Goal: Task Accomplishment & Management: Complete application form

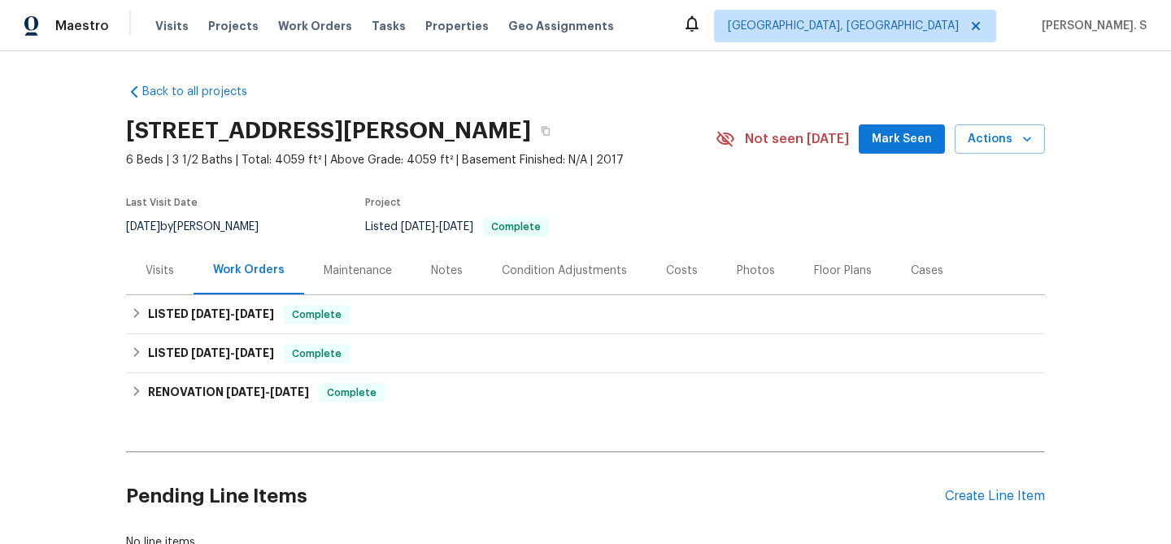
scroll to position [117, 0]
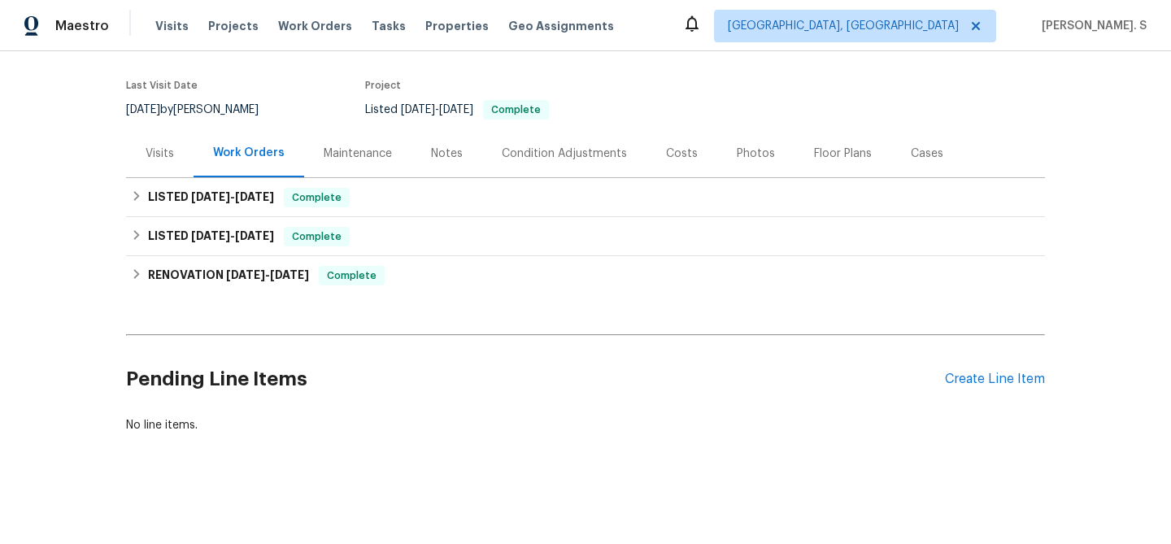
click at [960, 388] on div "Pending Line Items Create Line Item" at bounding box center [585, 379] width 919 height 76
click at [958, 377] on div "Create Line Item" at bounding box center [995, 378] width 100 height 15
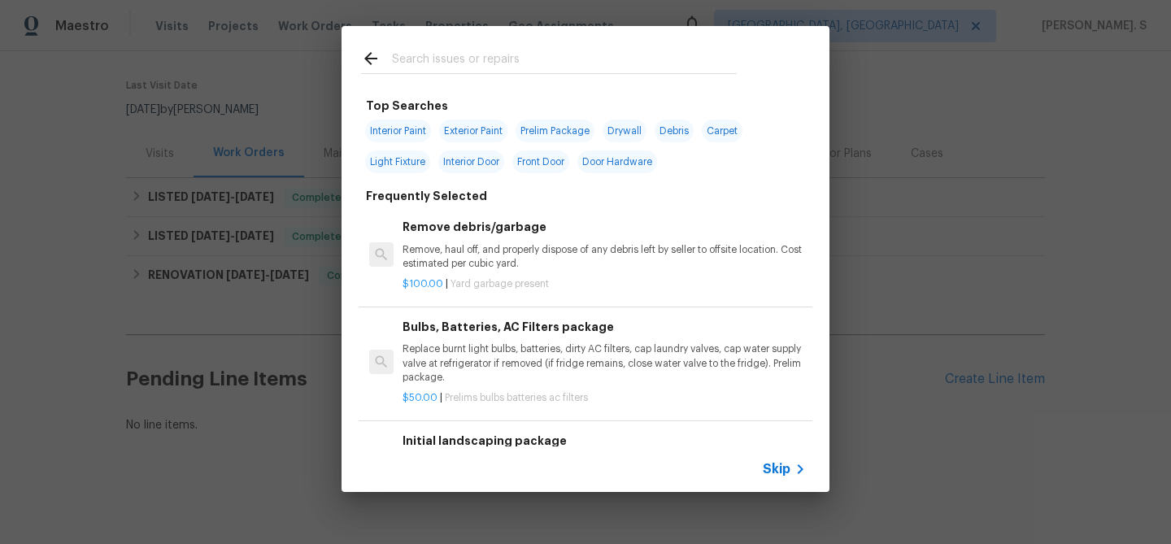
click at [603, 246] on p "Remove, haul off, and properly dispose of any debris left by seller to offsite …" at bounding box center [603, 257] width 403 height 28
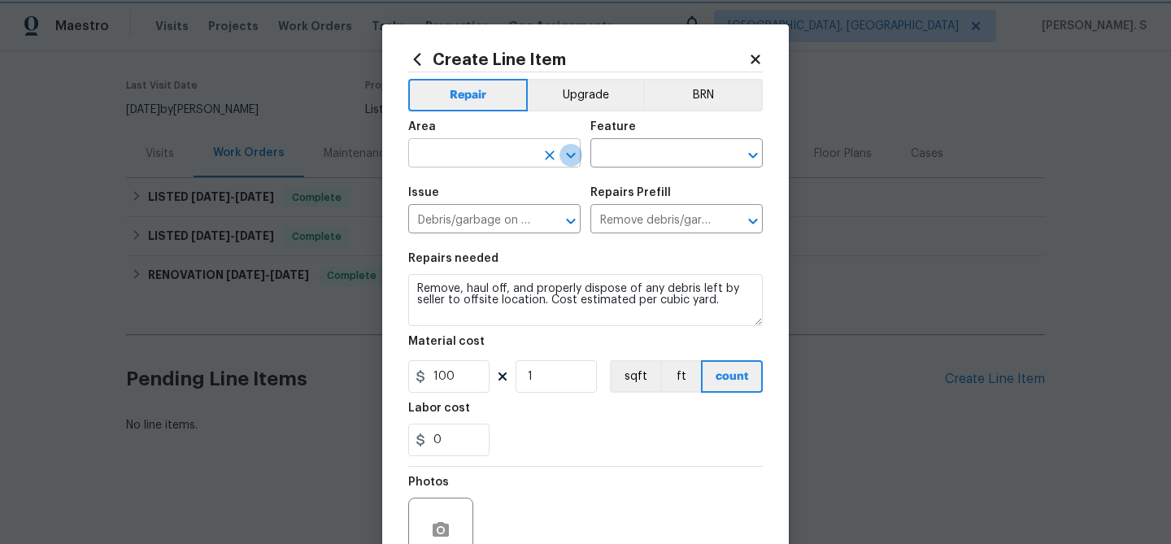
click at [568, 156] on icon "Open" at bounding box center [570, 155] width 9 height 6
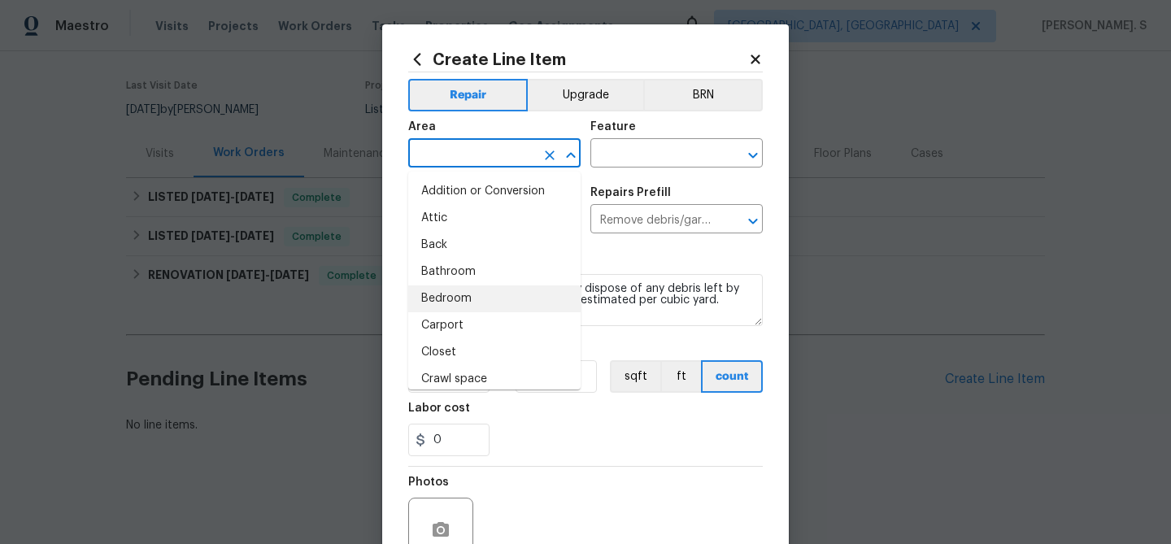
click at [489, 295] on li "Bedroom" at bounding box center [494, 298] width 172 height 27
type input "Bedroom"
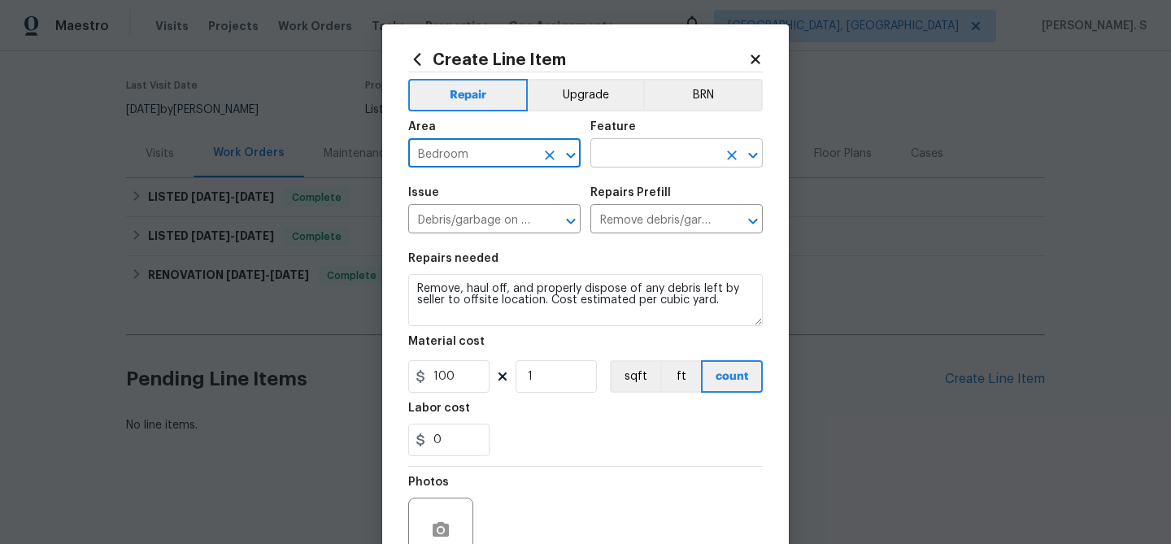
click at [753, 146] on icon "Open" at bounding box center [753, 156] width 20 height 20
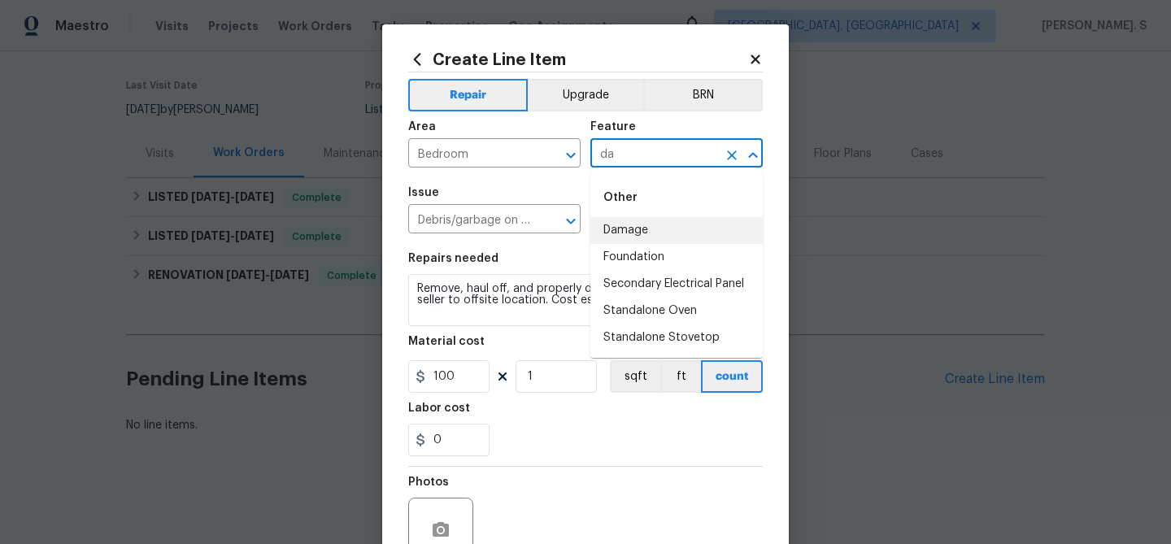
click at [710, 220] on li "Damage" at bounding box center [676, 230] width 172 height 27
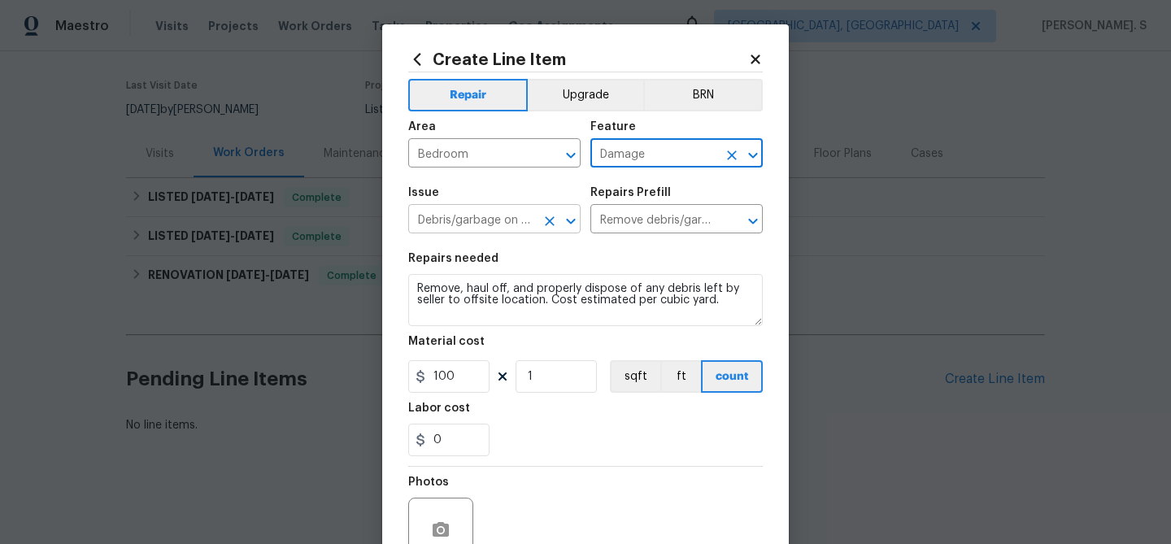
click at [561, 217] on icon "Open" at bounding box center [571, 221] width 20 height 20
type input "Damage"
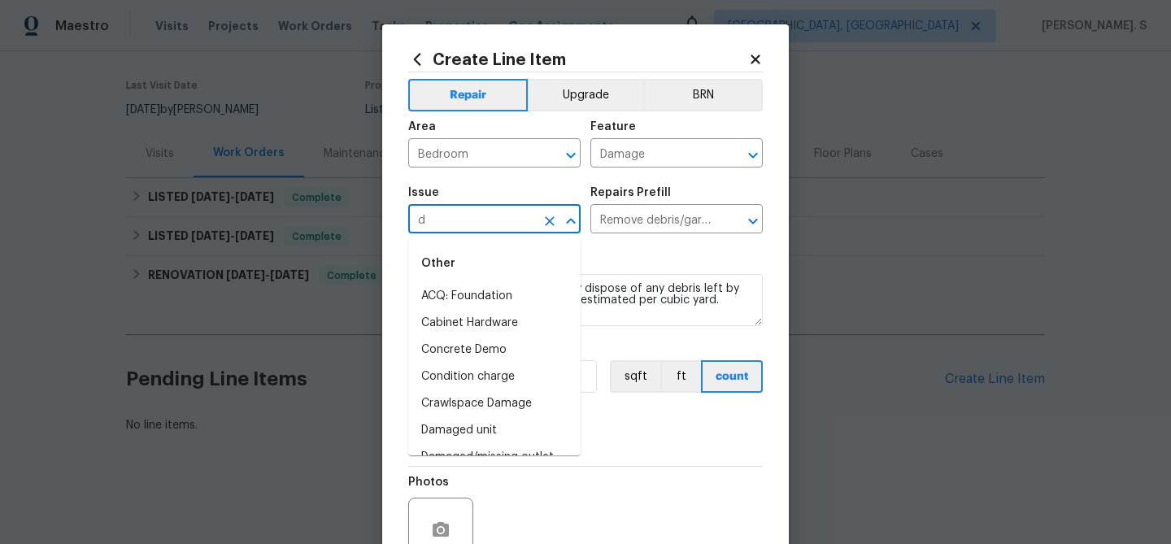
scroll to position [0, 0]
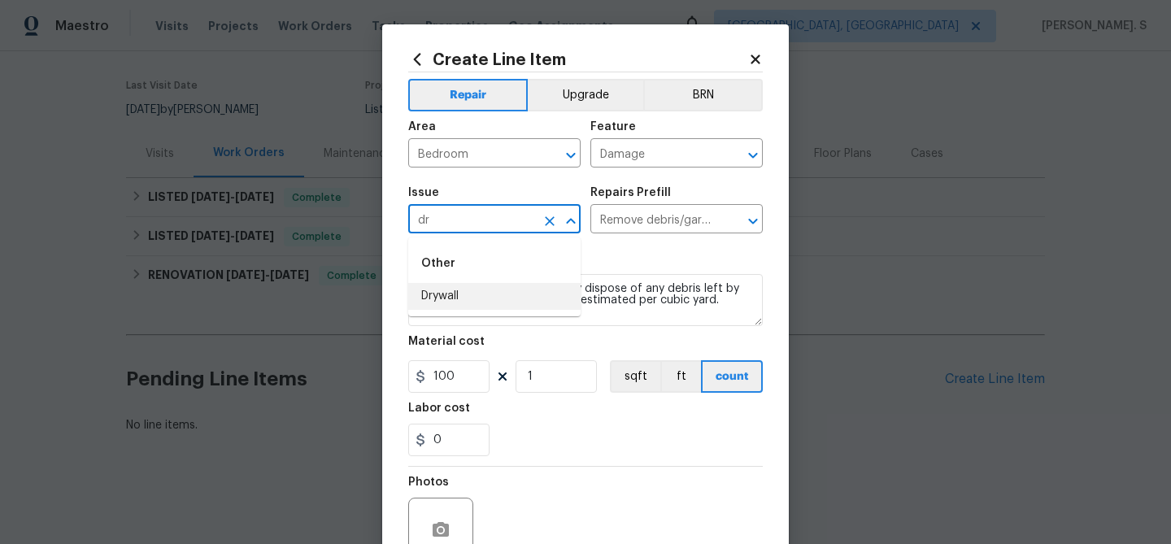
click at [545, 293] on li "Drywall" at bounding box center [494, 296] width 172 height 27
type input "Drywall"
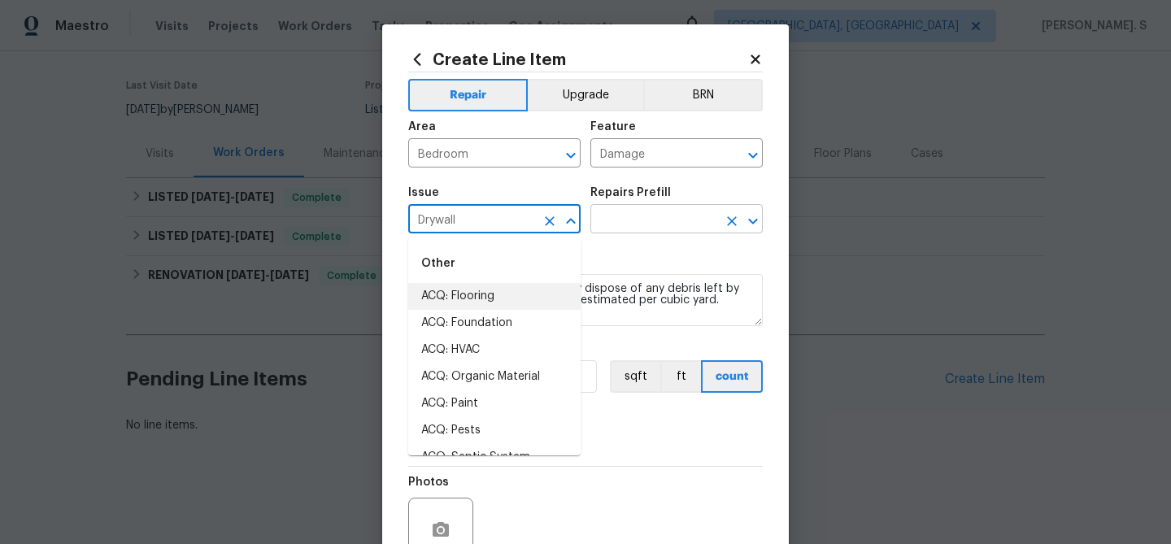
click at [754, 219] on icon "Open" at bounding box center [753, 221] width 20 height 20
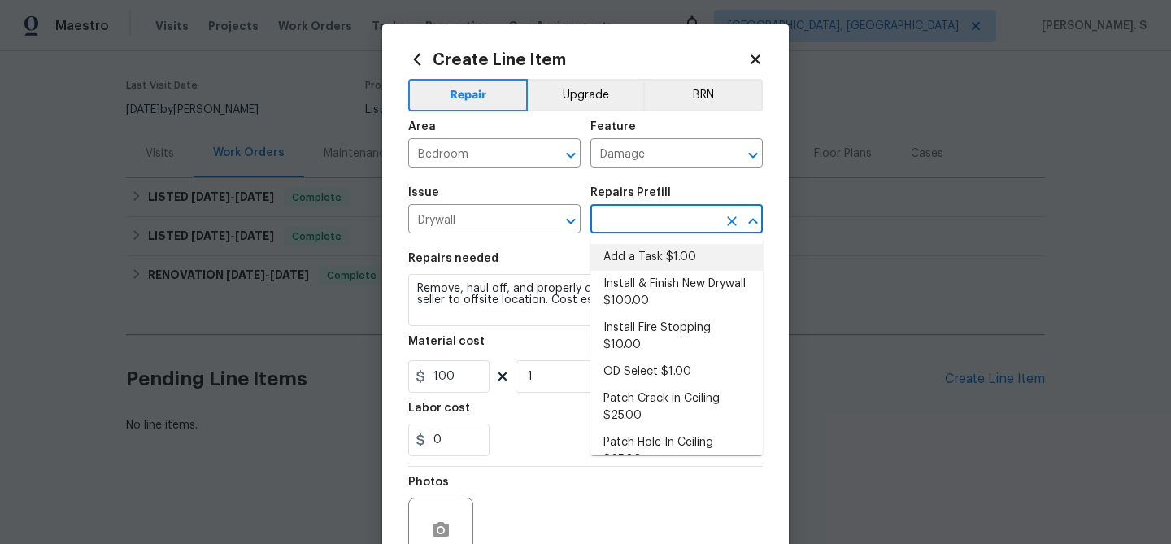
click at [619, 252] on li "Add a Task $1.00" at bounding box center [676, 257] width 172 height 27
type input "Walls and Ceiling"
type input "Add a Task $1.00"
type textarea "HPM to detail"
type input "1"
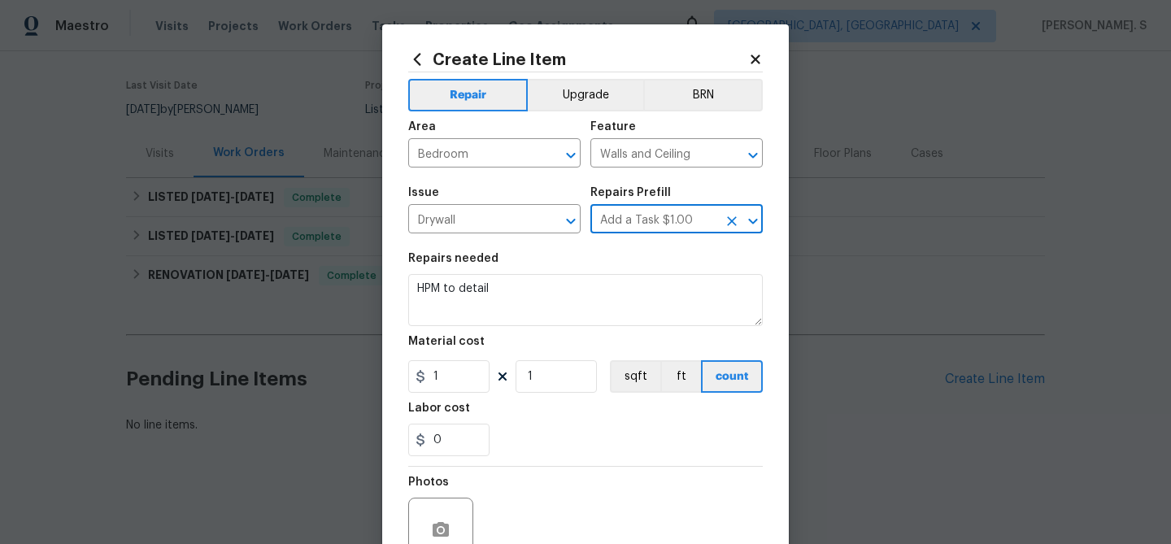
click at [562, 263] on div "Repairs needed" at bounding box center [585, 263] width 354 height 21
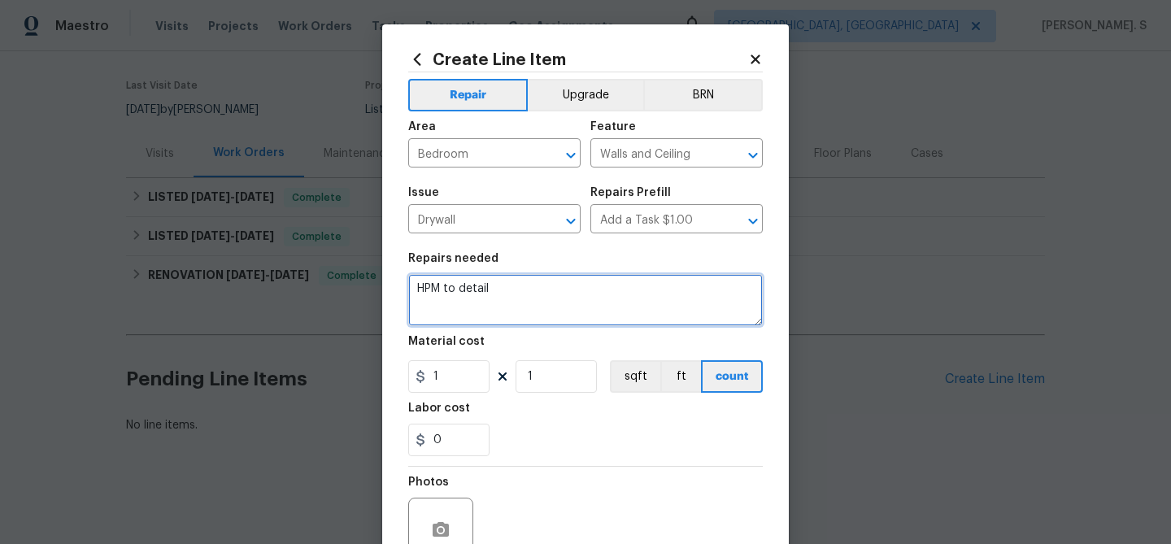
click at [564, 297] on textarea "HPM to detail" at bounding box center [585, 300] width 354 height 52
paste textarea "#lwoleak Received feedback there is a leak in the ceiling. It is upstairs in th…"
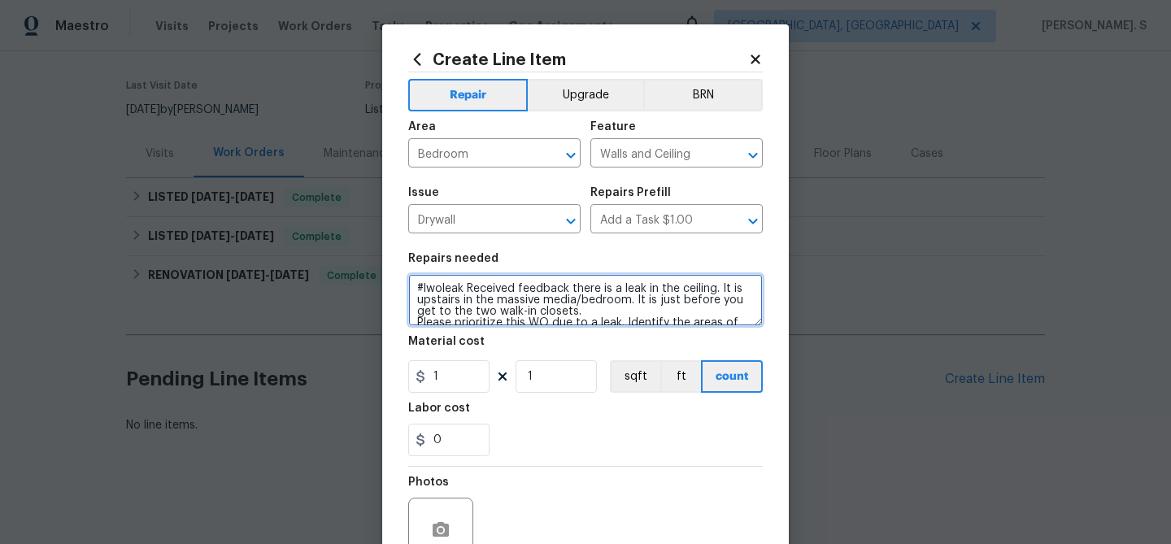
scroll to position [128, 0]
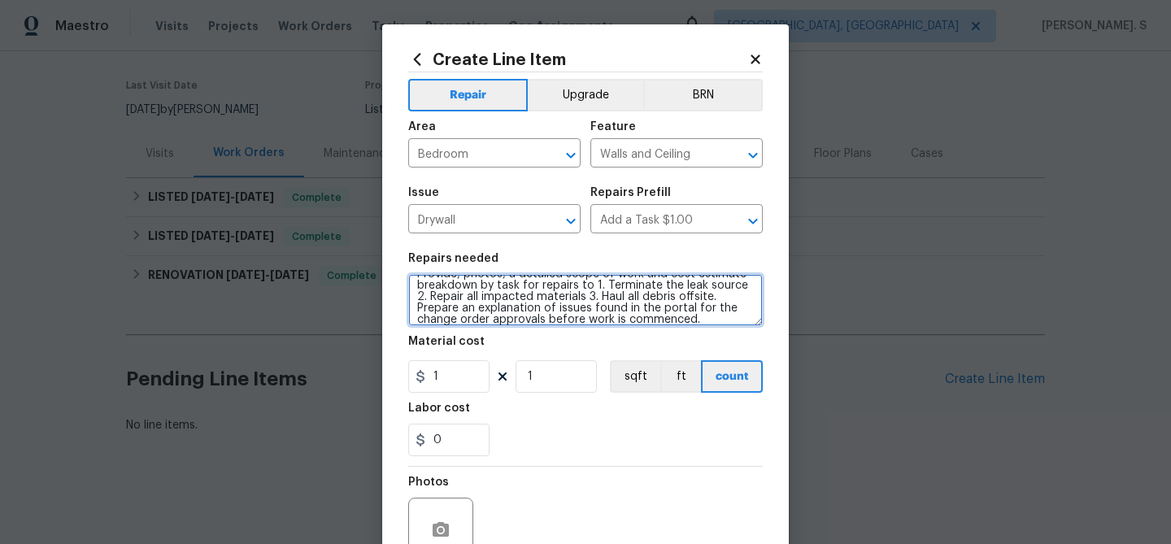
type textarea "#lwoleak Received feedback there is a leak in the ceiling. It is upstairs in th…"
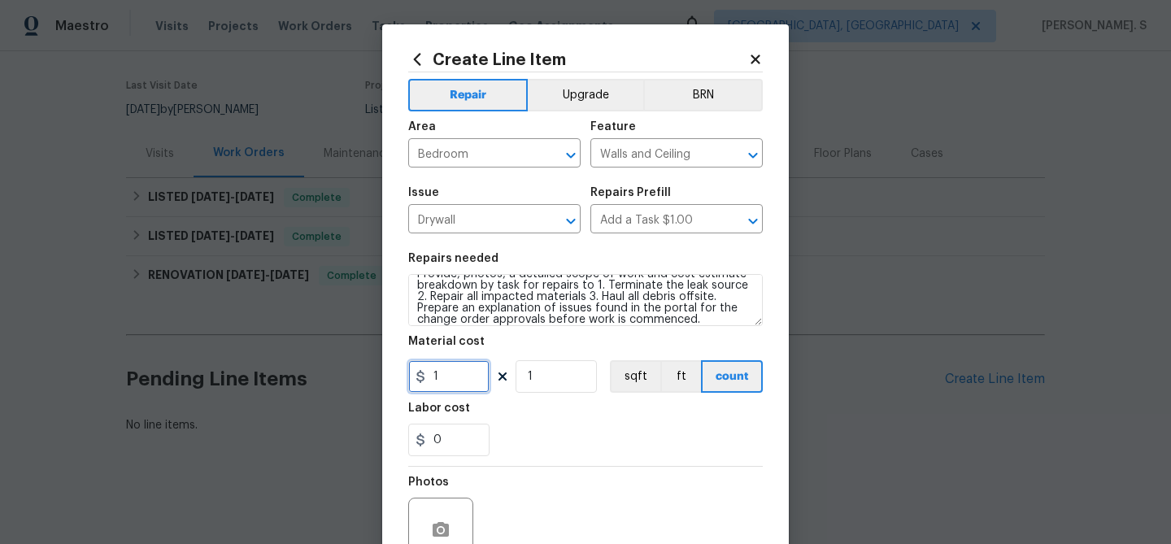
click at [466, 371] on input "1" at bounding box center [448, 376] width 81 height 33
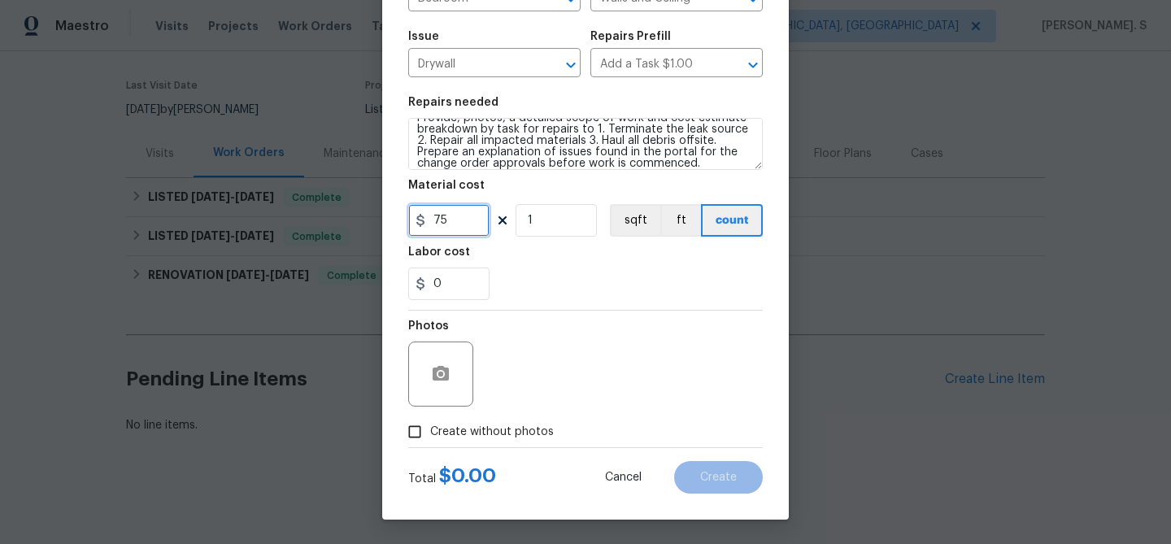
type input "75"
click at [474, 424] on span "Create without photos" at bounding box center [492, 432] width 124 height 17
click at [430, 423] on input "Create without photos" at bounding box center [414, 431] width 31 height 31
checkbox input "true"
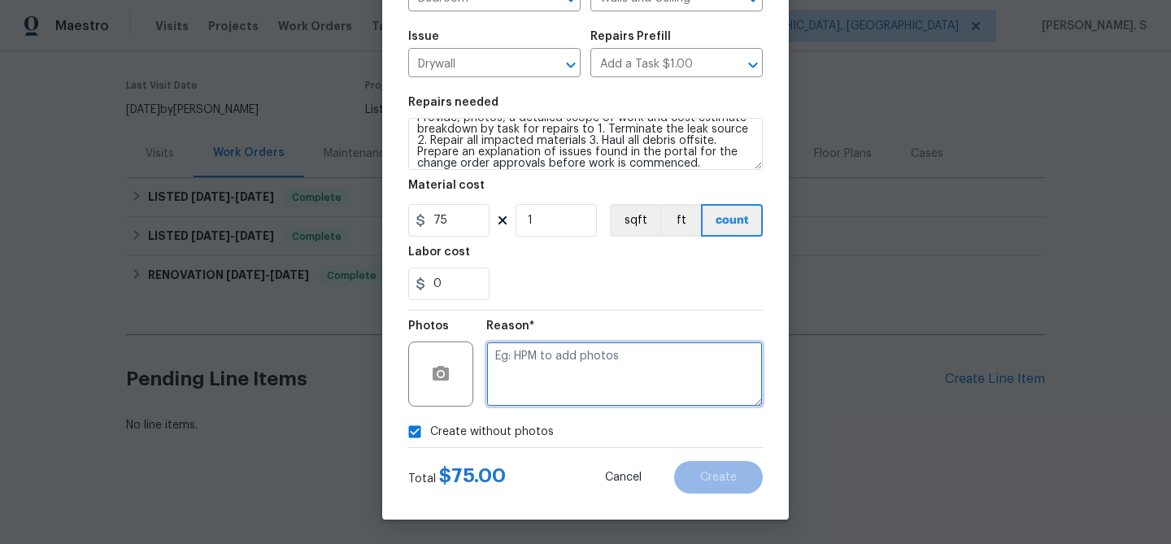
click at [551, 393] on textarea at bounding box center [624, 373] width 276 height 65
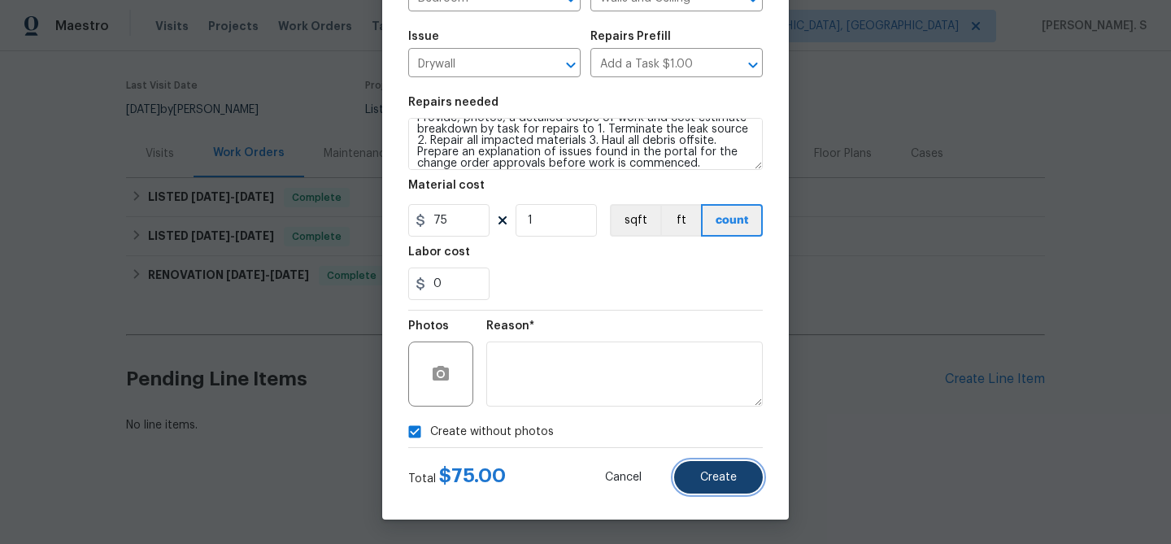
click at [686, 467] on button "Create" at bounding box center [718, 477] width 89 height 33
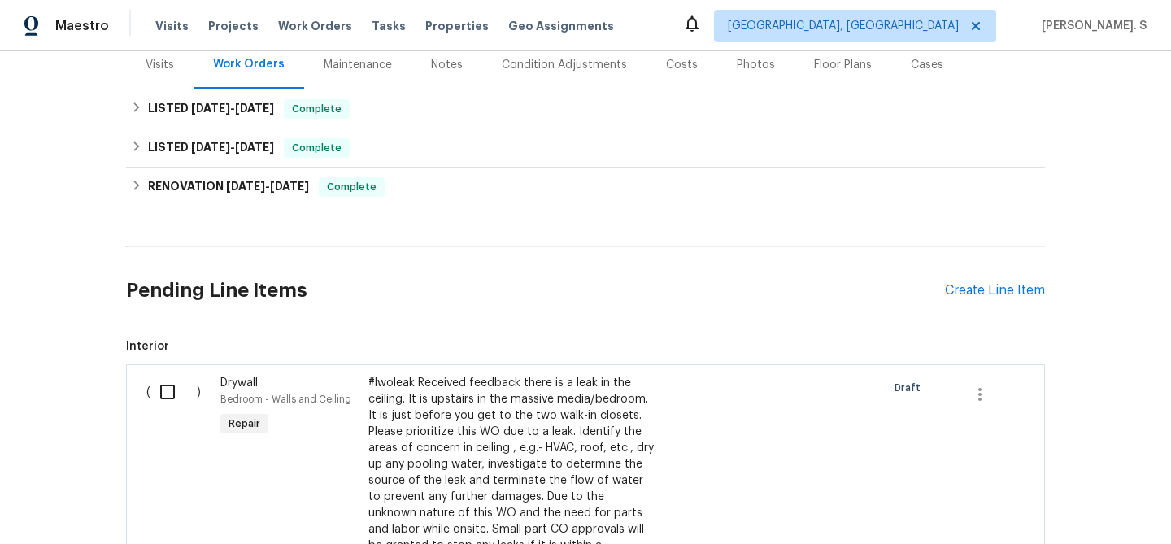
scroll to position [300, 0]
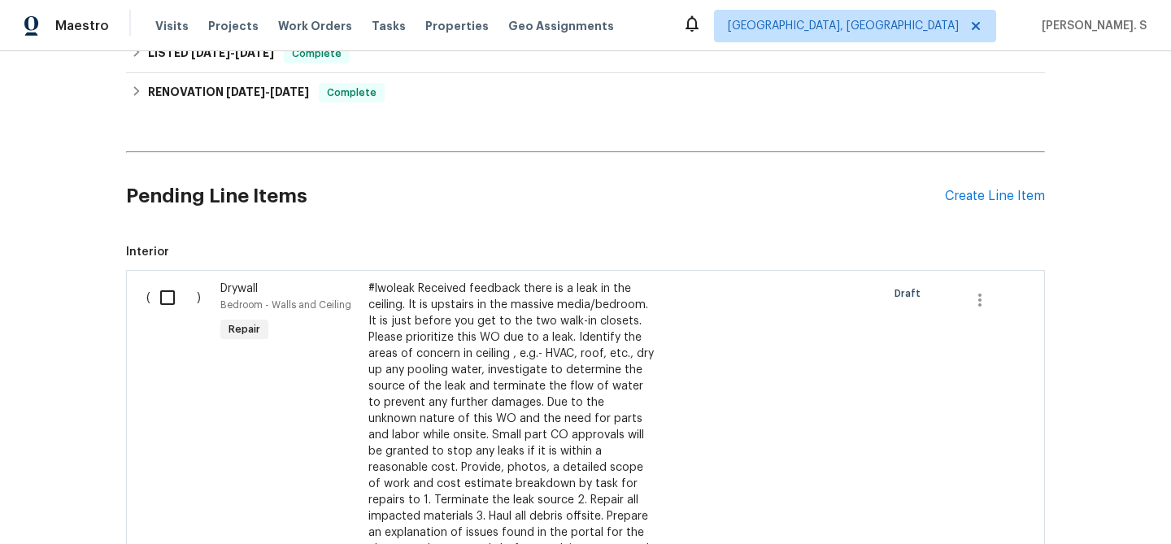
click at [158, 306] on input "checkbox" at bounding box center [173, 297] width 46 height 34
checkbox input "true"
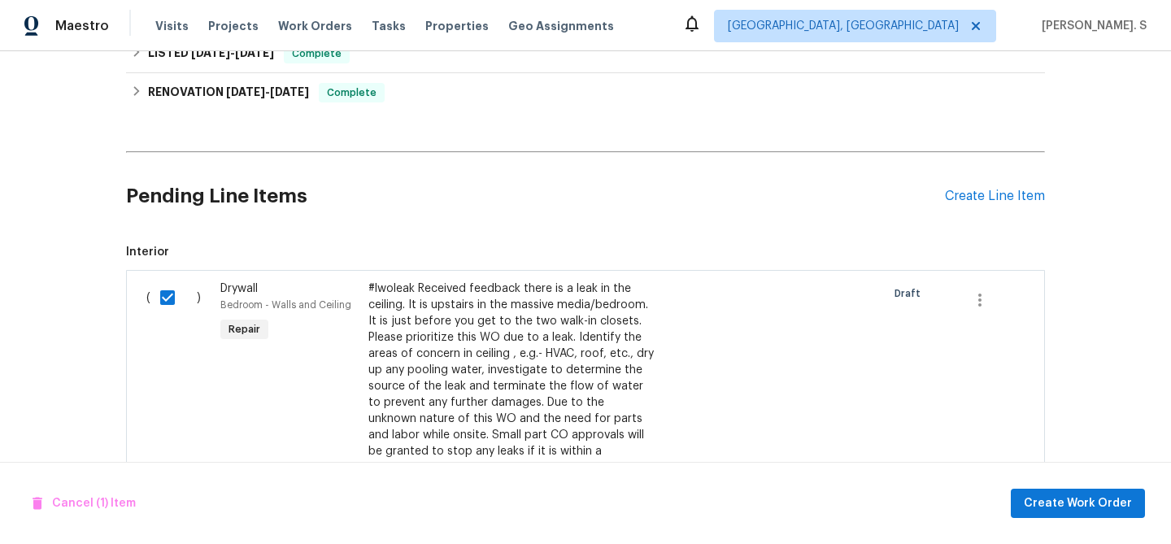
click at [1070, 485] on div "Cancel (1) Item Create Work Order" at bounding box center [585, 503] width 1171 height 83
click at [1062, 514] on button "Create Work Order" at bounding box center [1077, 504] width 134 height 30
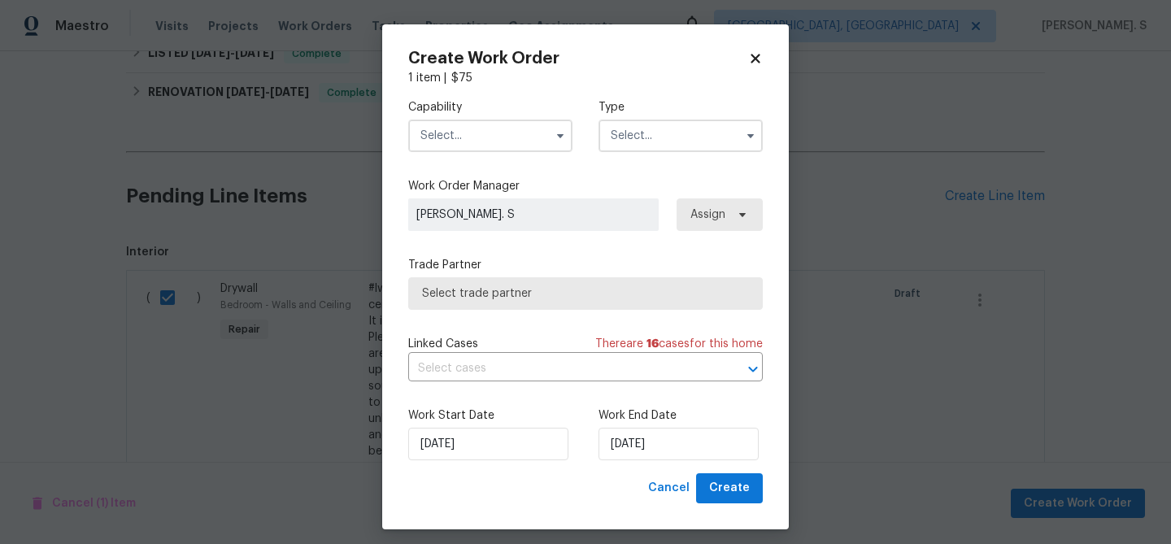
click at [564, 121] on input "text" at bounding box center [490, 135] width 164 height 33
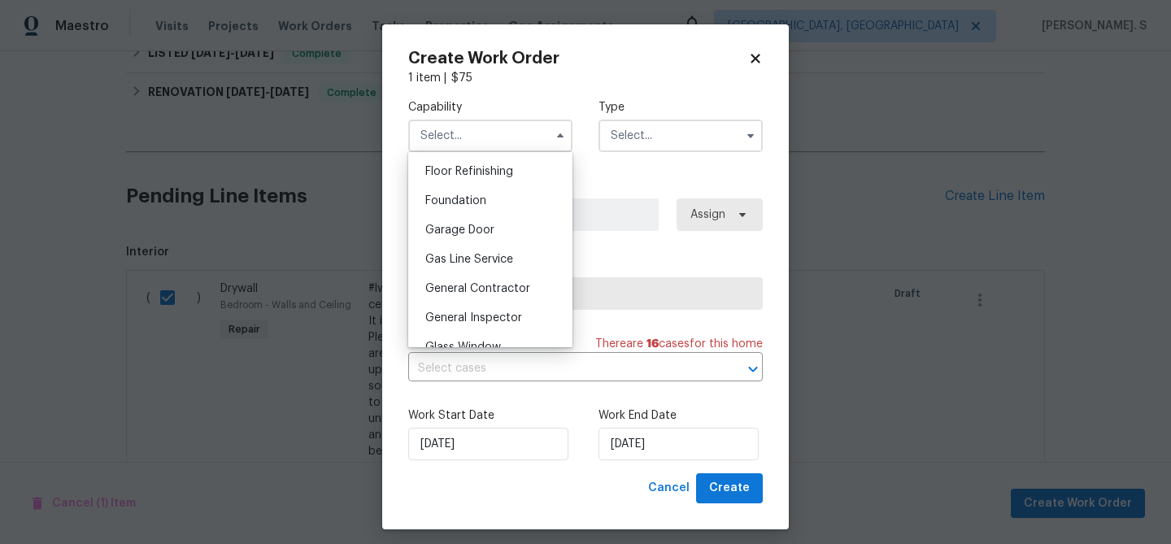
scroll to position [715, 0]
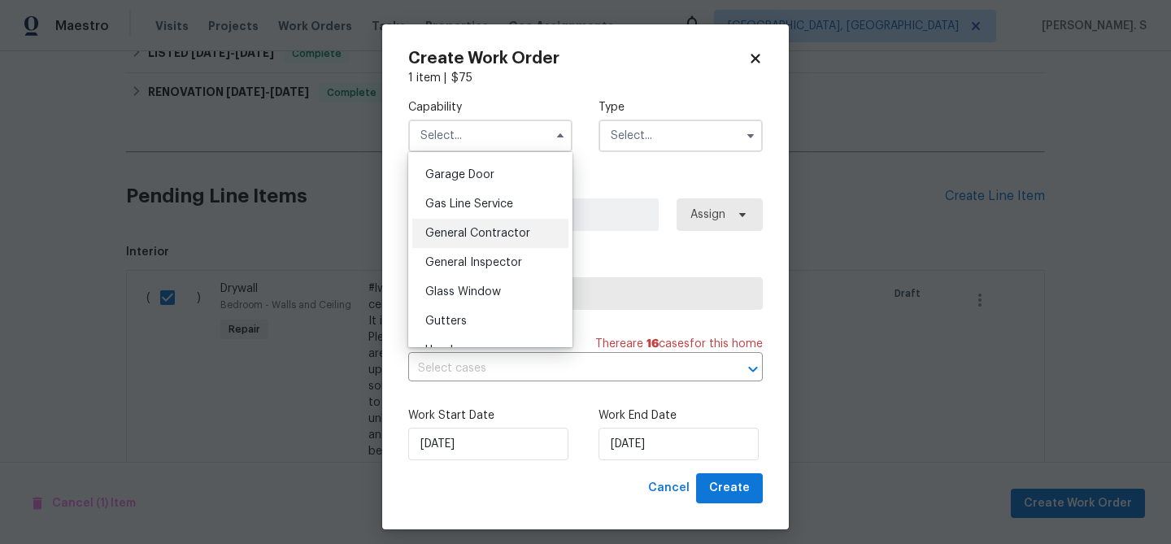
click at [515, 243] on div "General Contractor" at bounding box center [490, 233] width 156 height 29
type input "General Contractor"
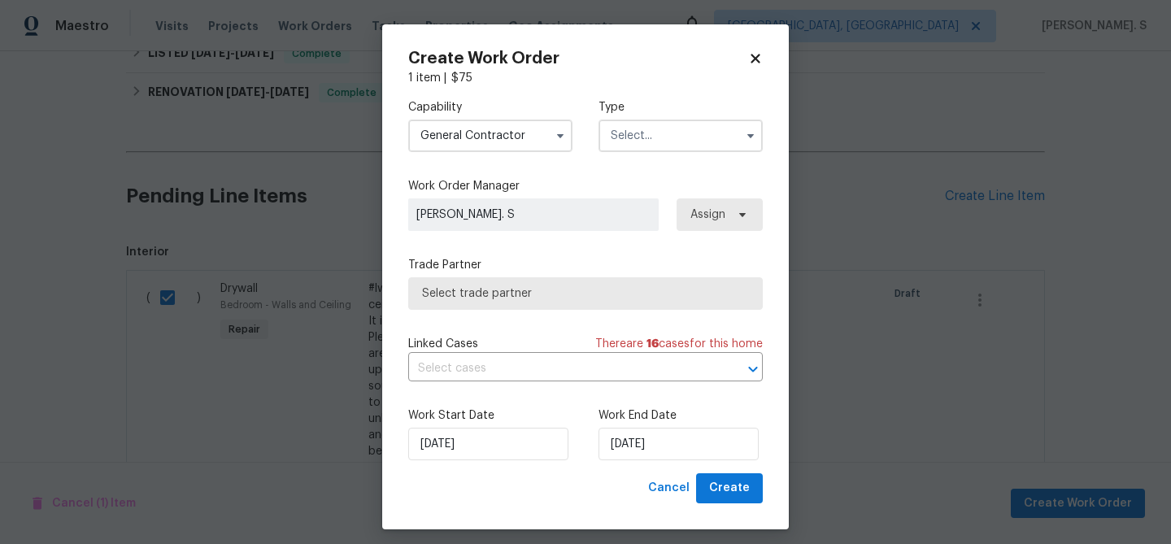
click at [654, 154] on div "Capability General Contractor Agent Appliance Bathtub Resurfacing BRN And Lrr B…" at bounding box center [585, 125] width 354 height 79
click at [654, 154] on div "Capability General Contractor Type" at bounding box center [585, 125] width 354 height 79
click at [667, 133] on input "text" at bounding box center [680, 135] width 164 height 33
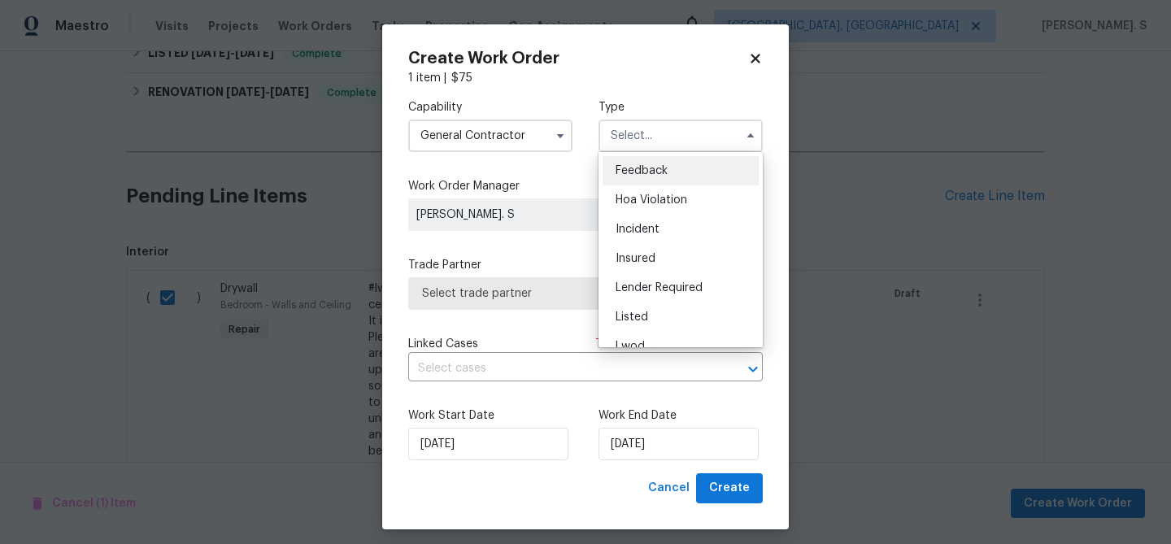
click at [654, 163] on div "Feedback" at bounding box center [680, 170] width 156 height 29
type input "Feedback"
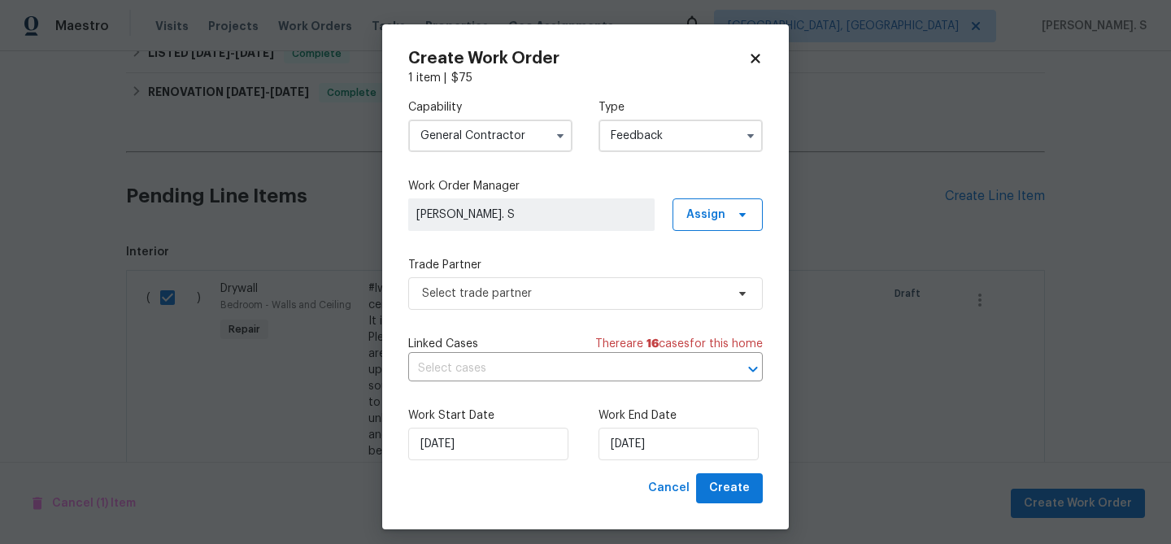
click at [556, 224] on span "[PERSON_NAME]. S" at bounding box center [531, 214] width 246 height 33
click at [527, 287] on span "Select trade partner" at bounding box center [573, 293] width 303 height 16
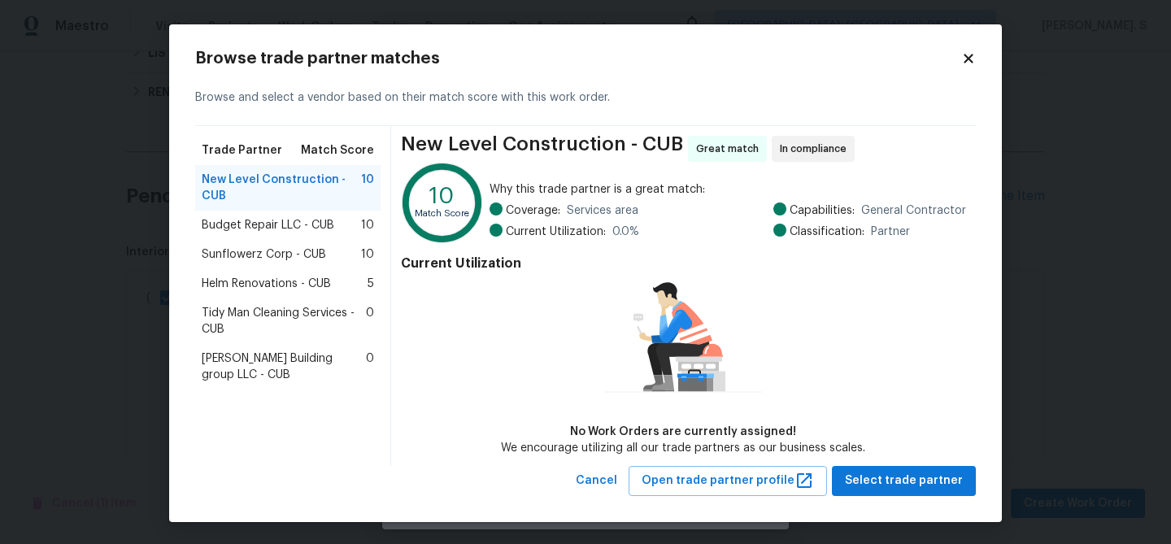
click at [330, 220] on span "Budget Repair LLC - CUB" at bounding box center [268, 225] width 133 height 16
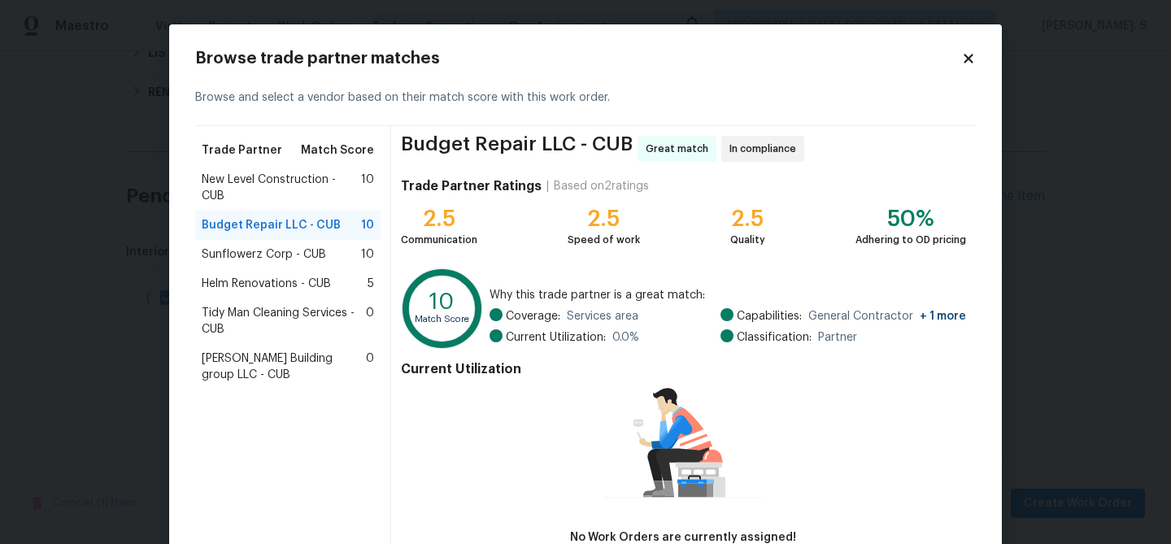
click at [324, 256] on div "Sunflowerz Corp - CUB 10" at bounding box center [288, 254] width 172 height 16
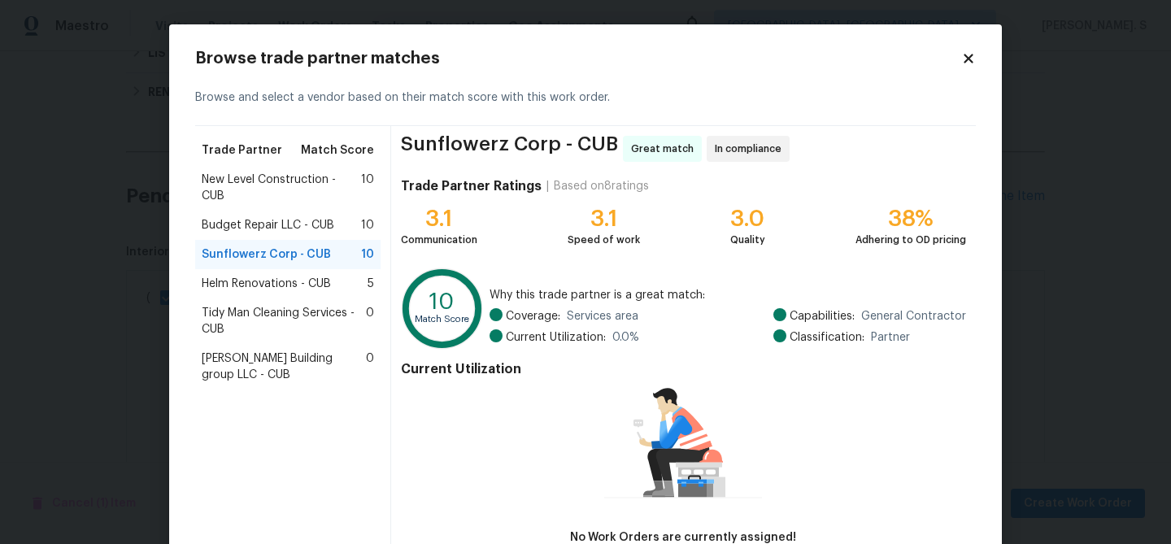
click at [317, 287] on span "Helm Renovations - CUB" at bounding box center [266, 284] width 129 height 16
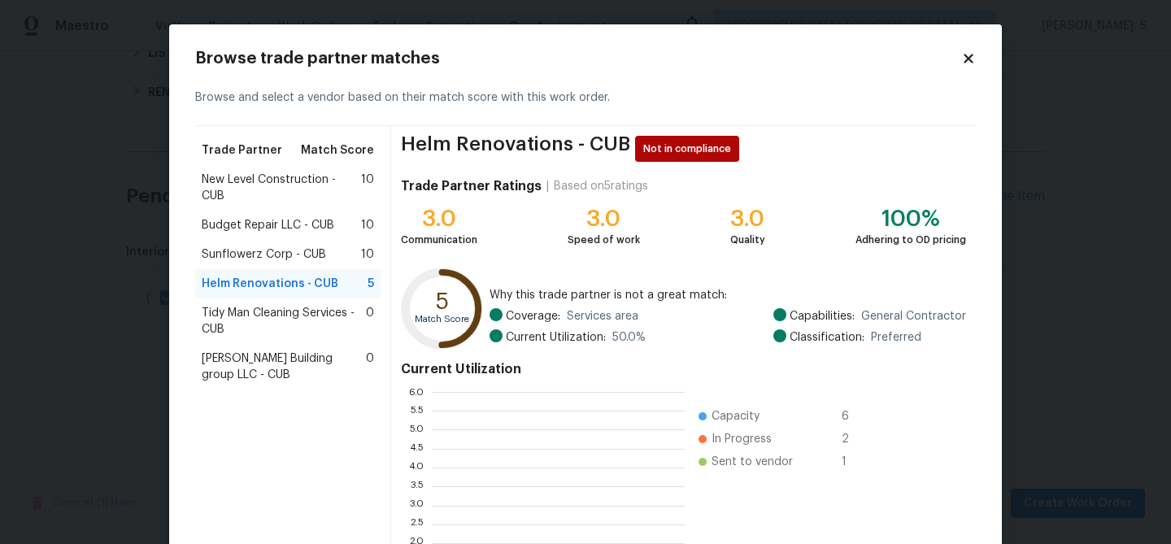
scroll to position [228, 253]
click at [307, 323] on span "Tidy Man Cleaning Services - CUB" at bounding box center [284, 321] width 164 height 33
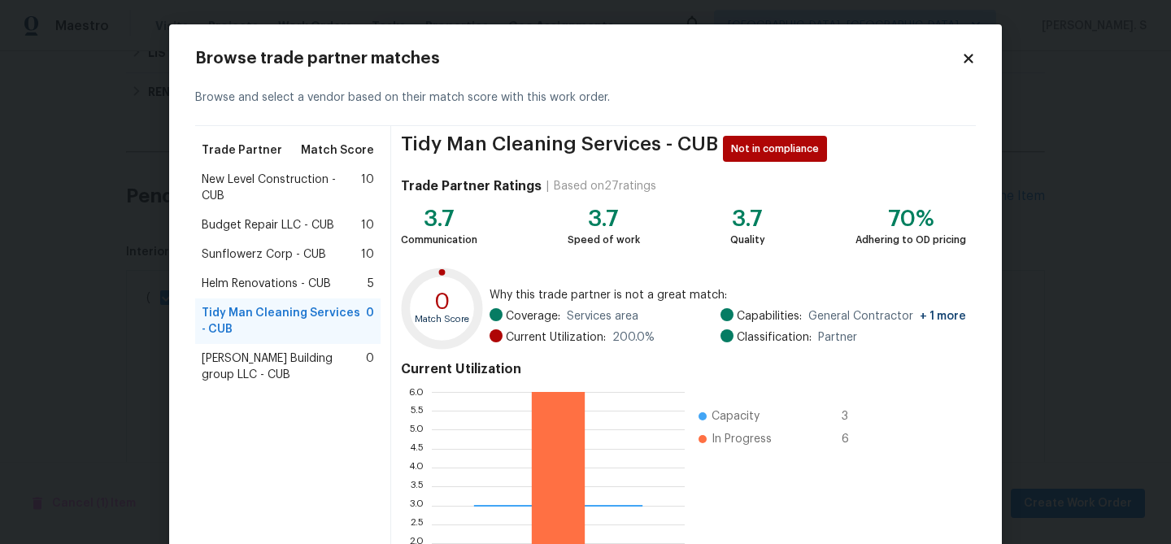
scroll to position [173, 0]
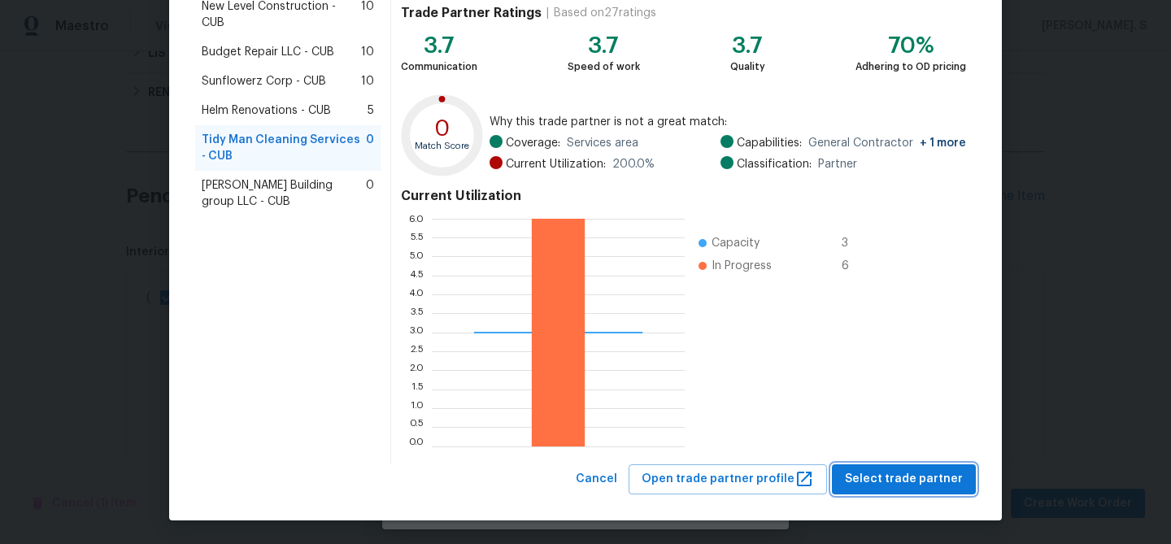
click at [867, 469] on span "Select trade partner" at bounding box center [904, 479] width 118 height 20
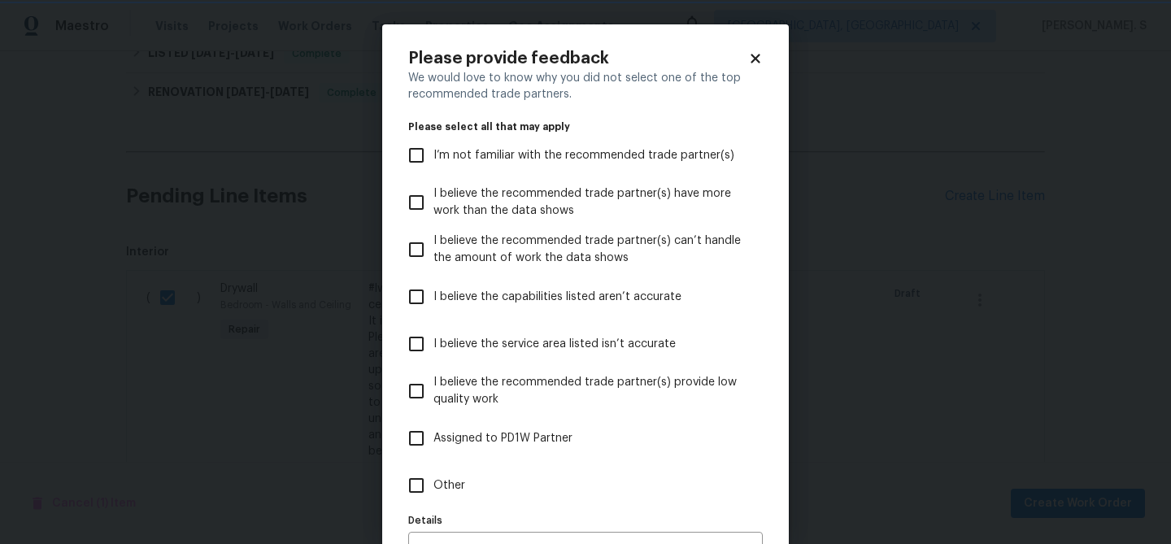
scroll to position [0, 0]
click at [477, 483] on label "Other" at bounding box center [574, 485] width 350 height 47
click at [433, 483] on input "Other" at bounding box center [416, 485] width 34 height 34
checkbox input "true"
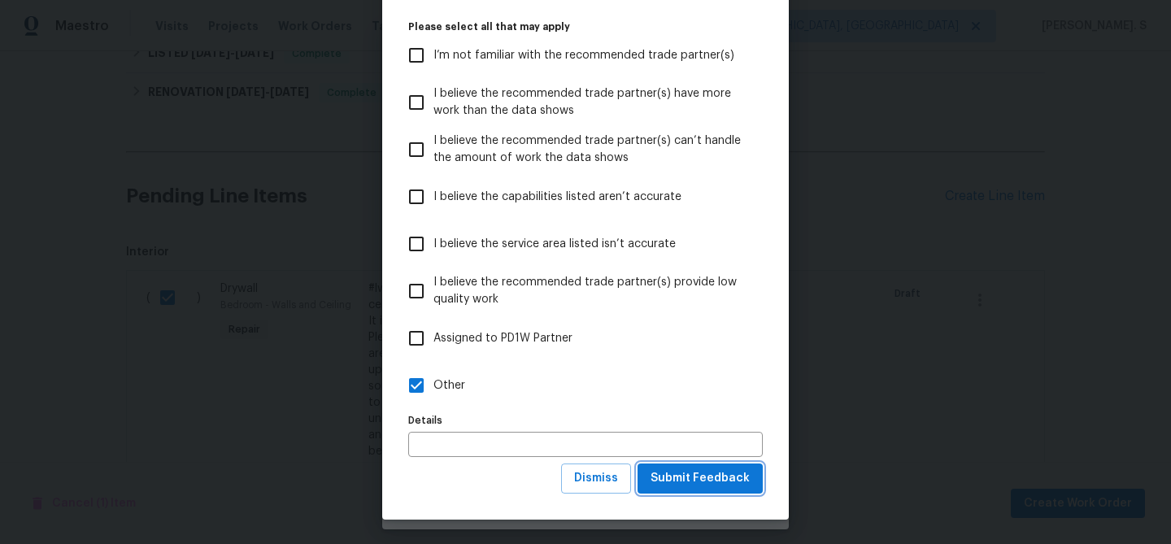
click at [740, 483] on span "Submit Feedback" at bounding box center [699, 478] width 99 height 20
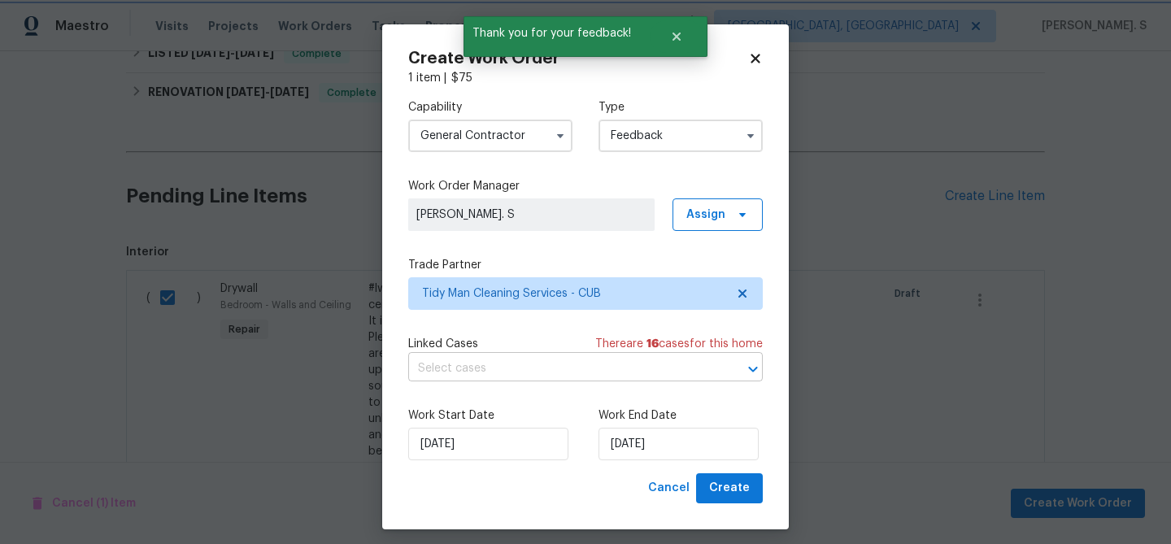
scroll to position [0, 0]
click at [479, 370] on input "text" at bounding box center [562, 368] width 309 height 25
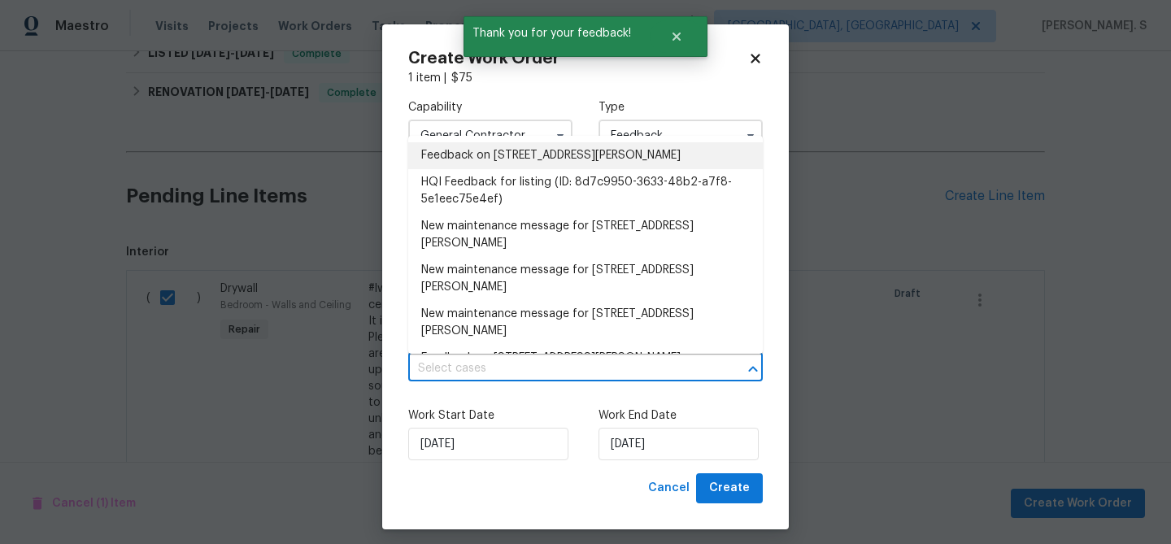
click at [497, 158] on li "Feedback on 873 Sunseeker Dr, Chapin, SC 29036" at bounding box center [585, 155] width 354 height 27
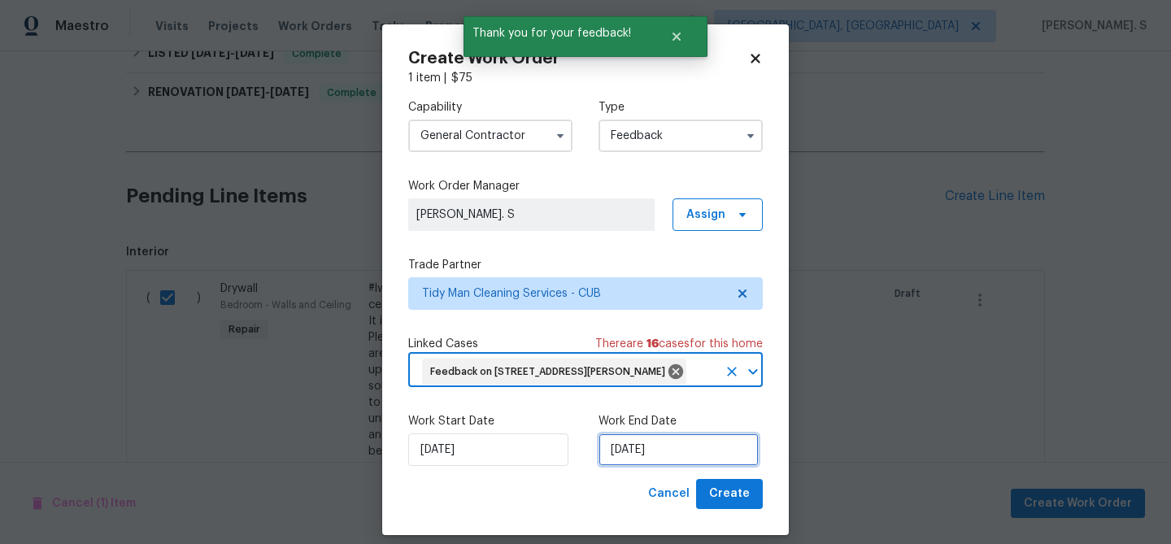
click at [627, 459] on input "[DATE]" at bounding box center [678, 449] width 160 height 33
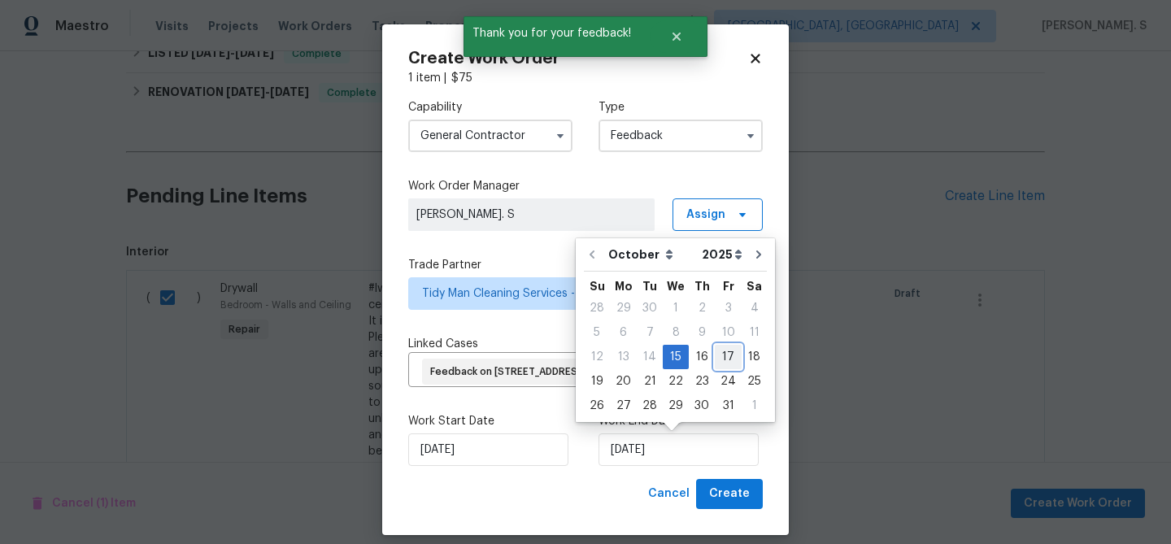
click at [727, 356] on div "17" at bounding box center [728, 356] width 27 height 23
type input "10/17/2025"
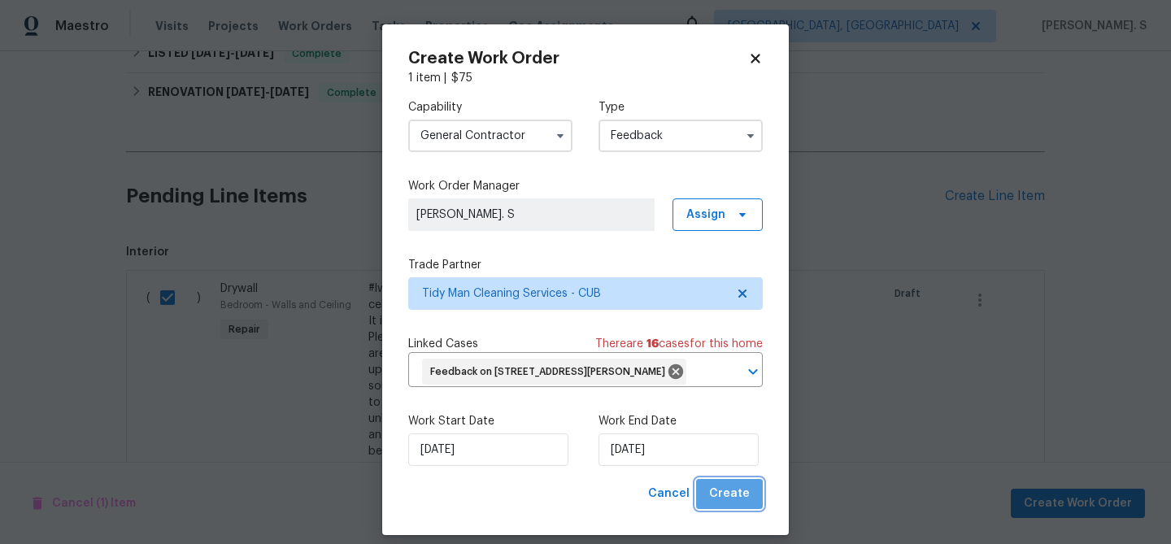
click at [753, 490] on button "Create" at bounding box center [729, 494] width 67 height 30
checkbox input "false"
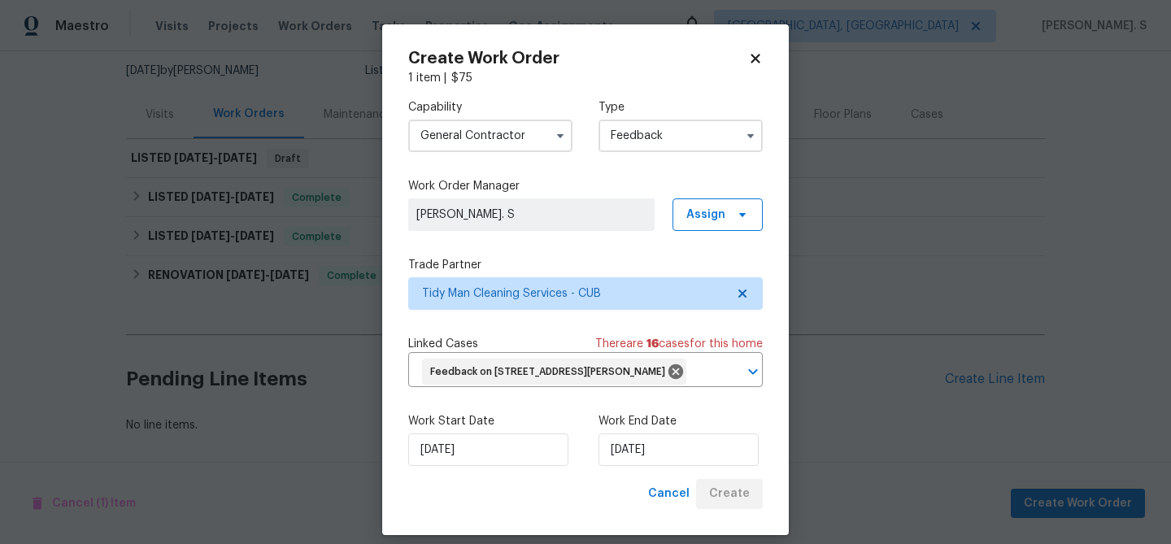
scroll to position [156, 0]
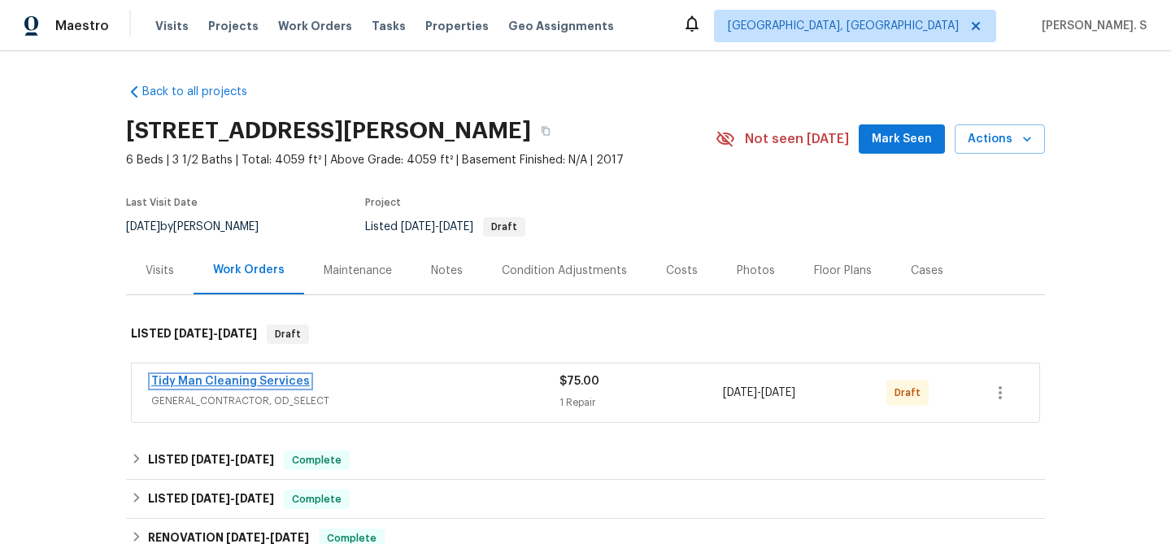
click at [293, 384] on link "Tidy Man Cleaning Services" at bounding box center [230, 381] width 159 height 11
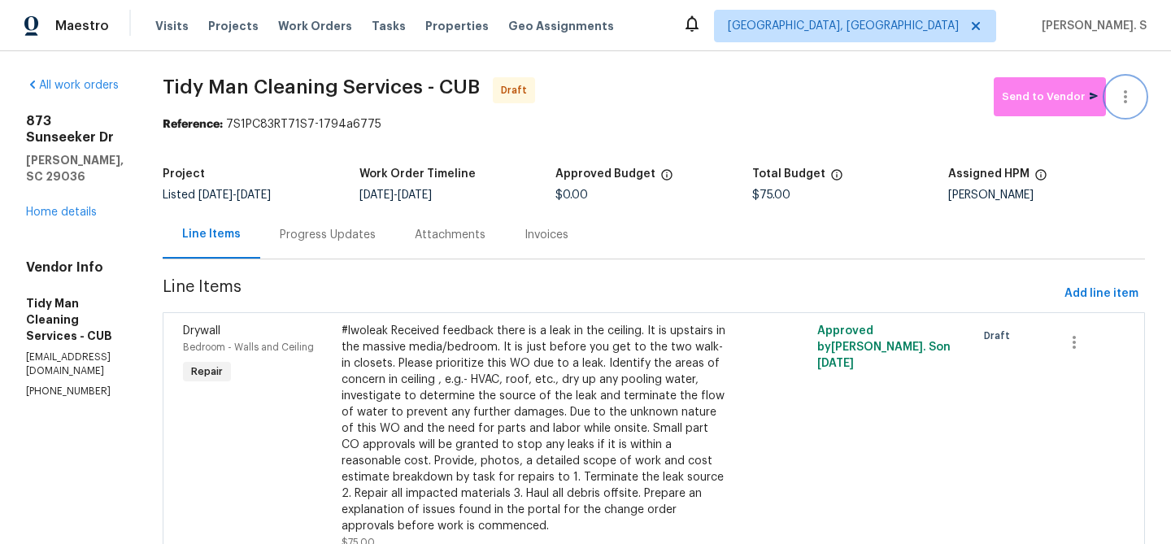
click at [1117, 90] on icon "button" at bounding box center [1125, 97] width 20 height 20
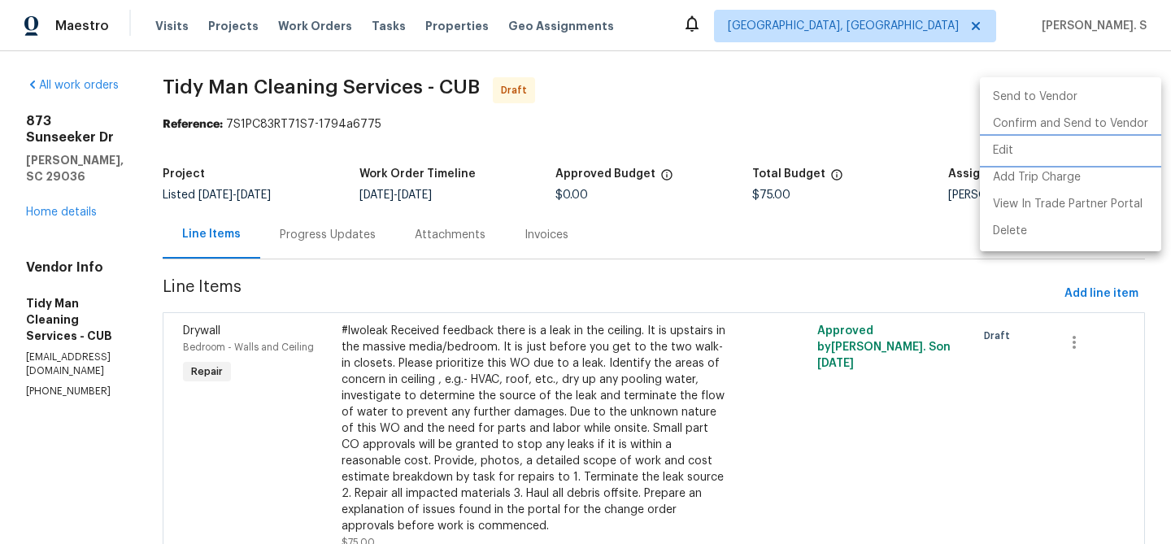
click at [1003, 146] on li "Edit" at bounding box center [1070, 150] width 181 height 27
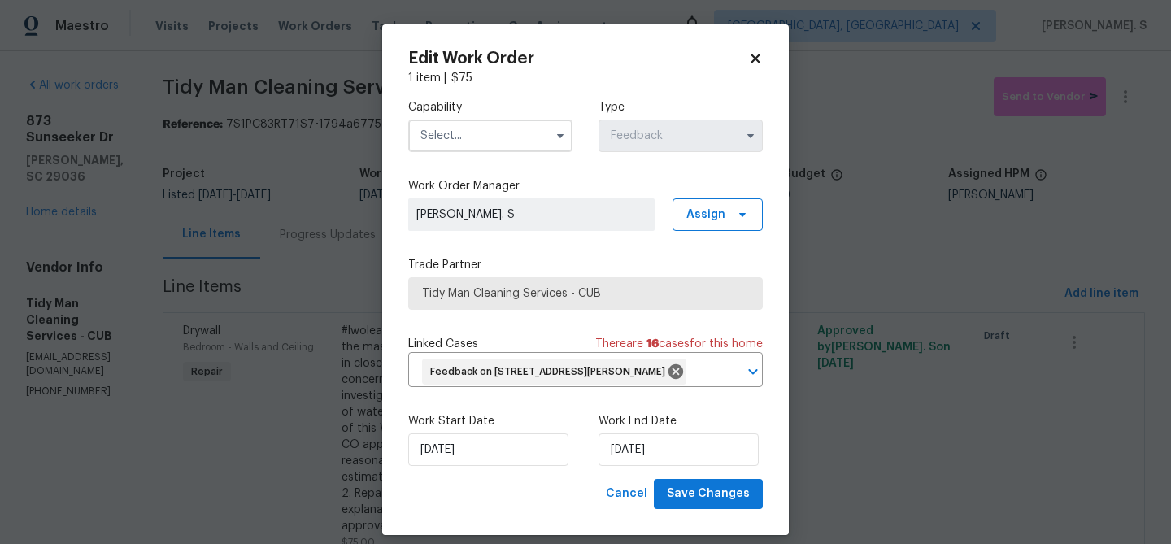
click at [497, 150] on input "text" at bounding box center [490, 135] width 164 height 33
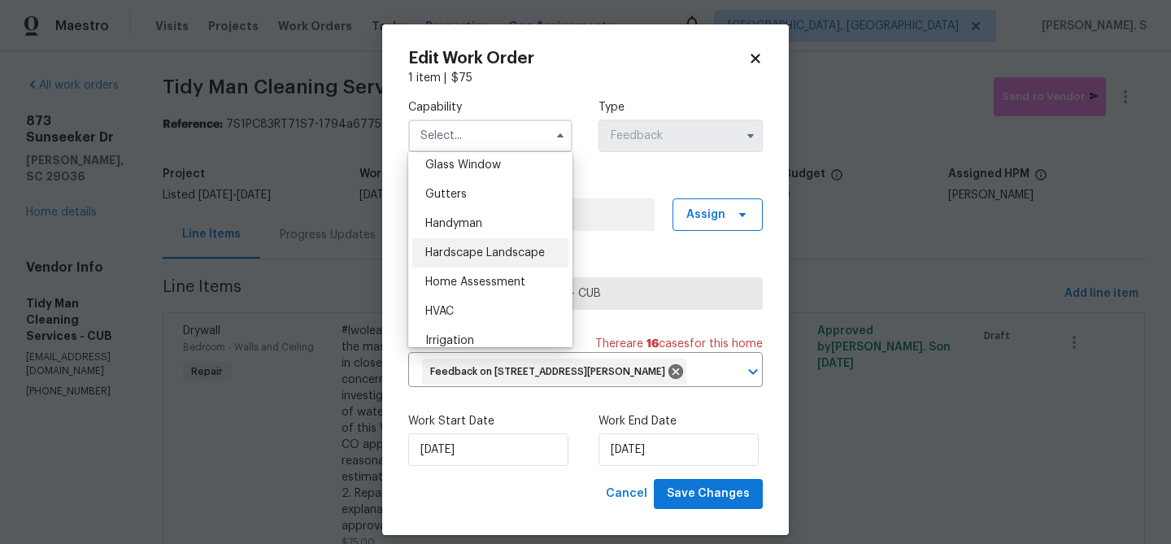
scroll to position [846, 0]
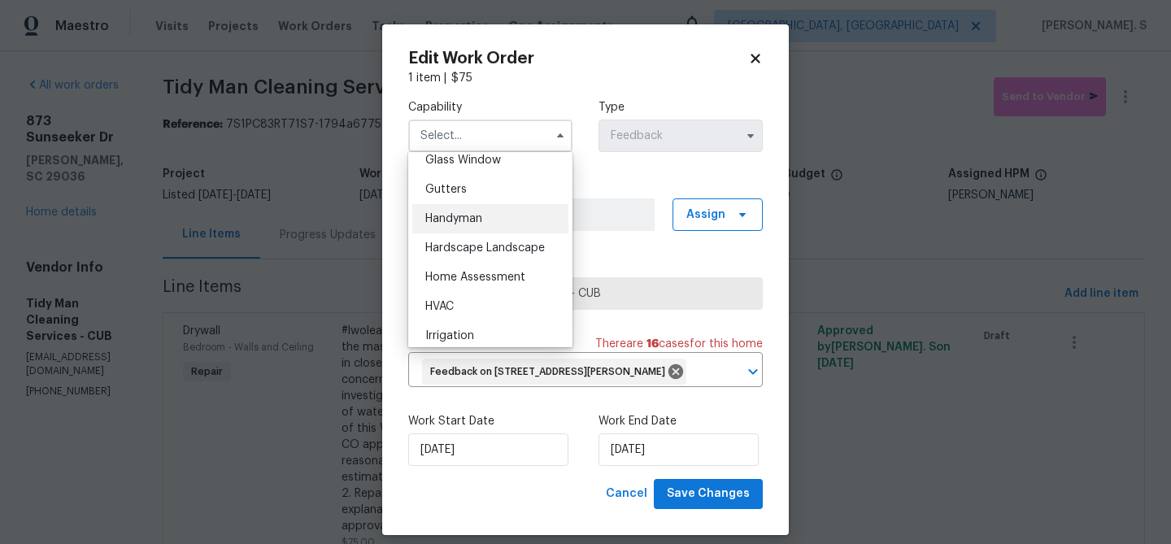
click at [471, 211] on div "Handyman" at bounding box center [490, 218] width 156 height 29
type input "Handyman"
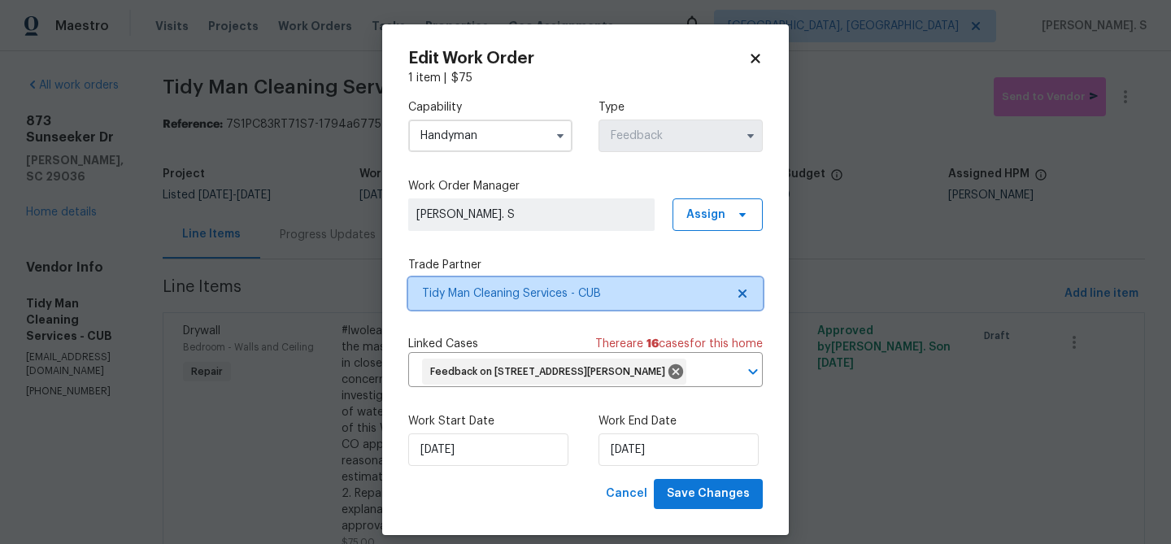
click at [743, 291] on icon at bounding box center [742, 293] width 8 height 8
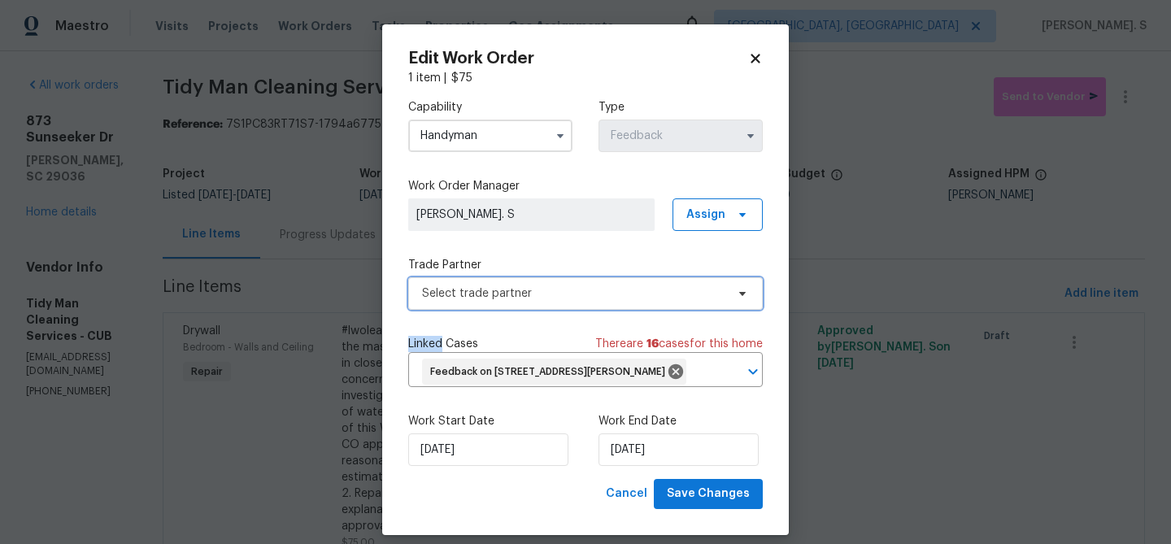
click at [743, 292] on icon at bounding box center [742, 294] width 7 height 4
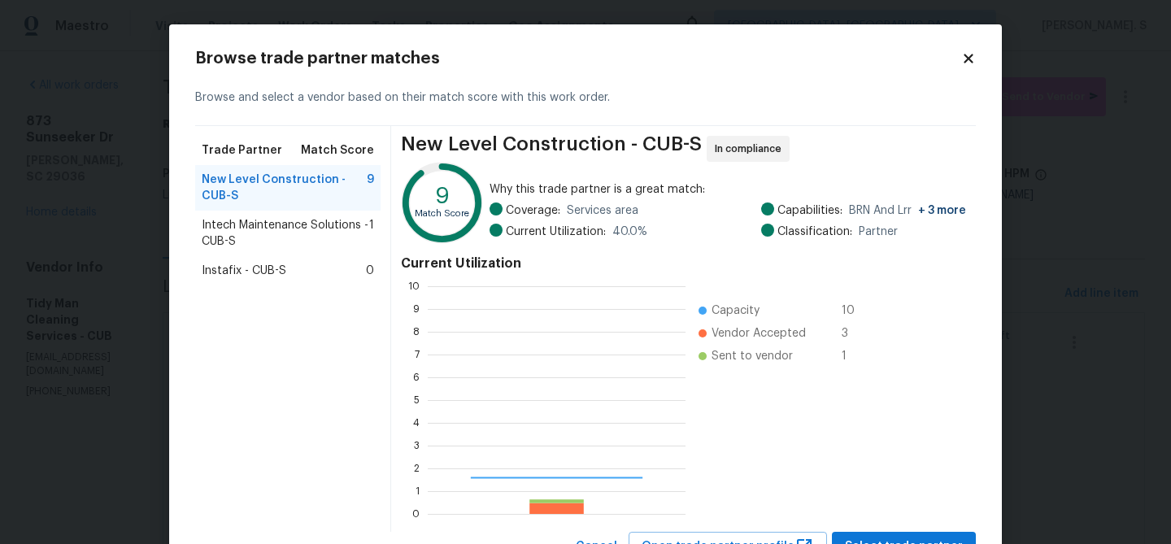
scroll to position [228, 258]
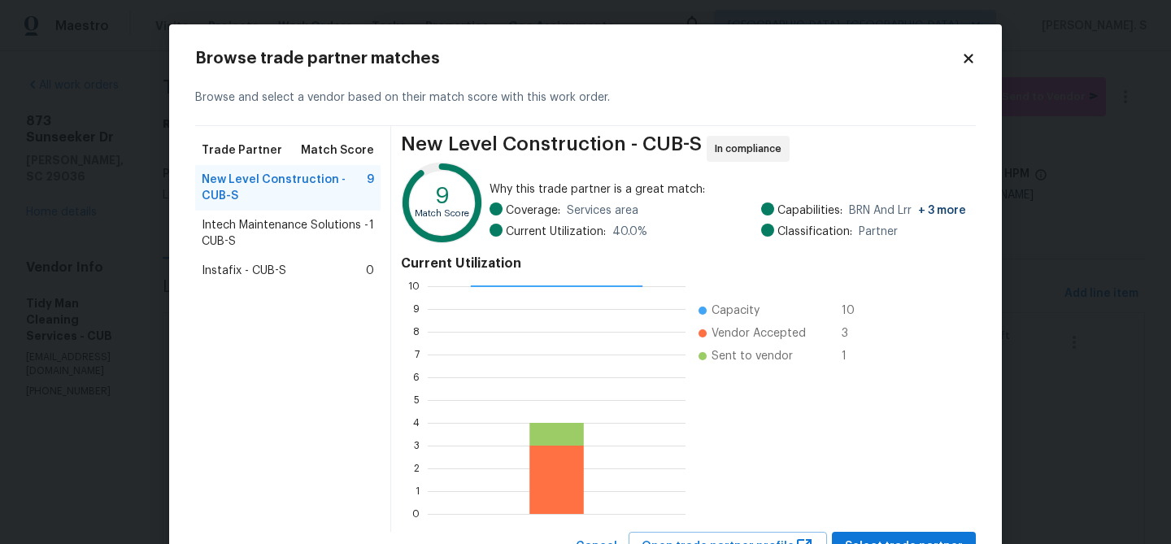
click at [971, 73] on div "Browse and select a vendor based on their match score with this work order." at bounding box center [585, 98] width 780 height 56
click at [962, 58] on icon at bounding box center [968, 58] width 15 height 15
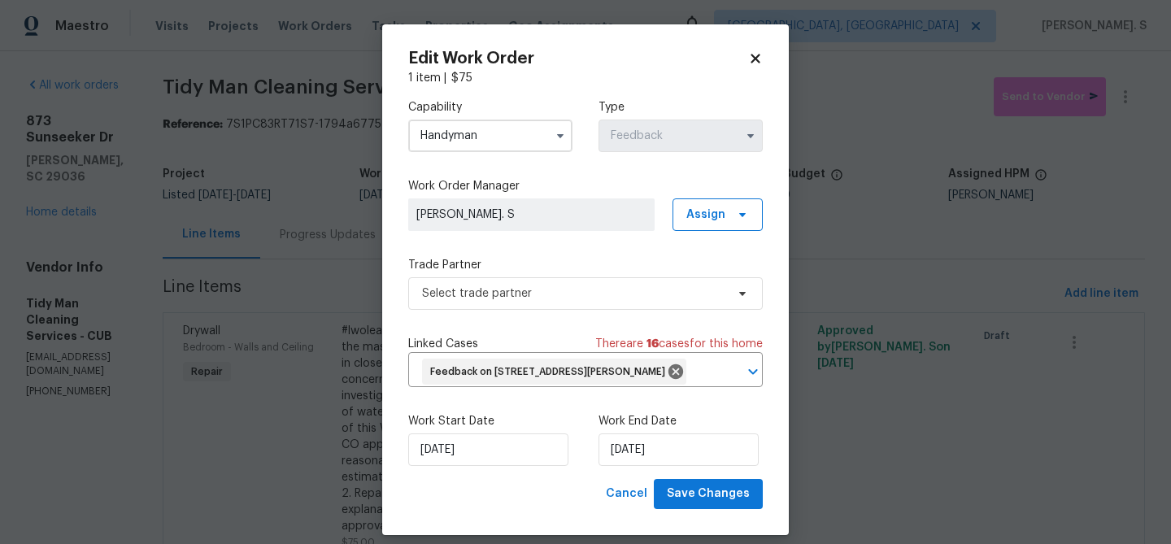
click at [256, 190] on body "Maestro Visits Projects Work Orders Tasks Properties Geo Assignments Albuquerqu…" at bounding box center [585, 272] width 1171 height 544
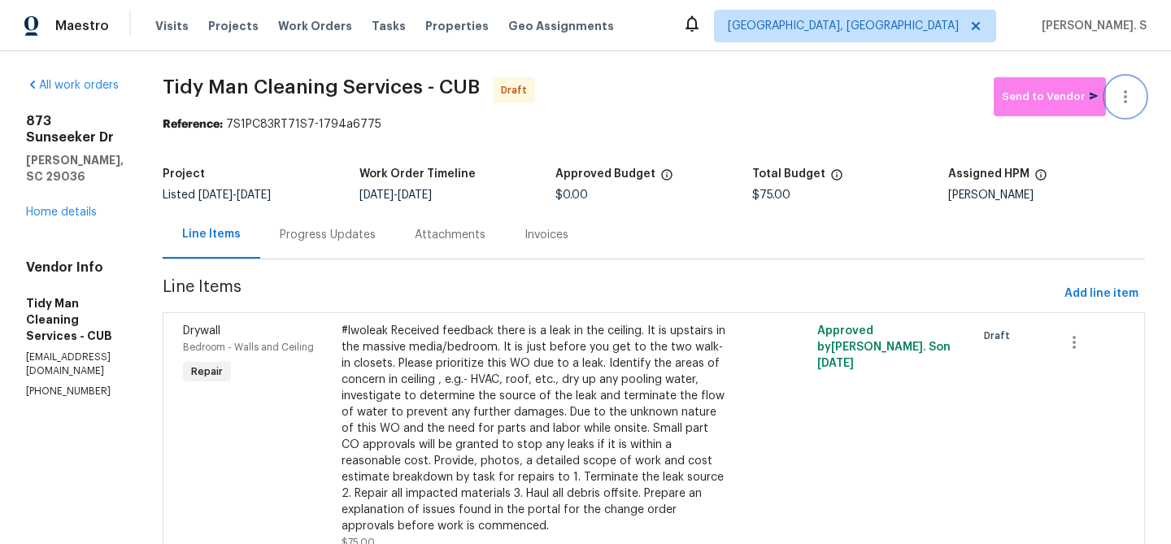
click at [1119, 102] on icon "button" at bounding box center [1125, 97] width 20 height 20
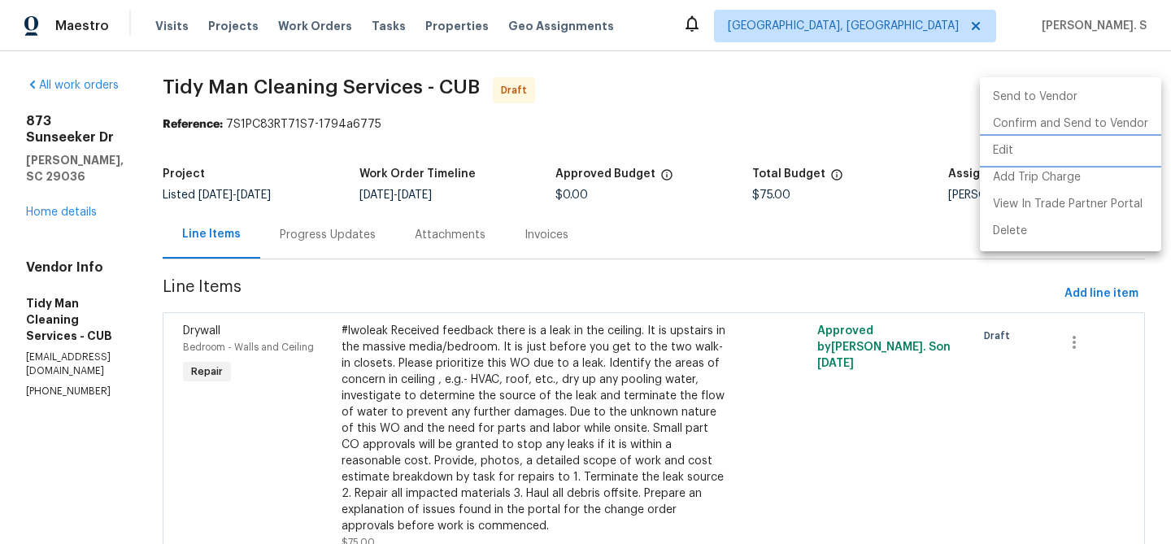
click at [1040, 148] on li "Edit" at bounding box center [1070, 150] width 181 height 27
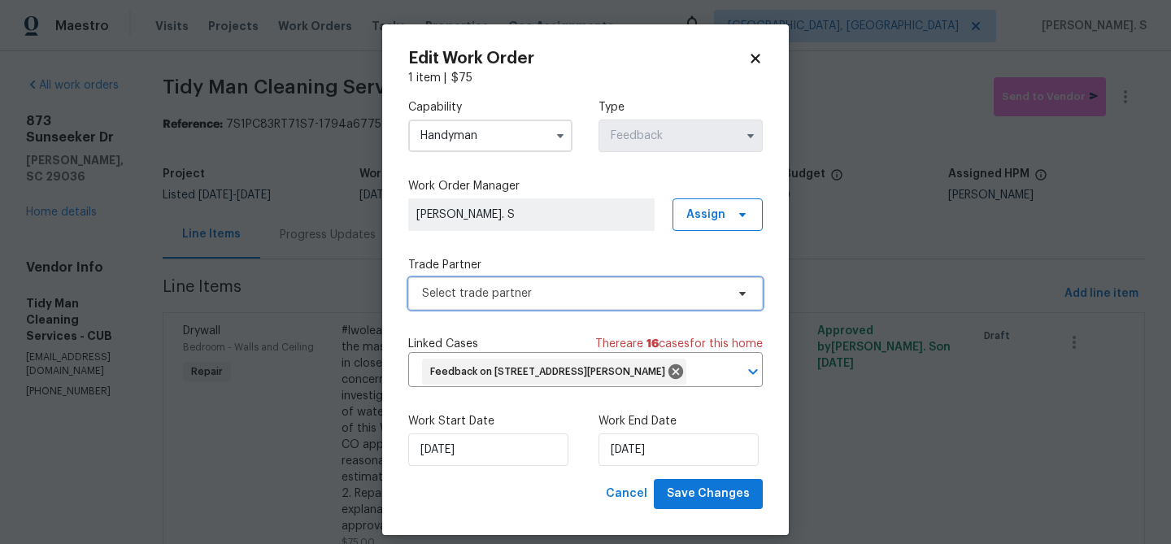
click at [503, 305] on span "Select trade partner" at bounding box center [585, 293] width 354 height 33
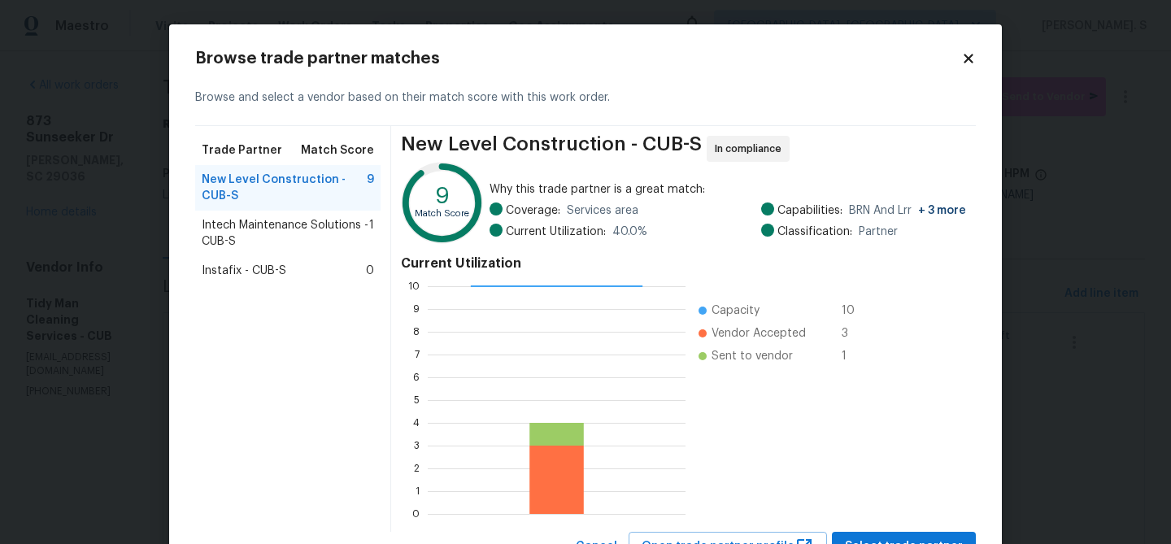
scroll to position [67, 0]
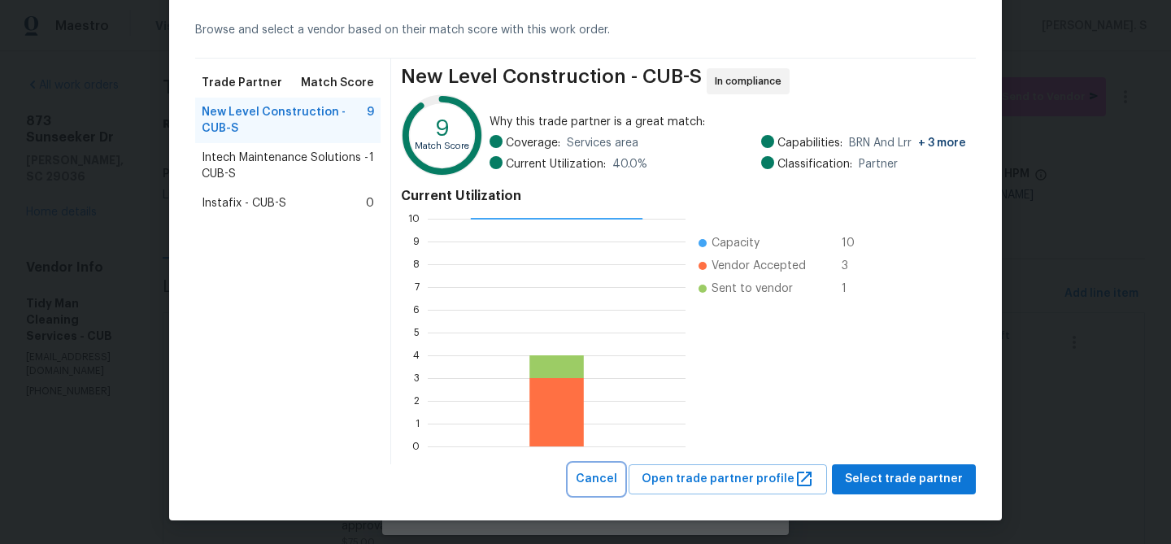
click at [610, 480] on span "Cancel" at bounding box center [596, 479] width 41 height 20
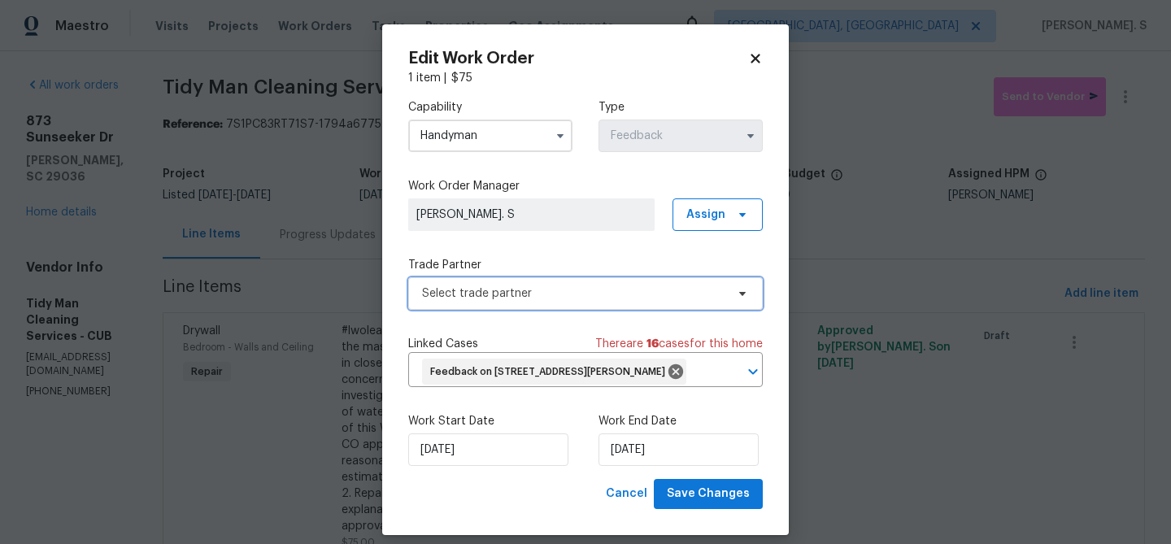
scroll to position [0, 0]
click at [558, 112] on label "Capability" at bounding box center [490, 107] width 164 height 16
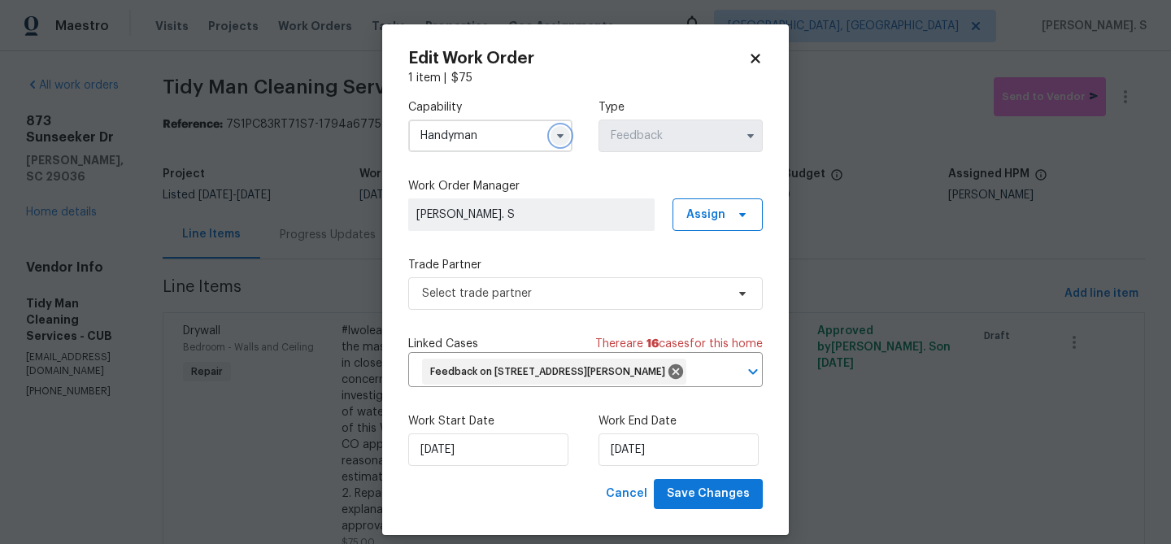
click at [554, 141] on icon "button" at bounding box center [560, 135] width 13 height 13
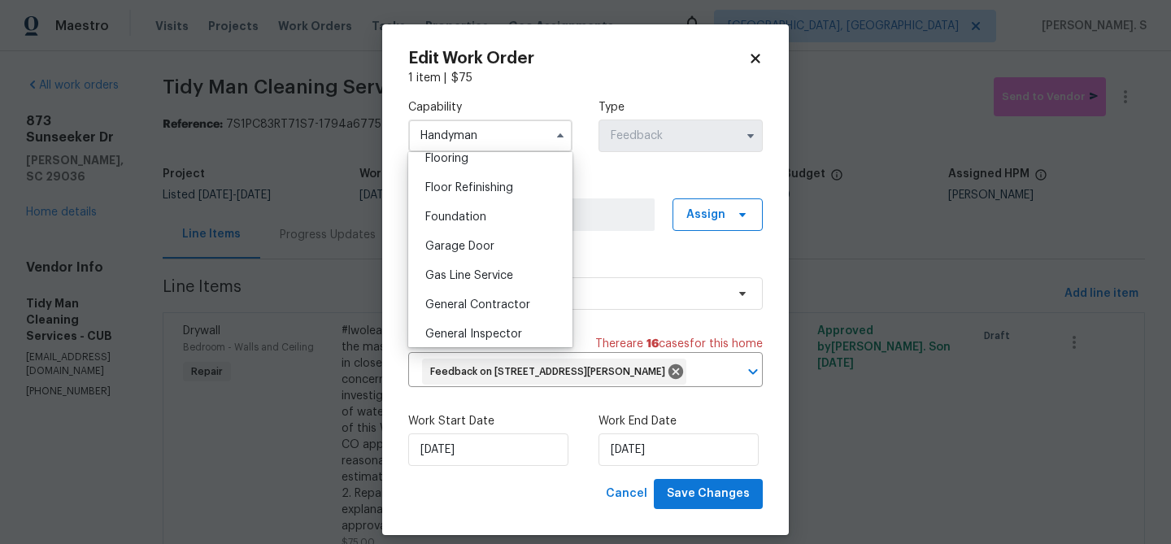
scroll to position [794, 0]
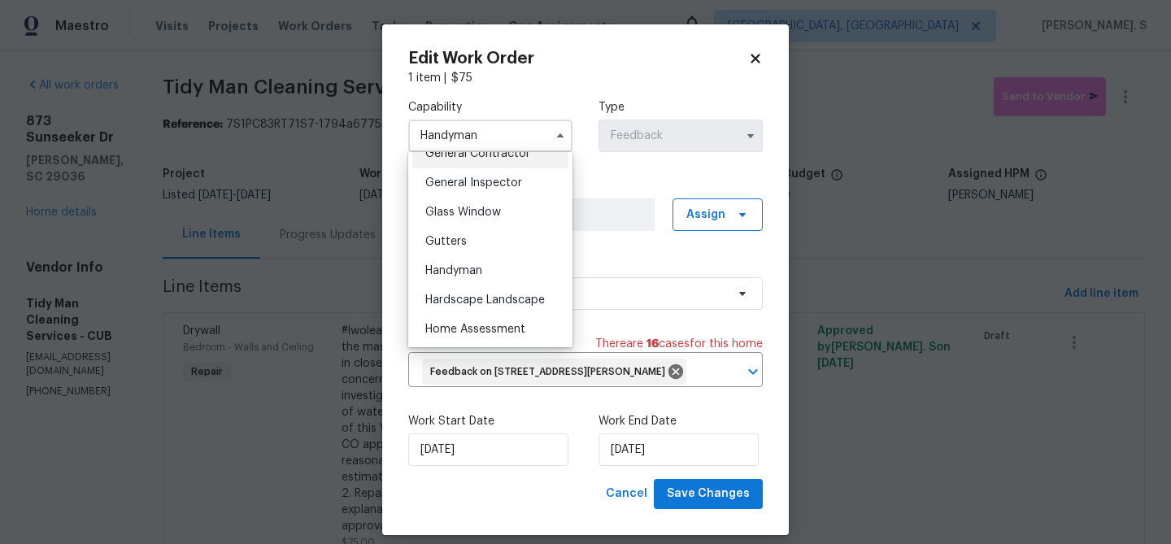
click at [507, 160] on div "General Contractor" at bounding box center [490, 153] width 156 height 29
type input "General Contractor"
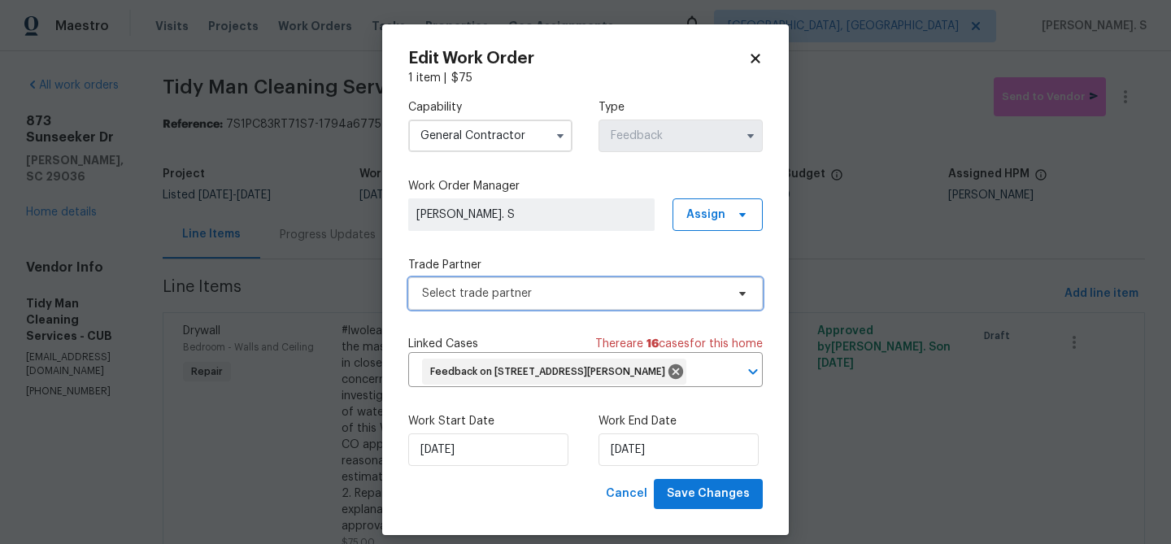
click at [552, 299] on span "Select trade partner" at bounding box center [573, 293] width 303 height 16
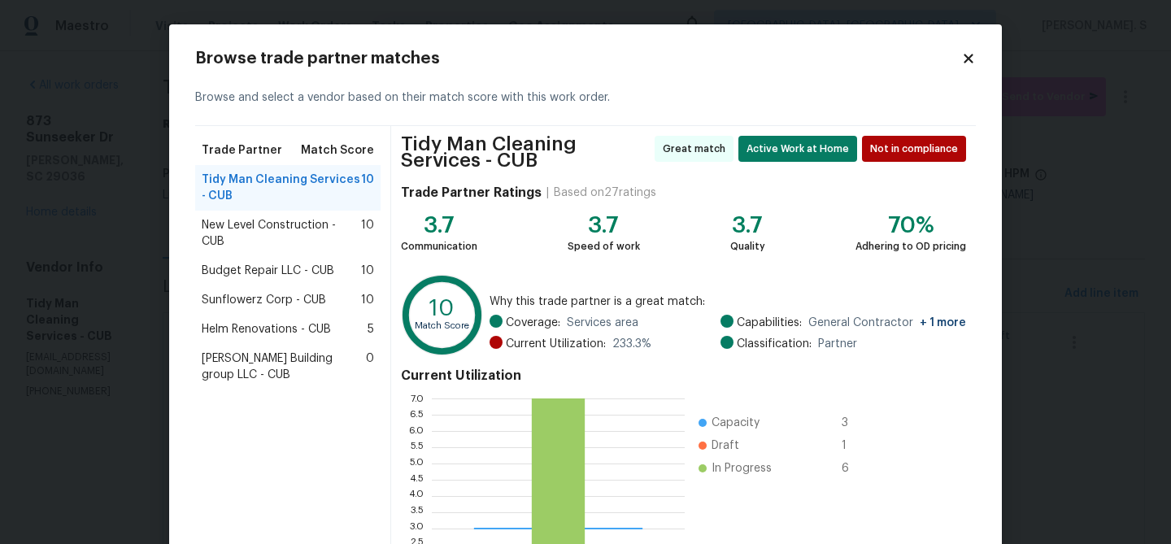
scroll to position [180, 0]
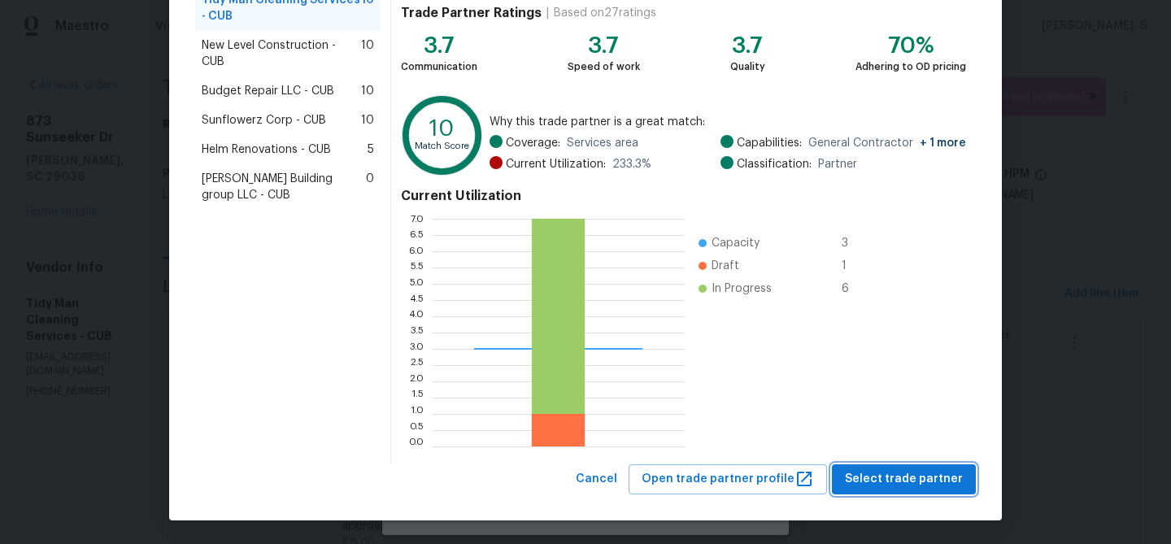
click at [914, 466] on button "Select trade partner" at bounding box center [904, 479] width 144 height 30
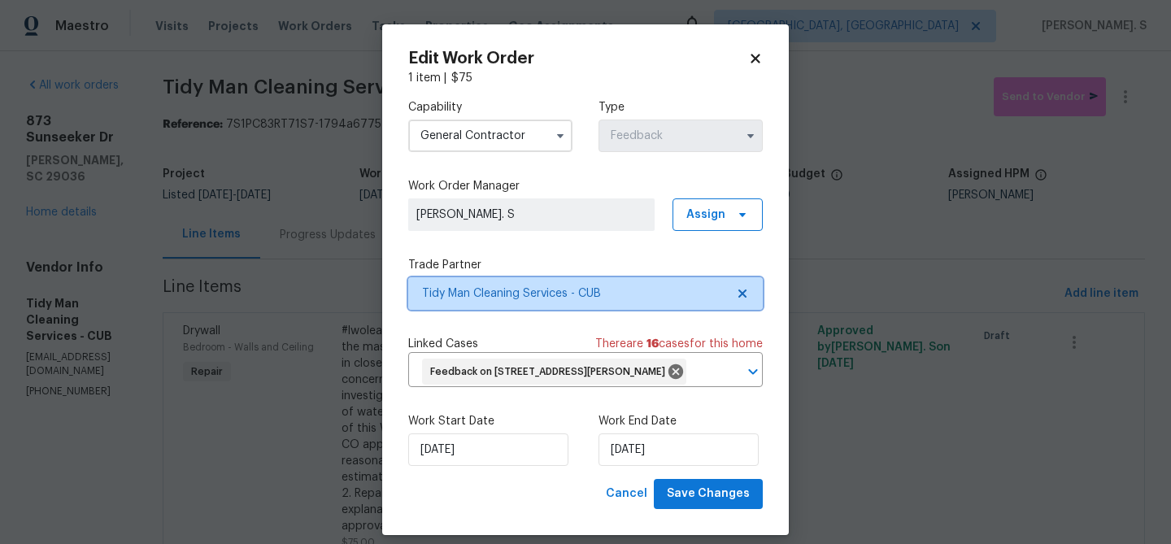
scroll to position [0, 0]
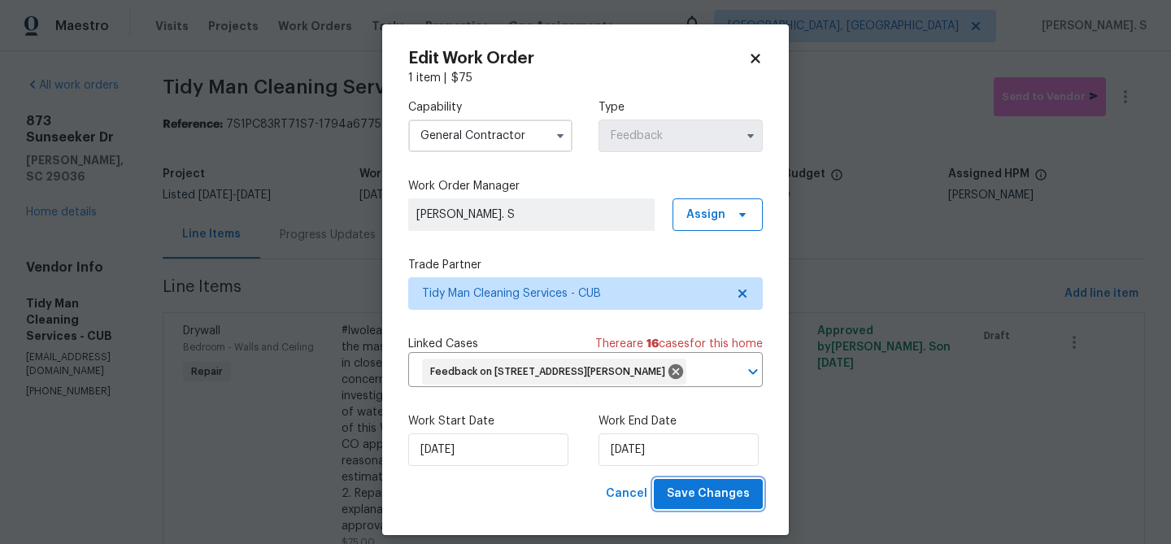
click at [693, 486] on span "Save Changes" at bounding box center [708, 494] width 83 height 20
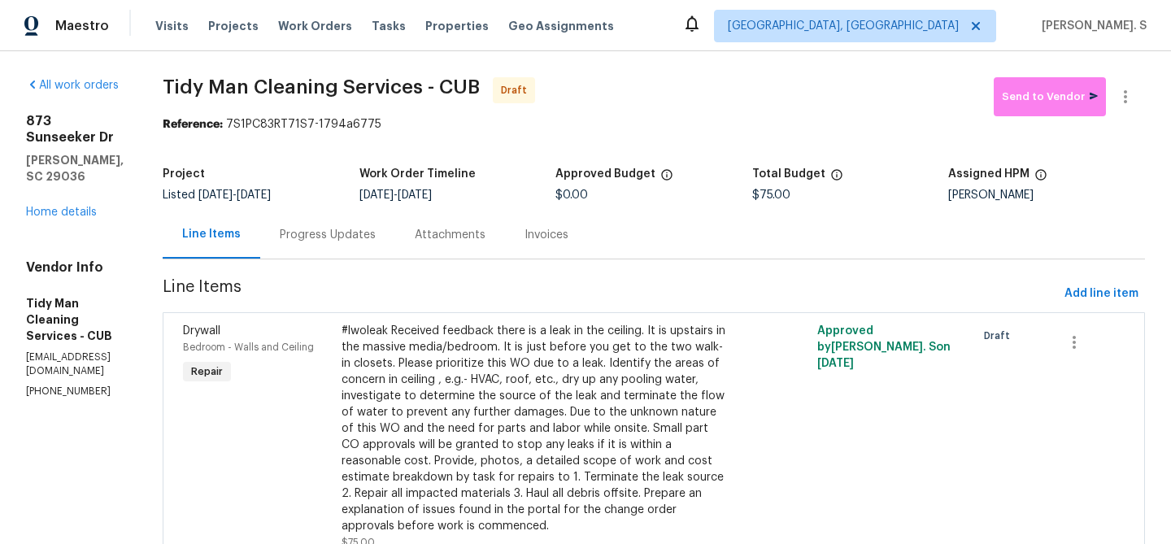
click at [328, 247] on div "Progress Updates" at bounding box center [327, 235] width 135 height 48
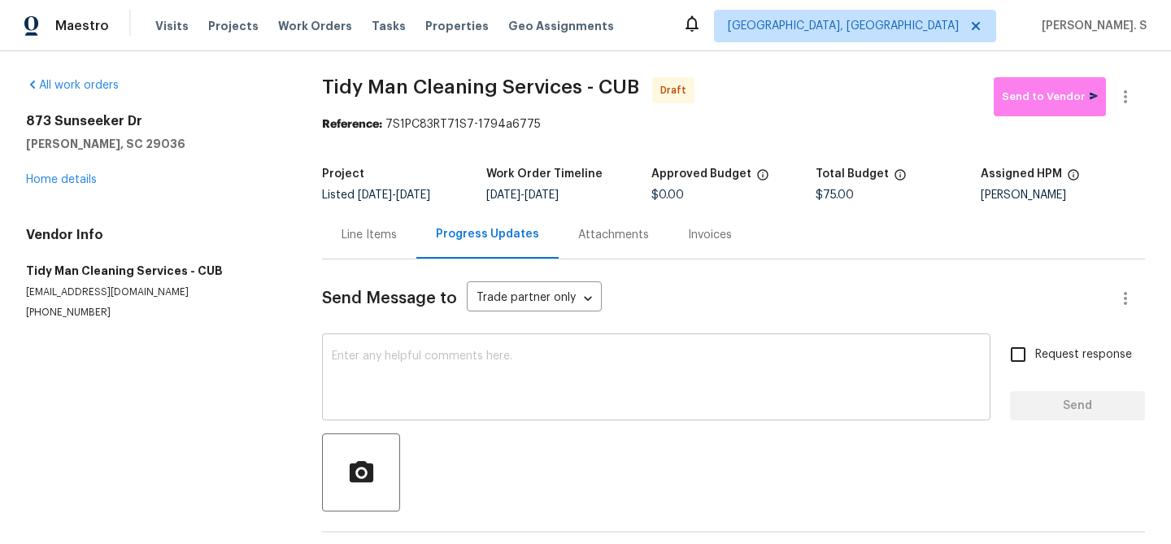
click at [540, 416] on div "x ​" at bounding box center [656, 378] width 668 height 83
paste textarea "Hi this is Glory with Opendoor. I’m confirming you received the WO for the prop…"
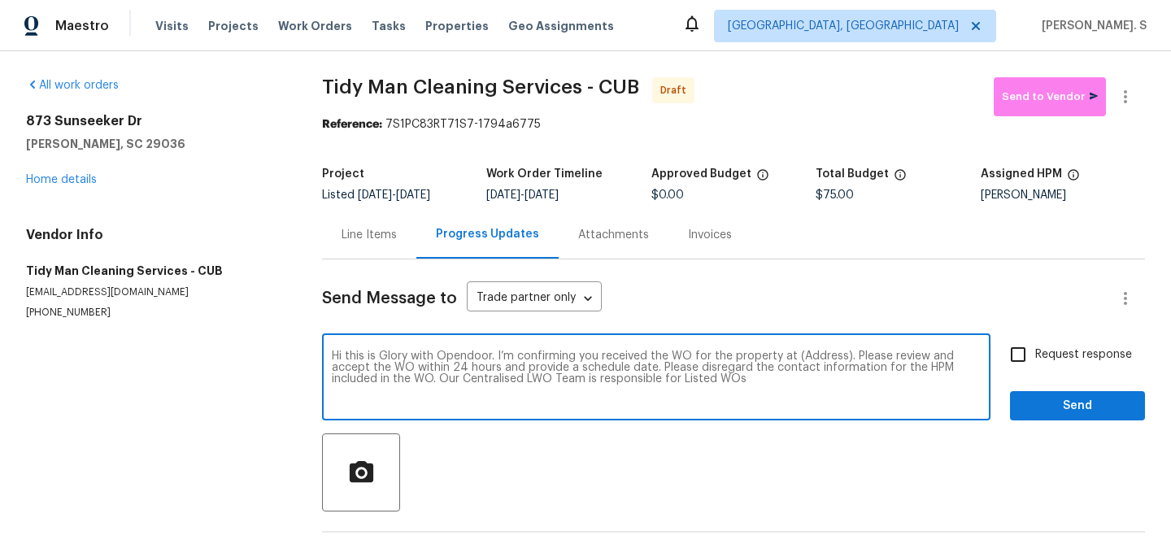
click at [823, 355] on textarea "Hi this is Glory with Opendoor. I’m confirming you received the WO for the prop…" at bounding box center [656, 378] width 649 height 57
paste textarea "873 Sunseeker Dr, Chapin, SC 29036"
type textarea "Hi this is Glory with Opendoor. I’m confirming you received the WO for the prop…"
click at [1129, 112] on button "button" at bounding box center [1125, 96] width 39 height 39
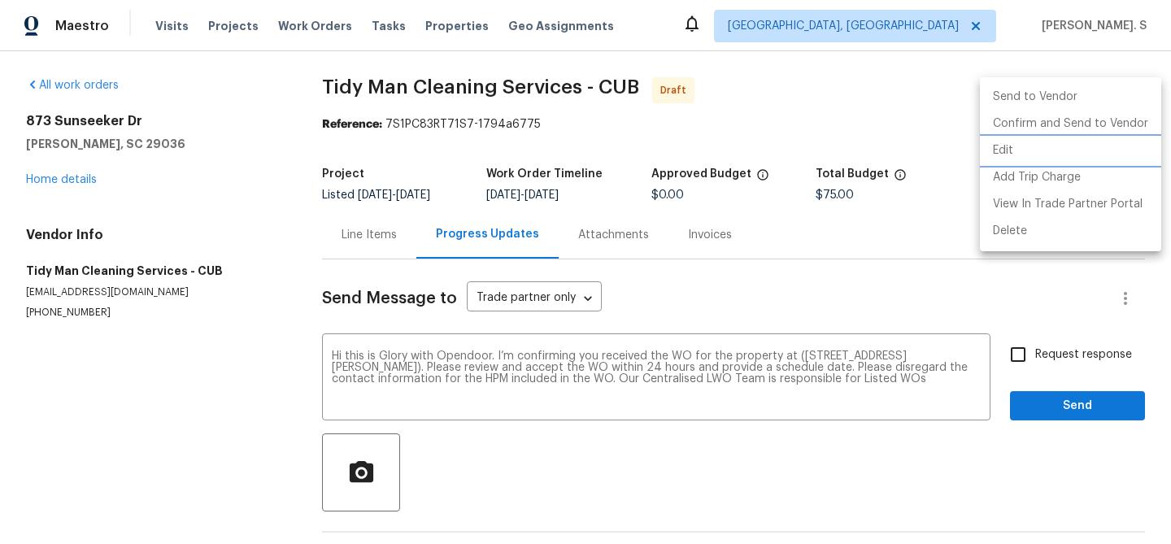
click at [1059, 159] on li "Edit" at bounding box center [1070, 150] width 181 height 27
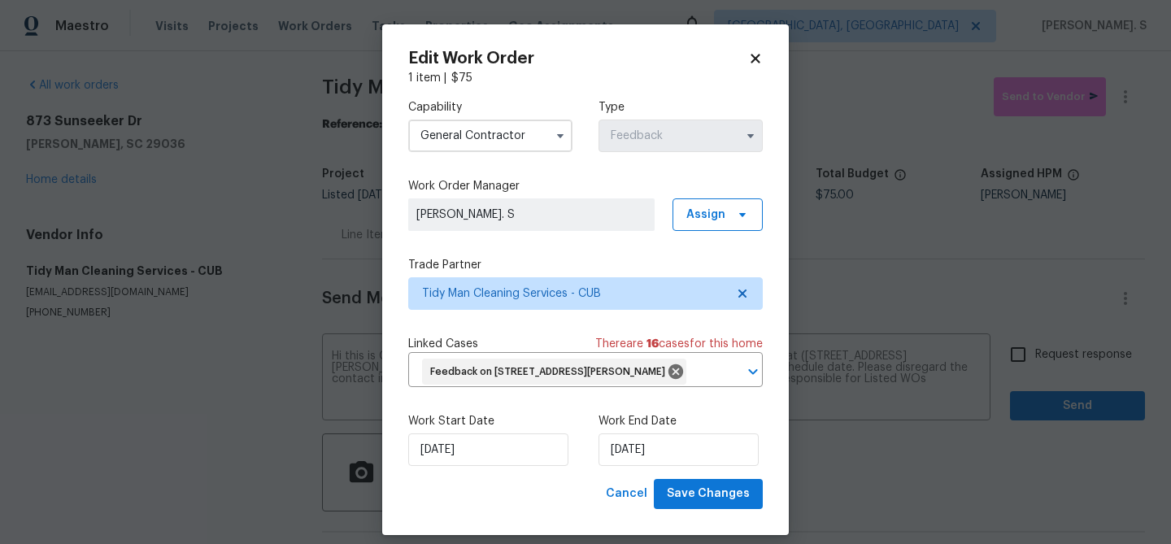
click at [502, 128] on input "General Contractor" at bounding box center [490, 135] width 164 height 33
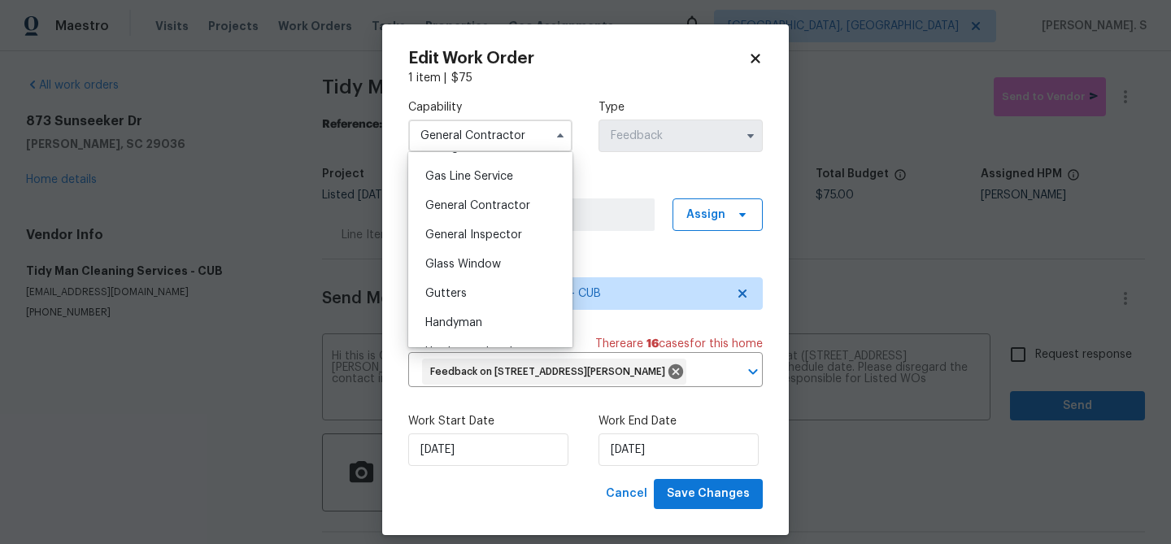
scroll to position [750, 0]
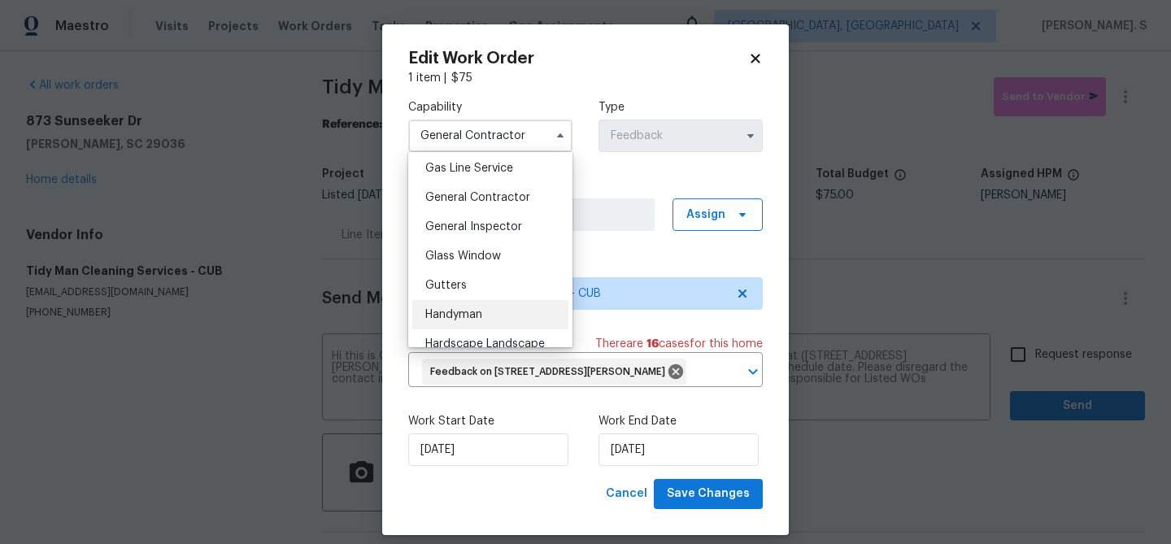
click at [477, 322] on div "Handyman" at bounding box center [490, 314] width 156 height 29
type input "Handyman"
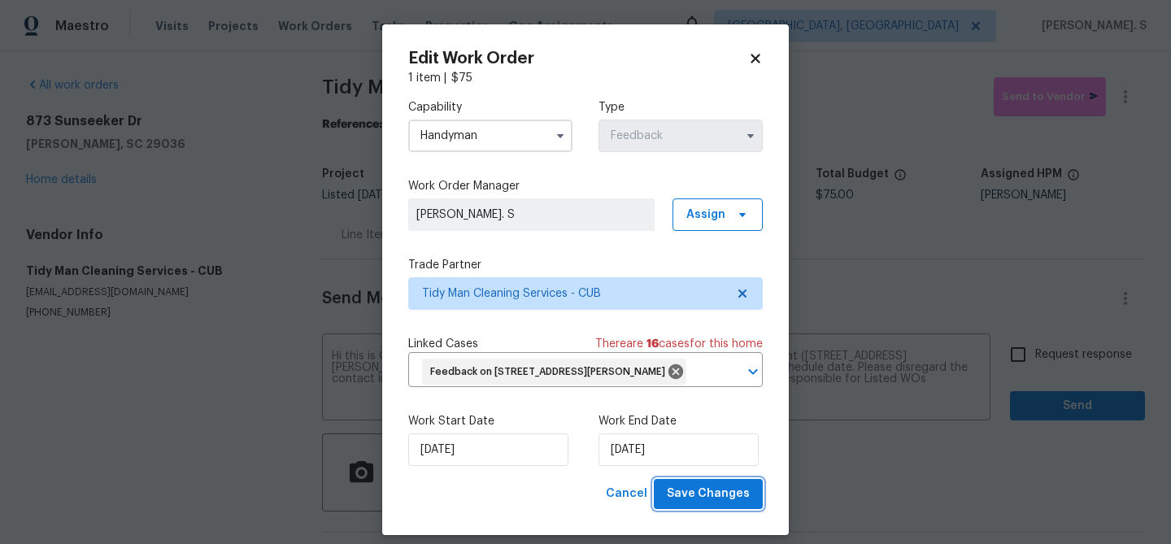
click at [728, 504] on button "Save Changes" at bounding box center [708, 494] width 109 height 30
click at [1022, 367] on body "Maestro Visits Projects Work Orders Tasks Properties Geo Assignments Albuquerqu…" at bounding box center [585, 272] width 1171 height 544
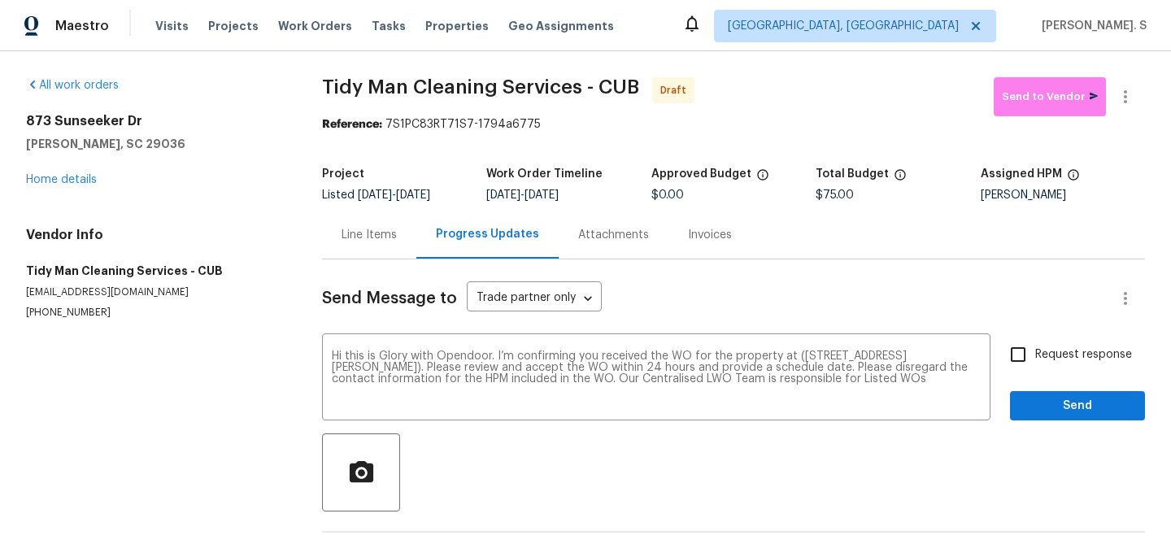
click at [1022, 367] on input "Request response" at bounding box center [1018, 354] width 34 height 34
checkbox input "true"
click at [1037, 411] on span "Send" at bounding box center [1077, 406] width 109 height 20
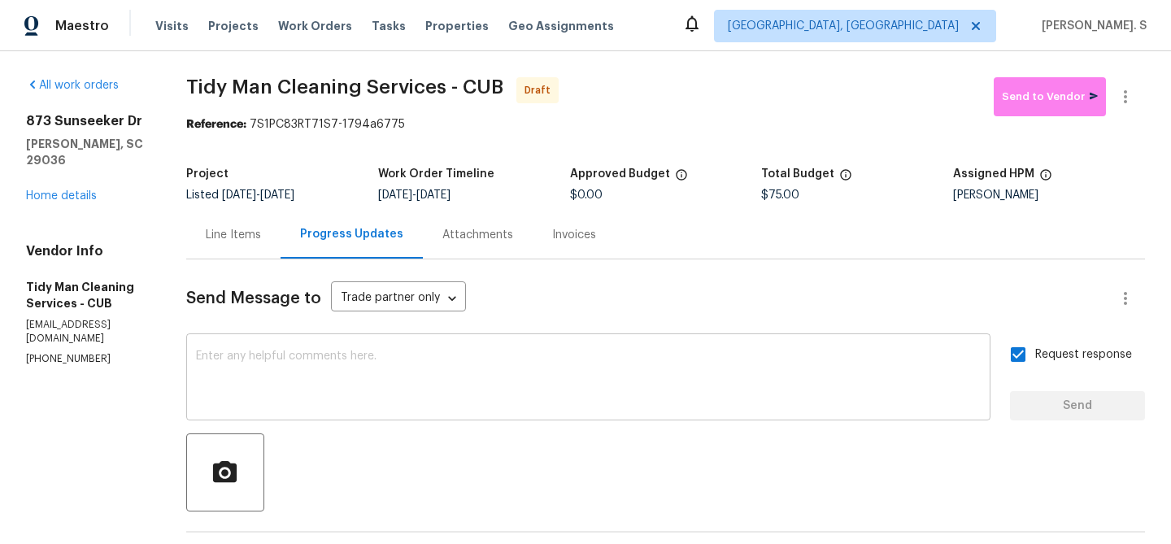
click at [592, 408] on div "x ​" at bounding box center [588, 378] width 804 height 83
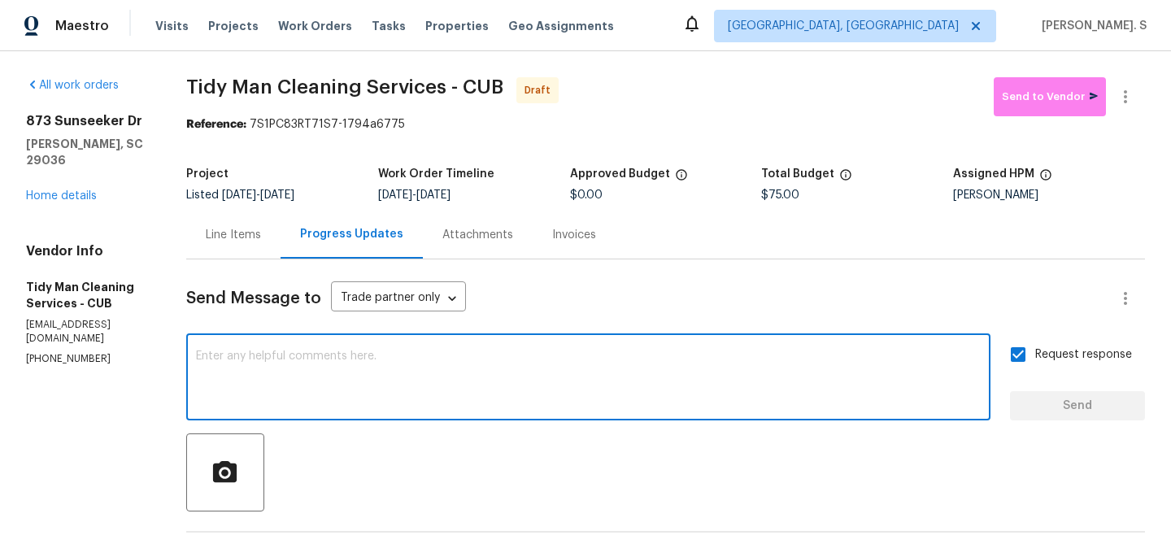
paste textarea "The Work Orders must include before-photos (both close-up and wide-angle) and a…"
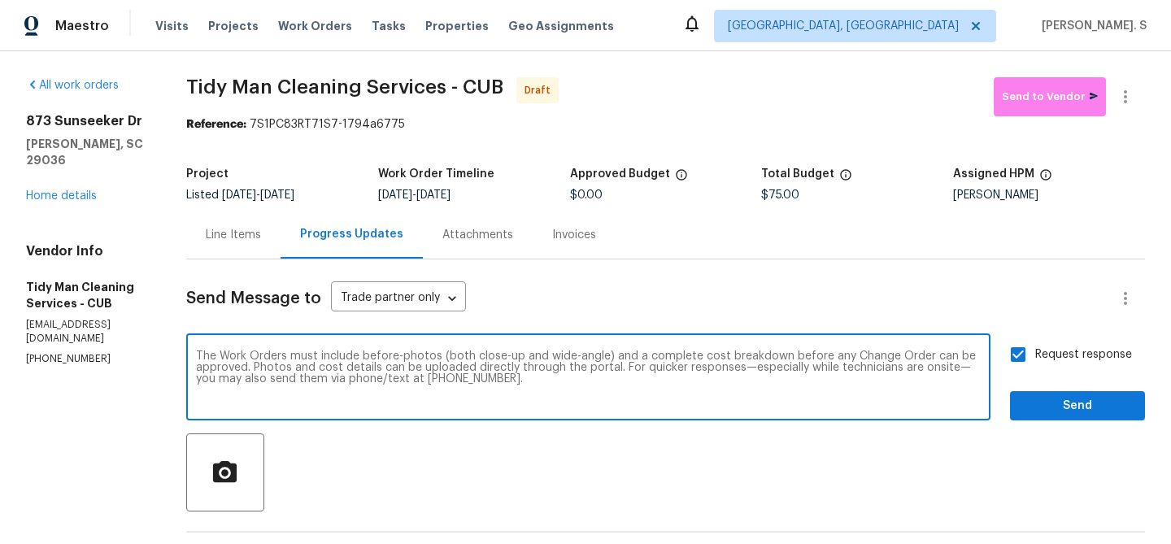
type textarea "The Work Orders must include before-photos (both close-up and wide-angle) and a…"
click at [1128, 410] on span "Send" at bounding box center [1077, 406] width 109 height 20
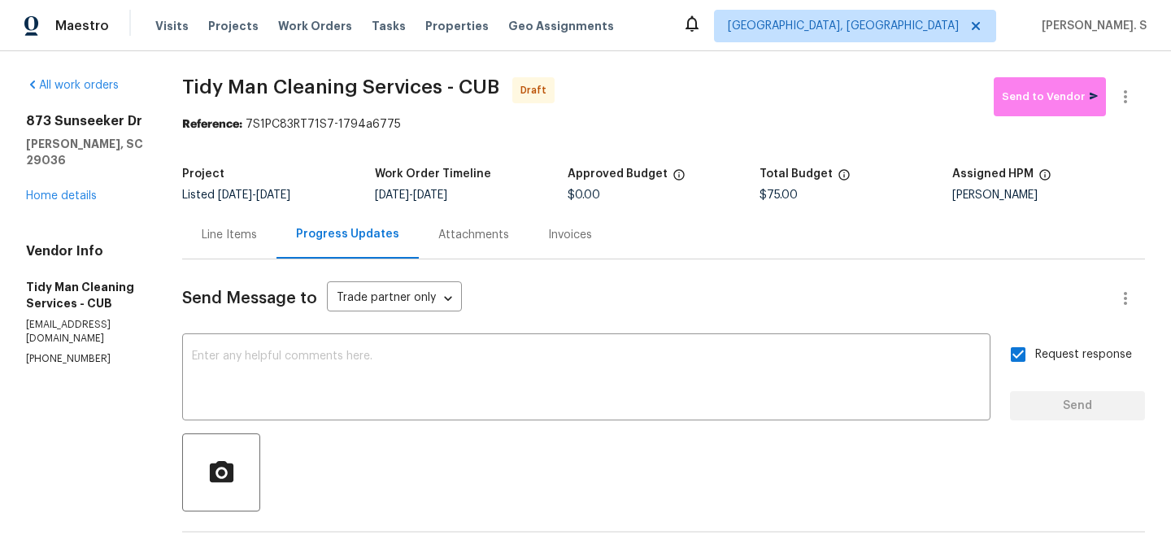
click at [222, 93] on span "Tidy Man Cleaning Services - CUB" at bounding box center [340, 87] width 317 height 20
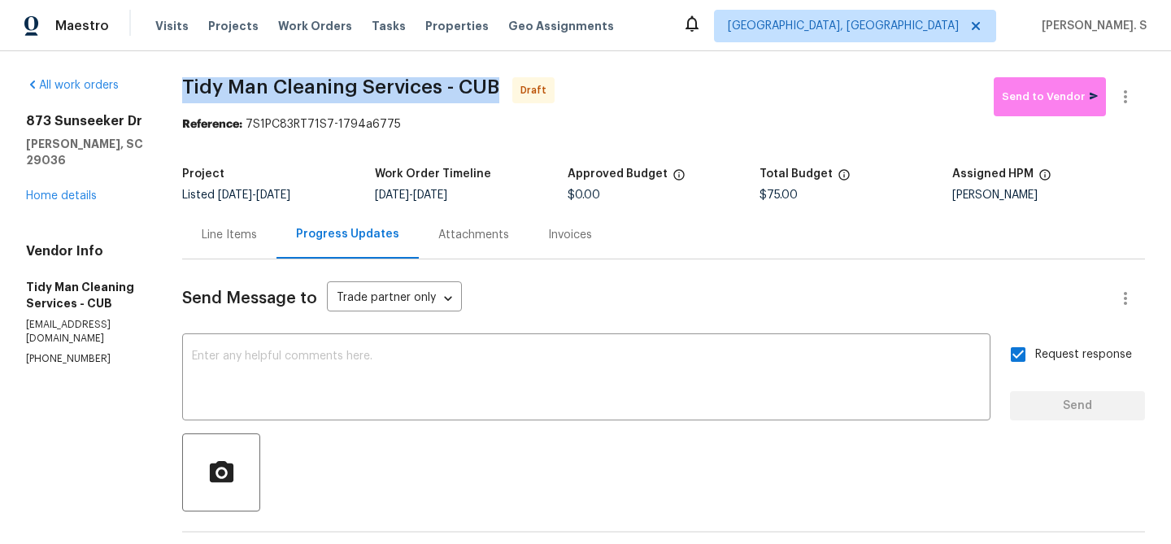
copy span "Tidy Man Cleaning Services - CUB"
click at [1117, 94] on icon "button" at bounding box center [1125, 97] width 20 height 20
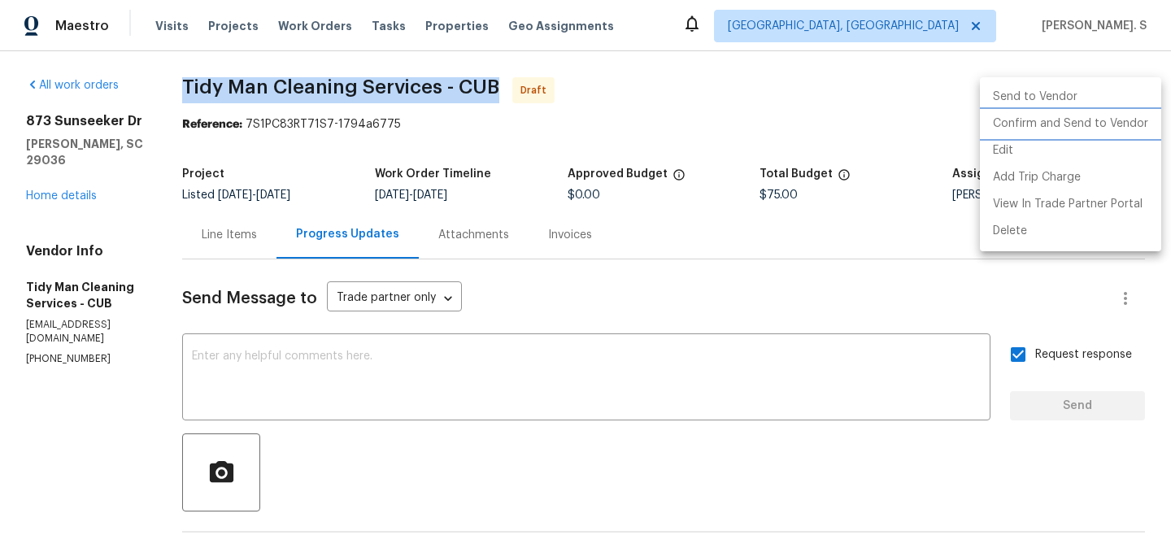
click at [1104, 111] on li "Confirm and Send to Vendor" at bounding box center [1070, 124] width 181 height 27
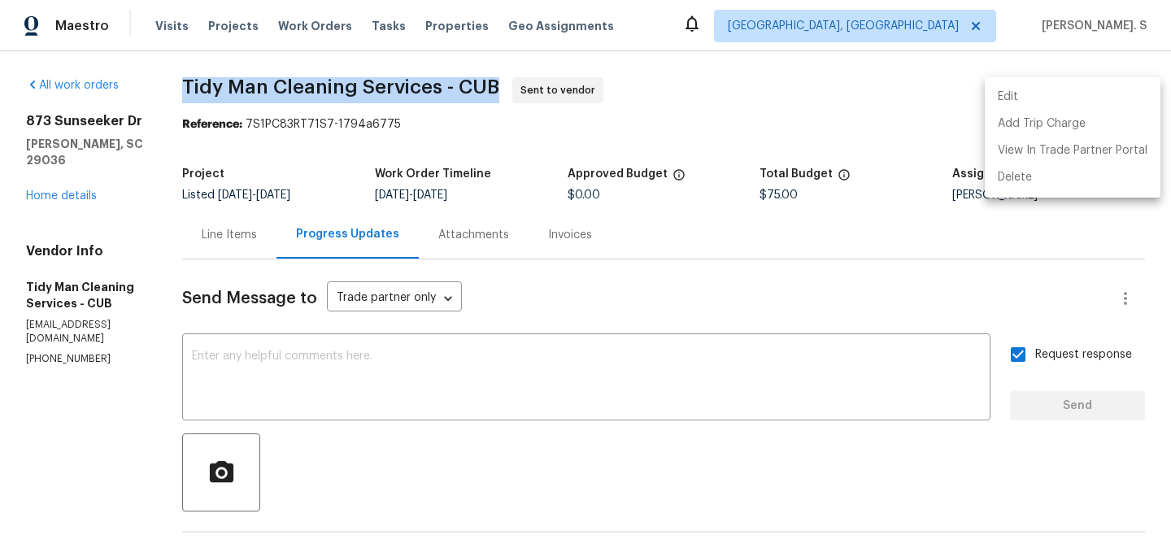
click at [558, 311] on div at bounding box center [585, 272] width 1171 height 544
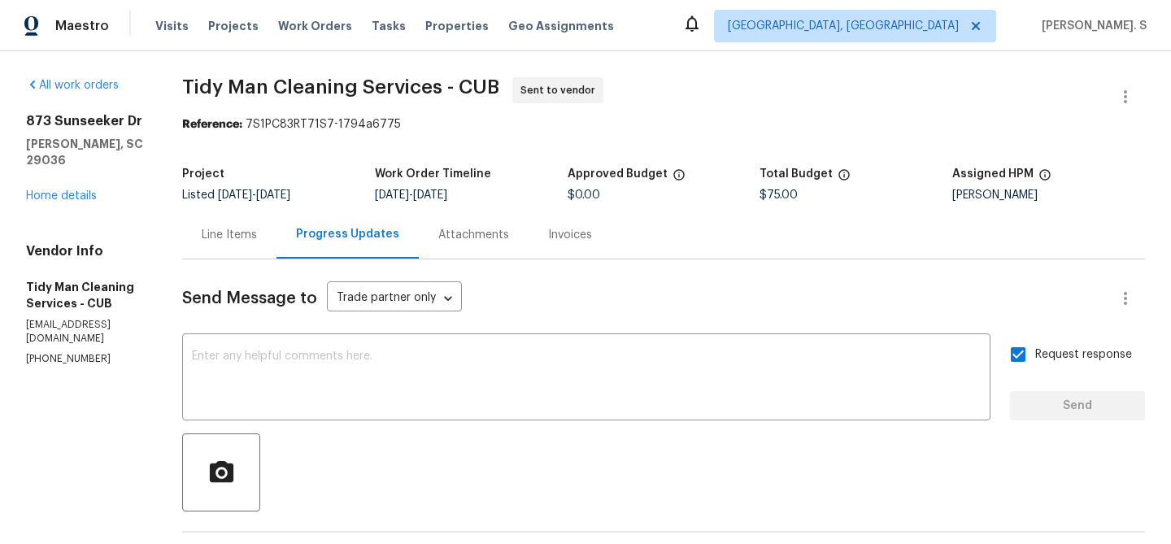
click at [558, 311] on div "Edit Add Trip Charge View In Trade Partner Portal Delete" at bounding box center [585, 272] width 1171 height 544
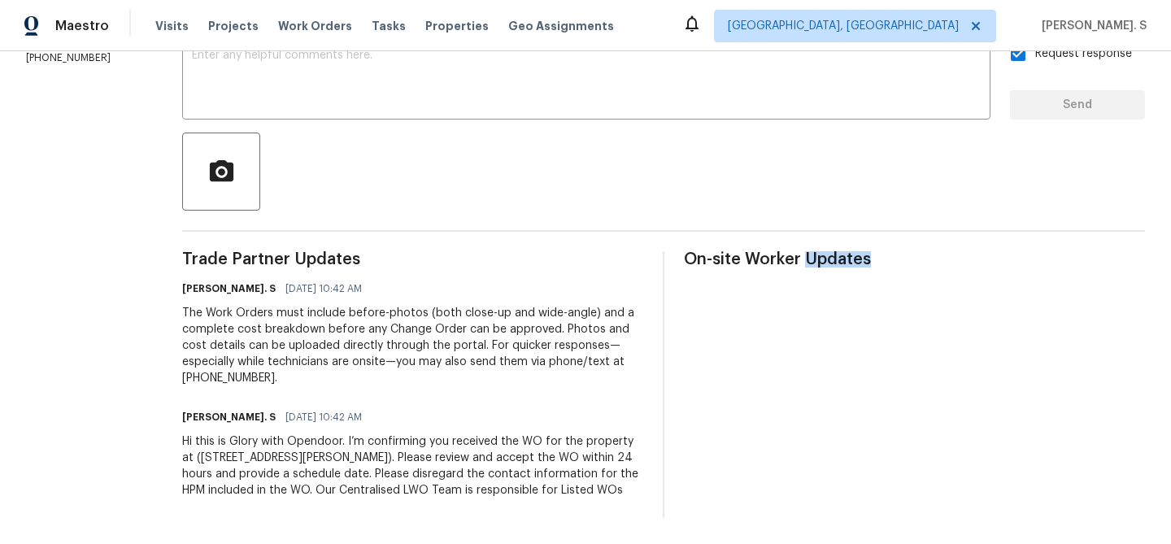
scroll to position [0, 0]
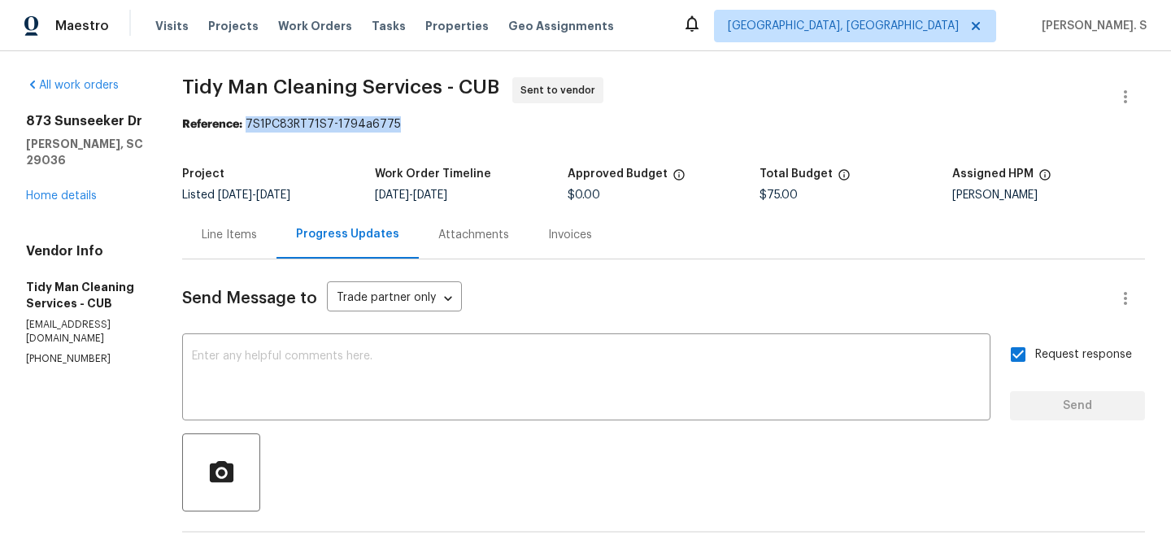
drag, startPoint x: 250, startPoint y: 123, endPoint x: 530, endPoint y: 124, distance: 280.4
click at [530, 123] on div "Reference: 7S1PC83RT71S7-1794a6775" at bounding box center [663, 124] width 962 height 16
copy div "7S1PC83RT71S7-1794a6775"
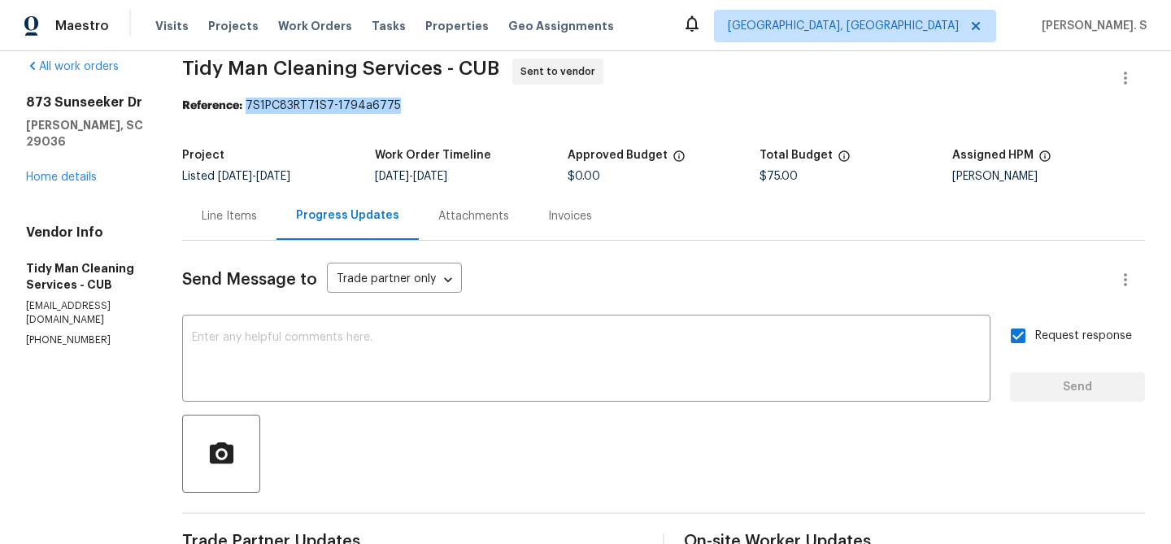
scroll to position [23, 0]
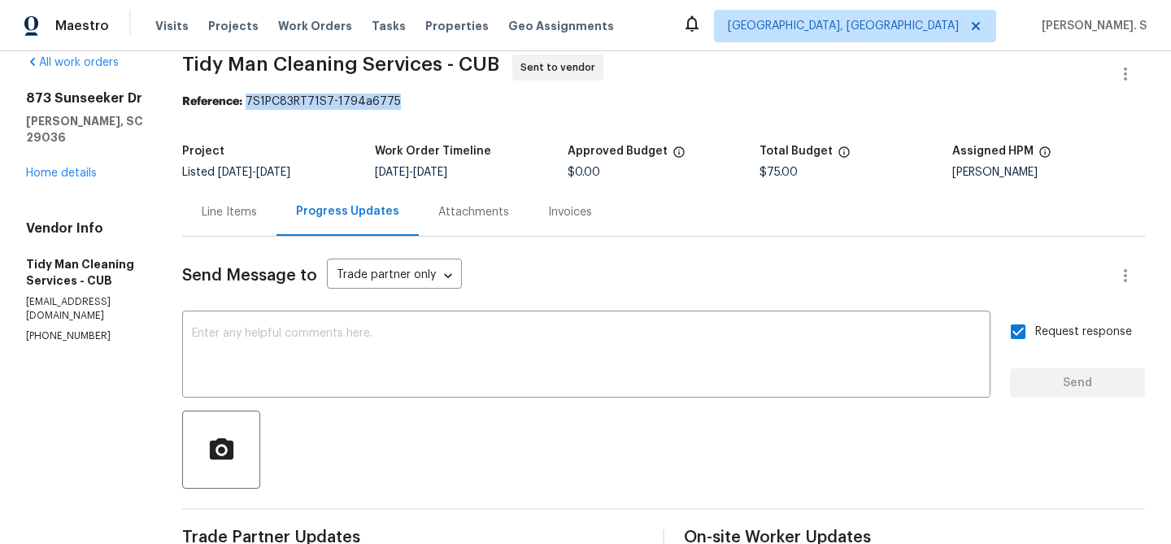
click at [256, 220] on div "Line Items" at bounding box center [229, 212] width 94 height 48
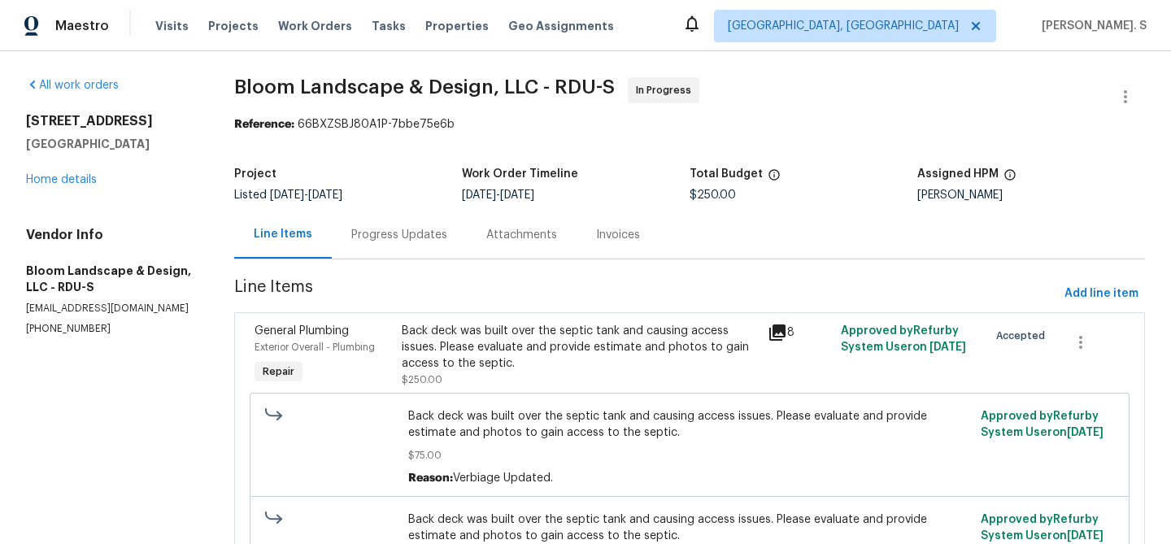
click at [376, 228] on div "Progress Updates" at bounding box center [399, 235] width 96 height 16
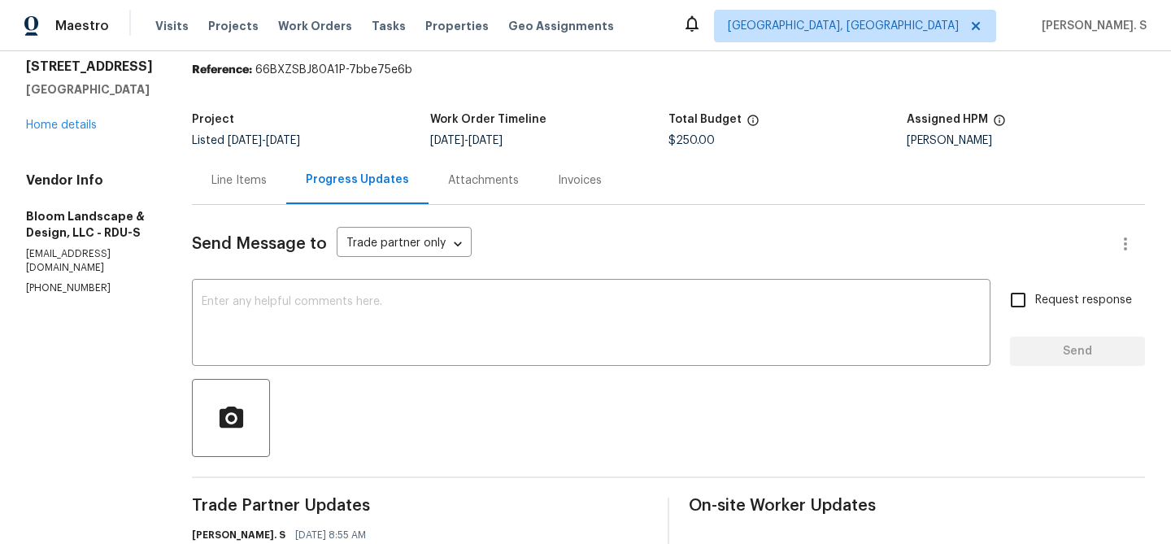
scroll to position [185, 0]
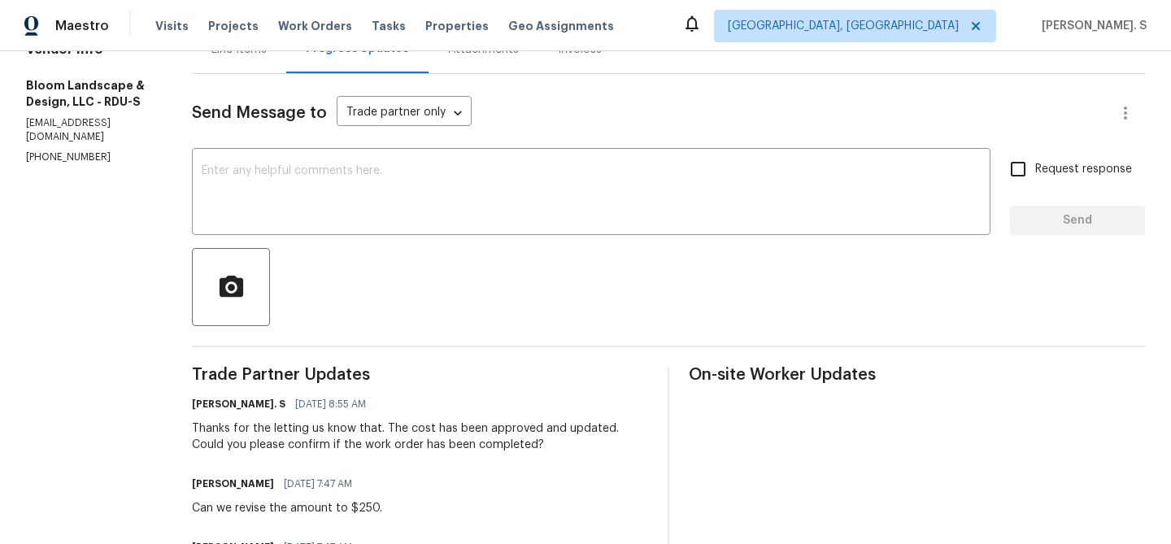
click at [306, 156] on div "x ​" at bounding box center [591, 193] width 798 height 83
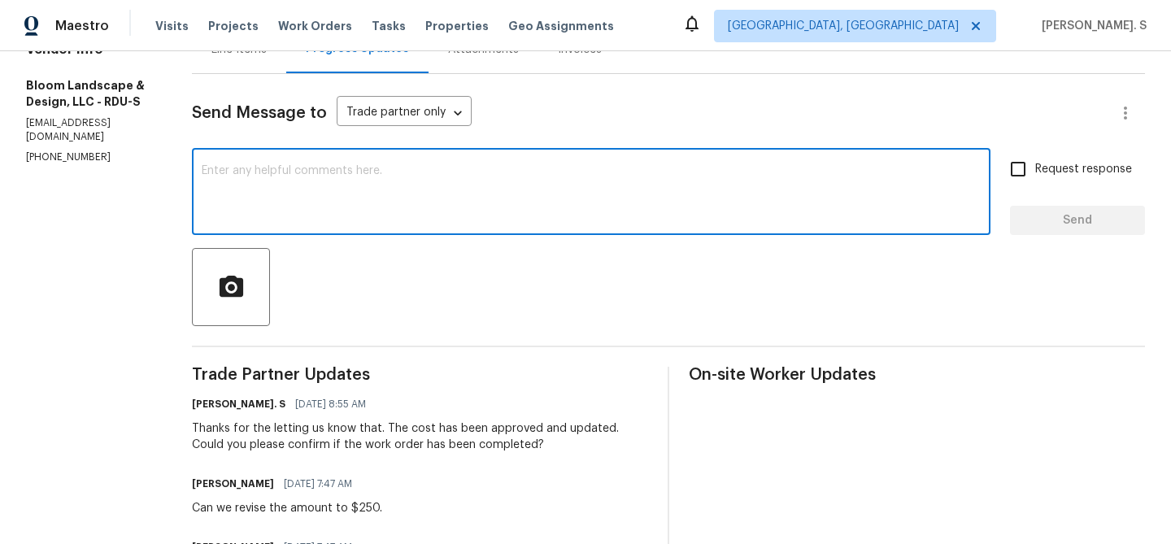
paste textarea "backfill the septic tank lid and mark it in the ground or is the hole still ope…"
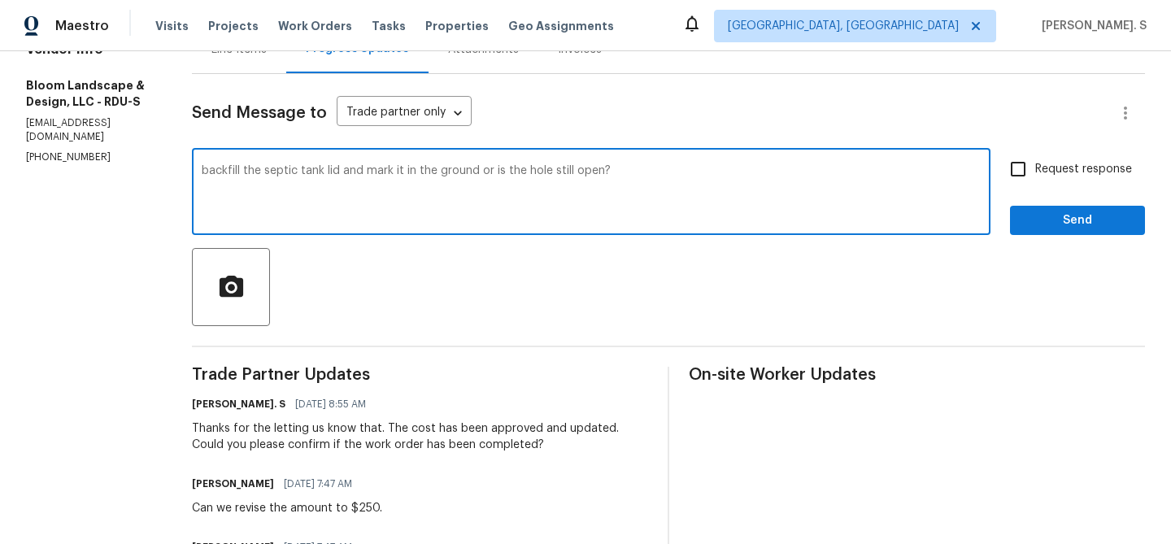
click at [215, 169] on div "backfill the septic tank lid and mark it in the ground or is the hole still ope…" at bounding box center [591, 193] width 798 height 83
click at [223, 173] on textarea "backfill the septic tank lid and mark it in the ground or is the hole still ope…" at bounding box center [591, 193] width 779 height 57
click at [706, 167] on textarea "Did you backfill the septic tank lid and mark it in the ground or is the hole s…" at bounding box center [591, 193] width 779 height 57
type textarea "Did you backfill the septic tank lid and mark it in the ground or is the hole s…"
click at [1072, 183] on label "Request response" at bounding box center [1066, 169] width 131 height 34
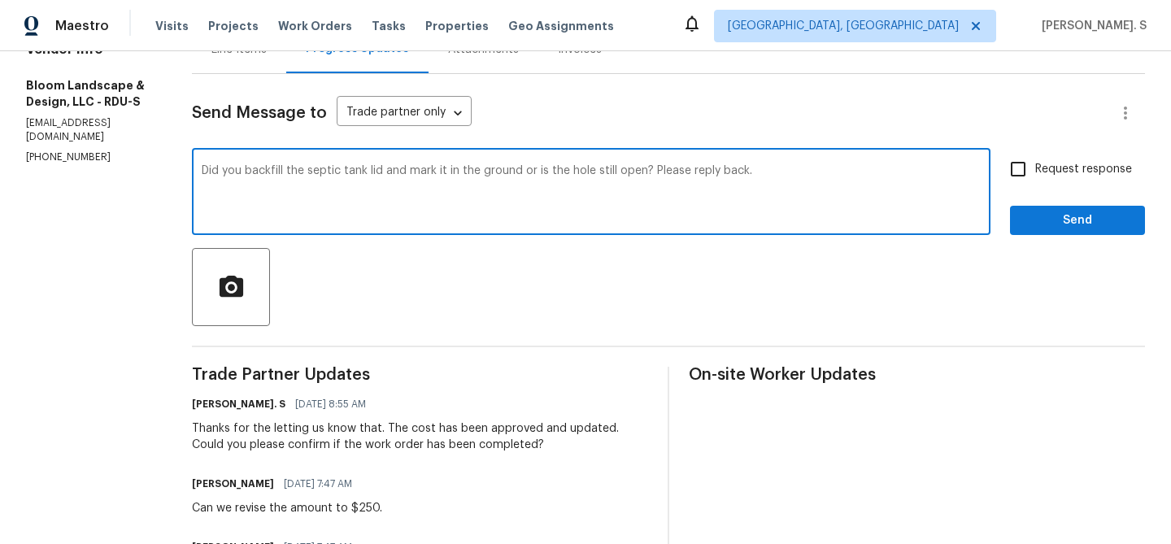
click at [1035, 183] on input "Request response" at bounding box center [1018, 169] width 34 height 34
checkbox input "true"
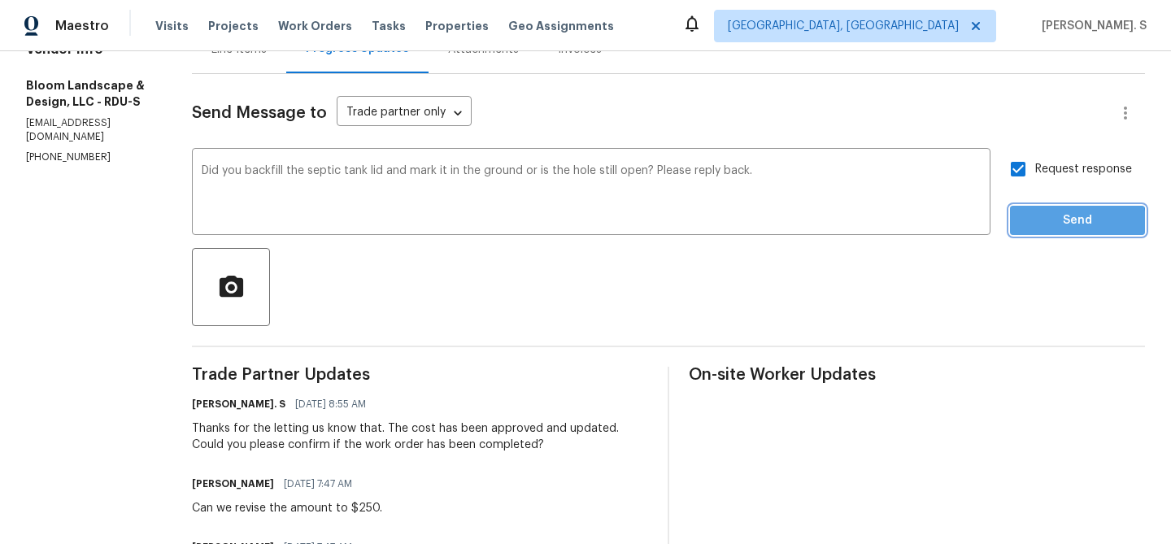
click at [1039, 225] on span "Send" at bounding box center [1077, 221] width 109 height 20
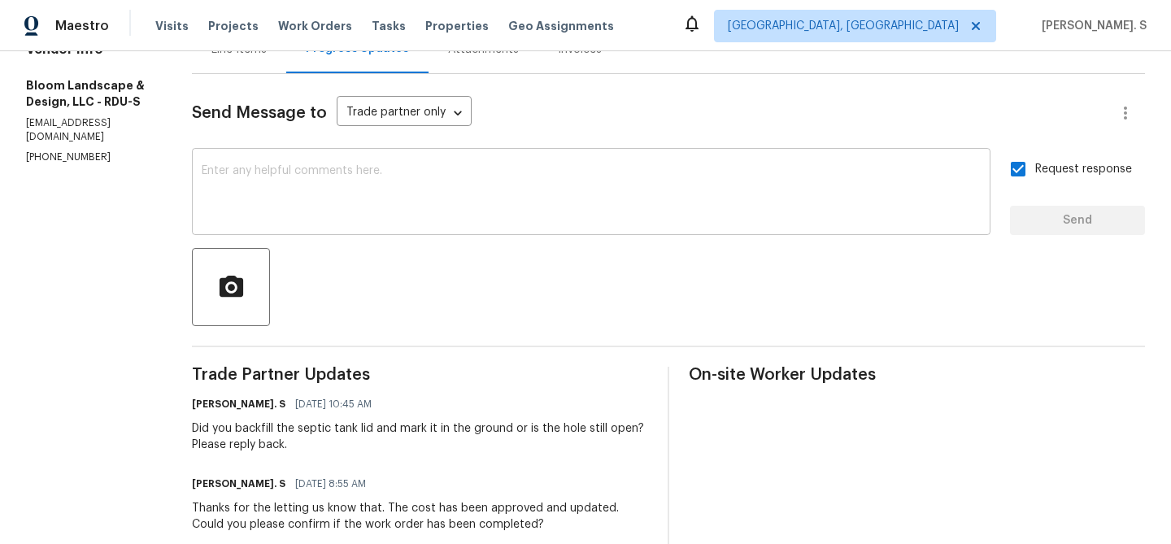
click at [532, 202] on textarea at bounding box center [591, 193] width 779 height 57
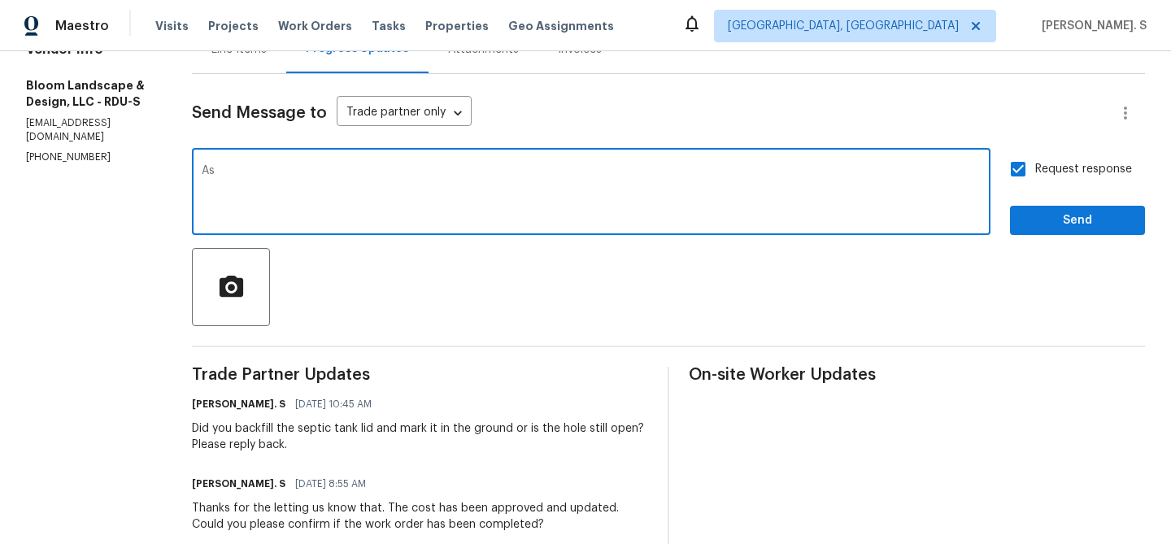
type textarea "A"
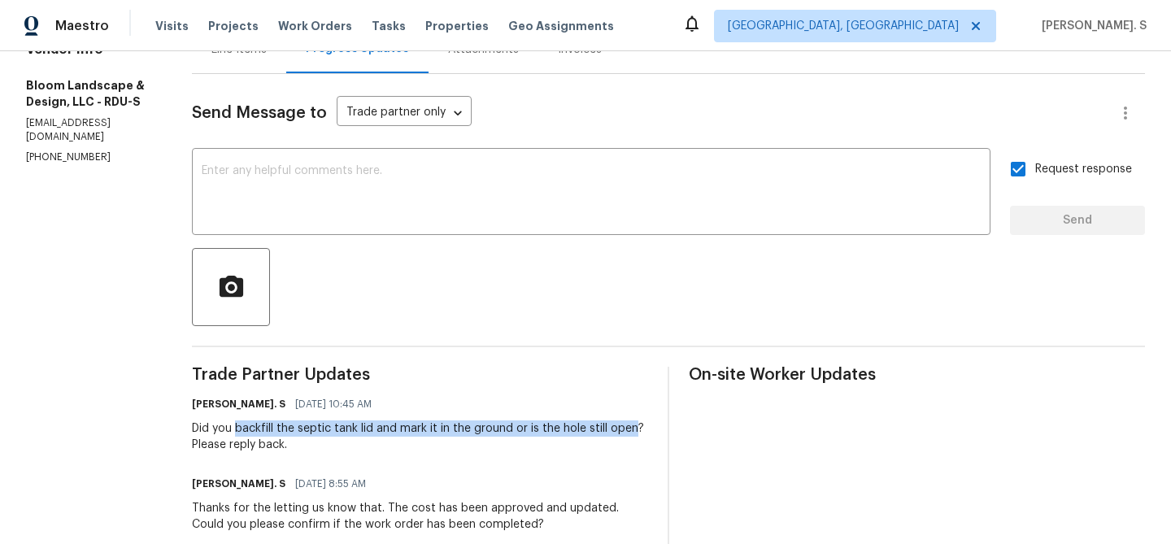
copy div "backfill the septic tank lid and mark it in the ground or is the hole still open"
drag, startPoint x: 253, startPoint y: 428, endPoint x: 646, endPoint y: 432, distance: 393.5
click at [646, 432] on div "Did you backfill the septic tank lid and mark it in the ground or is the hole s…" at bounding box center [420, 436] width 456 height 33
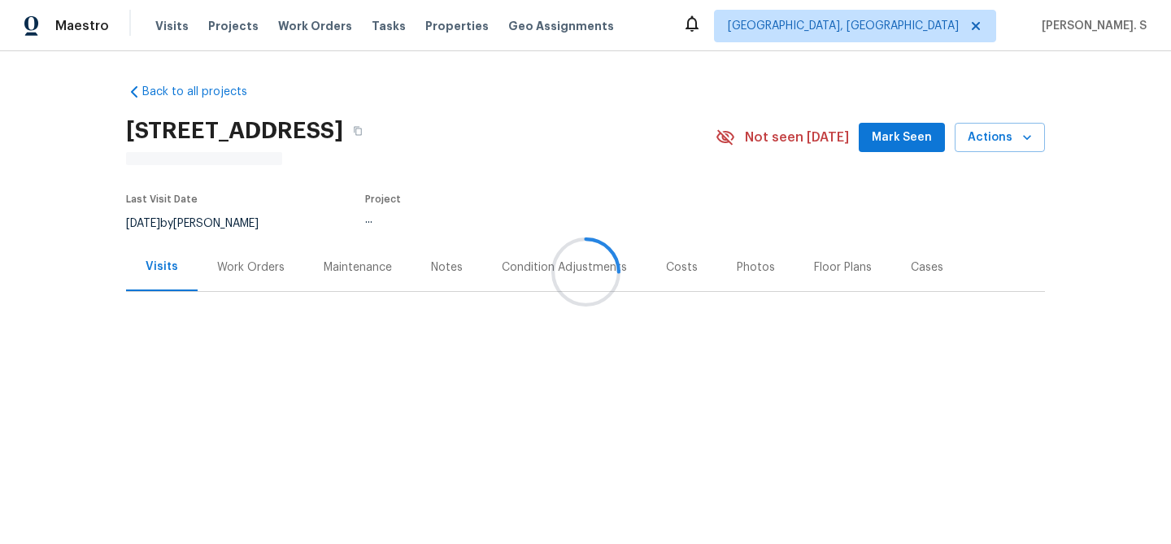
click at [252, 280] on div "Work Orders" at bounding box center [251, 267] width 106 height 48
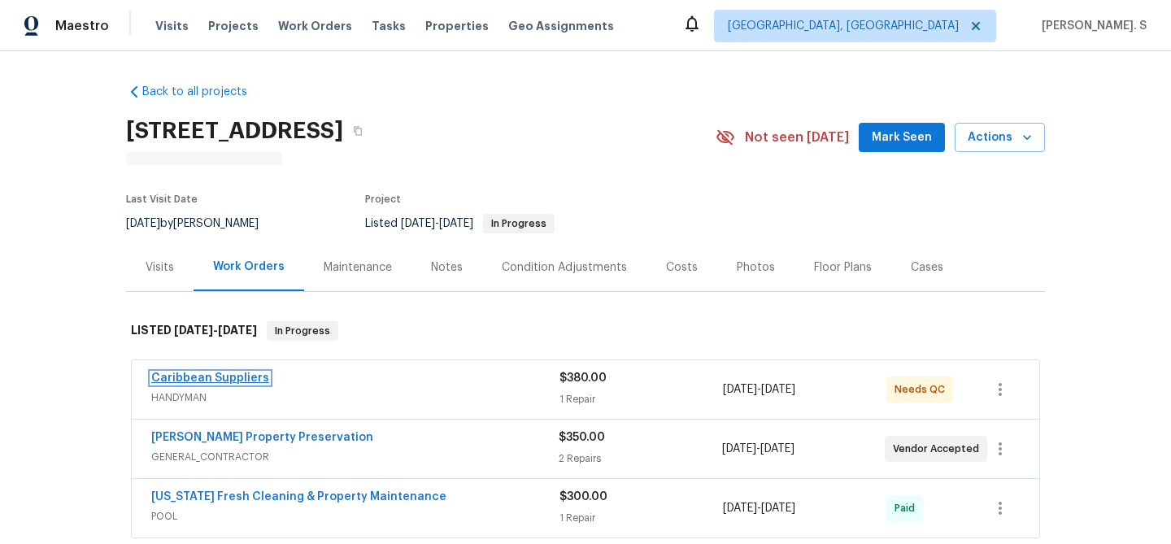
click at [237, 379] on link "Caribbean Suppliers" at bounding box center [210, 377] width 118 height 11
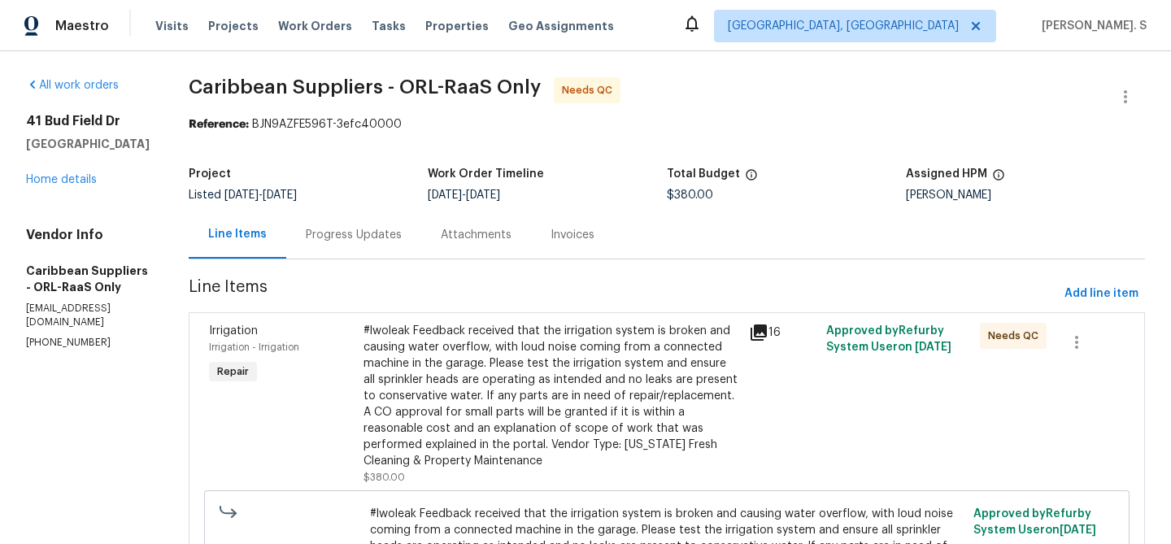
click at [365, 233] on div "Progress Updates" at bounding box center [354, 235] width 96 height 16
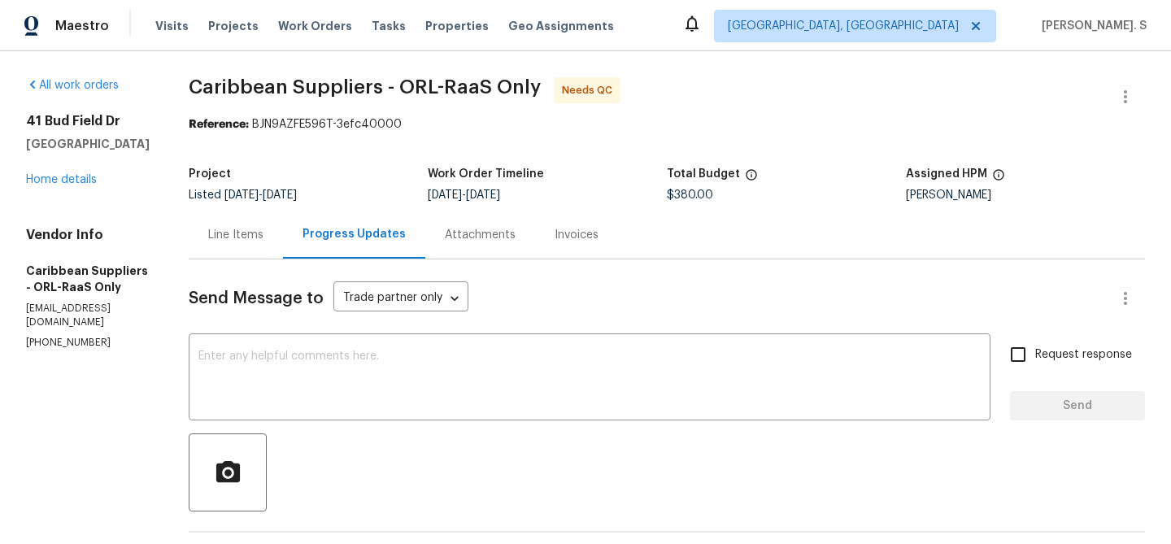
click at [261, 228] on div "Line Items" at bounding box center [235, 235] width 55 height 16
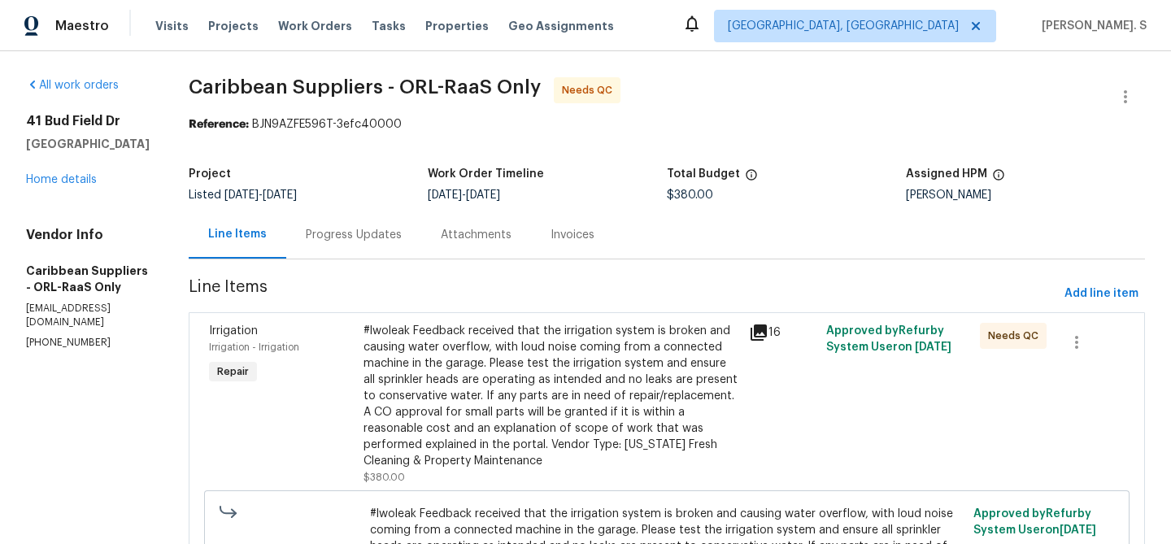
click at [495, 391] on div "#lwoleak Feedback received that the irrigation system is broken and causing wat…" at bounding box center [551, 396] width 376 height 146
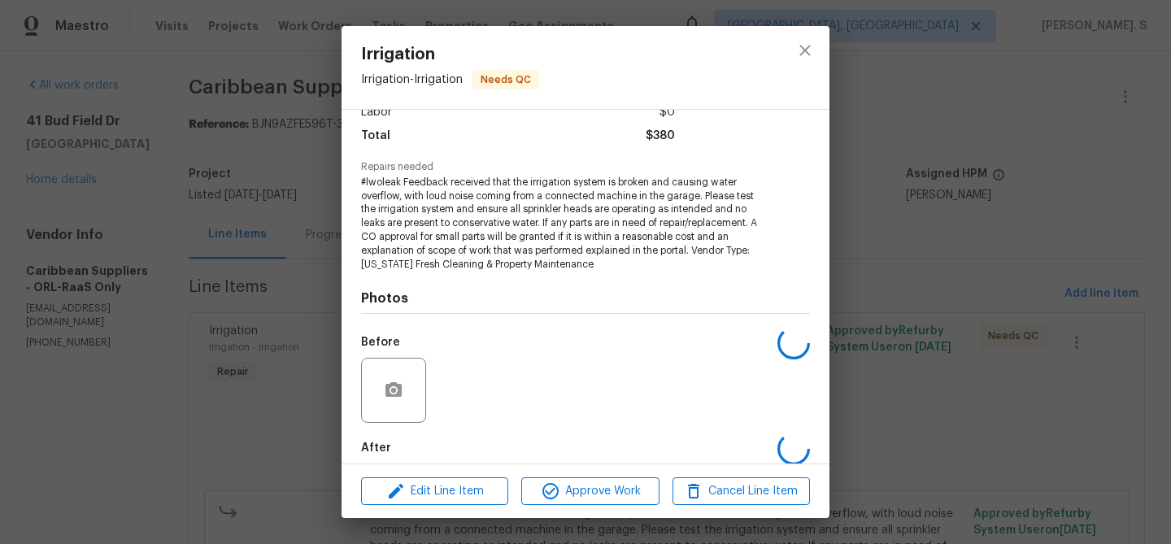
scroll to position [205, 0]
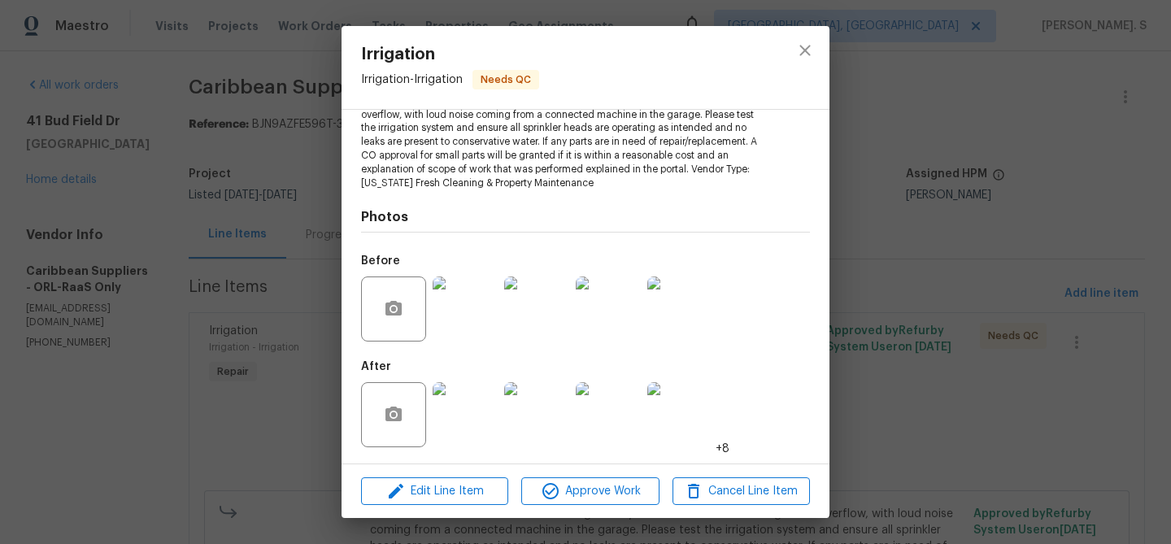
click at [458, 445] on img at bounding box center [464, 414] width 65 height 65
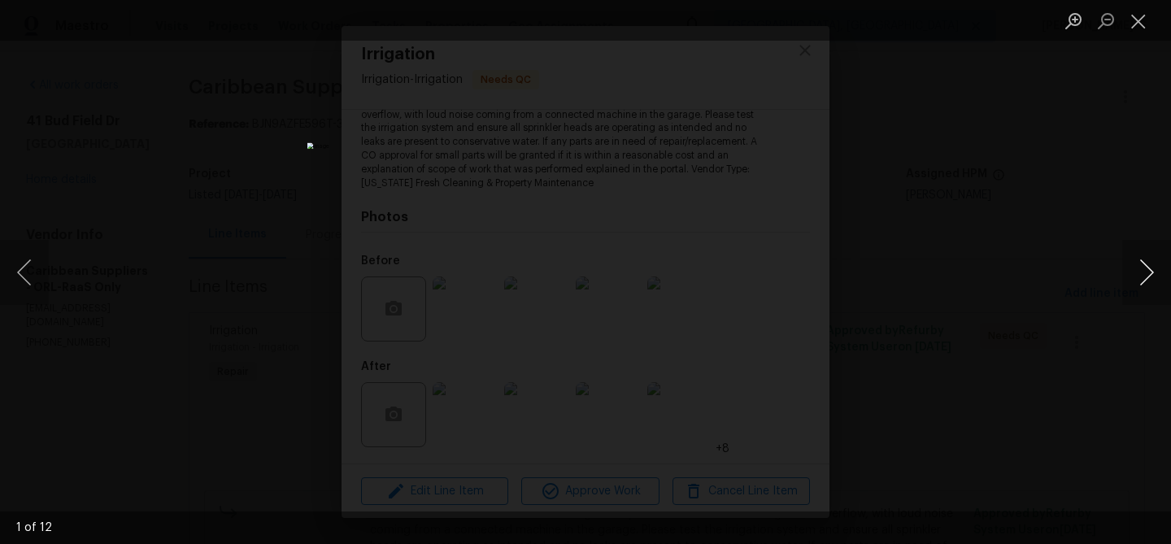
click at [1157, 272] on button "Next image" at bounding box center [1146, 272] width 49 height 65
click at [1137, 24] on button "Close lightbox" at bounding box center [1138, 21] width 33 height 28
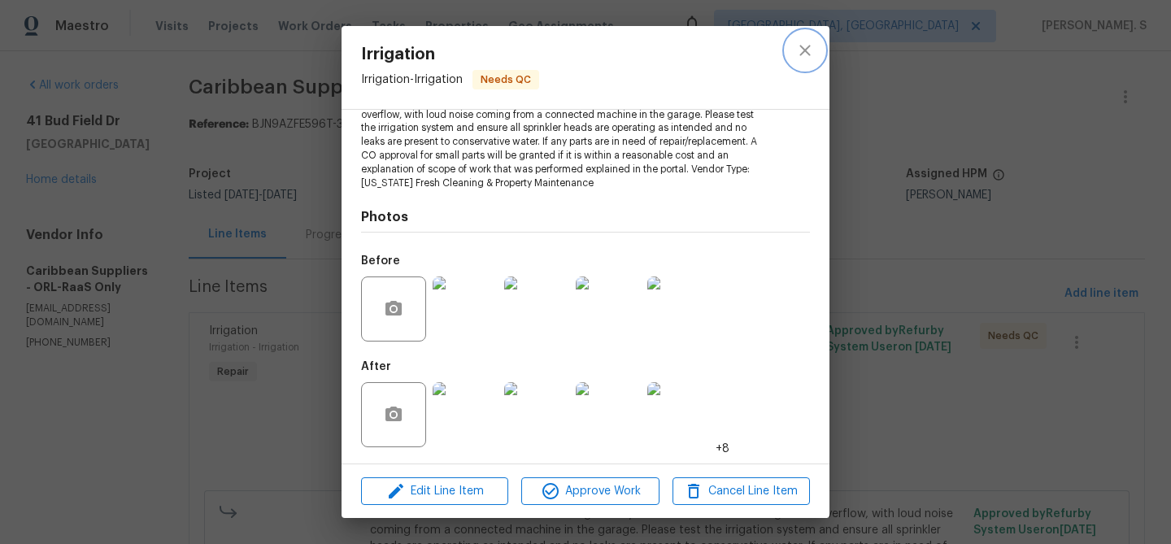
click at [799, 45] on icon "close" at bounding box center [805, 51] width 20 height 20
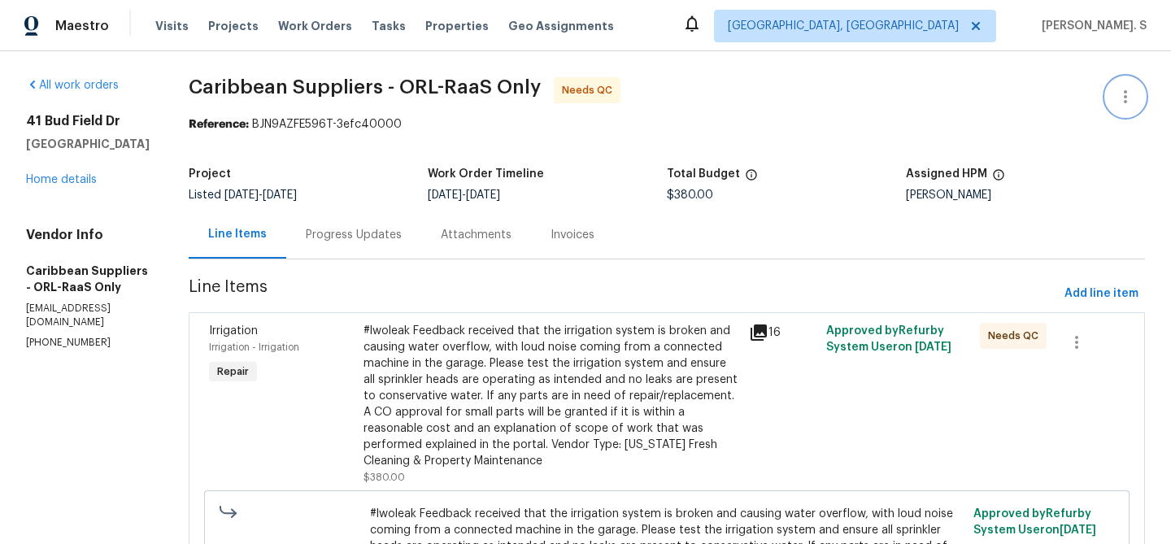
click at [1107, 89] on button "button" at bounding box center [1125, 96] width 39 height 39
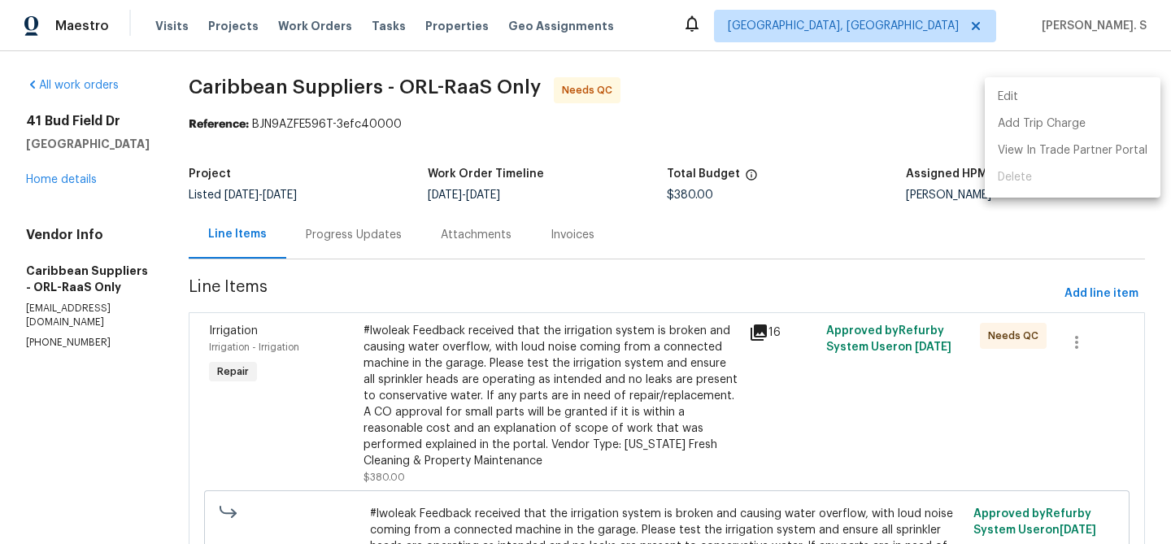
click at [1064, 95] on li "Edit" at bounding box center [1072, 97] width 176 height 27
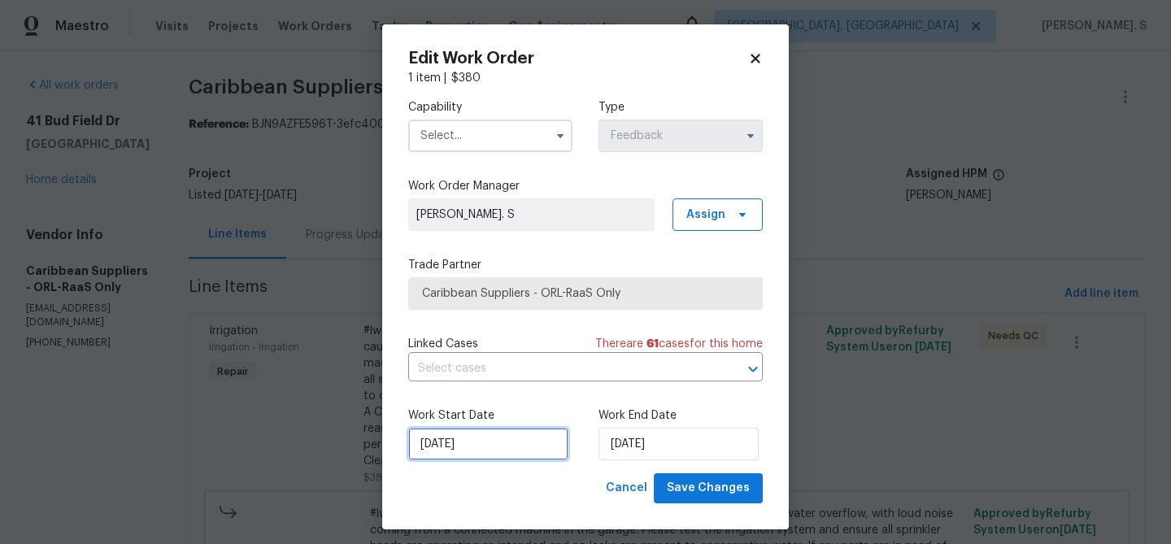
click at [519, 442] on input "10/8/2025" at bounding box center [488, 444] width 160 height 33
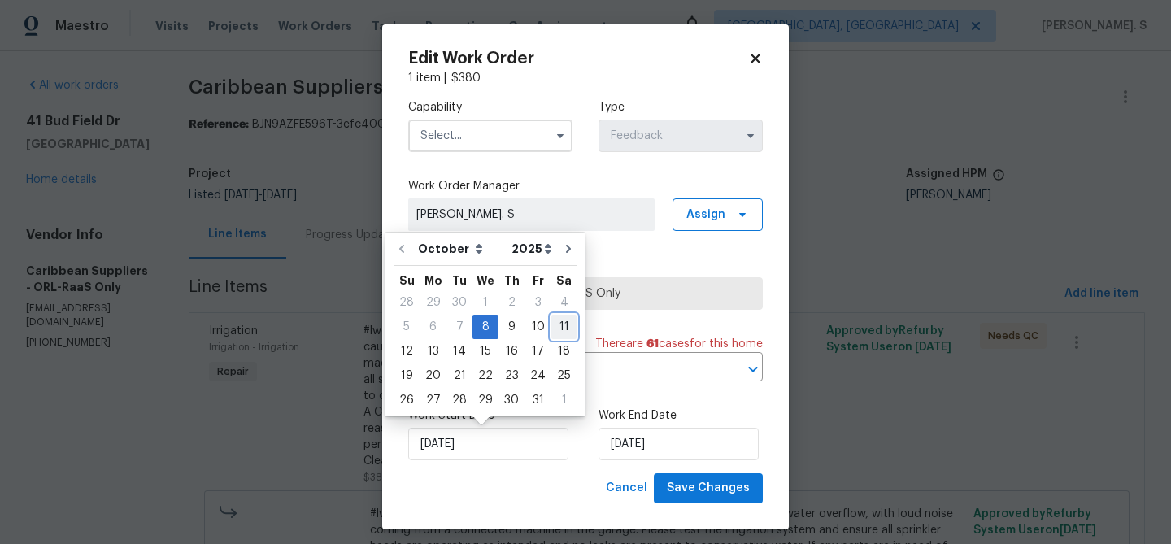
click at [562, 334] on div "11" at bounding box center [563, 326] width 25 height 23
type input "[DATE]"
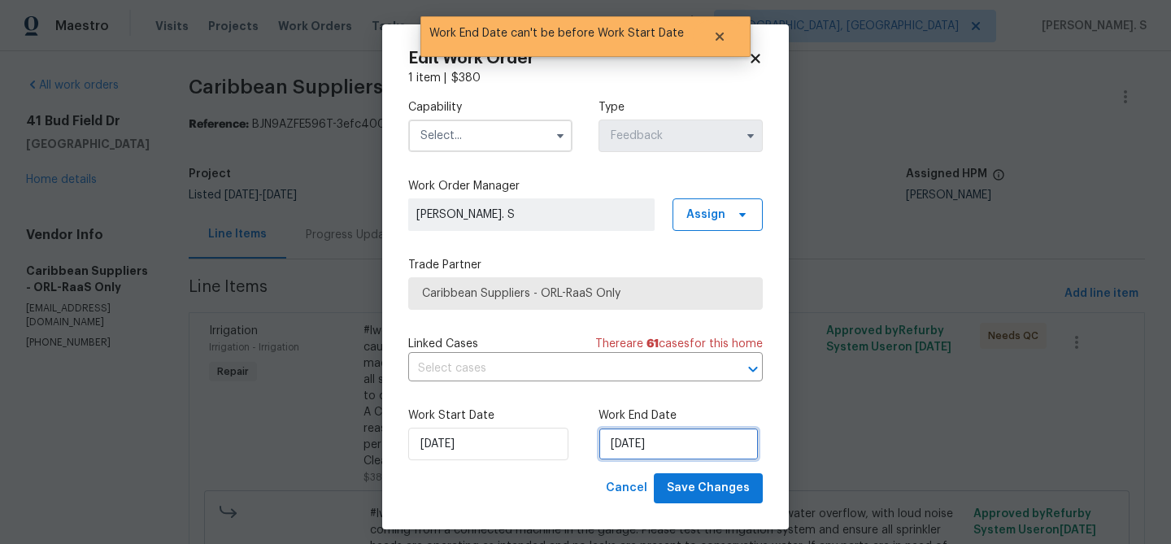
click at [631, 439] on input "10/11/2025" at bounding box center [678, 444] width 160 height 33
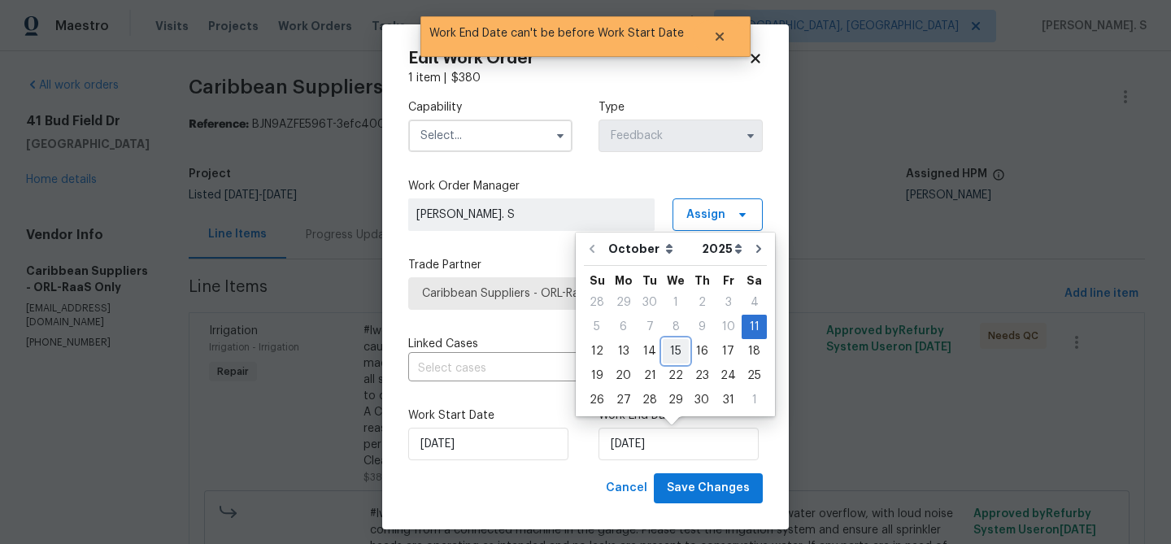
click at [668, 350] on div "15" at bounding box center [676, 351] width 26 height 23
type input "10/15/2025"
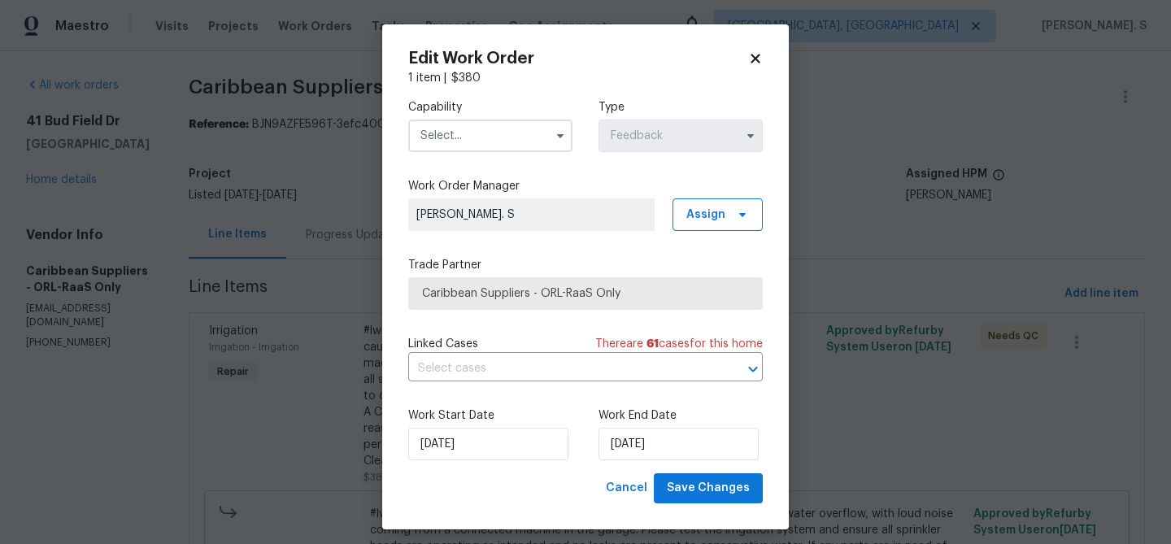
click at [753, 49] on div "Edit Work Order 1 item | $ 380 Capability Type Feedback Work Order Manager Glor…" at bounding box center [585, 276] width 406 height 505
click at [759, 52] on icon at bounding box center [755, 58] width 15 height 15
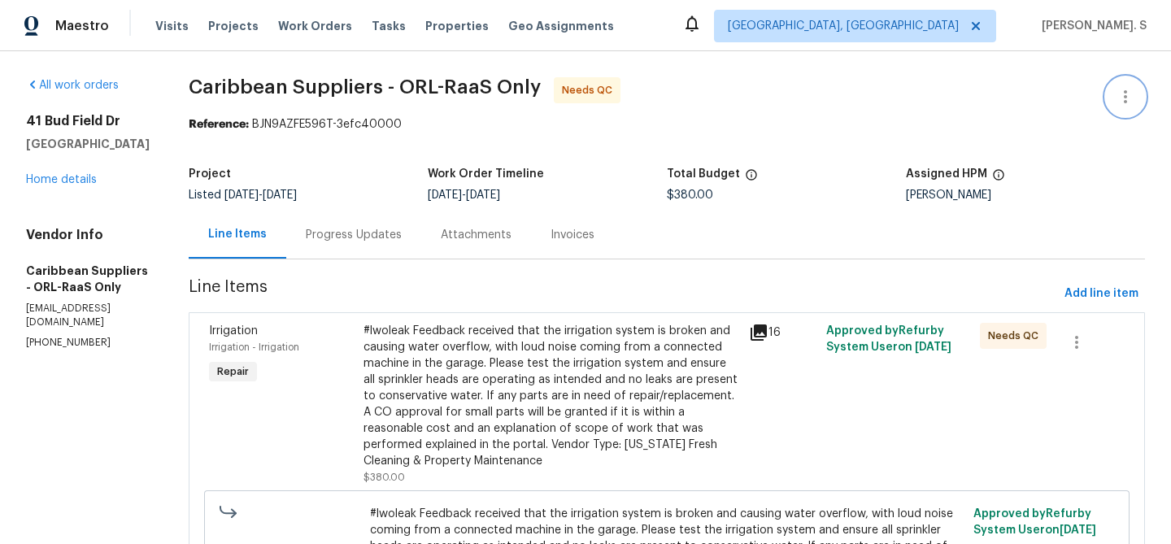
click at [1121, 98] on icon "button" at bounding box center [1125, 97] width 20 height 20
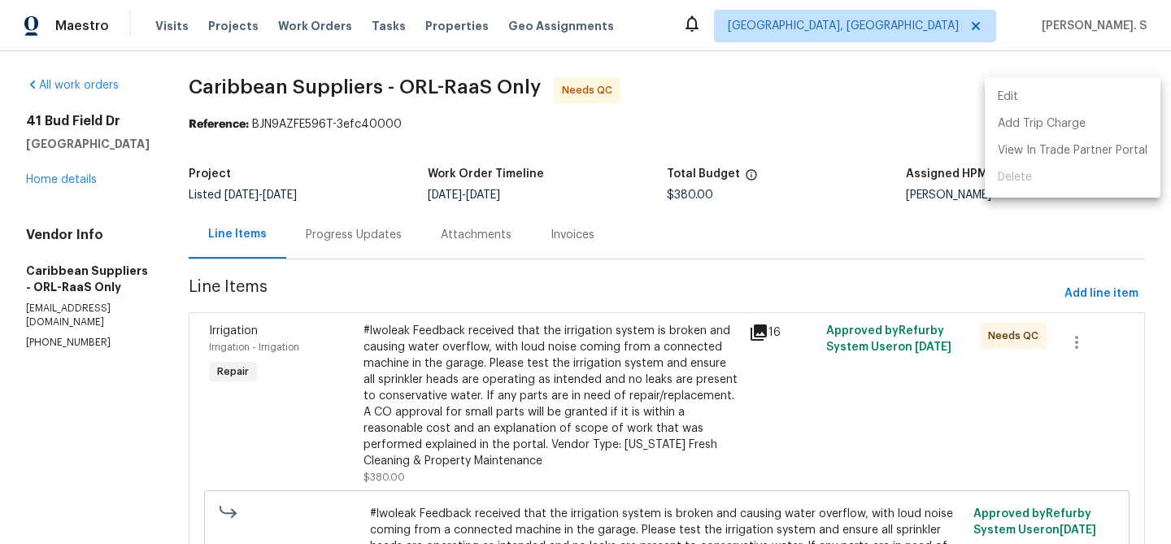
click at [1103, 98] on li "Edit" at bounding box center [1072, 97] width 176 height 27
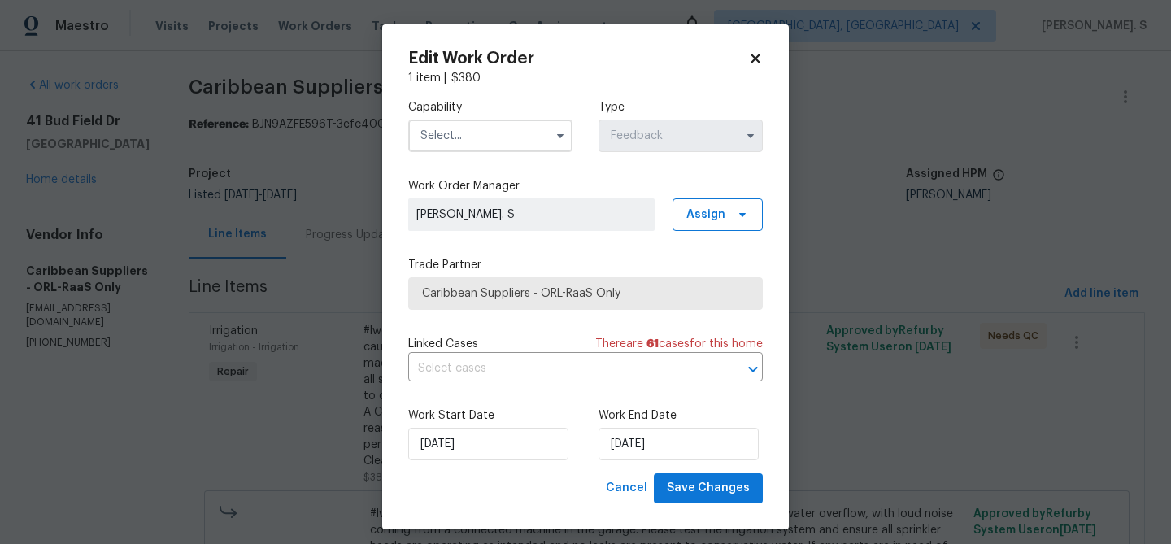
click at [440, 159] on div "Capability Type Feedback" at bounding box center [585, 125] width 354 height 79
click at [445, 140] on input "text" at bounding box center [490, 135] width 164 height 33
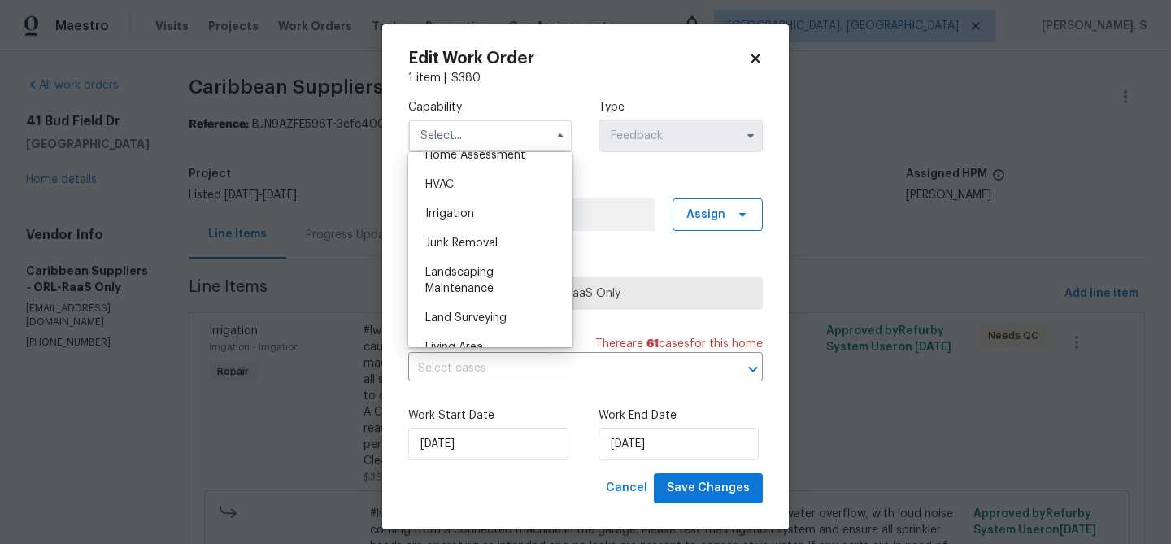
scroll to position [978, 0]
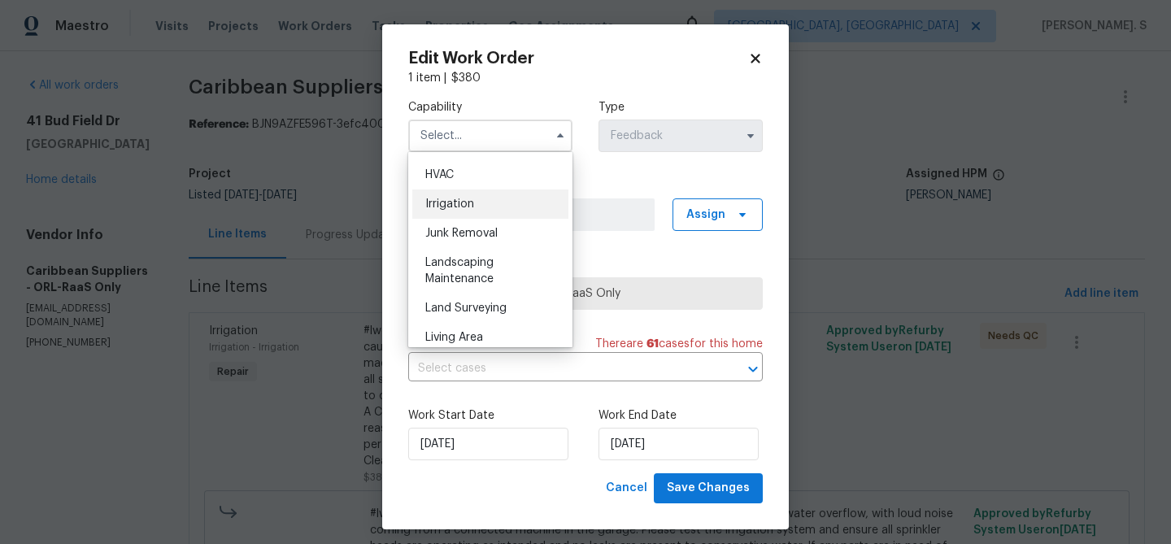
click at [454, 203] on span "Irrigation" at bounding box center [449, 203] width 49 height 11
type input "Irrigation"
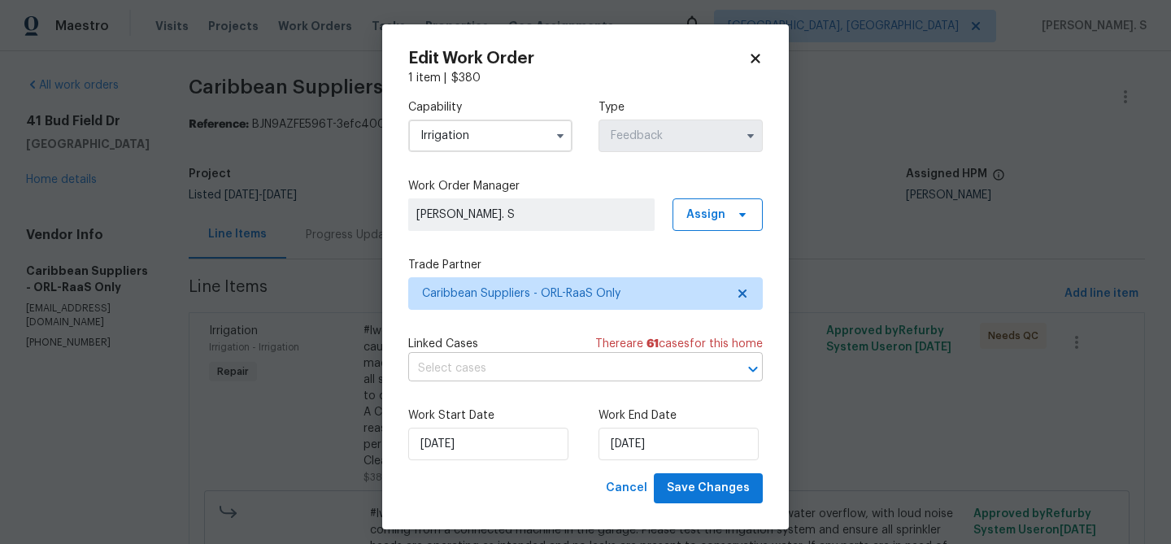
click at [521, 379] on input "text" at bounding box center [562, 368] width 309 height 25
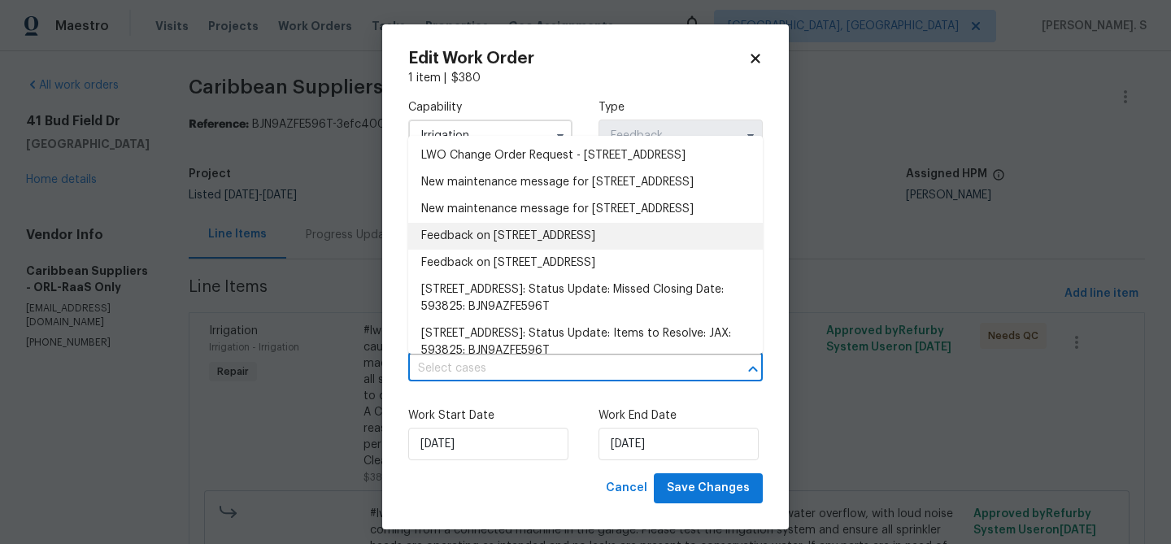
click at [517, 250] on li "Feedback on 41 Bud Field Dr, Palm Coast, FL 32137" at bounding box center [585, 236] width 354 height 27
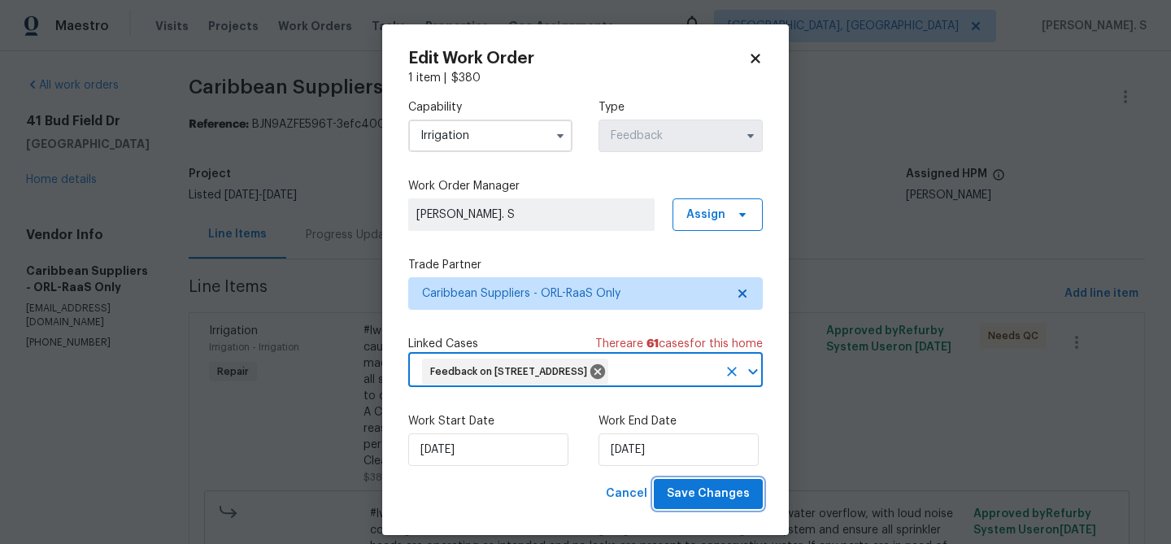
click at [702, 502] on span "Save Changes" at bounding box center [708, 494] width 83 height 20
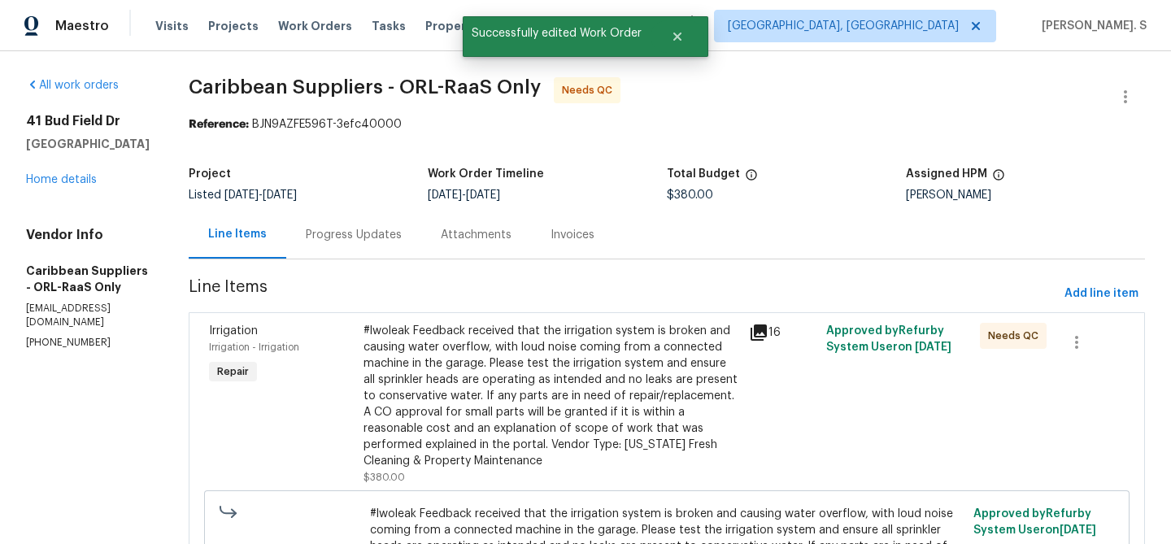
click at [498, 403] on div "#lwoleak Feedback received that the irrigation system is broken and causing wat…" at bounding box center [551, 396] width 376 height 146
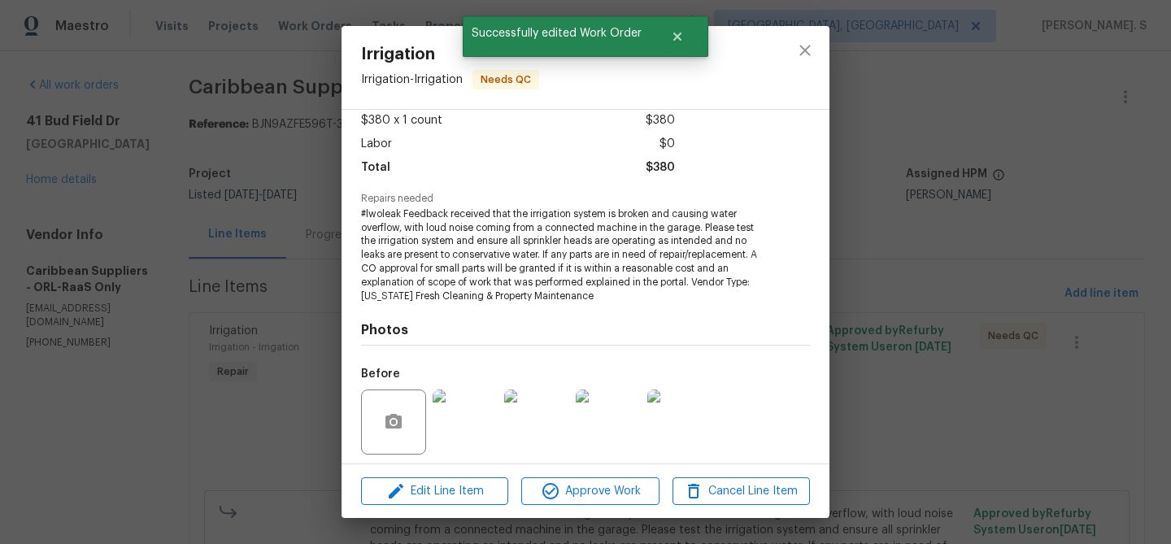
scroll to position [205, 0]
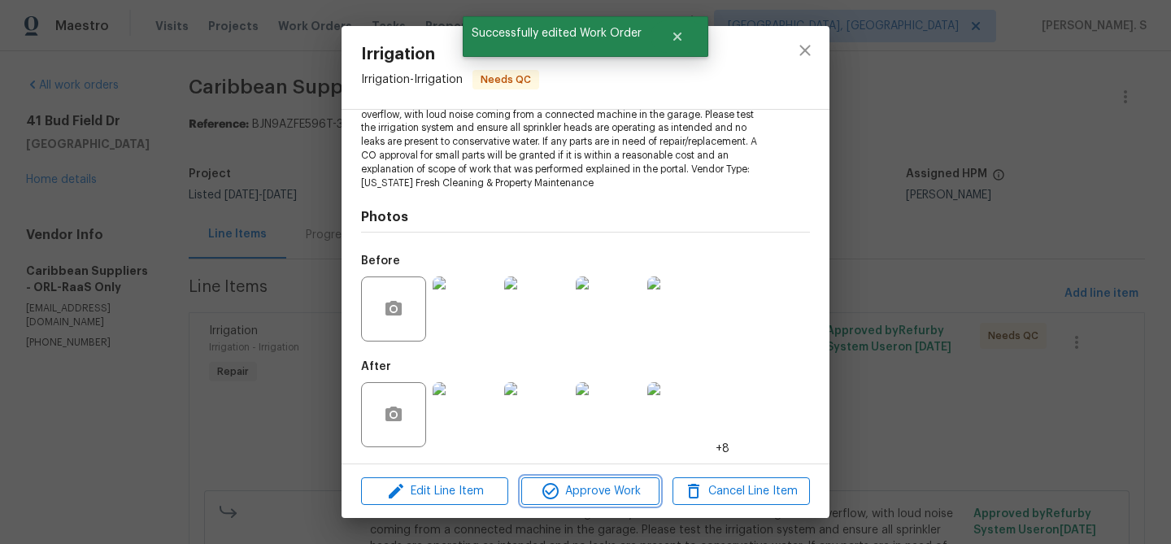
click at [626, 497] on span "Approve Work" at bounding box center [590, 491] width 128 height 20
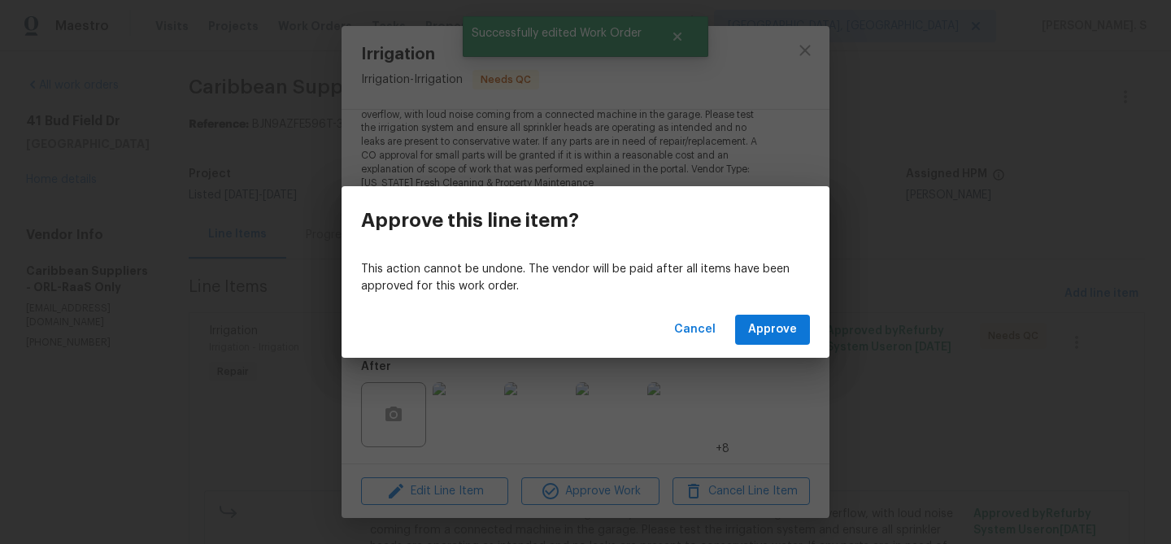
click at [767, 347] on div "Cancel Approve" at bounding box center [585, 330] width 488 height 56
click at [767, 336] on span "Approve" at bounding box center [772, 329] width 49 height 20
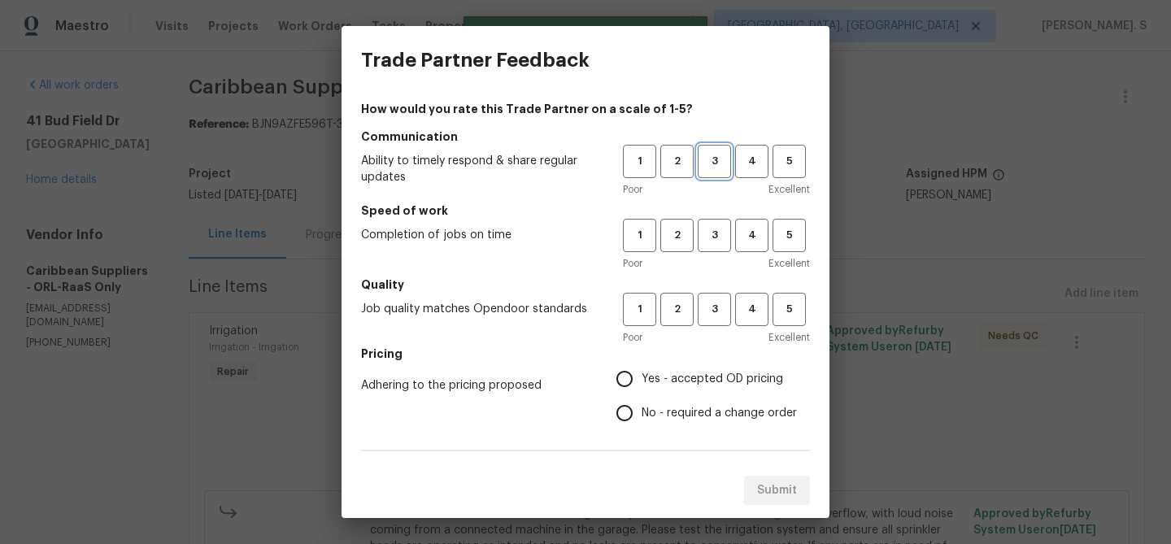
click at [721, 172] on button "3" at bounding box center [713, 161] width 33 height 33
click at [721, 244] on span "3" at bounding box center [714, 235] width 30 height 19
click at [721, 325] on button "3" at bounding box center [713, 309] width 33 height 33
click at [715, 411] on span "No - required a change order" at bounding box center [718, 413] width 155 height 17
click at [641, 411] on input "No - required a change order" at bounding box center [624, 413] width 34 height 34
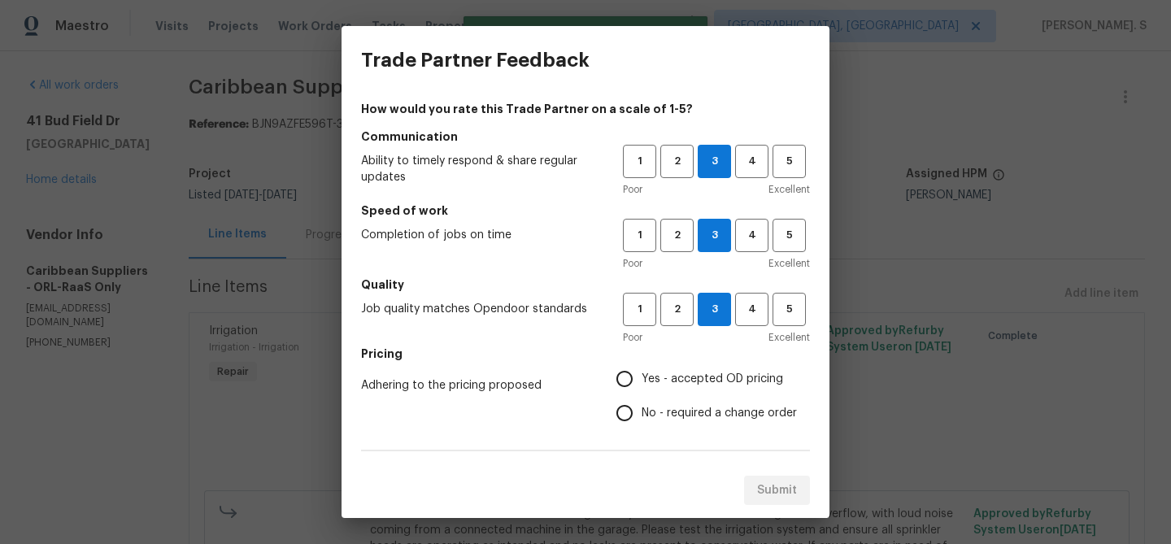
radio input "true"
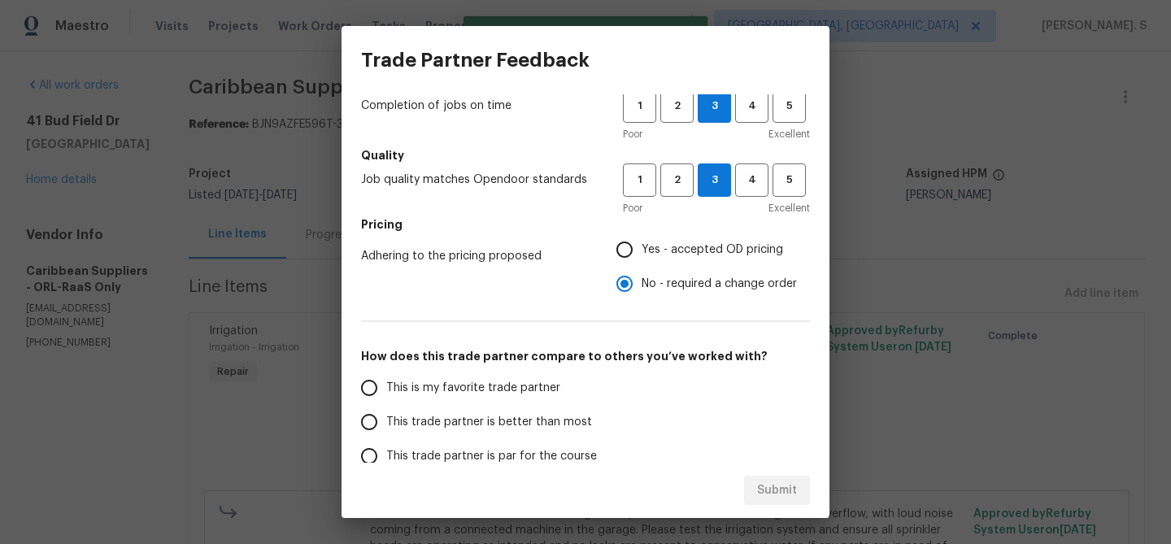
click at [572, 417] on span "This trade partner is better than most" at bounding box center [489, 422] width 206 height 17
click at [386, 417] on input "This trade partner is better than most" at bounding box center [369, 422] width 34 height 34
click at [800, 498] on button "Submit" at bounding box center [777, 491] width 66 height 30
radio input "true"
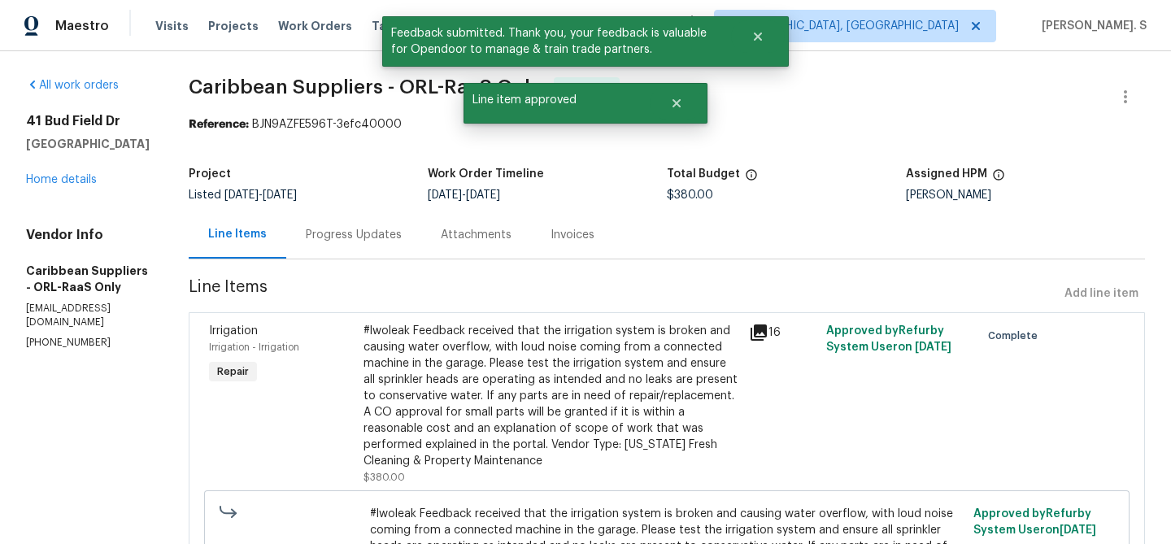
click at [341, 204] on div "Project Listed 8/7/2025 - 10/15/2025 Work Order Timeline 10/11/2025 - 10/15/202…" at bounding box center [667, 185] width 956 height 52
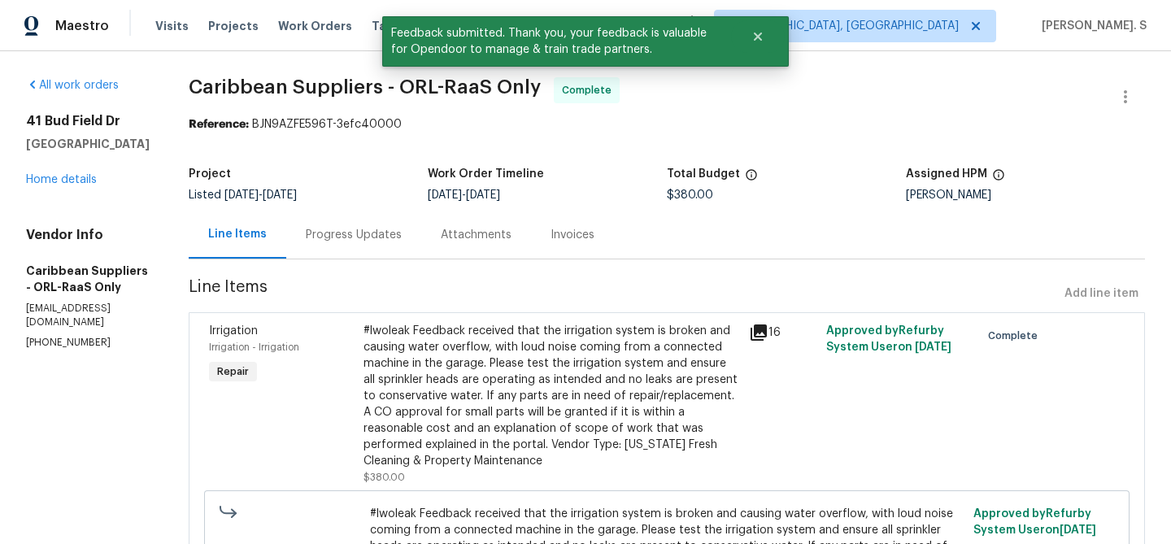
click at [358, 219] on div "Progress Updates" at bounding box center [353, 235] width 135 height 48
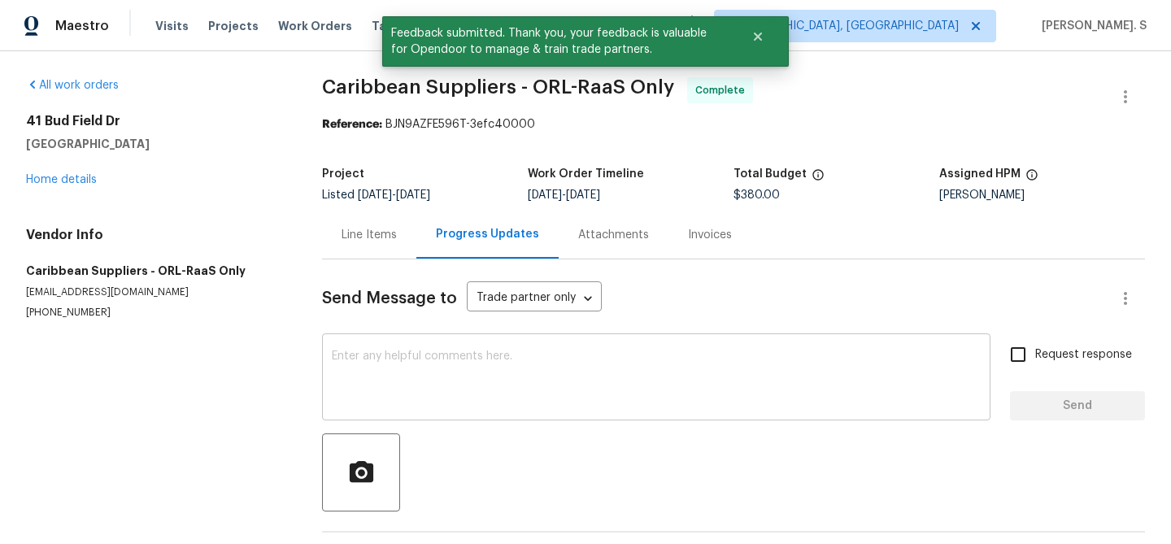
click at [446, 358] on textarea at bounding box center [656, 378] width 649 height 57
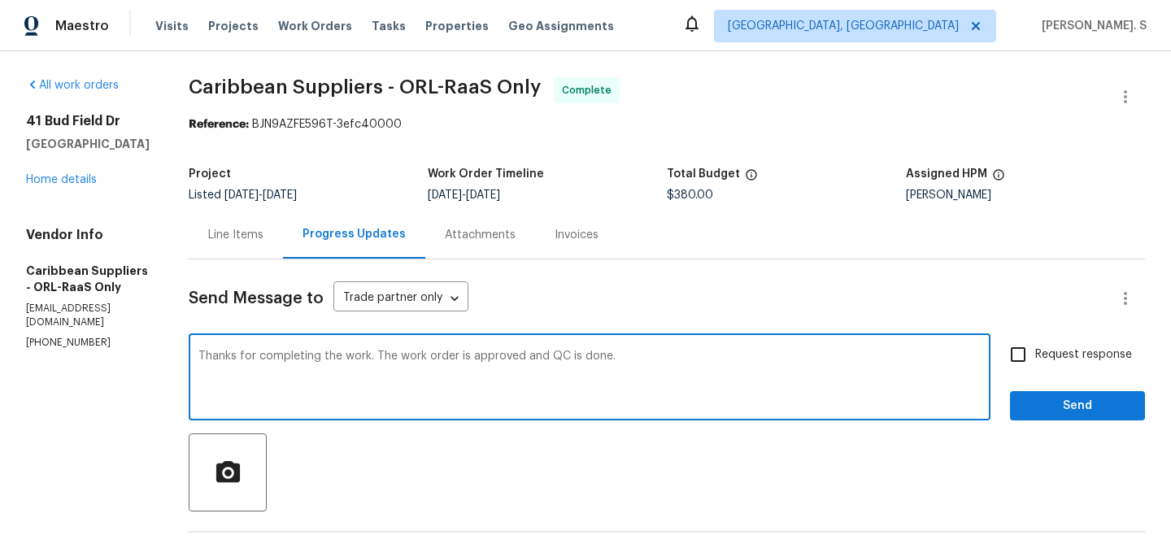
click at [446, 358] on textarea "Thanks for completing the work. The work order is approved and QC is done." at bounding box center [589, 378] width 782 height 57
type textarea "Thanks for completing the work. The work order is approved and QC is done."
click at [1106, 341] on label "Request response" at bounding box center [1066, 354] width 131 height 34
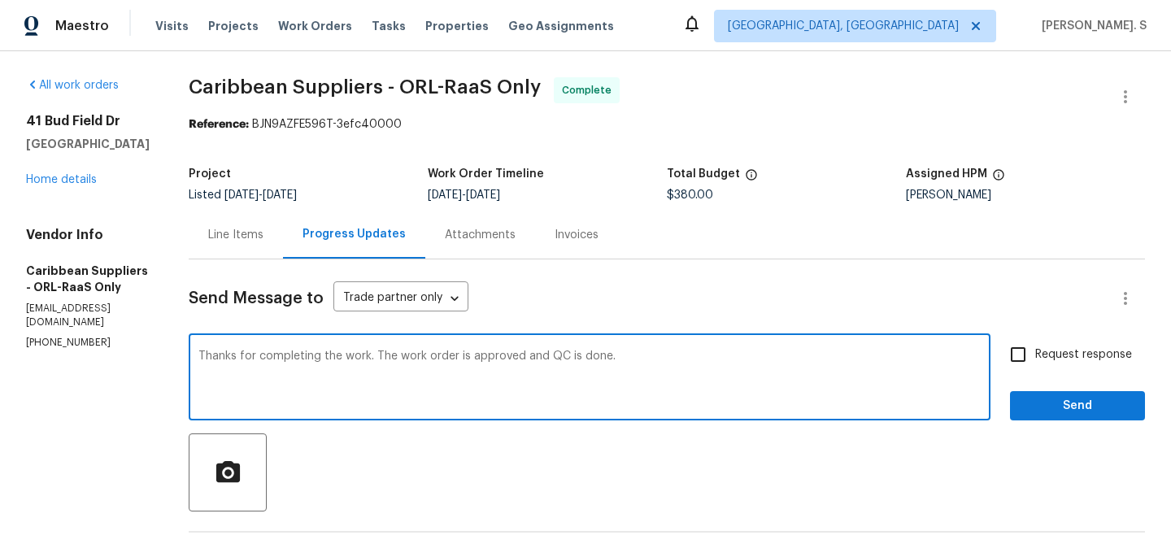
click at [1035, 341] on input "Request response" at bounding box center [1018, 354] width 34 height 34
checkbox input "true"
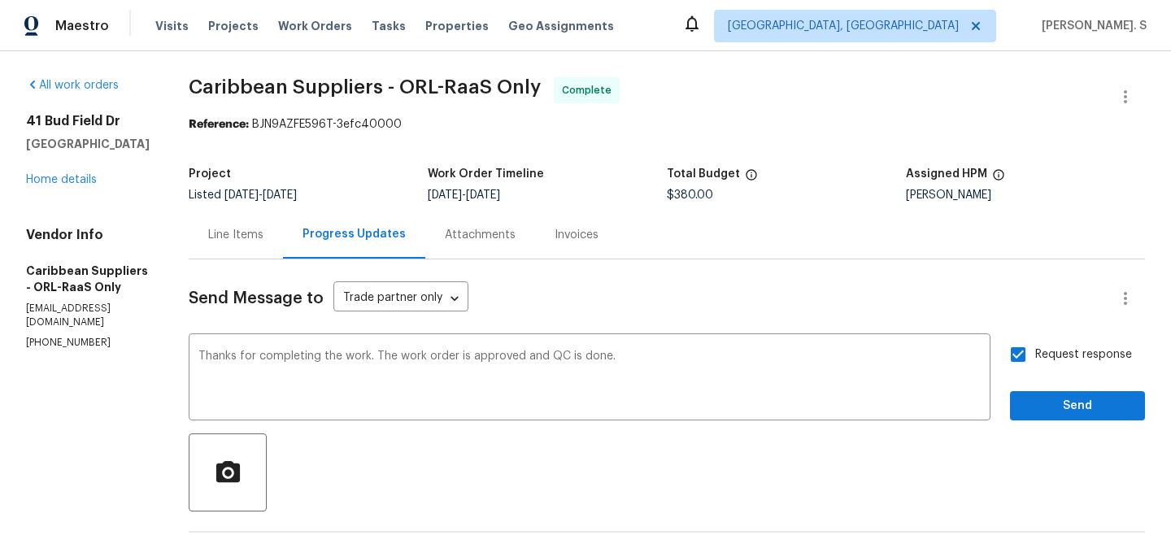
click at [1027, 436] on div at bounding box center [667, 472] width 956 height 78
click at [1062, 412] on span "Send" at bounding box center [1077, 406] width 109 height 20
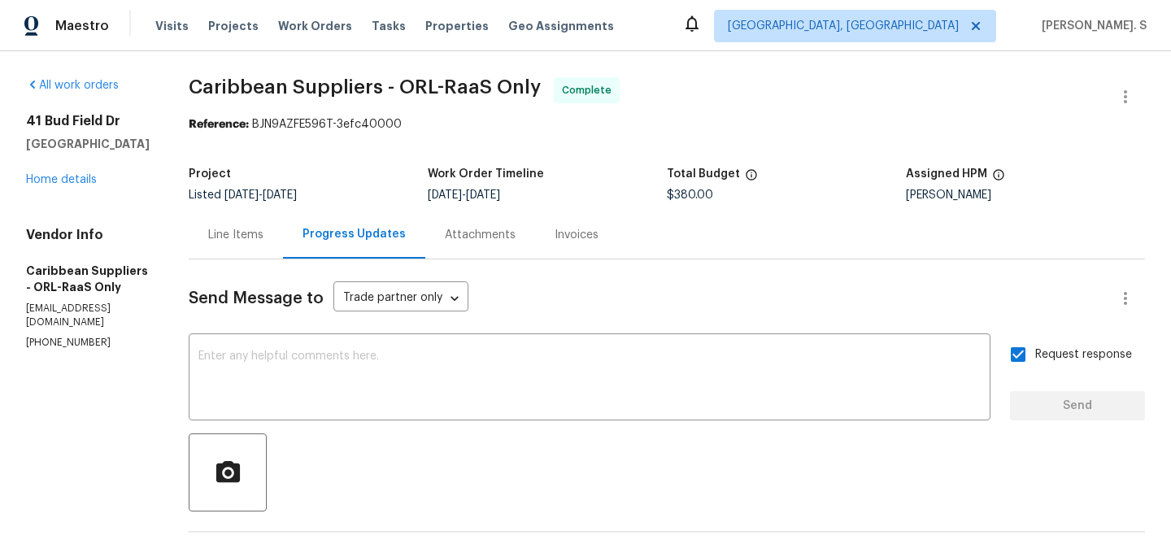
click at [72, 171] on div "41 Bud Field Dr Palm Coast, FL 32137 Home details" at bounding box center [88, 150] width 124 height 75
click at [71, 187] on div "41 Bud Field Dr Palm Coast, FL 32137 Home details" at bounding box center [88, 150] width 124 height 75
click at [71, 176] on link "Home details" at bounding box center [61, 179] width 71 height 11
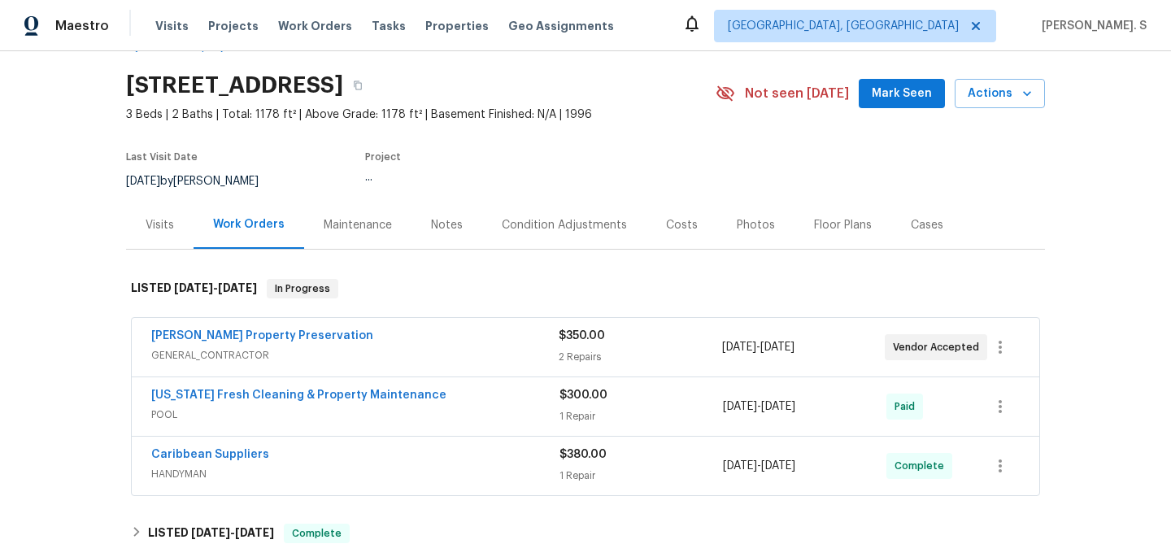
scroll to position [119, 0]
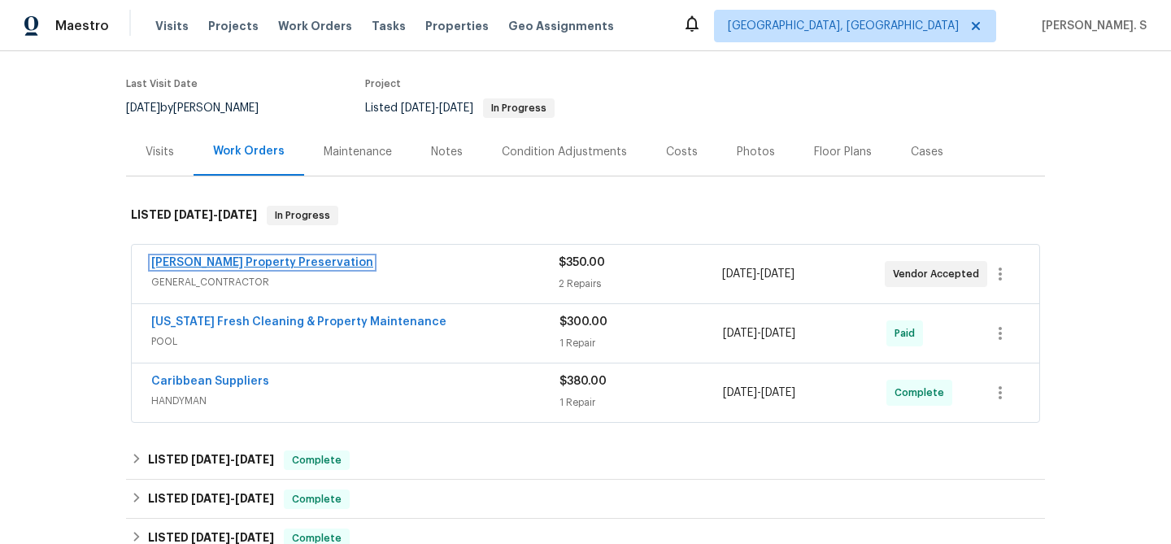
click at [258, 259] on link "Witt's Property Preservation" at bounding box center [262, 262] width 222 height 11
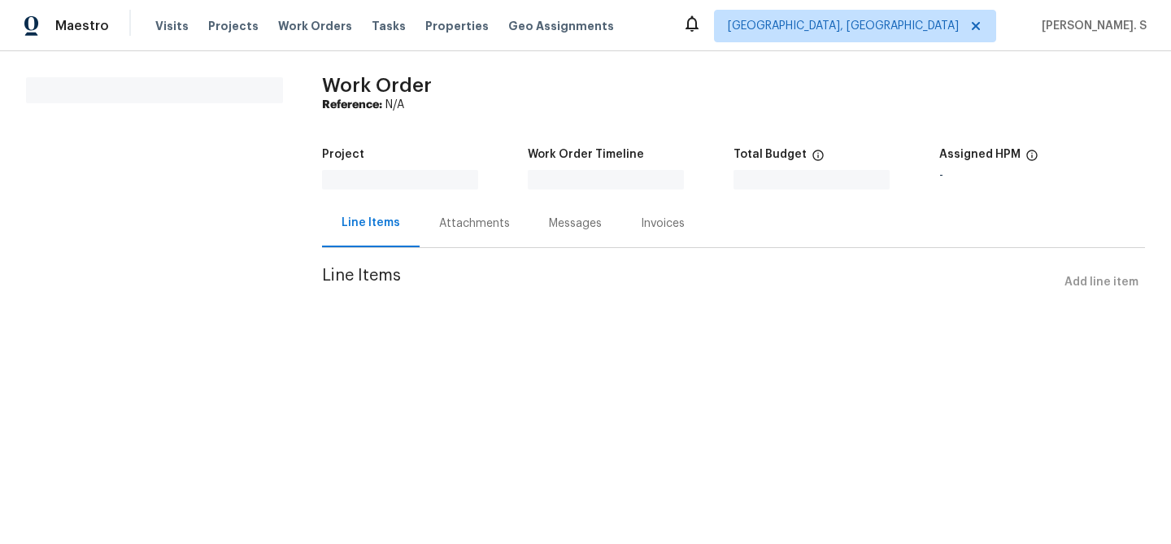
click at [529, 241] on div "Messages" at bounding box center [575, 223] width 92 height 48
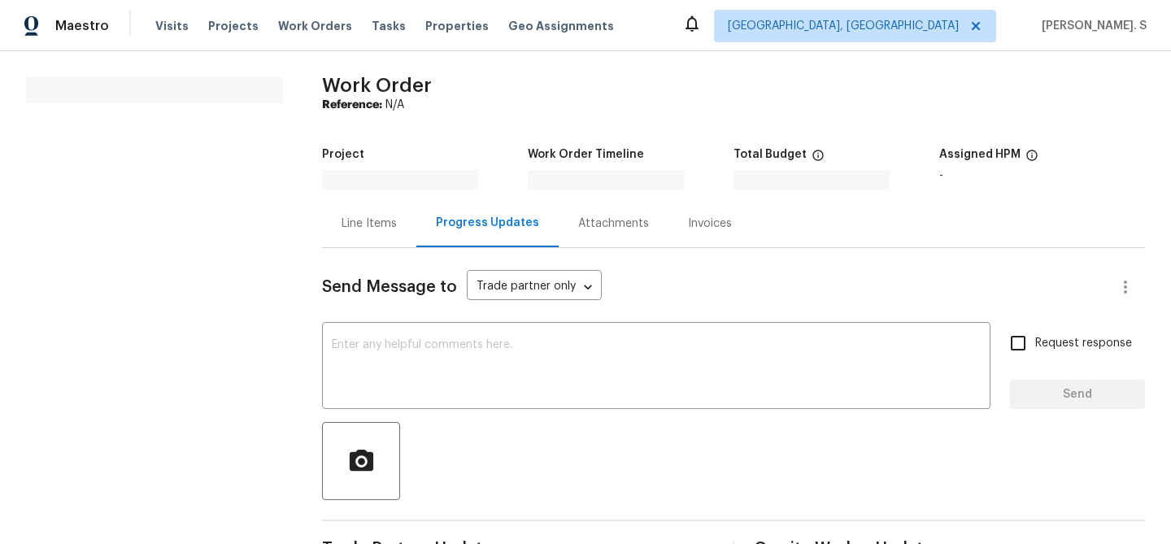
click at [461, 241] on div "Progress Updates" at bounding box center [487, 223] width 142 height 48
click at [461, 231] on div "Progress Updates" at bounding box center [487, 223] width 103 height 16
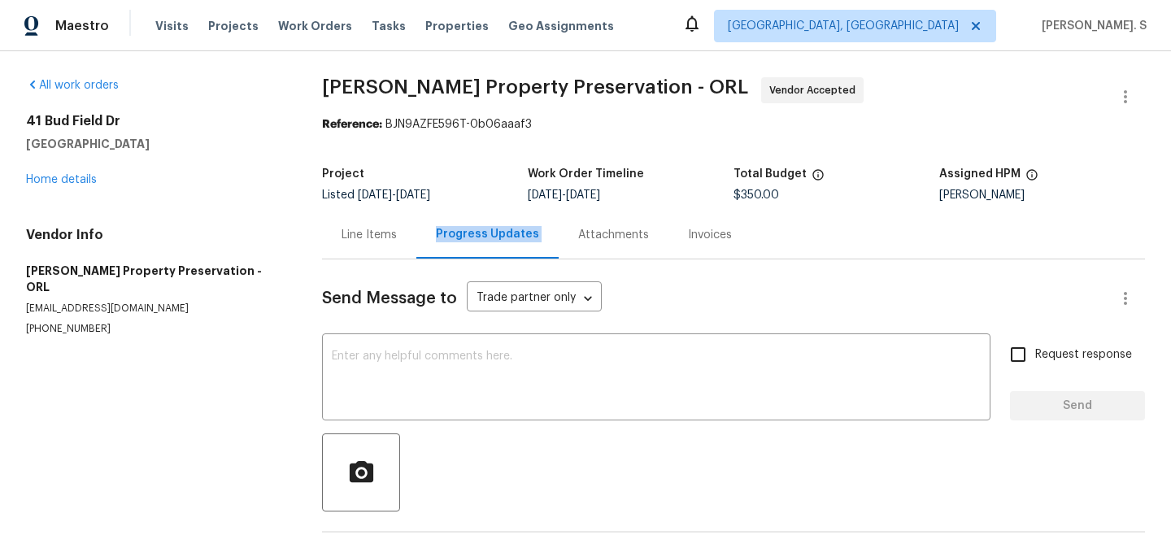
scroll to position [60, 0]
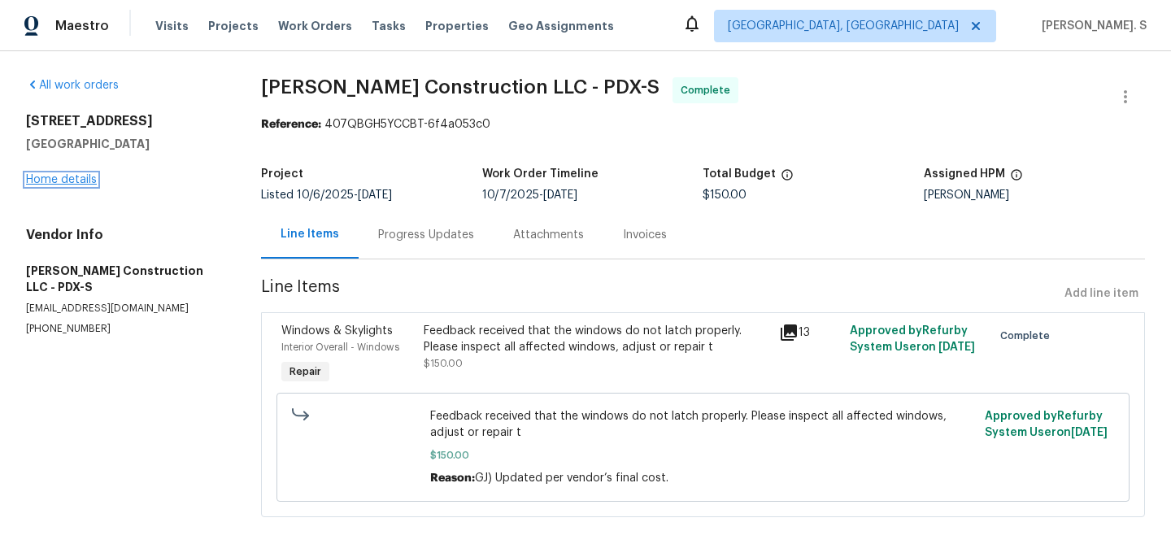
click at [50, 176] on link "Home details" at bounding box center [61, 179] width 71 height 11
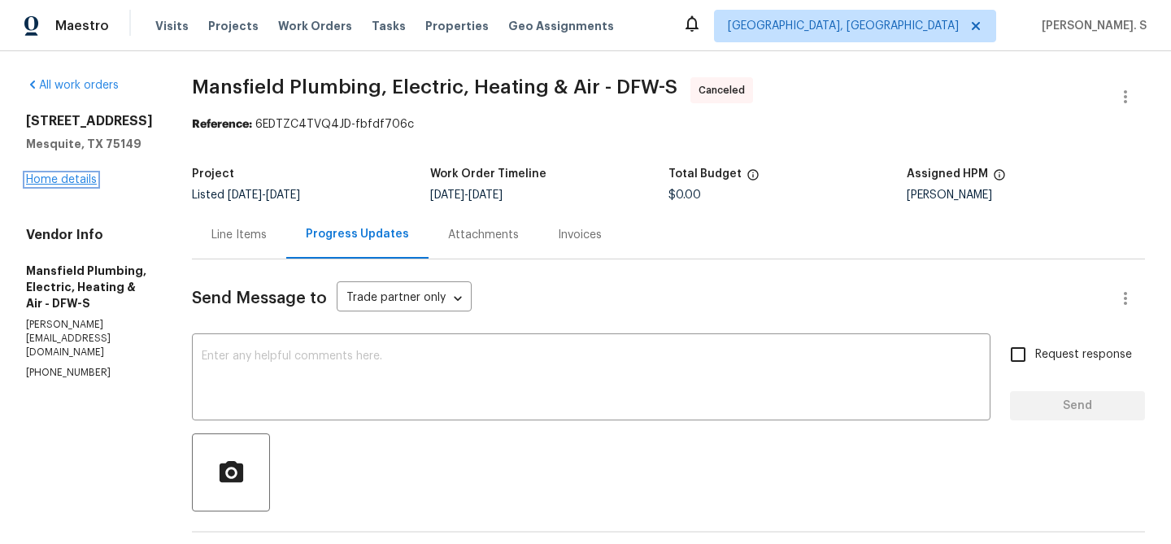
click at [62, 179] on link "Home details" at bounding box center [61, 179] width 71 height 11
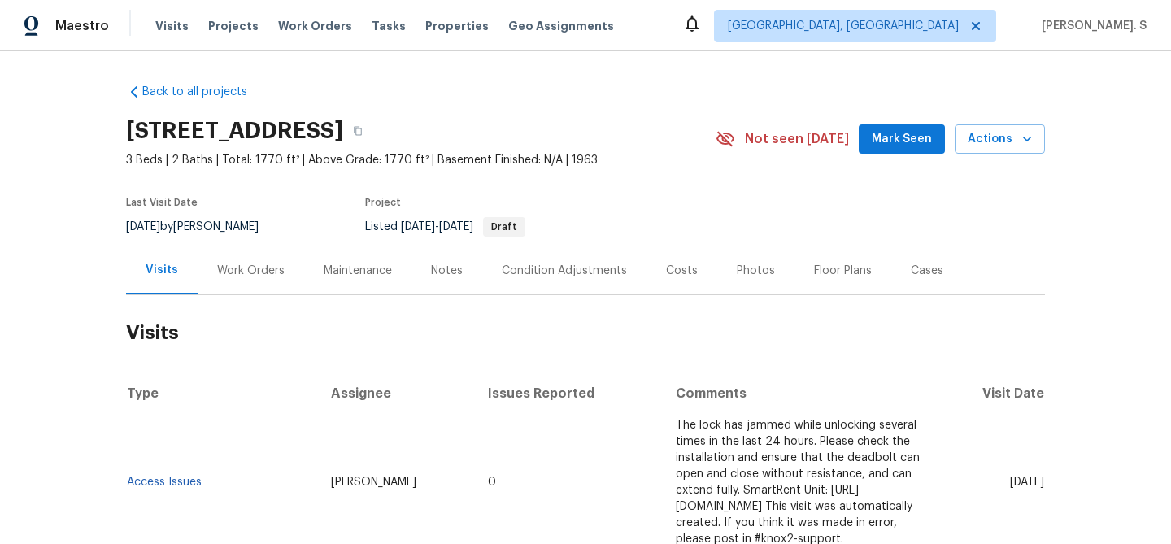
click at [251, 241] on div "Last Visit Date [DATE] by [PERSON_NAME] Project Listed [DATE] - [DATE] Draft" at bounding box center [401, 217] width 551 height 59
click at [251, 242] on div "Last Visit Date [DATE] by [PERSON_NAME] Project Listed [DATE] - [DATE] Draft" at bounding box center [401, 217] width 551 height 59
click at [258, 256] on div "Work Orders" at bounding box center [251, 270] width 106 height 48
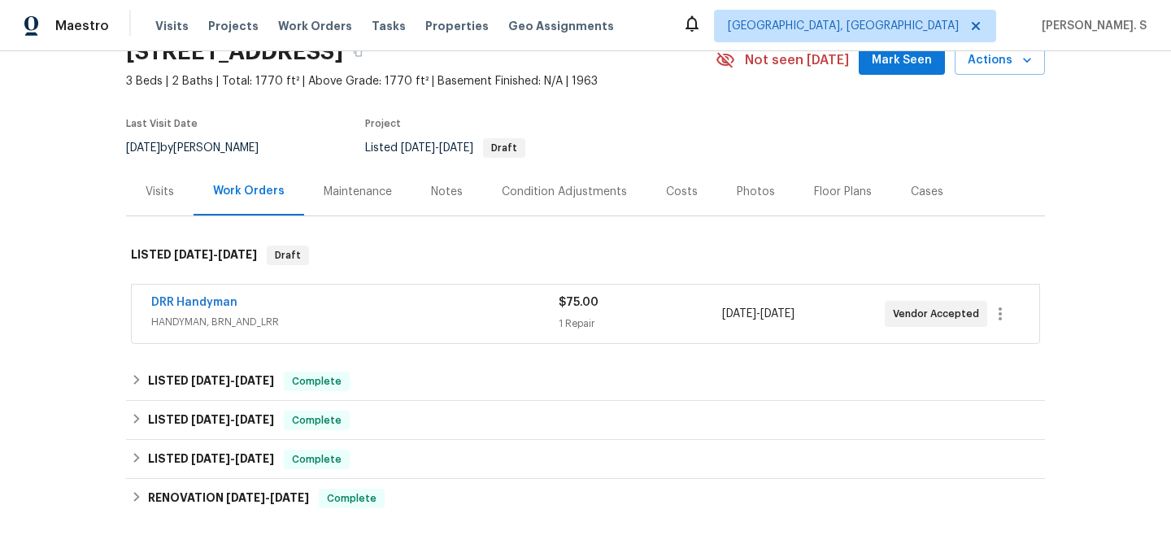
scroll to position [98, 0]
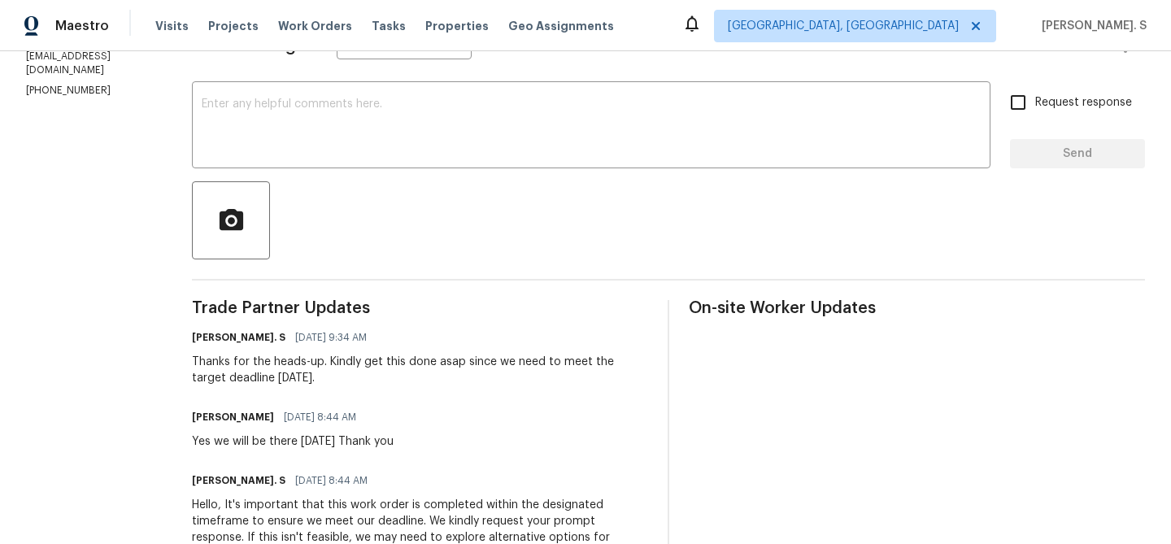
scroll to position [259, 0]
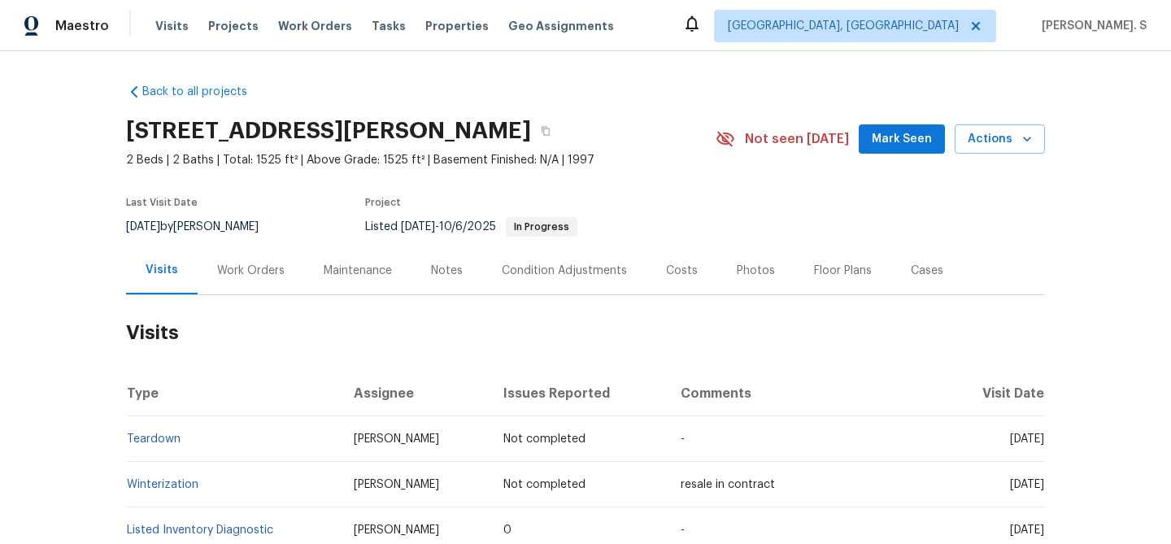
click at [250, 282] on div "Work Orders" at bounding box center [251, 270] width 106 height 48
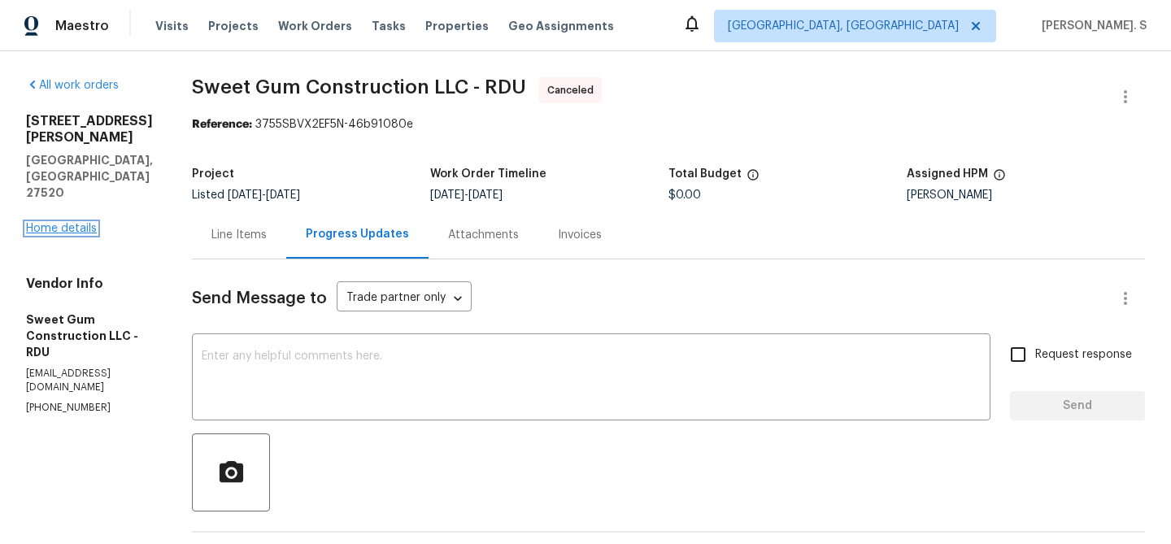
click at [81, 223] on link "Home details" at bounding box center [61, 228] width 71 height 11
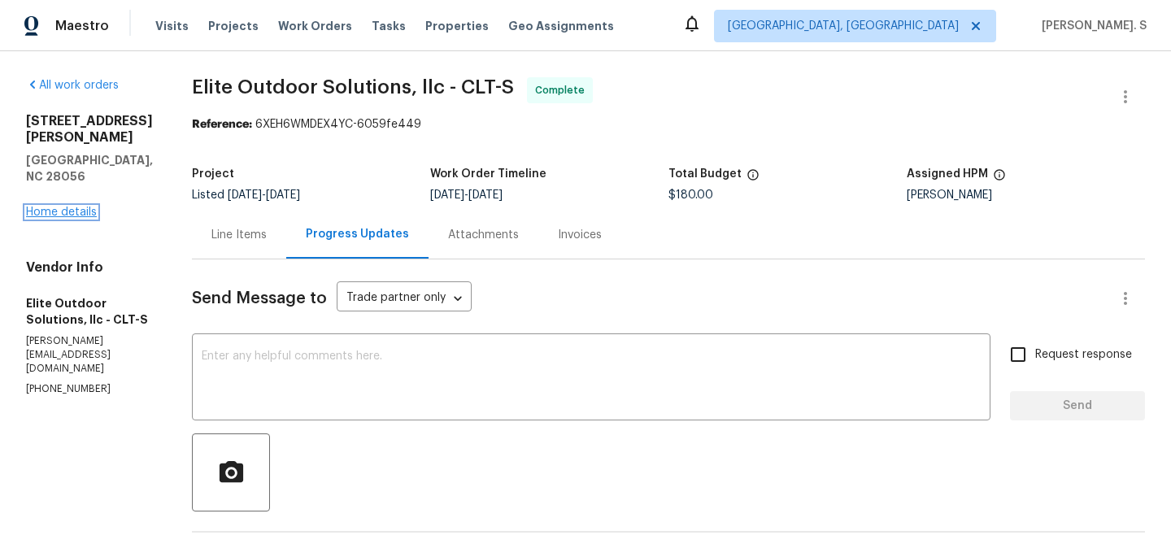
click at [64, 206] on link "Home details" at bounding box center [61, 211] width 71 height 11
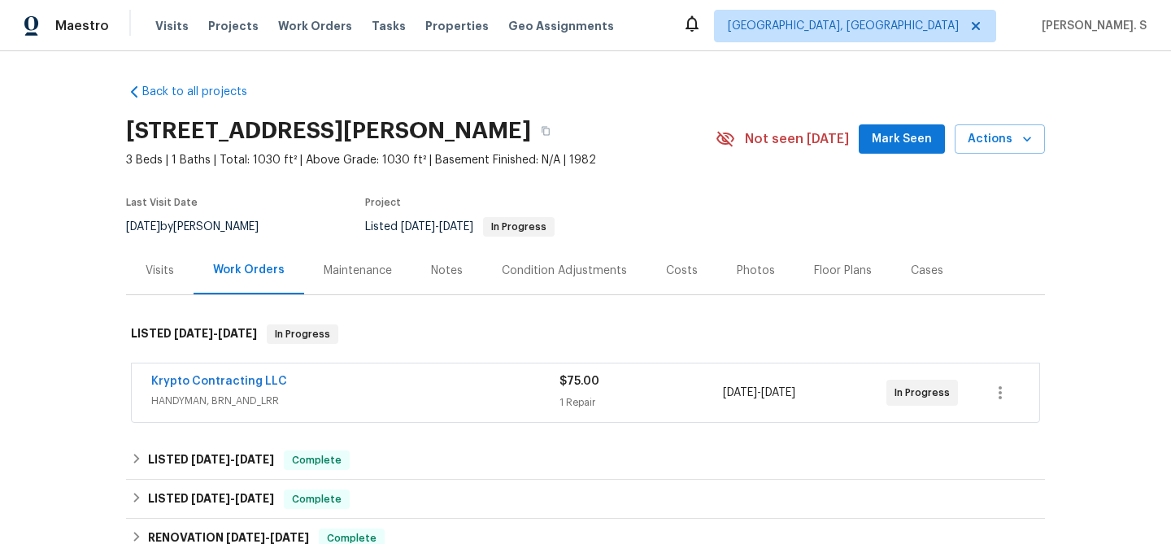
scroll to position [4, 0]
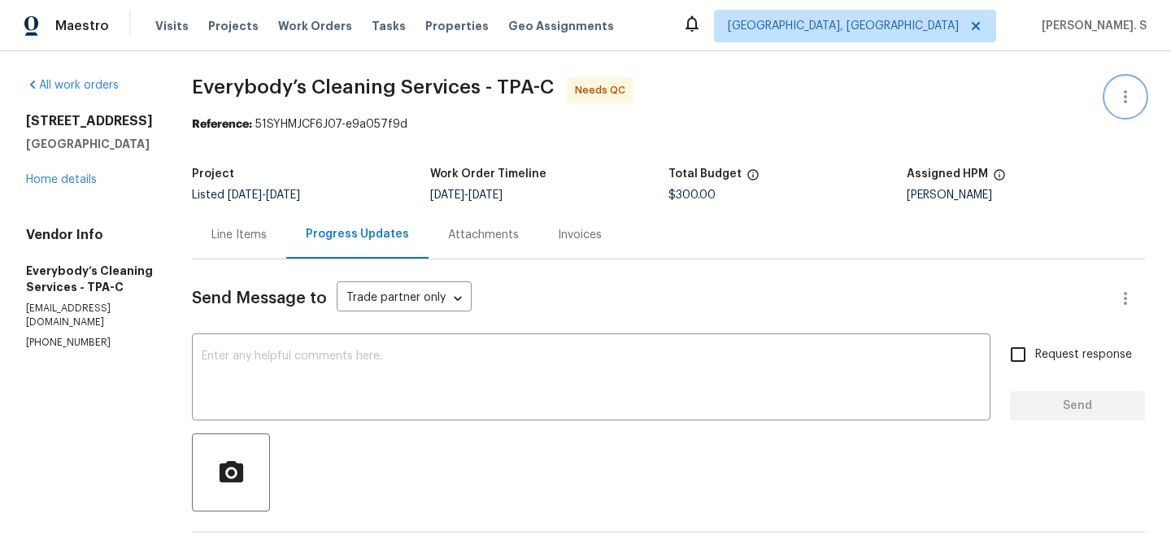
click at [1121, 99] on icon "button" at bounding box center [1125, 97] width 20 height 20
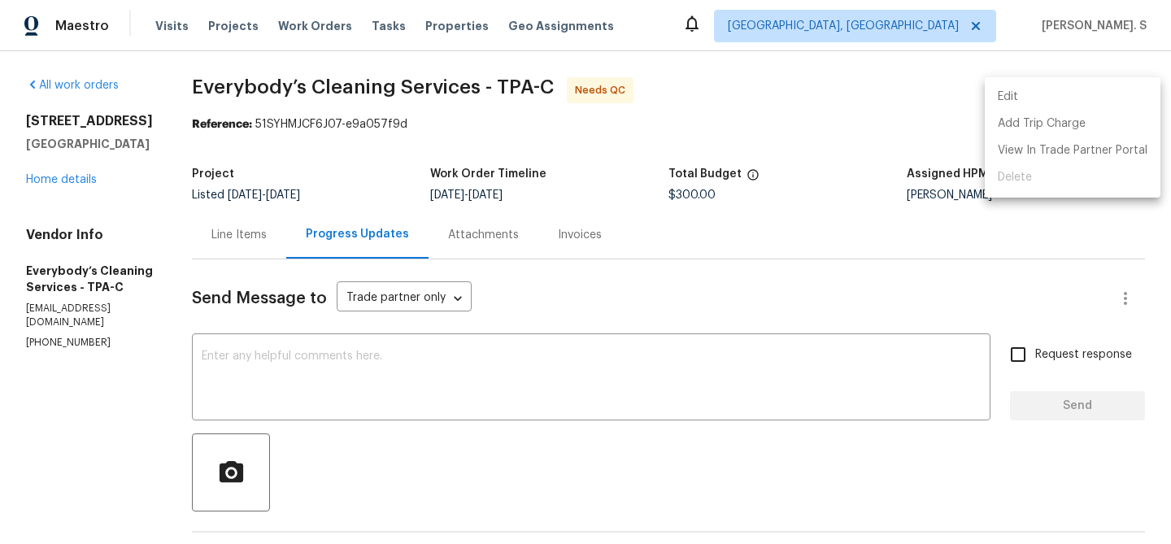
click at [1062, 97] on li "Edit" at bounding box center [1072, 97] width 176 height 27
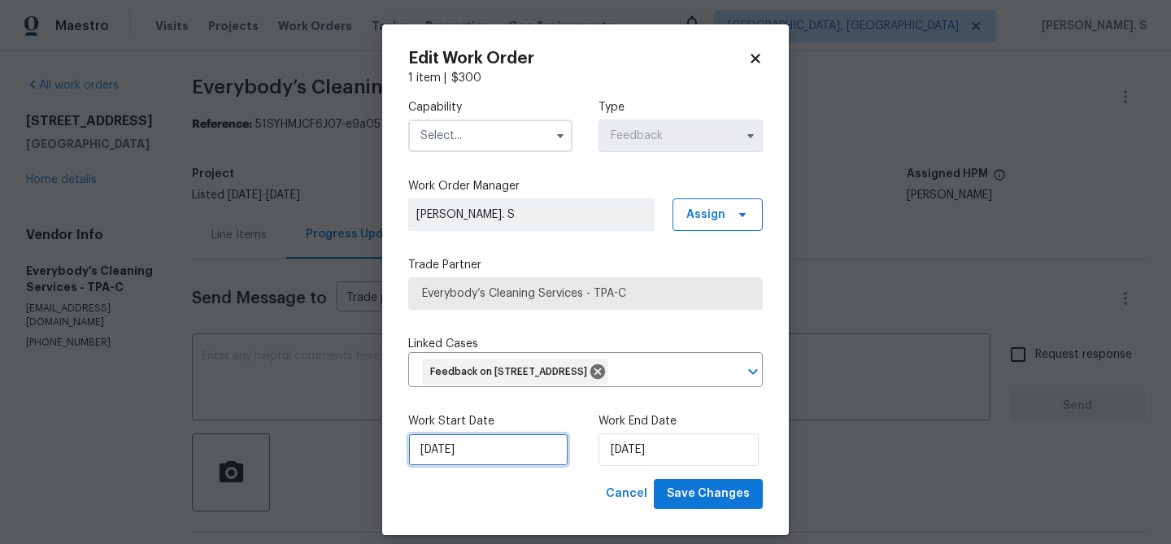
click at [518, 449] on input "[DATE]" at bounding box center [488, 449] width 160 height 33
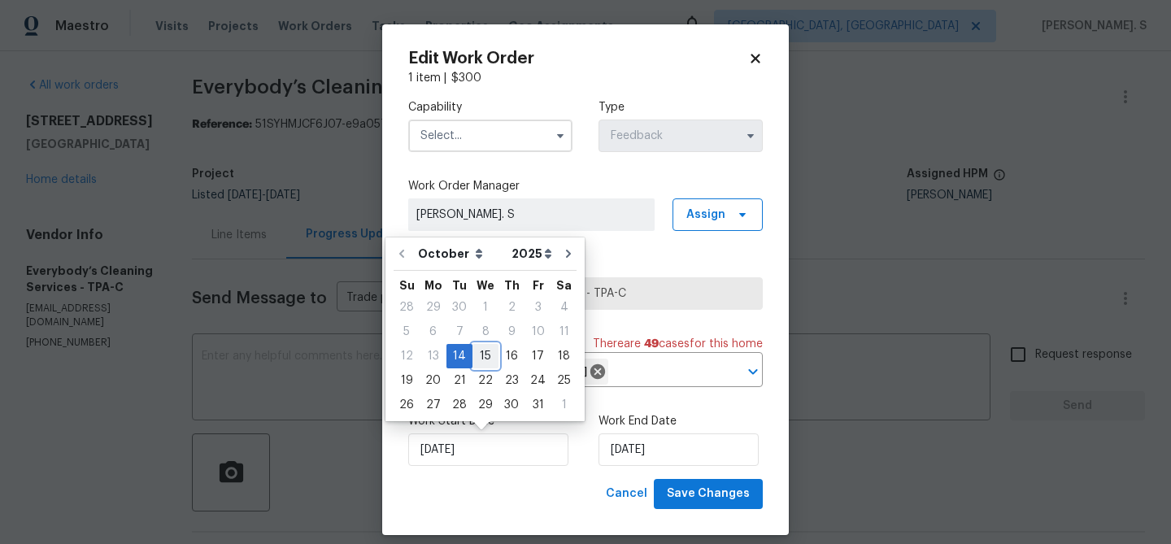
click at [482, 359] on div "15" at bounding box center [485, 356] width 26 height 23
type input "[DATE]"
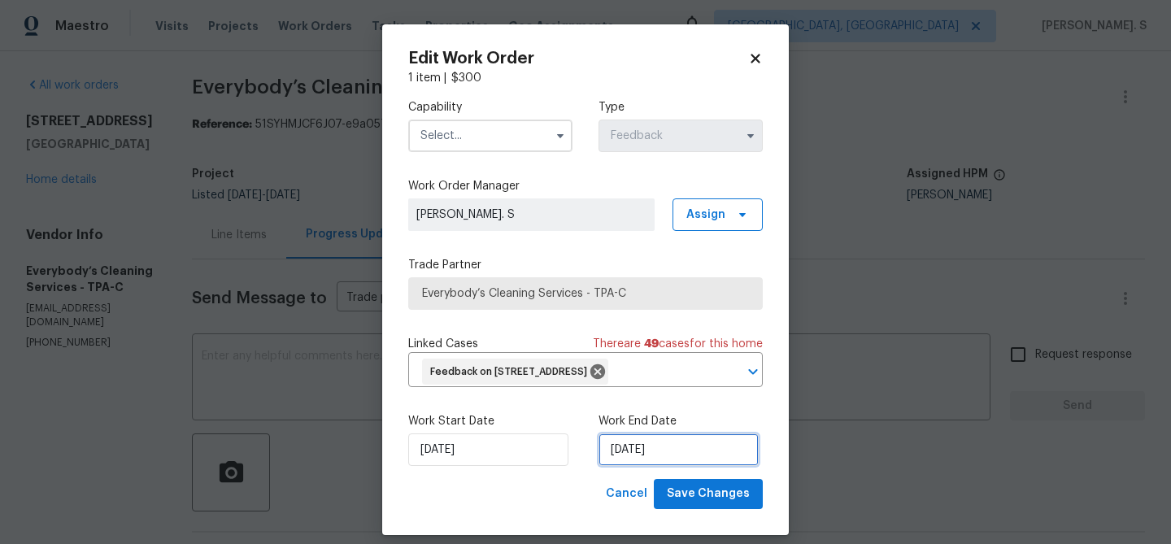
click at [674, 463] on input "10/16/2025" at bounding box center [678, 449] width 160 height 33
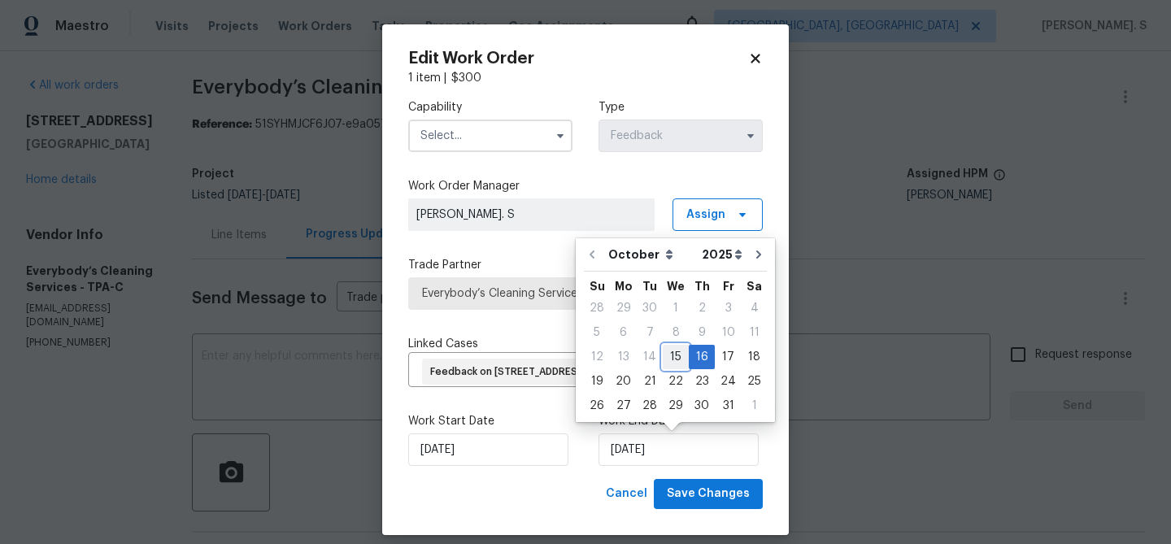
click at [678, 362] on div "15" at bounding box center [676, 356] width 26 height 23
type input "[DATE]"
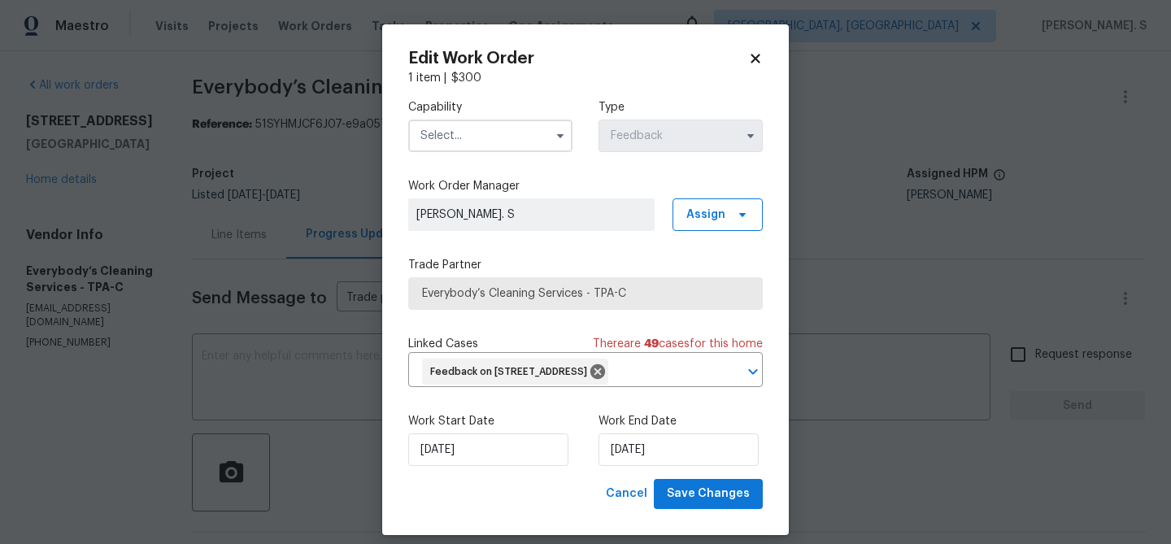
click at [456, 153] on div "Capability Type Feedback" at bounding box center [585, 125] width 354 height 79
click at [456, 141] on input "text" at bounding box center [490, 135] width 164 height 33
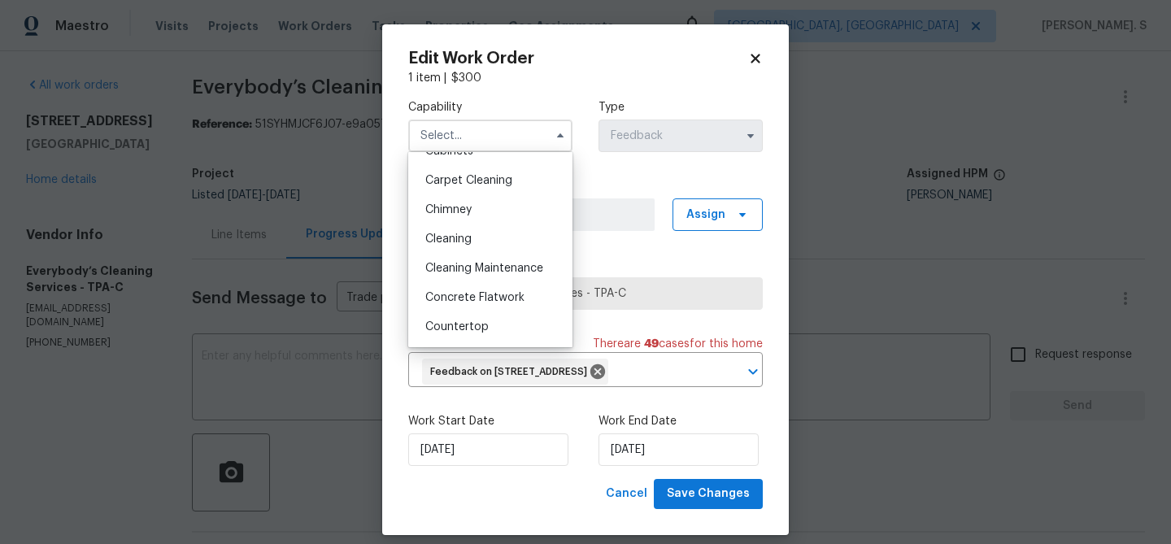
scroll to position [140, 0]
click at [455, 263] on span "Cleaning" at bounding box center [448, 264] width 46 height 11
type input "Cleaning"
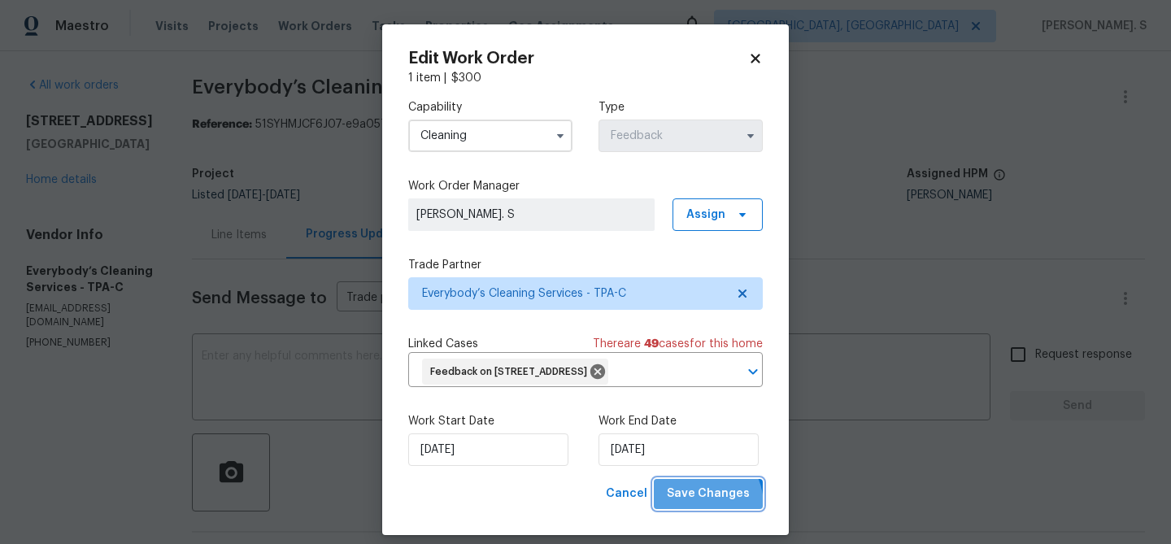
click at [697, 506] on button "Save Changes" at bounding box center [708, 494] width 109 height 30
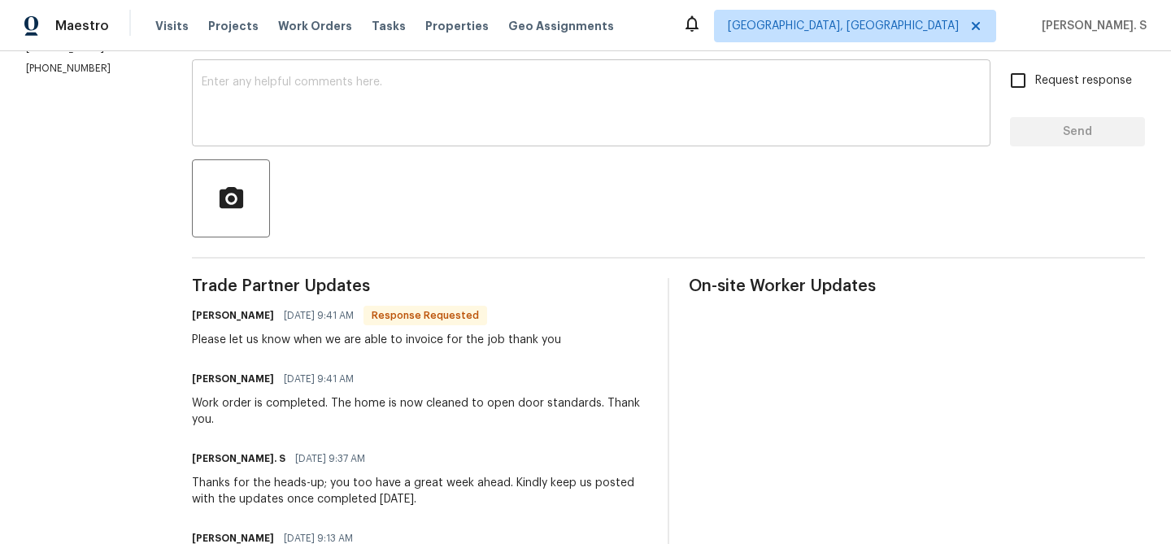
scroll to position [0, 0]
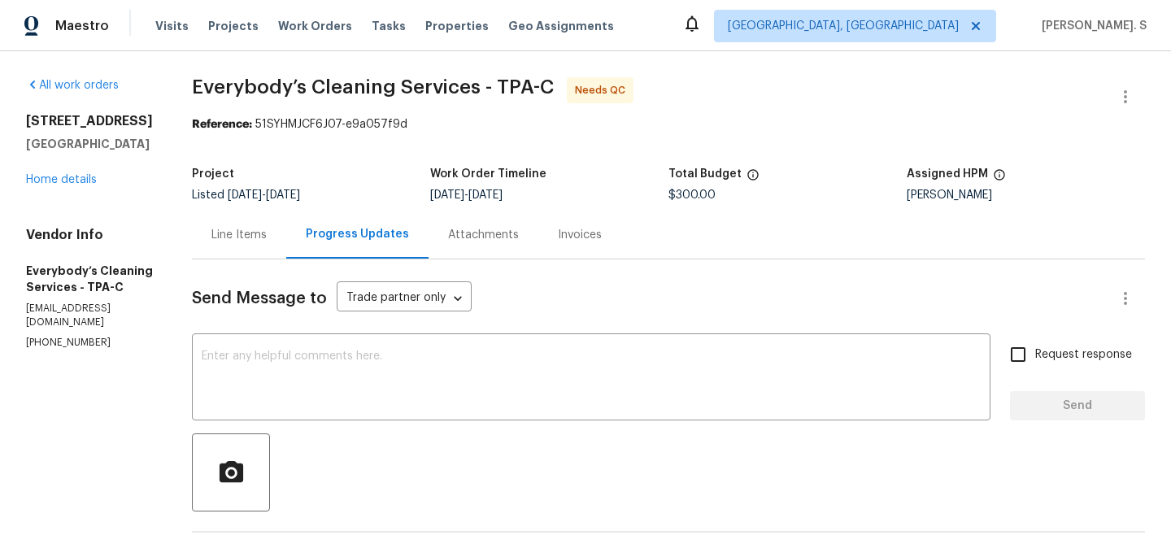
click at [286, 219] on div "Line Items" at bounding box center [239, 235] width 94 height 48
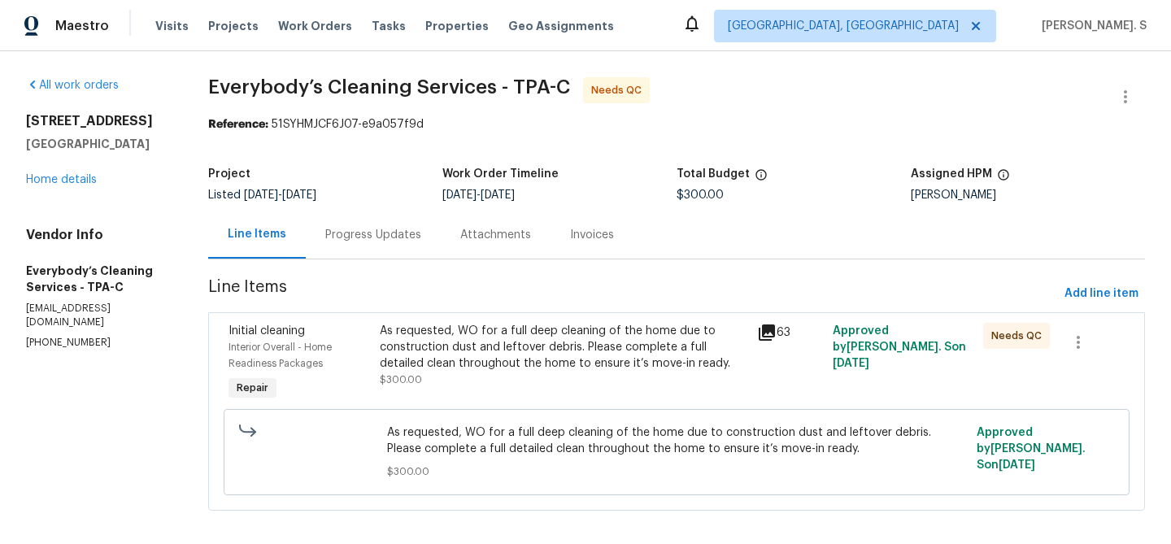
click at [621, 390] on div "As requested, WO for a full deep cleaning of the home due to construction dust …" at bounding box center [563, 363] width 377 height 91
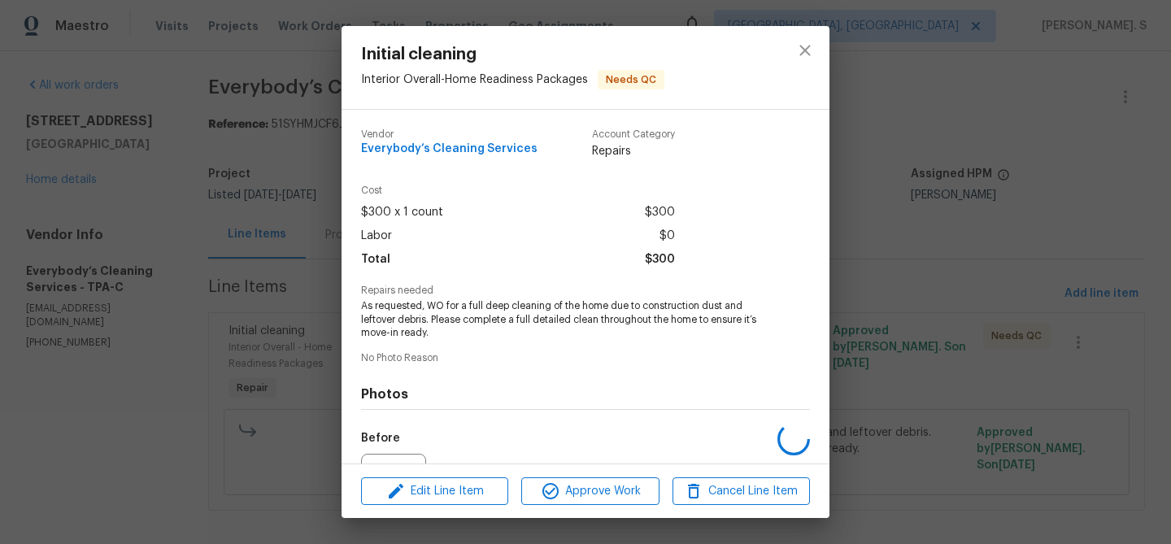
scroll to position [177, 0]
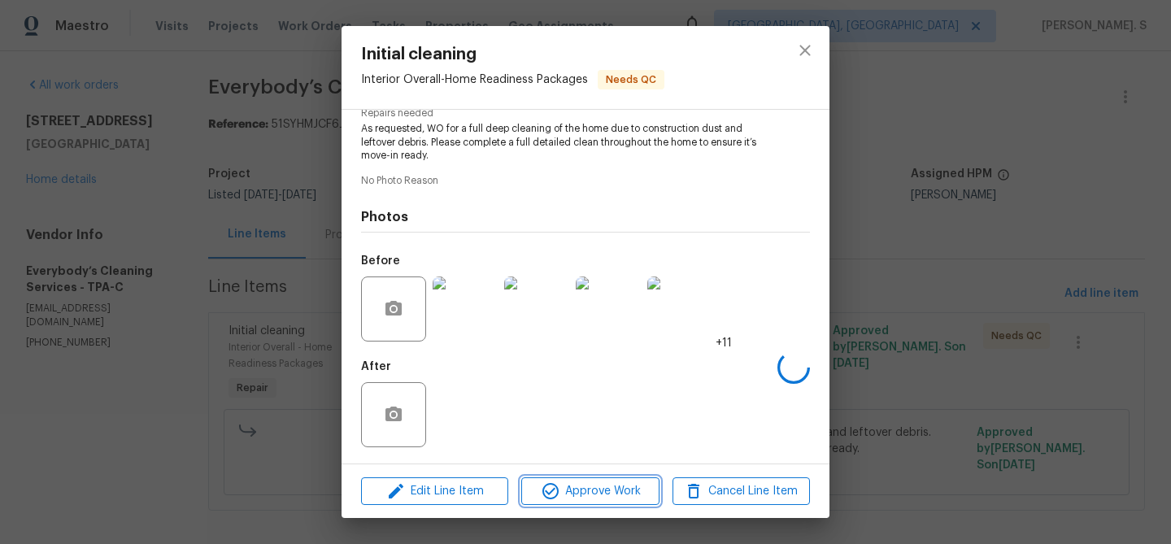
click at [589, 480] on button "Approve Work" at bounding box center [589, 491] width 137 height 28
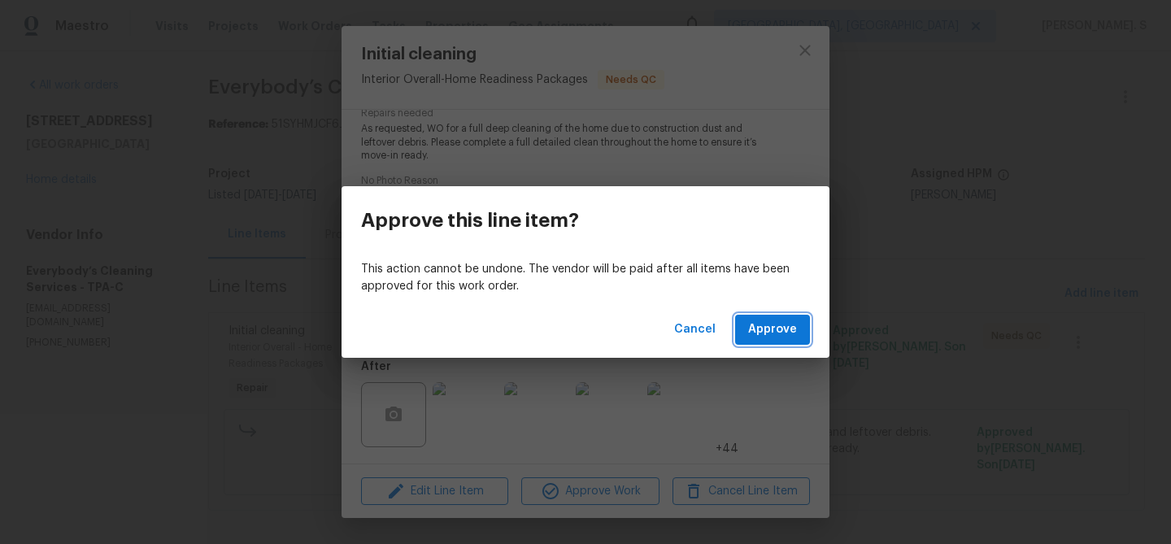
click at [767, 328] on span "Approve" at bounding box center [772, 329] width 49 height 20
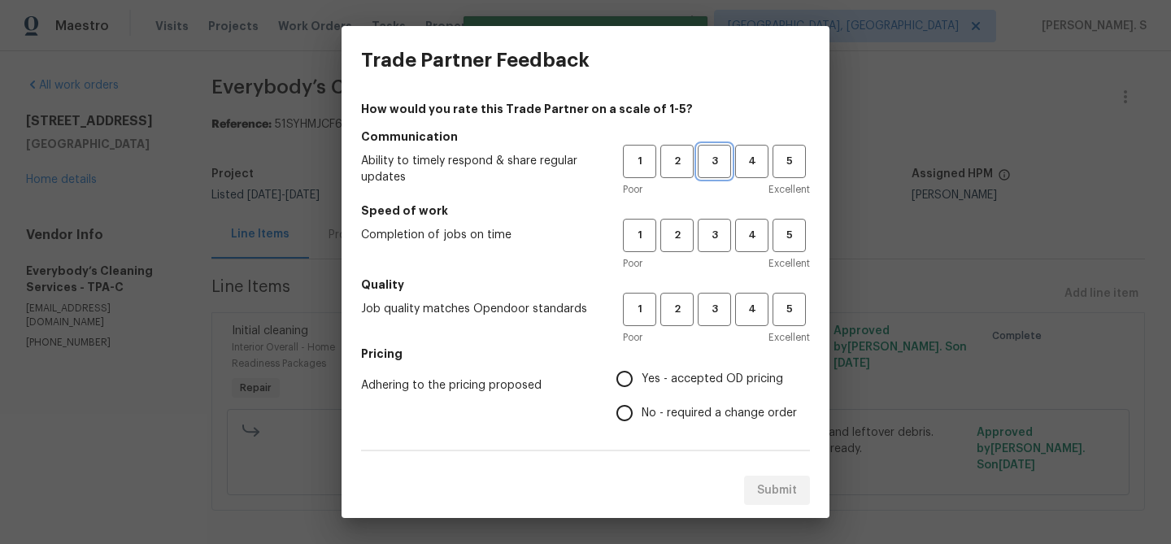
click at [708, 174] on button "3" at bounding box center [713, 161] width 33 height 33
click at [710, 241] on span "3" at bounding box center [714, 235] width 30 height 19
click at [710, 331] on div "Poor Excellent" at bounding box center [716, 337] width 187 height 16
click at [710, 308] on span "3" at bounding box center [714, 309] width 30 height 19
click at [685, 416] on span "No - required a change order" at bounding box center [718, 413] width 155 height 17
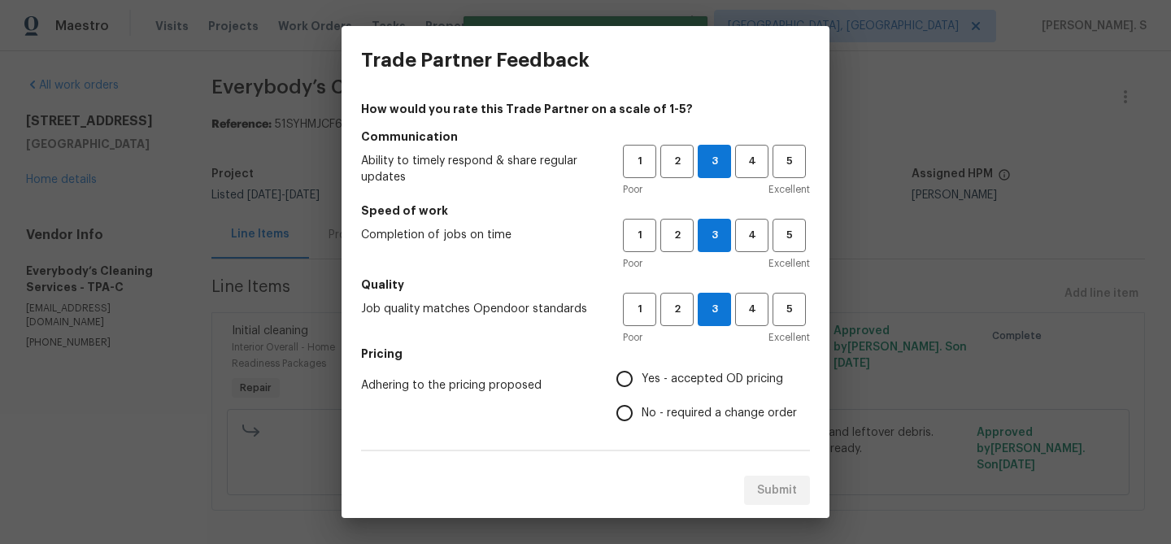
click at [641, 416] on input "No - required a change order" at bounding box center [624, 413] width 34 height 34
radio input "true"
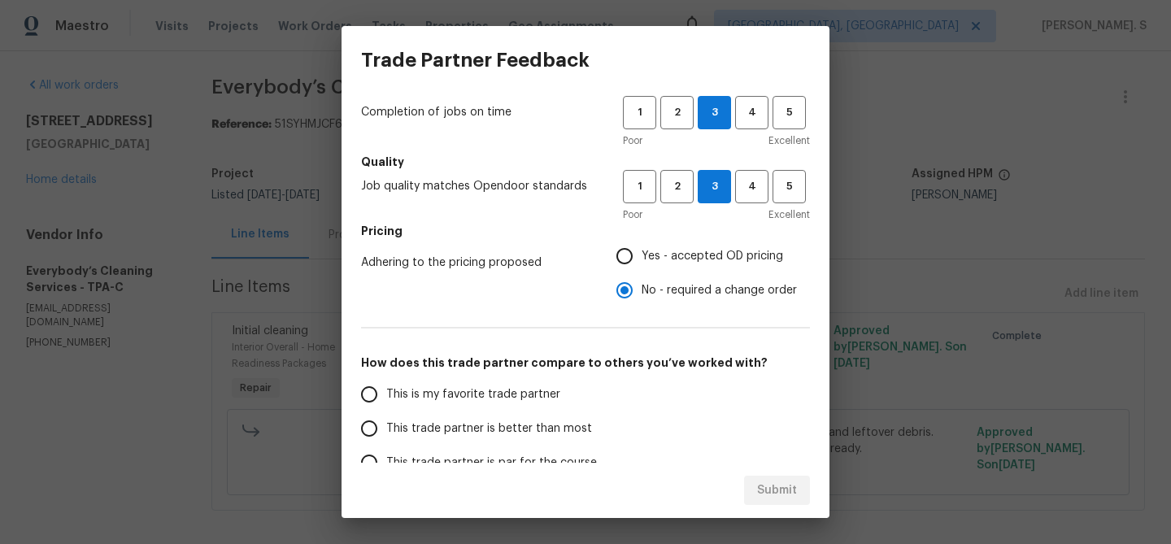
click at [531, 421] on span "This trade partner is better than most" at bounding box center [489, 428] width 206 height 17
click at [386, 421] on input "This trade partner is better than most" at bounding box center [369, 428] width 34 height 34
radio input "false"
click at [627, 266] on input "Yes - accepted OD pricing" at bounding box center [624, 256] width 34 height 34
radio input "false"
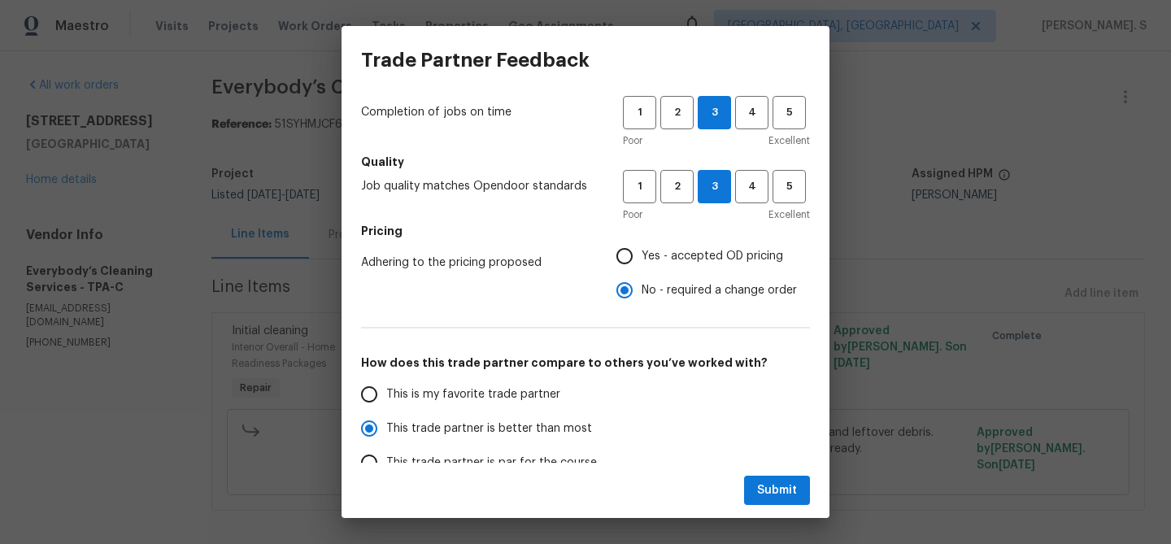
radio input "false"
radio input "true"
click at [782, 489] on span "Submit" at bounding box center [777, 490] width 40 height 20
radio input "false"
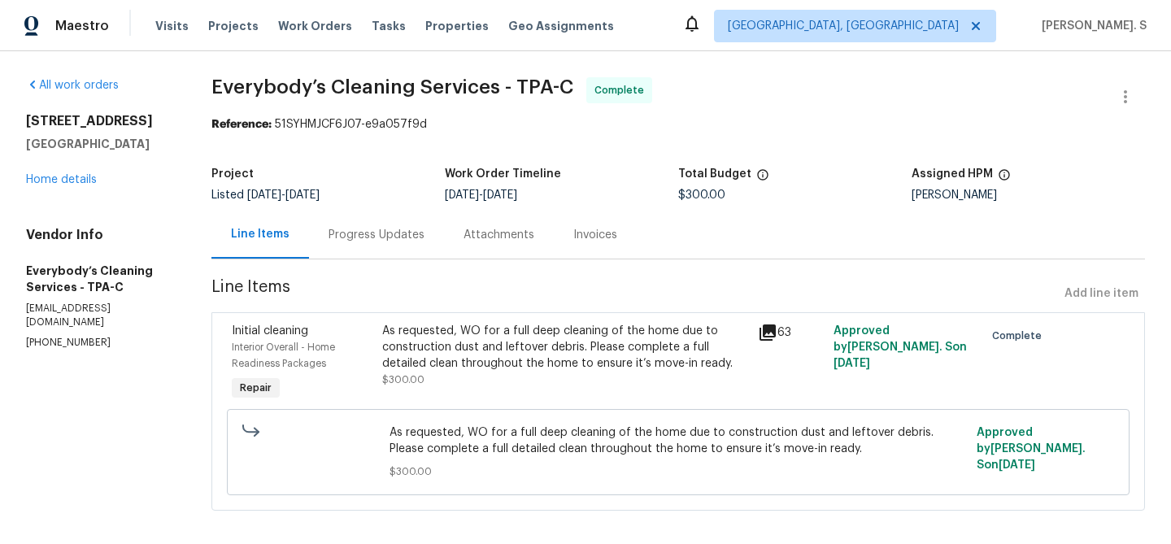
click at [417, 258] on div "Progress Updates" at bounding box center [376, 235] width 135 height 48
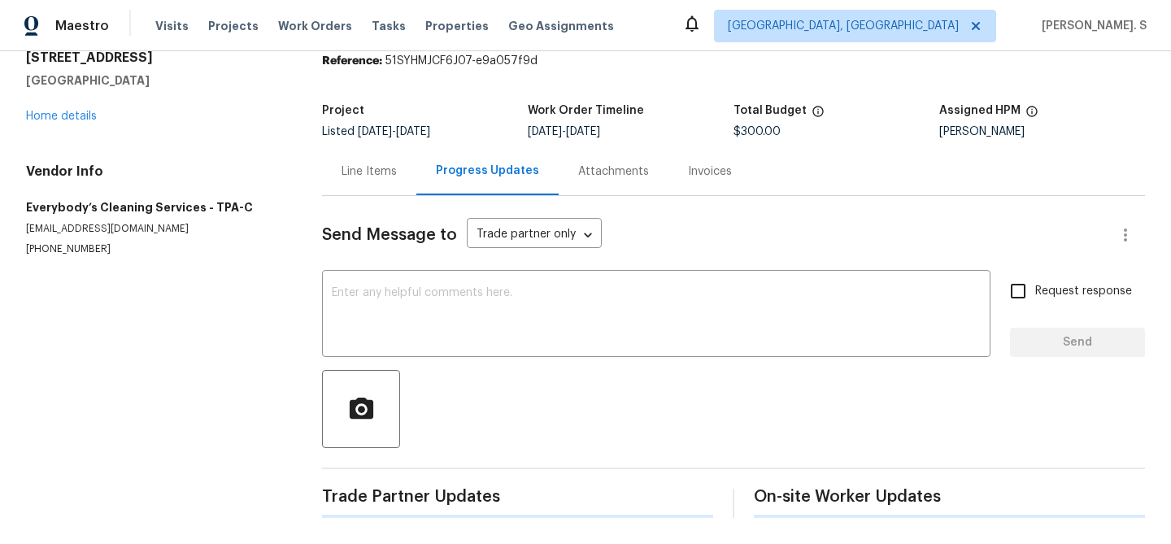
scroll to position [167, 0]
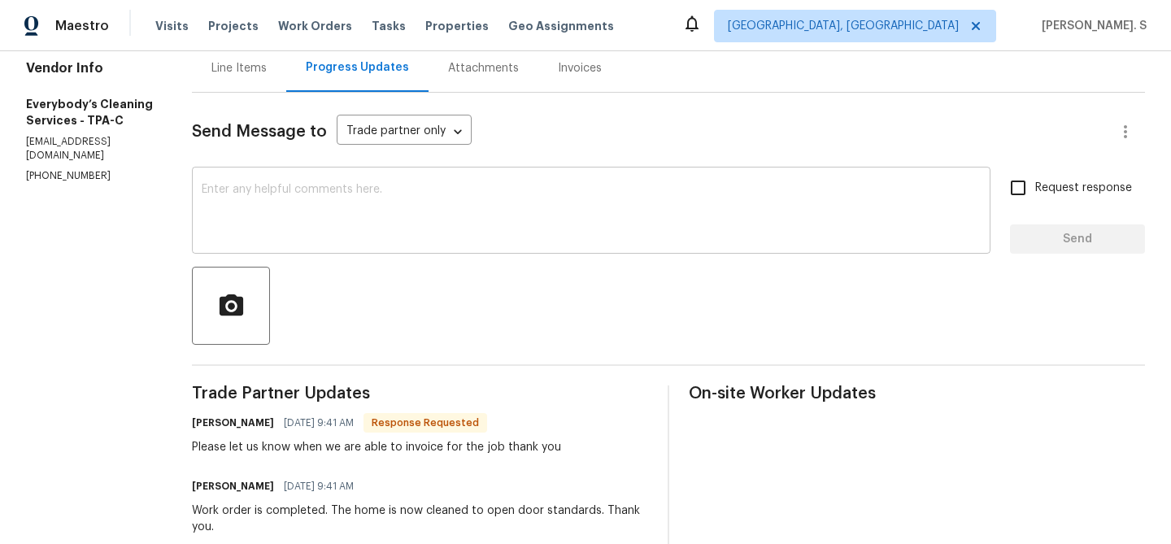
click at [408, 224] on textarea at bounding box center [591, 212] width 779 height 57
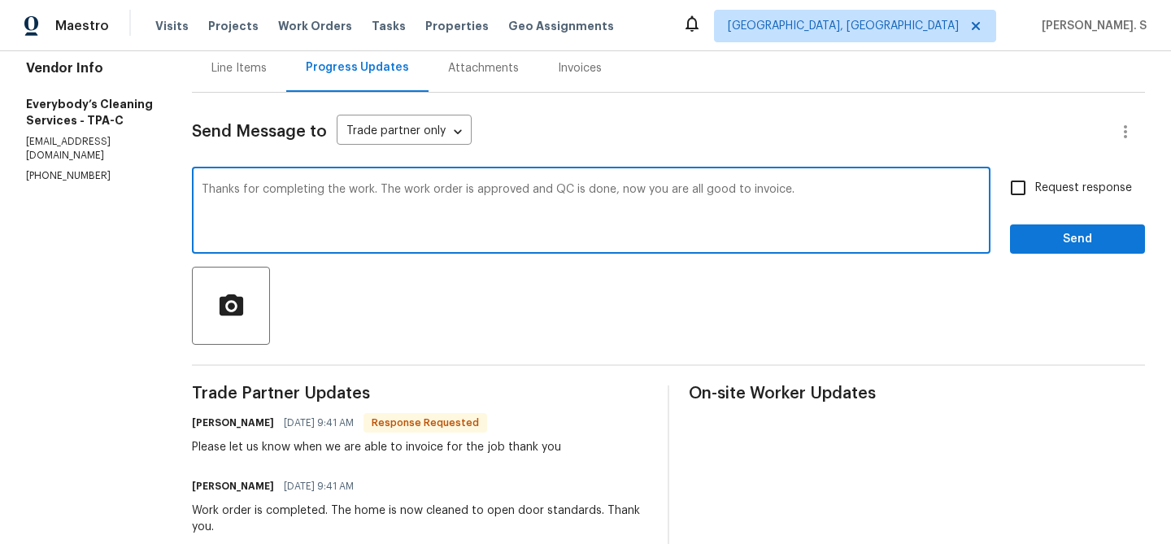
scroll to position [225, 0]
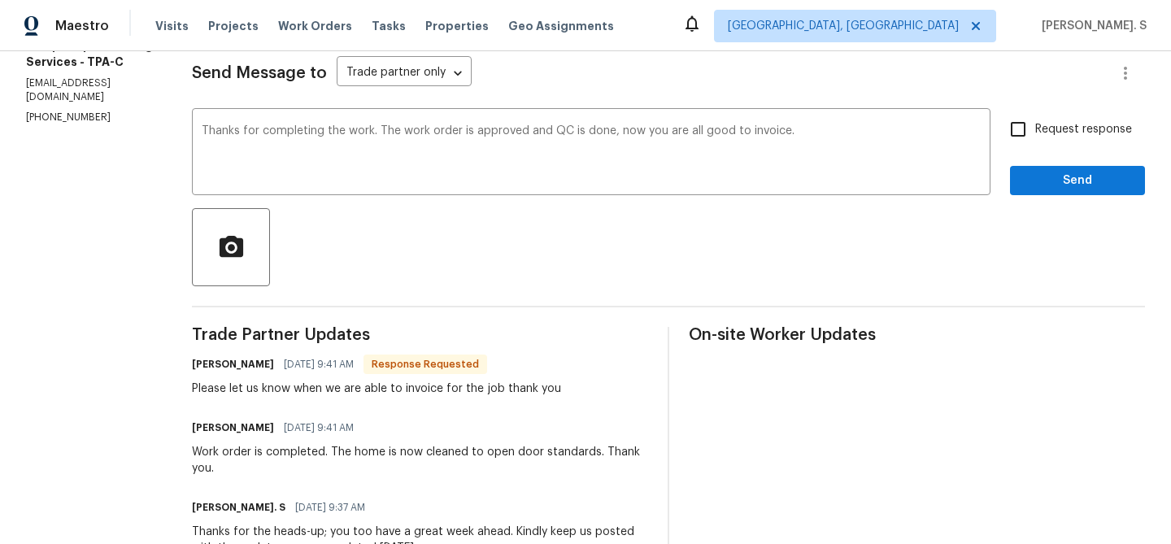
click at [340, 456] on div "Work order is completed. The home is now cleaned to open door standards. Thank …" at bounding box center [420, 460] width 456 height 33
copy div "completed"
click at [518, 452] on div "Work order is completed. The home is now cleaned to open door standards. Thank …" at bounding box center [420, 460] width 456 height 33
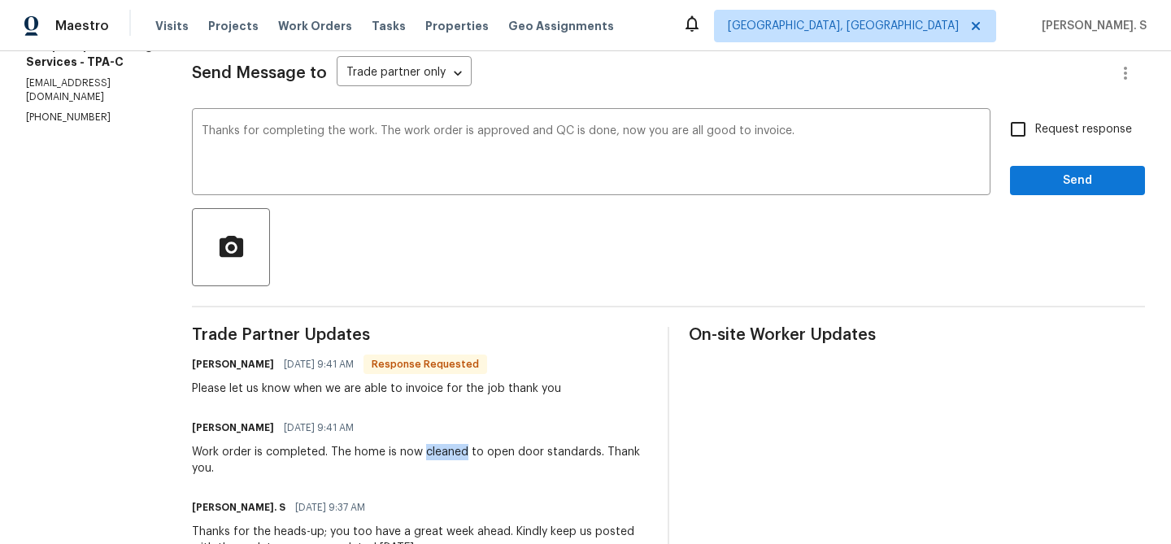
click at [518, 452] on div "Work order is completed. The home is now cleaned to open door standards. Thank …" at bounding box center [420, 460] width 456 height 33
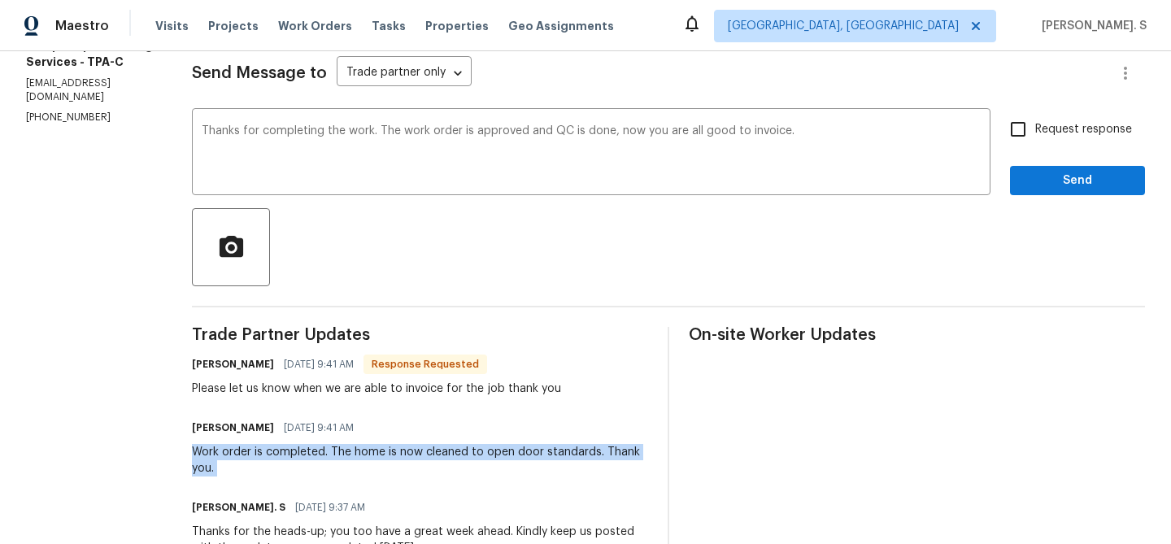
copy div "Work order is completed. The home is now cleaned to open door standards. Thank …"
click at [409, 384] on div "Please let us know when we are able to invoice for the job thank you" at bounding box center [376, 388] width 369 height 16
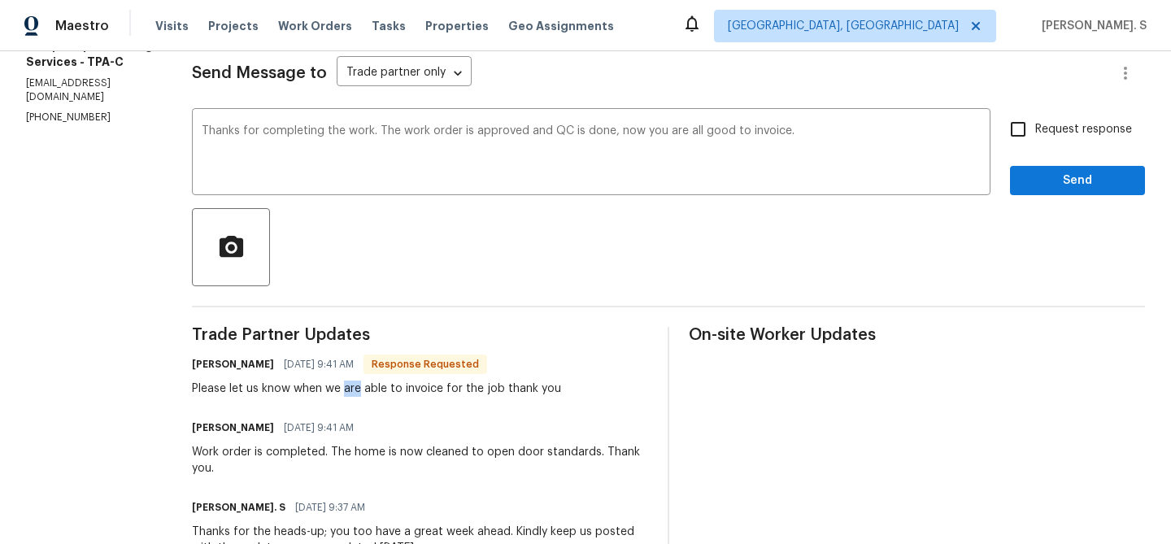
click at [409, 384] on div "Please let us know when we are able to invoice for the job thank you" at bounding box center [376, 388] width 369 height 16
copy div "Please let us know when we are able to invoice for the job thank you"
click at [0, 0] on div "Replace with" at bounding box center [0, 0] width 0 height 0
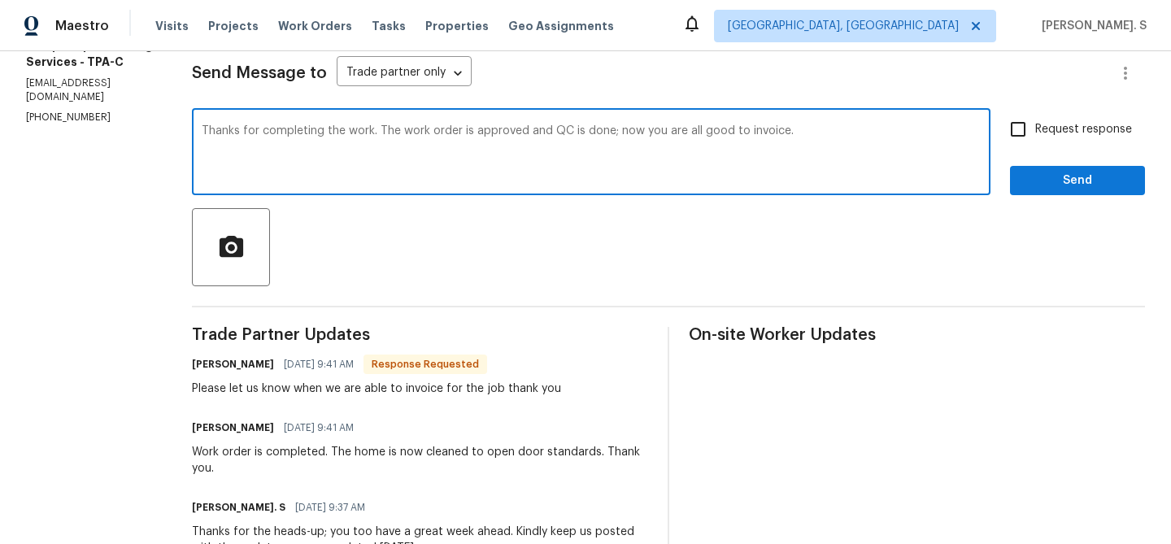
drag, startPoint x: 268, startPoint y: 137, endPoint x: 835, endPoint y: 138, distance: 566.6
click at [835, 138] on textarea "Thanks for completing the work. The work order is approved and QC is done; now …" at bounding box center [591, 153] width 779 height 57
drag, startPoint x: 846, startPoint y: 138, endPoint x: 289, endPoint y: 139, distance: 557.6
click at [289, 139] on textarea "Thanks for completing the work. The work order is approved and QC is done; now …" at bounding box center [591, 153] width 779 height 57
drag, startPoint x: 267, startPoint y: 128, endPoint x: 906, endPoint y: 128, distance: 638.9
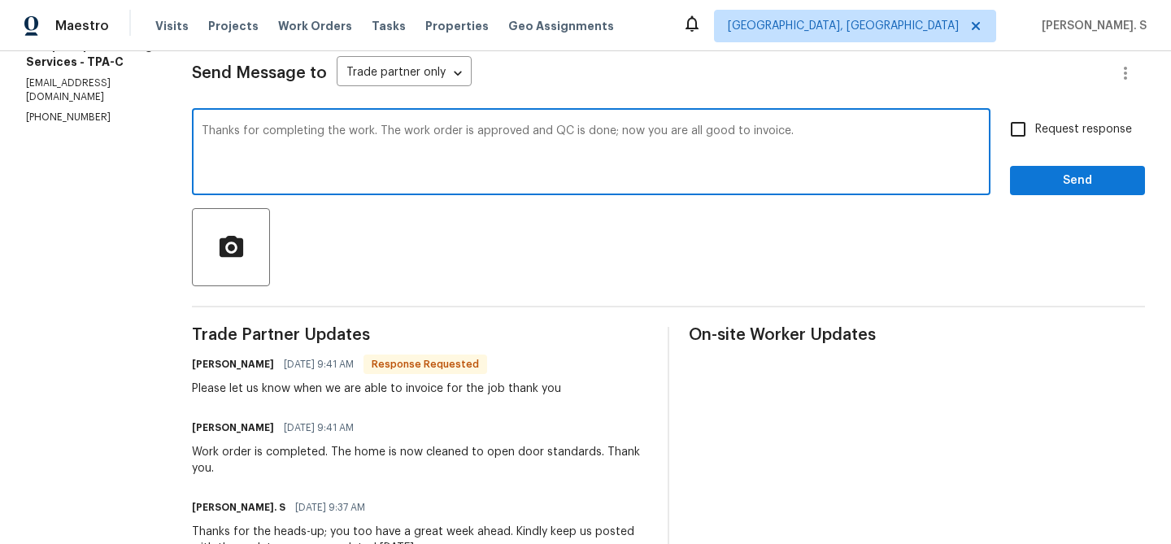
click at [906, 128] on textarea "Thanks for completing the work. The work order is approved and QC is done; now …" at bounding box center [591, 153] width 779 height 57
type textarea "Thanks for completing the work. The work order is approved and QC is done; now …"
click at [1053, 137] on span "Request response" at bounding box center [1083, 129] width 97 height 17
click at [1035, 137] on input "Request response" at bounding box center [1018, 129] width 34 height 34
checkbox input "true"
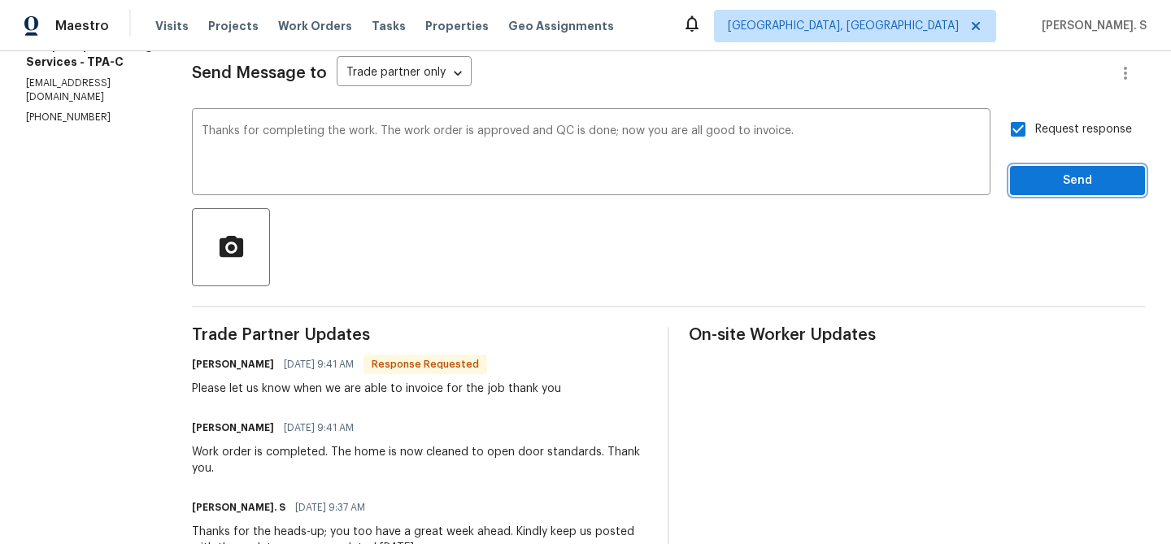
click at [1049, 186] on span "Send" at bounding box center [1077, 181] width 109 height 20
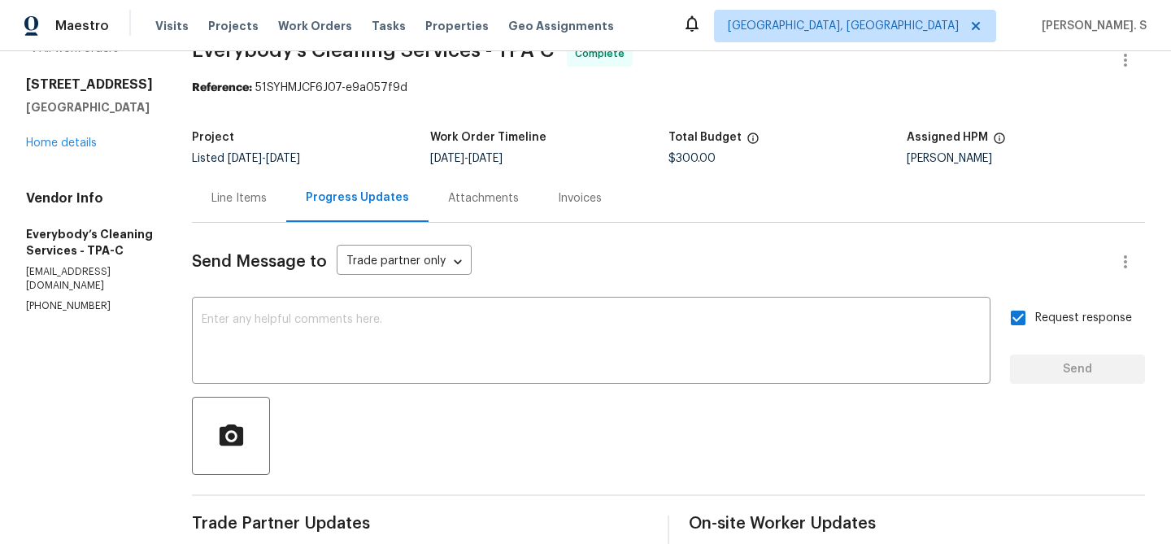
scroll to position [0, 0]
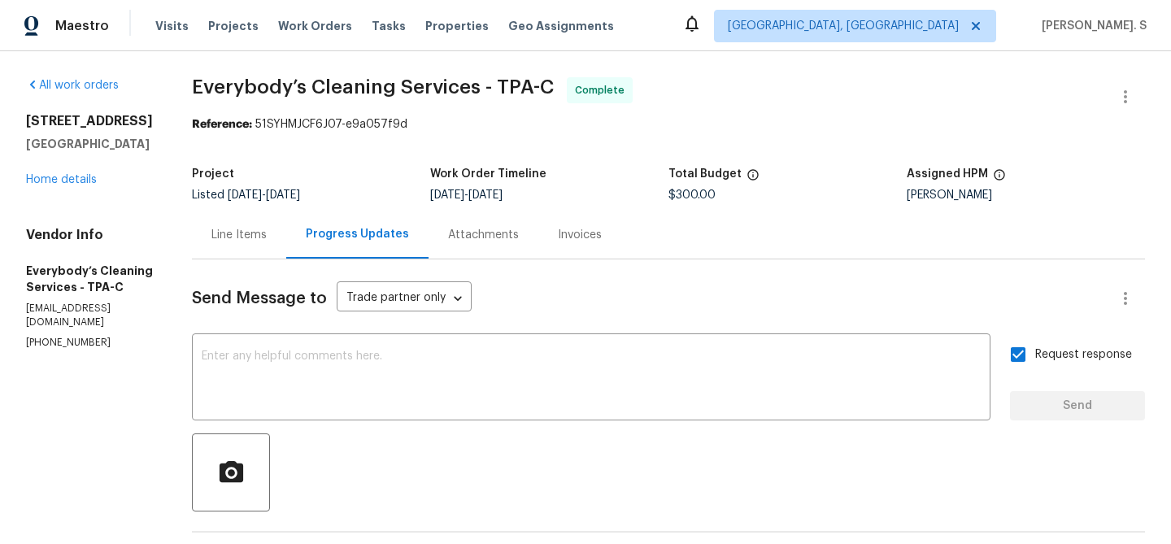
click at [67, 172] on div "2253 Heron Cir Clearwater, FL 33762 Home details" at bounding box center [89, 150] width 127 height 75
click at [67, 181] on link "Home details" at bounding box center [61, 179] width 71 height 11
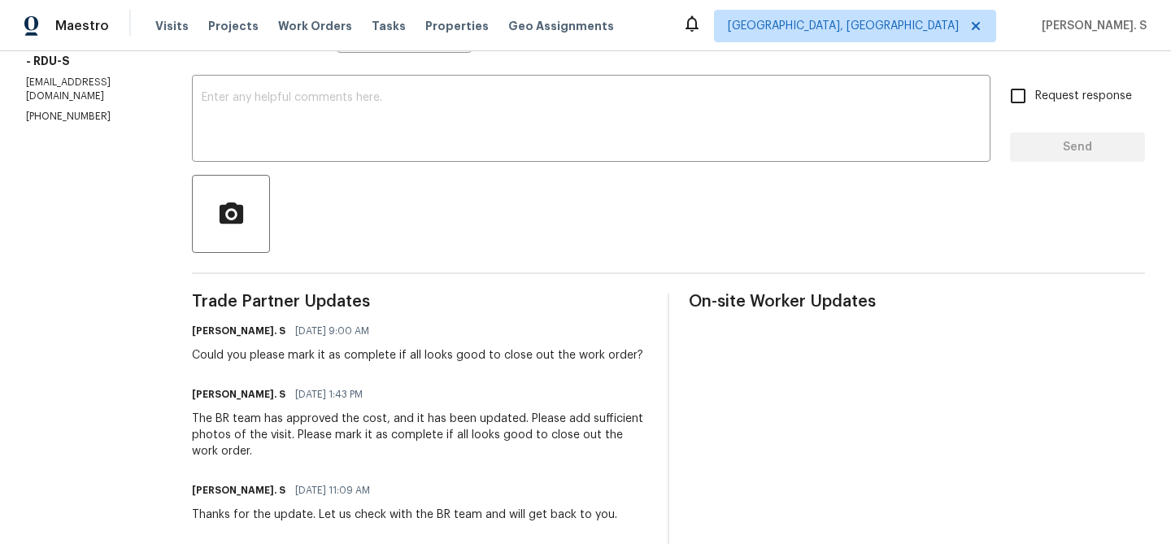
scroll to position [259, 0]
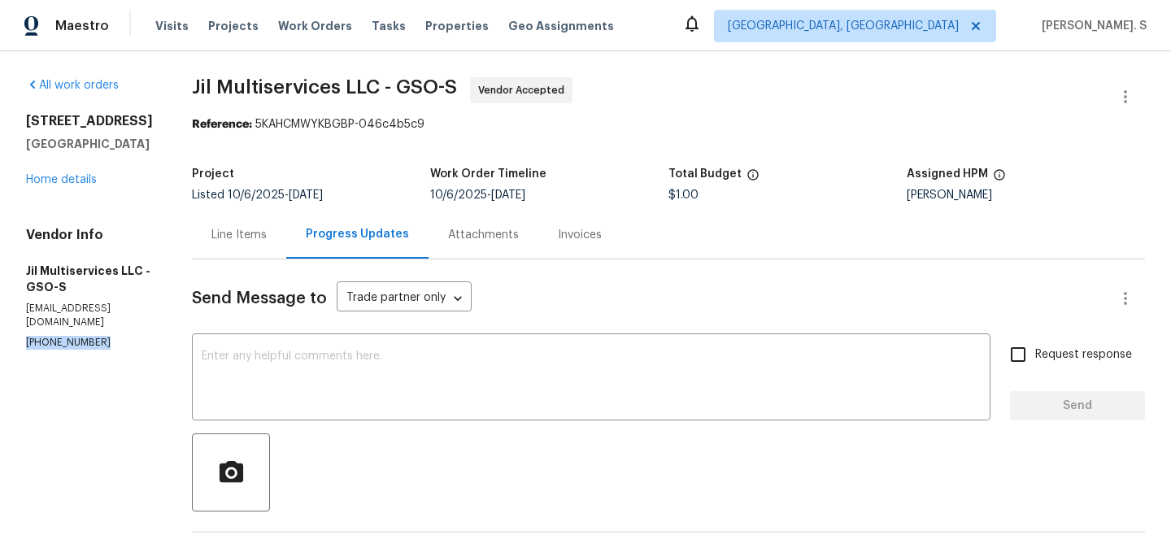
copy p "(980) 710-8922"
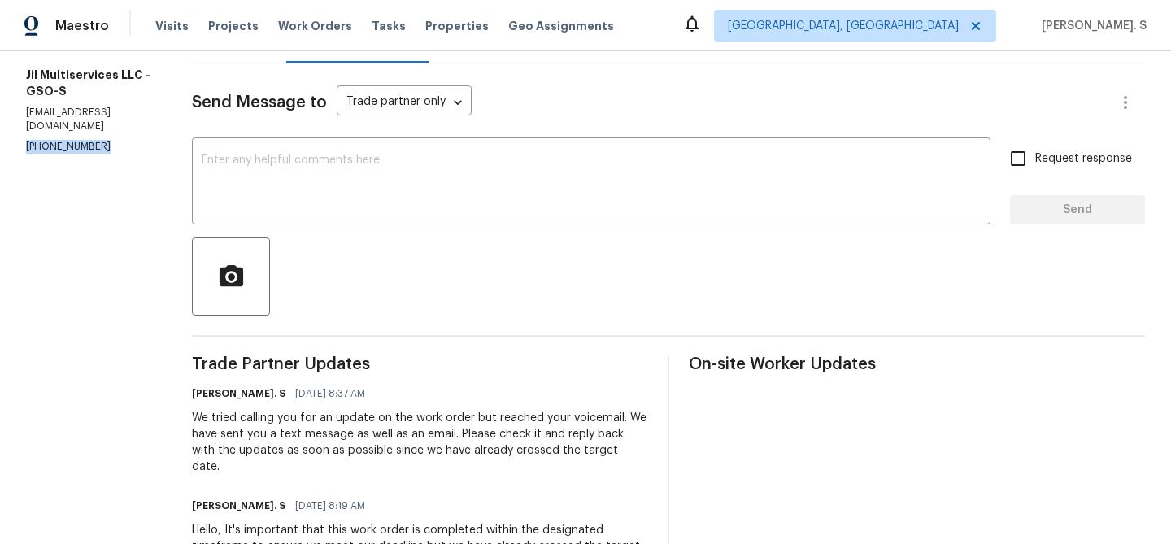
scroll to position [14, 0]
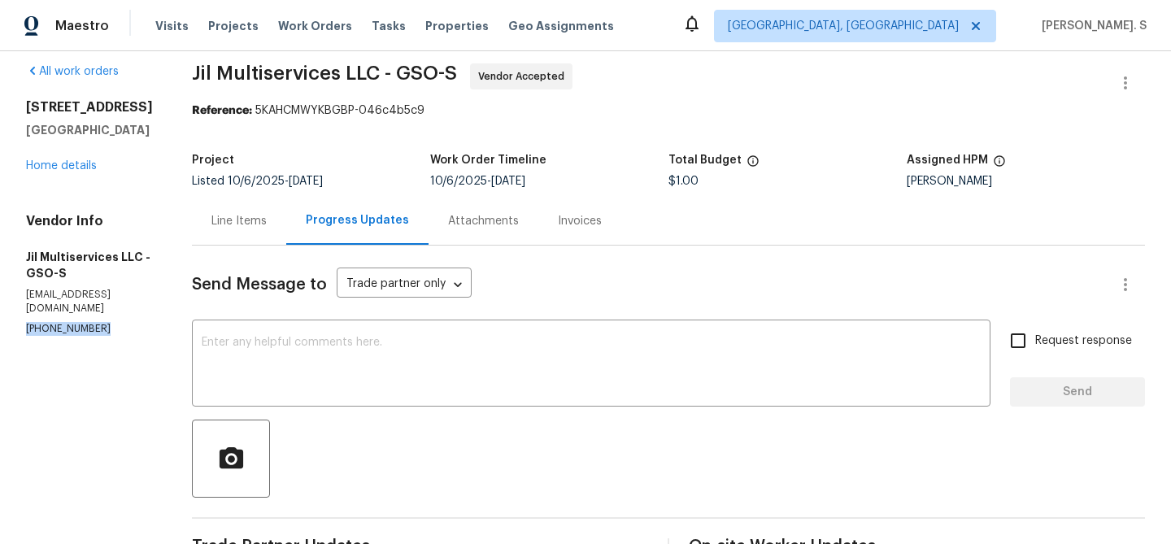
click at [267, 223] on div "Line Items" at bounding box center [238, 221] width 55 height 16
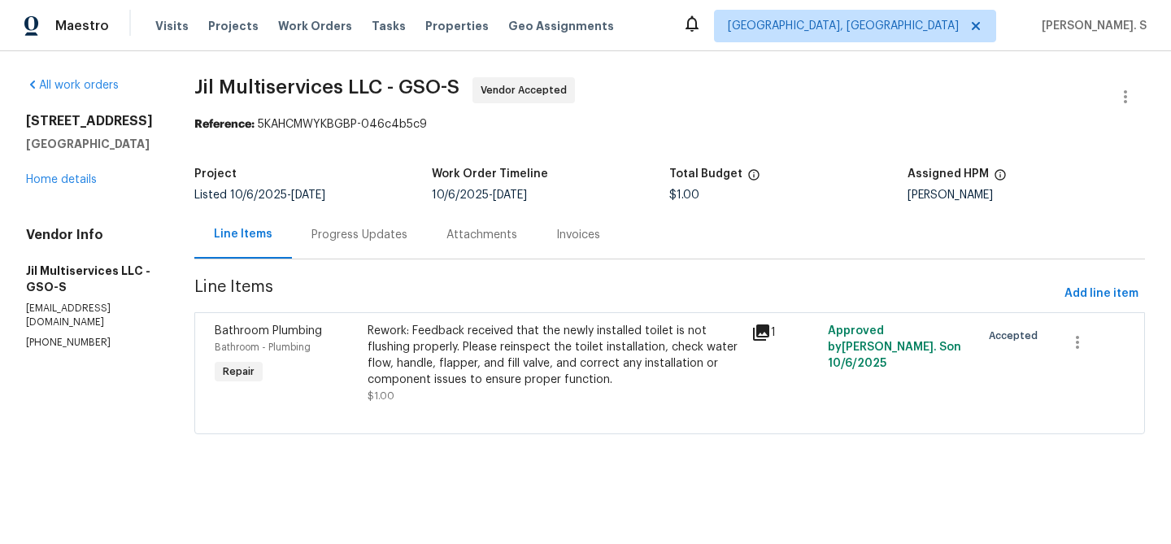
click at [354, 245] on div "Progress Updates" at bounding box center [359, 235] width 135 height 48
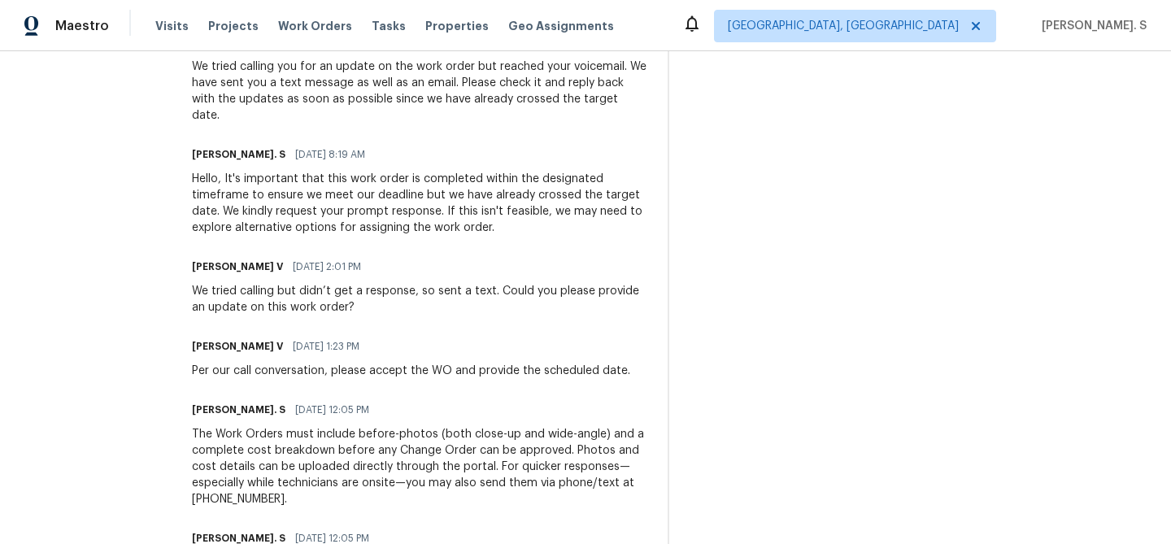
scroll to position [454, 0]
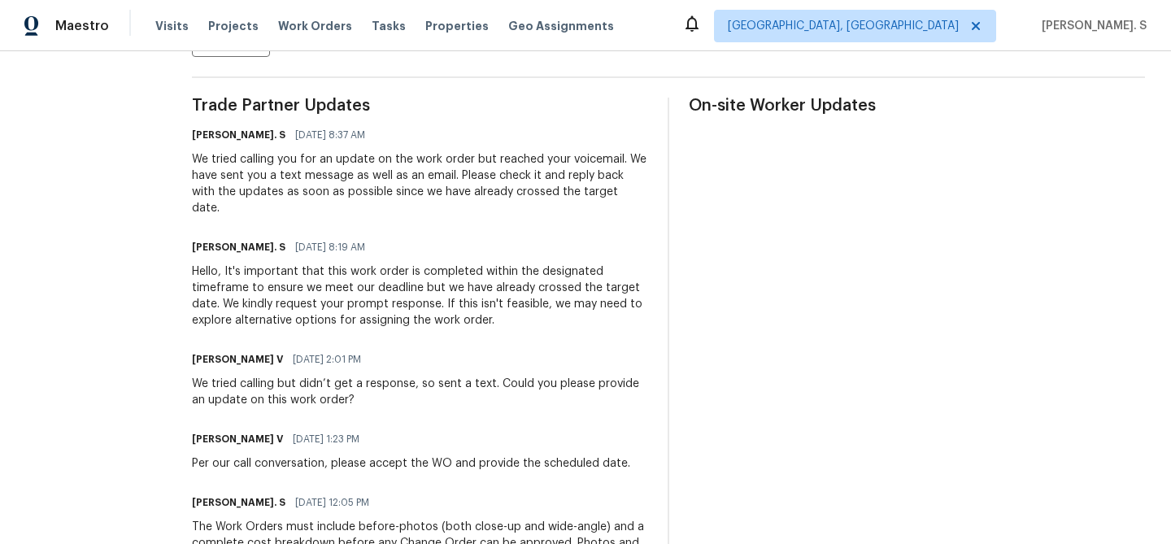
click at [163, 144] on div "All work orders 3801 Fig Leaf Ct Greensboro, NC 27406 Home details Vendor Info …" at bounding box center [585, 177] width 1171 height 1161
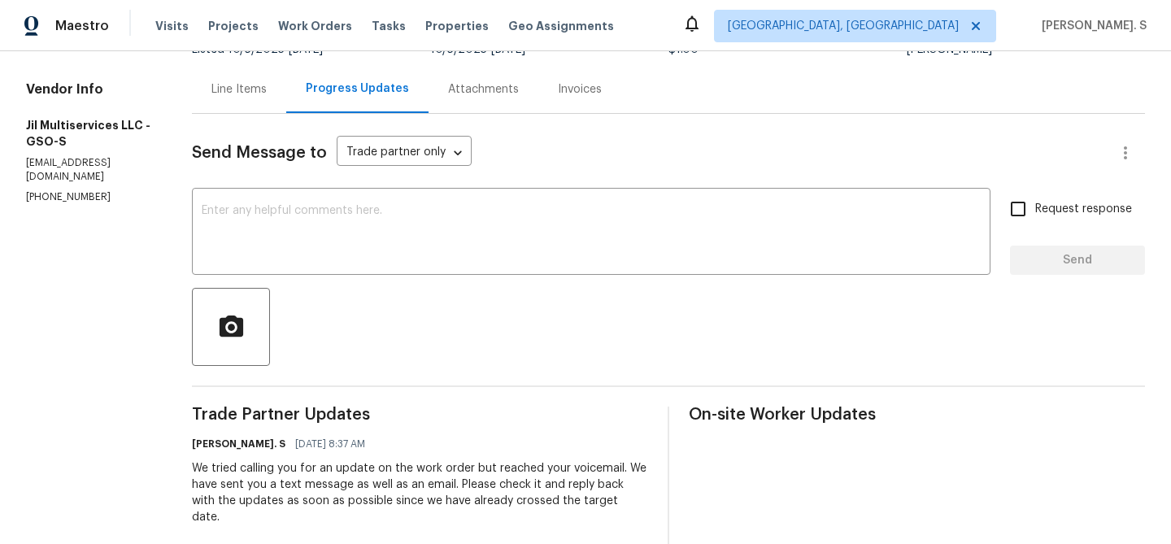
scroll to position [113, 0]
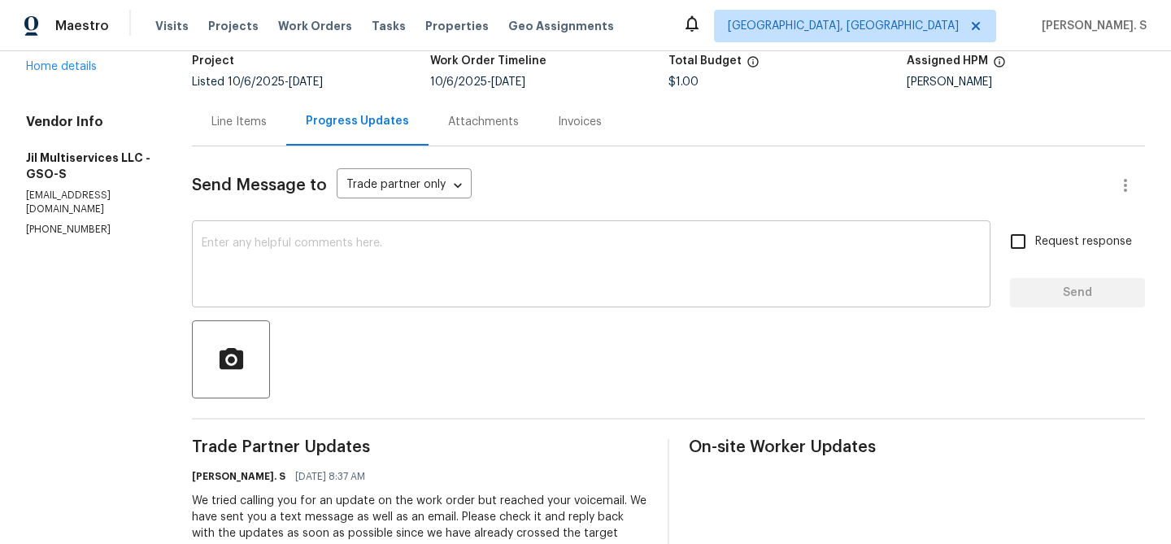
click at [330, 256] on textarea at bounding box center [591, 265] width 779 height 57
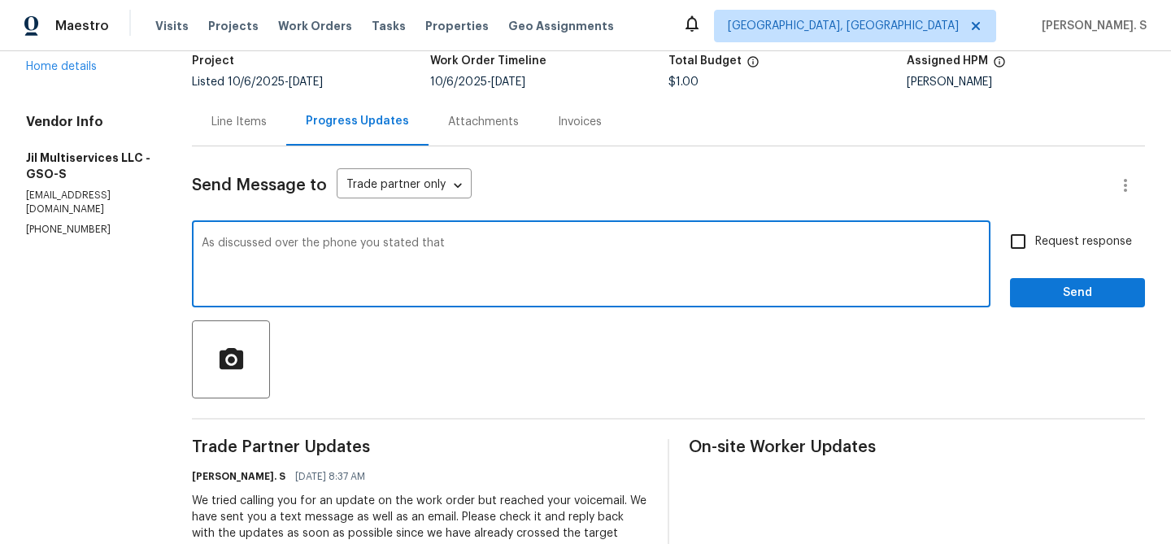
click at [597, 240] on textarea "As discussed over the phone you stated that" at bounding box center [591, 265] width 779 height 57
drag, startPoint x: 390, startPoint y: 242, endPoint x: 581, endPoint y: 242, distance: 191.0
click at [580, 242] on textarea "As discussed over the phone you stated that" at bounding box center [591, 265] width 779 height 57
paste textarea "cknowledged the delay, explaining that their usual plumber was unavailable but …"
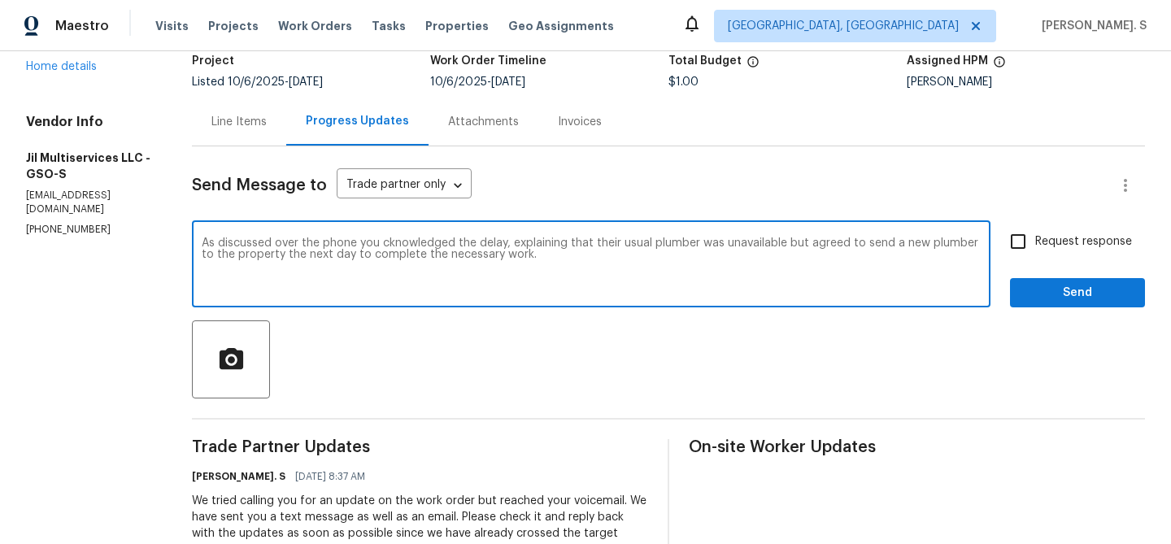
click at [388, 245] on textarea "As discussed over the phone you cknowledged the delay, explaining that their us…" at bounding box center [591, 265] width 779 height 57
click at [0, 0] on div "Add a comma" at bounding box center [0, 0] width 0 height 0
click at [683, 266] on textarea "As discussed over the phone, you acknowledged the delay, explaining that their …" at bounding box center [591, 265] width 779 height 57
paste textarea "he representative explained that a previous employee had managed the portal acc…"
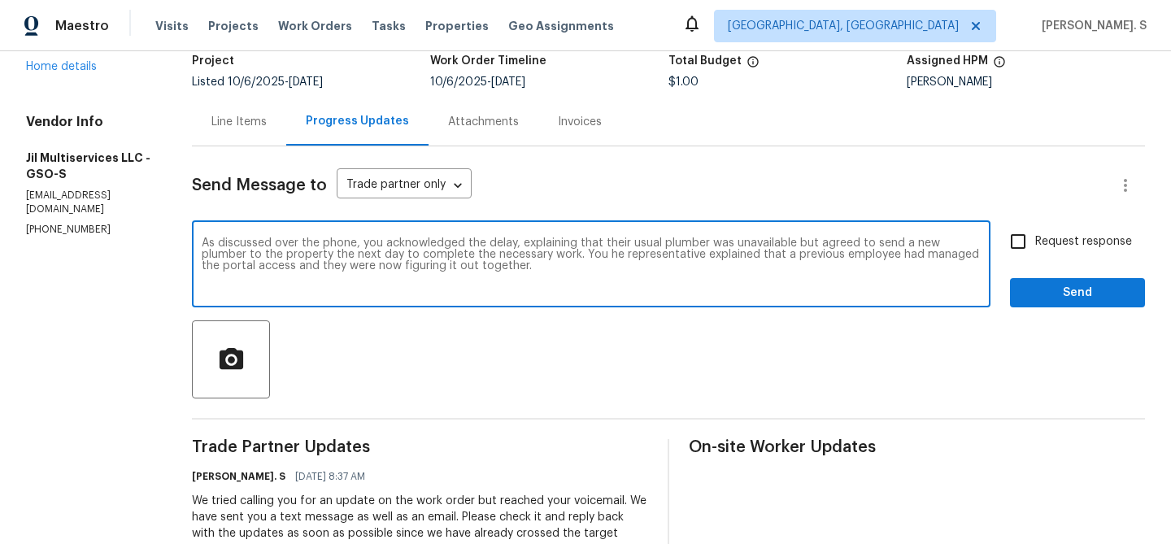
click at [613, 254] on textarea "As discussed over the phone, you acknowledged the delay, explaining that their …" at bounding box center [591, 265] width 779 height 57
drag, startPoint x: 727, startPoint y: 259, endPoint x: 883, endPoint y: 258, distance: 156.1
click at [883, 258] on textarea "As discussed over the phone, you acknowledged the delay, explaining that their …" at bounding box center [591, 265] width 779 height 57
click at [484, 274] on textarea "As discussed over the phone, you acknowledged the delay, explaining that their …" at bounding box center [591, 265] width 779 height 57
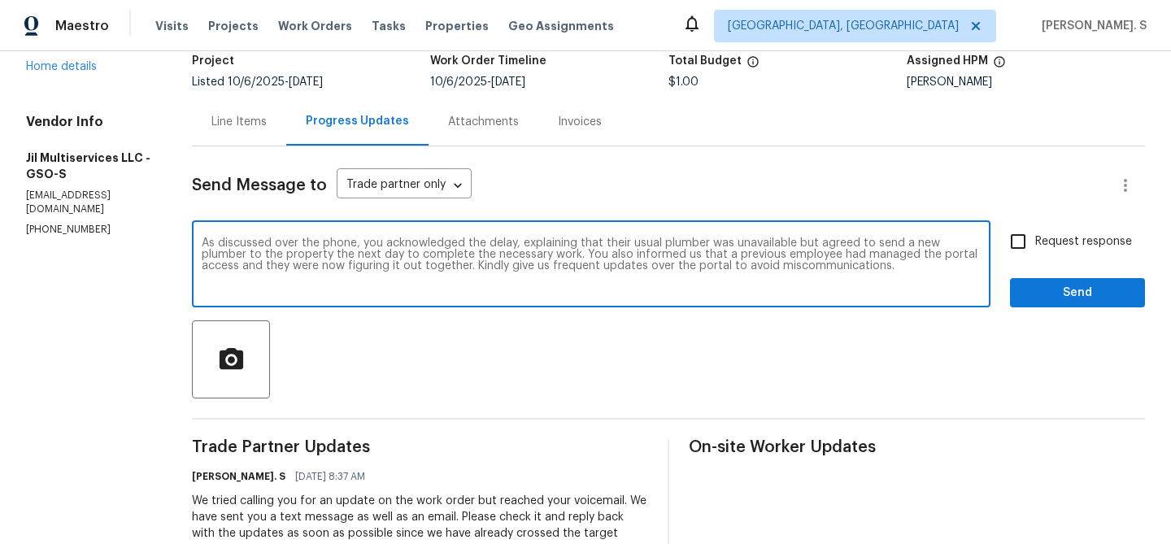
click at [479, 239] on textarea "As discussed over the phone, you acknowledged the delay, explaining that their …" at bounding box center [591, 265] width 779 height 57
click at [824, 242] on textarea "As discussed over the phone, you acknowledged the delay, explaining that their …" at bounding box center [591, 265] width 779 height 57
click at [366, 254] on textarea "As discussed over the phone, you acknowledged the delay, explaining that their …" at bounding box center [591, 265] width 779 height 57
click at [388, 256] on textarea "As discussed over the phone, you acknowledged the delay, explaining that their …" at bounding box center [591, 265] width 779 height 57
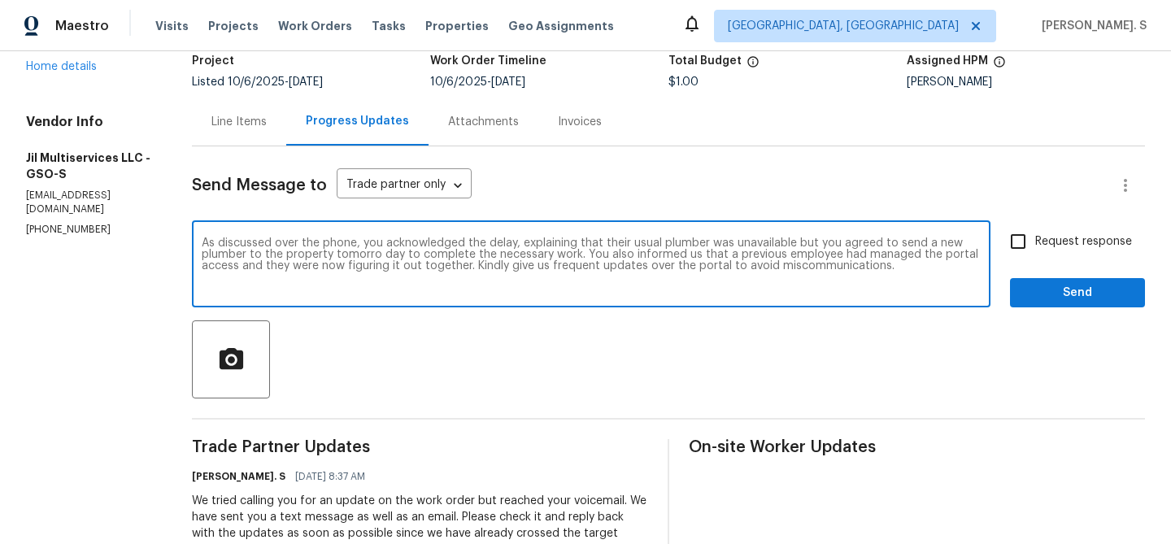
click at [388, 256] on textarea "As discussed over the phone, you acknowledged the delay, explaining that their …" at bounding box center [591, 265] width 779 height 57
click at [0, 0] on span "v" at bounding box center [0, 0] width 0 height 0
type textarea "As discussed over the phone, you acknowledged the delay, explaining that their …"
click at [554, 232] on div "As discussed over the phone, you acknowledged the delay, explaining that their …" at bounding box center [591, 265] width 798 height 83
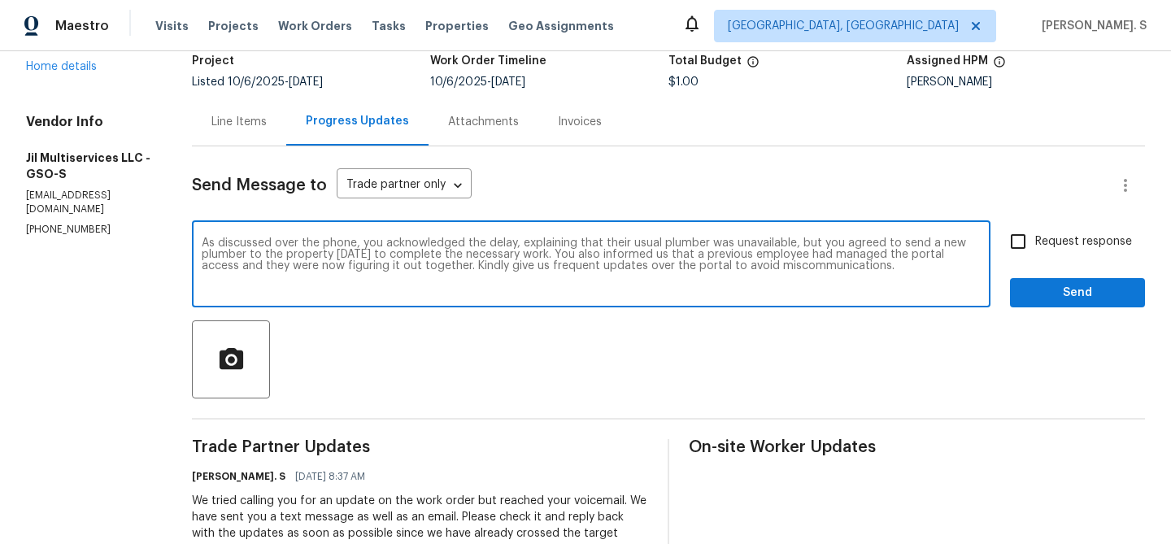
click at [554, 232] on div "As discussed over the phone, you acknowledged the delay, explaining that their …" at bounding box center [591, 265] width 798 height 83
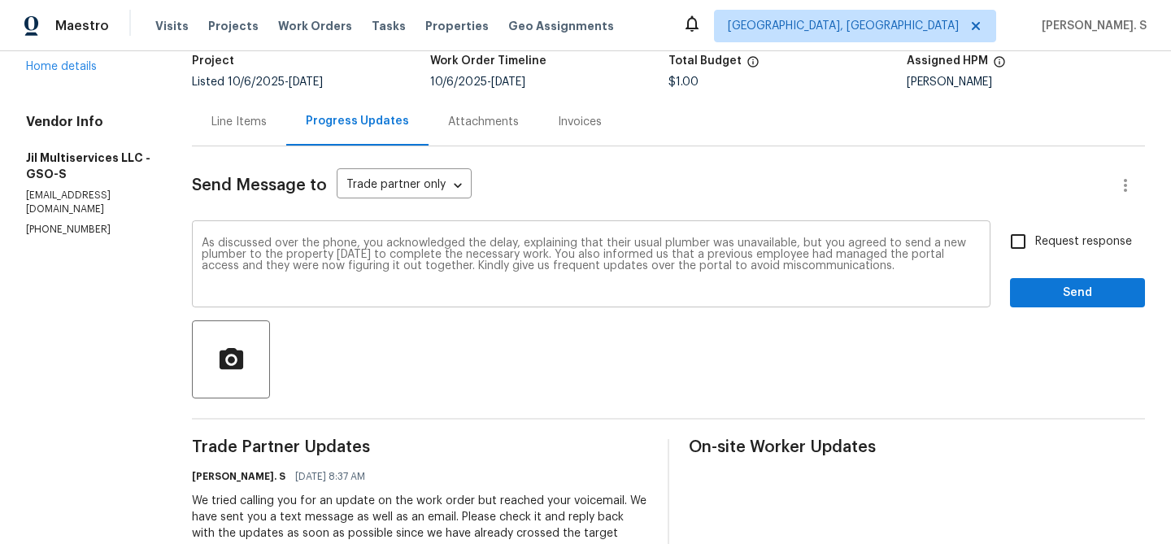
click at [554, 232] on div "As discussed over the phone, you acknowledged the delay, explaining that their …" at bounding box center [591, 265] width 798 height 83
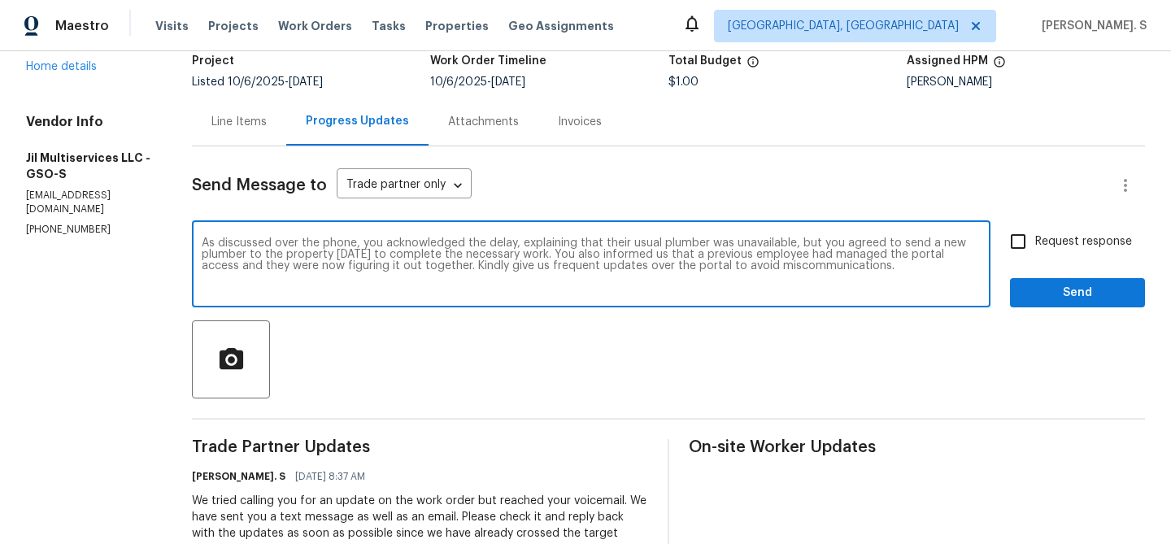
click at [554, 237] on textarea "As discussed over the phone, you acknowledged the delay, explaining that their …" at bounding box center [591, 265] width 779 height 57
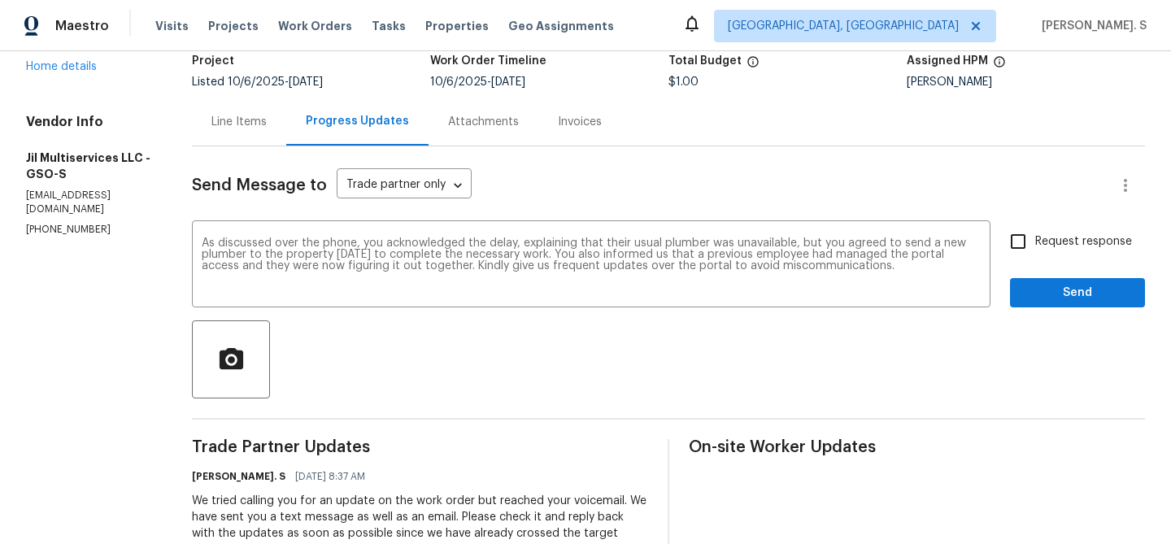
click at [1082, 252] on label "Request response" at bounding box center [1066, 241] width 131 height 34
click at [1035, 252] on input "Request response" at bounding box center [1018, 241] width 34 height 34
checkbox input "true"
click at [1058, 301] on span "Send" at bounding box center [1077, 293] width 109 height 20
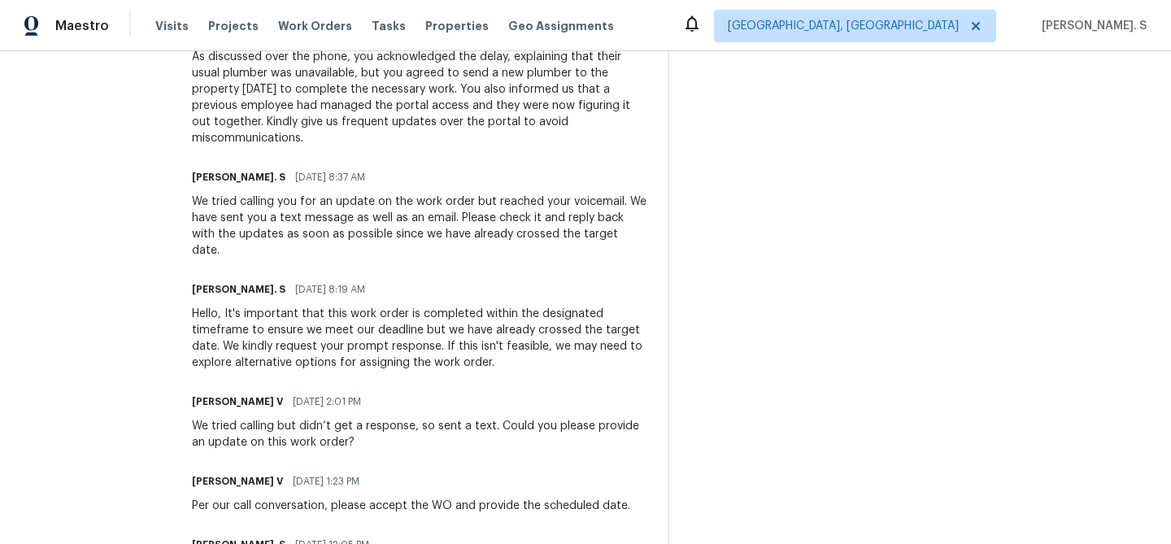
scroll to position [0, 0]
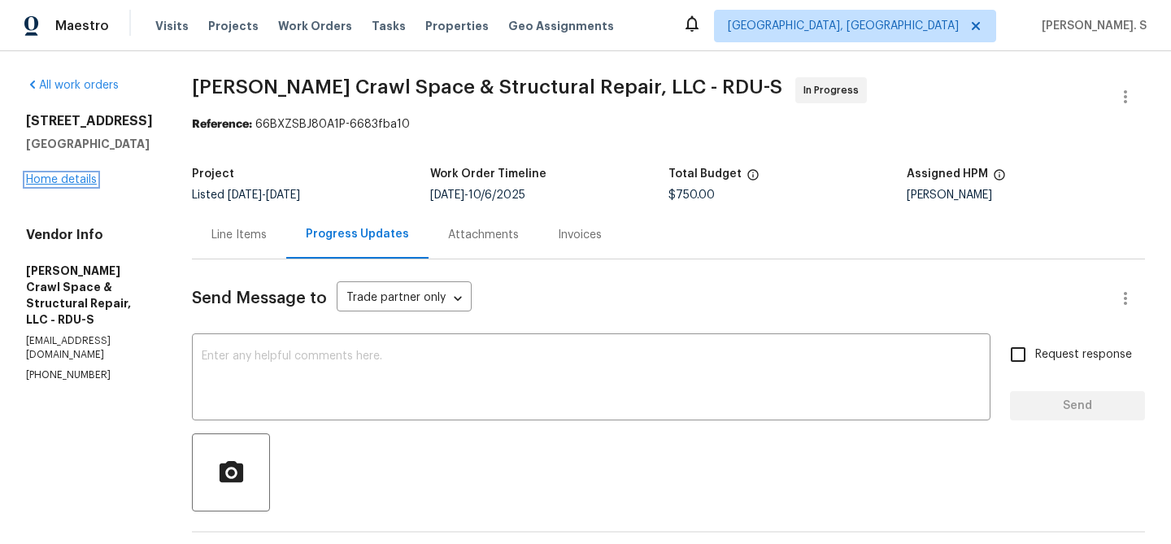
click at [58, 178] on link "Home details" at bounding box center [61, 179] width 71 height 11
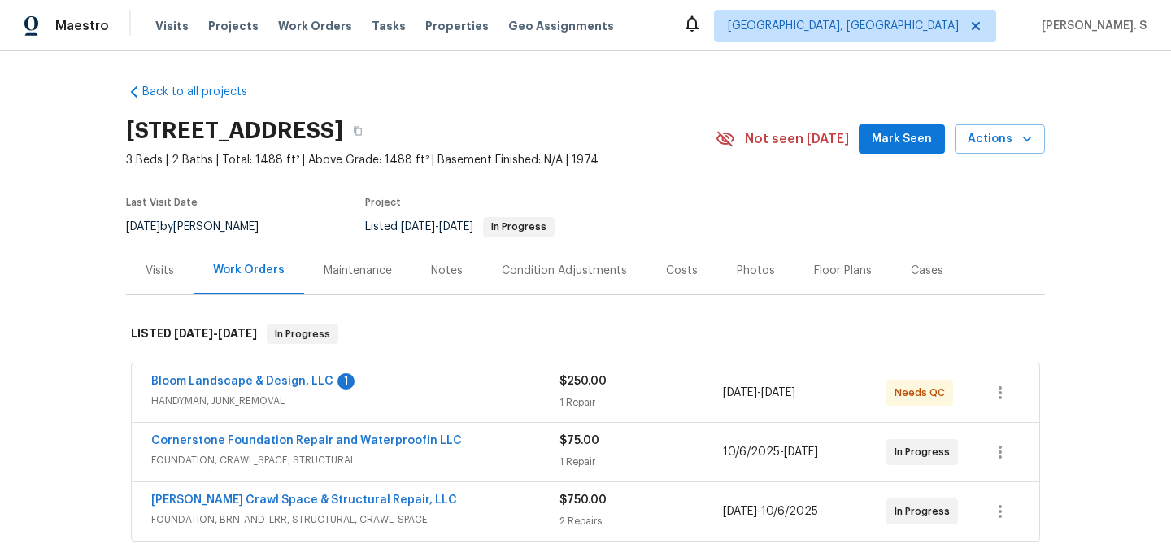
click at [268, 375] on span "Bloom Landscape & Design, LLC" at bounding box center [242, 381] width 182 height 16
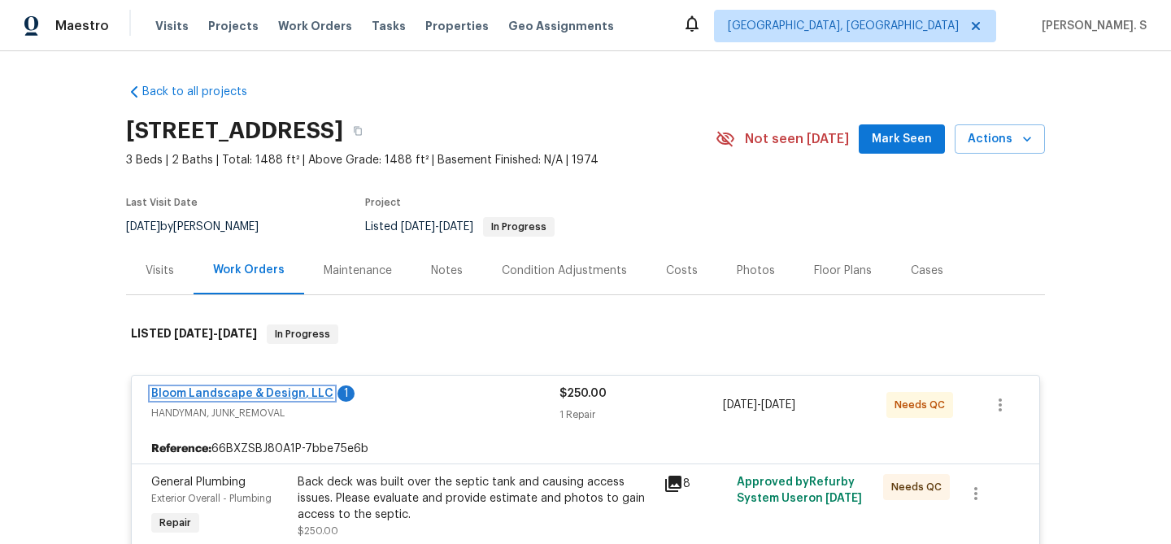
click at [270, 390] on link "Bloom Landscape & Design, LLC" at bounding box center [242, 393] width 182 height 11
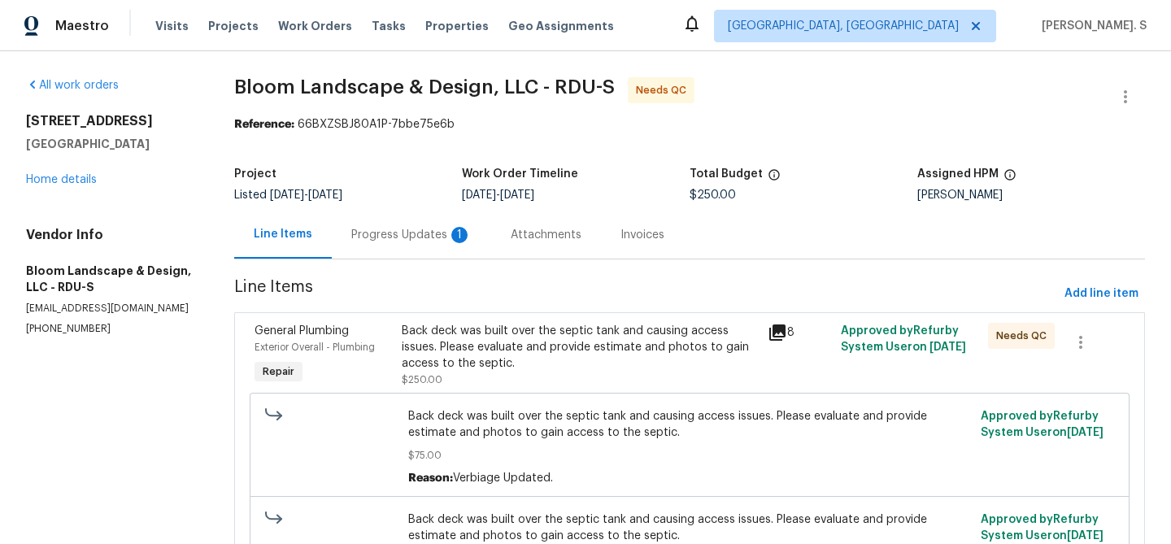
click at [411, 195] on div "Listed 7/22/2025 - 10/15/2025" at bounding box center [348, 194] width 228 height 11
click at [411, 233] on div "Progress Updates 1" at bounding box center [411, 235] width 120 height 16
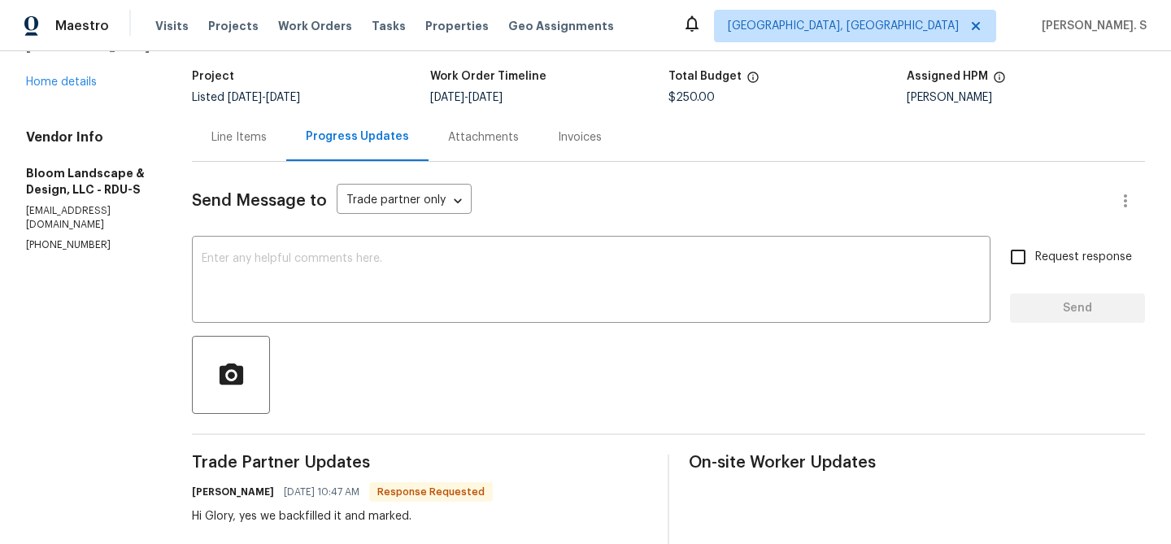
scroll to position [121, 0]
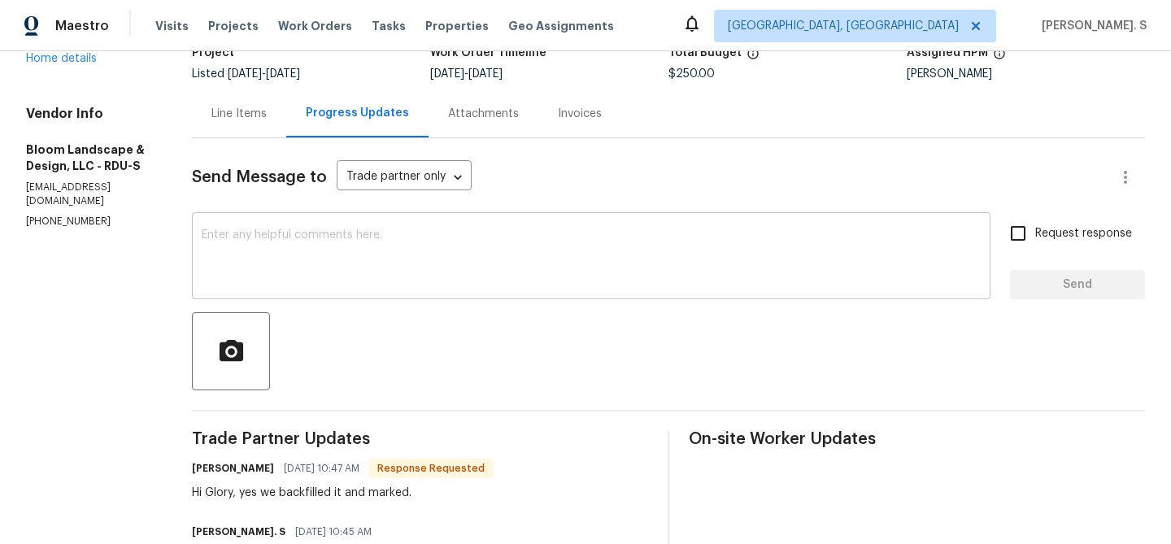
click at [346, 245] on textarea at bounding box center [591, 257] width 779 height 57
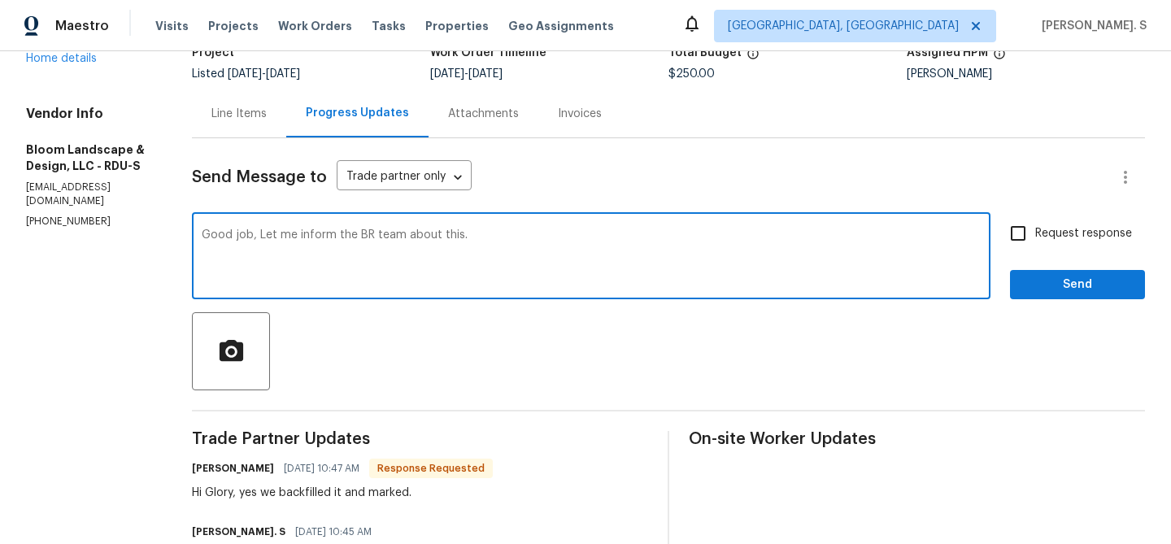
scroll to position [161, 0]
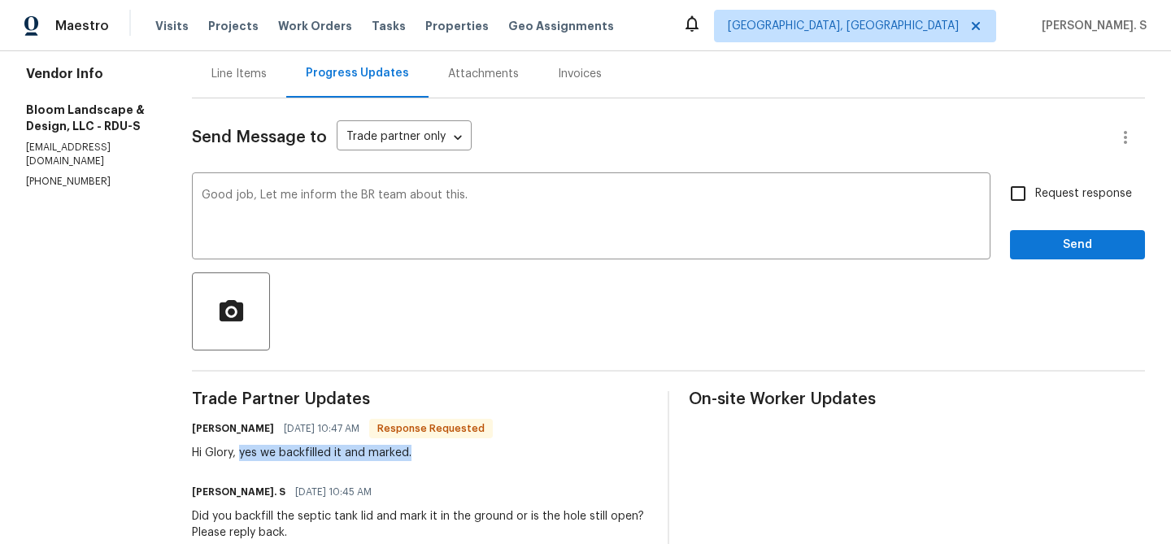
drag, startPoint x: 258, startPoint y: 447, endPoint x: 564, endPoint y: 447, distance: 305.6
click at [564, 447] on div "Leila Castillo 10/15/2025 10:47 AM Response Requested Hi Glory, yes we backfill…" at bounding box center [420, 439] width 456 height 44
copy div "yes we backfilled it and marked."
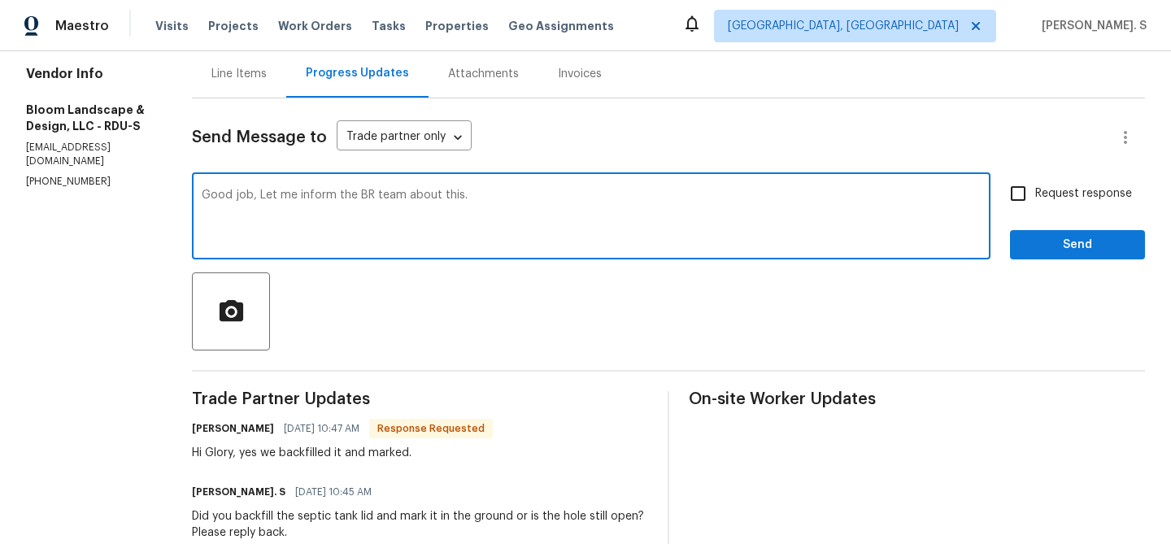
drag, startPoint x: 313, startPoint y: 196, endPoint x: 694, endPoint y: 196, distance: 381.2
click at [693, 196] on textarea "Good job, Let me inform the BR team about this." at bounding box center [591, 217] width 779 height 57
click at [0, 0] on div "Replace with j o b . ," at bounding box center [0, 0] width 0 height 0
type textarea "Good job. Let me inform the BR team about this."
click at [1053, 201] on span "Request response" at bounding box center [1083, 193] width 97 height 17
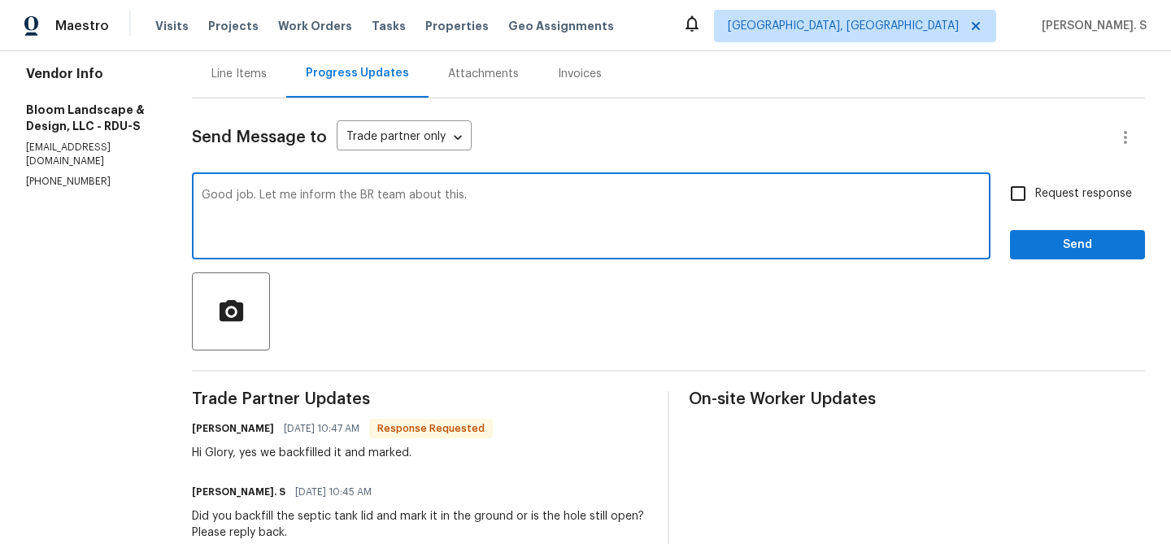
click at [1035, 201] on input "Request response" at bounding box center [1018, 193] width 34 height 34
checkbox input "true"
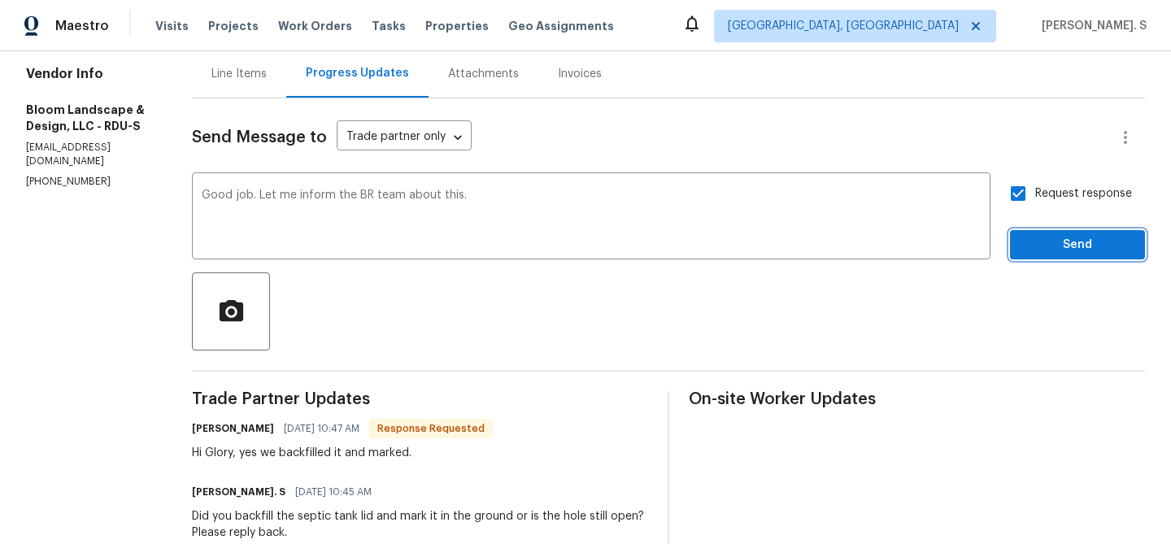
click at [1043, 232] on button "Send" at bounding box center [1077, 245] width 135 height 30
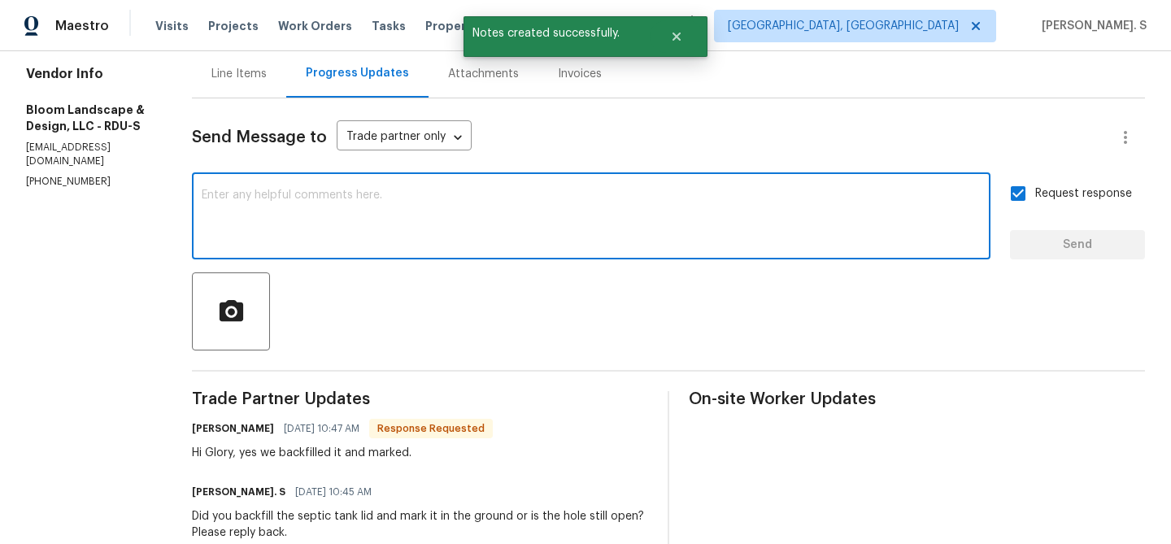
click at [335, 192] on textarea at bounding box center [591, 217] width 779 height 57
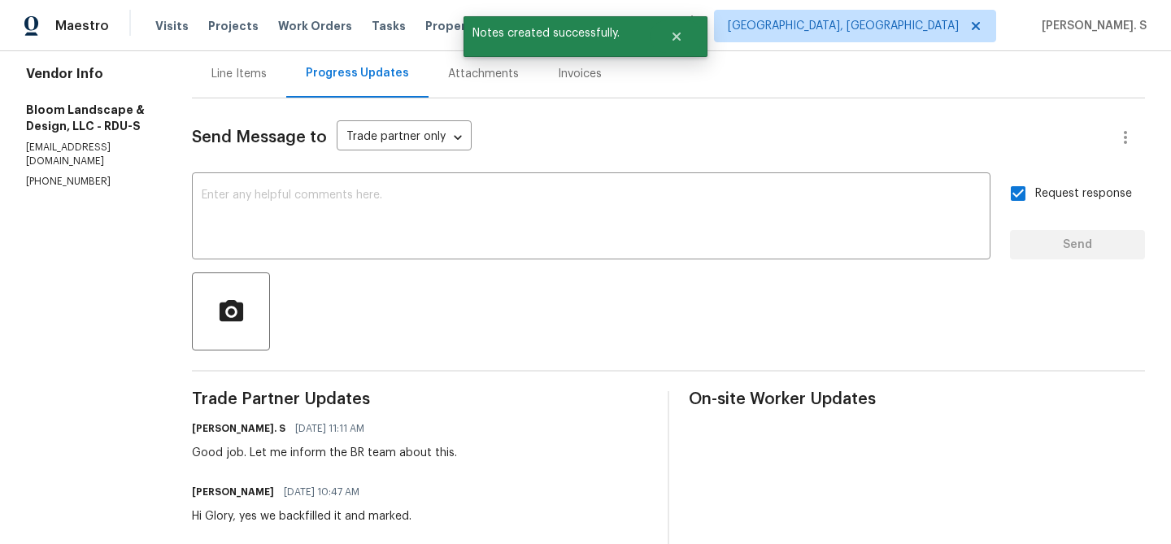
click at [247, 78] on div "Line Items" at bounding box center [238, 74] width 55 height 16
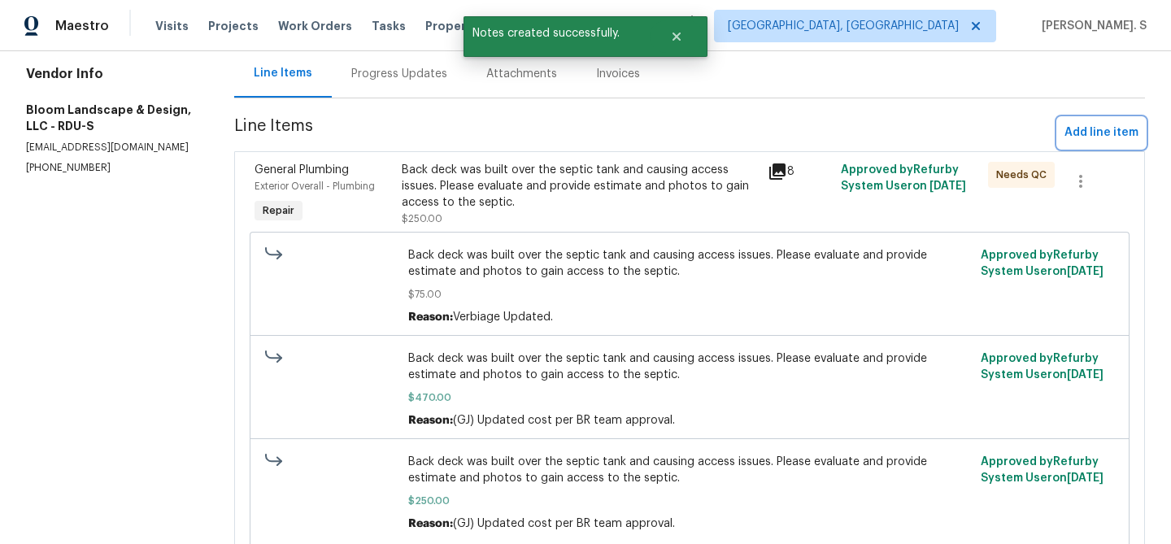
click at [1083, 137] on span "Add line item" at bounding box center [1101, 133] width 74 height 20
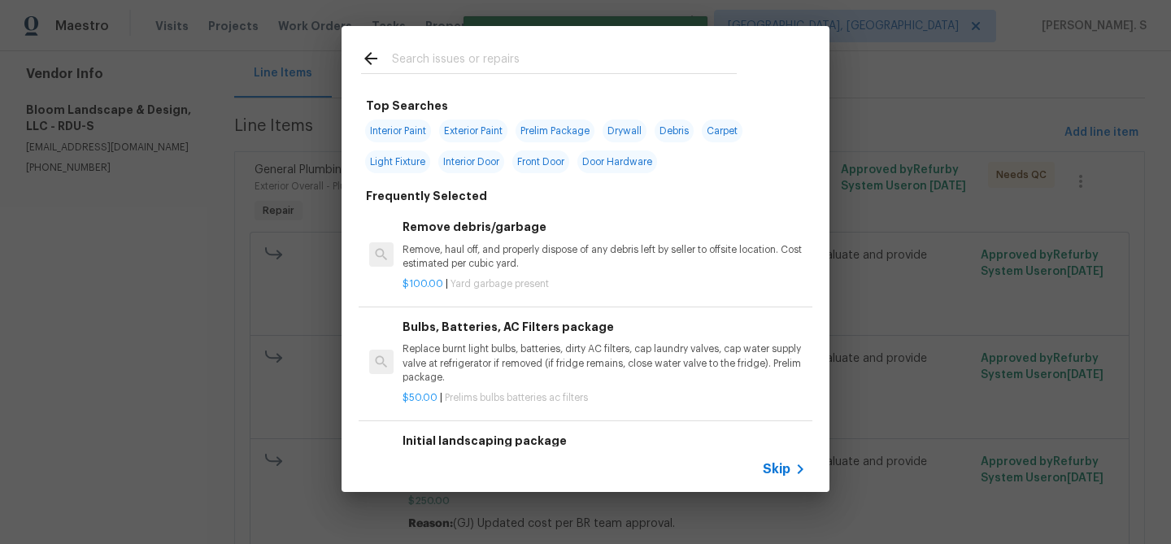
click at [458, 190] on h6 "Frequently Selected" at bounding box center [426, 196] width 121 height 18
click at [471, 263] on p "Remove, haul off, and properly dispose of any debris left by seller to offsite …" at bounding box center [603, 257] width 403 height 28
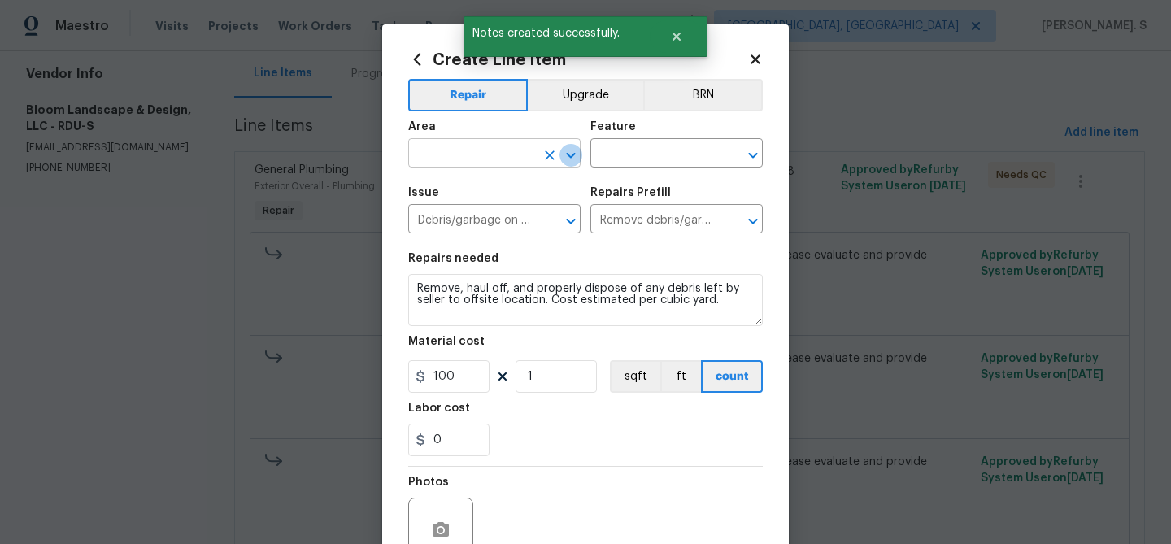
click at [561, 154] on icon "Open" at bounding box center [571, 156] width 20 height 20
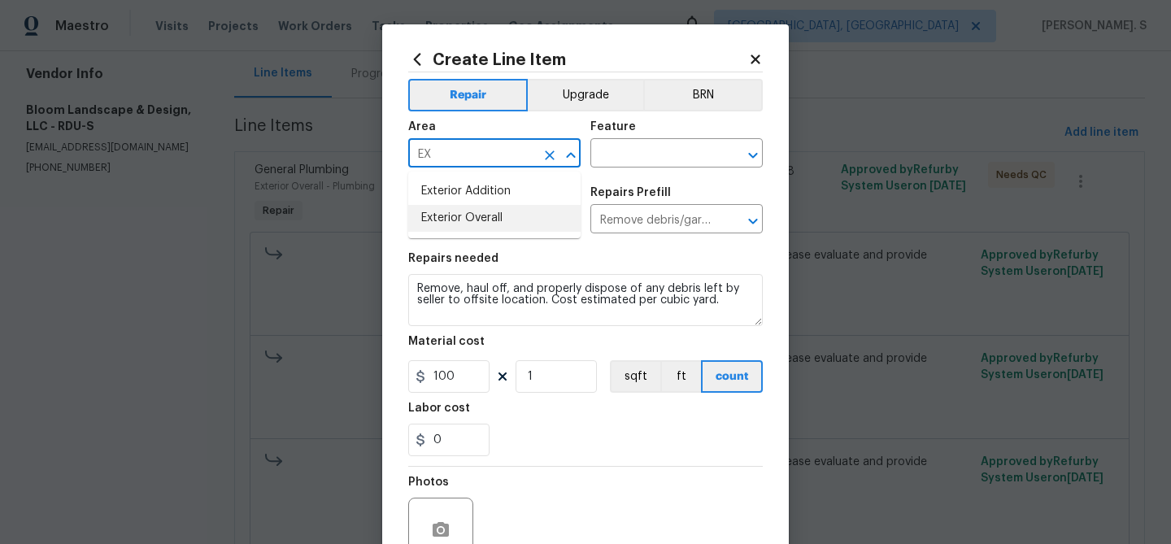
click at [538, 225] on li "Exterior Overall" at bounding box center [494, 218] width 172 height 27
click at [750, 147] on icon "Open" at bounding box center [753, 156] width 20 height 20
type input "Exterior Overall"
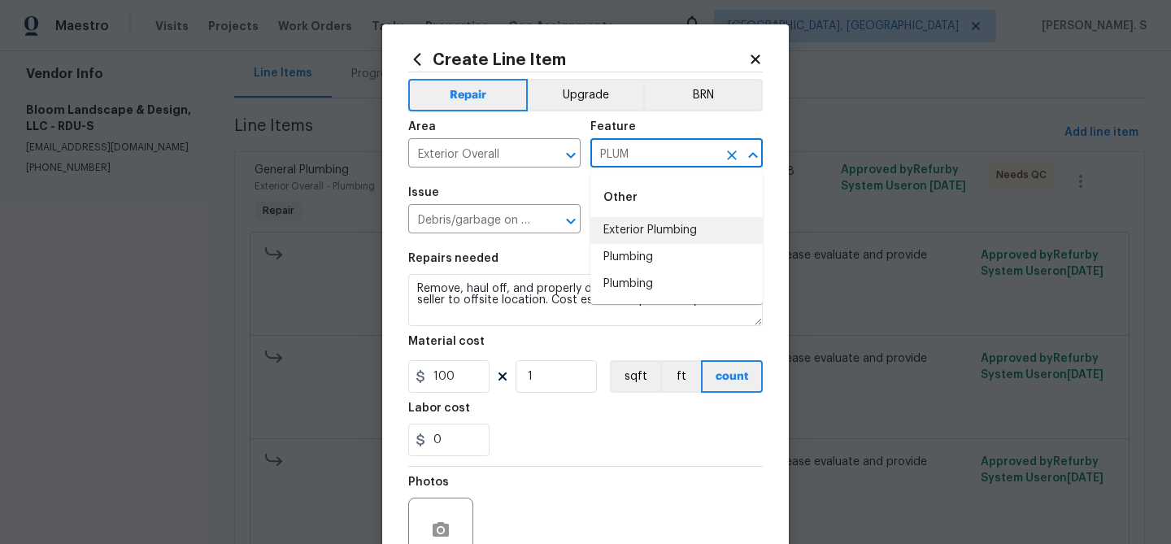
click at [697, 241] on li "Exterior Plumbing" at bounding box center [676, 230] width 172 height 27
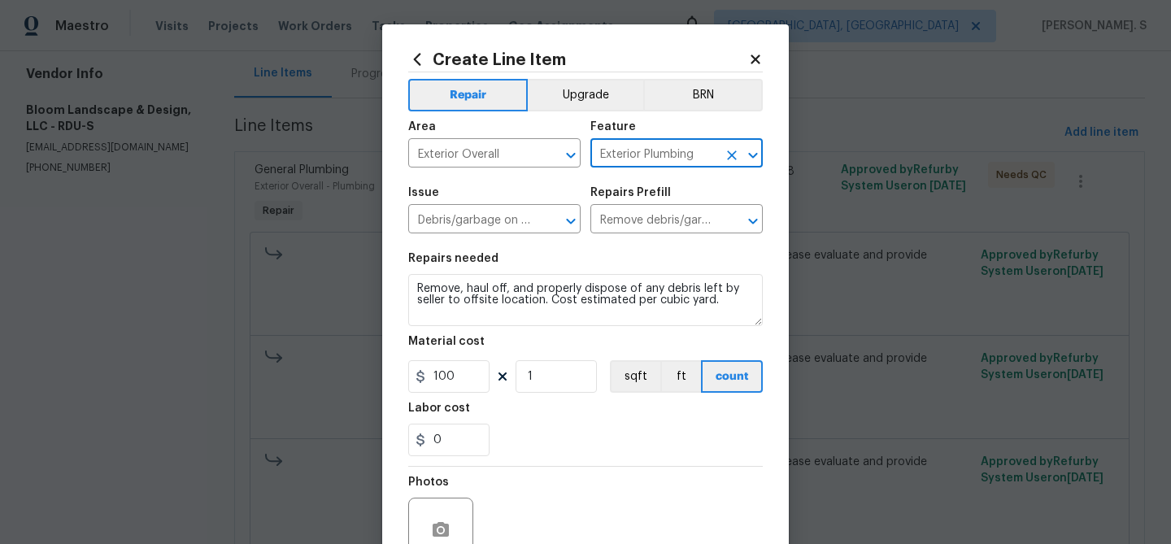
type input "Exterior Plumbing"
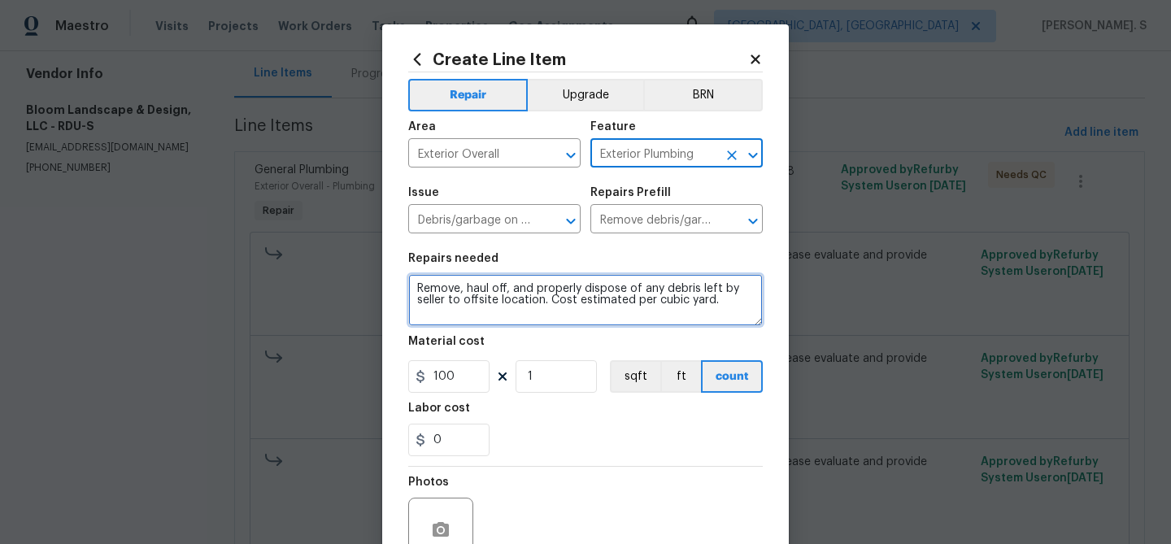
click at [556, 275] on textarea "Remove, haul off, and properly dispose of any debris left by seller to offsite …" at bounding box center [585, 300] width 354 height 52
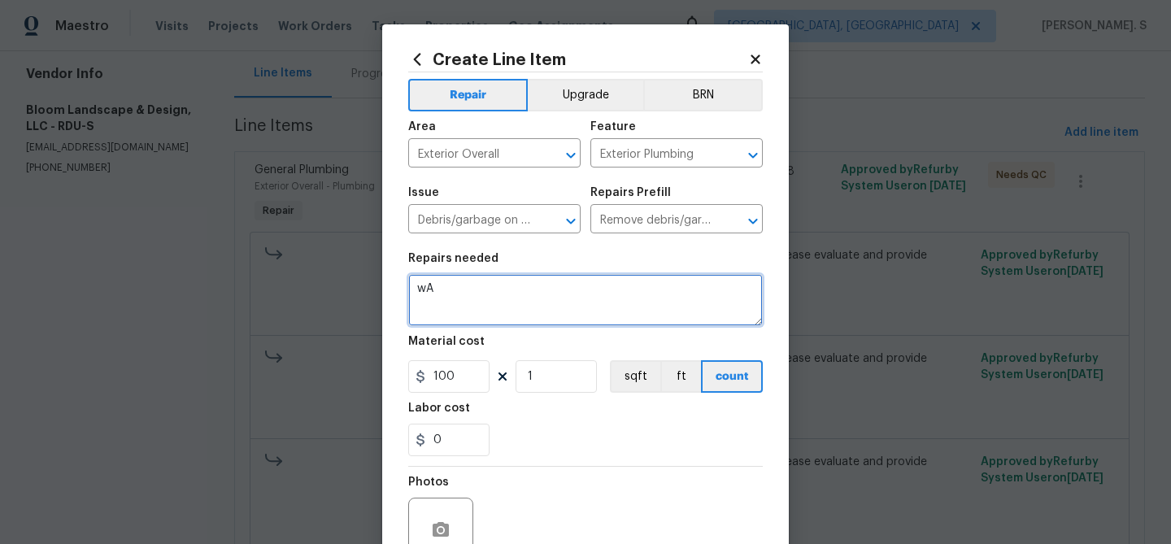
type textarea "w"
type textarea "Waiting for BR approval."
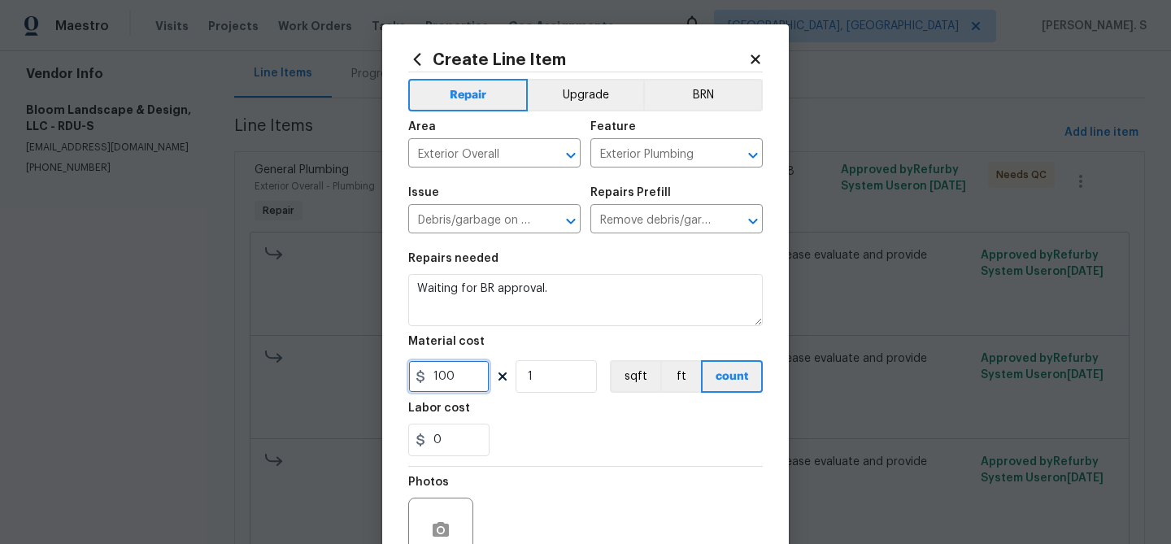
click at [458, 385] on input "100" at bounding box center [448, 376] width 81 height 33
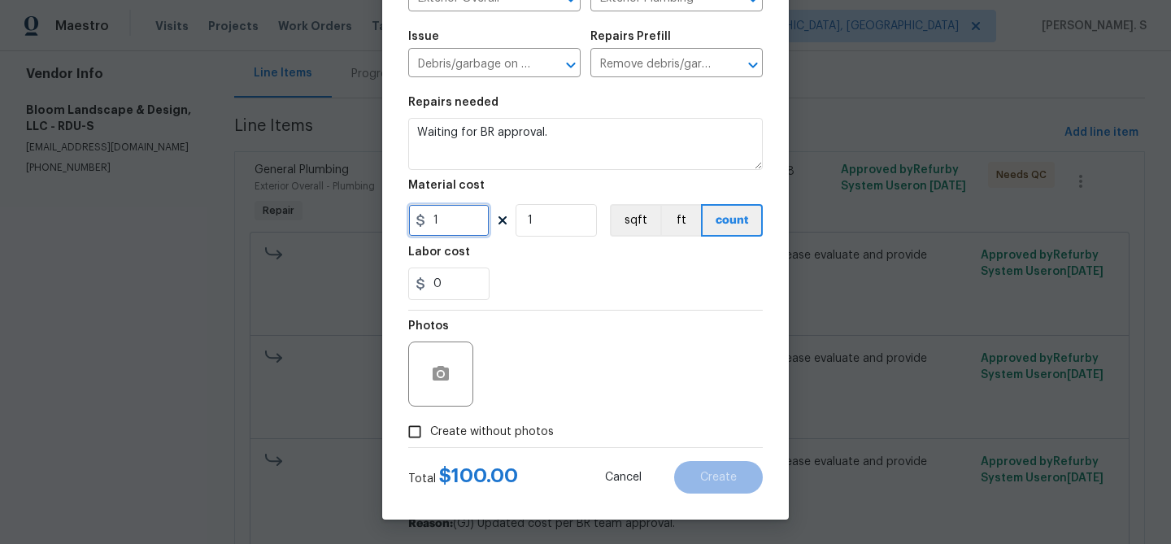
type input "1"
click at [472, 424] on span "Create without photos" at bounding box center [492, 432] width 124 height 17
click at [430, 424] on input "Create without photos" at bounding box center [414, 431] width 31 height 31
checkbox input "true"
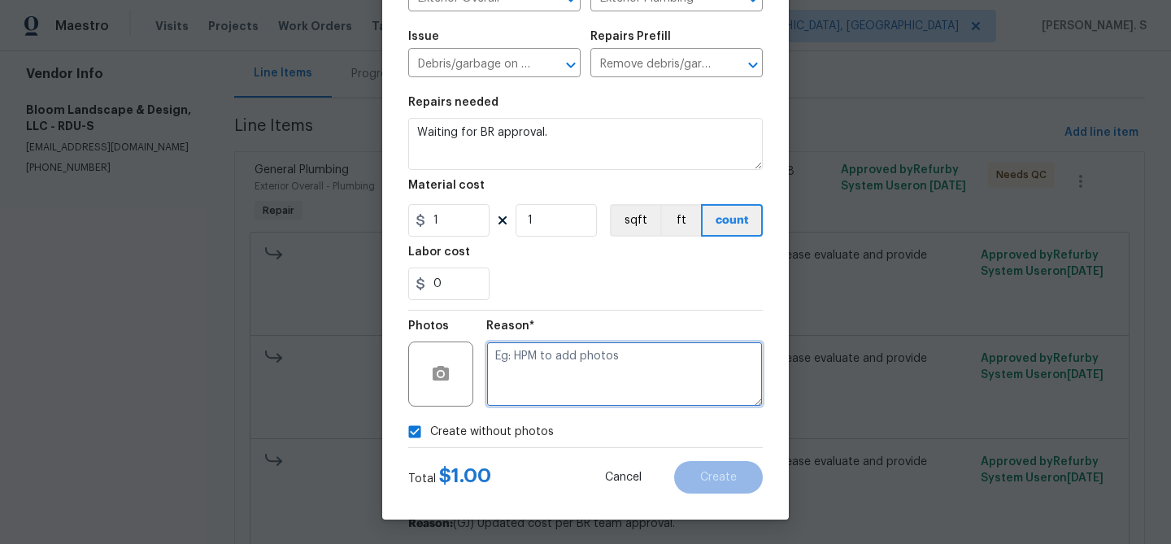
click at [577, 393] on textarea at bounding box center [624, 373] width 276 height 65
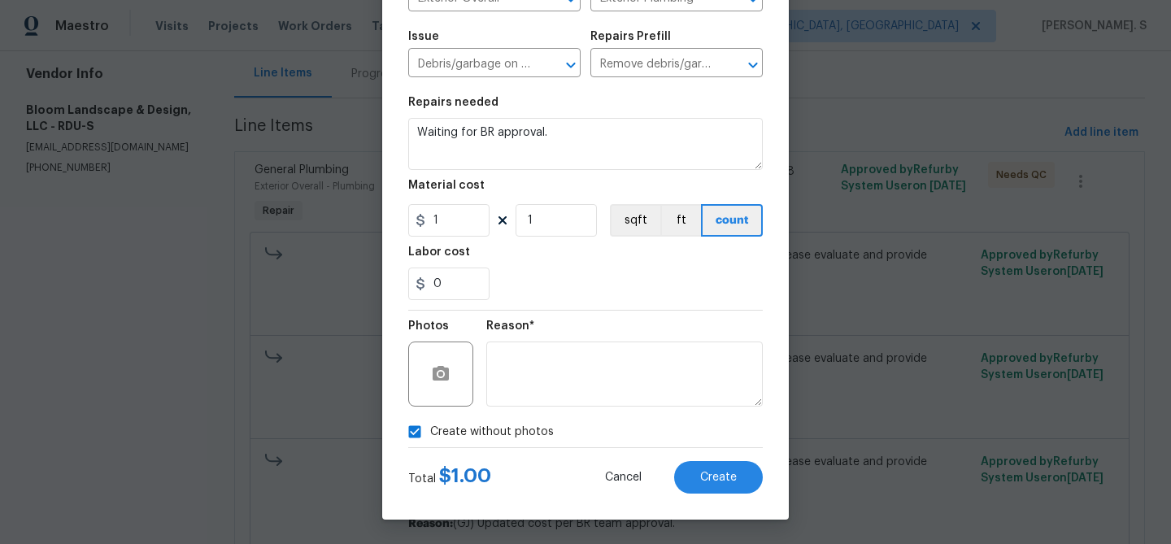
click at [749, 494] on div "Create Line Item Repair Upgrade BRN Area Exterior Overall ​ Feature Exterior Pl…" at bounding box center [585, 193] width 406 height 651
click at [743, 481] on button "Create" at bounding box center [718, 477] width 89 height 33
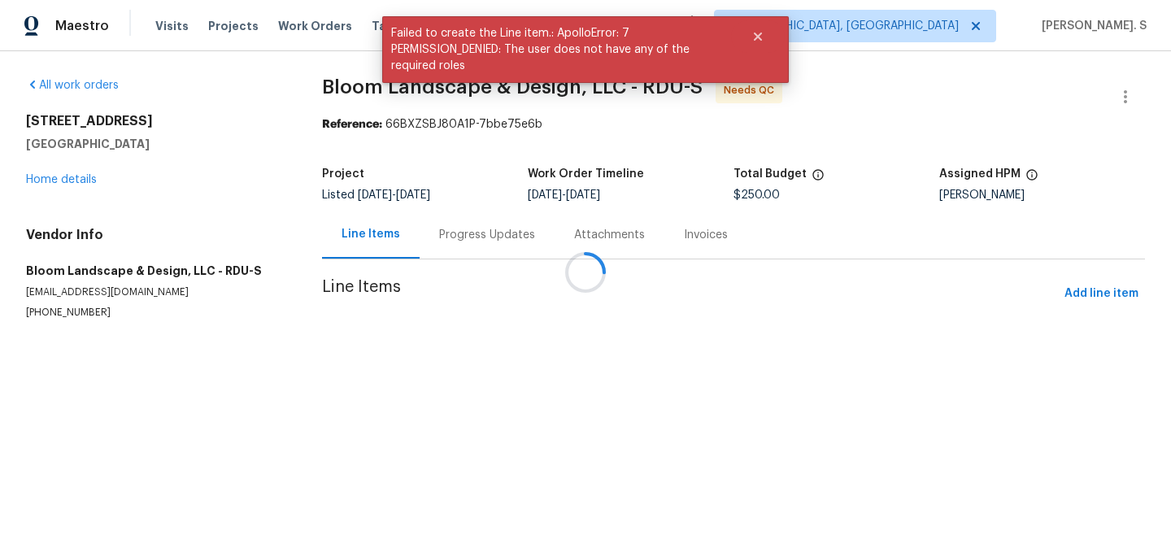
scroll to position [0, 0]
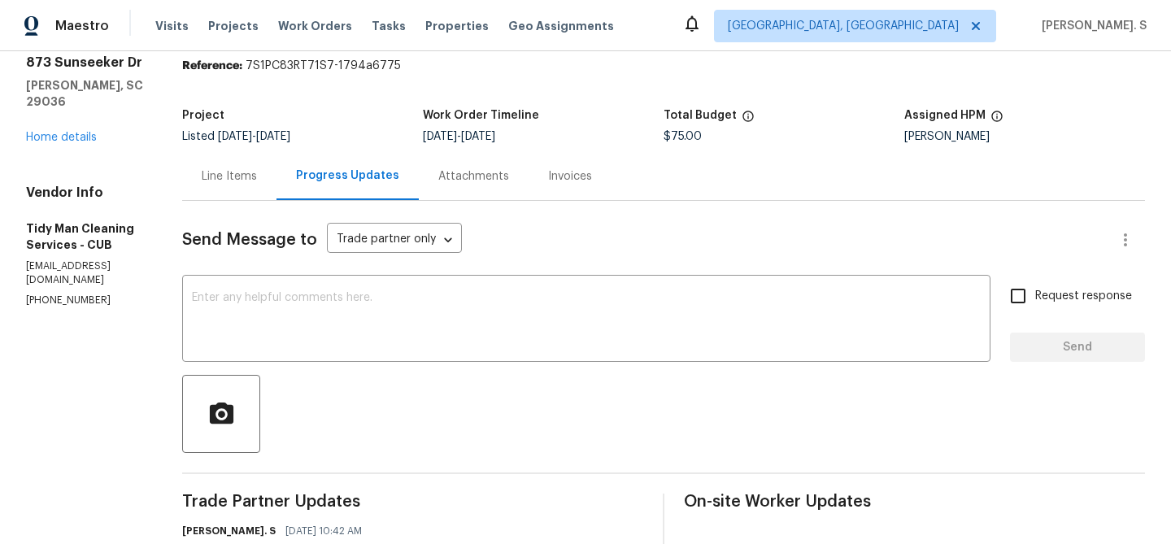
scroll to position [133, 0]
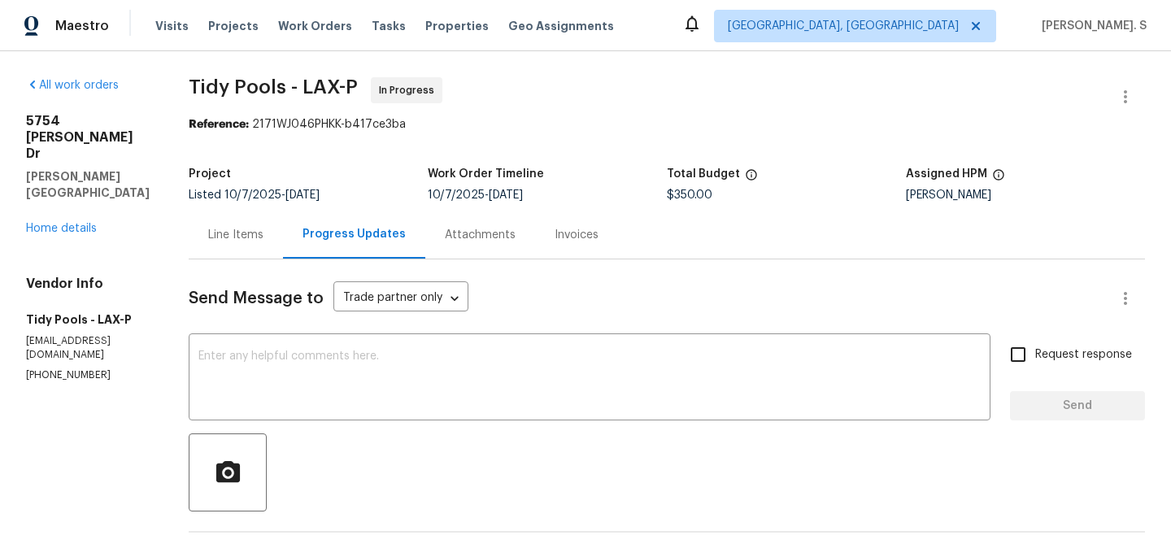
scroll to position [140, 0]
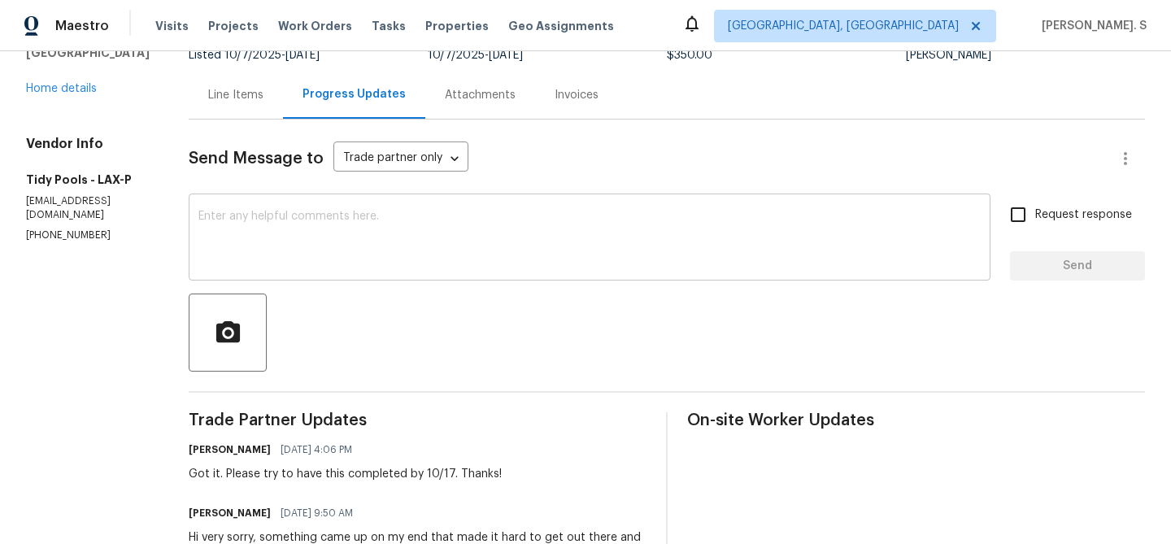
click at [343, 227] on textarea at bounding box center [589, 239] width 782 height 57
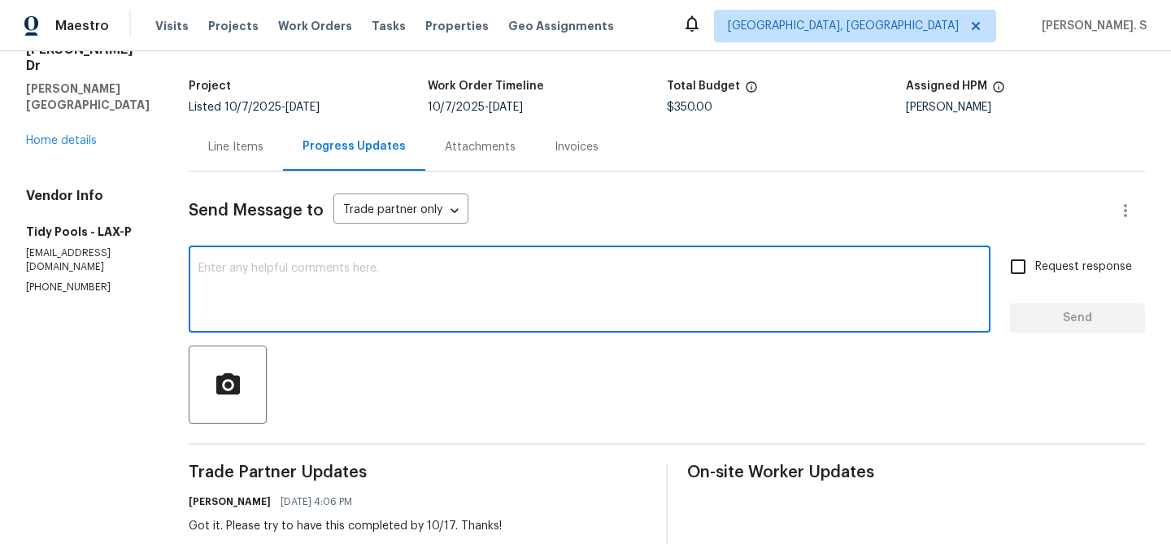
scroll to position [0, 0]
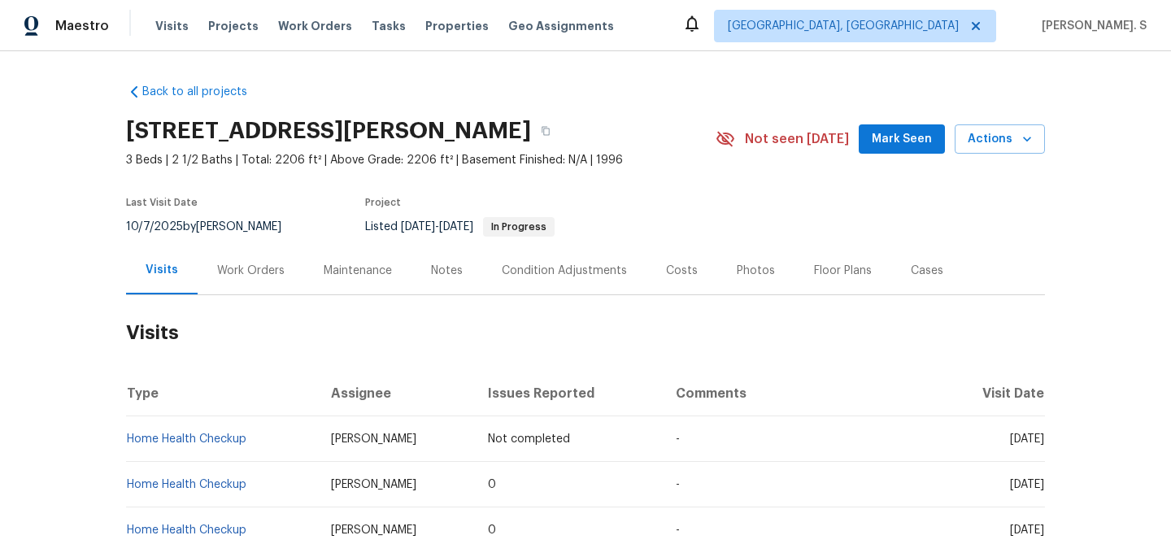
click at [185, 280] on div "Visits" at bounding box center [162, 270] width 72 height 48
click at [258, 276] on div "Work Orders" at bounding box center [250, 271] width 67 height 16
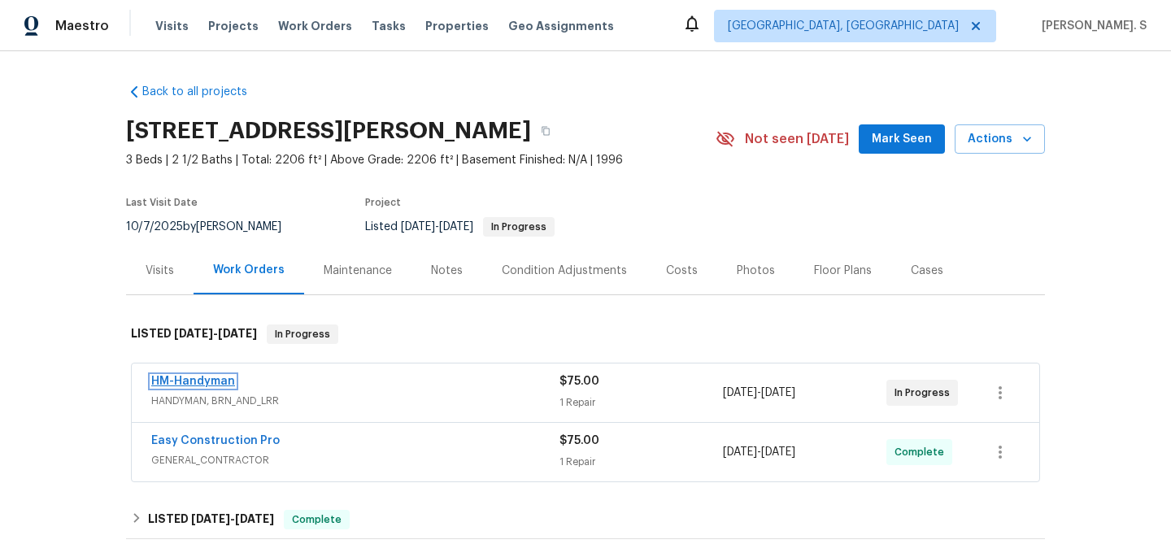
click at [200, 385] on link "HM-Handyman" at bounding box center [193, 381] width 84 height 11
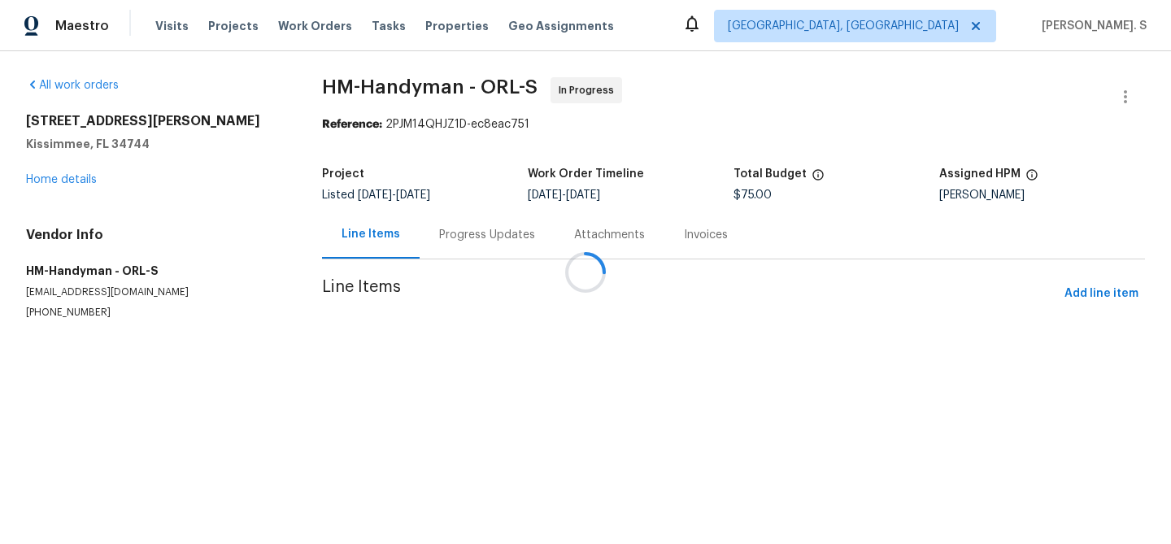
click at [479, 249] on div at bounding box center [585, 272] width 1171 height 544
click at [554, 249] on div "Attachments" at bounding box center [609, 235] width 110 height 48
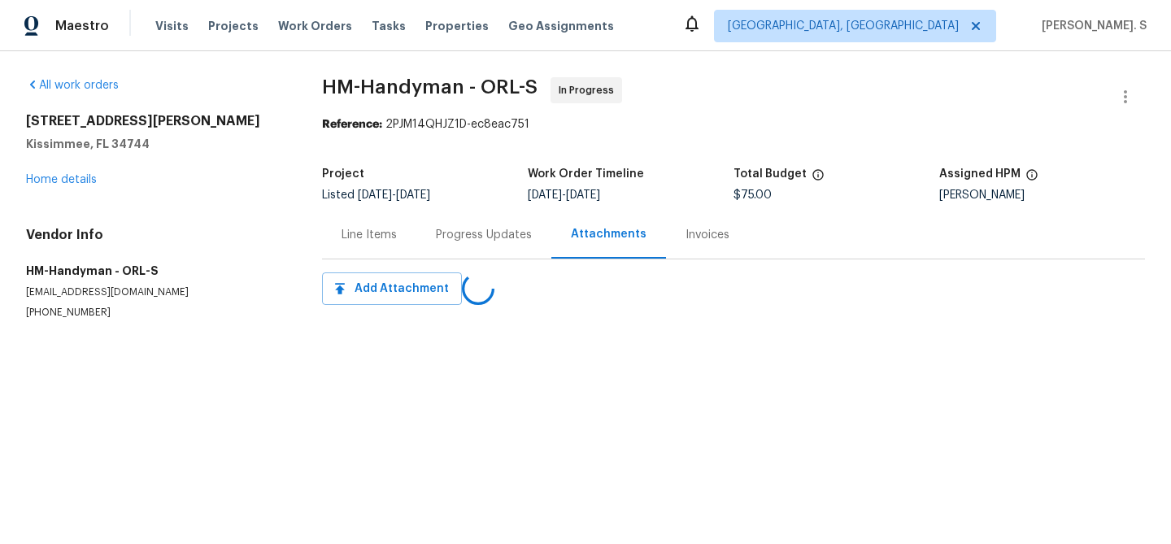
click at [479, 249] on div "Progress Updates" at bounding box center [483, 235] width 135 height 48
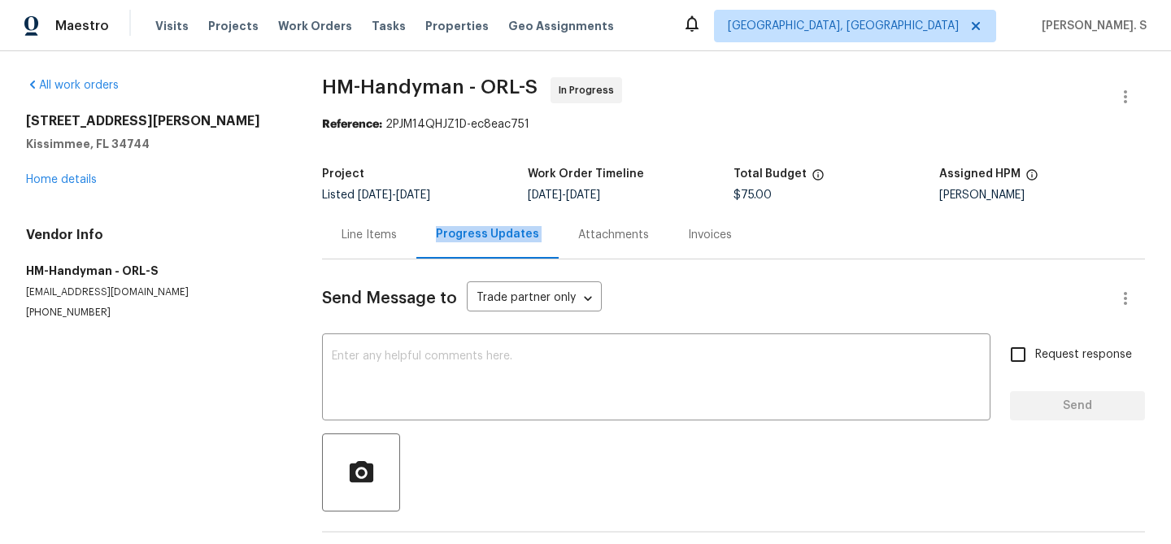
click at [479, 249] on div "Progress Updates" at bounding box center [487, 235] width 142 height 48
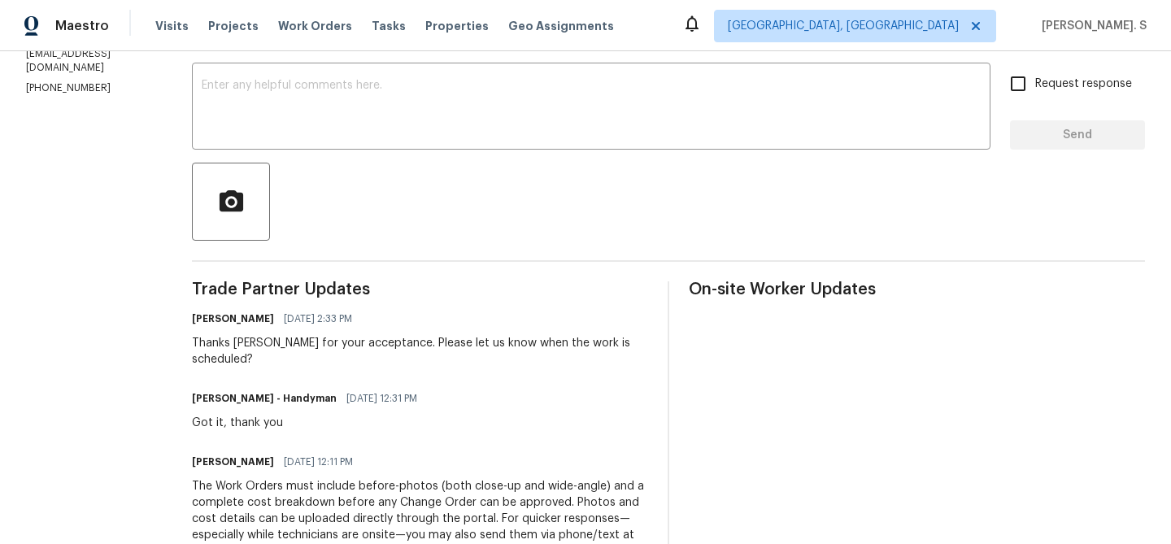
scroll to position [304, 0]
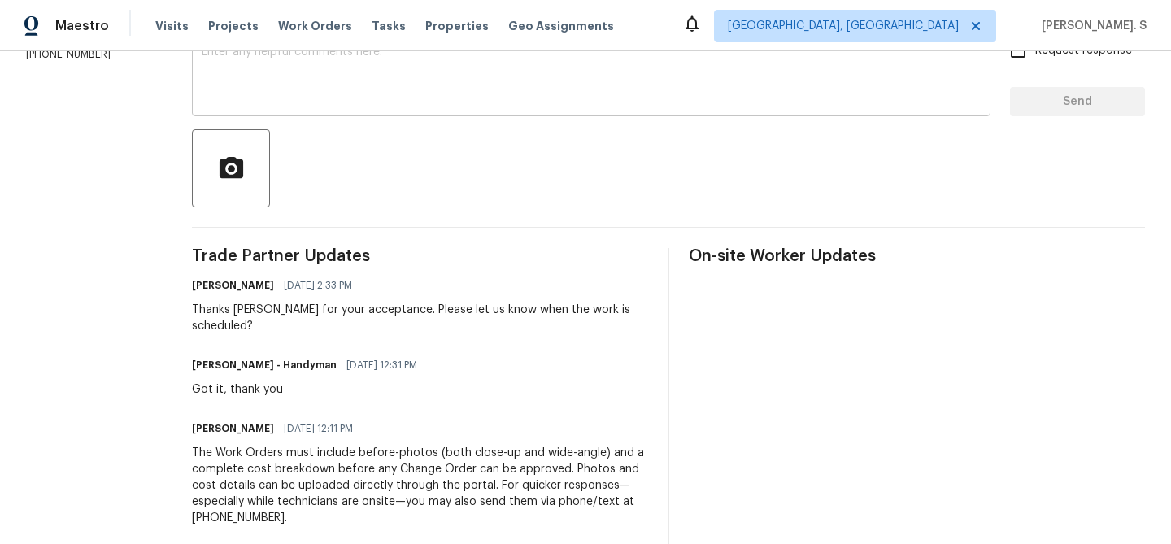
click at [394, 69] on textarea at bounding box center [591, 74] width 779 height 57
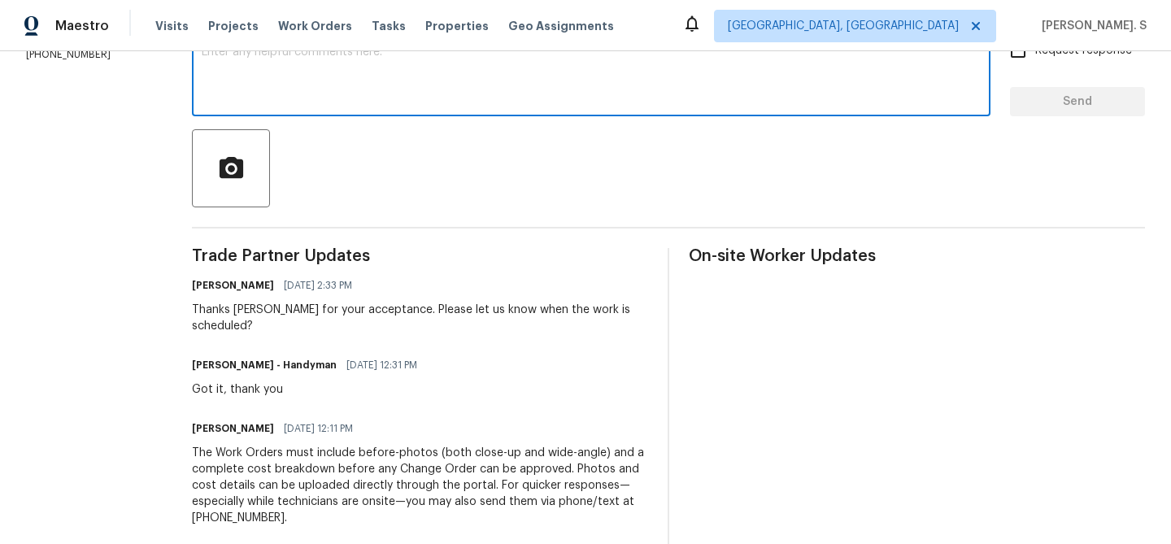
paste textarea "May we have an update on the progress of the work order?"
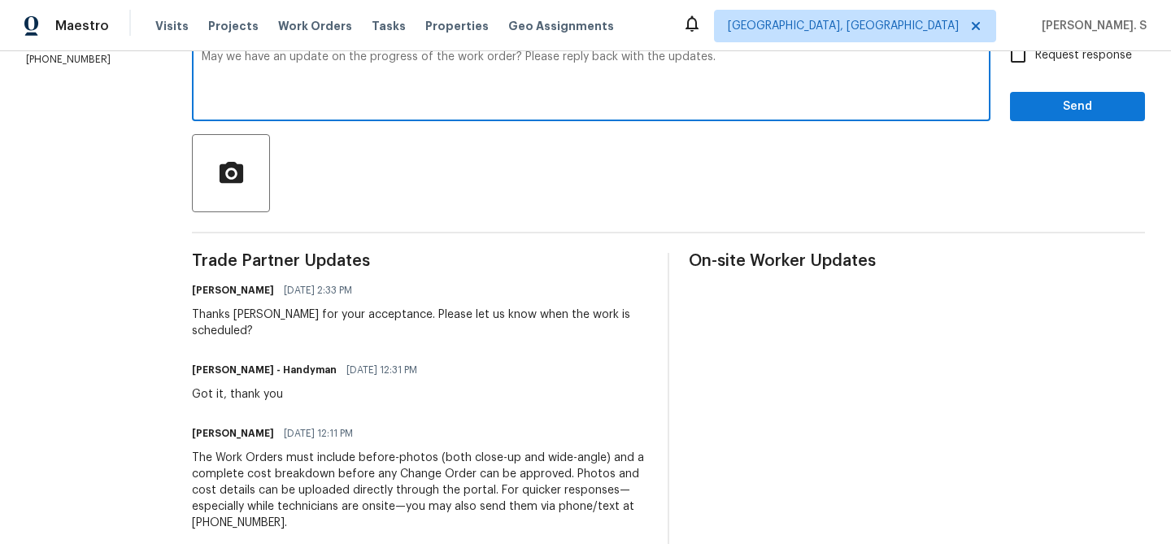
type textarea "May we have an update on the progress of the work order? Please reply back with…"
click at [1077, 54] on span "Request response" at bounding box center [1083, 55] width 97 height 17
click at [1035, 54] on input "Request response" at bounding box center [1018, 55] width 34 height 34
checkbox input "true"
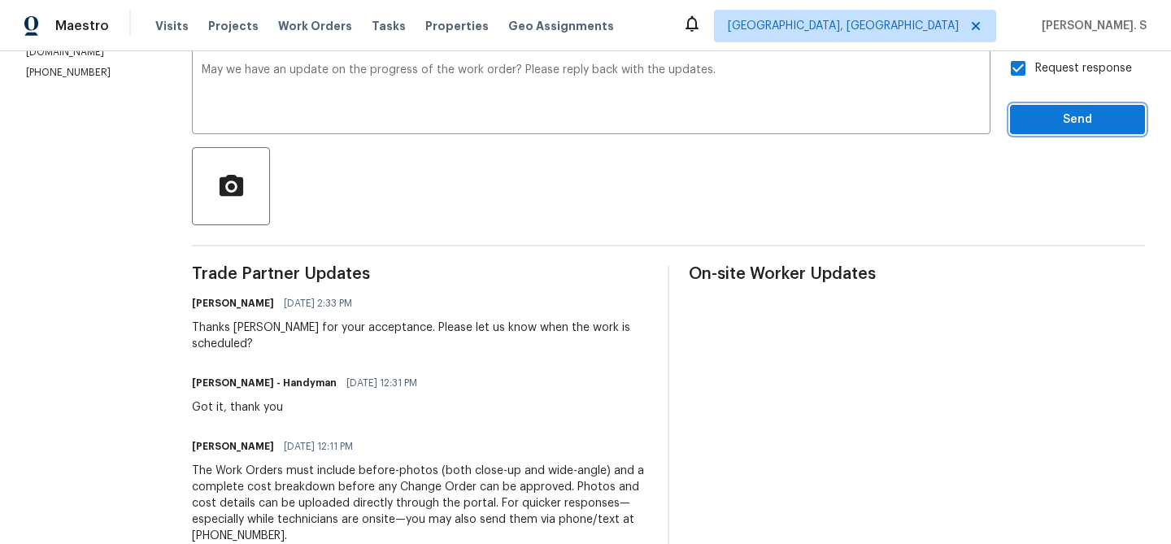
click at [1056, 106] on button "Send" at bounding box center [1077, 120] width 135 height 30
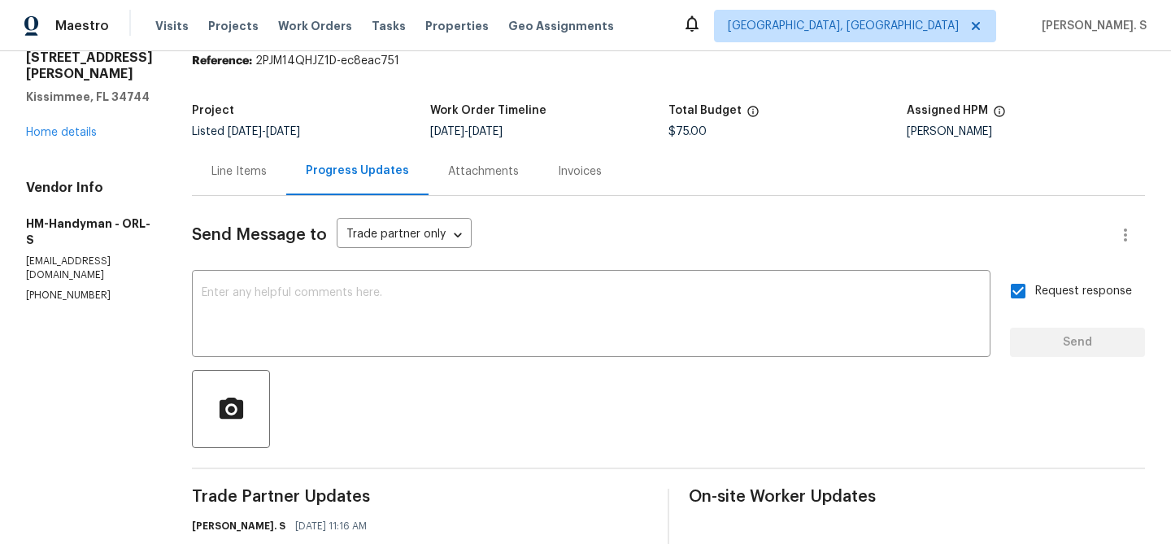
scroll to position [286, 0]
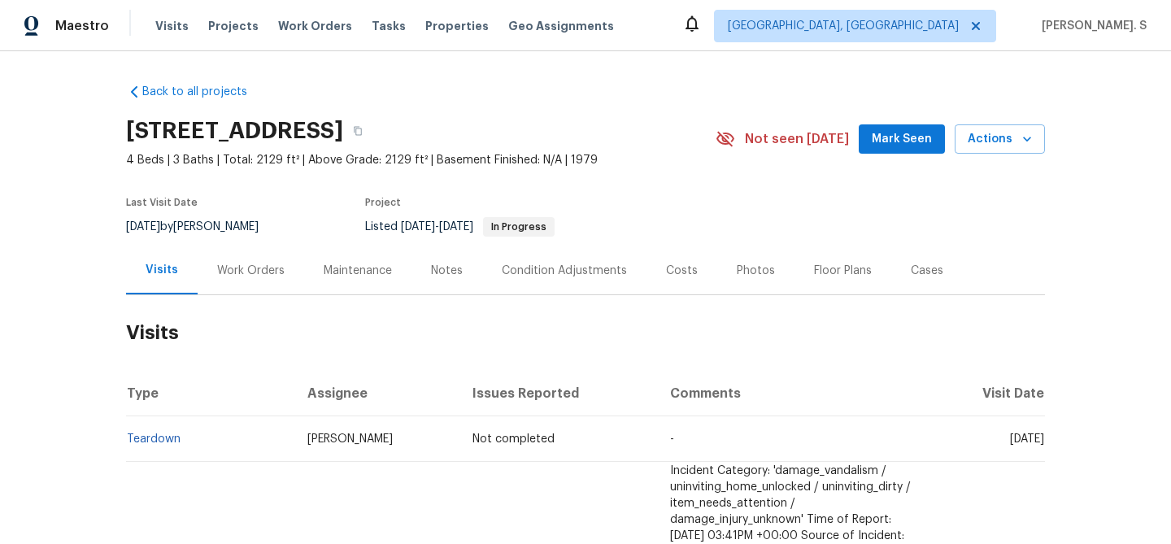
click at [304, 271] on div "Maintenance" at bounding box center [357, 270] width 107 height 48
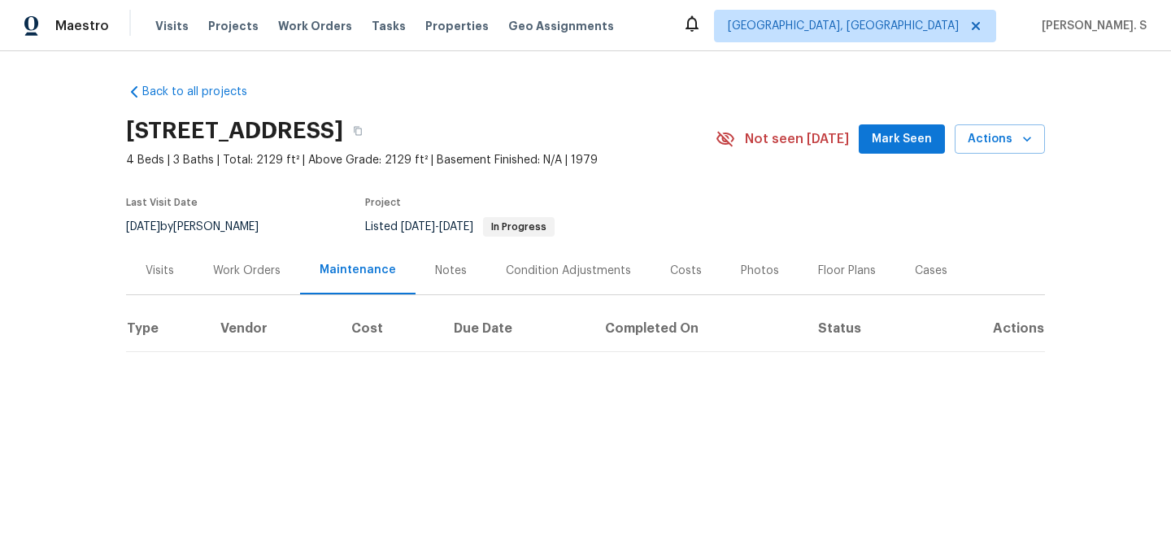
click at [262, 274] on div "Work Orders" at bounding box center [246, 271] width 67 height 16
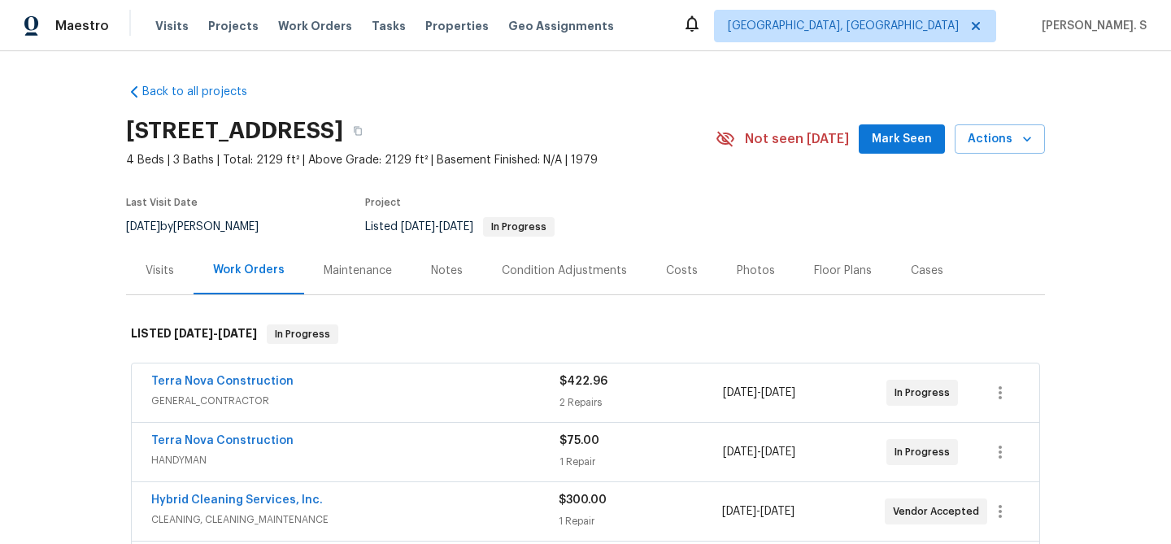
click at [243, 387] on span "Terra Nova Construction" at bounding box center [222, 381] width 142 height 16
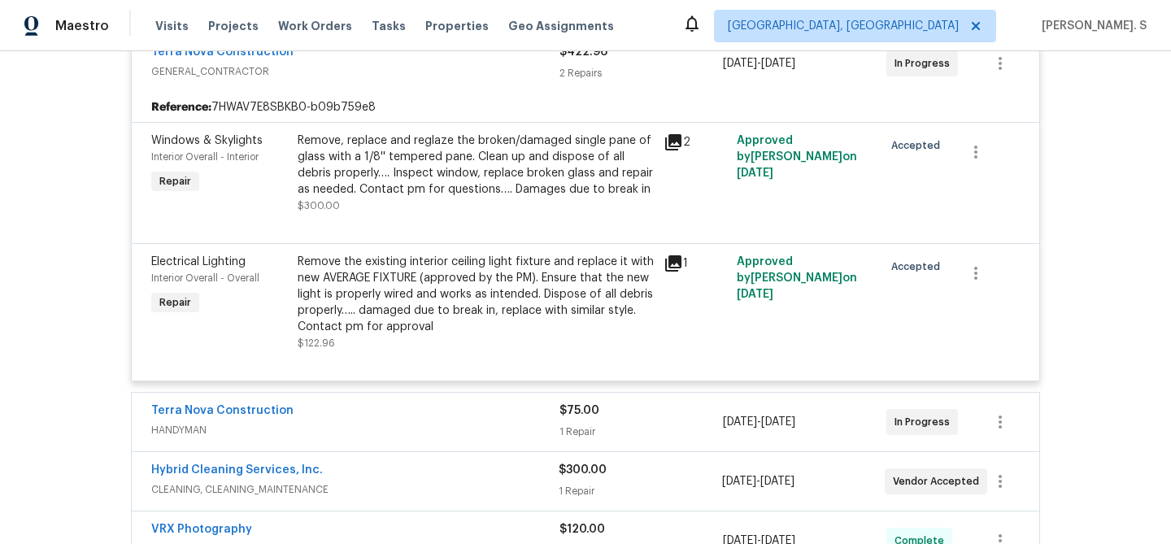
scroll to position [422, 0]
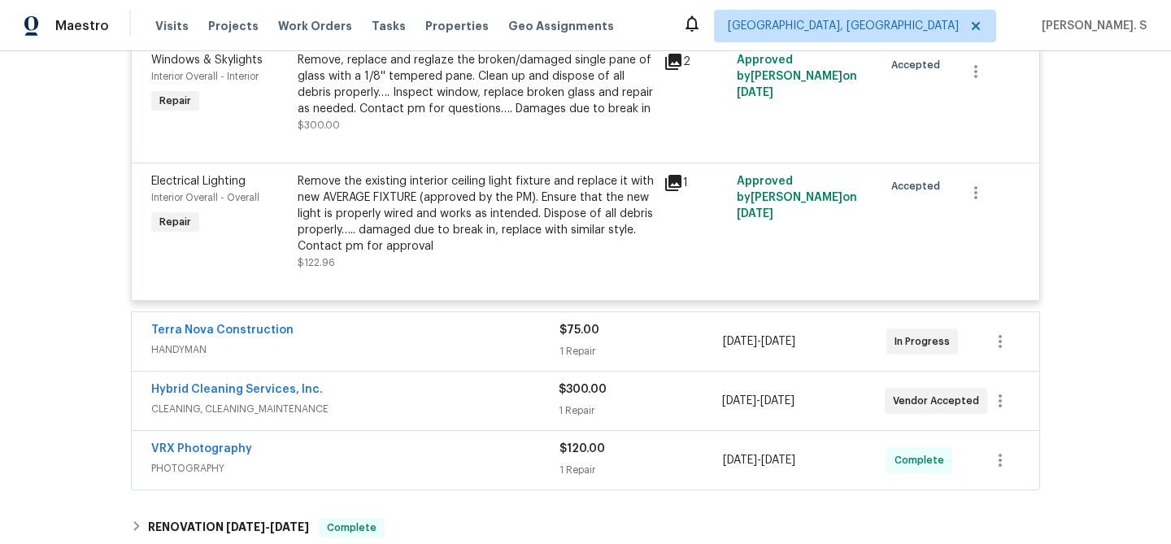
click at [216, 347] on span "HANDYMAN" at bounding box center [355, 349] width 408 height 16
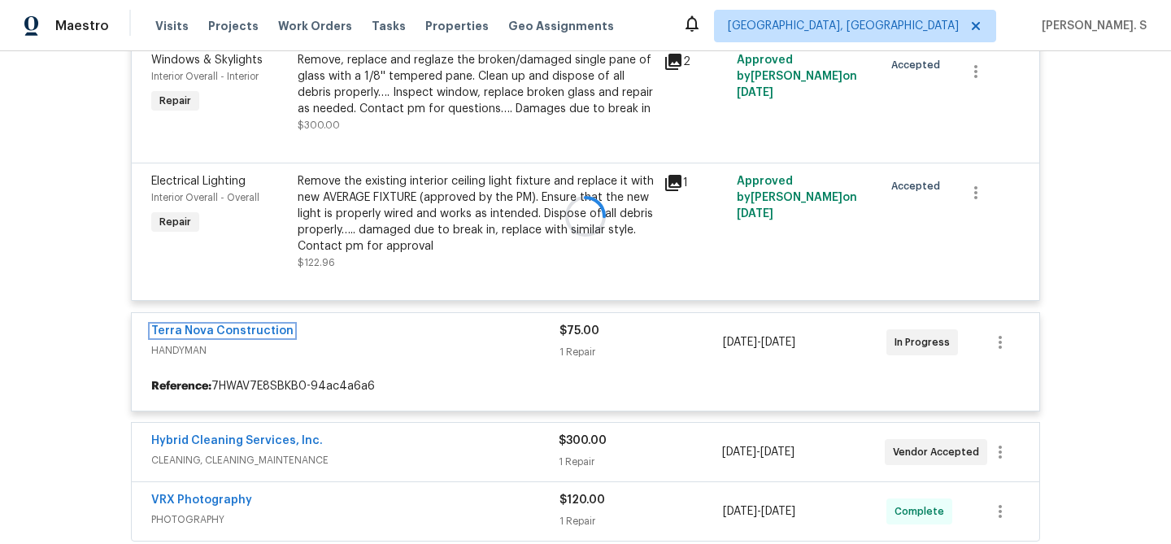
click at [216, 331] on link "Terra Nova Construction" at bounding box center [222, 330] width 142 height 11
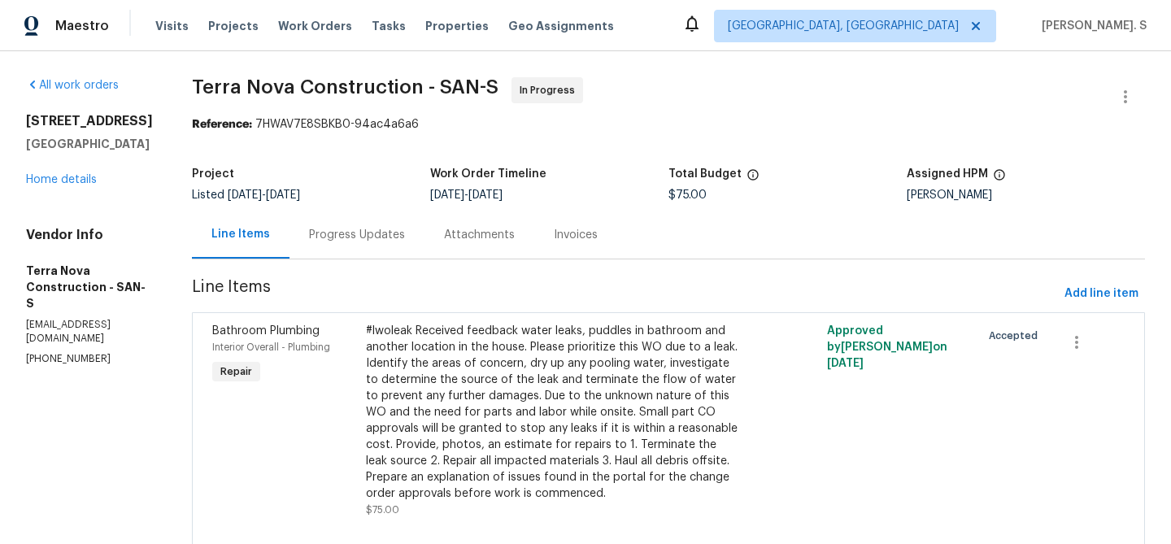
click at [367, 228] on div "Progress Updates" at bounding box center [357, 235] width 96 height 16
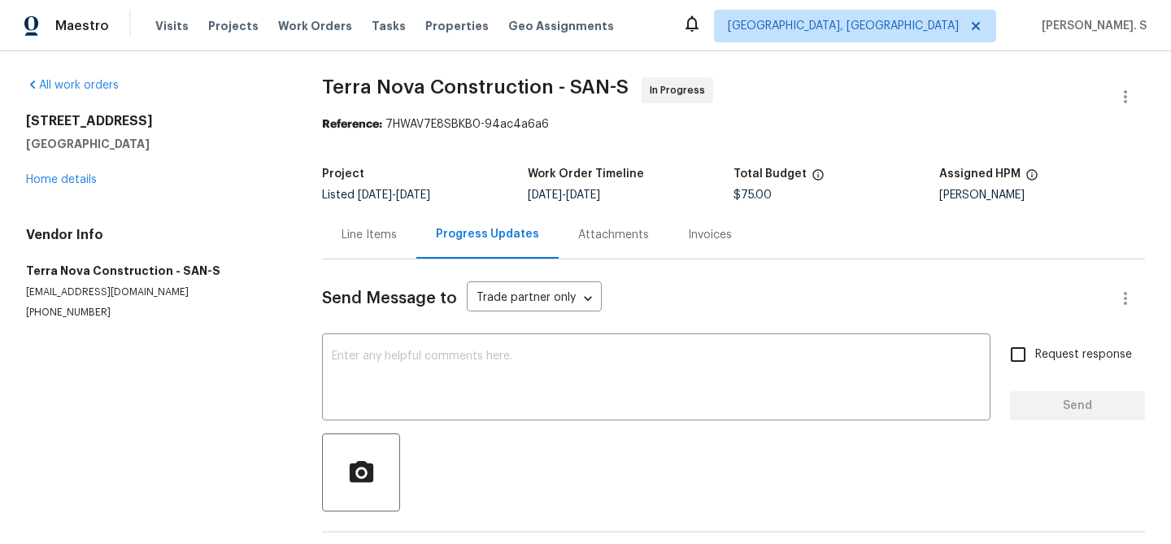
click at [367, 228] on div "Line Items" at bounding box center [368, 235] width 55 height 16
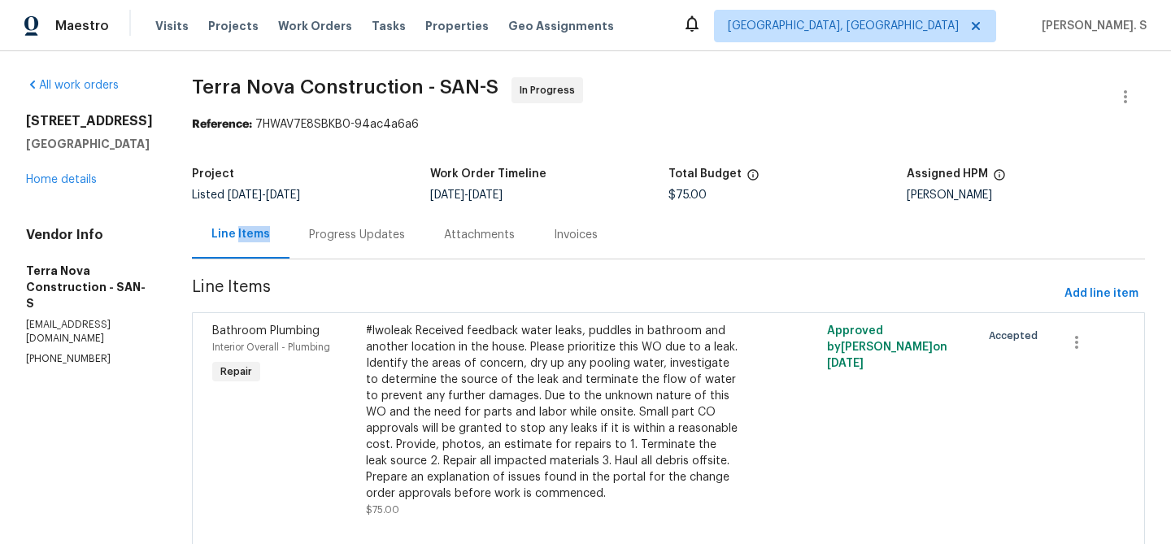
scroll to position [50, 0]
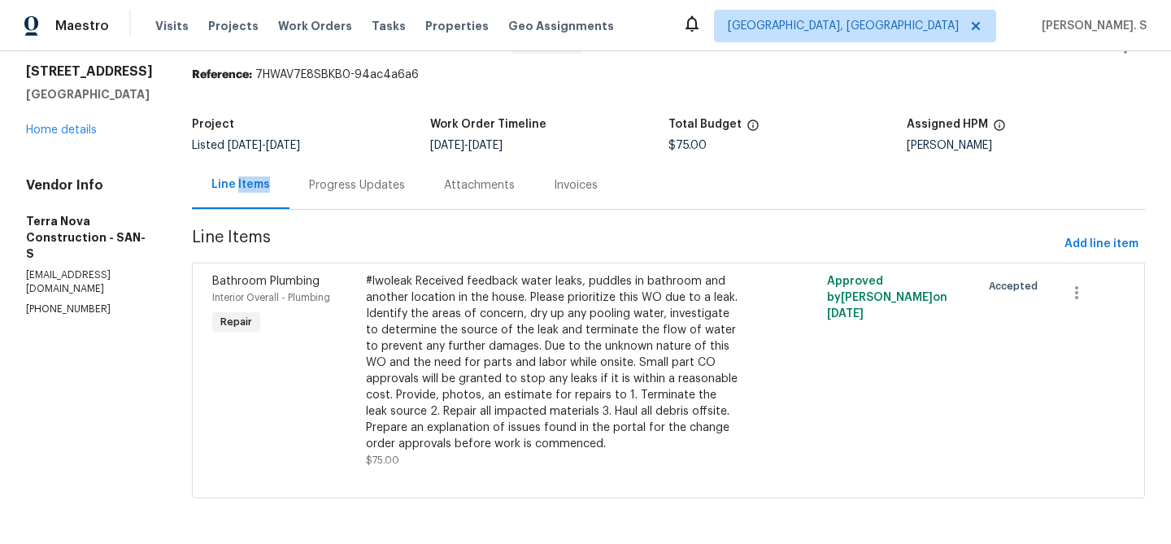
click at [376, 133] on div "Project" at bounding box center [311, 129] width 238 height 21
click at [381, 209] on div "Line Items Progress Updates Attachments Invoices" at bounding box center [668, 185] width 953 height 49
click at [380, 194] on div "Progress Updates" at bounding box center [356, 185] width 135 height 48
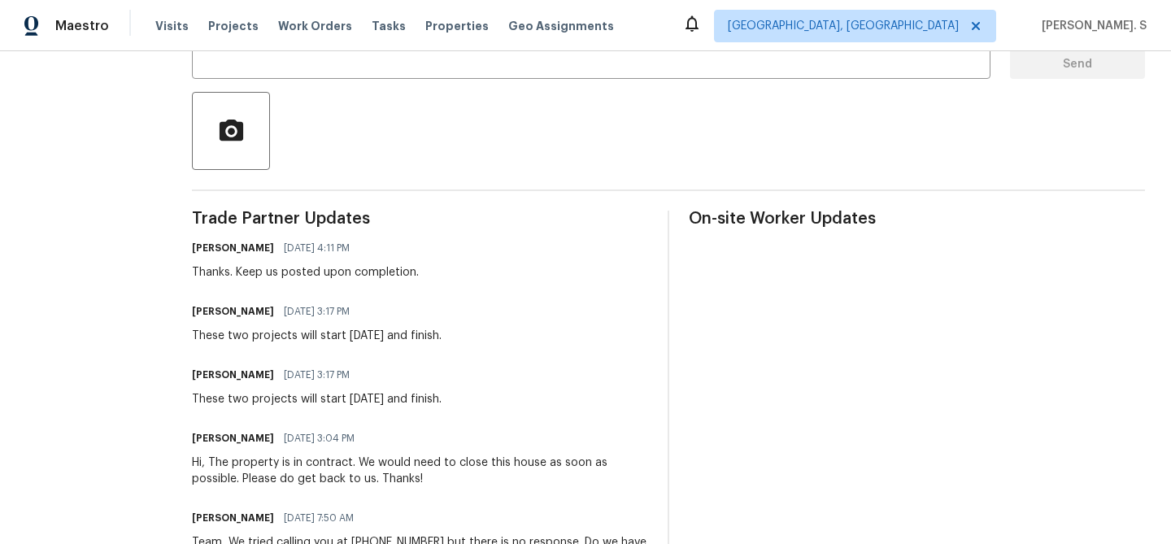
scroll to position [23, 0]
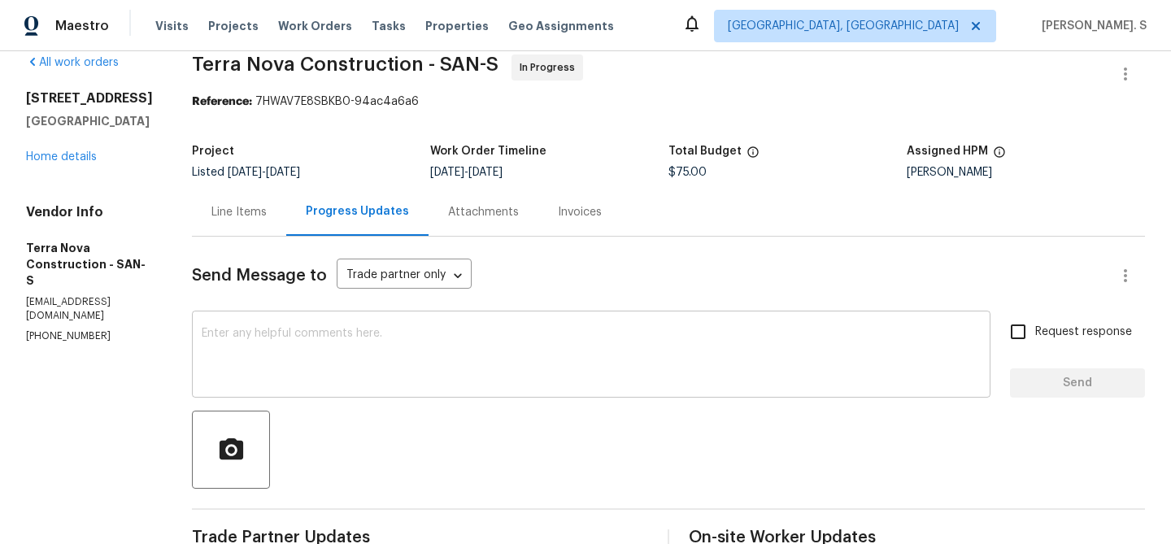
click at [354, 315] on div "x ​" at bounding box center [591, 356] width 798 height 83
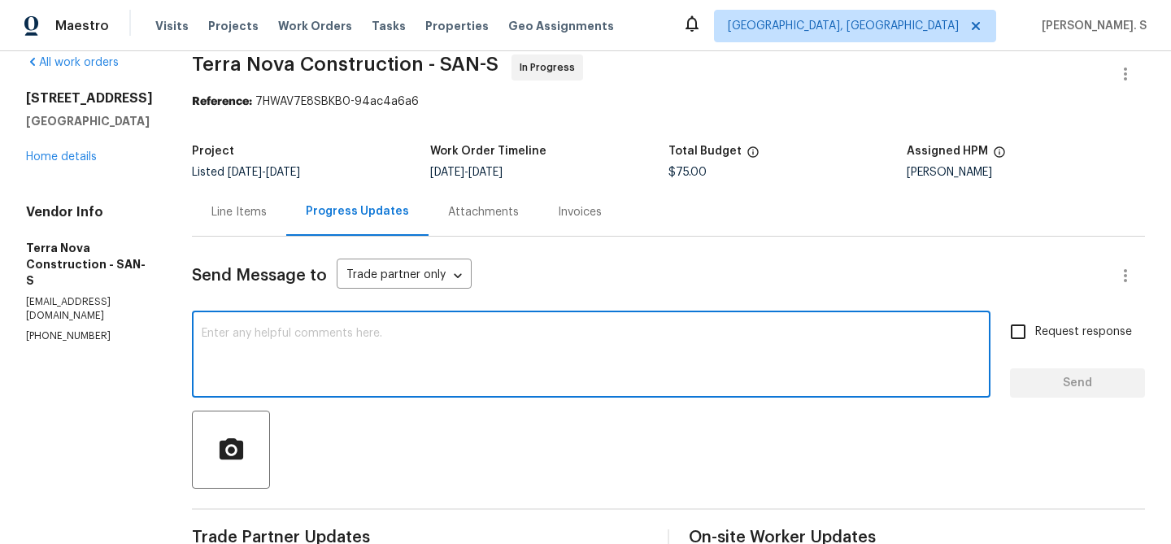
paste textarea "May we have an update on the progress of the work order?"
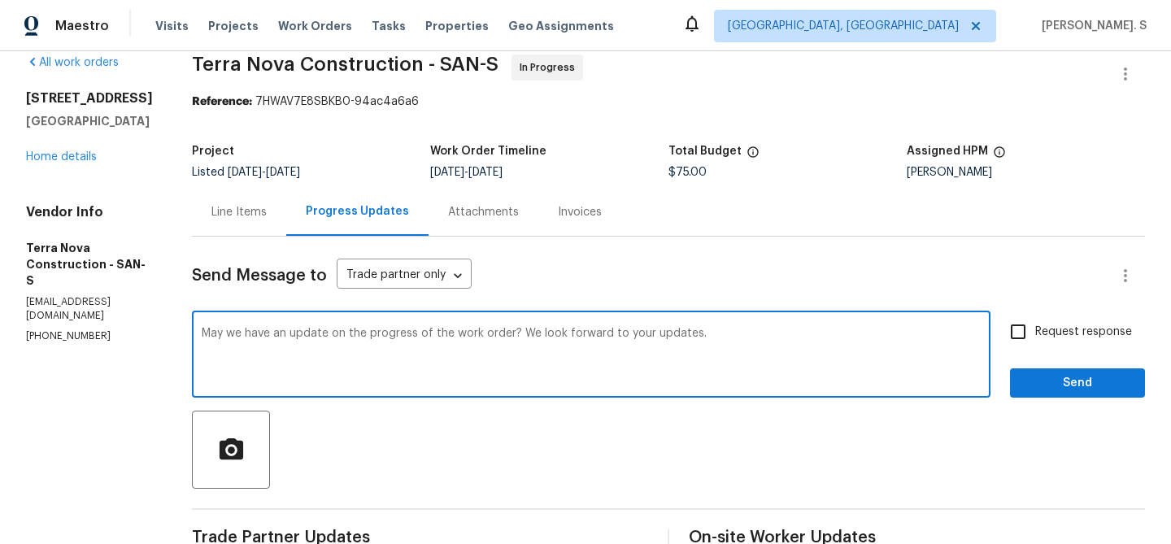
click at [550, 332] on textarea "May we have an update on the progress of the work order? We look forward to you…" at bounding box center [591, 356] width 779 height 57
type textarea "May we have an update on the progress of the work order that was informed will …"
click at [1047, 331] on span "Request response" at bounding box center [1083, 332] width 97 height 17
click at [1035, 331] on input "Request response" at bounding box center [1018, 332] width 34 height 34
checkbox input "true"
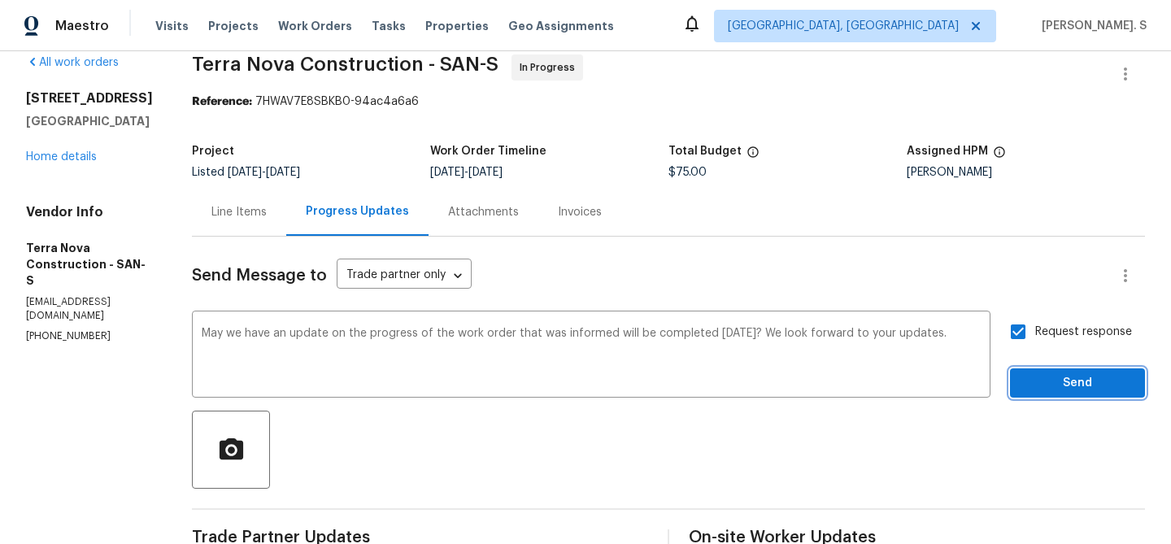
click at [1048, 387] on span "Send" at bounding box center [1077, 383] width 109 height 20
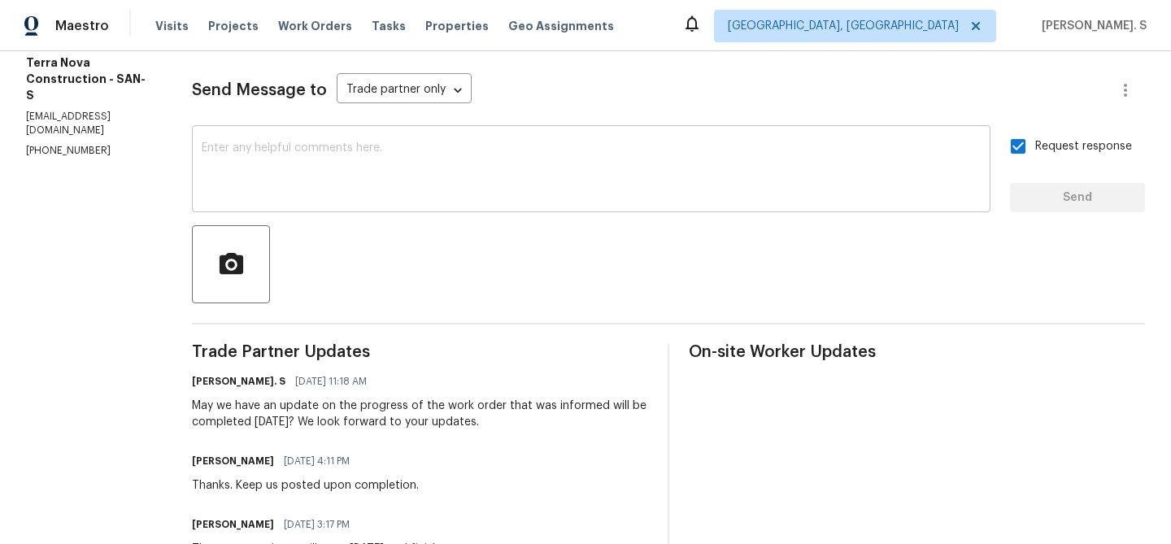
scroll to position [0, 0]
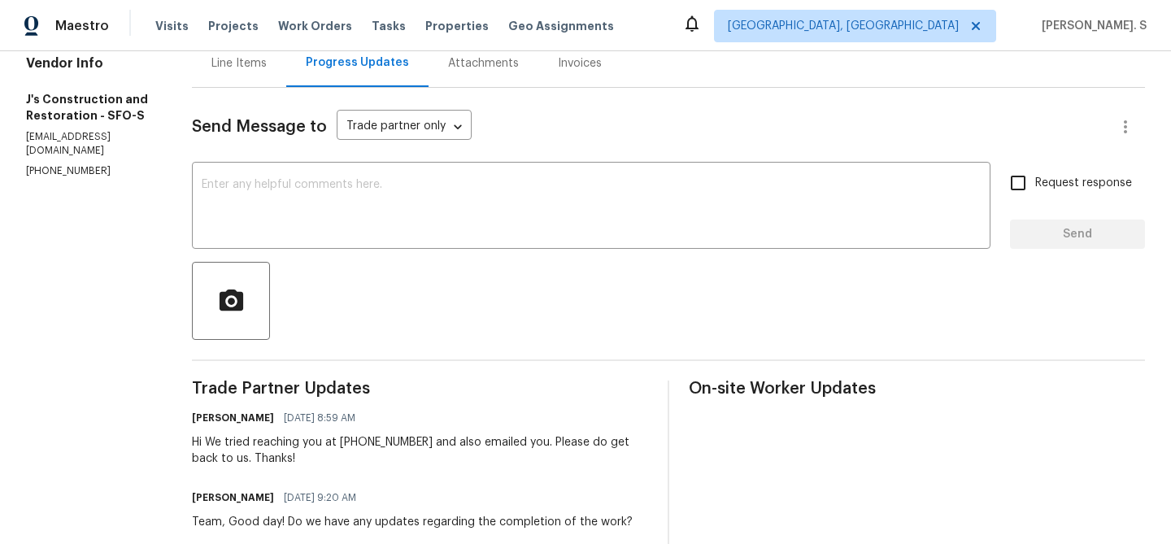
scroll to position [206, 0]
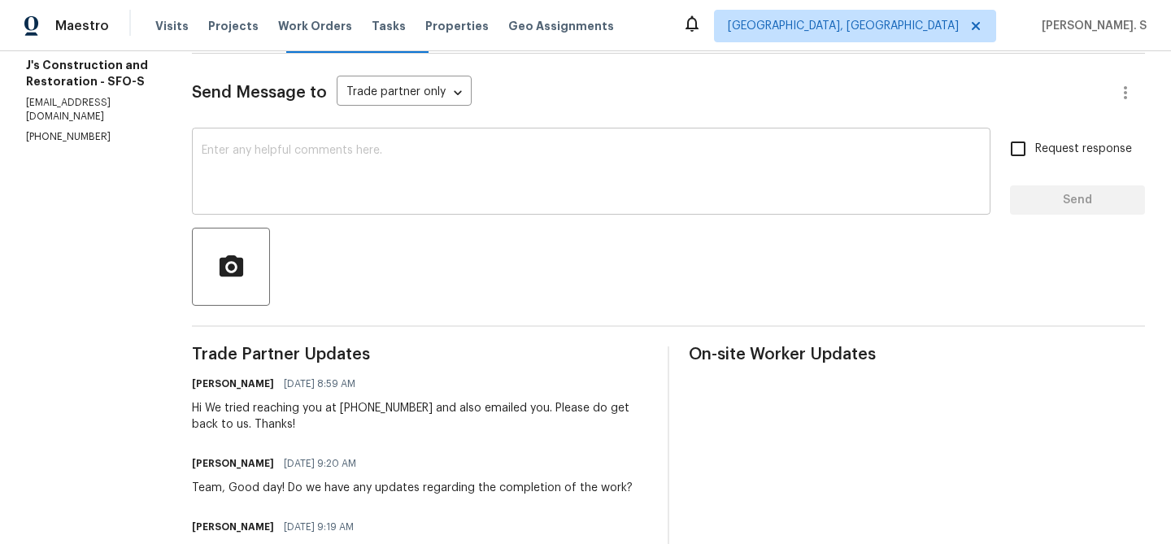
click at [324, 184] on textarea at bounding box center [591, 173] width 779 height 57
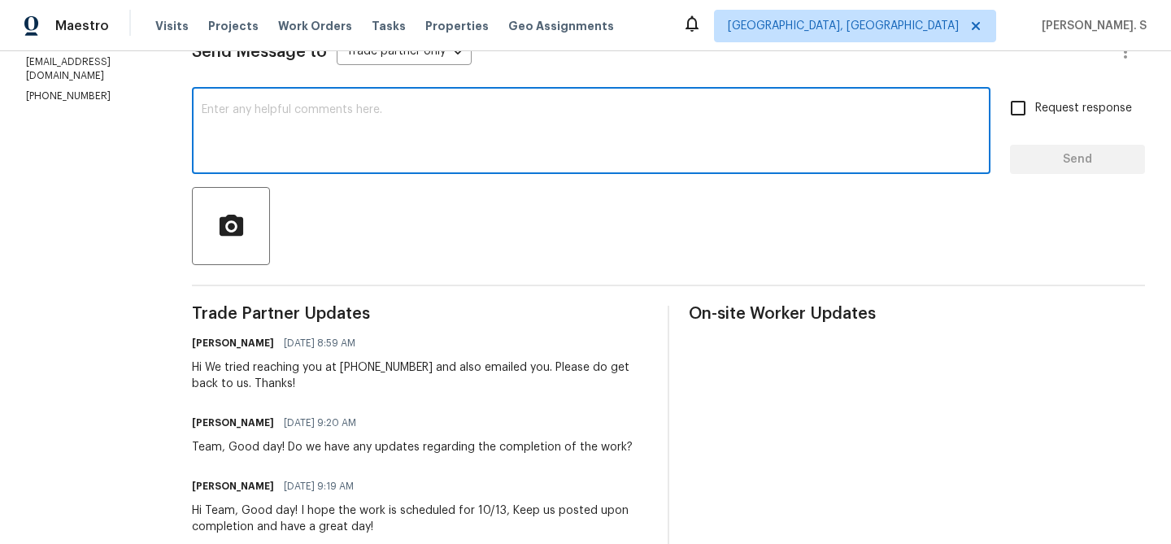
scroll to position [251, 0]
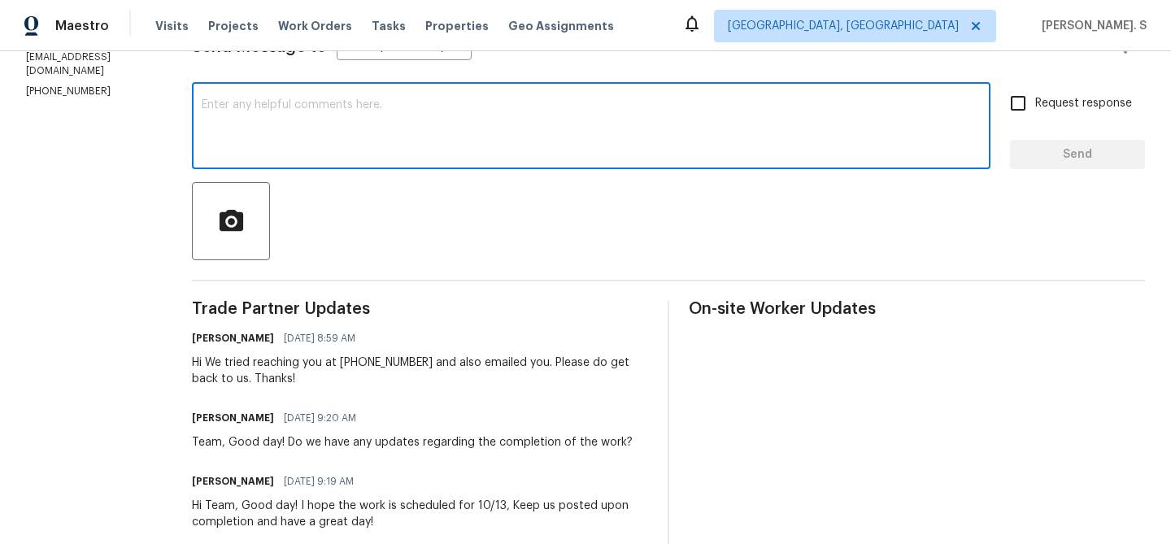
click at [102, 85] on p "(916) 848-9554" at bounding box center [89, 92] width 127 height 14
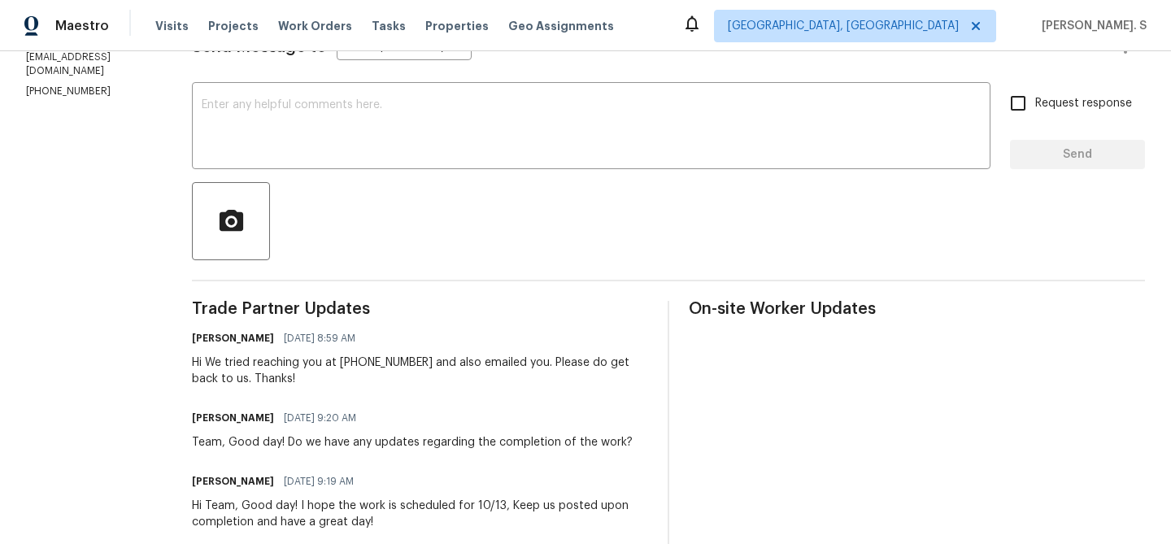
click at [102, 85] on p "(916) 848-9554" at bounding box center [89, 92] width 127 height 14
copy p "(916) 848-9554"
click at [323, 103] on textarea at bounding box center [591, 127] width 779 height 57
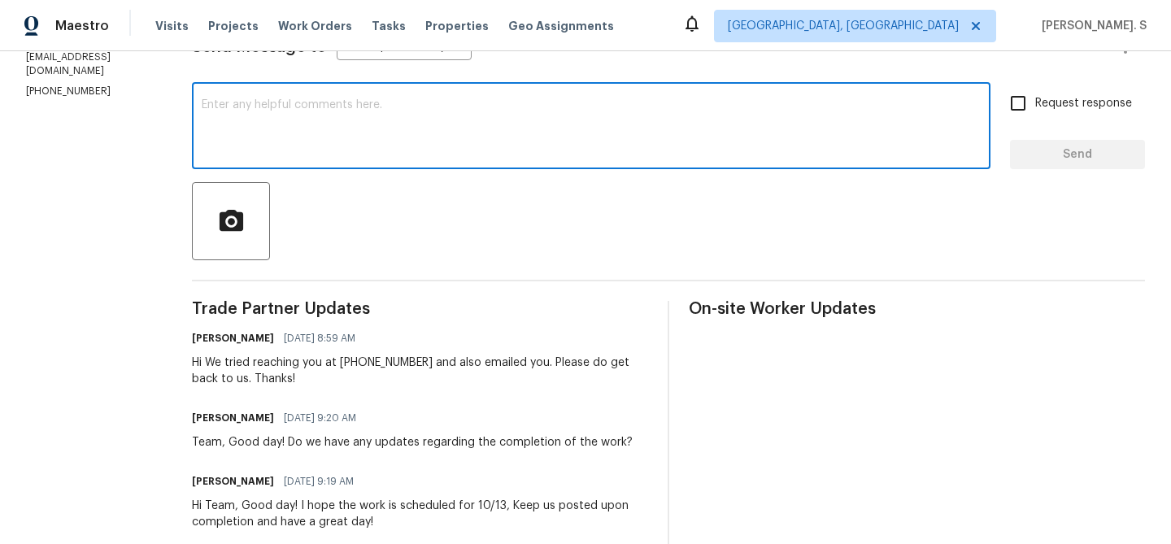
paste textarea "Hello, It's important that this work order is completed within the designated t…"
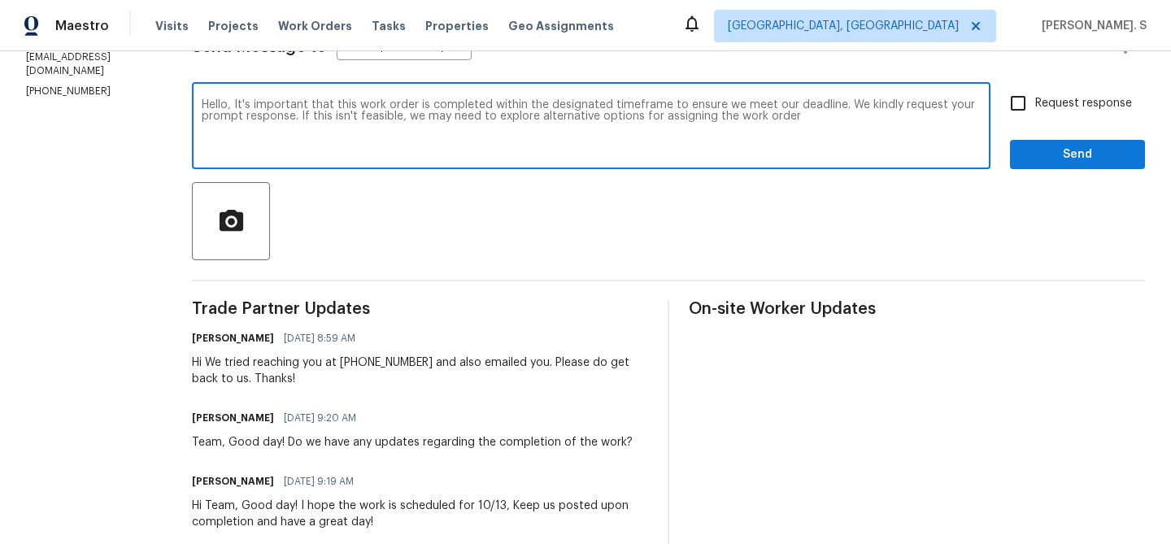
click at [866, 106] on textarea "Hello, It's important that this work order is completed within the designated t…" at bounding box center [591, 127] width 779 height 57
click at [860, 106] on textarea "Hello, It's important that this work order is completed within the designated t…" at bounding box center [591, 127] width 779 height 57
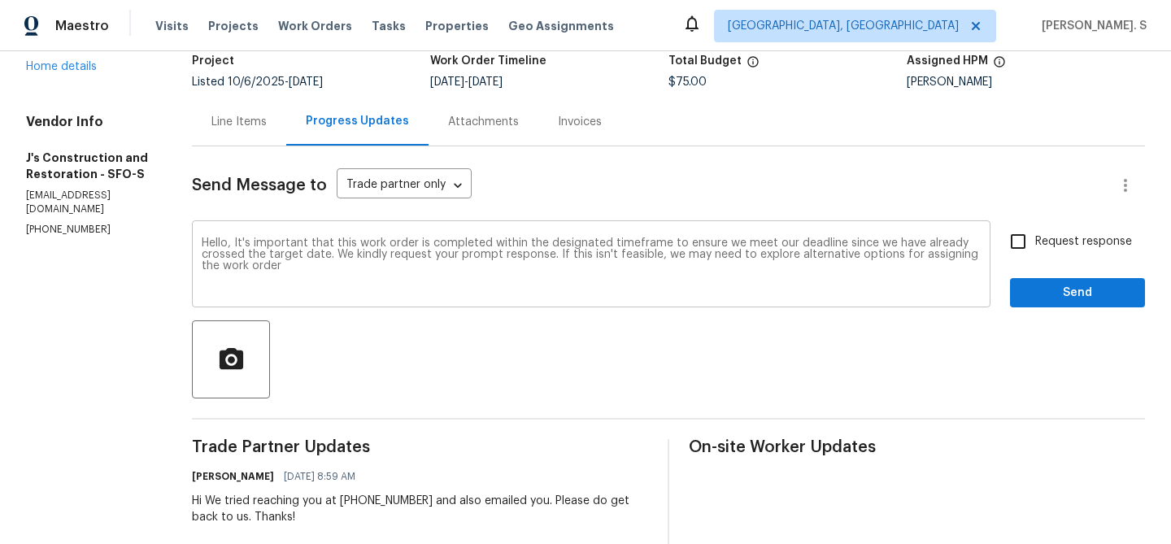
click at [324, 303] on div "Hello, It's important that this work order is completed within the designated t…" at bounding box center [591, 265] width 798 height 83
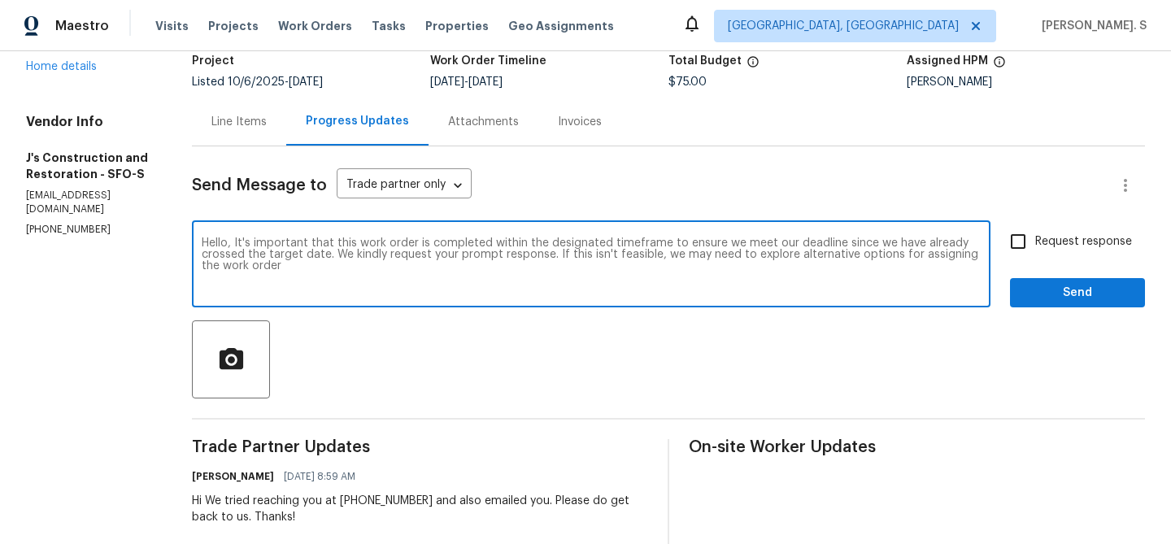
click at [324, 303] on div "Hello, It's important that this work order is completed within the designated t…" at bounding box center [591, 265] width 798 height 83
click at [481, 260] on textarea "Hello, It's important that this work order is completed within the designated t…" at bounding box center [591, 265] width 779 height 57
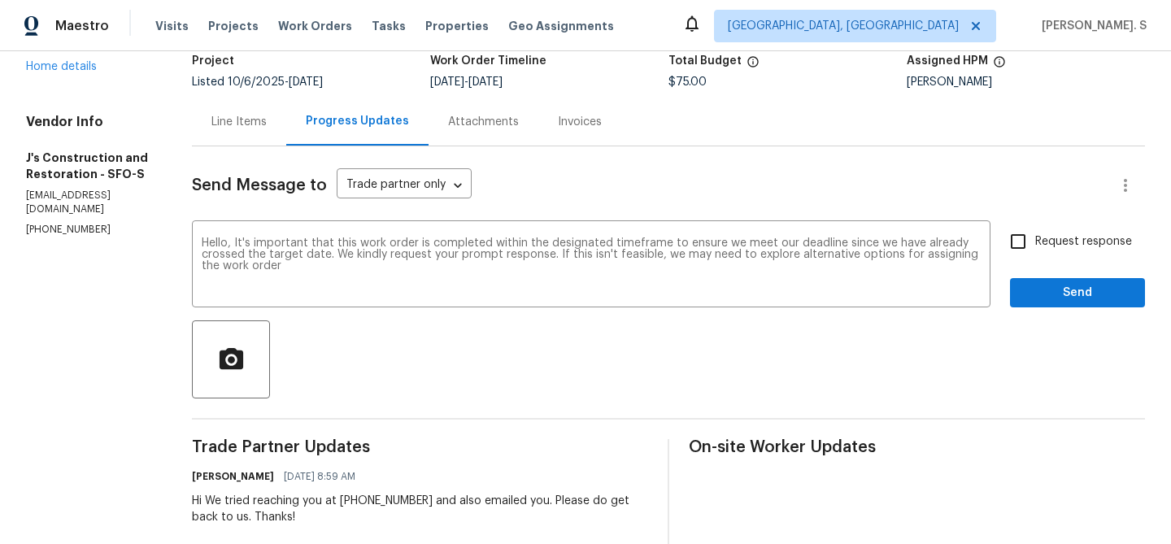
click at [538, 279] on textarea "Hello, It's important that this work order is completed within the designated t…" at bounding box center [591, 265] width 779 height 57
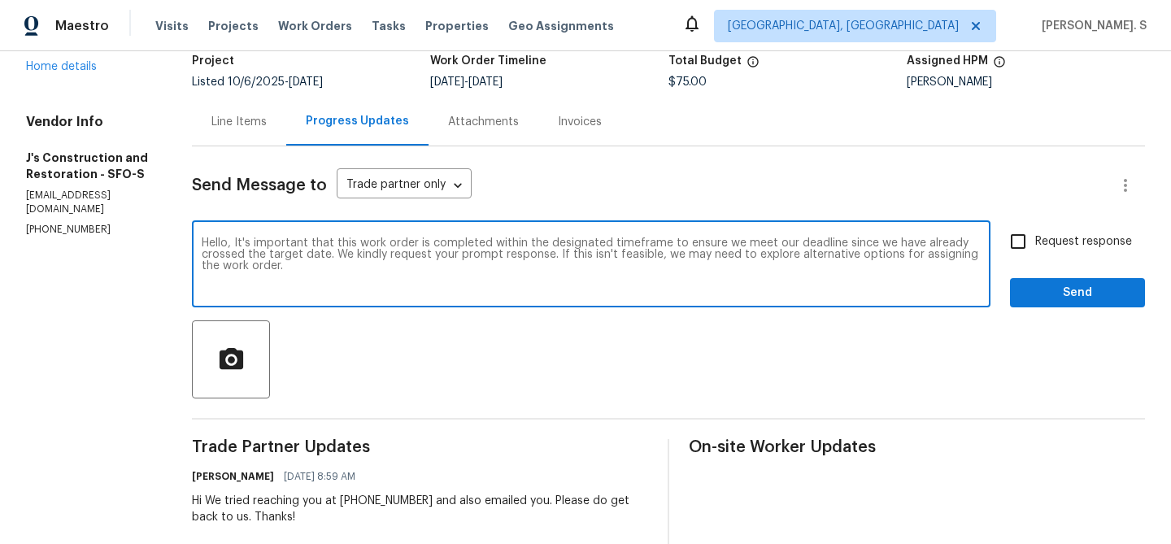
click at [538, 279] on textarea "Hello, It's important that this work order is completed within the designated t…" at bounding box center [591, 265] width 779 height 57
type textarea "Hello, It's important that this work order is completed within the designated t…"
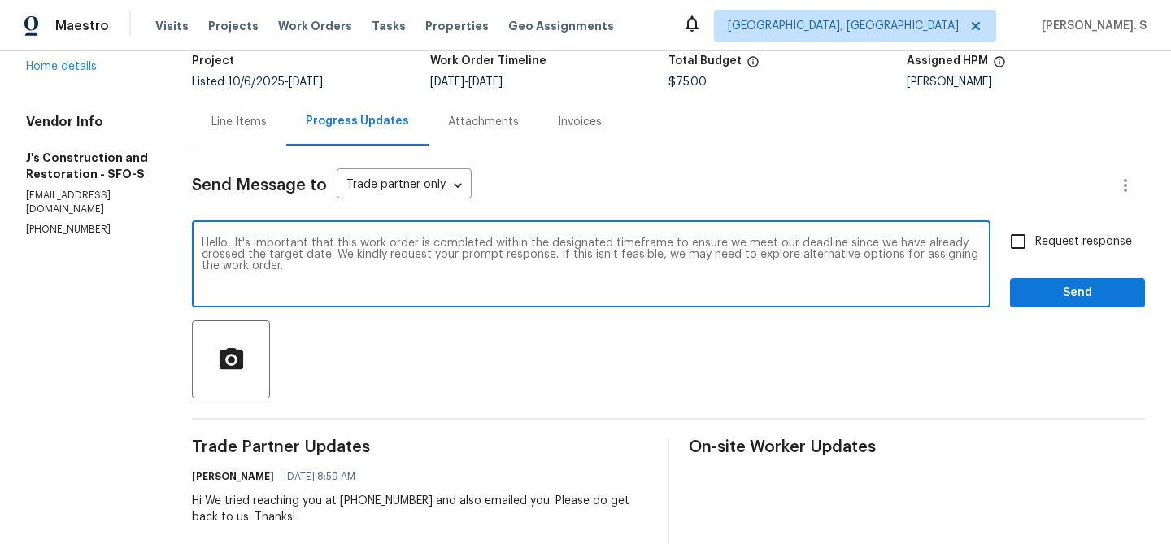
click at [1045, 237] on span "Request response" at bounding box center [1083, 241] width 97 height 17
click at [1035, 237] on input "Request response" at bounding box center [1018, 241] width 34 height 34
checkbox input "true"
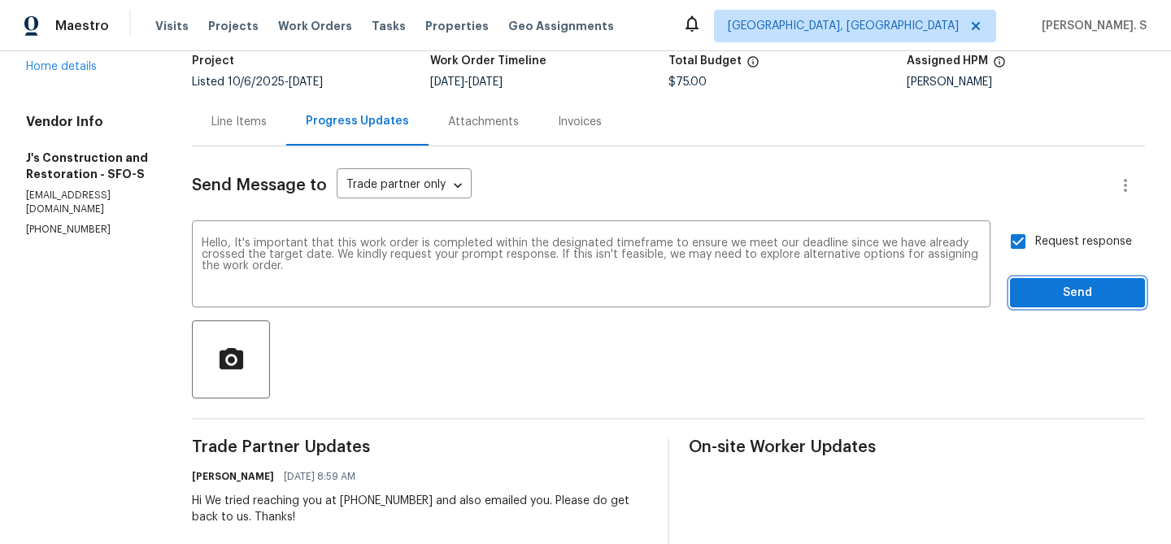
click at [1045, 298] on span "Send" at bounding box center [1077, 293] width 109 height 20
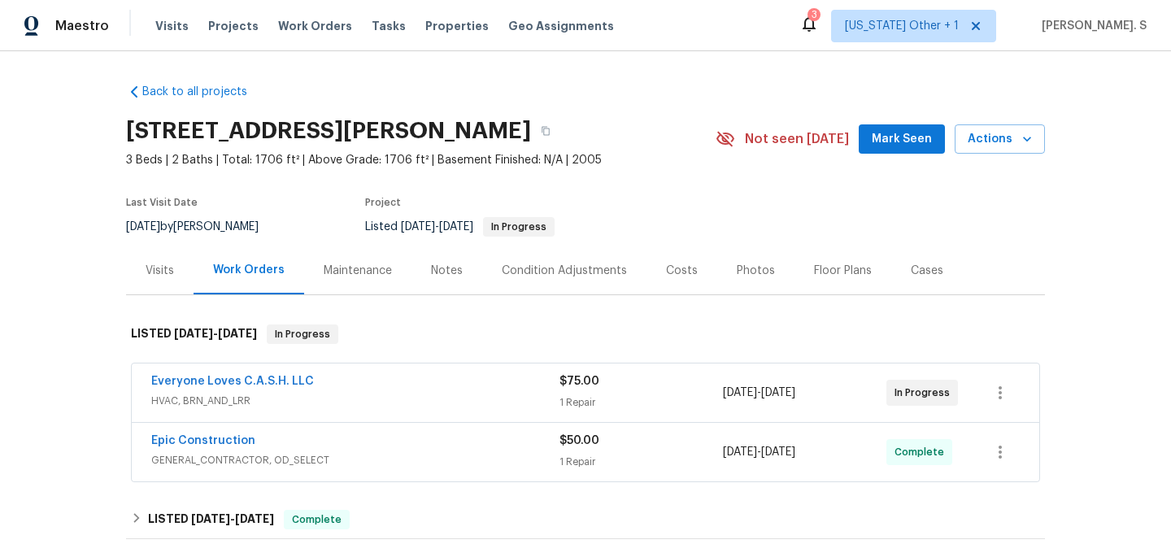
click at [227, 387] on span "Everyone Loves C.A.S.H. LLC" at bounding box center [232, 381] width 163 height 16
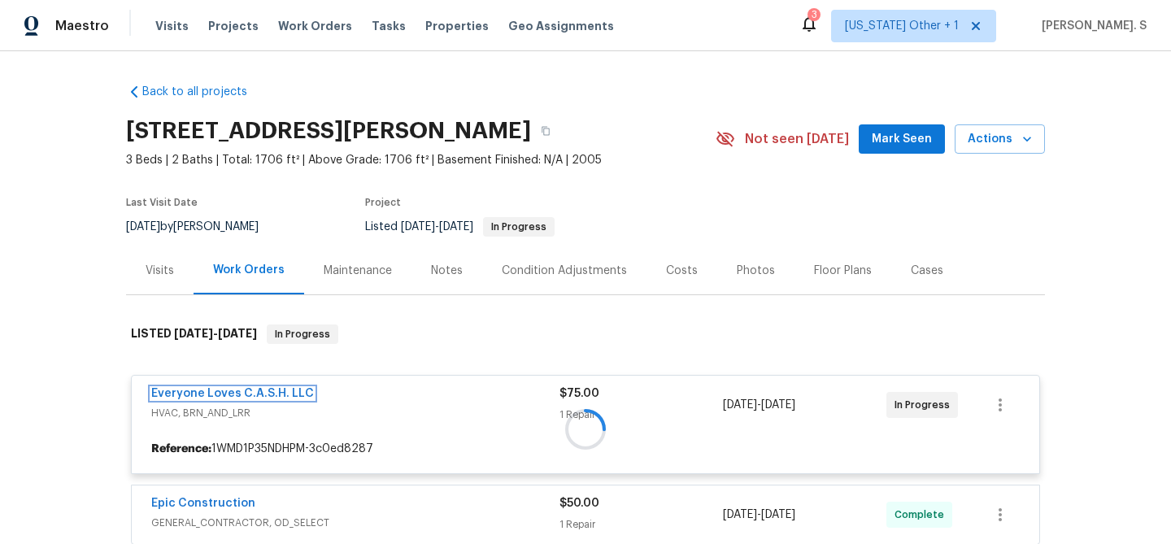
click at [243, 398] on link "Everyone Loves C.A.S.H. LLC" at bounding box center [232, 393] width 163 height 11
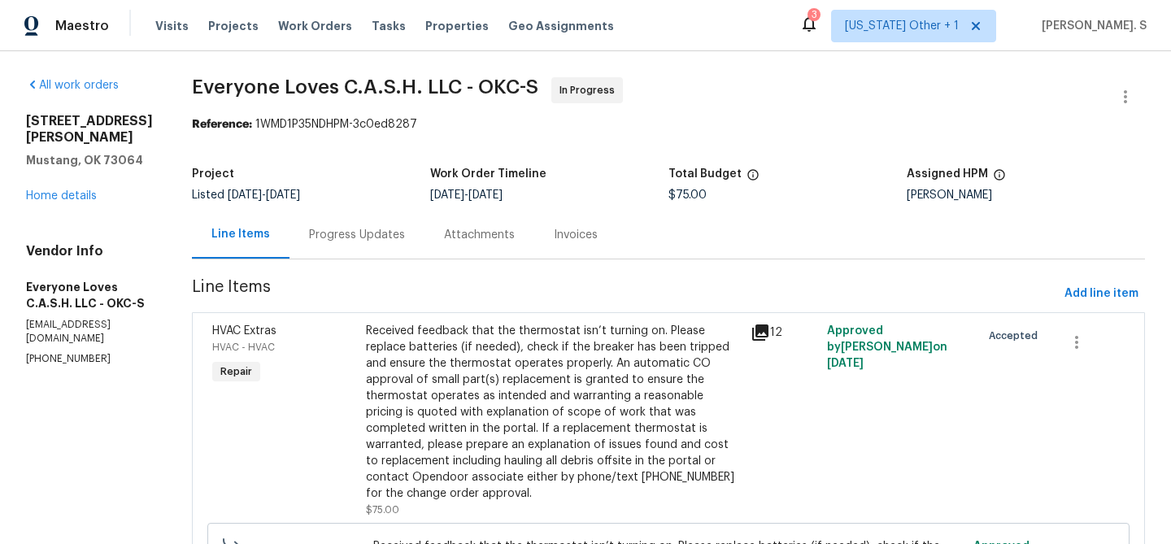
click at [351, 237] on div "Progress Updates" at bounding box center [357, 235] width 96 height 16
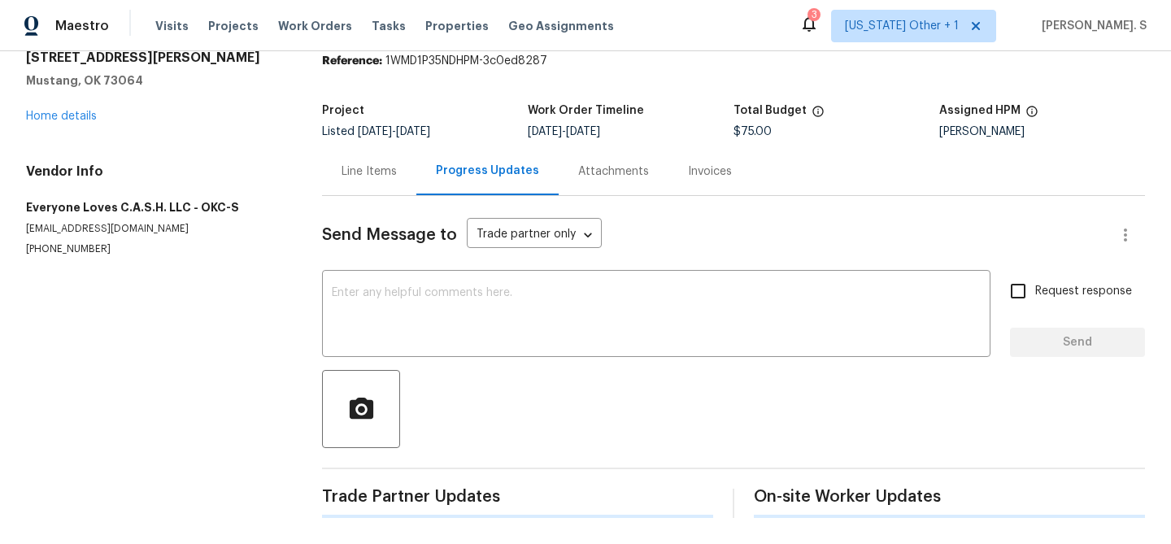
scroll to position [123, 0]
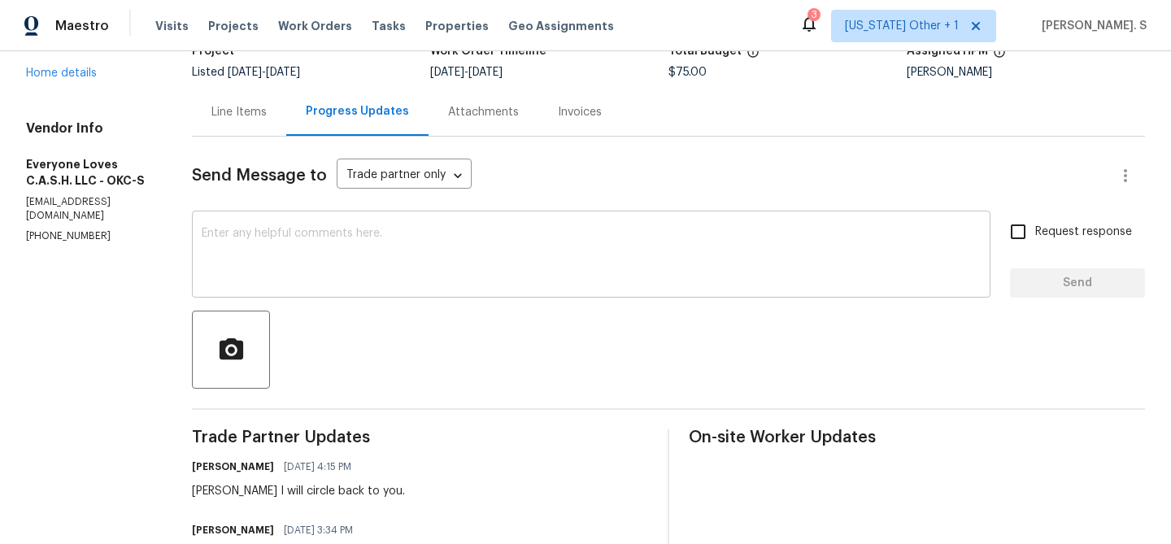
click at [345, 226] on div "x ​" at bounding box center [591, 256] width 798 height 83
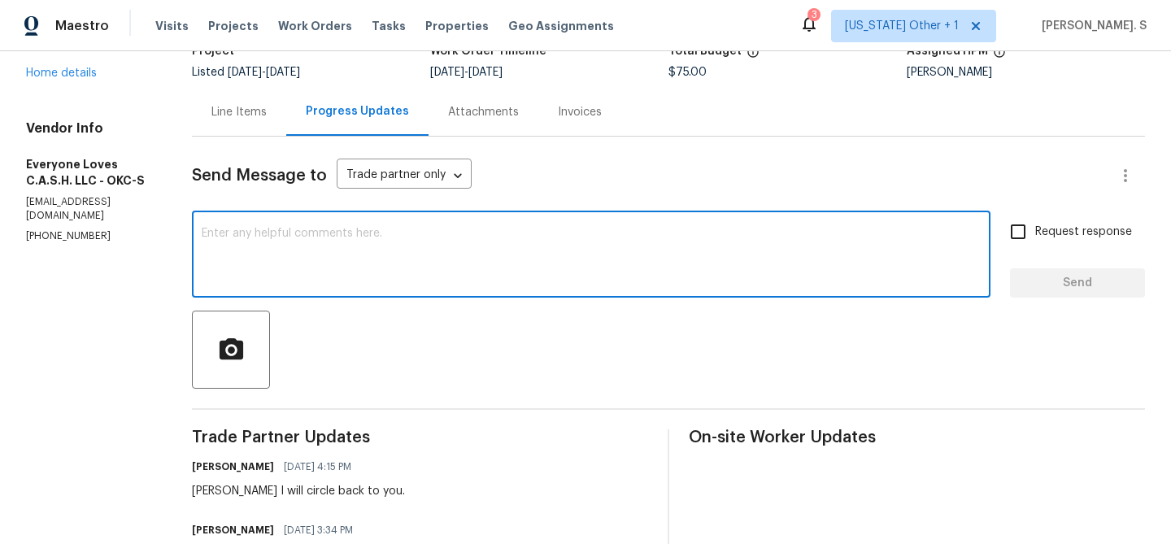
click at [343, 247] on textarea at bounding box center [591, 256] width 779 height 57
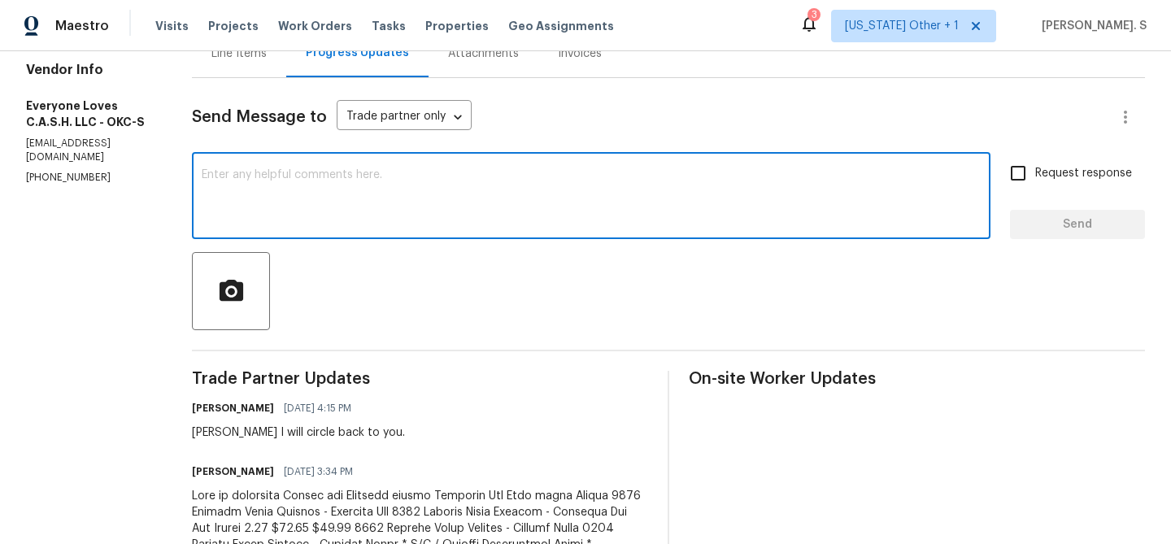
scroll to position [188, 0]
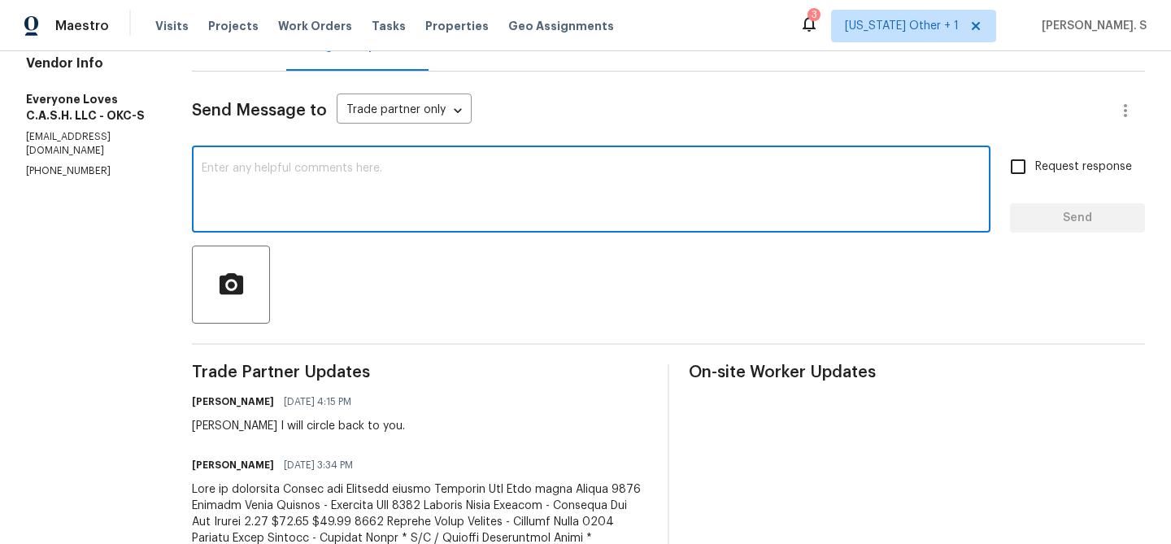
paste textarea "Please let the TP know in the future they need to get approval on pricing befor…"
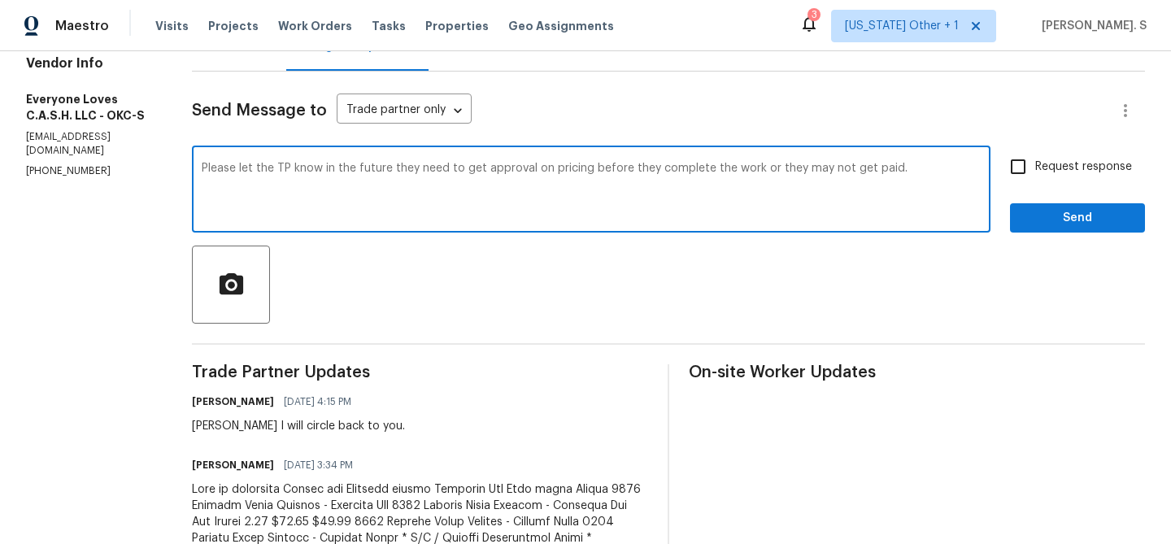
click at [302, 168] on textarea "Please let the TP know in the future they need to get approval on pricing befor…" at bounding box center [591, 191] width 779 height 57
click at [225, 163] on div "Please let the TP know in the future they need to get approval on pricing befor…" at bounding box center [591, 191] width 798 height 83
paste textarea "he BR team has approved the cost, and it has been updated. T"
click at [229, 164] on div "Please let the TP know in the future they need to get approval on pricing befor…" at bounding box center [591, 191] width 798 height 83
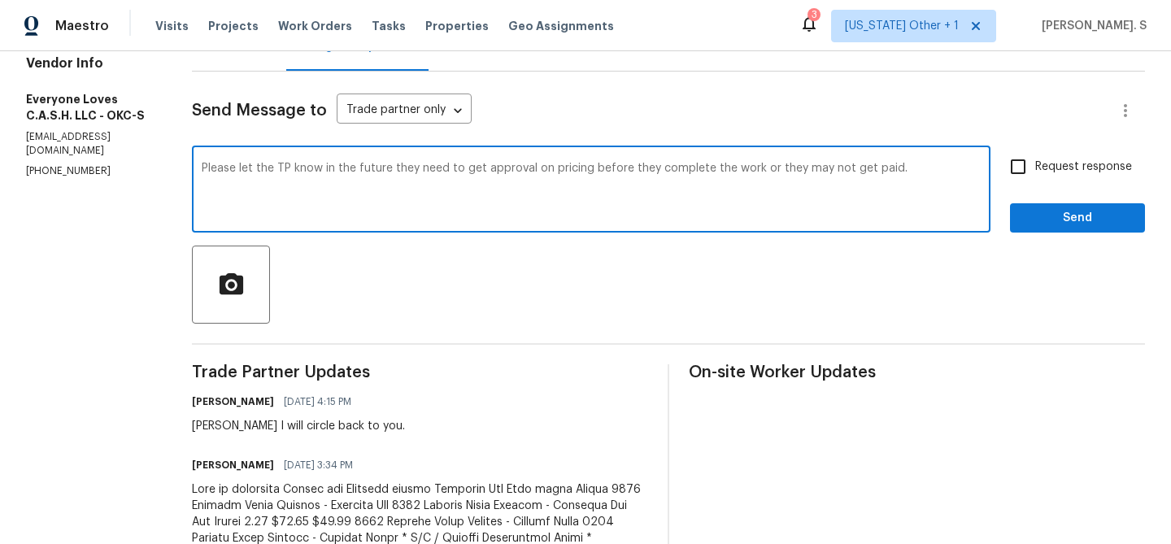
click at [229, 164] on div "Please let the TP know in the future they need to get approval on pricing befor…" at bounding box center [591, 191] width 798 height 83
click at [231, 166] on textarea "Please let the TP know in the future they need to get approval on pricing befor…" at bounding box center [591, 191] width 779 height 57
paste textarea "The BR team has approved the cost, and it has been updated."
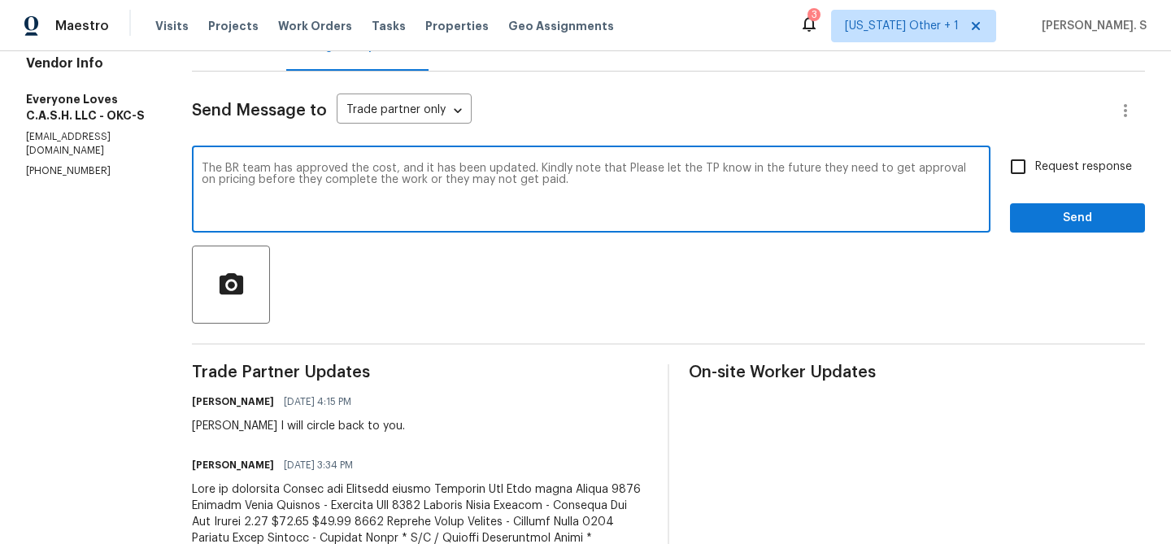
drag, startPoint x: 645, startPoint y: 172, endPoint x: 767, endPoint y: 163, distance: 123.0
click at [767, 163] on textarea "The BR team has approved the cost, and it has been updated. Kindly note that Pl…" at bounding box center [591, 191] width 779 height 57
click at [723, 168] on textarea "The BR team has approved the cost, and it has been updated. Kindly note that in…" at bounding box center [591, 191] width 779 height 57
click at [958, 161] on div "The BR team has approved the cost, and it has been updated. Kindly note that in…" at bounding box center [591, 191] width 798 height 83
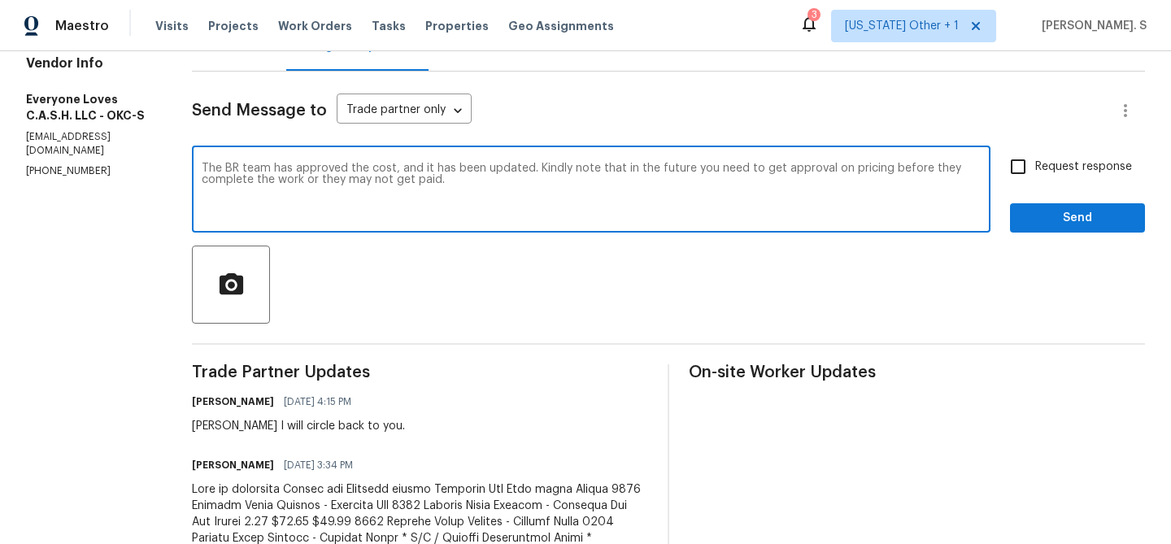
click at [958, 161] on div "The BR team has approved the cost, and it has been updated. Kindly note that in…" at bounding box center [591, 191] width 798 height 83
click at [715, 170] on textarea "The BR team has approved the cost, and it has been updated. Kindly note that in…" at bounding box center [591, 191] width 779 height 57
click at [532, 180] on textarea "The BR team has approved the cost, and it has been updated. Kindly note that in…" at bounding box center [591, 191] width 779 height 57
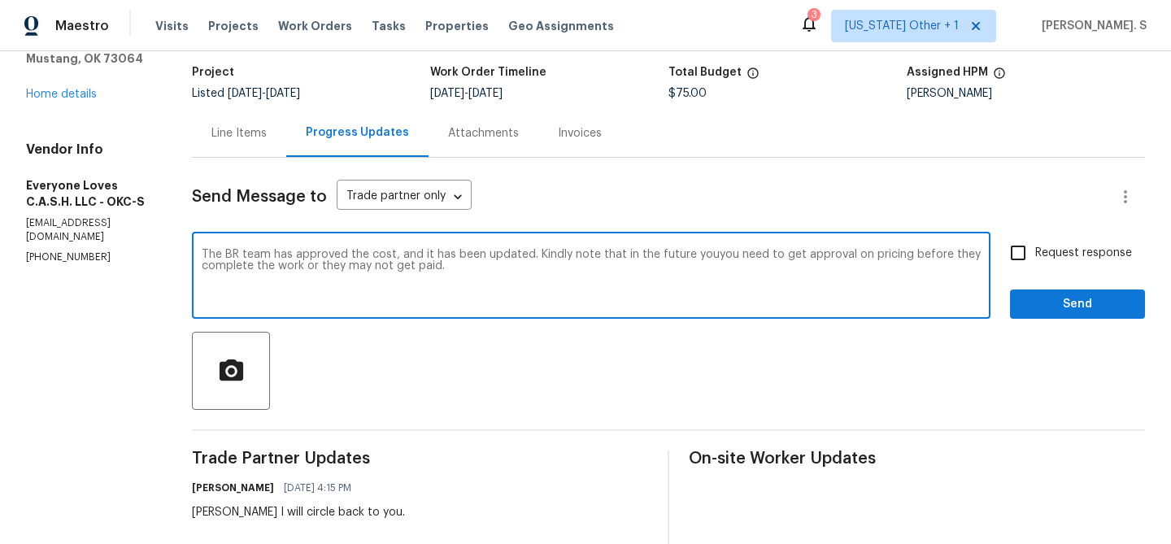
scroll to position [80, 0]
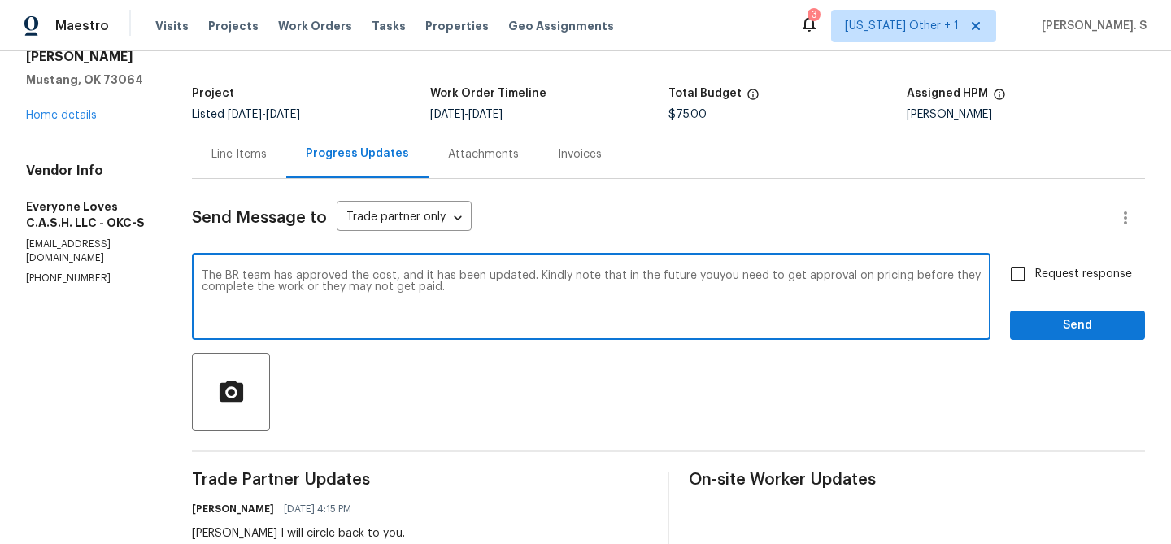
click at [0, 0] on div "Change the pronoun" at bounding box center [0, 0] width 0 height 0
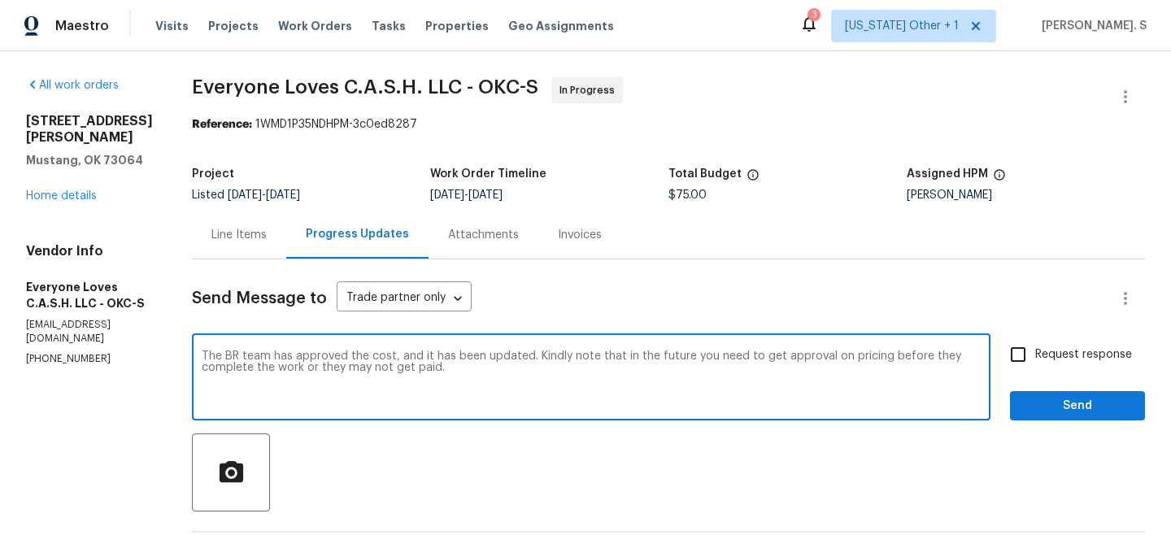
type textarea "The BR team has approved the cost, and it has been updated. Kindly note that in…"
click at [493, 410] on div "The BR team has approved the cost, and it has been updated. Kindly note that in…" at bounding box center [591, 378] width 798 height 83
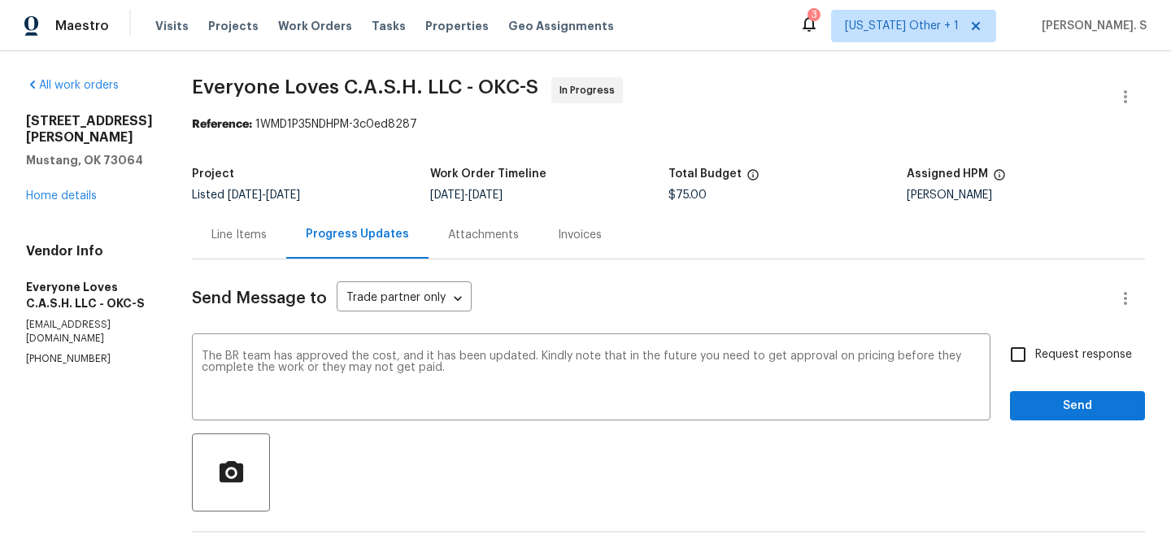
click at [510, 350] on textarea "The BR team has approved the cost, and it has been updated. Kindly note that in…" at bounding box center [591, 378] width 779 height 57
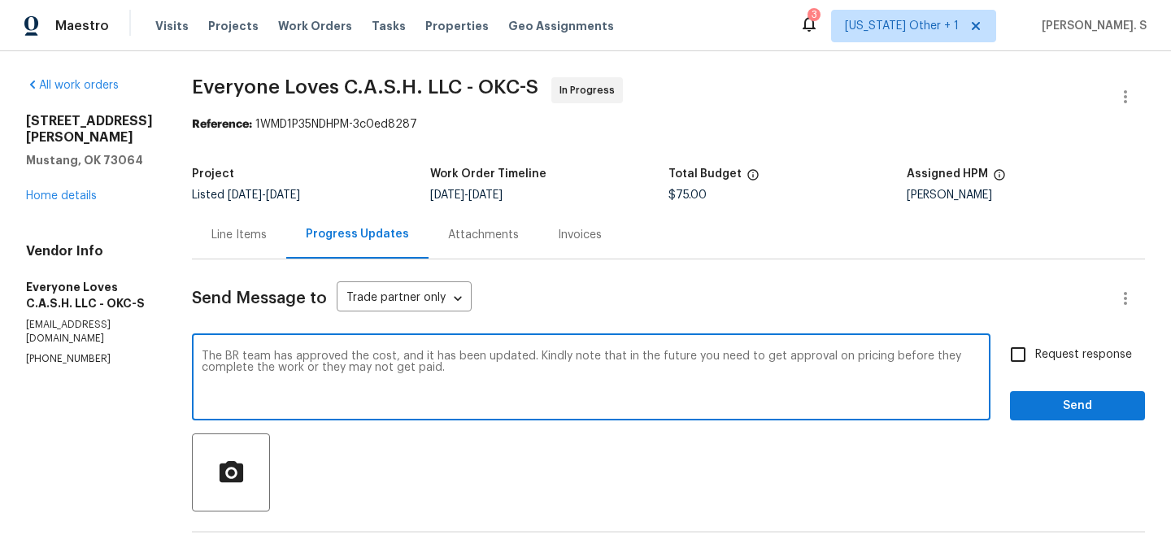
click at [510, 350] on textarea "The BR team has approved the cost, and it has been updated. Kindly note that in…" at bounding box center [591, 378] width 779 height 57
click at [262, 237] on div "Line Items" at bounding box center [238, 235] width 55 height 16
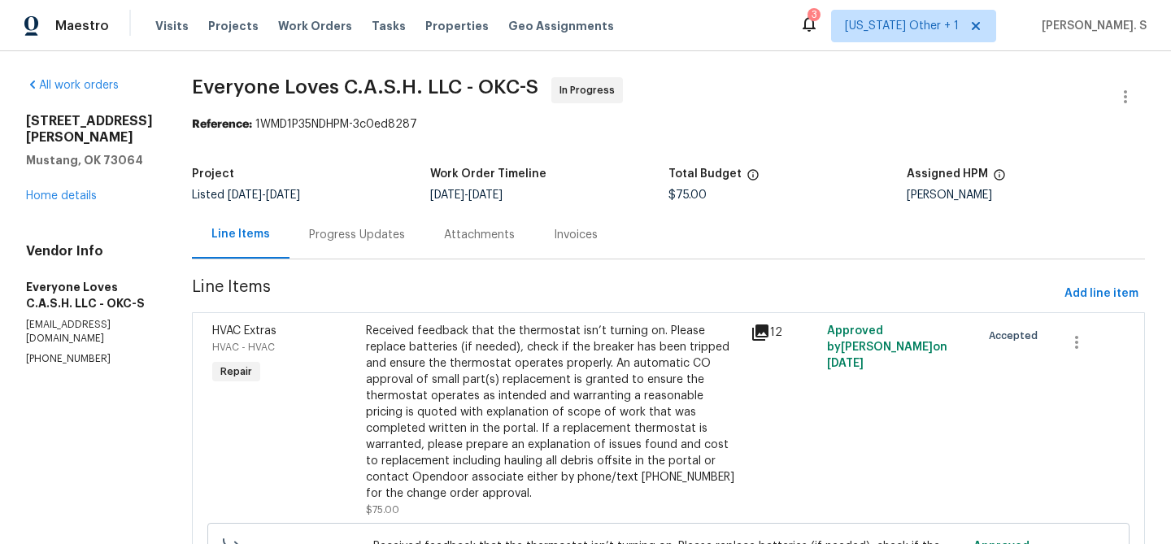
click at [356, 230] on div "Progress Updates" at bounding box center [357, 235] width 96 height 16
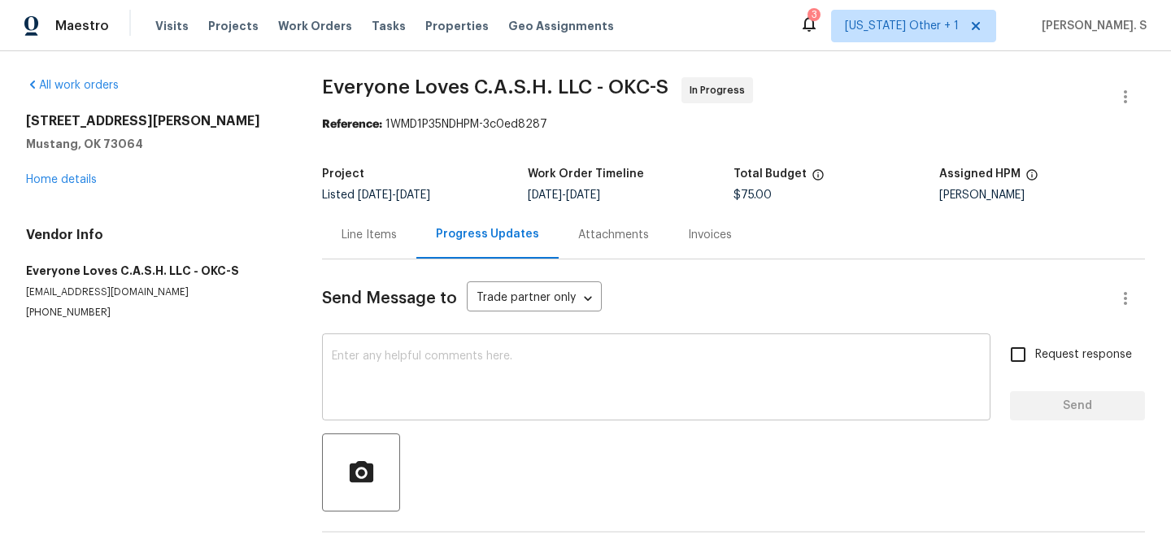
click at [480, 369] on textarea at bounding box center [656, 378] width 649 height 57
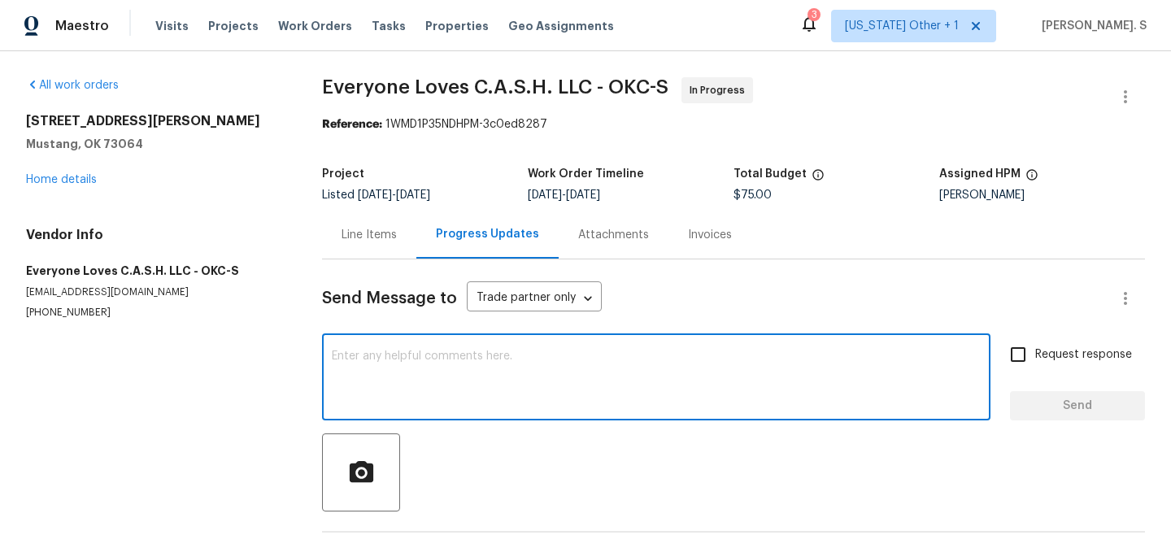
paste textarea "The BR team has approved the cost, and it has been updated. Kindly note that in…"
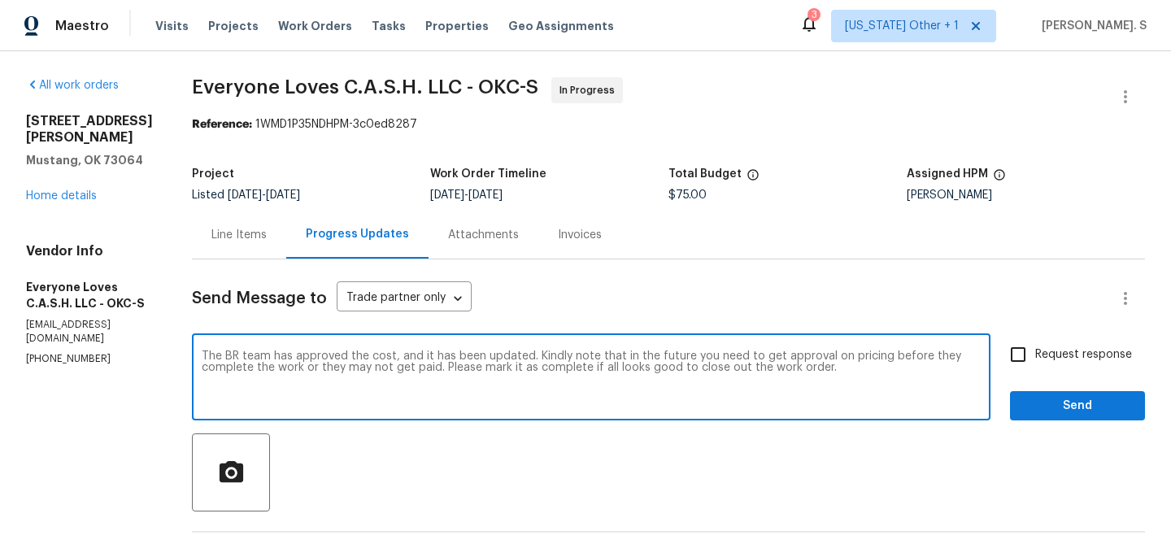
click at [480, 369] on textarea "The BR team has approved the cost, and it has been updated. Kindly note that in…" at bounding box center [591, 378] width 779 height 57
type textarea "The BR team has approved the cost, and it has been updated. Kindly note that in…"
click at [1013, 346] on input "Request response" at bounding box center [1018, 354] width 34 height 34
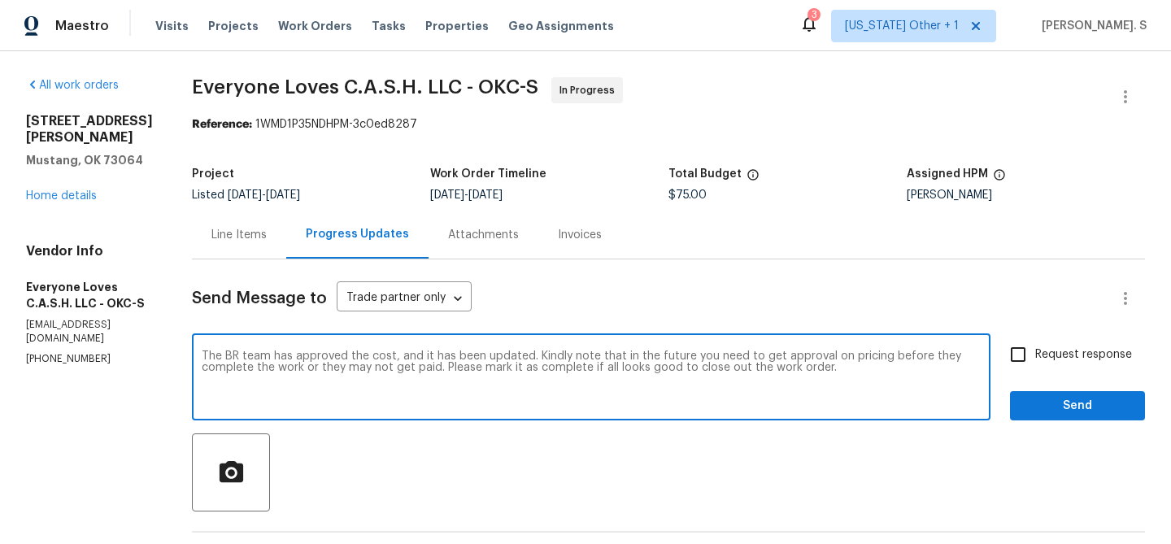
checkbox input "true"
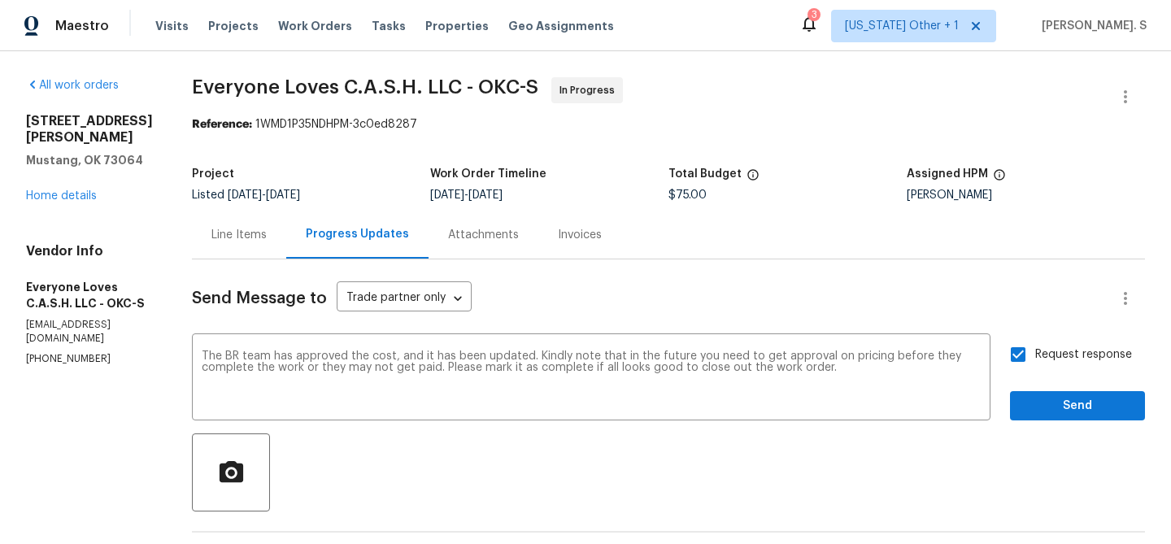
click at [1035, 386] on div "Request response Send" at bounding box center [1077, 378] width 135 height 83
click at [1046, 400] on span "Send" at bounding box center [1077, 406] width 109 height 20
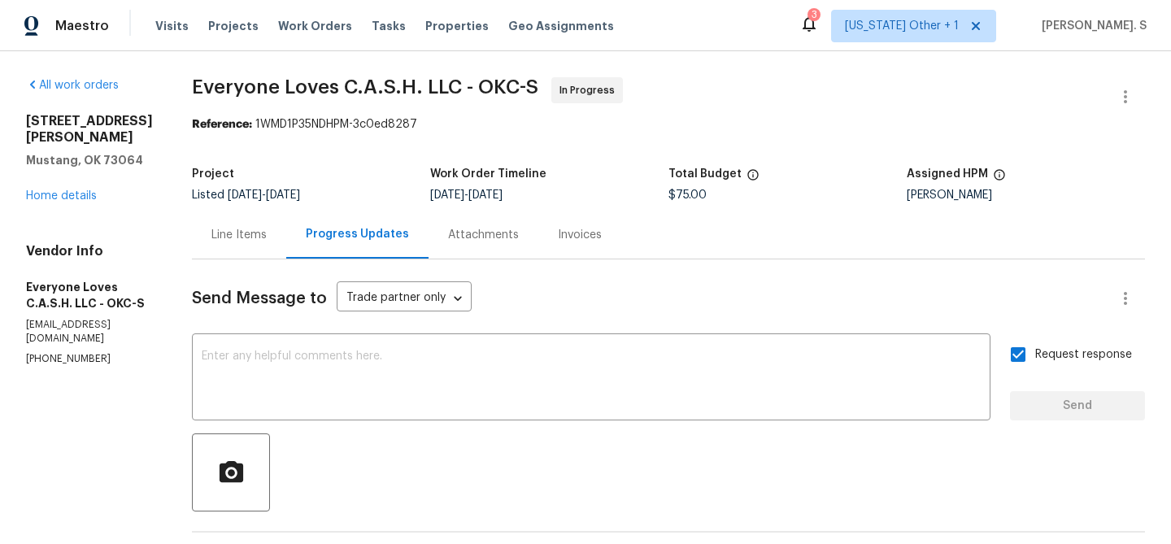
click at [253, 234] on div "Line Items" at bounding box center [238, 235] width 55 height 16
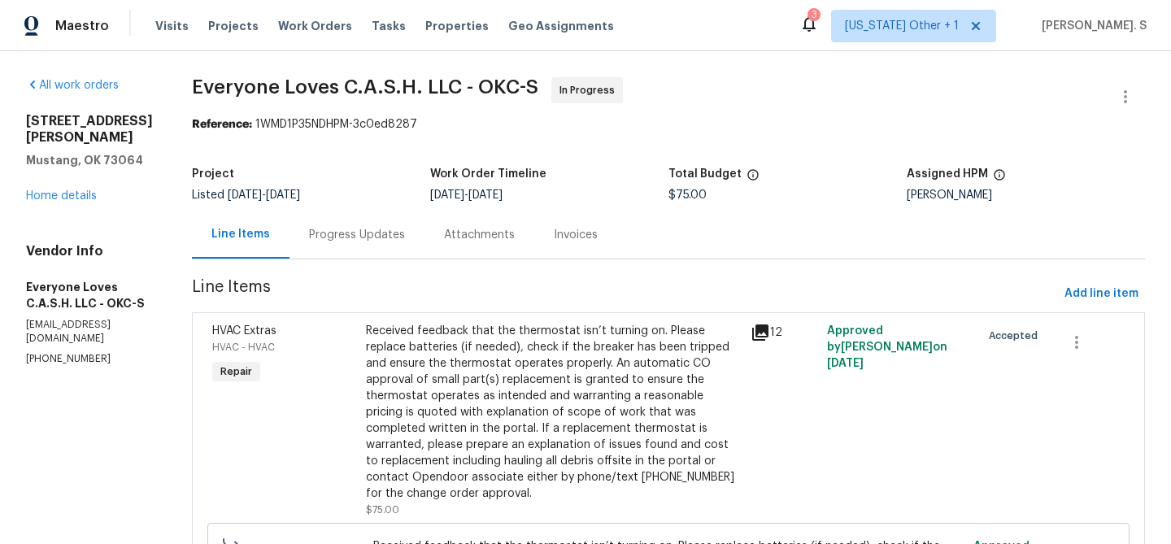
click at [593, 329] on div "Received feedback that the thermostat isn’t turning on. Please replace batterie…" at bounding box center [553, 412] width 375 height 179
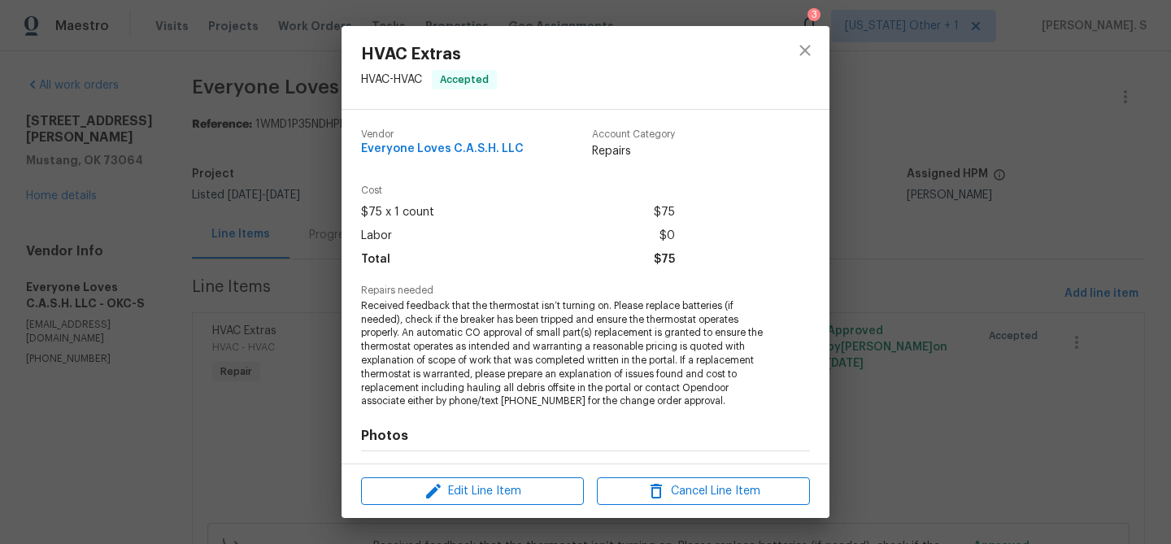
click at [154, 328] on div "HVAC Extras HVAC - HVAC Accepted Vendor Everyone Loves C.A.S.H. LLC Account Cat…" at bounding box center [585, 272] width 1171 height 544
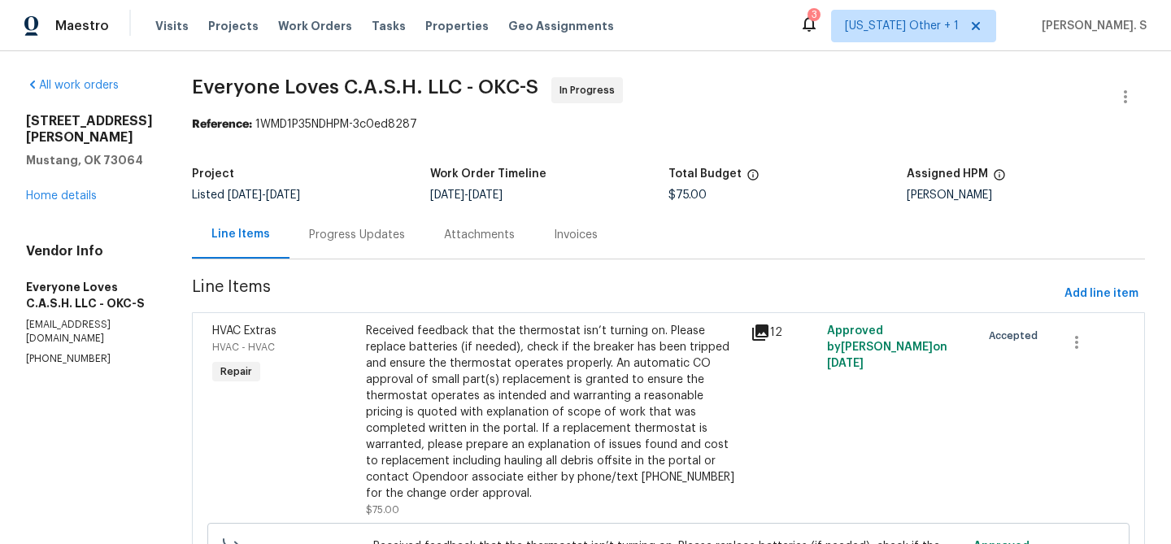
click at [393, 250] on div "Progress Updates" at bounding box center [356, 235] width 135 height 48
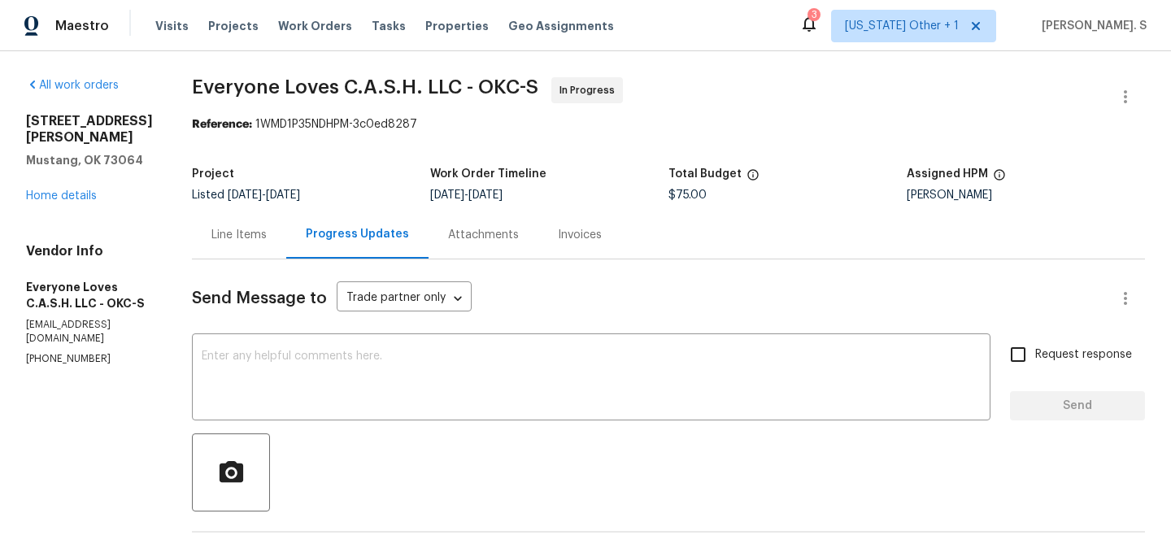
click at [272, 247] on div "Line Items" at bounding box center [239, 235] width 94 height 48
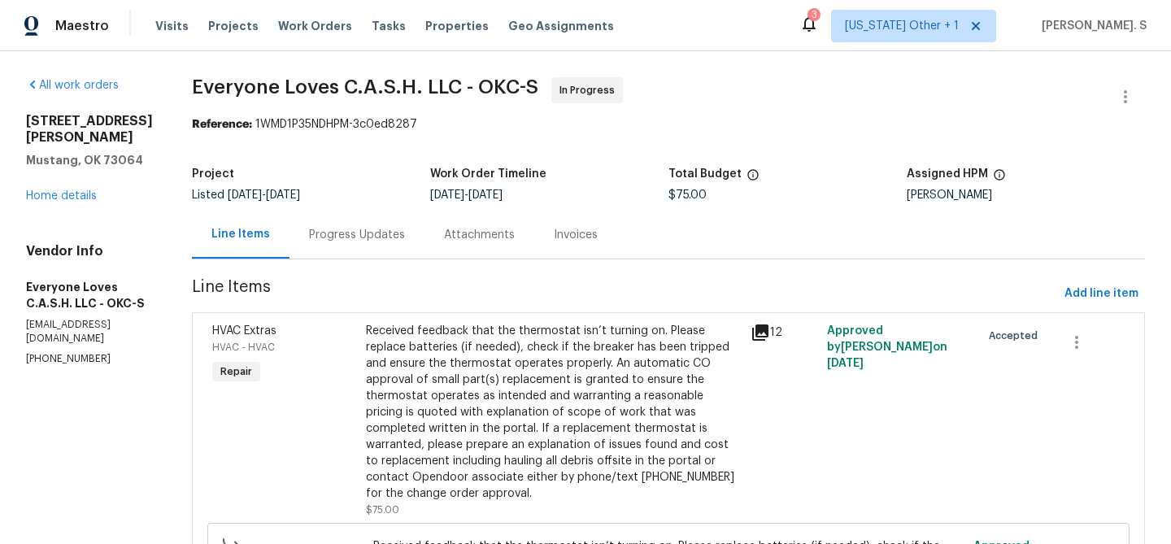
click at [535, 401] on div "Received feedback that the thermostat isn’t turning on. Please replace batterie…" at bounding box center [553, 412] width 375 height 179
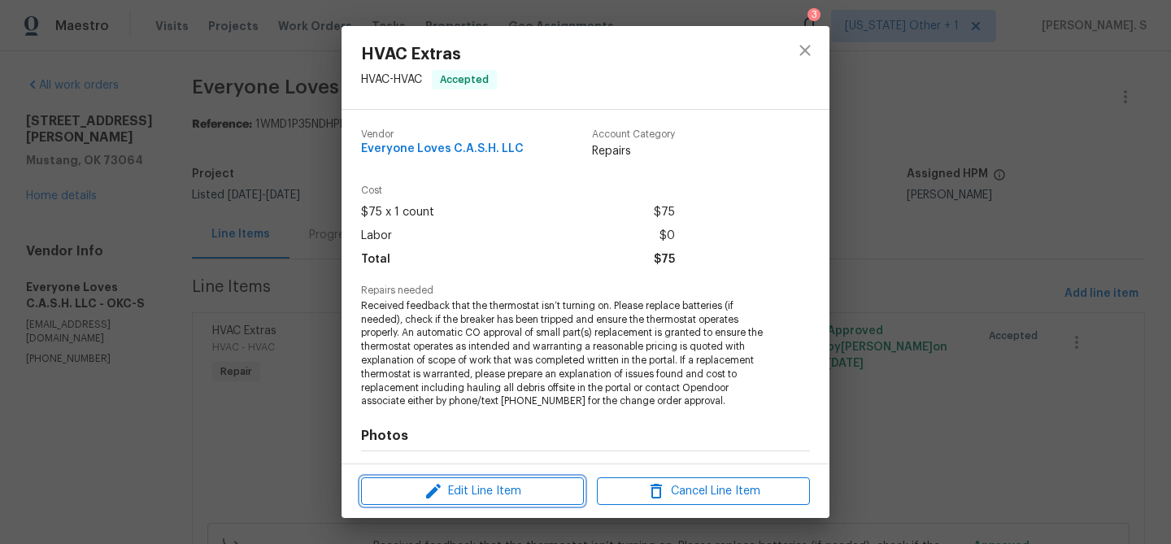
click at [474, 492] on span "Edit Line Item" at bounding box center [472, 491] width 213 height 20
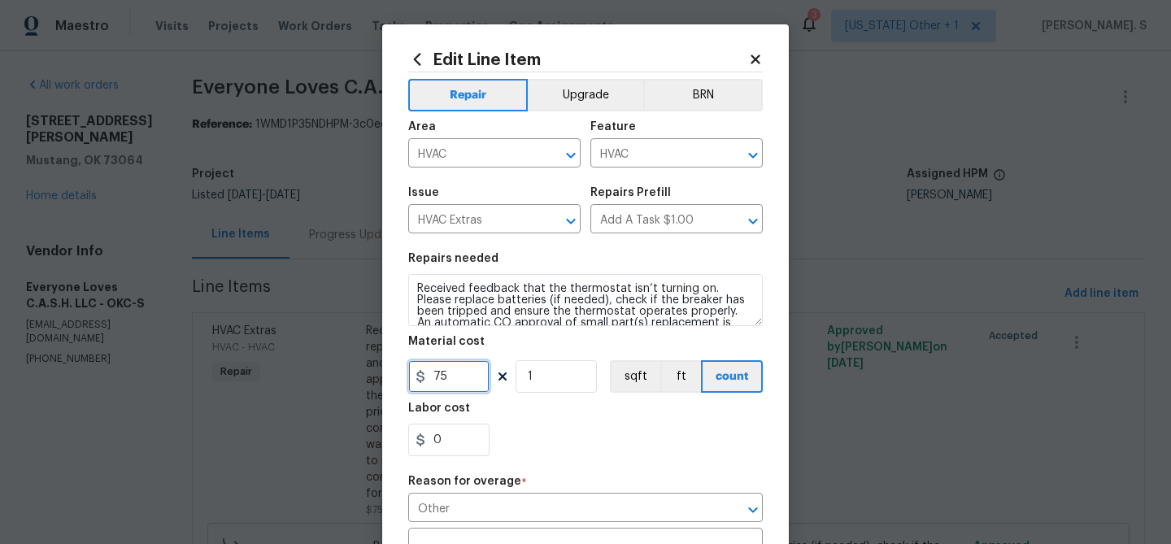
click at [454, 382] on input "75" at bounding box center [448, 376] width 81 height 33
type input "963"
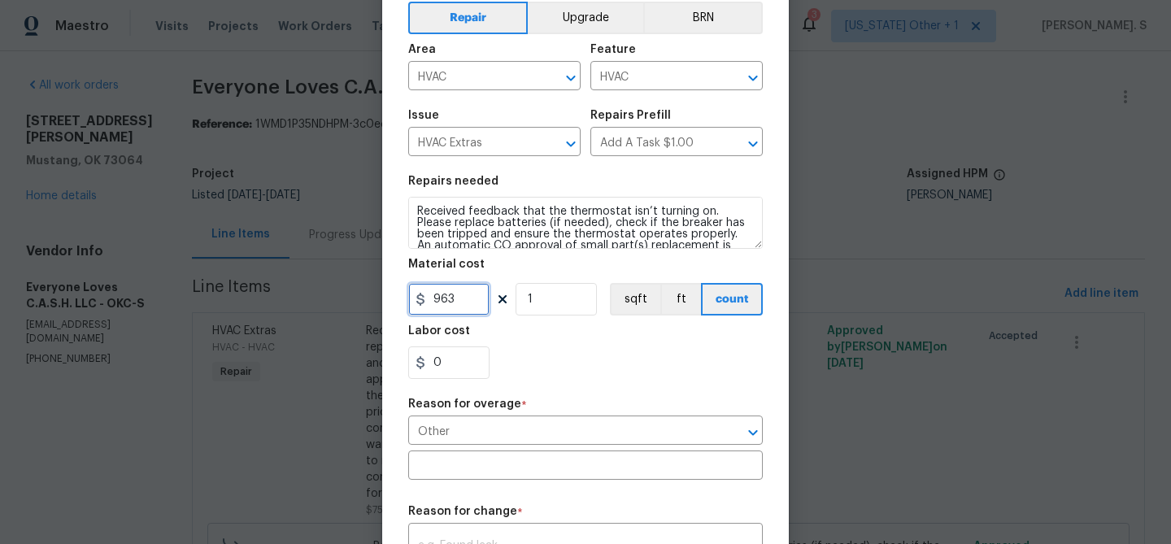
scroll to position [150, 0]
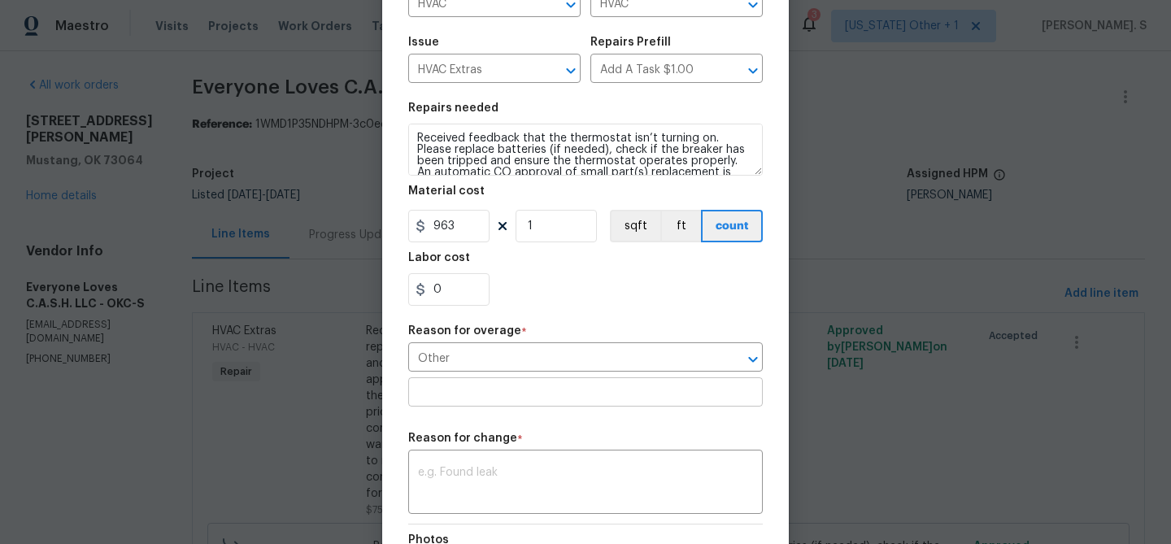
click at [480, 402] on input "text" at bounding box center [585, 393] width 354 height 25
click at [526, 495] on textarea at bounding box center [585, 484] width 335 height 34
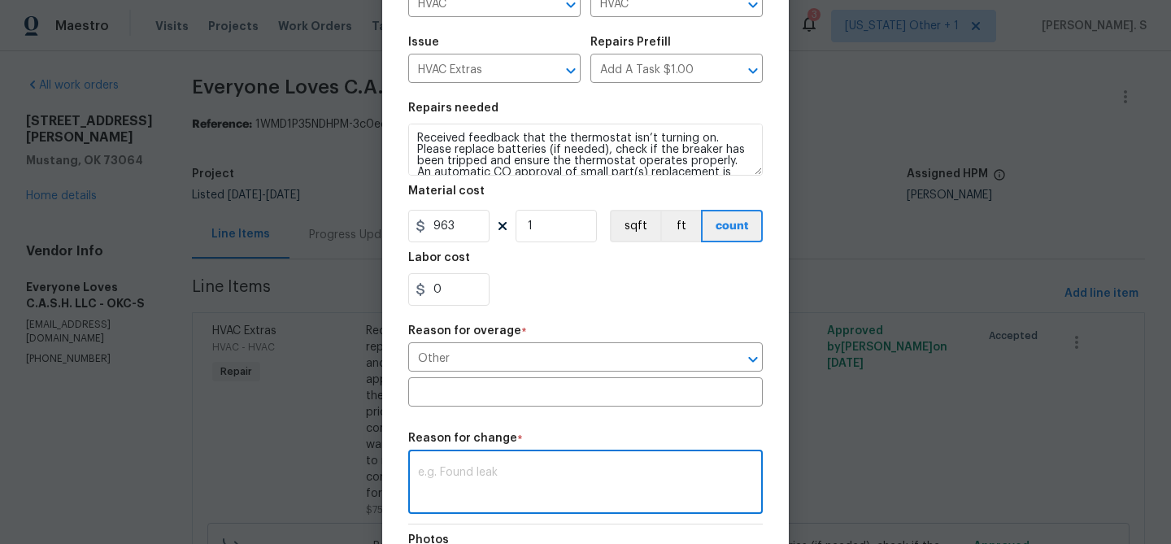
paste textarea "(GJ) Updated cost per BR team approval."
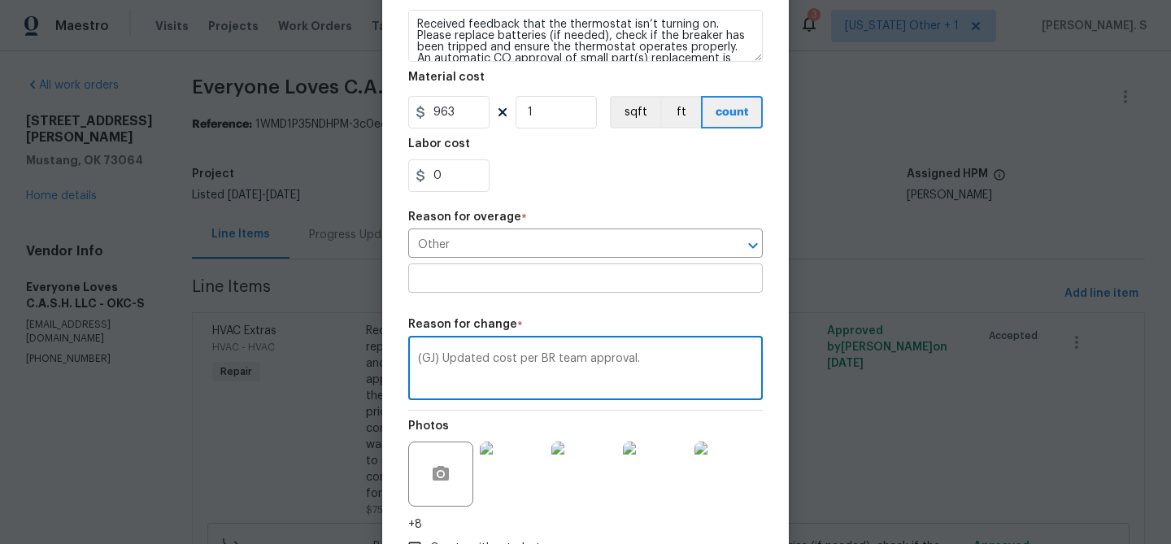
scroll to position [382, 0]
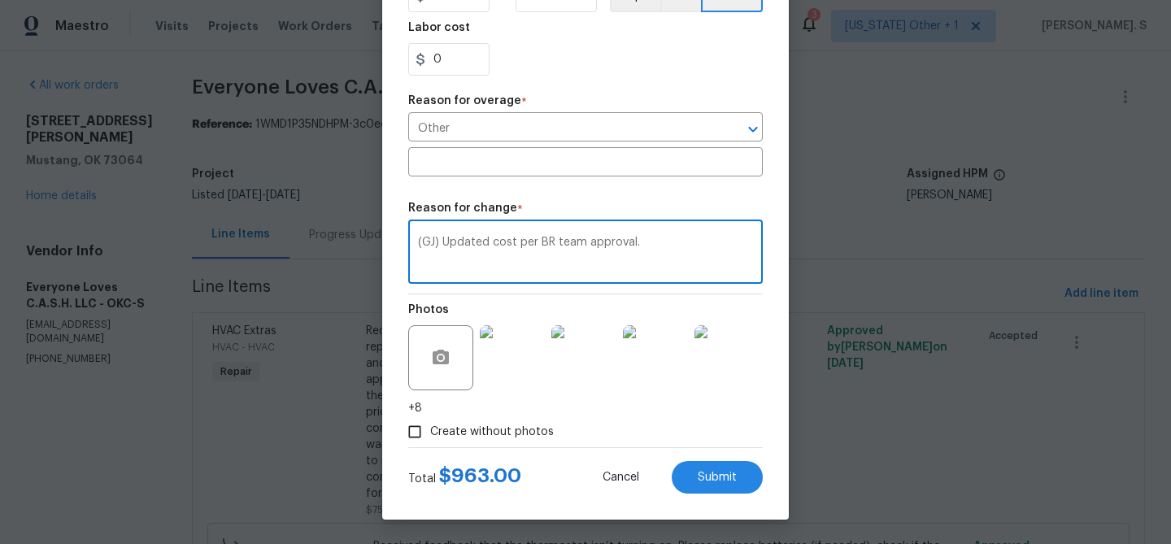
type textarea "(GJ) Updated cost per BR team approval."
click at [706, 493] on div "Edit Line Item Repair Upgrade BRN Area HVAC ​ Feature HVAC ​ Issue HVAC Extras …" at bounding box center [585, 81] width 406 height 875
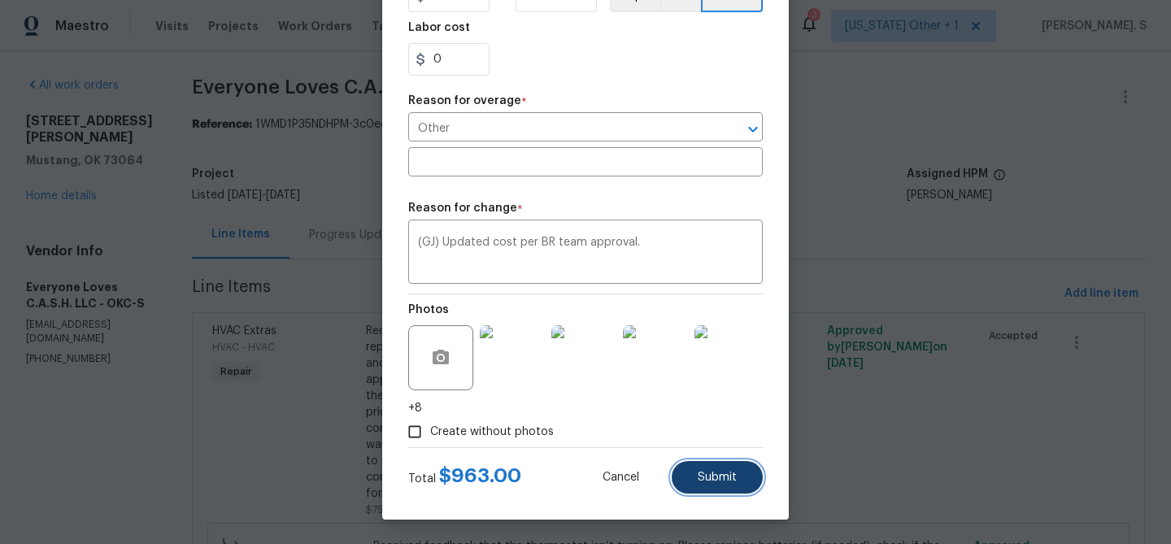
click at [706, 473] on span "Submit" at bounding box center [716, 477] width 39 height 12
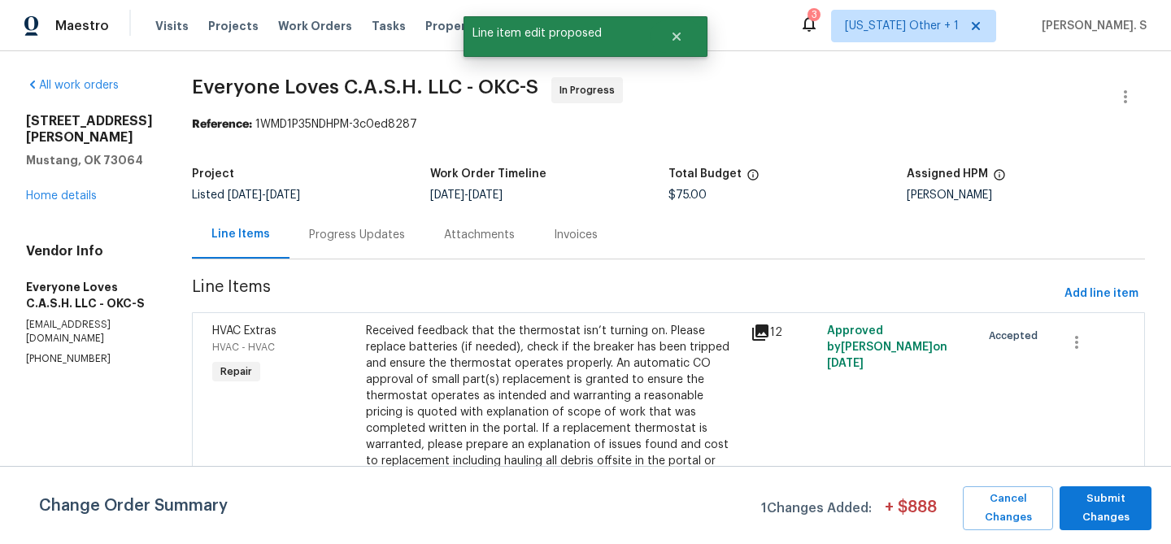
scroll to position [0, 0]
click at [1108, 506] on span "Submit Changes" at bounding box center [1105, 507] width 76 height 37
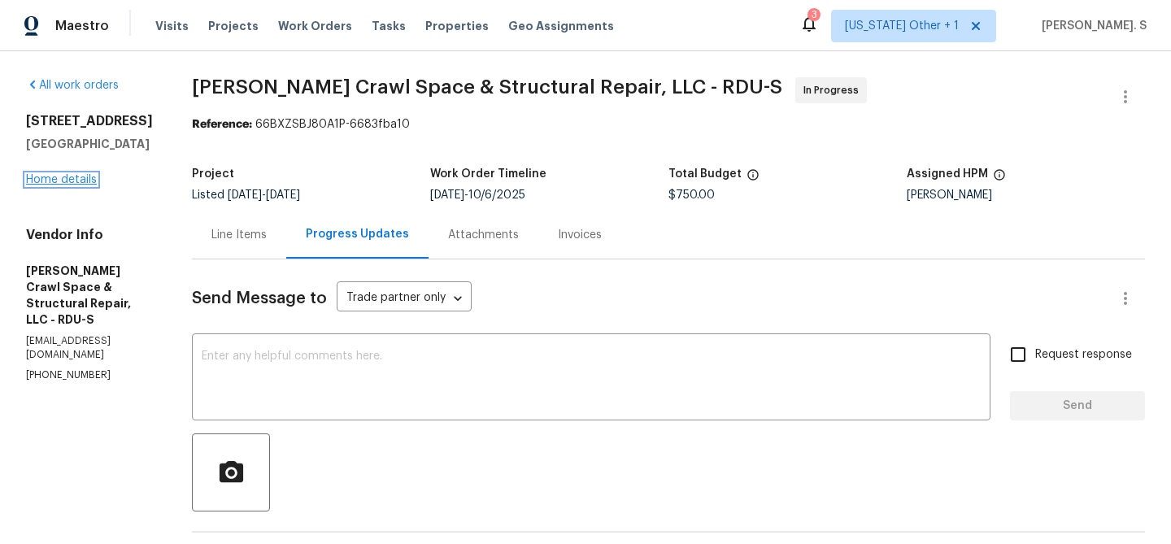
click at [84, 175] on link "Home details" at bounding box center [61, 179] width 71 height 11
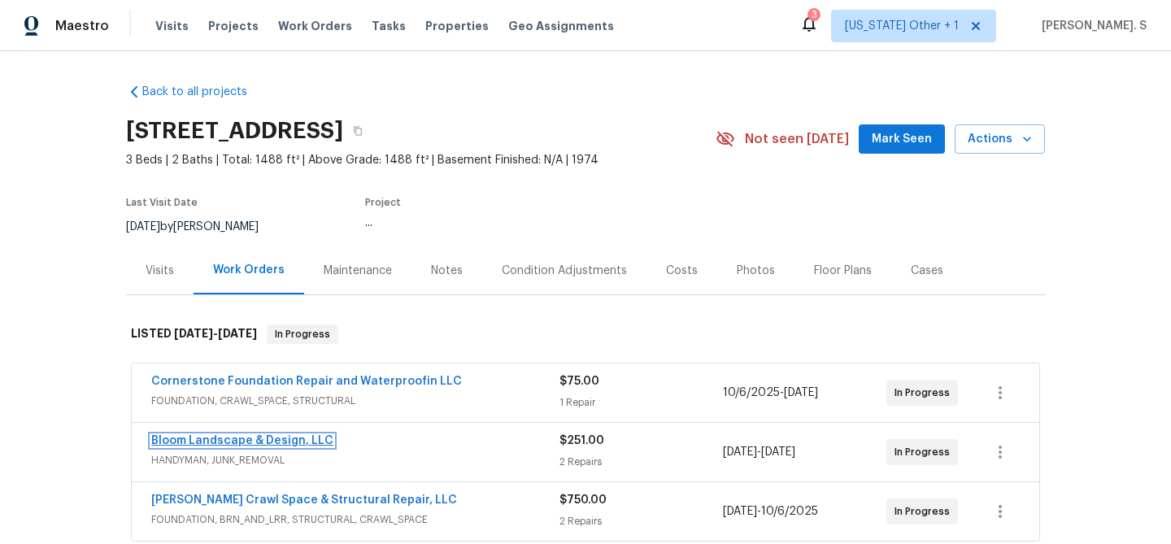
click at [191, 440] on link "Bloom Landscape & Design, LLC" at bounding box center [242, 440] width 182 height 11
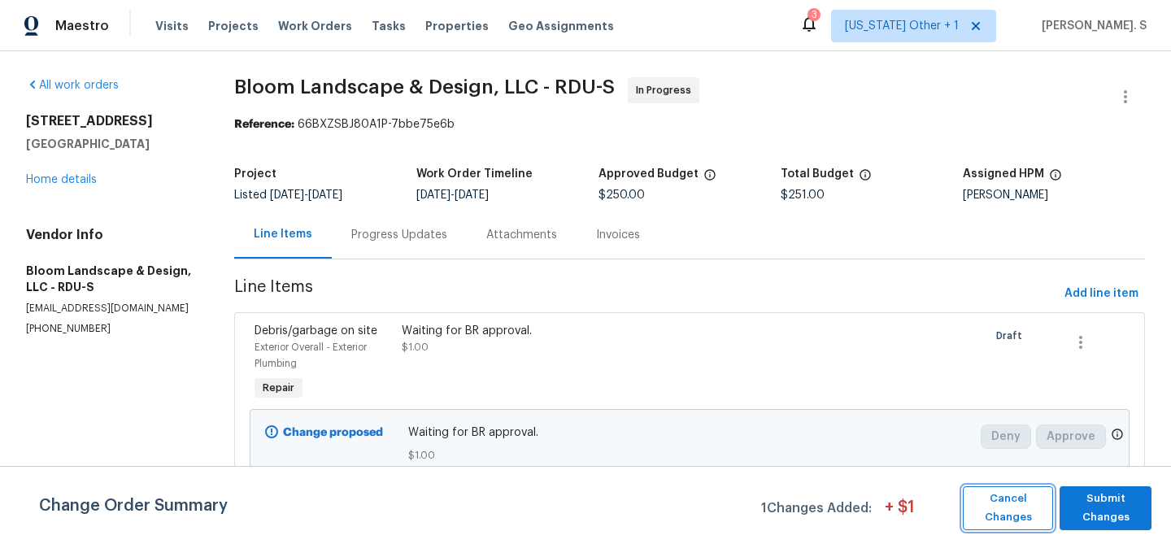
click at [992, 527] on button "Cancel Changes" at bounding box center [1007, 508] width 90 height 44
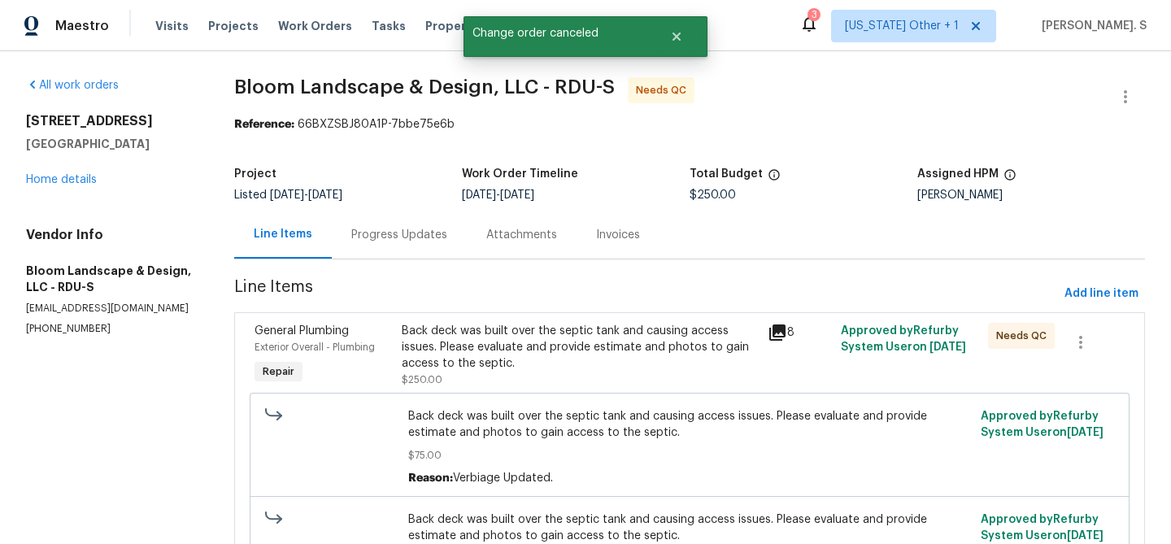
click at [438, 248] on div "Progress Updates" at bounding box center [399, 235] width 135 height 48
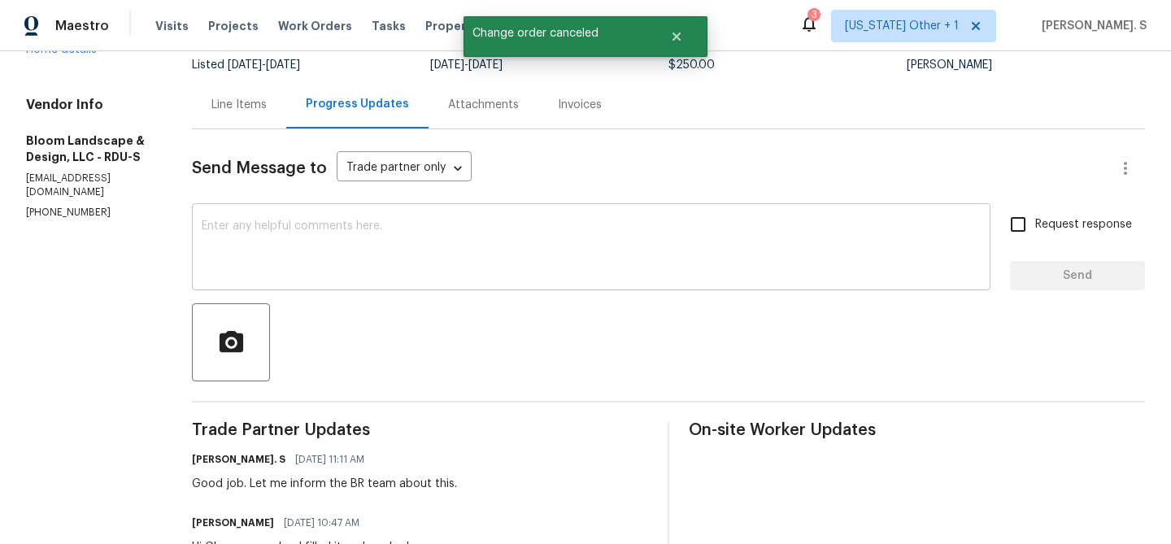
scroll to position [142, 0]
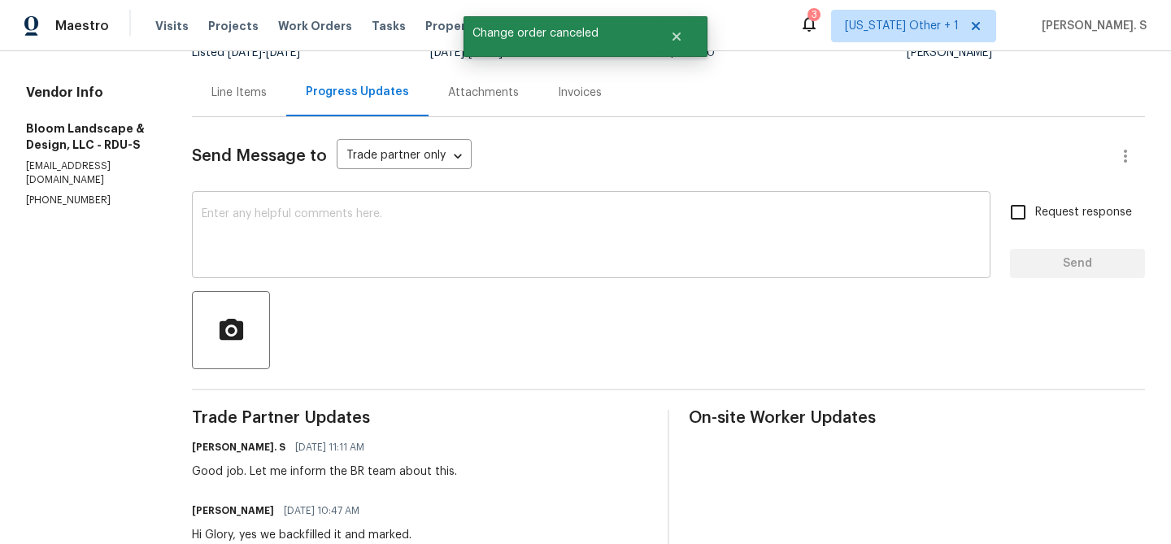
click at [309, 268] on div "x ​" at bounding box center [591, 236] width 798 height 83
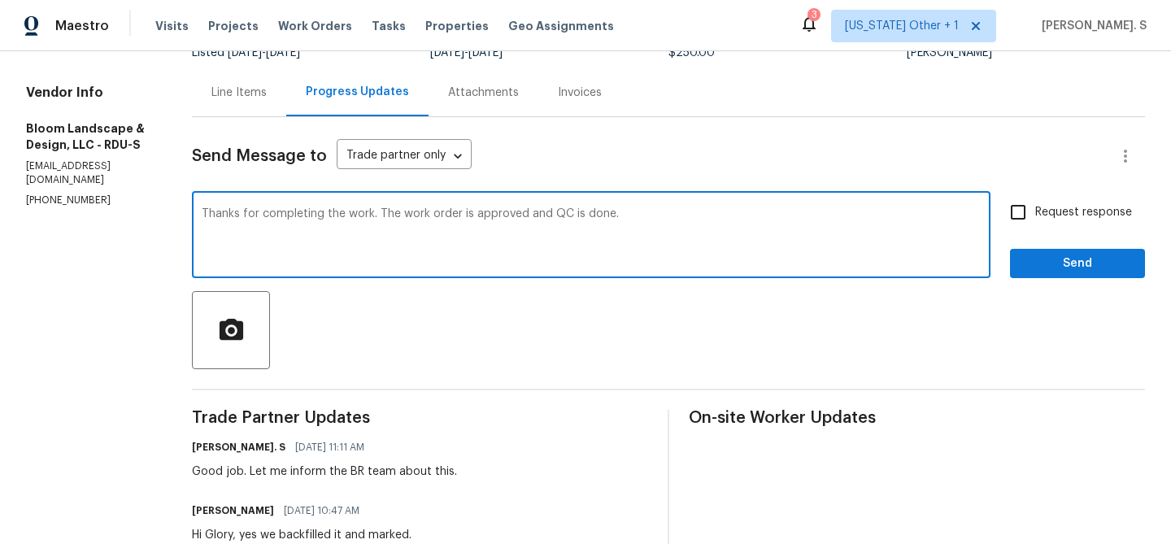
type textarea "Thanks for completing the work. The work order is approved and QC is done."
click at [307, 268] on div "Thanks for completing the work. The work order is approved and QC is done. x ​" at bounding box center [591, 236] width 798 height 83
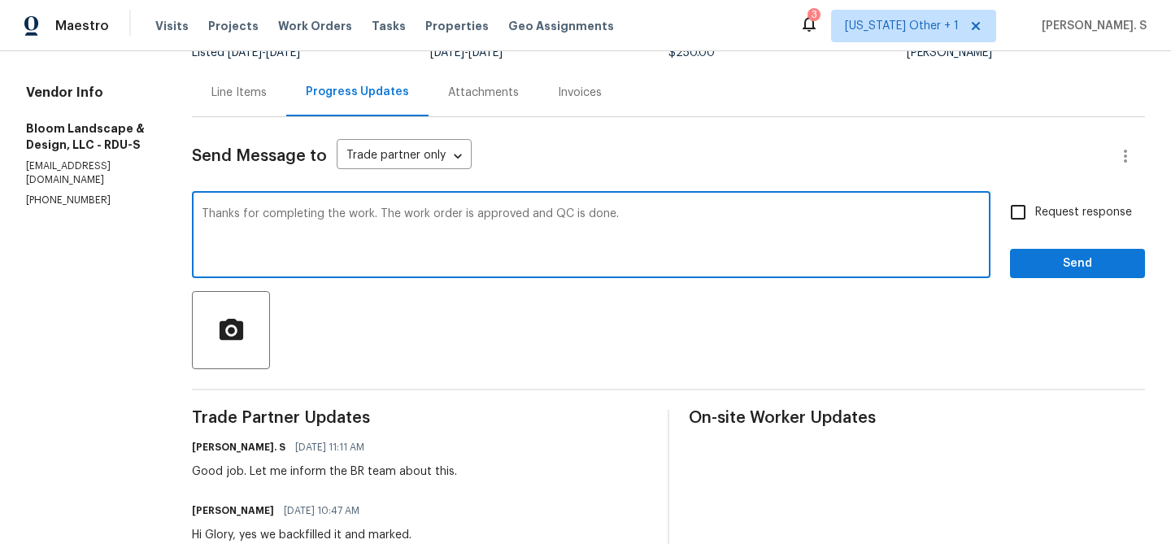
click at [436, 228] on textarea "Thanks for completing the work. The work order is approved and QC is done." at bounding box center [591, 236] width 779 height 57
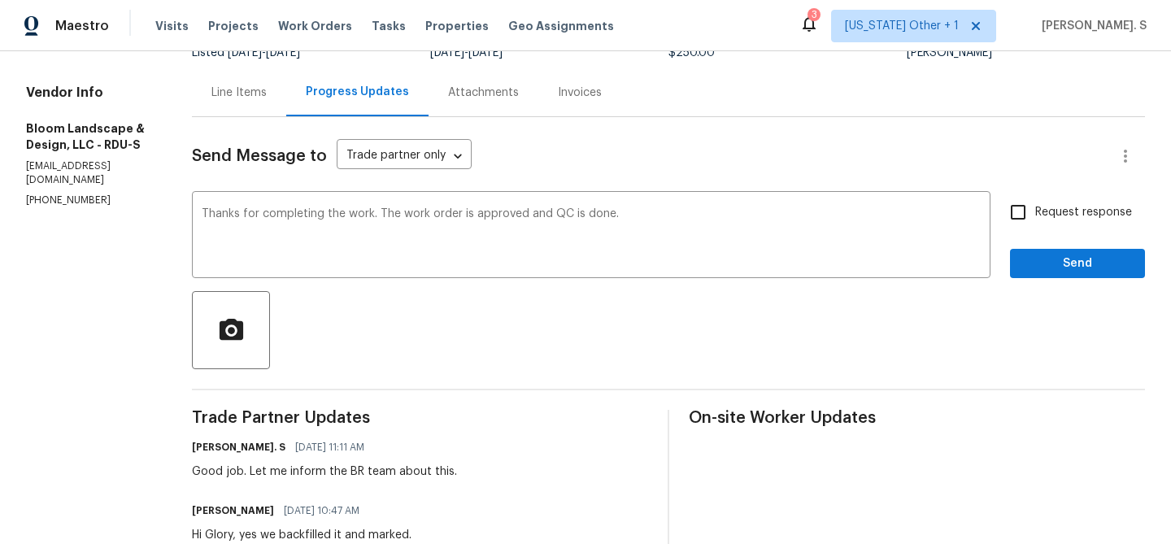
click at [1063, 215] on span "Request response" at bounding box center [1083, 212] width 97 height 17
click at [1035, 215] on input "Request response" at bounding box center [1018, 212] width 34 height 34
checkbox input "true"
click at [1052, 265] on span "Send" at bounding box center [1077, 264] width 109 height 20
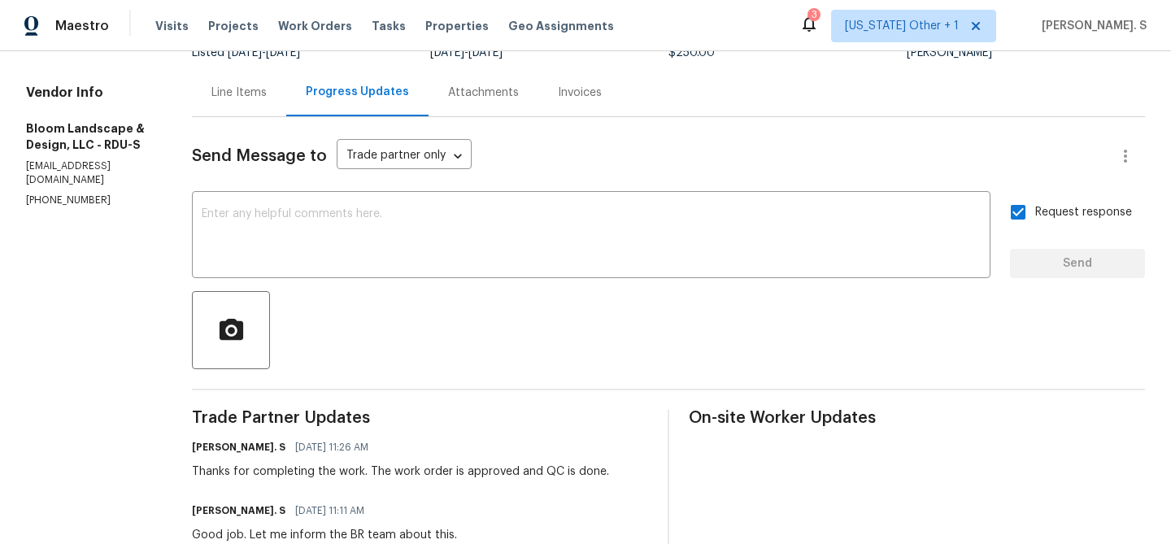
scroll to position [0, 0]
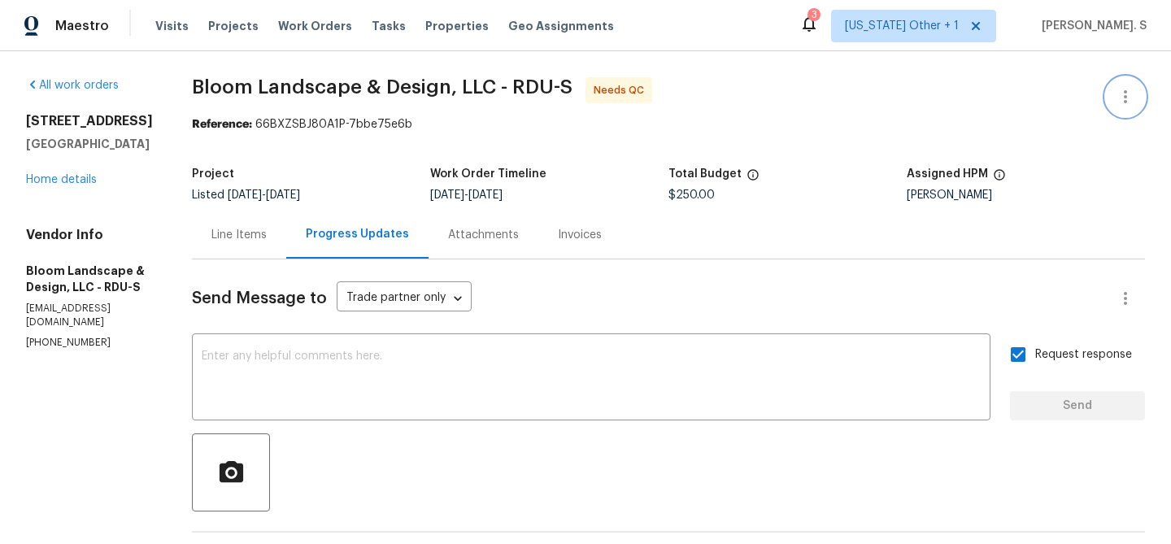
click at [1119, 87] on icon "button" at bounding box center [1125, 97] width 20 height 20
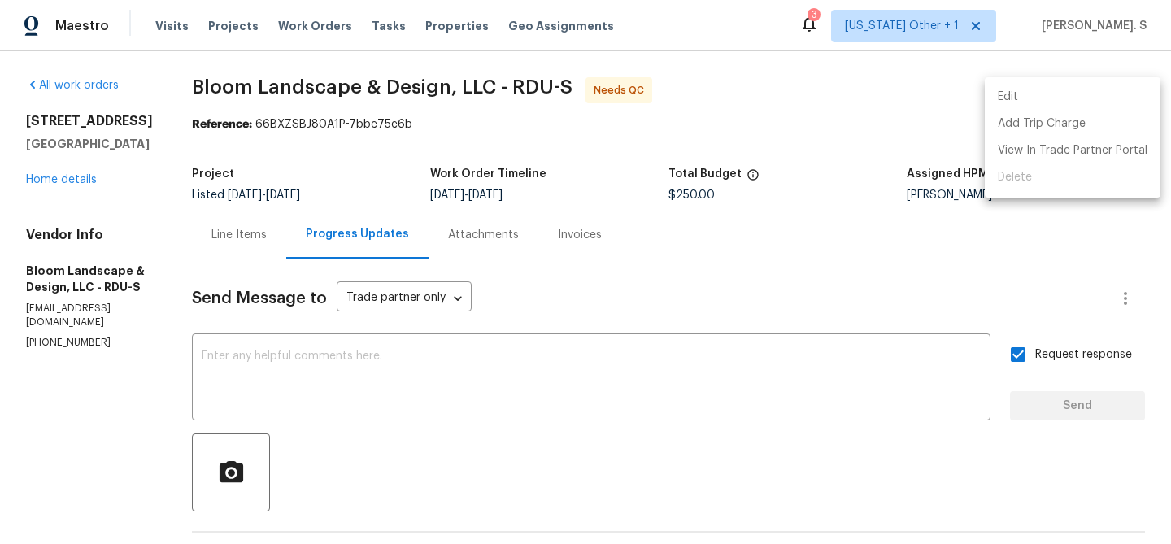
click at [1057, 97] on li "Edit" at bounding box center [1072, 97] width 176 height 27
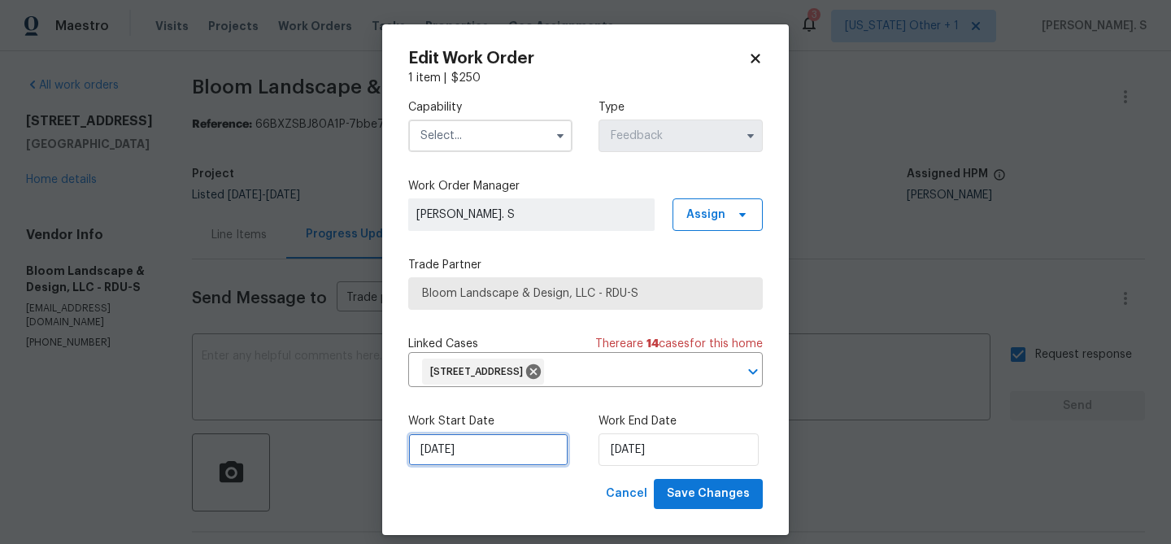
click at [500, 453] on input "[DATE]" at bounding box center [488, 449] width 160 height 33
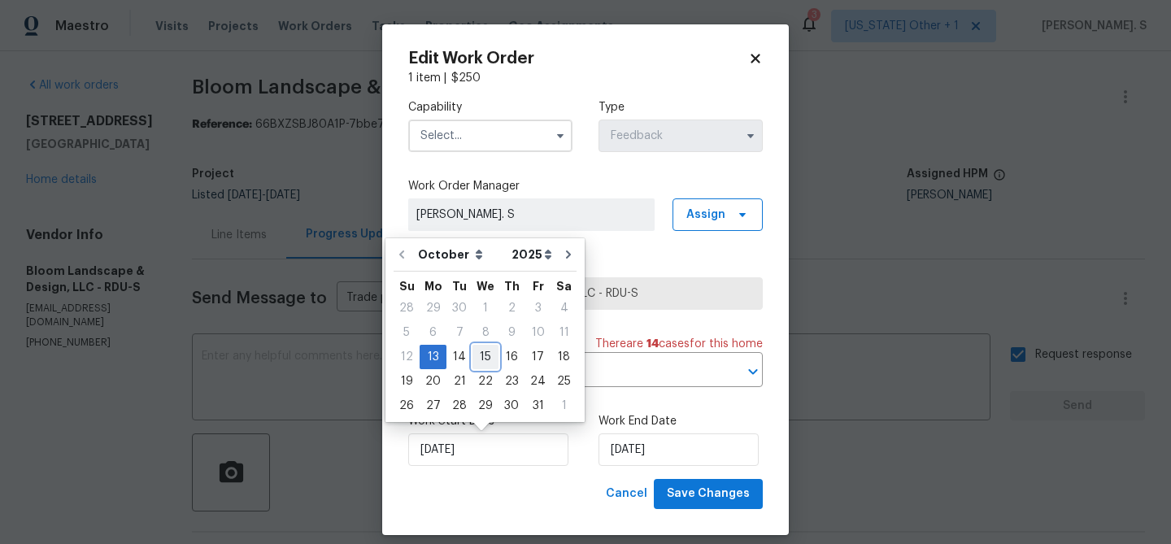
click at [483, 350] on div "15" at bounding box center [485, 356] width 26 height 23
type input "[DATE]"
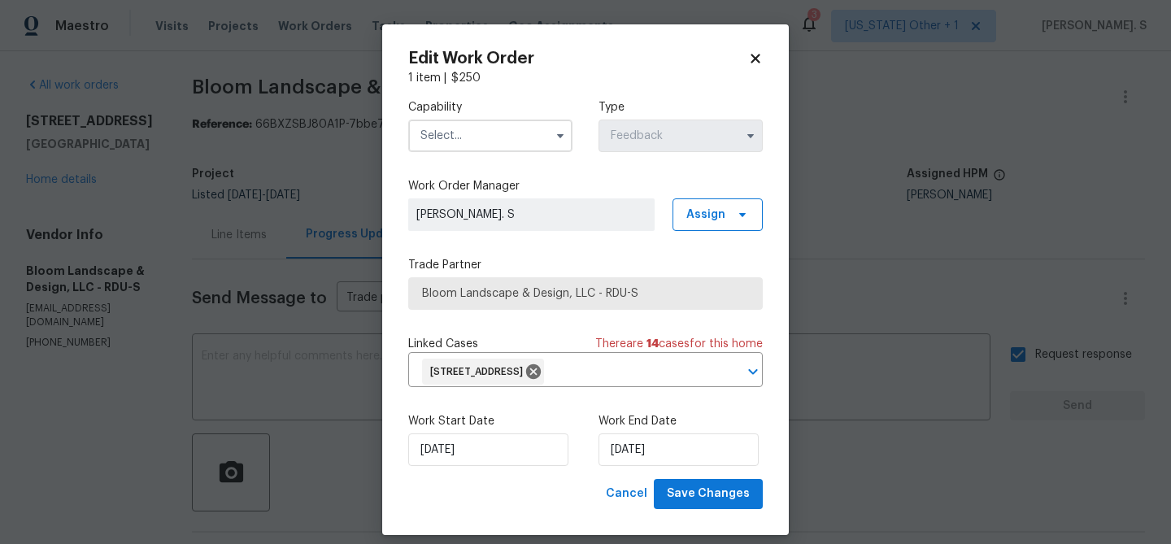
click at [510, 119] on input "text" at bounding box center [490, 135] width 164 height 33
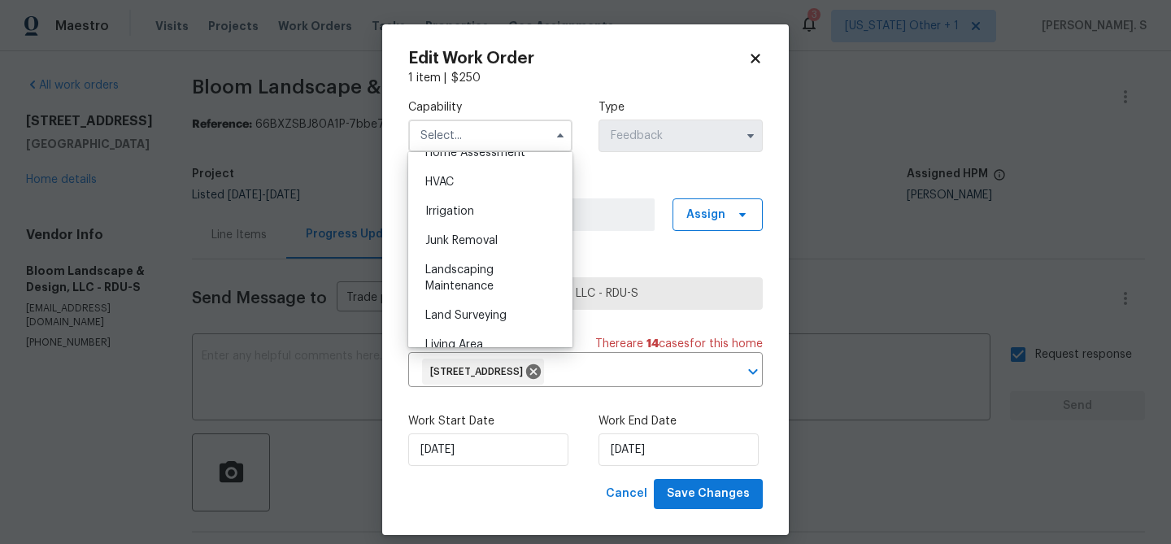
scroll to position [974, 0]
click at [501, 278] on div "Landscaping Maintenance" at bounding box center [490, 275] width 156 height 46
type input "Landscaping Maintenance"
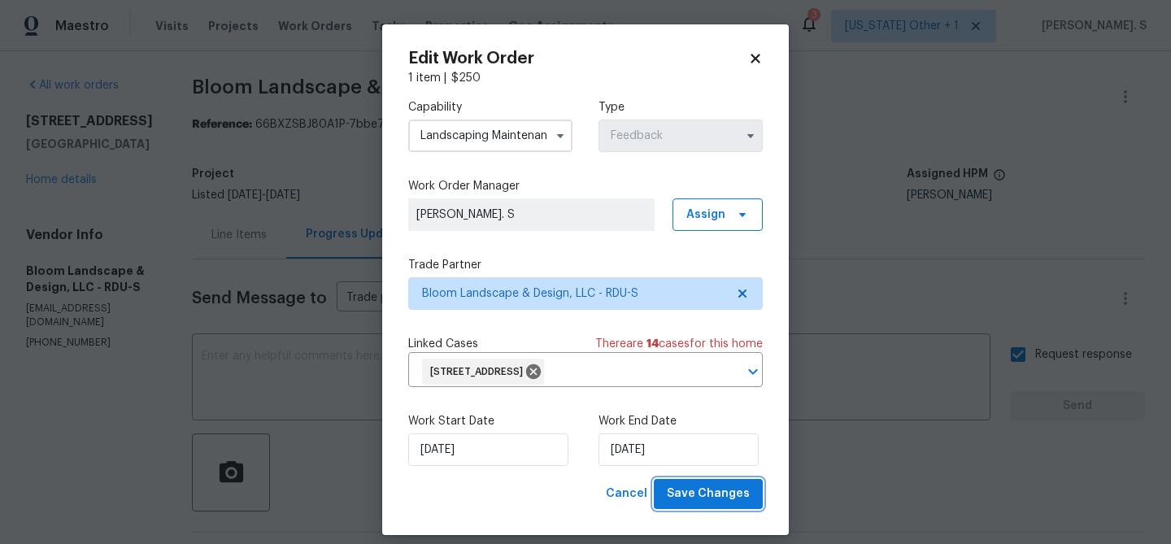
click at [690, 493] on span "Save Changes" at bounding box center [708, 494] width 83 height 20
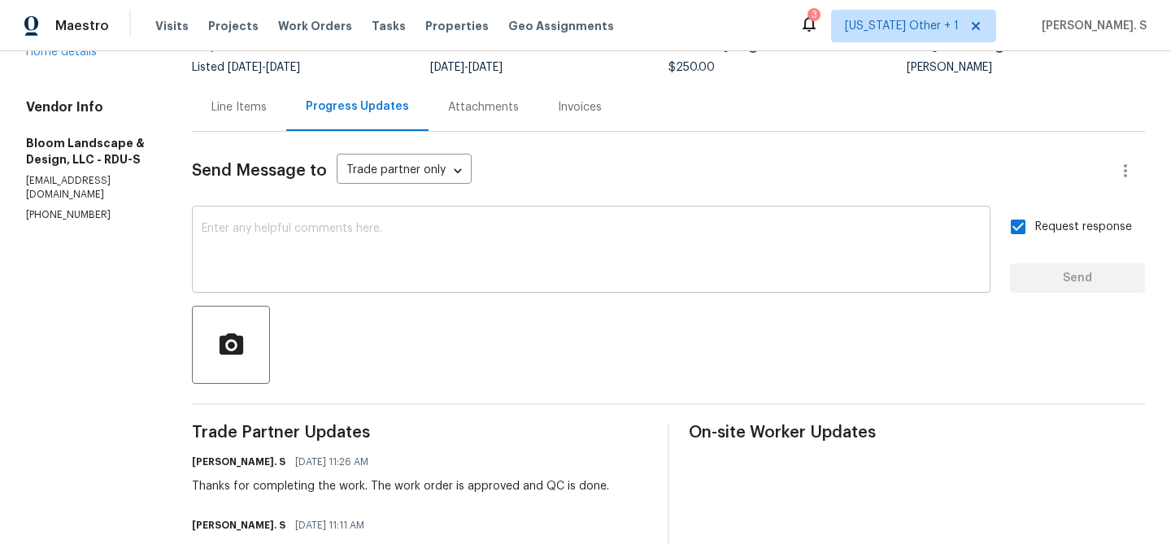
scroll to position [0, 0]
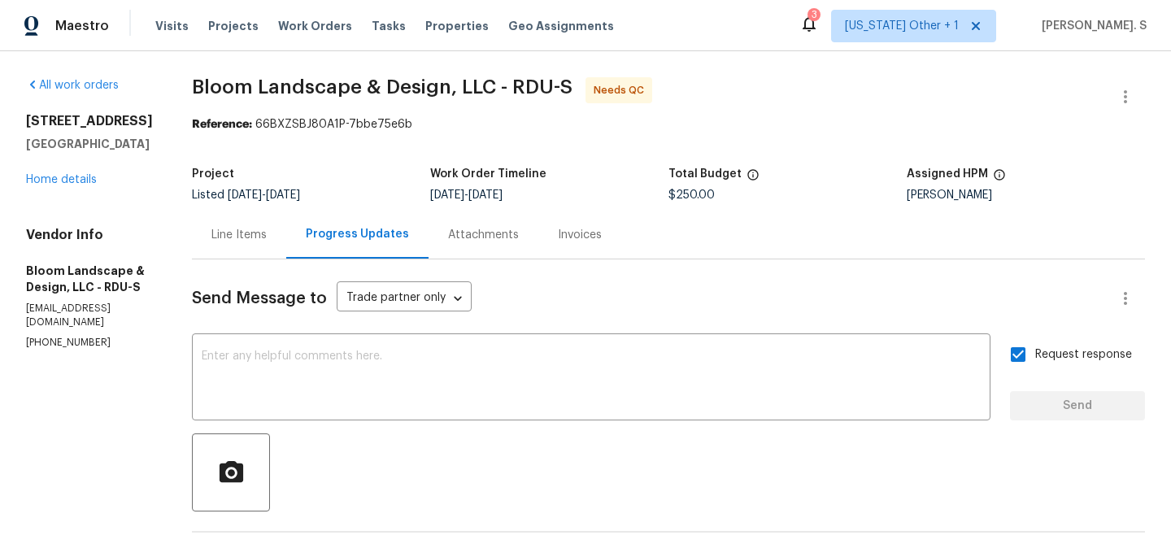
click at [241, 233] on div "Line Items" at bounding box center [238, 235] width 55 height 16
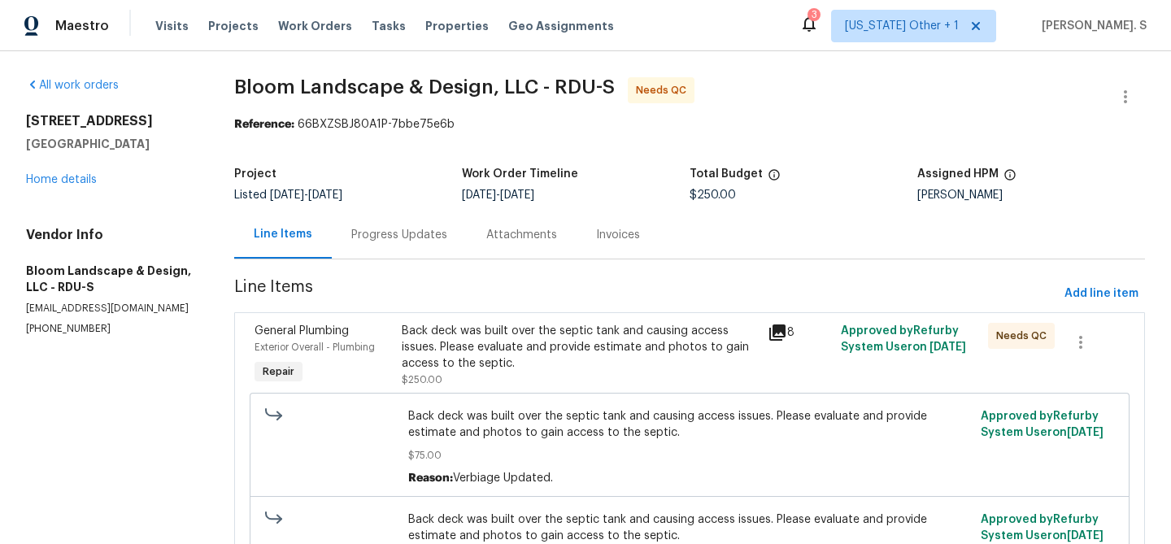
click at [663, 373] on div "Back deck was built over the septic tank and causing access issues. Please eval…" at bounding box center [580, 355] width 357 height 65
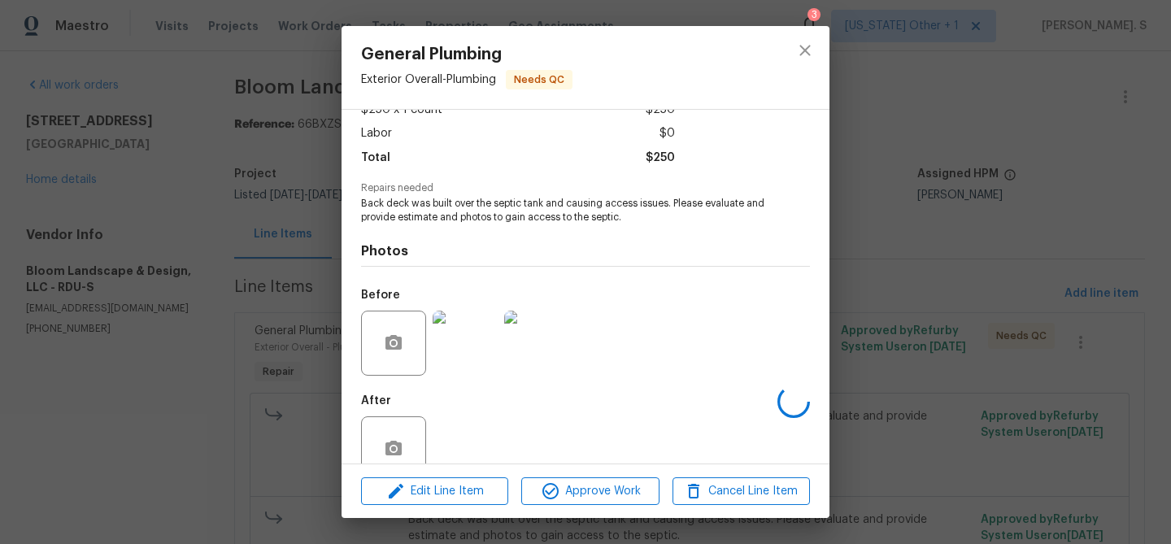
scroll to position [137, 0]
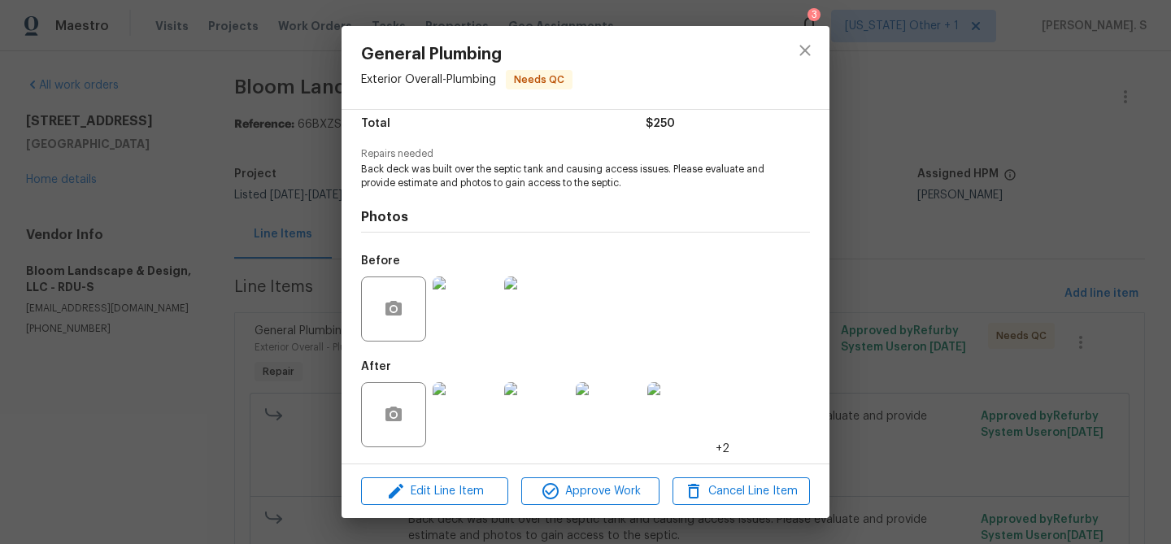
click at [598, 511] on div "Edit Line Item Approve Work Cancel Line Item" at bounding box center [585, 491] width 488 height 54
click at [602, 504] on button "Approve Work" at bounding box center [589, 491] width 137 height 28
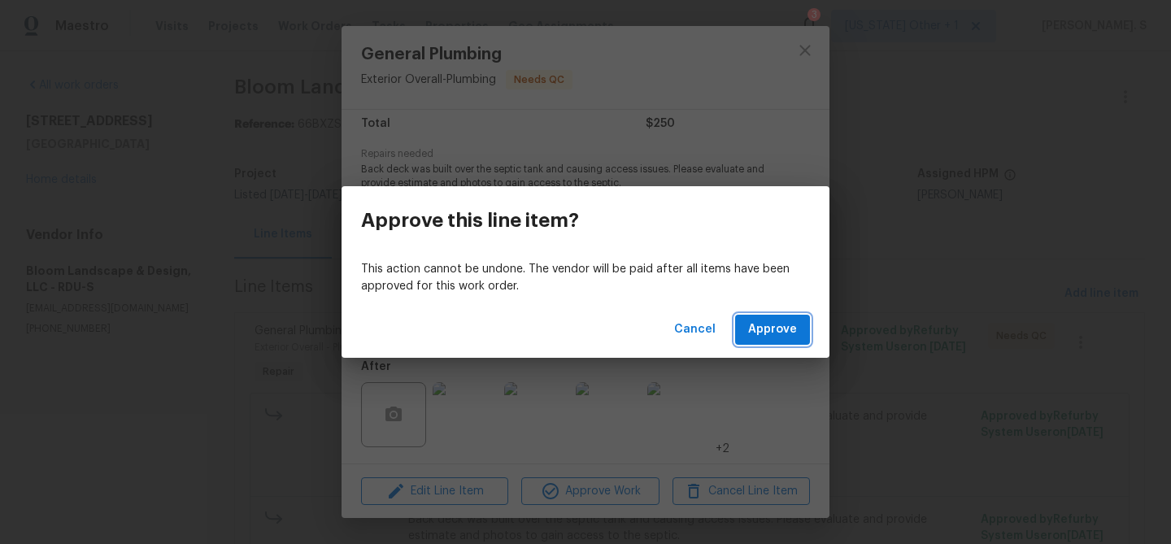
click at [800, 340] on button "Approve" at bounding box center [772, 330] width 75 height 30
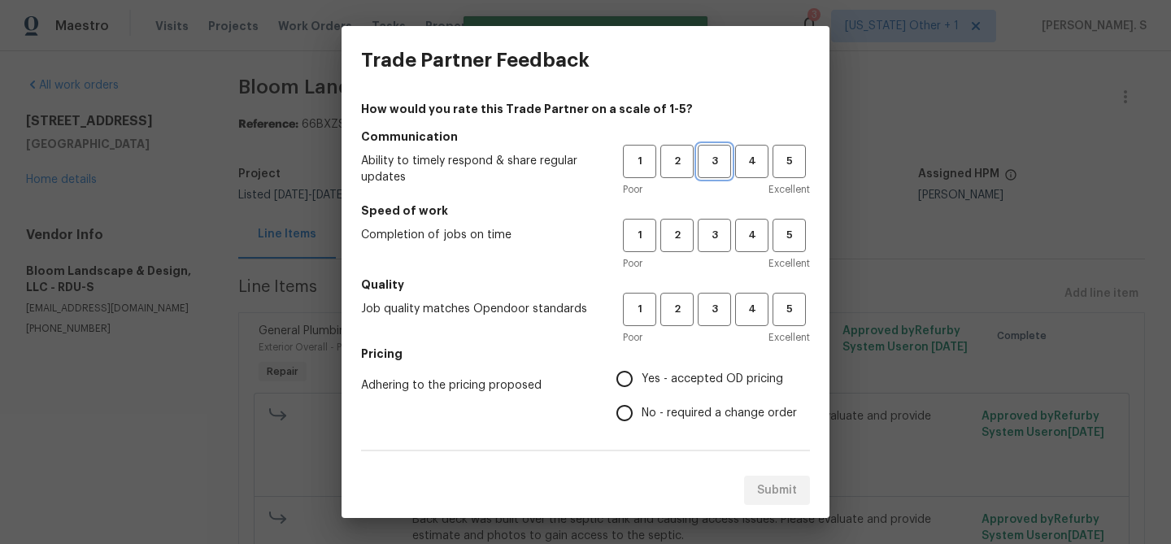
click at [723, 167] on span "3" at bounding box center [714, 161] width 30 height 19
click at [719, 252] on div "1 2 3 4 5 Poor Excellent" at bounding box center [716, 245] width 187 height 53
click at [719, 246] on button "3" at bounding box center [713, 235] width 33 height 33
click at [726, 273] on div "How would you rate this Trade Partner on a scale of 1-5? Communication Ability …" at bounding box center [585, 419] width 449 height 636
click at [728, 298] on button "3" at bounding box center [713, 309] width 33 height 33
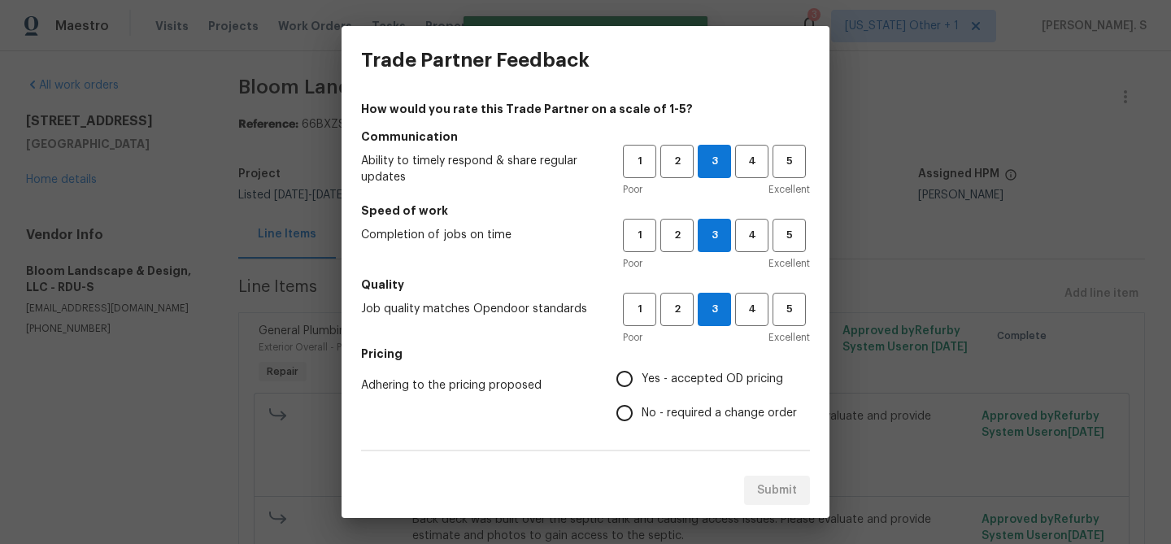
click at [734, 419] on span "No - required a change order" at bounding box center [718, 413] width 155 height 17
click at [641, 419] on input "No - required a change order" at bounding box center [624, 413] width 34 height 34
radio input "true"
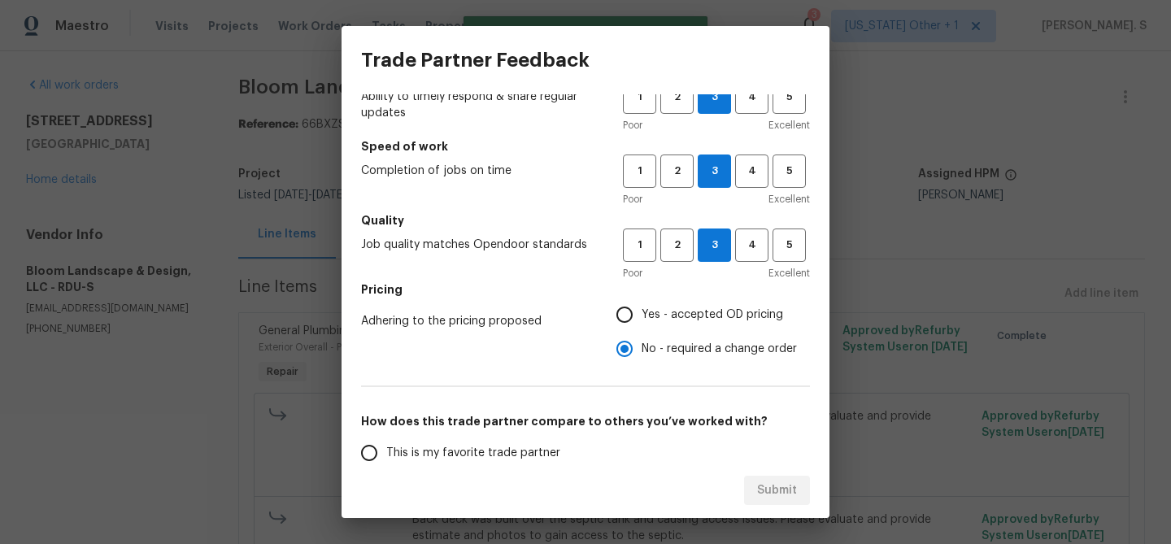
scroll to position [197, 0]
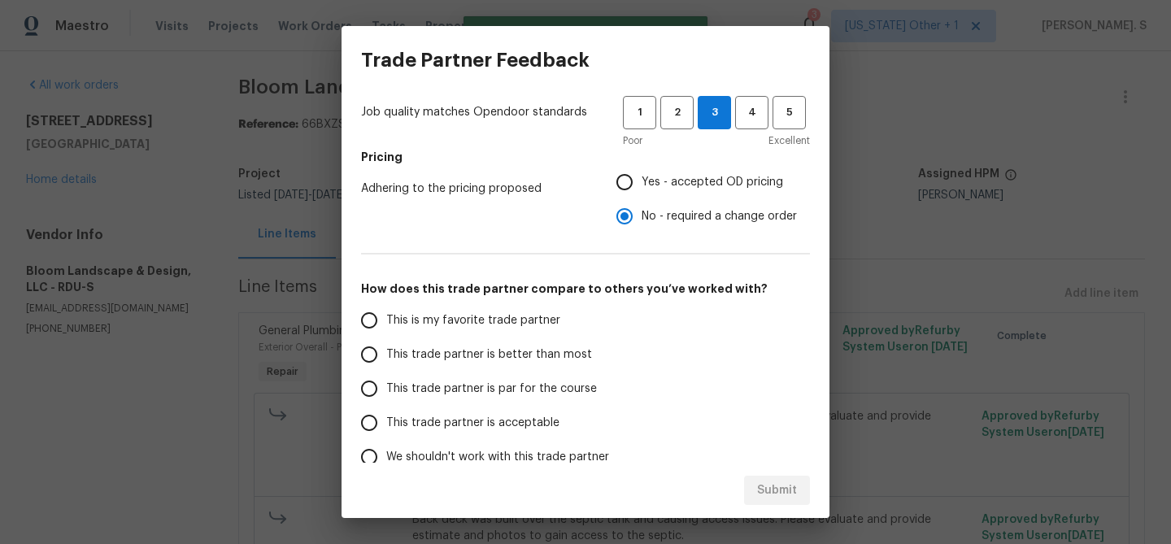
click at [398, 384] on span "This trade partner is par for the course" at bounding box center [491, 388] width 211 height 17
click at [386, 384] on input "This trade partner is par for the course" at bounding box center [369, 388] width 34 height 34
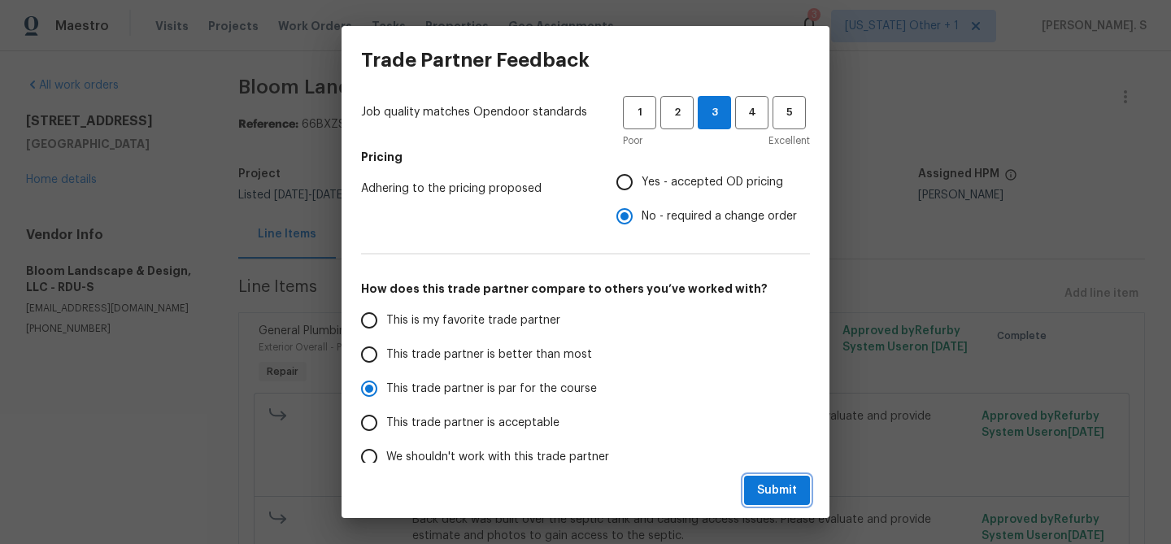
click at [773, 497] on span "Submit" at bounding box center [777, 490] width 40 height 20
radio input "true"
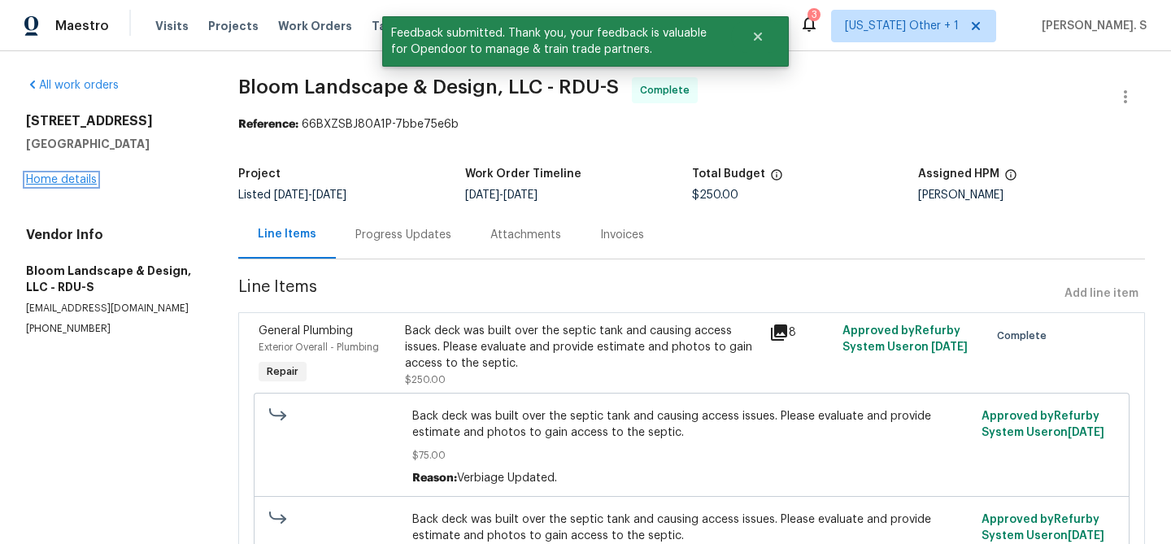
click at [51, 182] on link "Home details" at bounding box center [61, 179] width 71 height 11
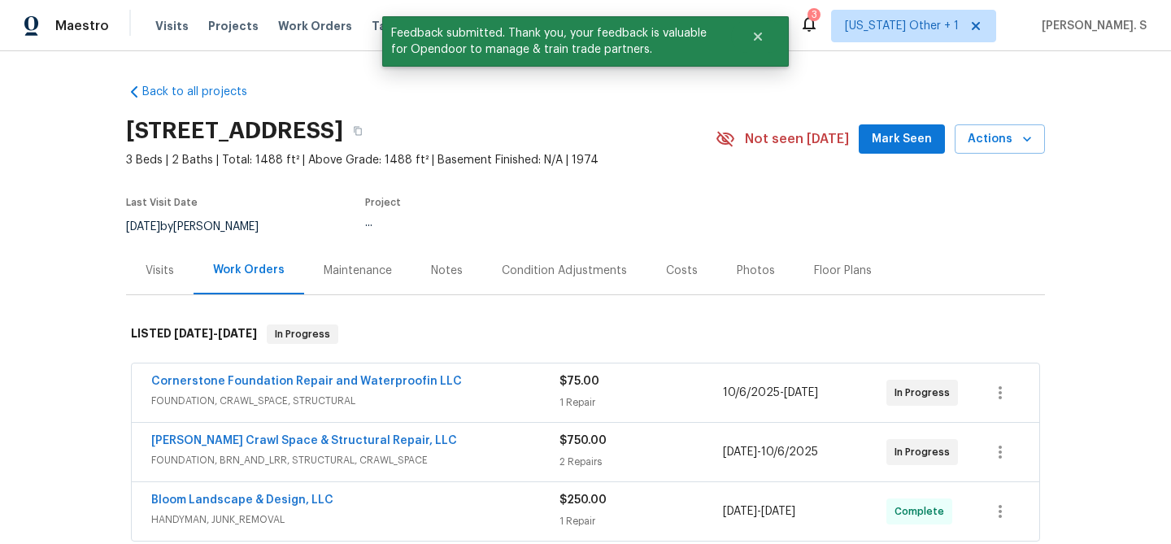
click at [51, 182] on div "Back to all projects 107 Galena Ct, Durham, NC 27704 3 Beds | 2 Baths | Total: …" at bounding box center [585, 297] width 1171 height 493
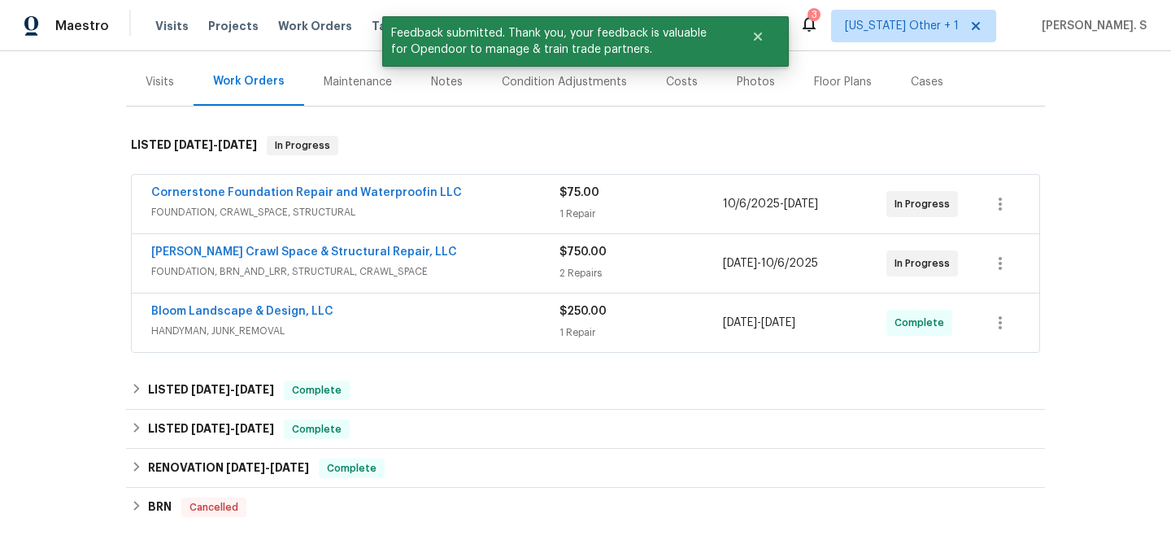
scroll to position [208, 0]
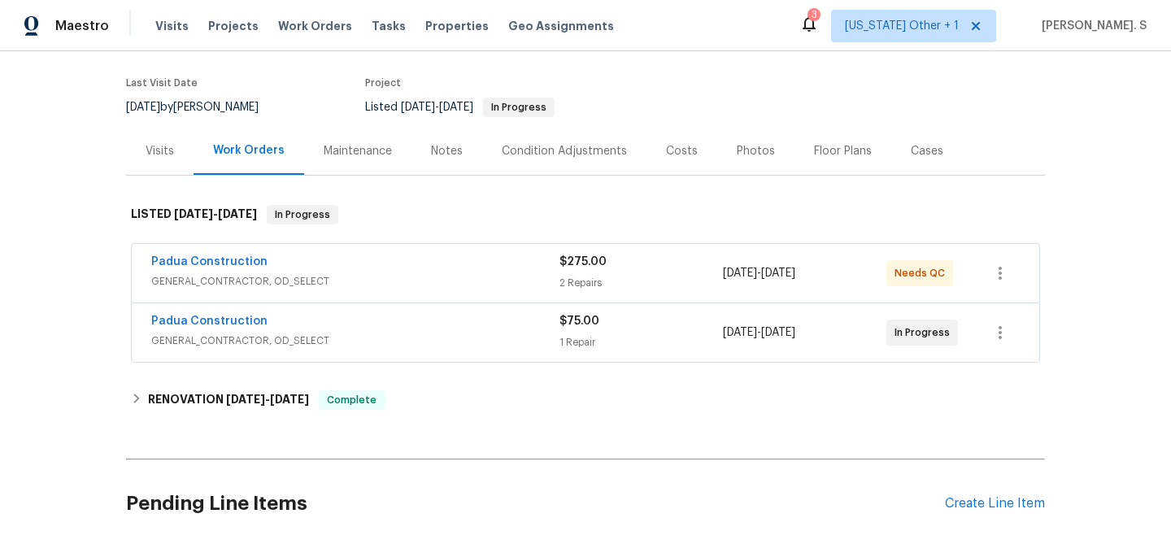
scroll to position [244, 0]
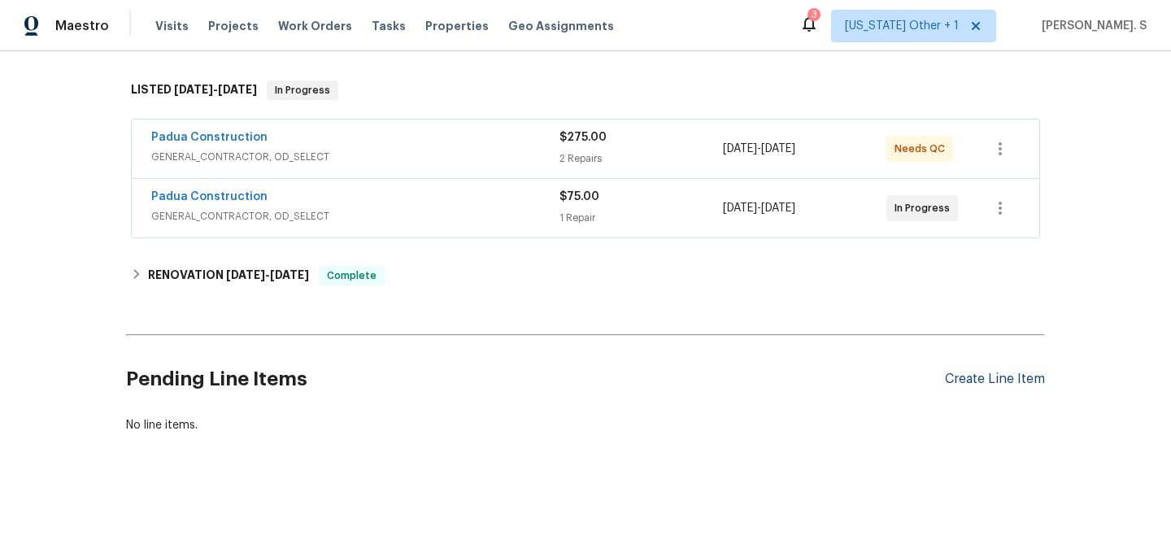
click at [967, 373] on div "Create Line Item" at bounding box center [995, 378] width 100 height 15
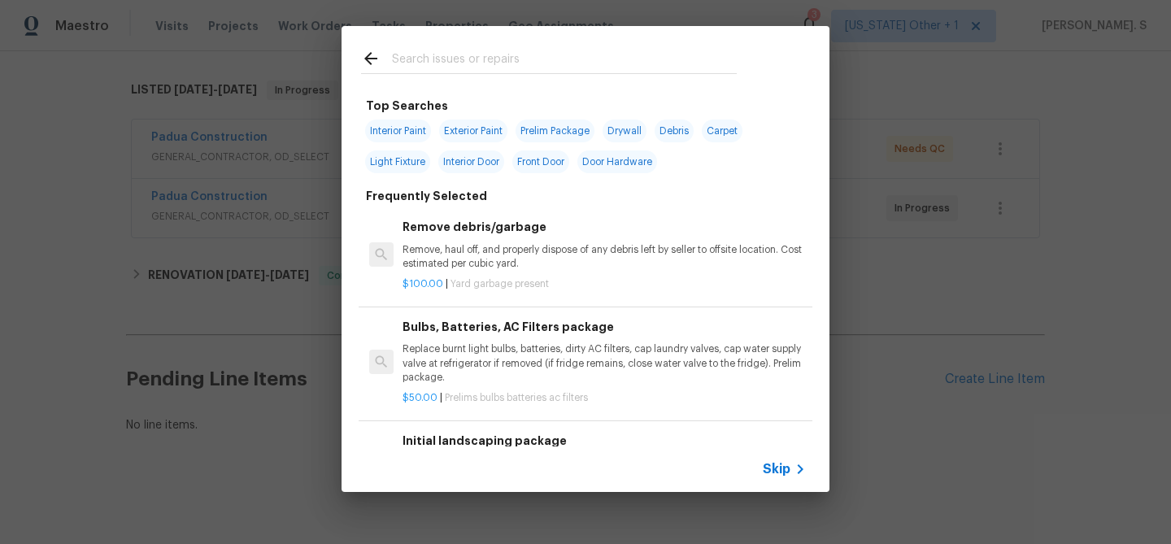
click at [702, 262] on p "Remove, haul off, and properly dispose of any debris left by seller to offsite …" at bounding box center [603, 257] width 403 height 28
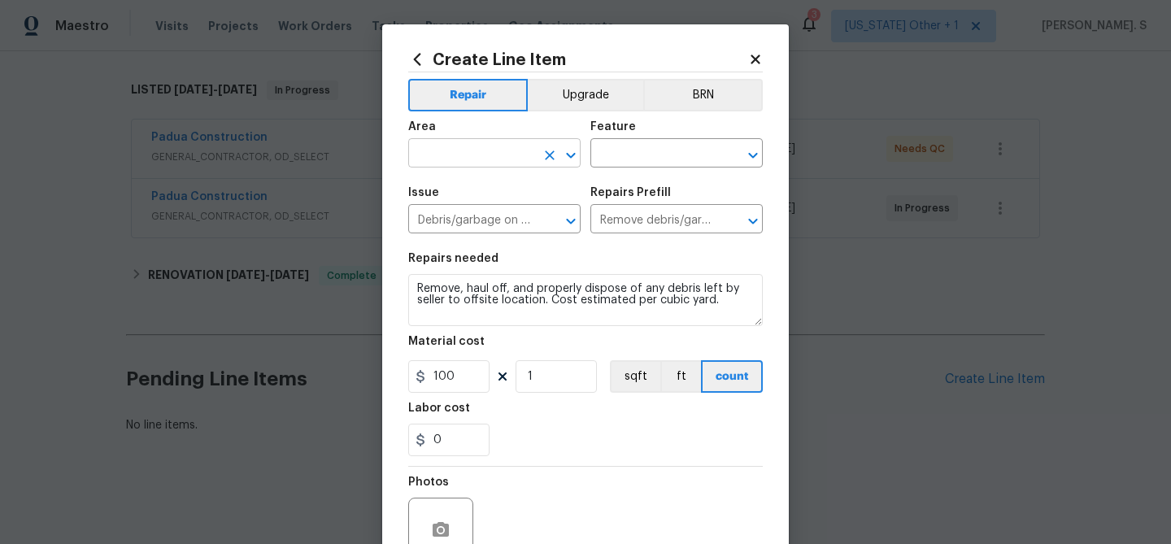
click at [569, 163] on icon "Open" at bounding box center [571, 156] width 20 height 20
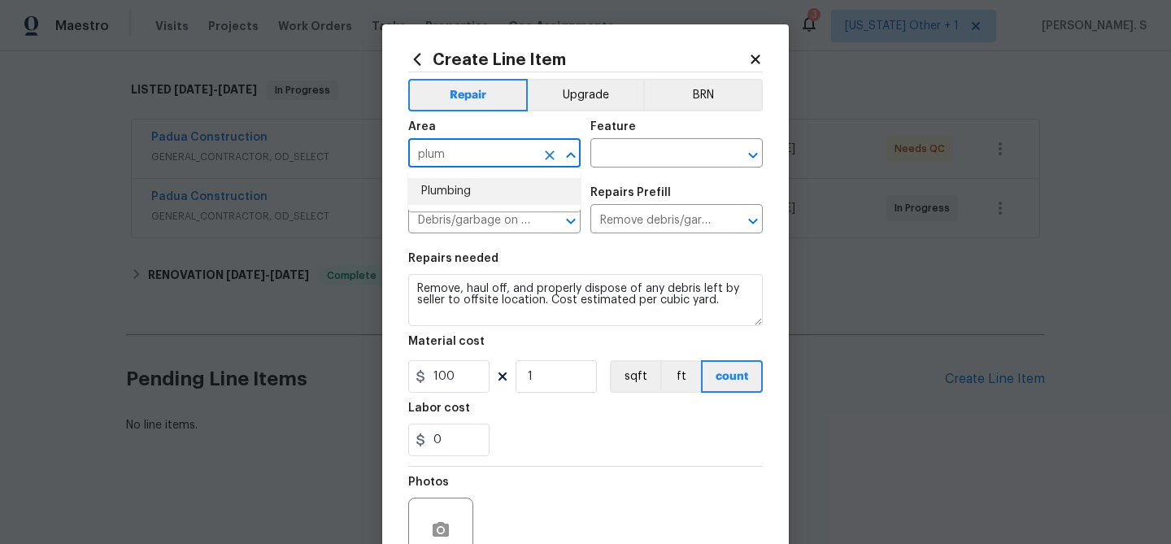
click at [484, 193] on li "Plumbing" at bounding box center [494, 191] width 172 height 27
click at [751, 155] on icon "Open" at bounding box center [752, 155] width 9 height 6
type input "Plumbing"
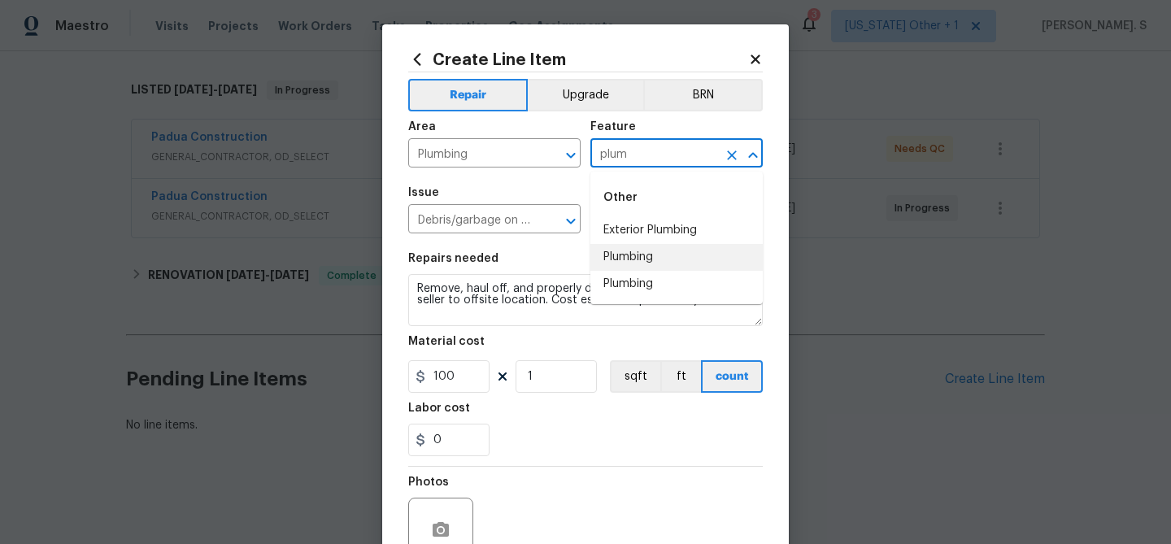
click at [704, 257] on li "Plumbing" at bounding box center [676, 257] width 172 height 27
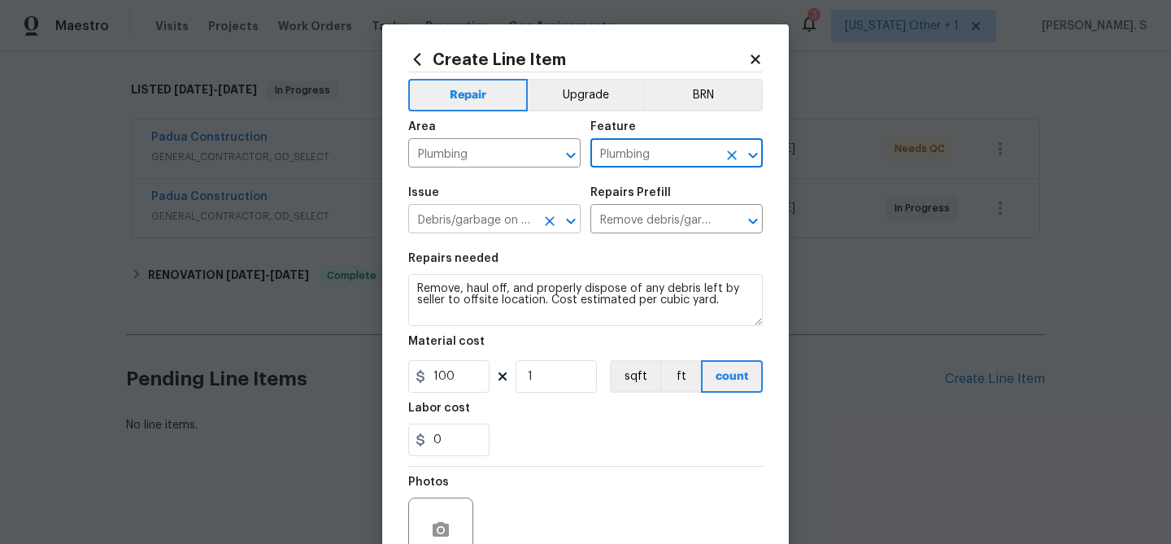
click at [575, 219] on icon "Open" at bounding box center [570, 221] width 9 height 6
type input "Plumbing"
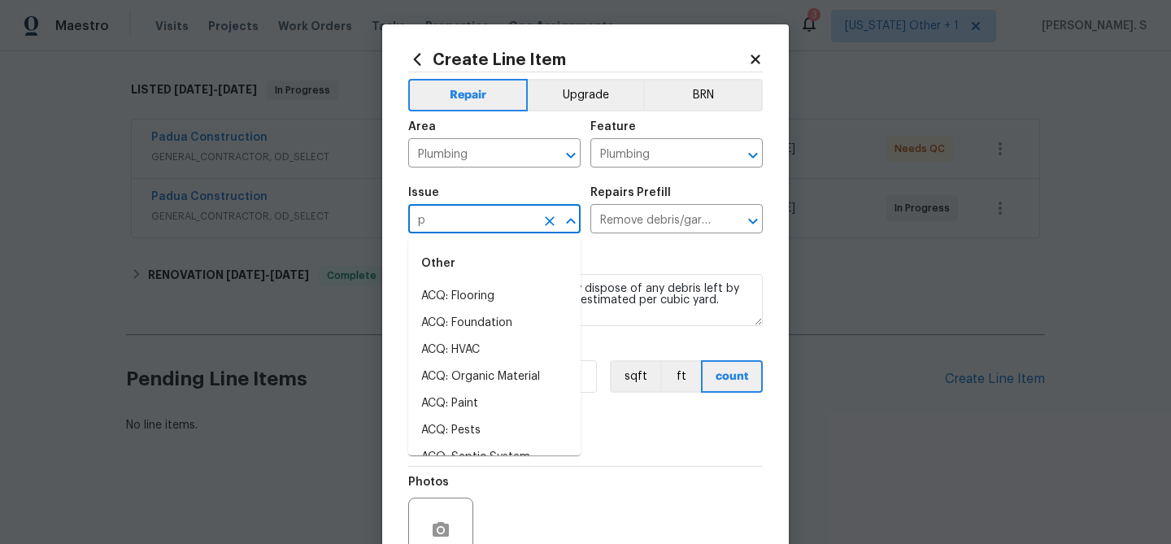
scroll to position [0, 0]
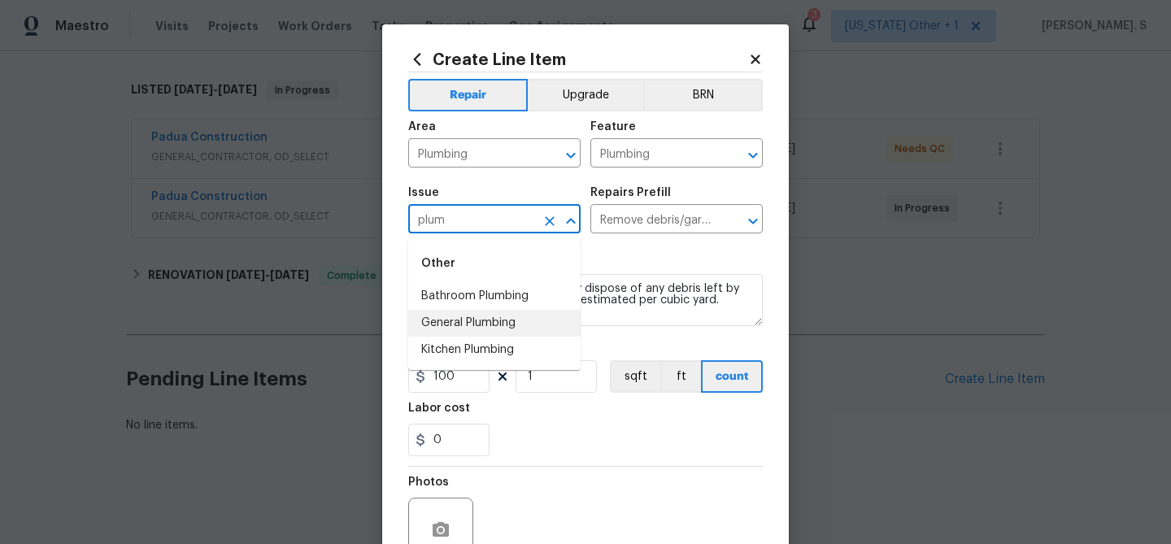
click at [501, 331] on li "General Plumbing" at bounding box center [494, 323] width 172 height 27
type input "General Plumbing"
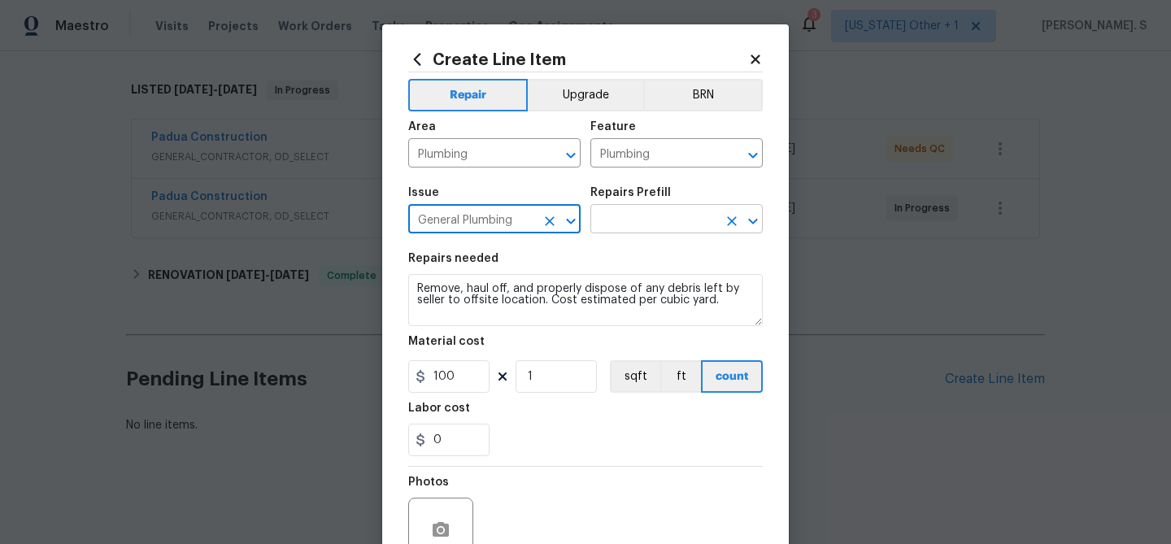
click at [751, 221] on icon "Open" at bounding box center [752, 221] width 9 height 6
type input "General Plumbing"
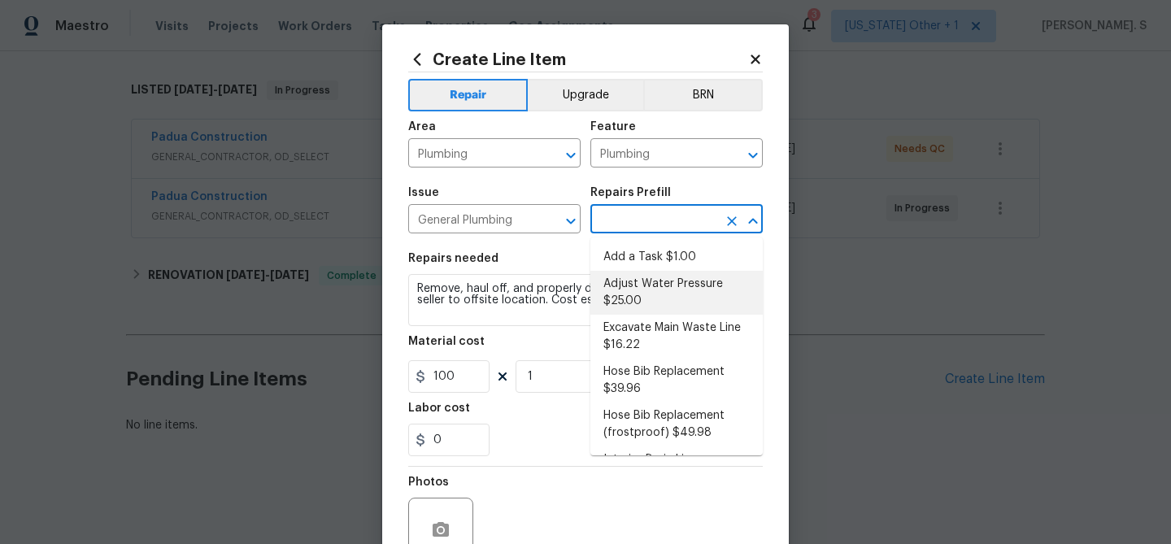
click at [636, 284] on li "Adjust Water Pressure $25.00" at bounding box center [676, 293] width 172 height 44
type input "Adjust Water Pressure $25.00"
type textarea "Adjust the water pressure regulation system. Ensure that the water pressure in …"
type input "25"
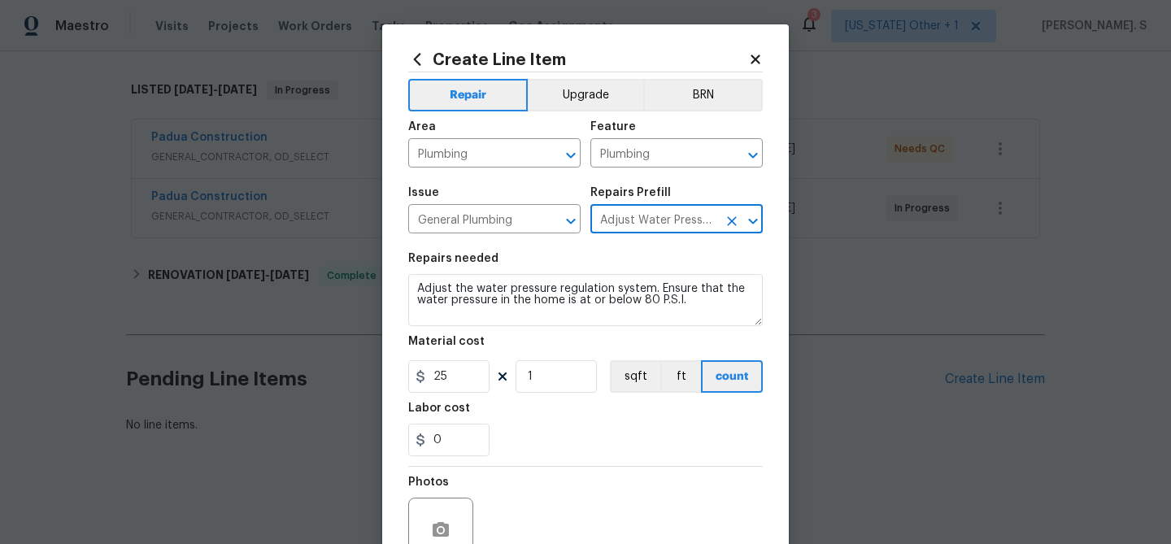
click at [721, 223] on button "Clear" at bounding box center [731, 221] width 23 height 23
click at [762, 224] on button "Open" at bounding box center [752, 221] width 23 height 23
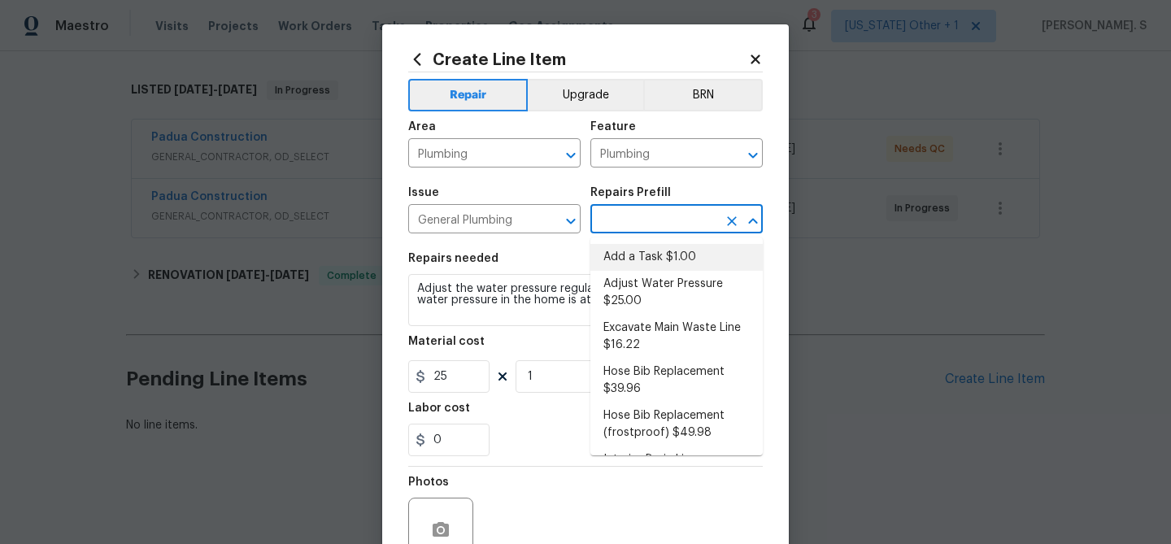
click at [680, 258] on li "Add a Task $1.00" at bounding box center [676, 257] width 172 height 27
type input "Add a Task $1.00"
type textarea "HPM to detail"
type input "1"
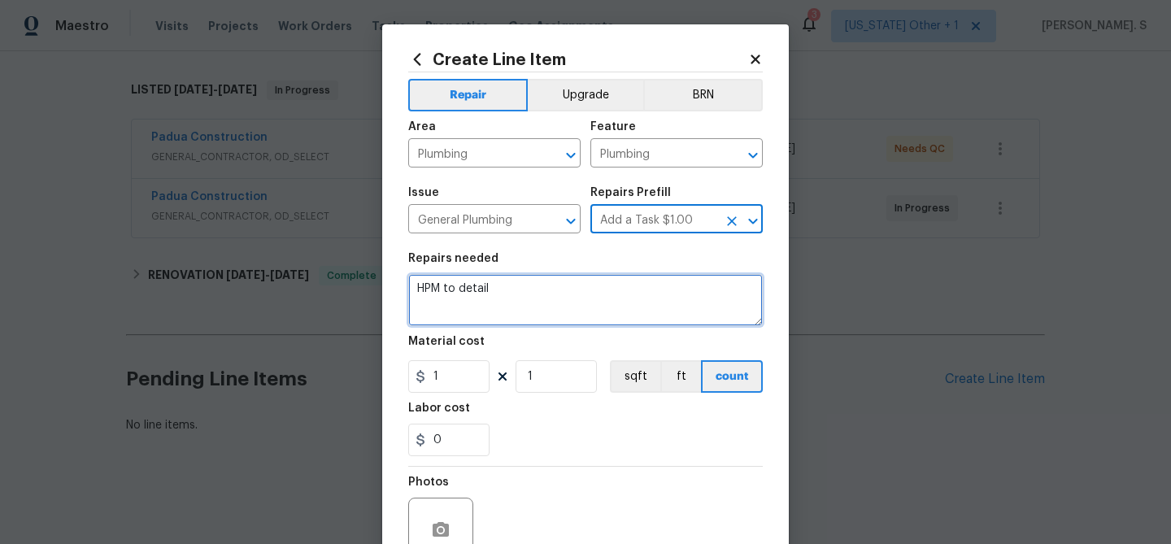
click at [502, 317] on textarea "HPM to detail" at bounding box center [585, 300] width 354 height 52
paste textarea "#lwoleak Feedback received that there is a water leak at the property. Please p…"
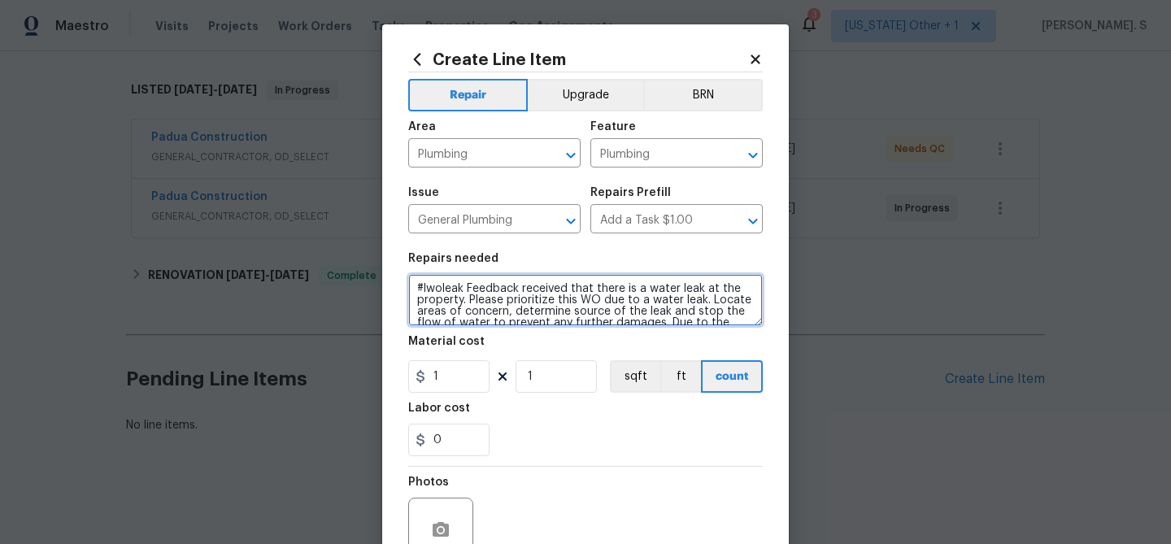
scroll to position [94, 0]
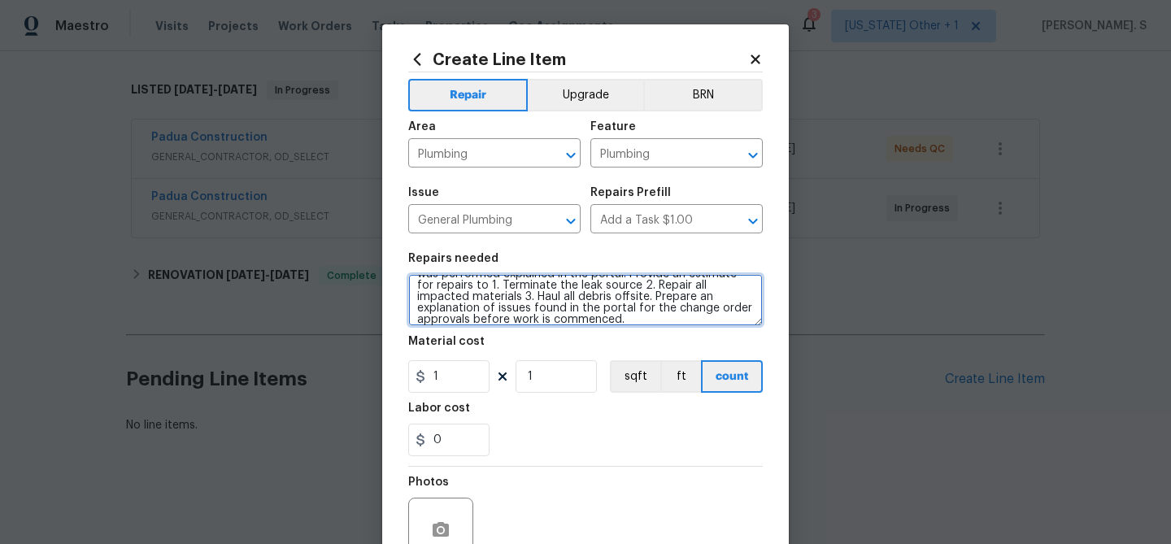
type textarea "#lwoleak Feedback received that there is a water leak at the property. Please p…"
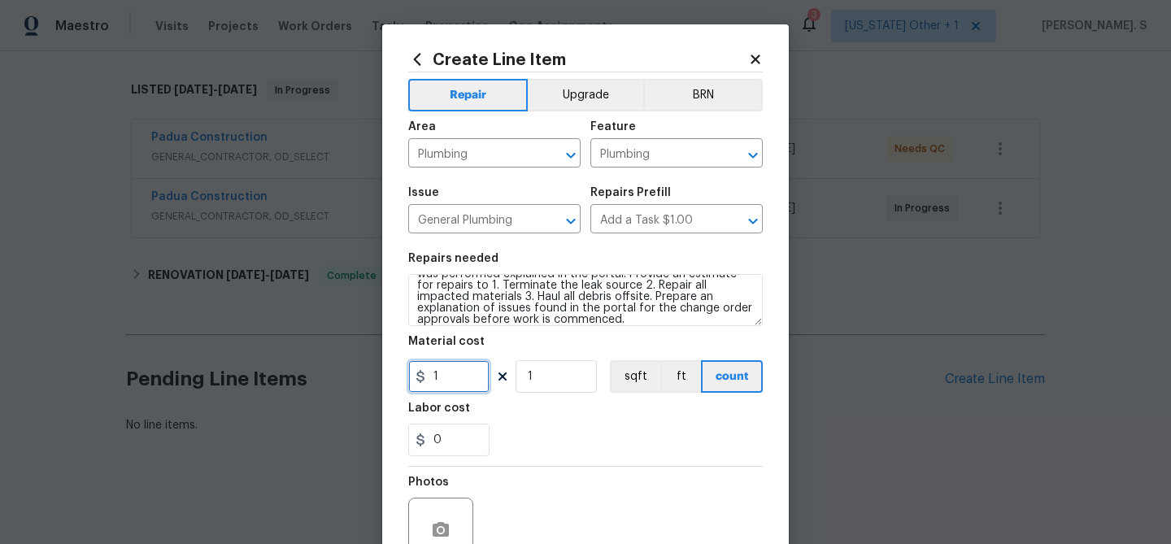
click at [450, 385] on input "1" at bounding box center [448, 376] width 81 height 33
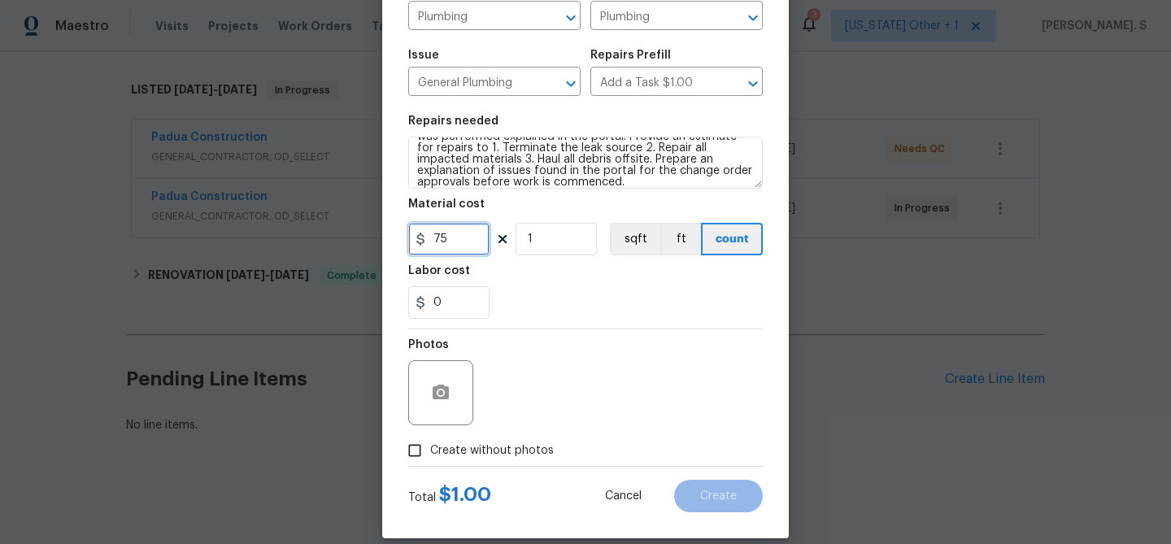
scroll to position [157, 0]
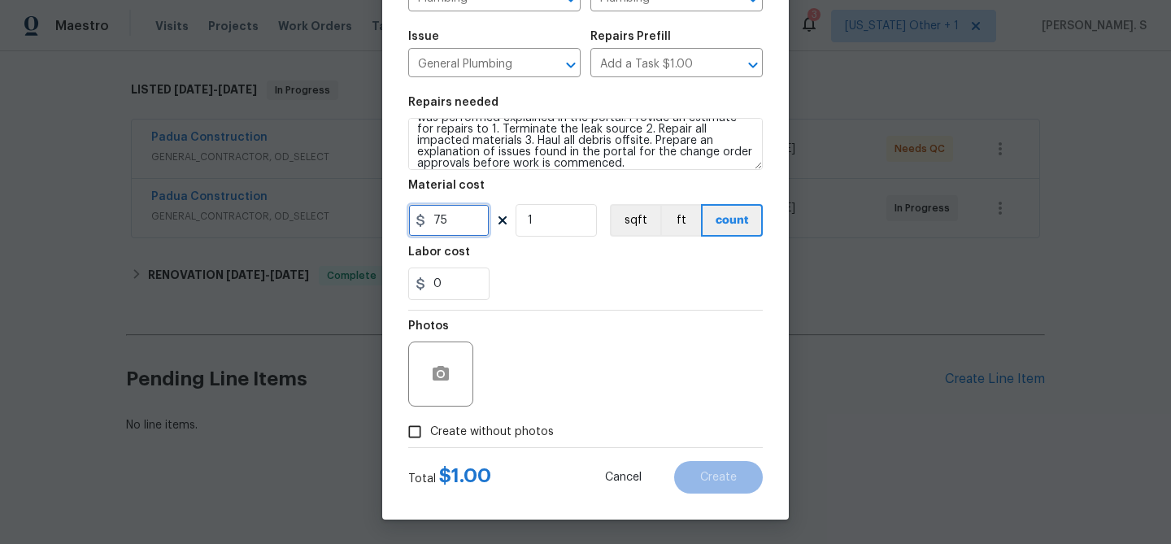
type input "75"
click at [444, 440] on label "Create without photos" at bounding box center [476, 431] width 154 height 31
click at [430, 440] on input "Create without photos" at bounding box center [414, 431] width 31 height 31
checkbox input "true"
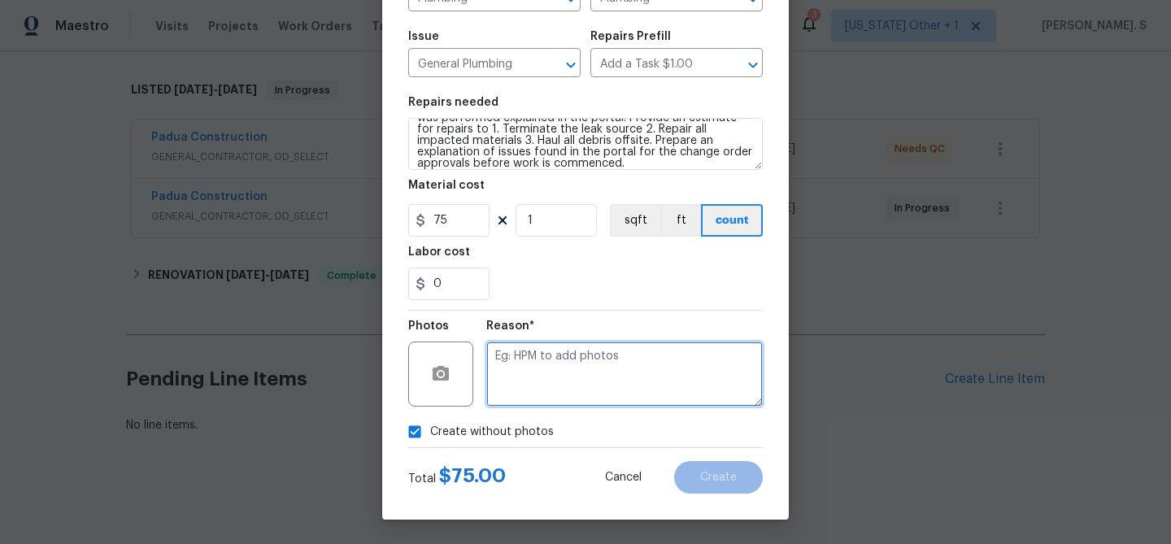
click at [614, 381] on textarea at bounding box center [624, 373] width 276 height 65
click at [599, 376] on textarea at bounding box center [624, 373] width 276 height 65
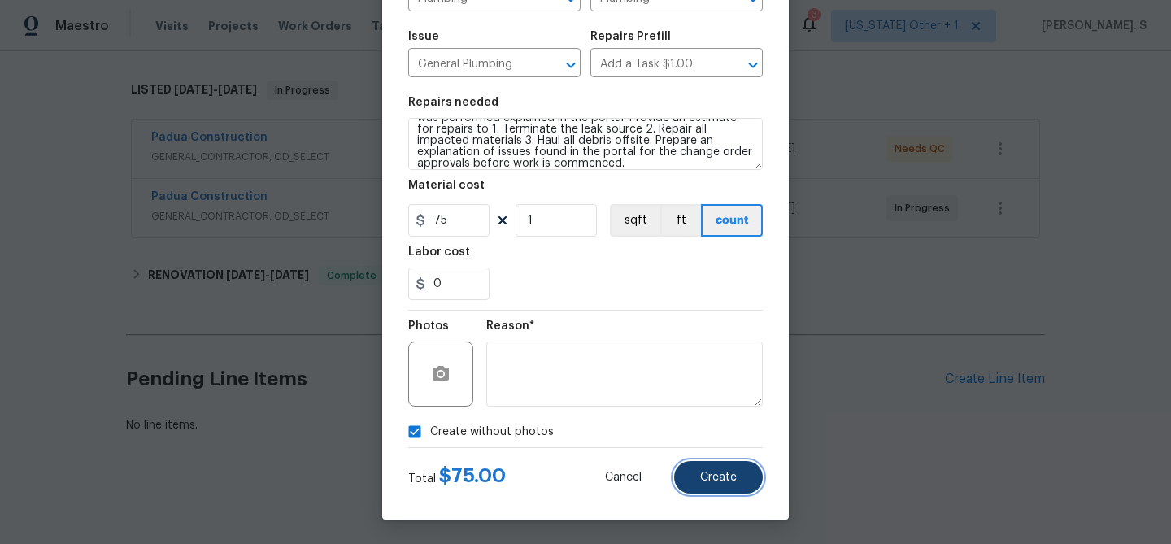
click at [719, 476] on span "Create" at bounding box center [718, 477] width 37 height 12
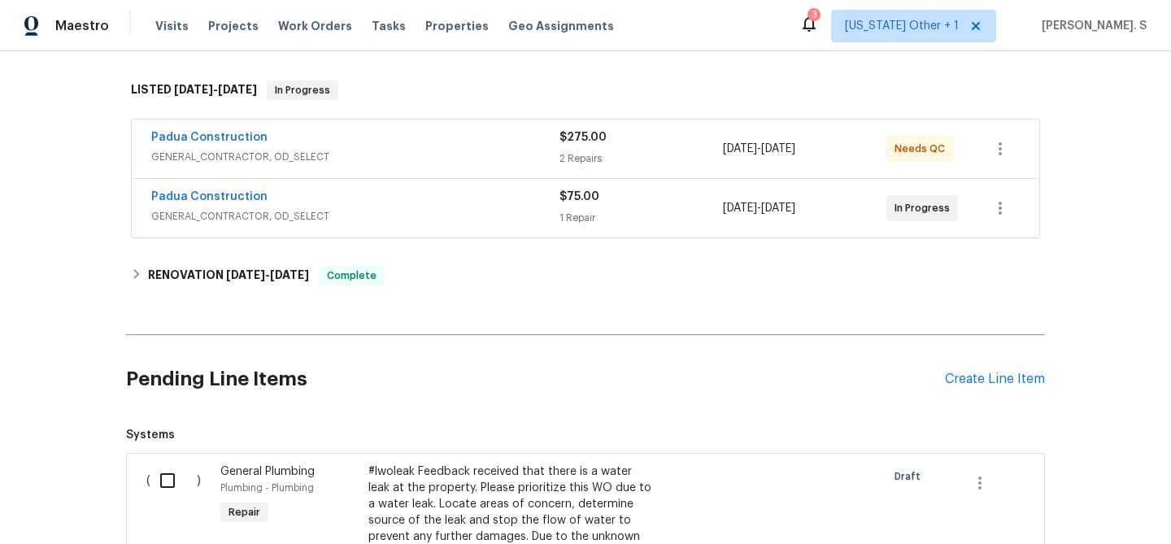
click at [168, 479] on input "checkbox" at bounding box center [173, 480] width 46 height 34
checkbox input "true"
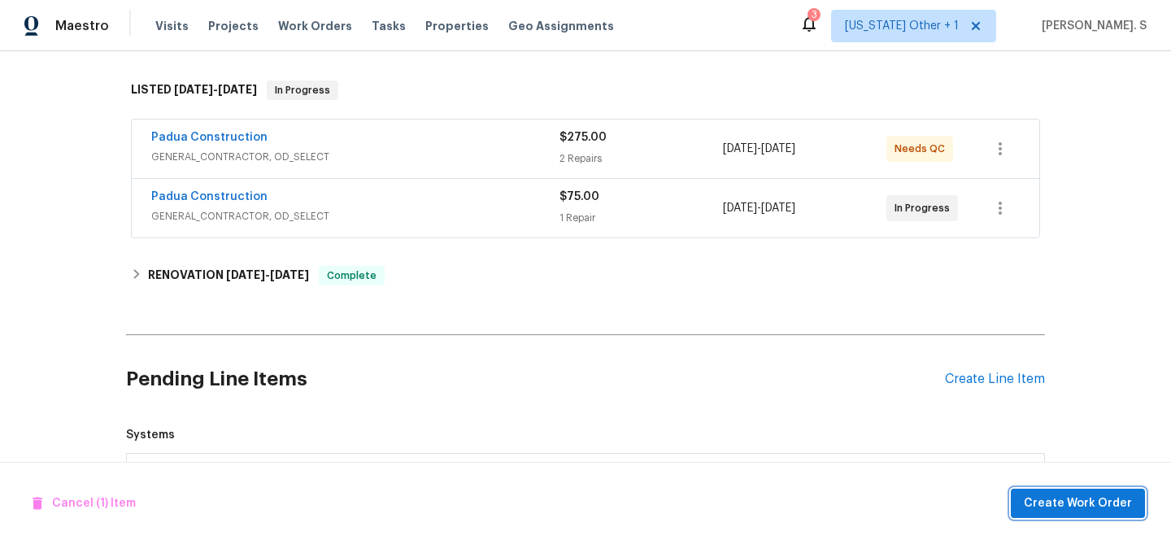
click at [1102, 514] on button "Create Work Order" at bounding box center [1077, 504] width 134 height 30
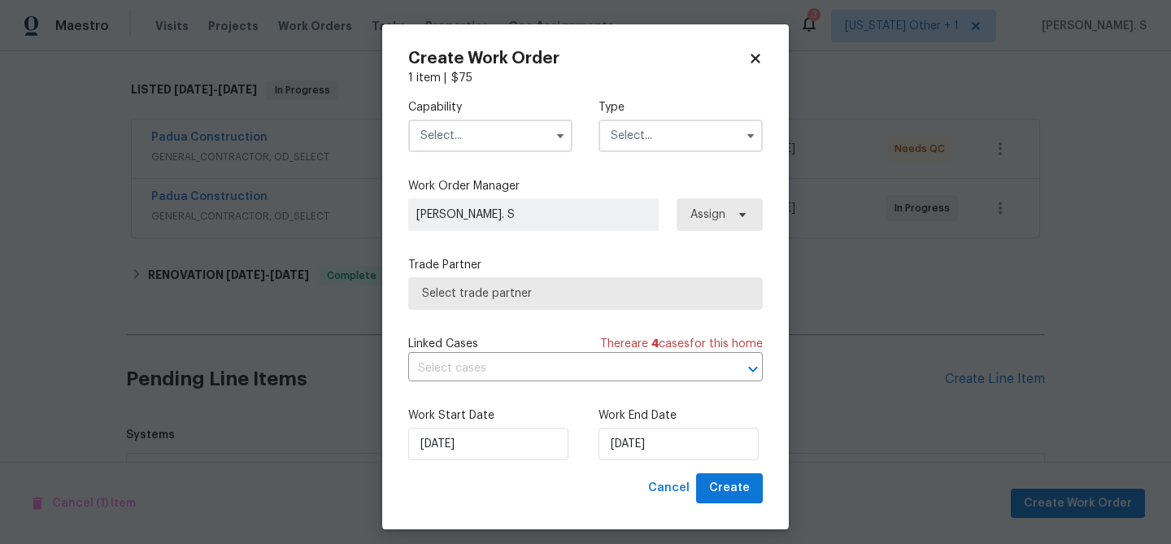
click at [502, 115] on div "Capability" at bounding box center [490, 125] width 164 height 53
click at [493, 124] on input "text" at bounding box center [490, 135] width 164 height 33
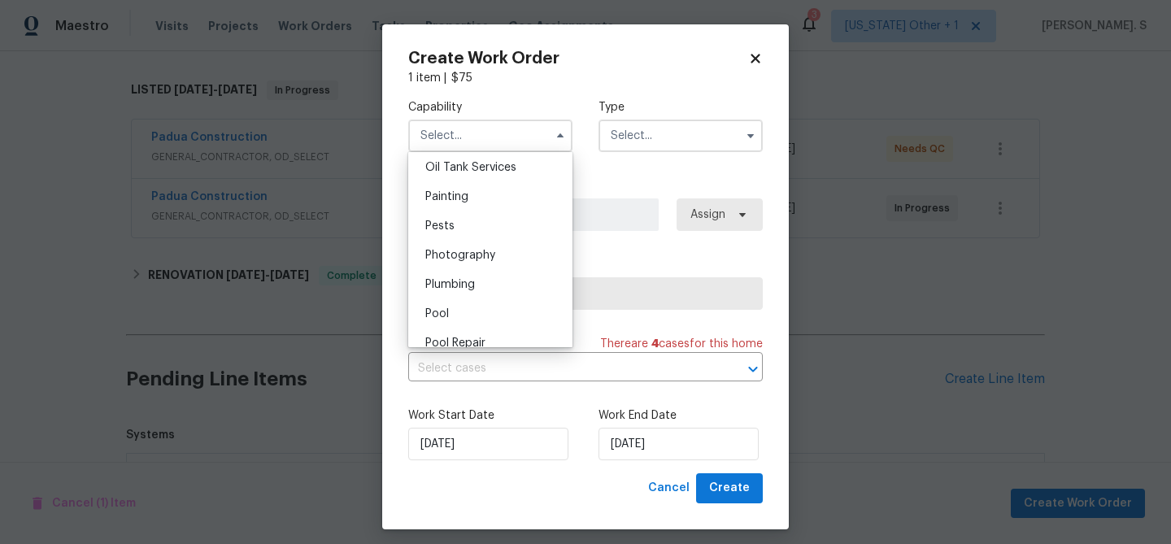
scroll to position [1377, 0]
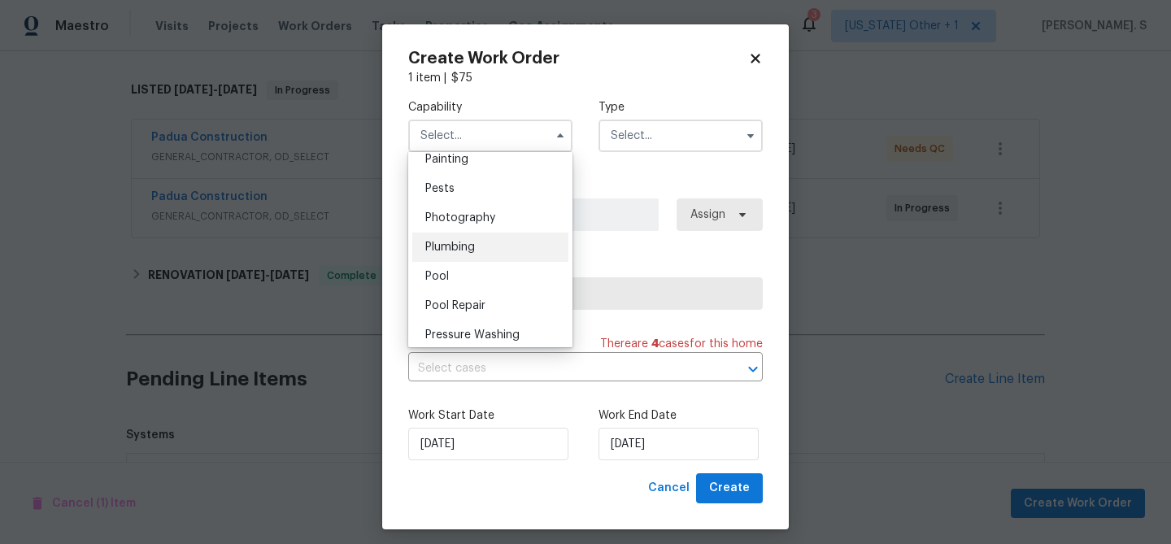
click at [484, 244] on div "Plumbing" at bounding box center [490, 246] width 156 height 29
type input "Plumbing"
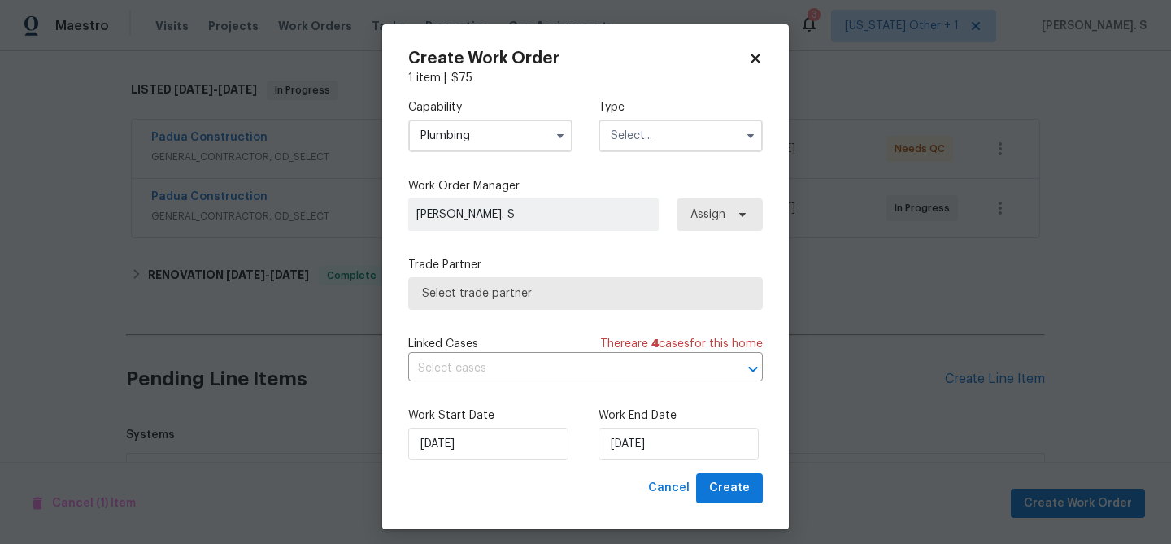
click at [697, 141] on input "text" at bounding box center [680, 135] width 164 height 33
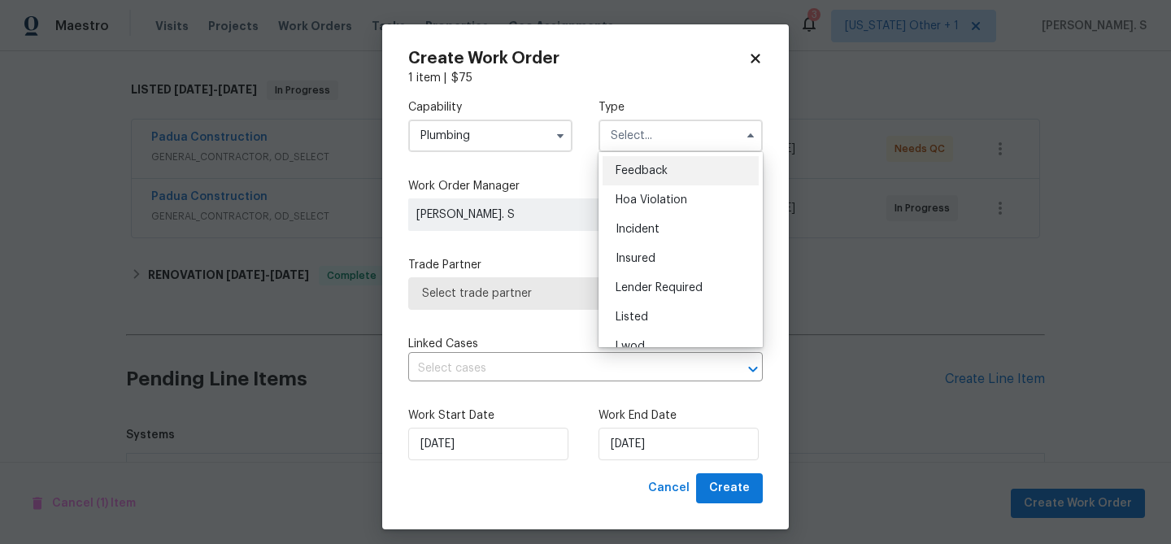
click at [687, 157] on div "Feedback" at bounding box center [680, 170] width 156 height 29
type input "Feedback"
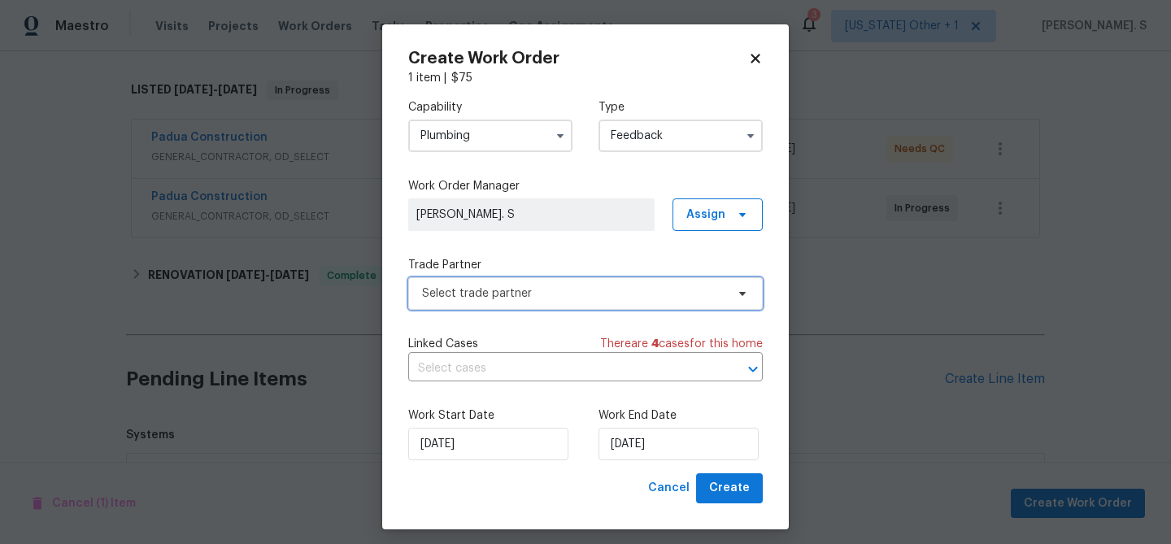
click at [579, 291] on span "Select trade partner" at bounding box center [573, 293] width 303 height 16
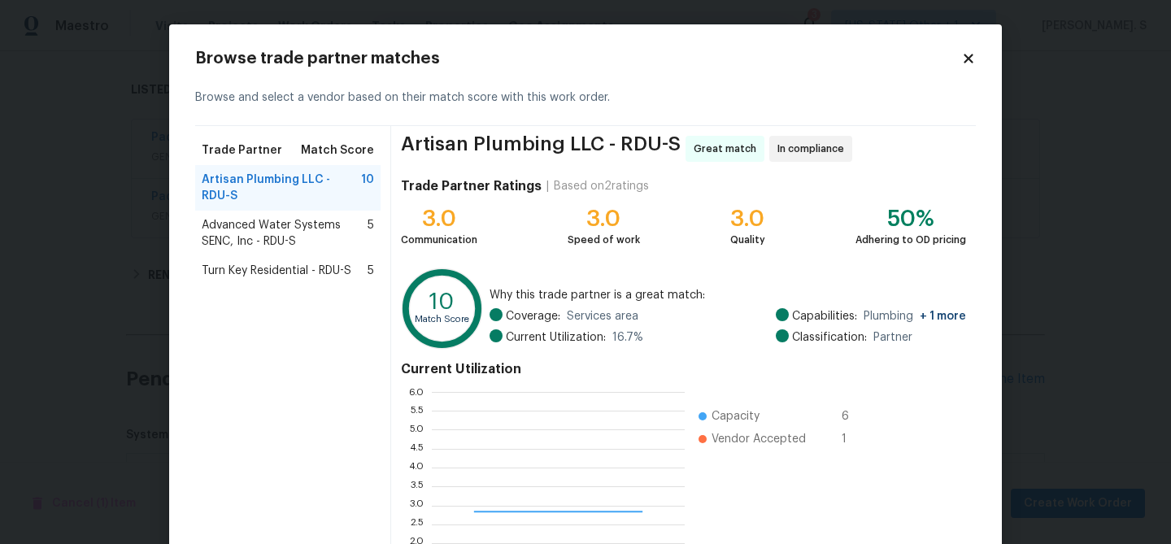
scroll to position [228, 253]
click at [328, 234] on span "Advanced Water Systems SENC, Inc - RDU-S" at bounding box center [285, 233] width 166 height 33
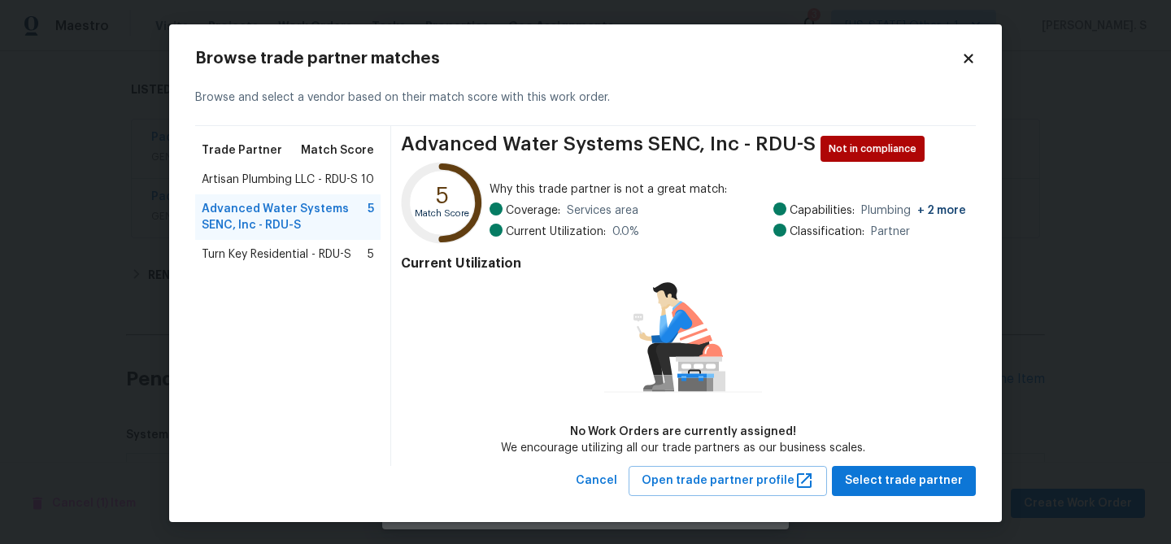
click at [323, 251] on span "Turn Key Residential - RDU-S" at bounding box center [277, 254] width 150 height 16
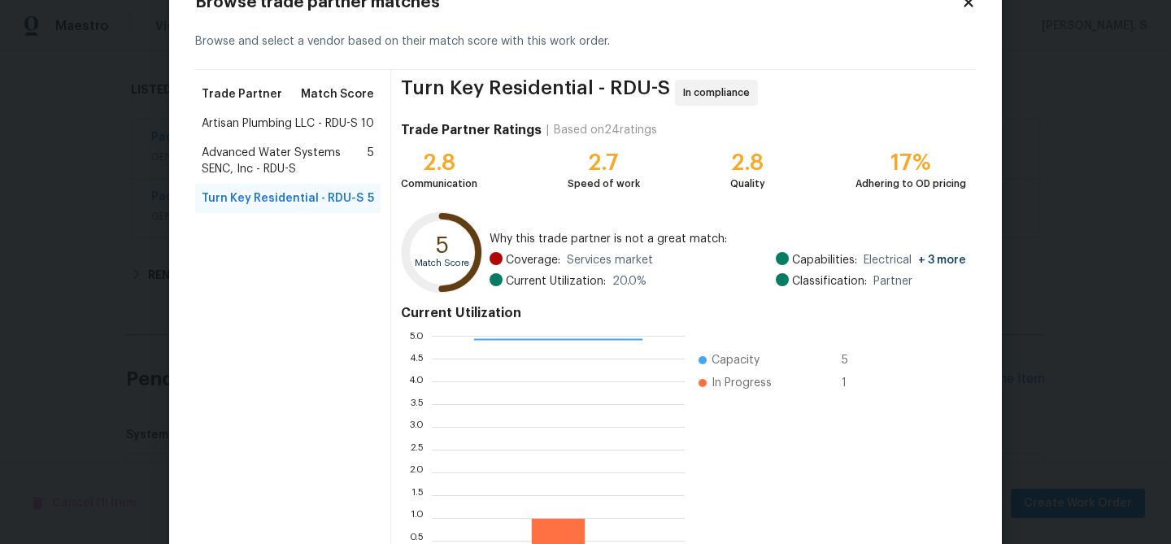
scroll to position [66, 0]
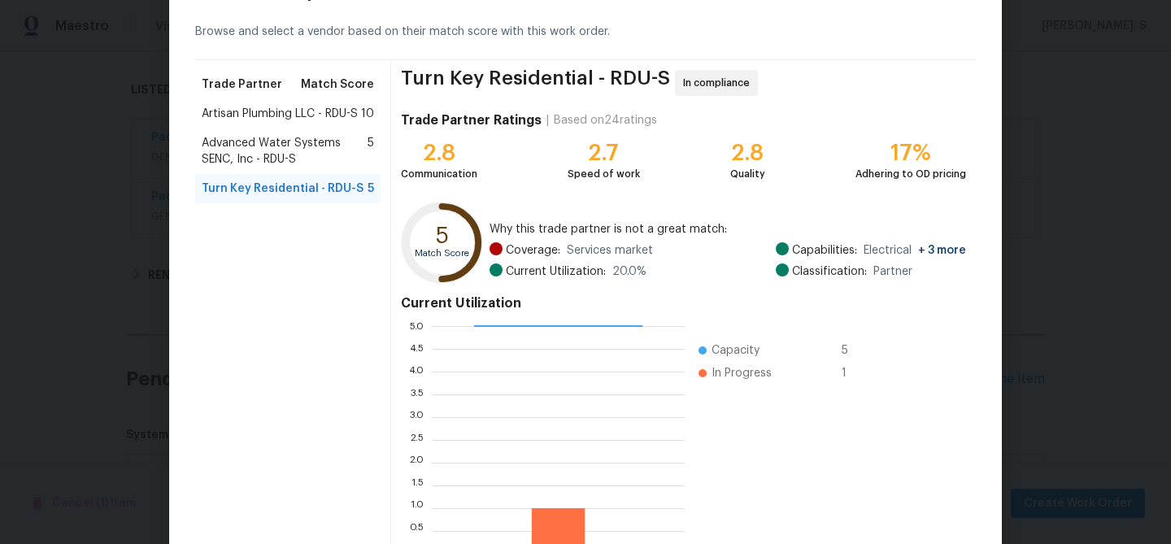
click at [311, 115] on span "Artisan Plumbing LLC - RDU-S" at bounding box center [280, 114] width 156 height 16
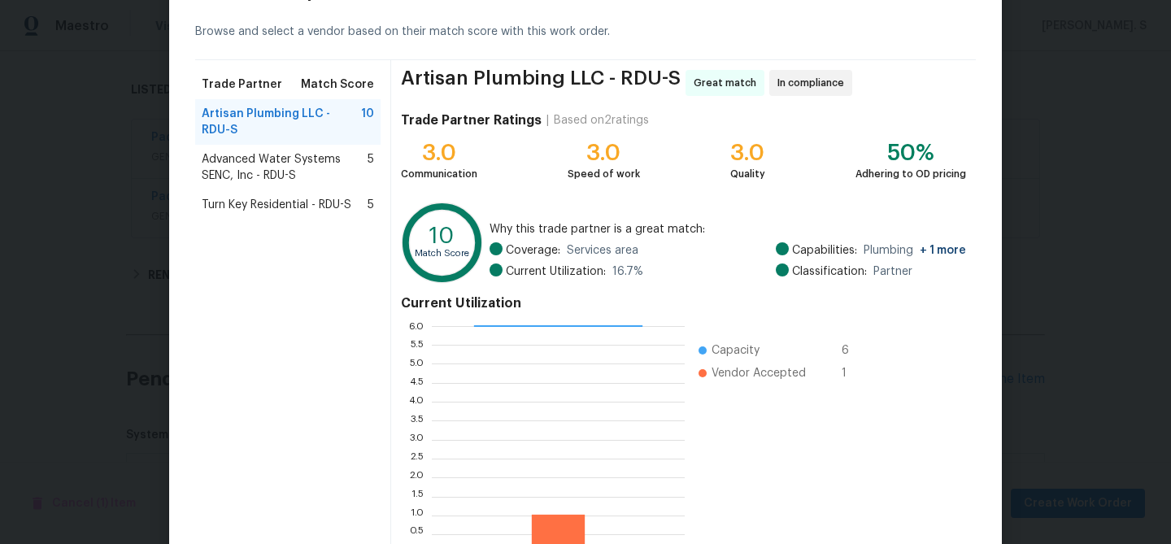
scroll to position [173, 0]
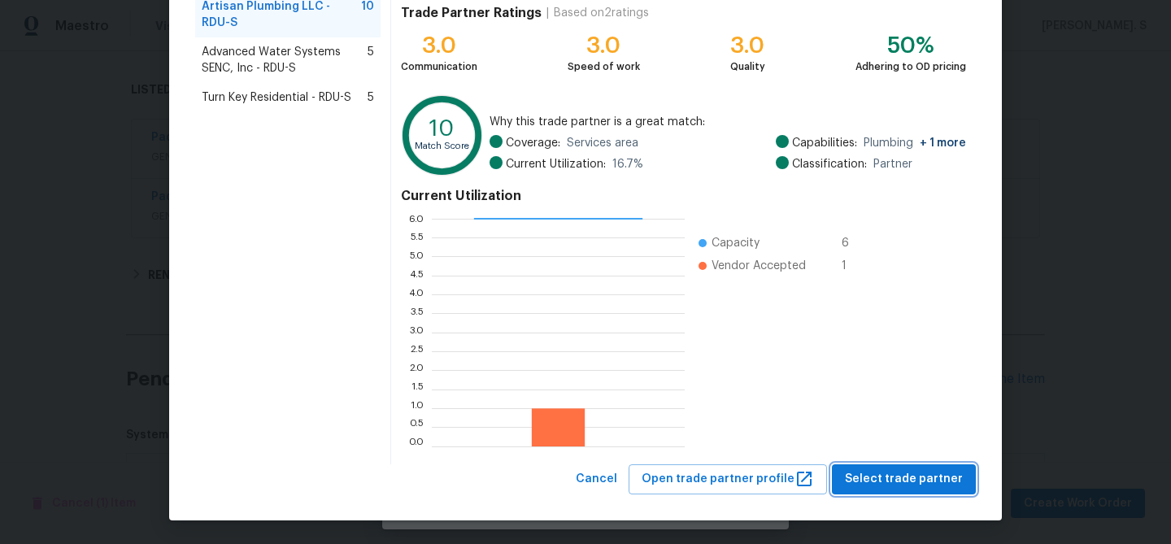
click at [900, 467] on button "Select trade partner" at bounding box center [904, 479] width 144 height 30
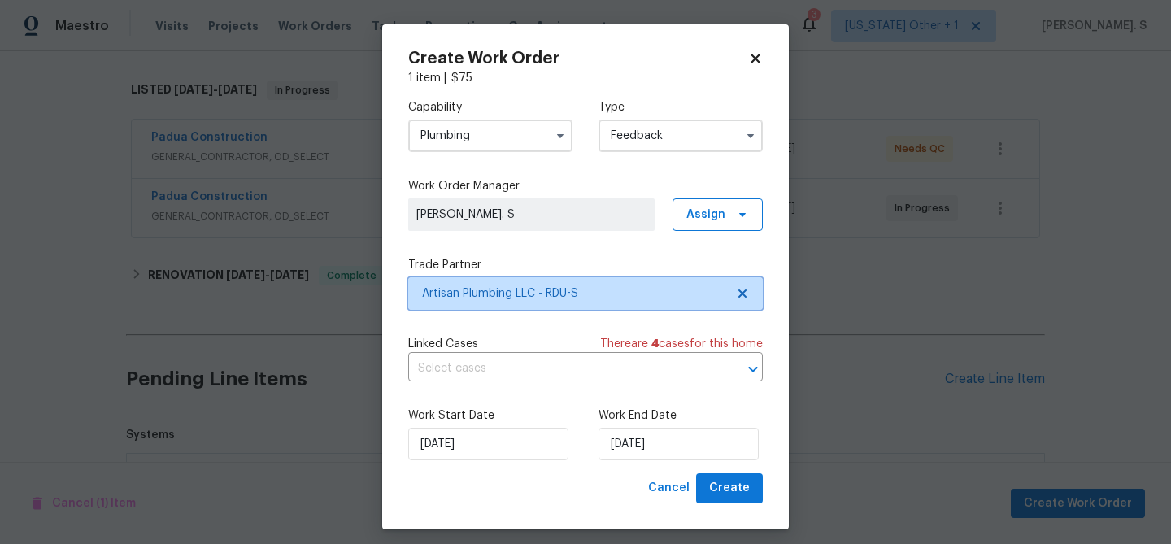
scroll to position [0, 0]
click at [536, 382] on div "Capability Plumbing Type Feedback Work Order Manager Glory Joyce. S Assign Trad…" at bounding box center [585, 279] width 354 height 387
click at [554, 374] on input "text" at bounding box center [562, 368] width 309 height 25
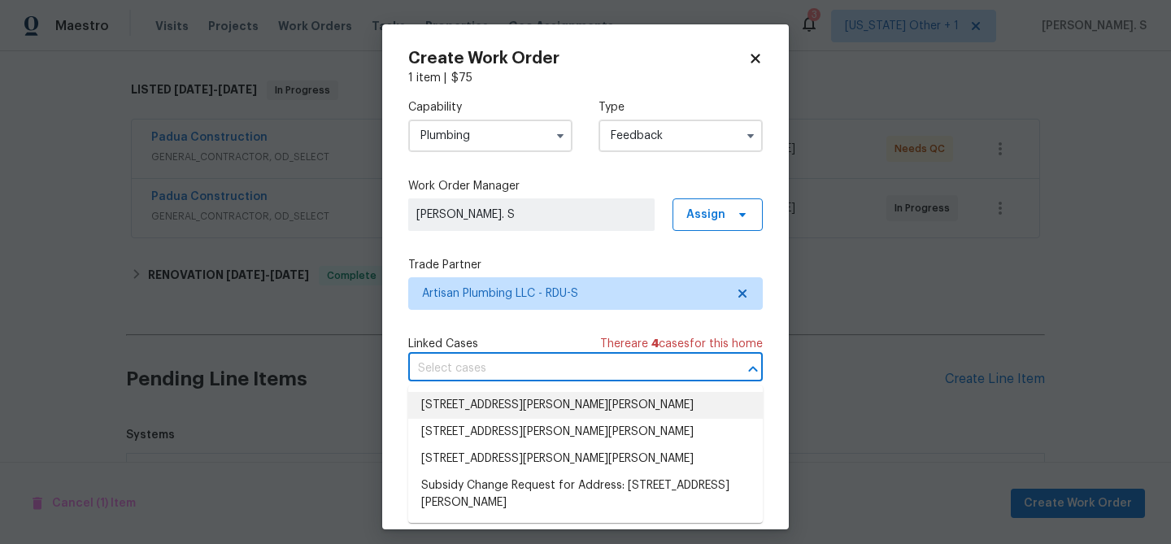
click at [538, 319] on div "Capability Plumbing Type Feedback Work Order Manager Glory Joyce. S Assign Trad…" at bounding box center [585, 279] width 354 height 387
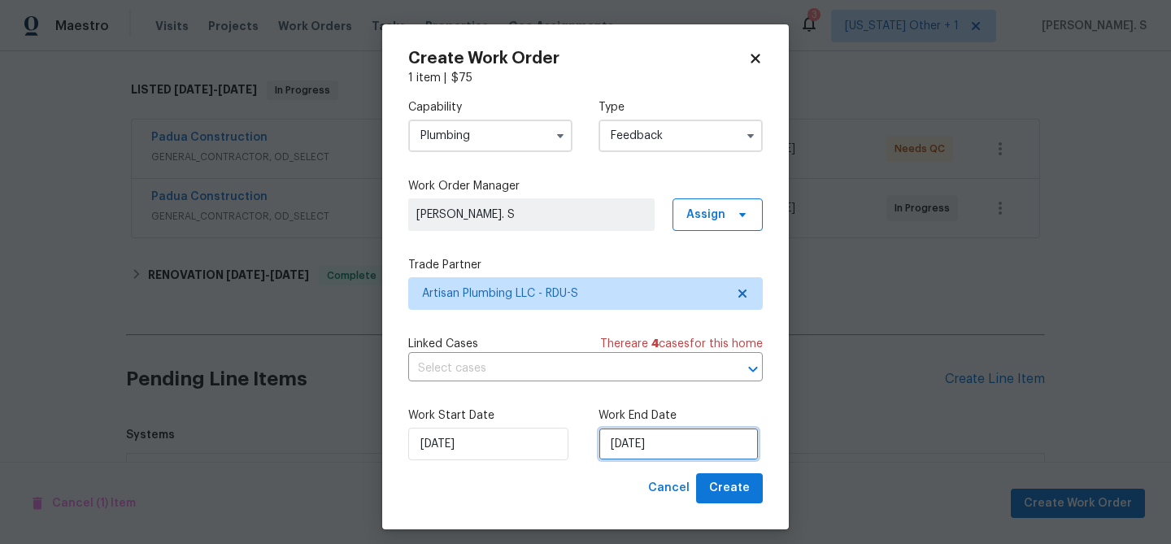
click at [622, 436] on input "[DATE]" at bounding box center [678, 444] width 160 height 33
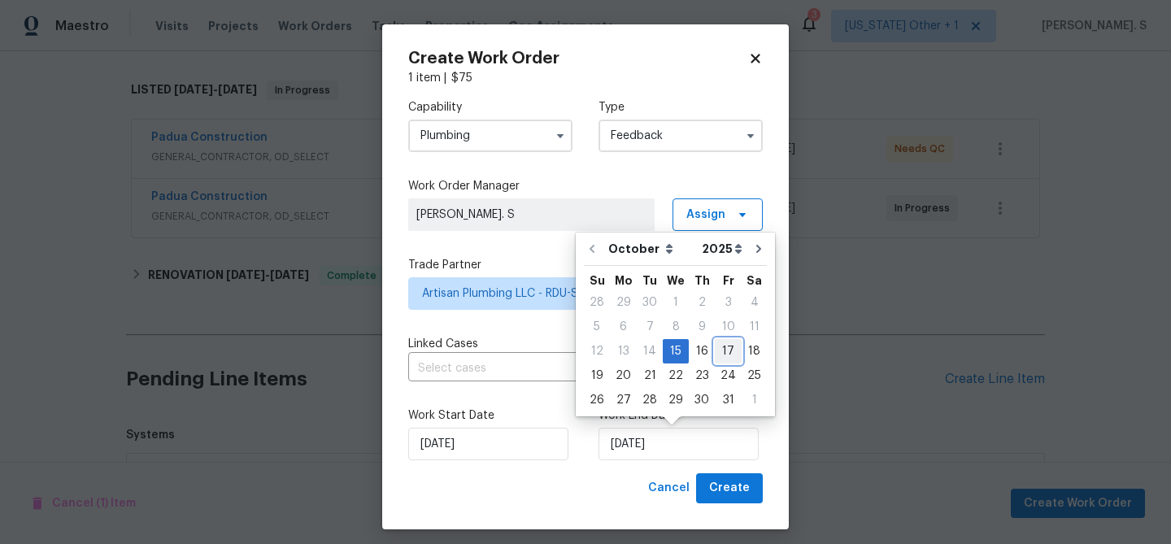
click at [715, 355] on div "17" at bounding box center [728, 351] width 27 height 23
type input "10/17/2025"
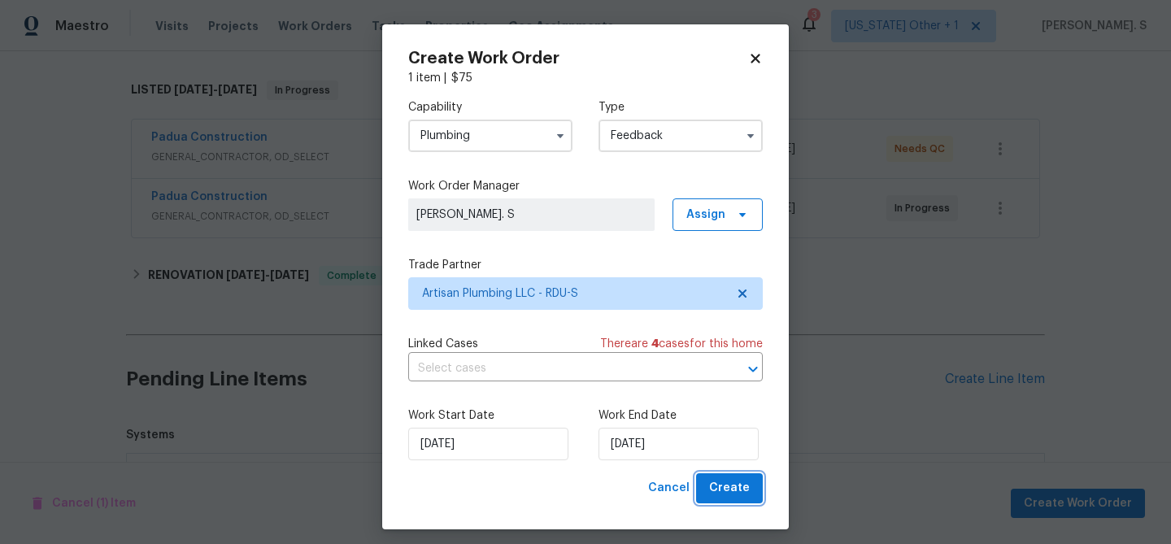
click at [715, 491] on span "Create" at bounding box center [729, 488] width 41 height 20
checkbox input "false"
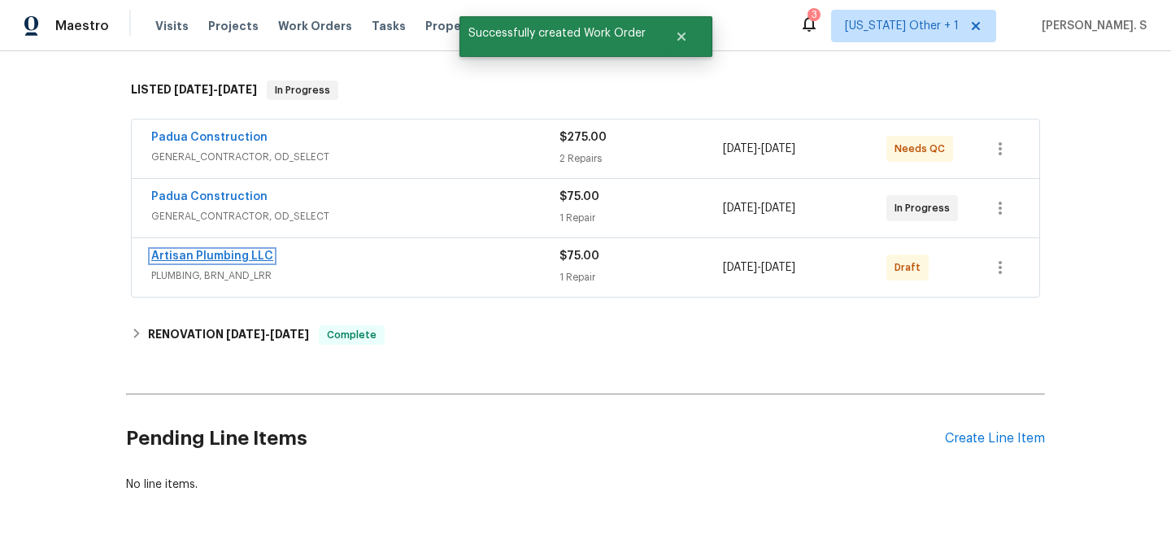
click at [217, 250] on link "Artisan Plumbing LLC" at bounding box center [212, 255] width 122 height 11
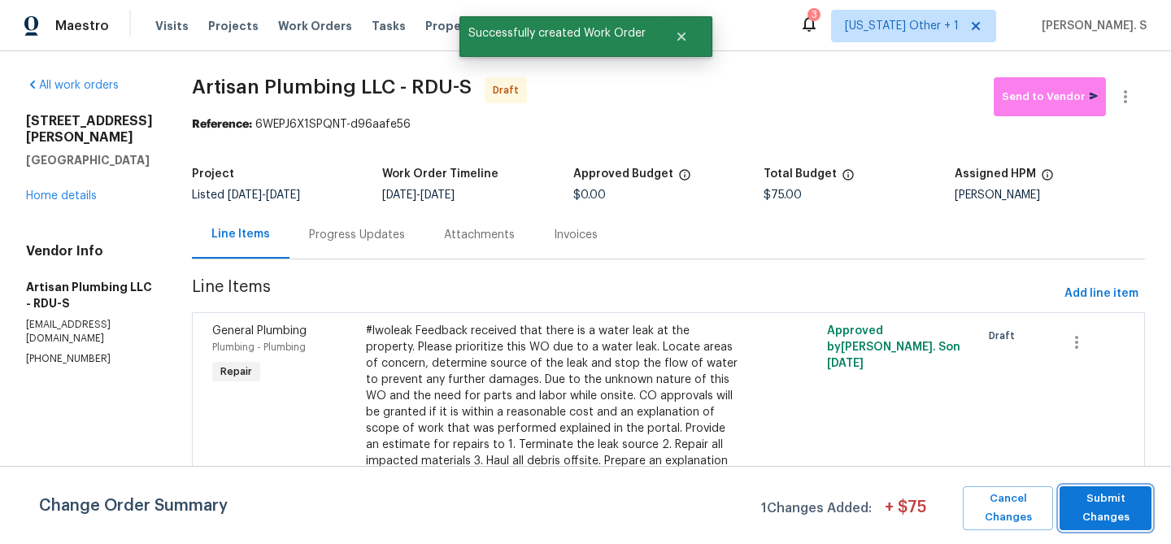
click at [1068, 506] on span "Submit Changes" at bounding box center [1105, 507] width 76 height 37
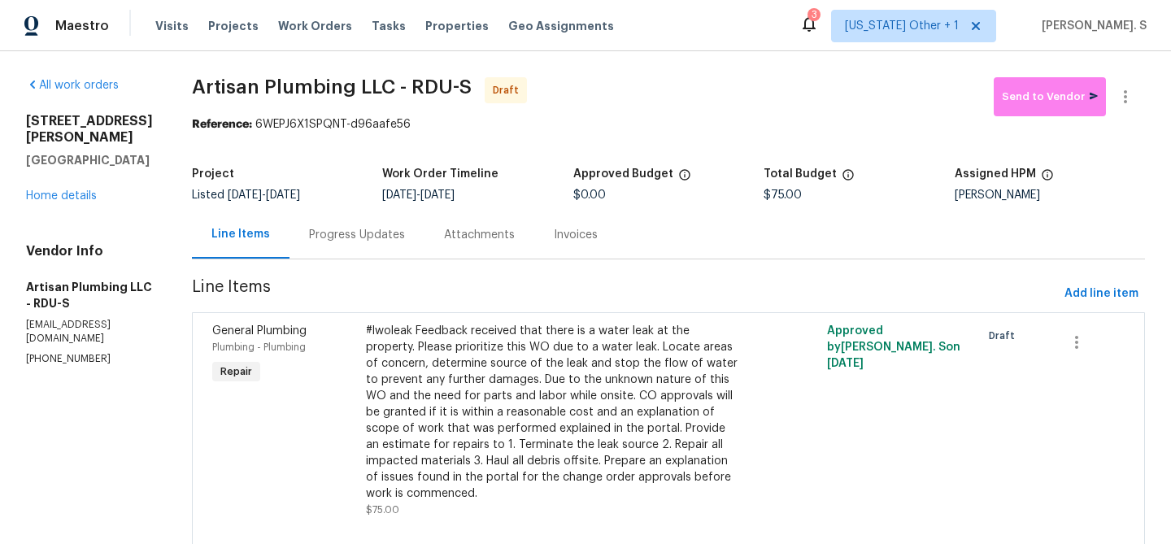
click at [400, 237] on div "Progress Updates" at bounding box center [357, 235] width 96 height 16
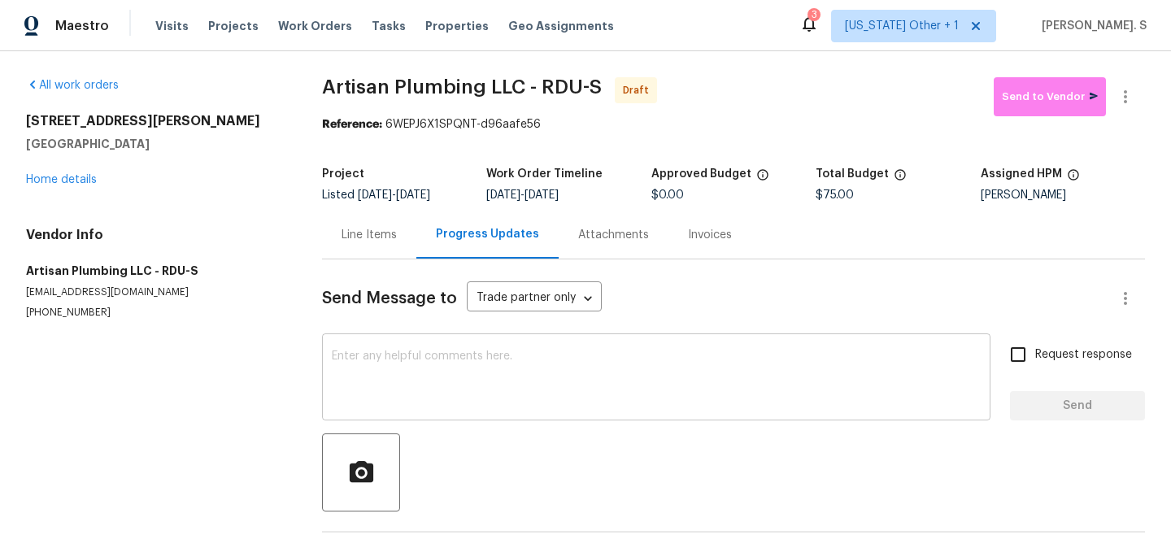
click at [433, 367] on textarea at bounding box center [656, 378] width 649 height 57
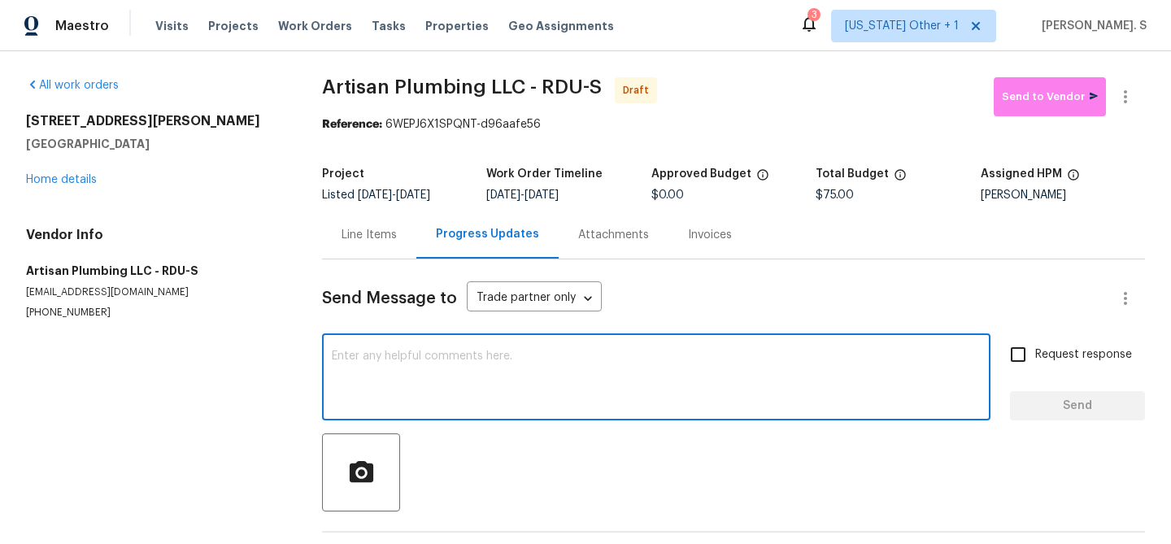
paste textarea "Hi this is Glory with Opendoor. I’m confirming you received the WO for the prop…"
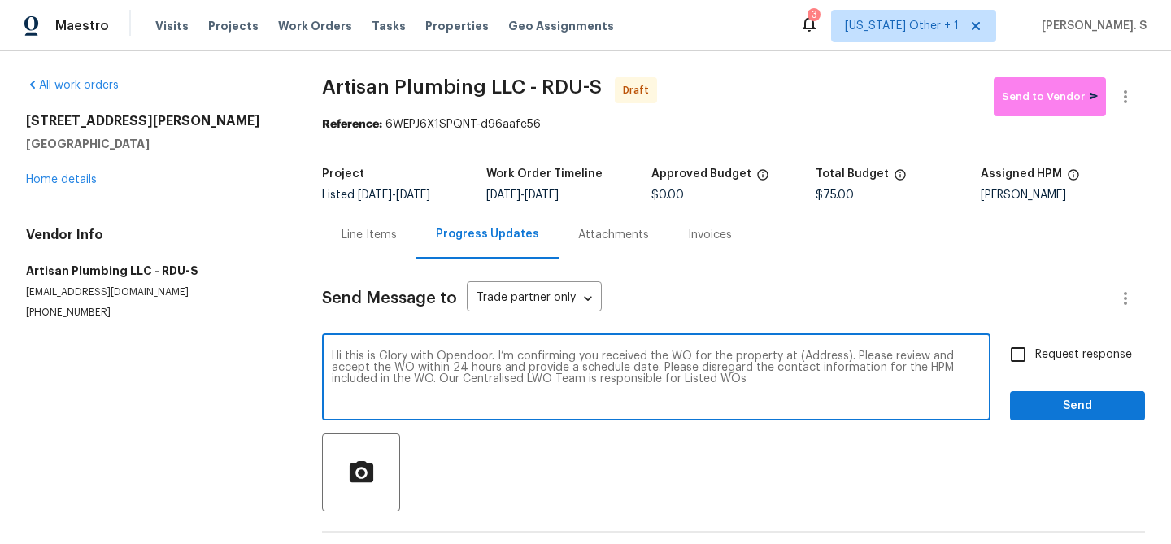
click at [818, 354] on textarea "Hi this is Glory with Opendoor. I’m confirming you received the WO for the prop…" at bounding box center [656, 378] width 649 height 57
paste textarea "7244 Montoro Ct, Fayetteville, NC 28314"
type textarea "Hi this is Glory with Opendoor. I’m confirming you received the WO for the prop…"
click at [1143, 93] on button "button" at bounding box center [1125, 96] width 39 height 39
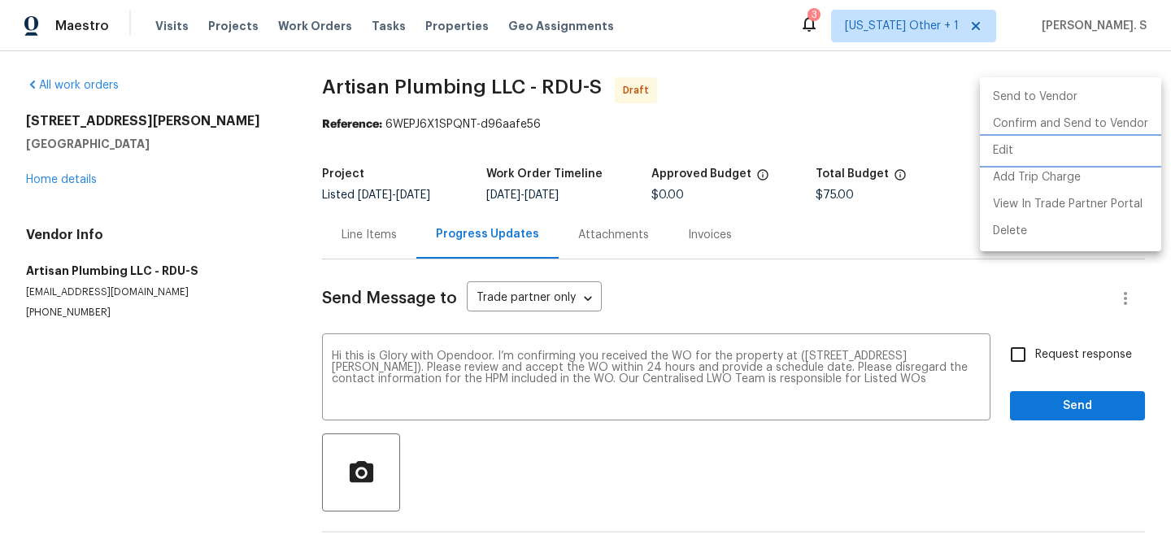
click at [1062, 146] on li "Edit" at bounding box center [1070, 150] width 181 height 27
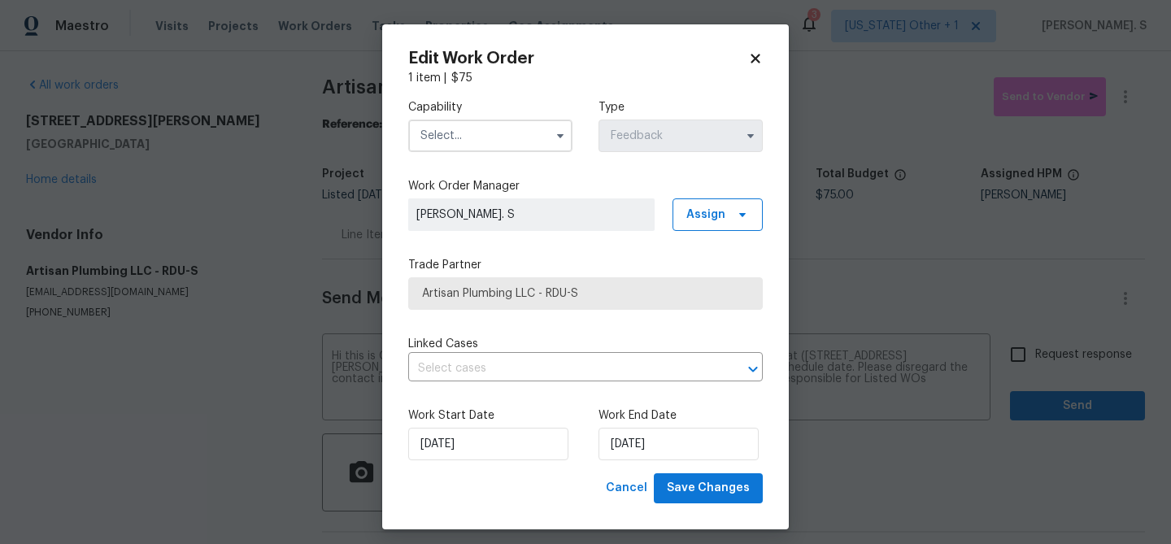
click at [545, 139] on input "text" at bounding box center [490, 135] width 164 height 33
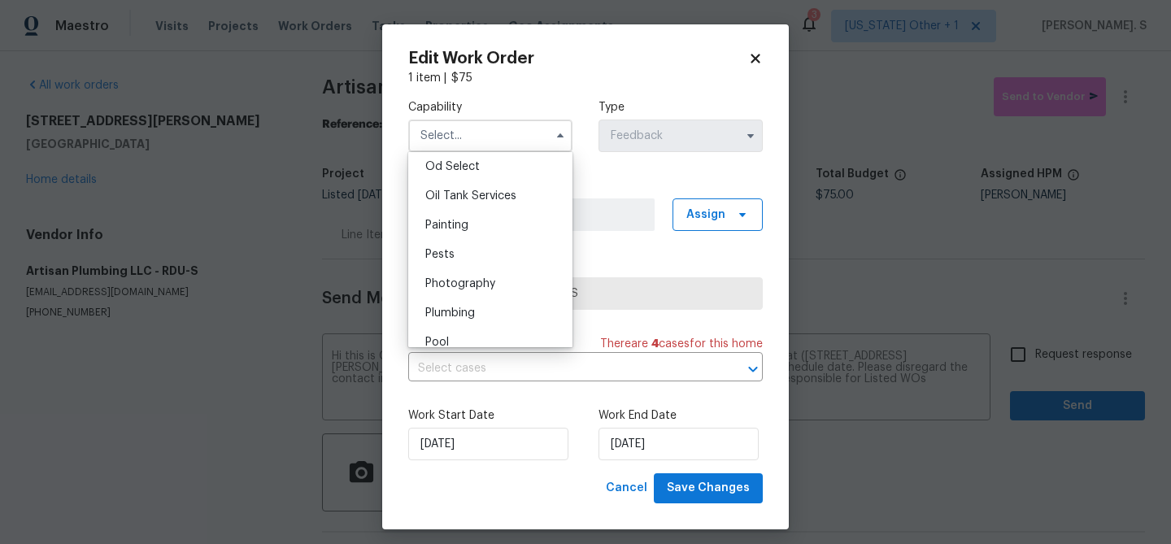
scroll to position [1382, 0]
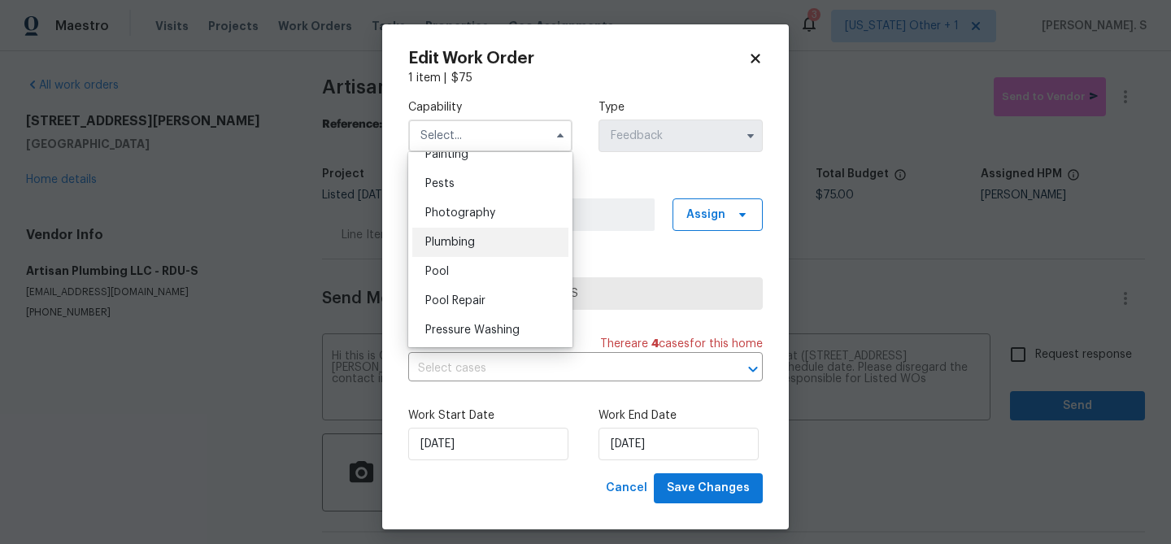
click at [462, 237] on span "Plumbing" at bounding box center [450, 242] width 50 height 11
type input "Plumbing"
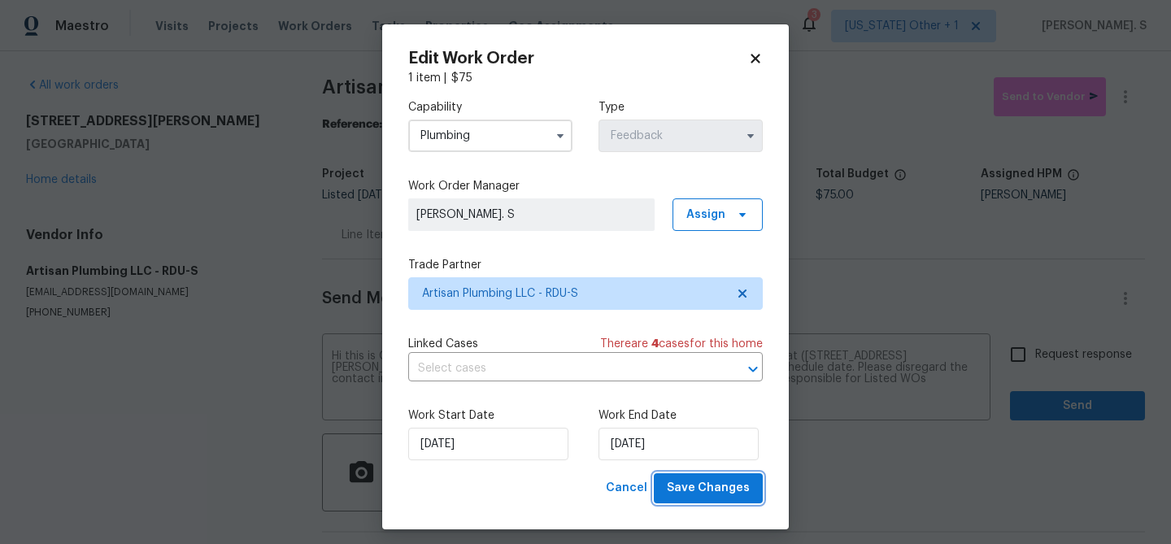
click at [671, 488] on button "Save Changes" at bounding box center [708, 488] width 109 height 30
click at [1037, 352] on body "Maestro Visits Projects Work Orders Tasks Properties Geo Assignments 3 Alabama …" at bounding box center [585, 272] width 1171 height 544
click at [1037, 352] on span "Request response" at bounding box center [1083, 354] width 97 height 17
click at [1035, 352] on input "Request response" at bounding box center [1018, 354] width 34 height 34
checkbox input "true"
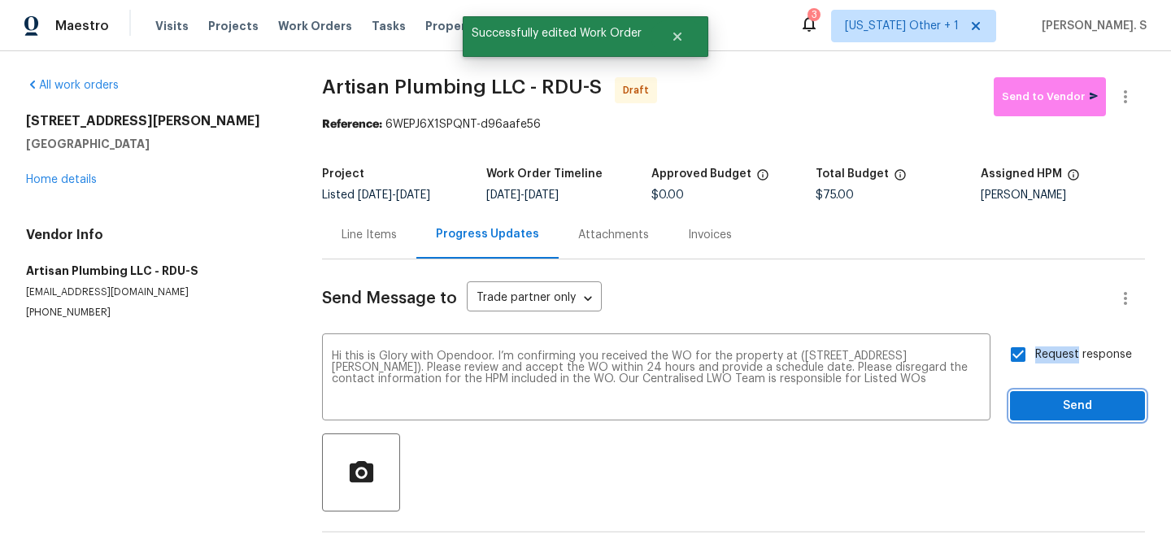
click at [1045, 402] on span "Send" at bounding box center [1077, 406] width 109 height 20
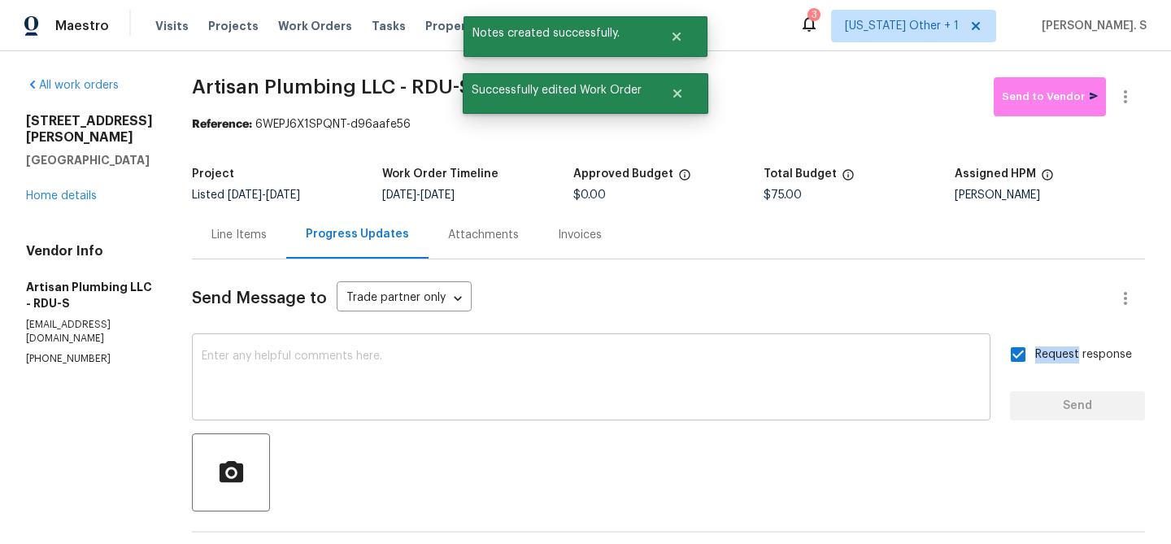
click at [536, 398] on textarea at bounding box center [591, 378] width 779 height 57
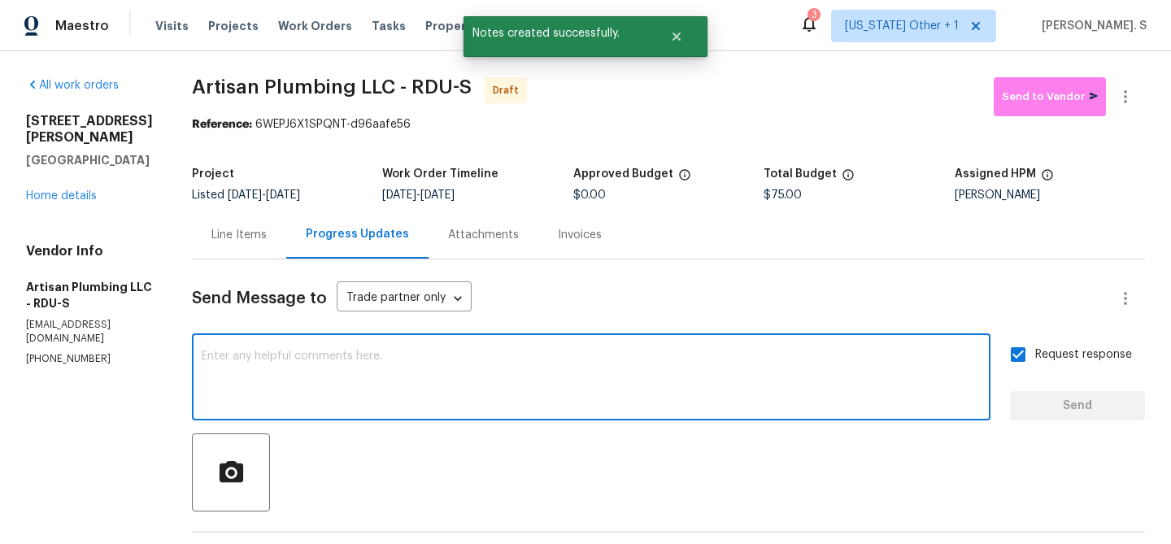
paste textarea "The Work Orders must include before-photos (both close-up and wide-angle) and a…"
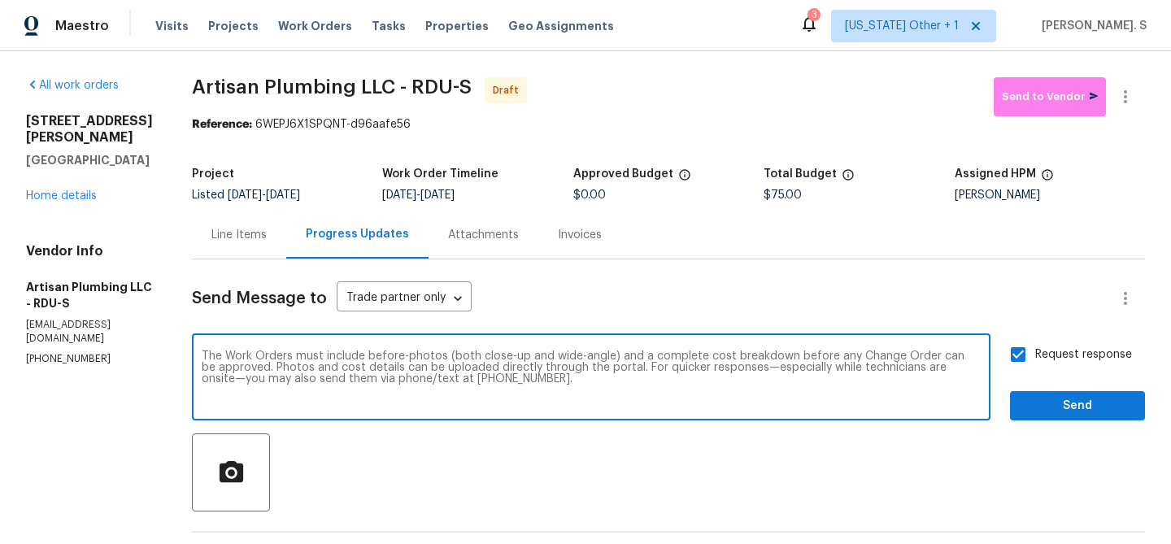
type textarea "The Work Orders must include before-photos (both close-up and wide-angle) and a…"
click at [1093, 395] on button "Send" at bounding box center [1077, 406] width 135 height 30
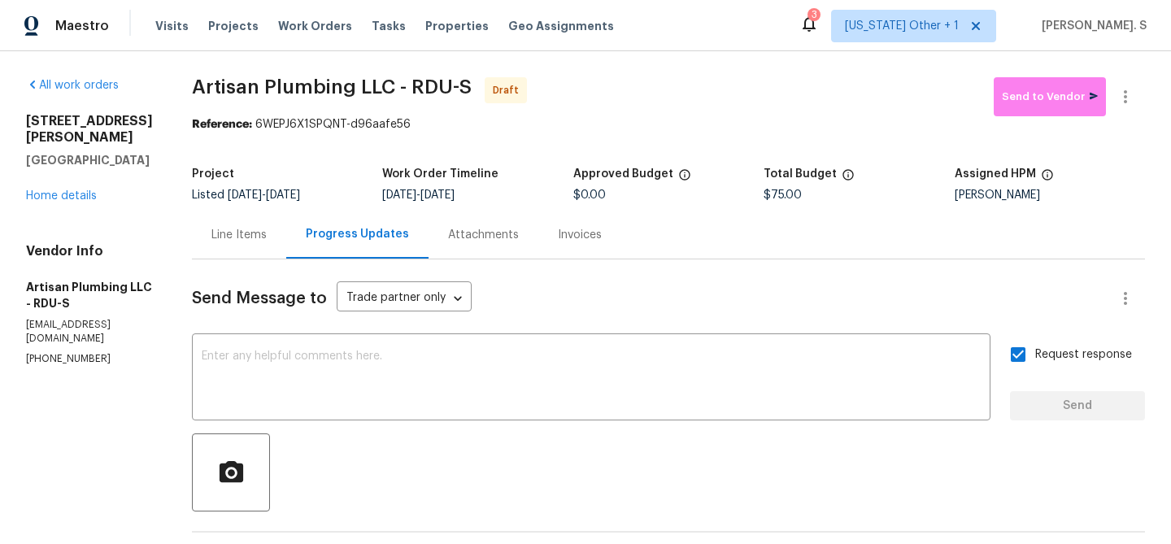
click at [359, 80] on span "Artisan Plumbing LLC - RDU-S" at bounding box center [332, 87] width 280 height 20
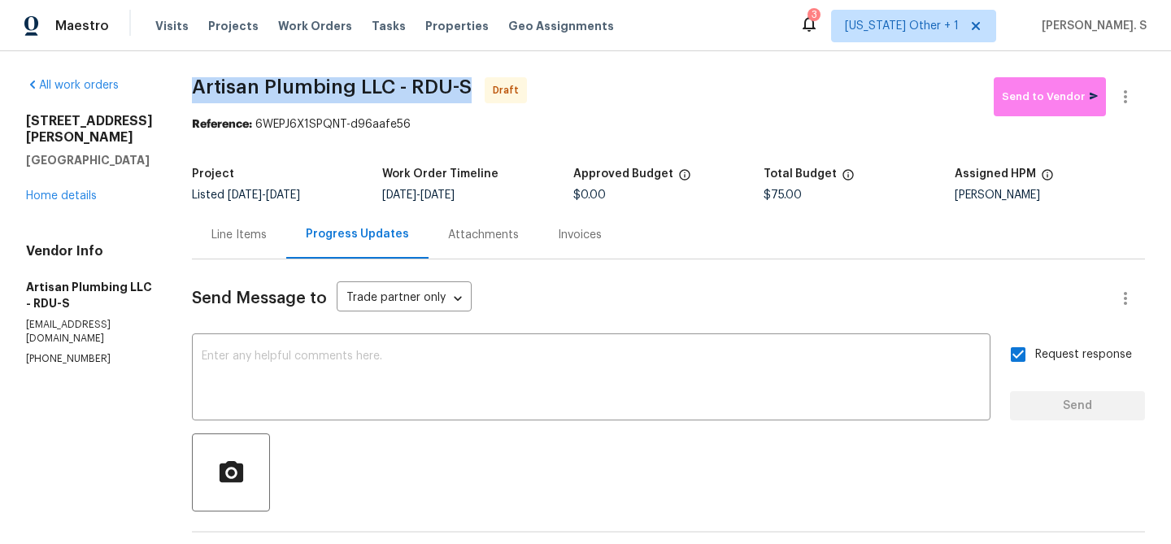
copy span "Artisan Plumbing LLC - RDU-S"
click at [1123, 106] on icon "button" at bounding box center [1125, 97] width 20 height 20
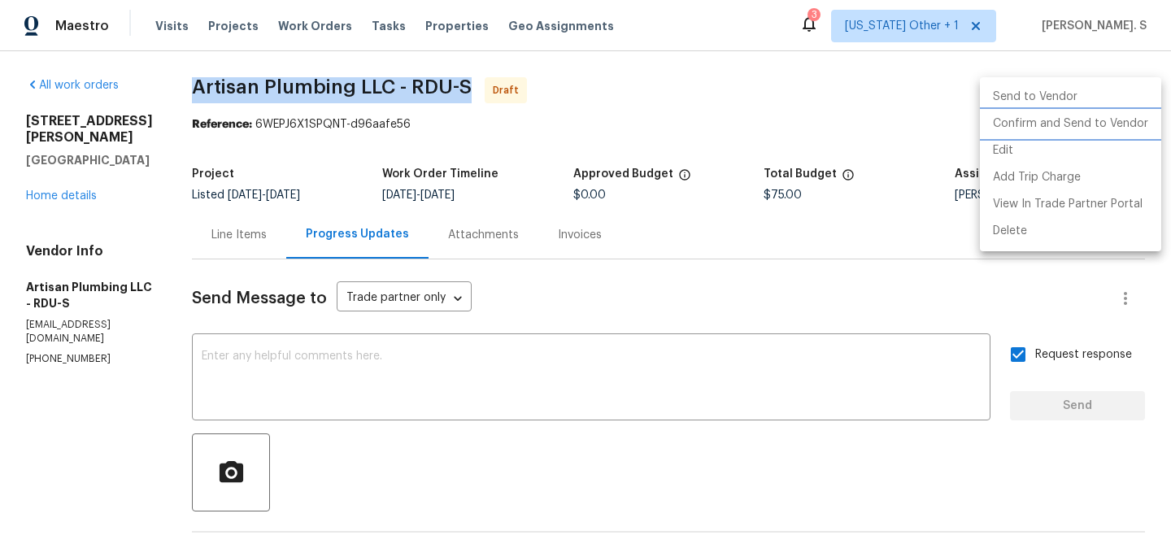
click at [1117, 113] on li "Confirm and Send to Vendor" at bounding box center [1070, 124] width 181 height 27
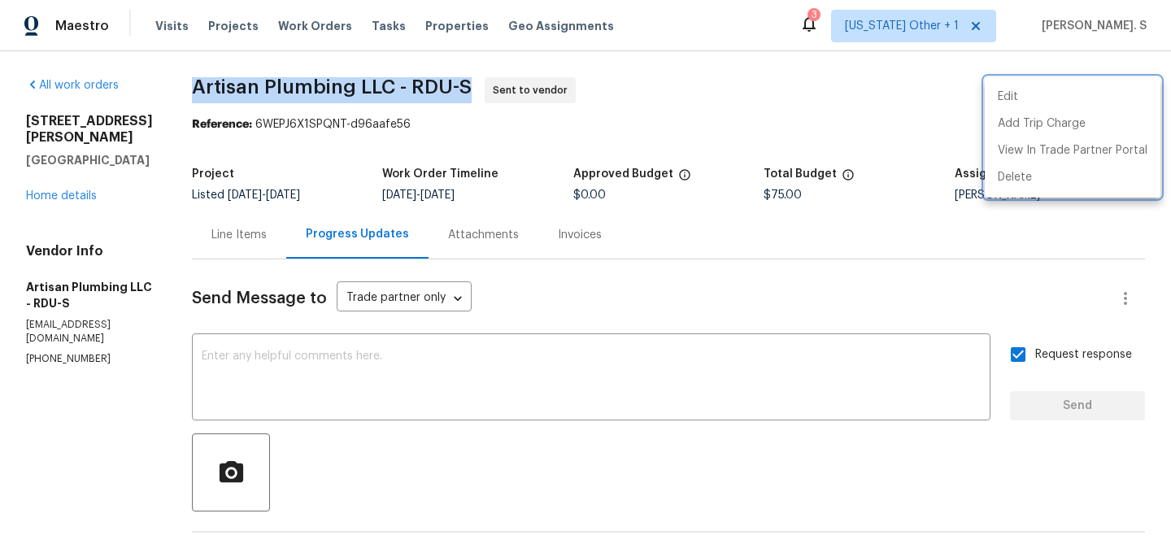
click at [287, 124] on div at bounding box center [585, 272] width 1171 height 544
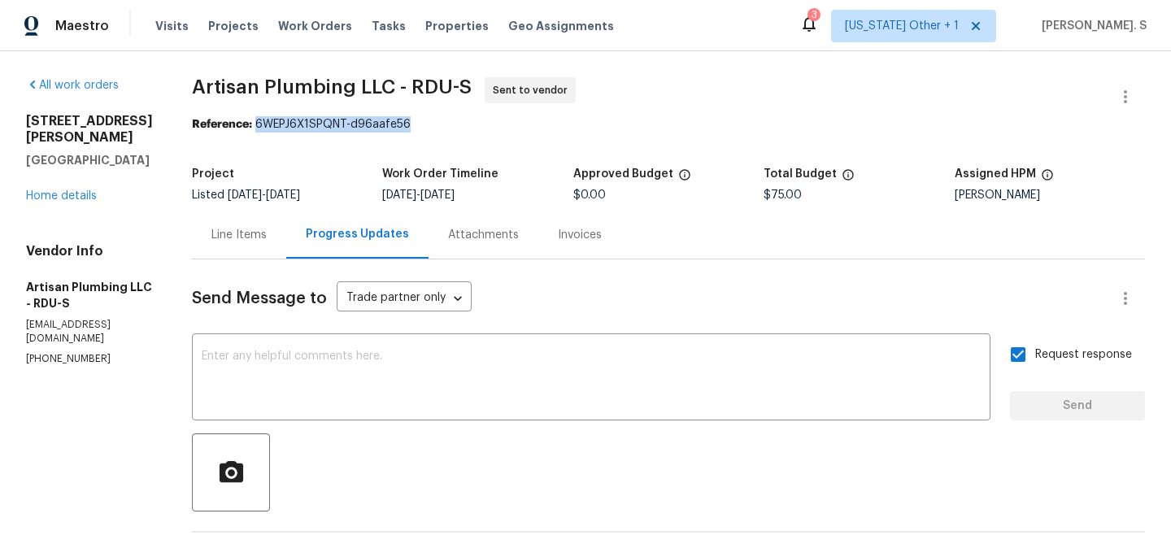
drag, startPoint x: 293, startPoint y: 124, endPoint x: 580, endPoint y: 124, distance: 286.9
click at [579, 124] on div "Reference: 6WEPJ6X1SPQNT-d96aafe56" at bounding box center [668, 124] width 953 height 16
copy div "6WEPJ6X1SPQNT-d96aafe56"
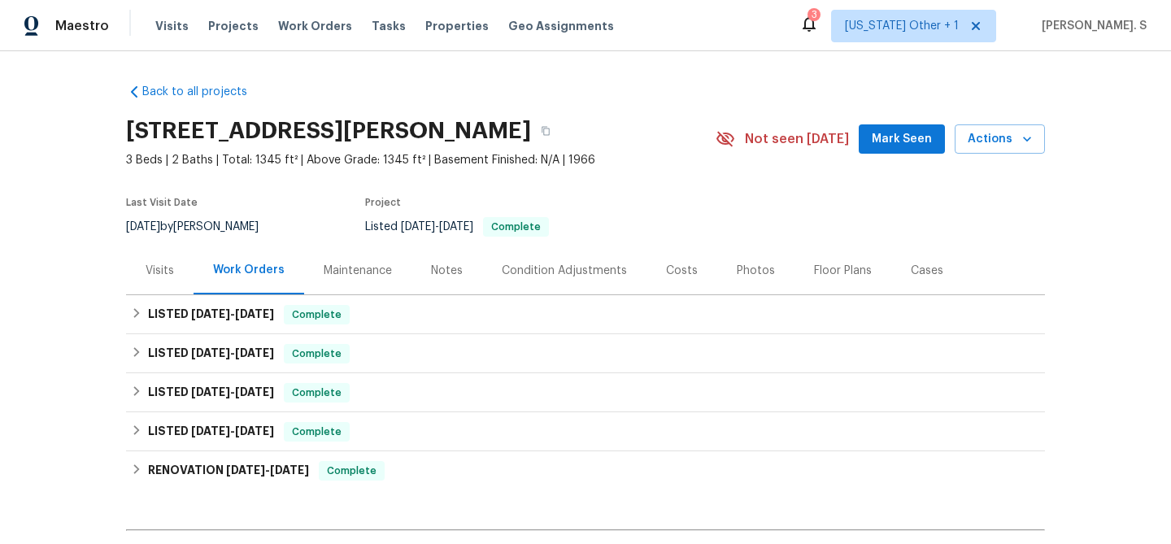
click at [166, 246] on div "Visits" at bounding box center [159, 270] width 67 height 48
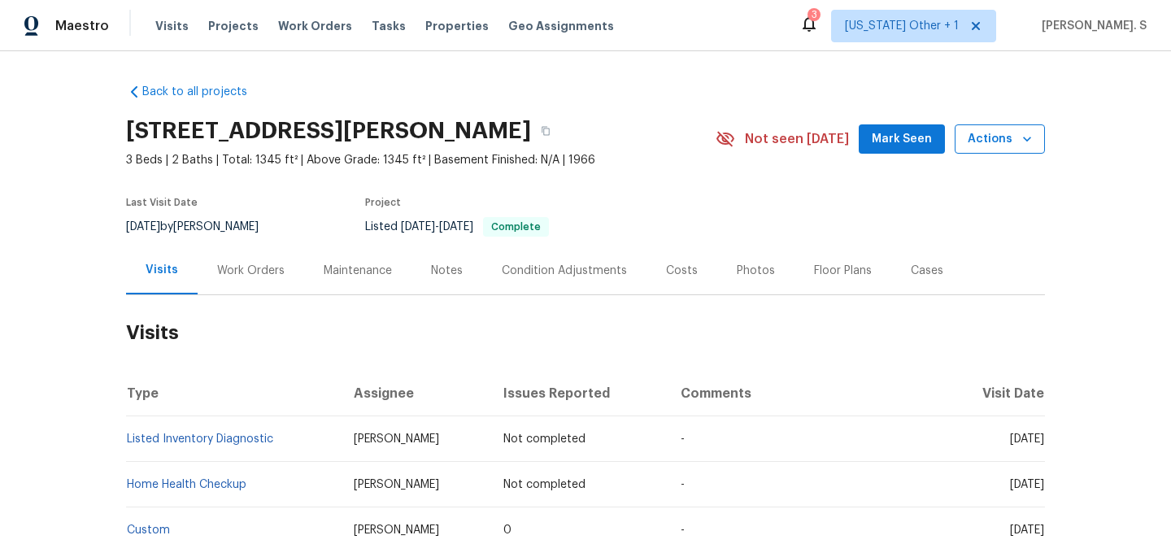
click at [1007, 129] on span "Actions" at bounding box center [999, 139] width 64 height 20
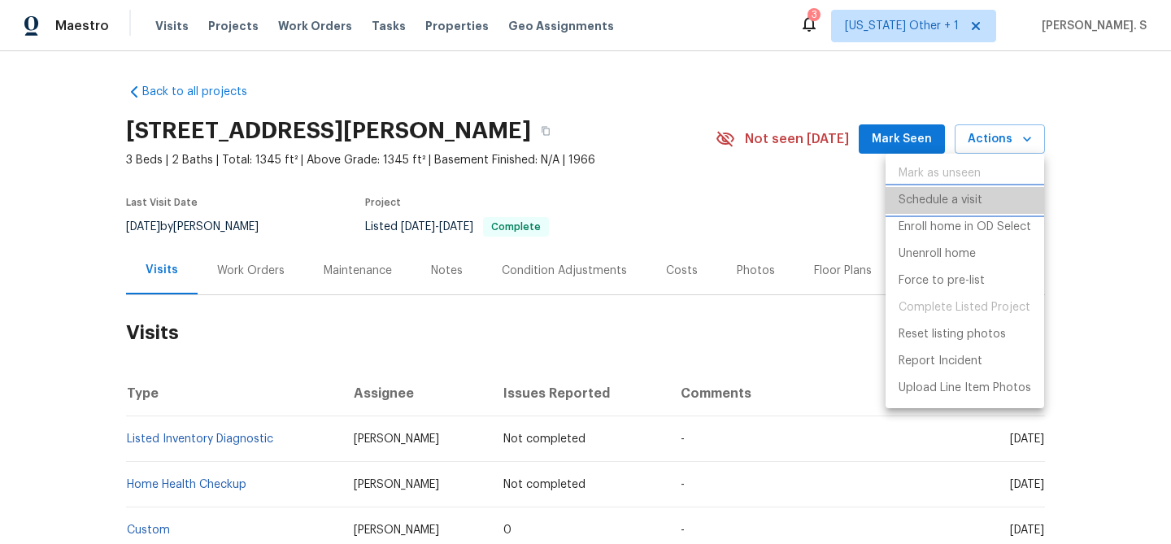
click at [944, 204] on p "Schedule a visit" at bounding box center [940, 200] width 84 height 17
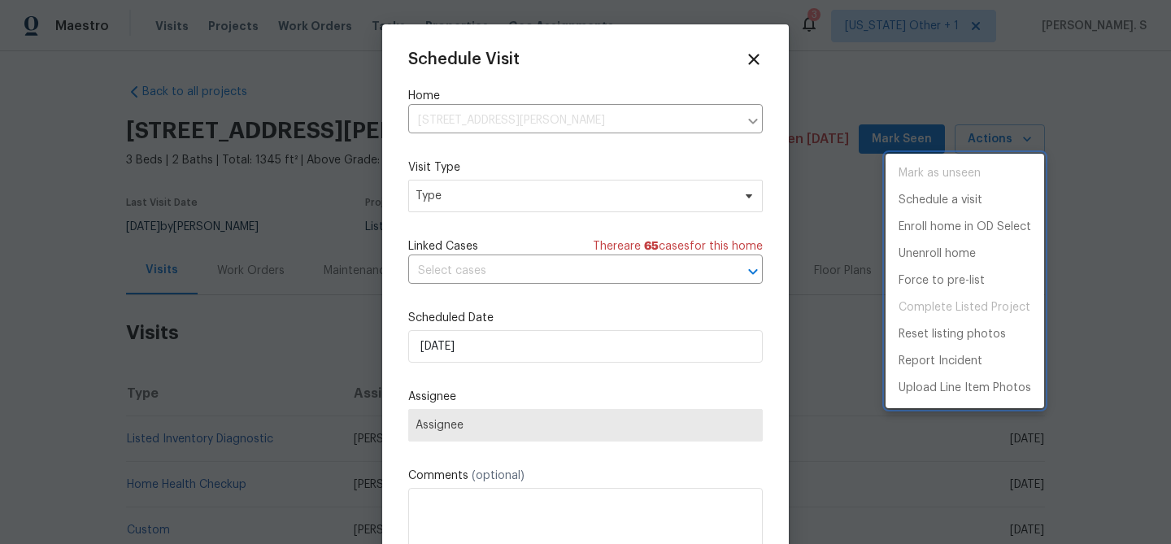
click at [428, 200] on div at bounding box center [585, 272] width 1171 height 544
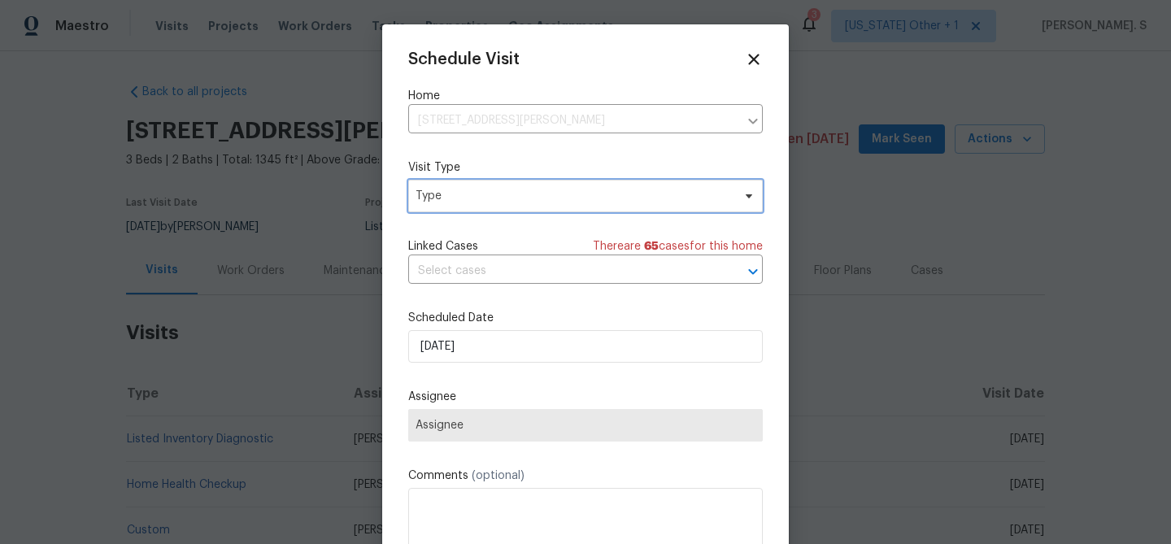
click at [428, 200] on span "Type" at bounding box center [573, 196] width 316 height 16
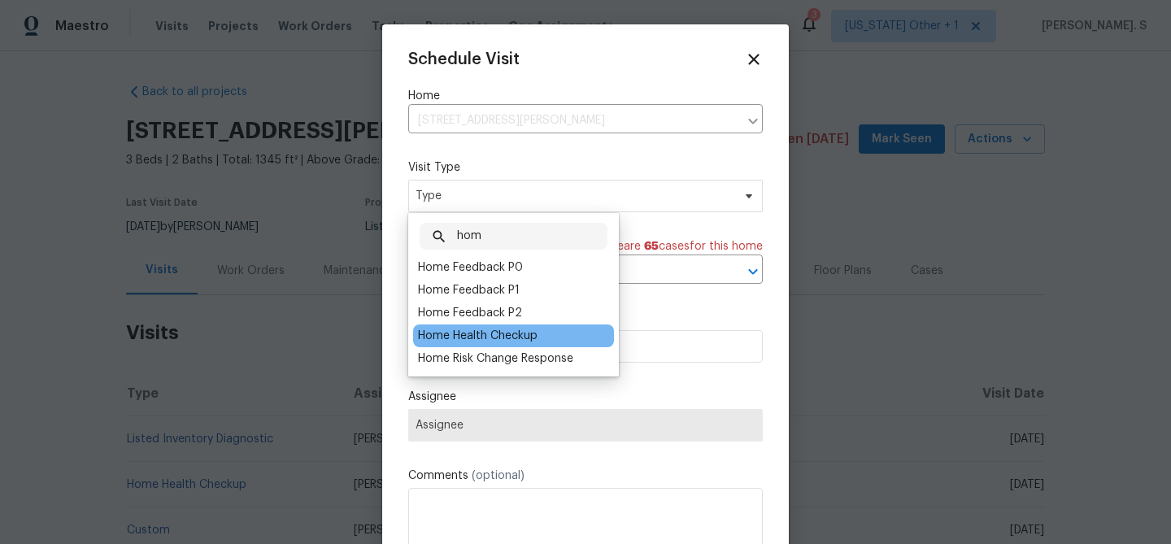
type input "hom"
click at [430, 339] on div "Home Health Checkup" at bounding box center [477, 336] width 119 height 16
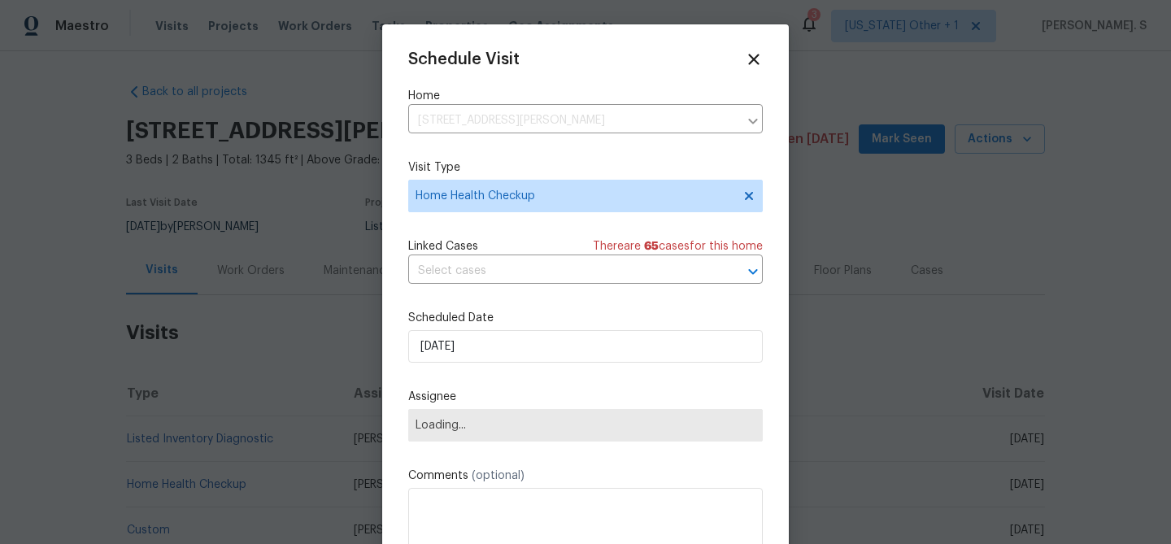
click at [515, 285] on div "Schedule Visit Home 171 Ronnie Dr, Altamonte Springs, FL 32714 ​ Visit Type Hom…" at bounding box center [585, 322] width 354 height 545
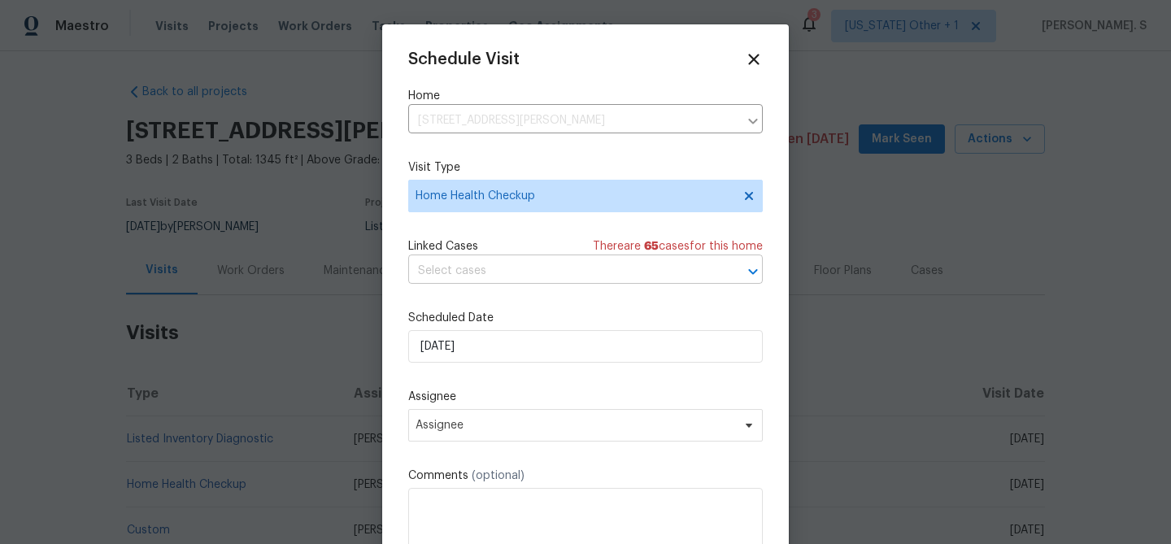
click at [522, 263] on input "text" at bounding box center [562, 270] width 309 height 25
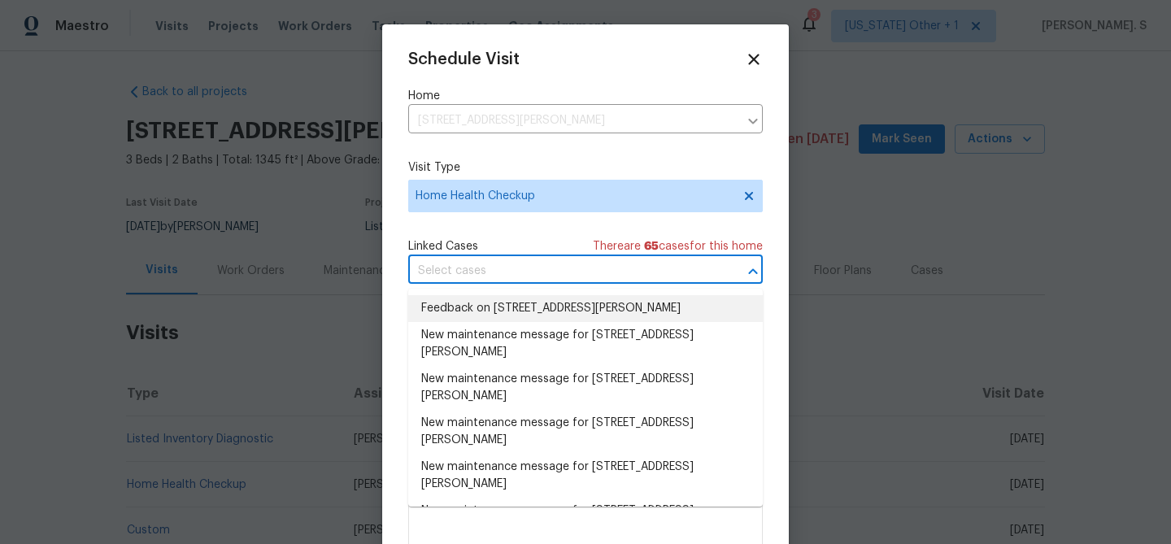
click at [494, 313] on li "Feedback on 171 Ronnie Dr, Altamonte Springs, FL 32714" at bounding box center [585, 308] width 354 height 27
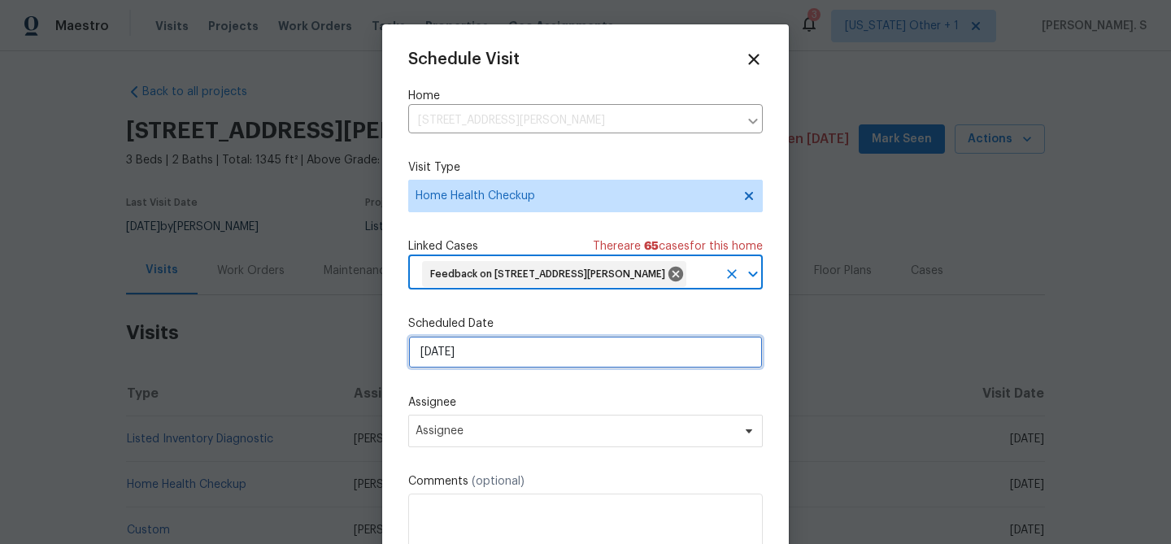
click at [471, 368] on input "[DATE]" at bounding box center [585, 352] width 354 height 33
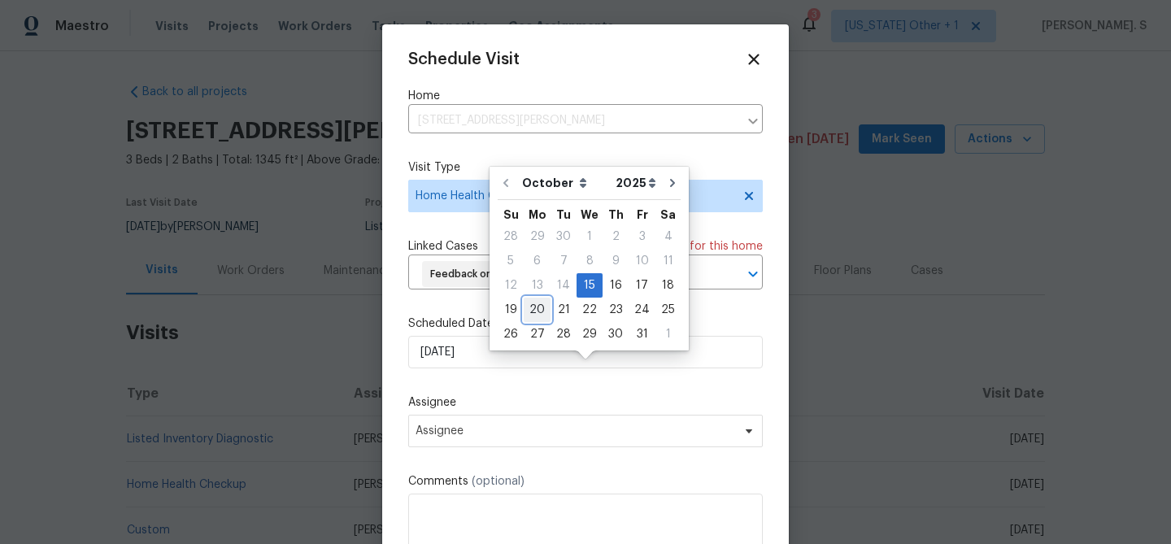
click at [541, 311] on div "20" at bounding box center [536, 309] width 27 height 23
type input "[DATE]"
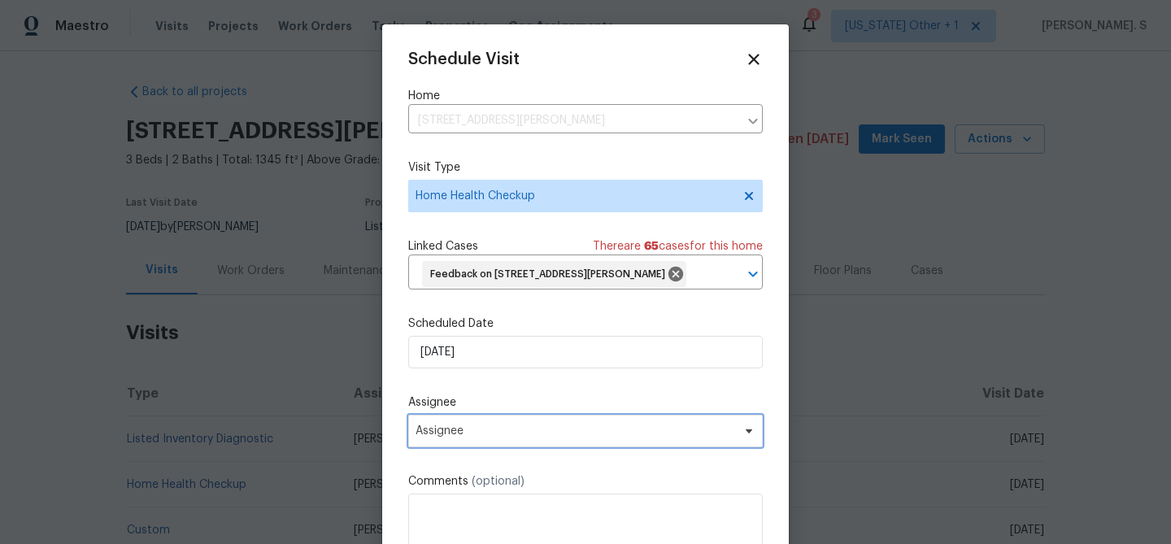
click at [507, 437] on span "Assignee" at bounding box center [574, 430] width 319 height 13
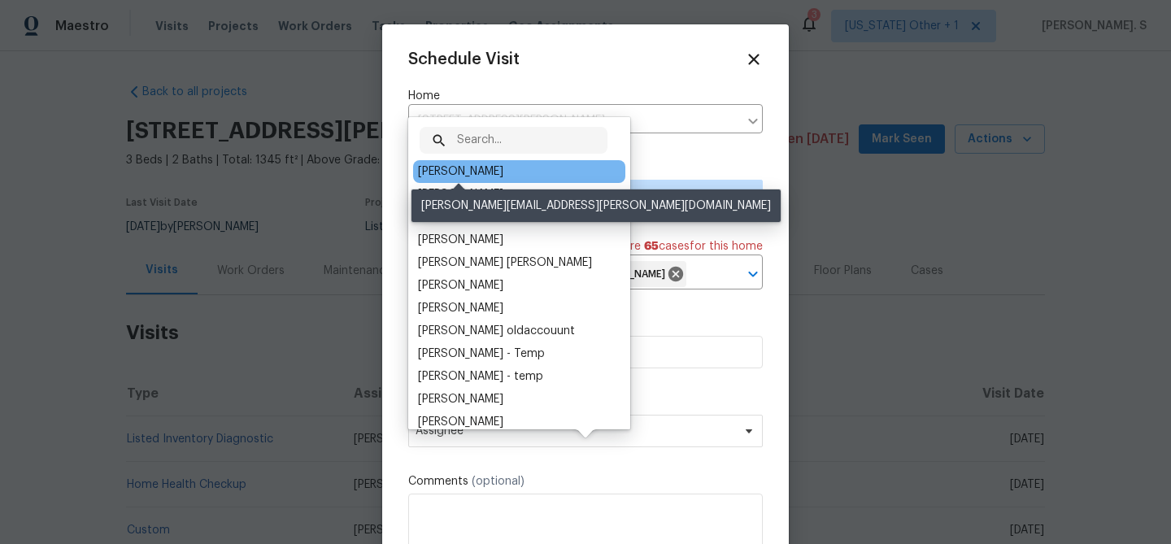
click at [463, 171] on div "[PERSON_NAME]" at bounding box center [460, 171] width 85 height 16
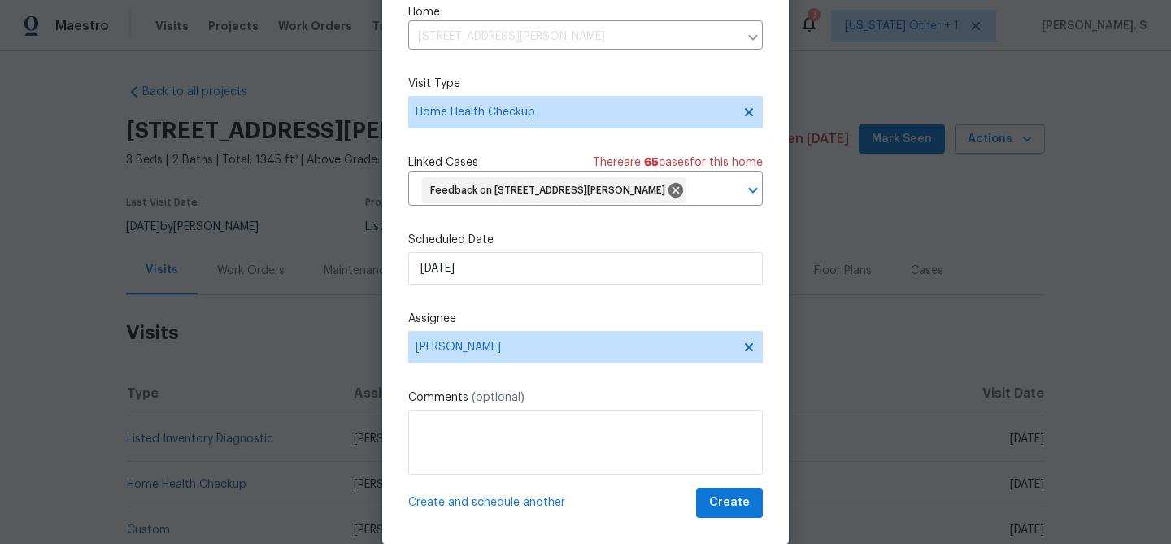
scroll to position [74, 0]
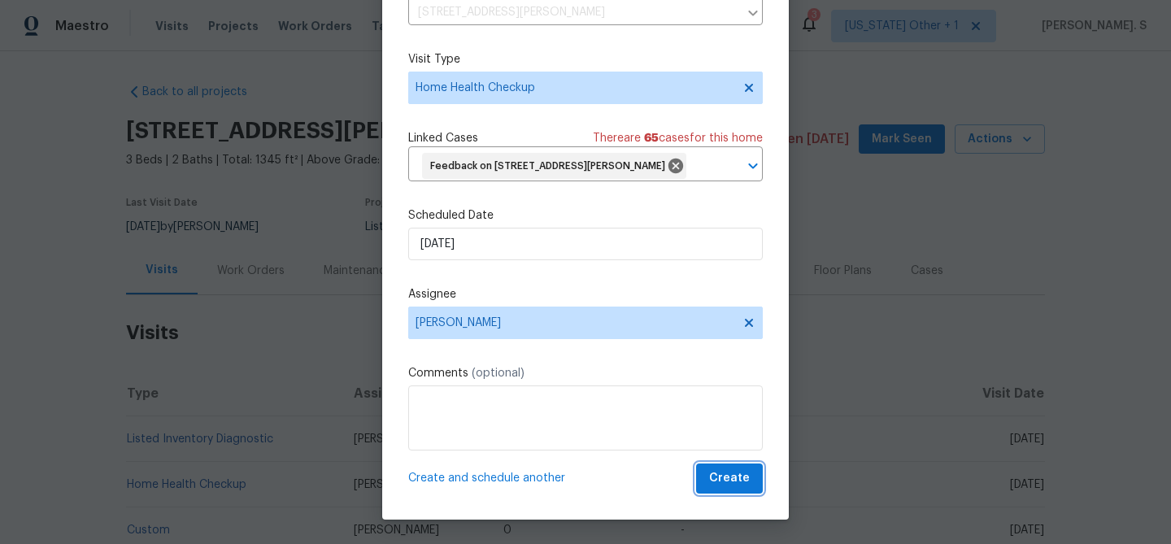
click at [729, 485] on span "Create" at bounding box center [729, 478] width 41 height 20
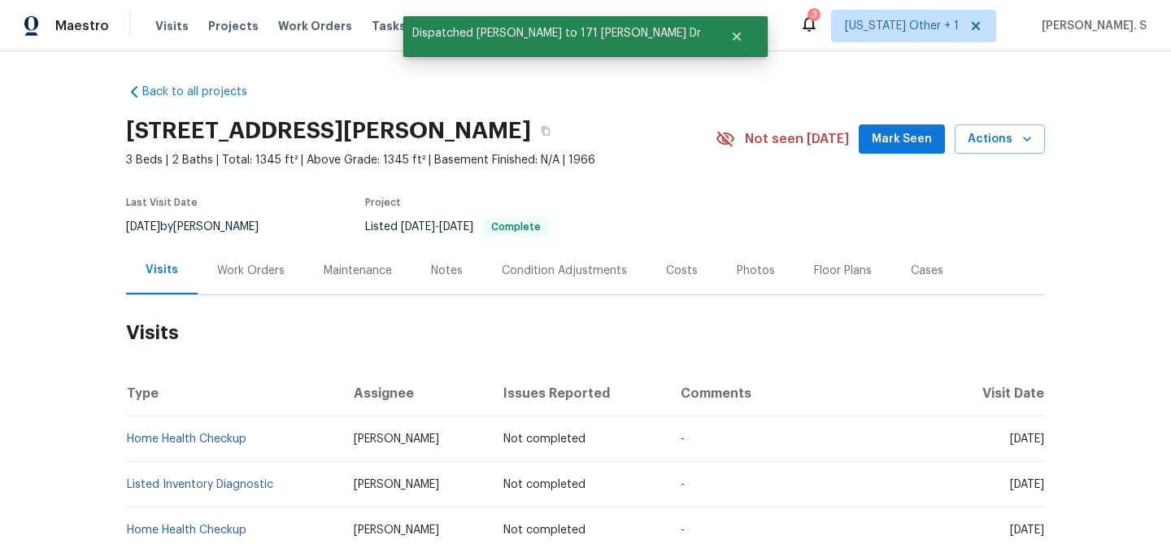
scroll to position [0, 0]
click at [187, 435] on link "Home Health Checkup" at bounding box center [186, 438] width 119 height 11
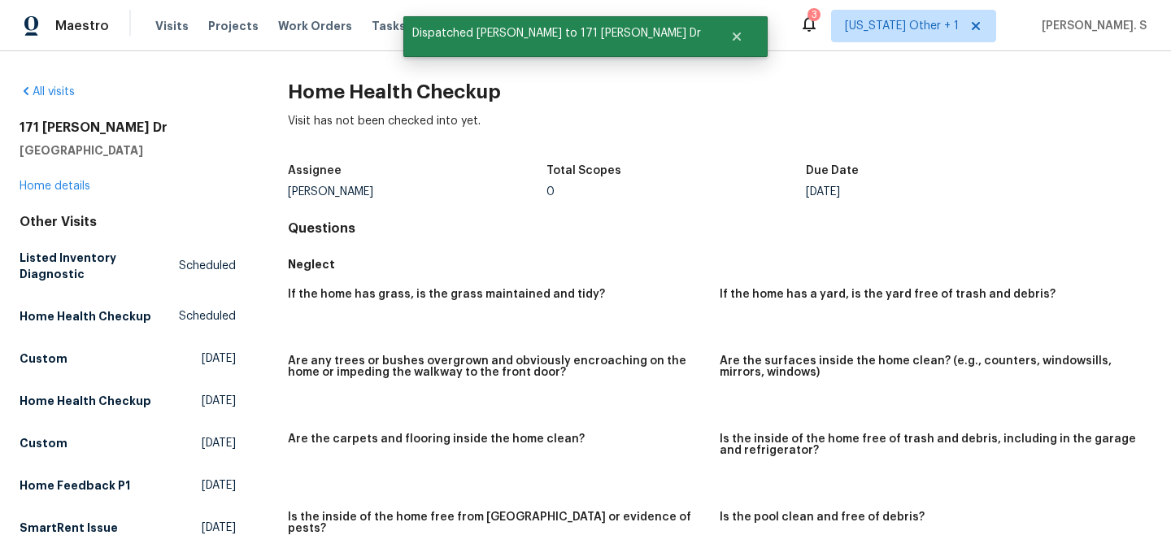
click at [350, 98] on h2 "Home Health Checkup" at bounding box center [719, 92] width 863 height 16
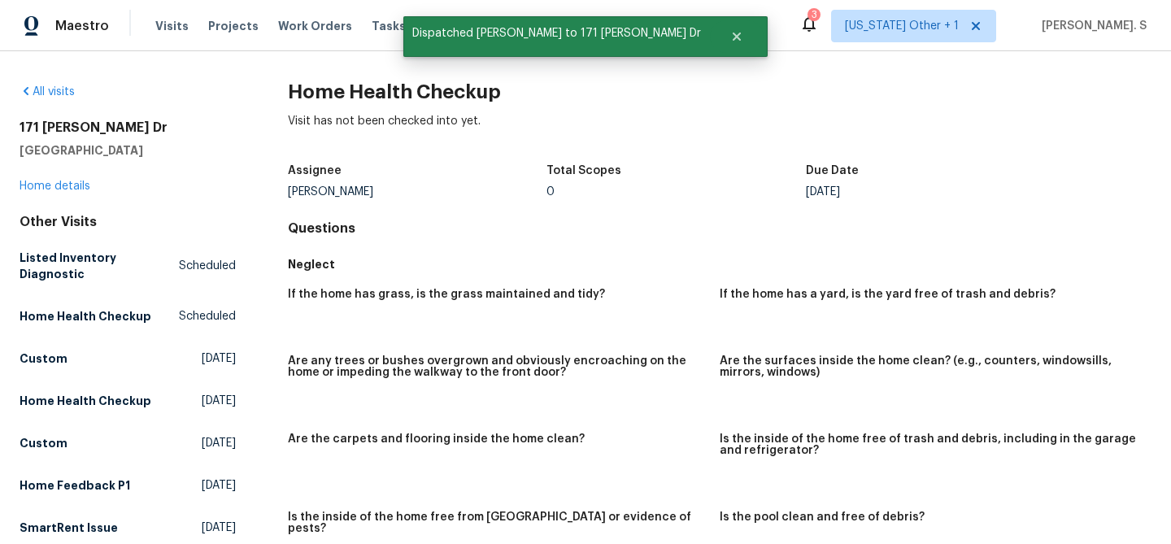
click at [350, 98] on h2 "Home Health Checkup" at bounding box center [719, 92] width 863 height 16
copy h2 "Home Health Checkup"
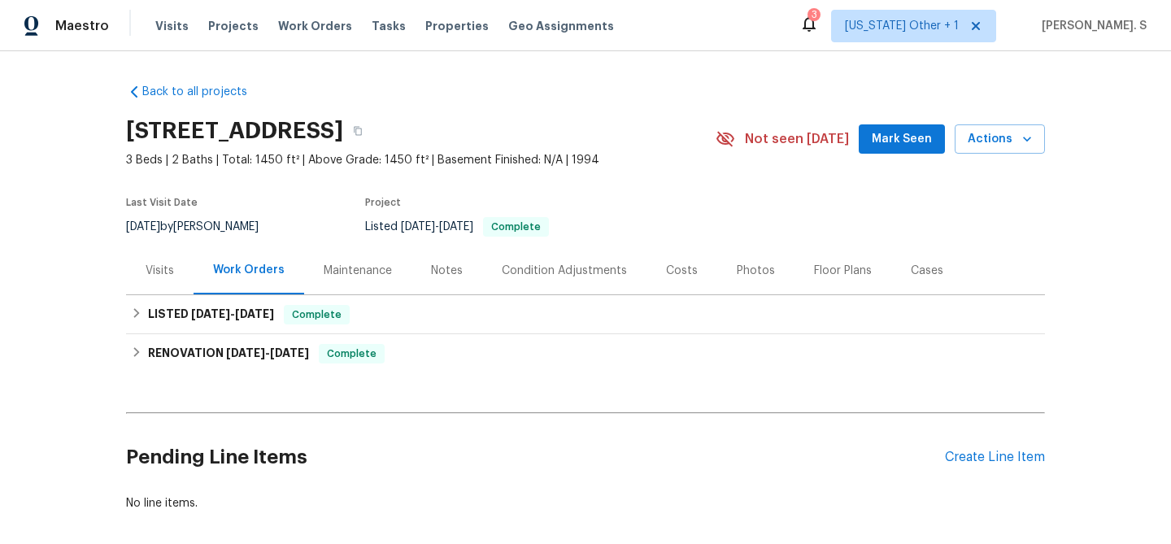
click at [137, 272] on div "Visits" at bounding box center [159, 270] width 67 height 48
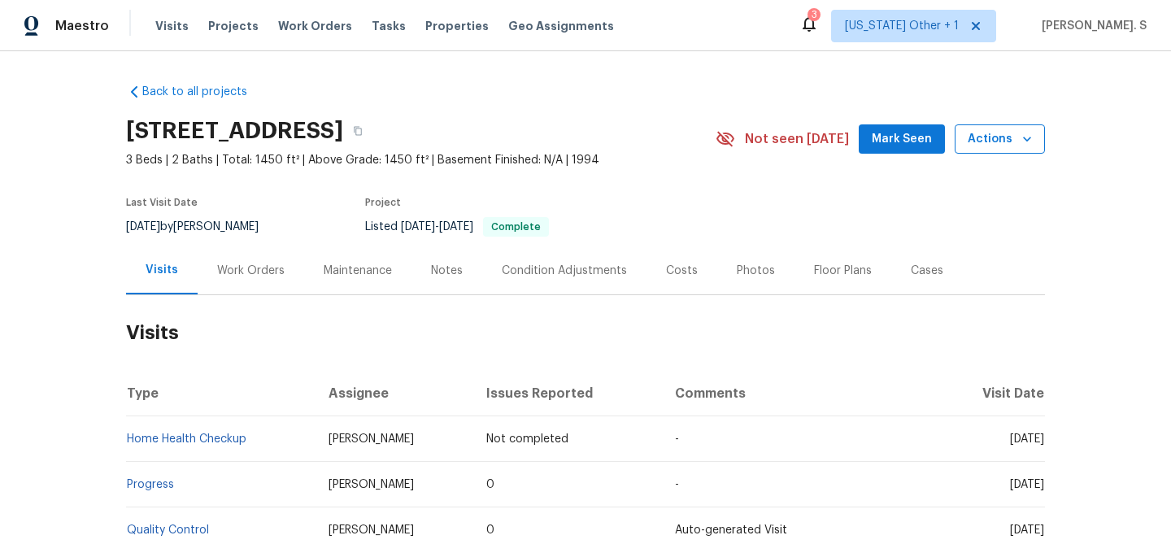
click at [1002, 151] on button "Actions" at bounding box center [999, 139] width 90 height 30
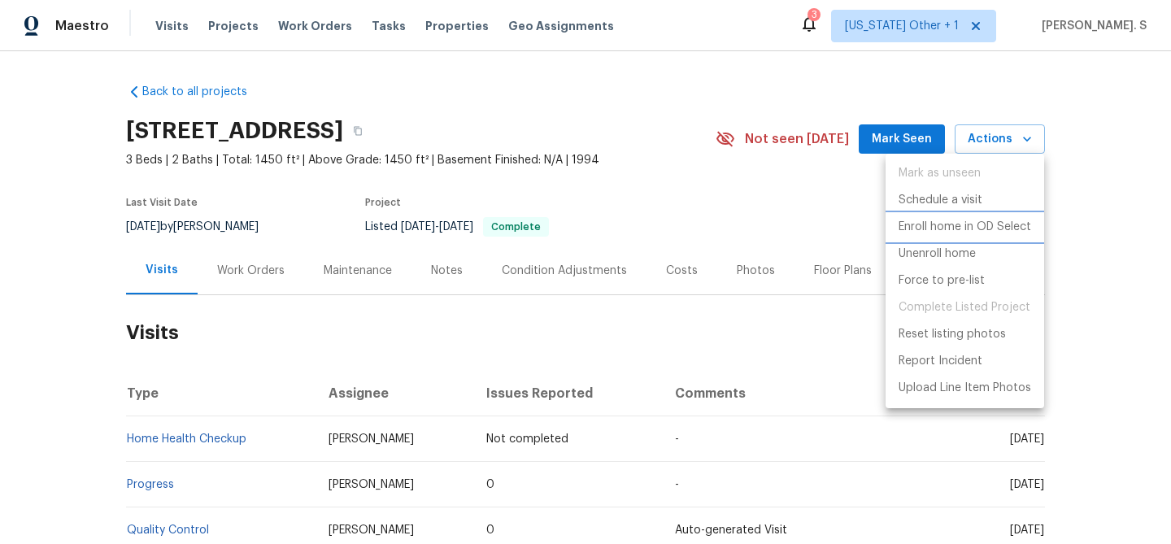
click at [968, 215] on li "Enroll home in OD Select" at bounding box center [964, 227] width 159 height 27
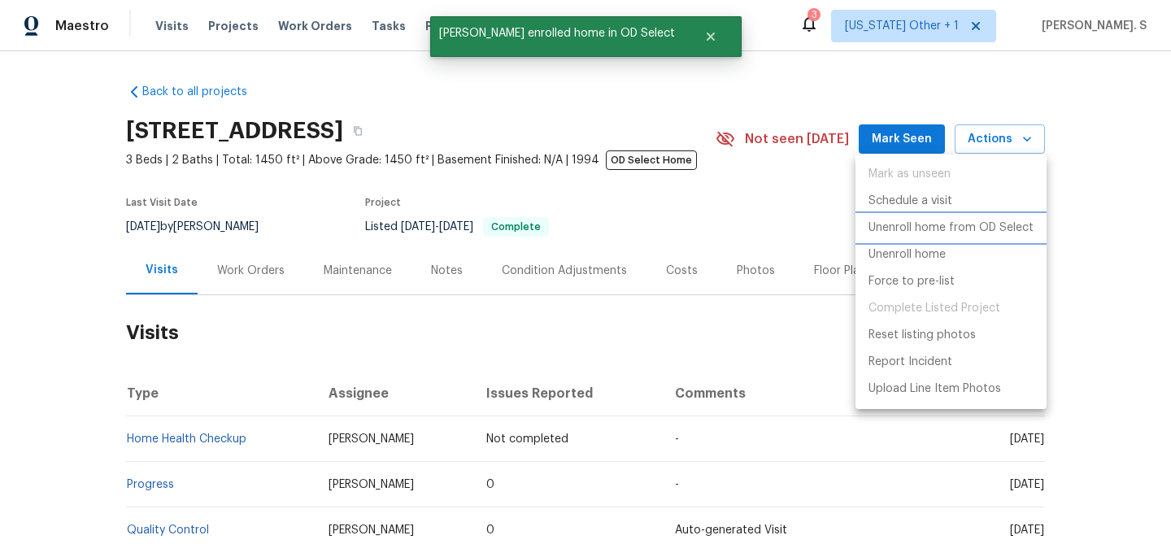
click at [959, 229] on p "Unenroll home from OD Select" at bounding box center [950, 227] width 165 height 17
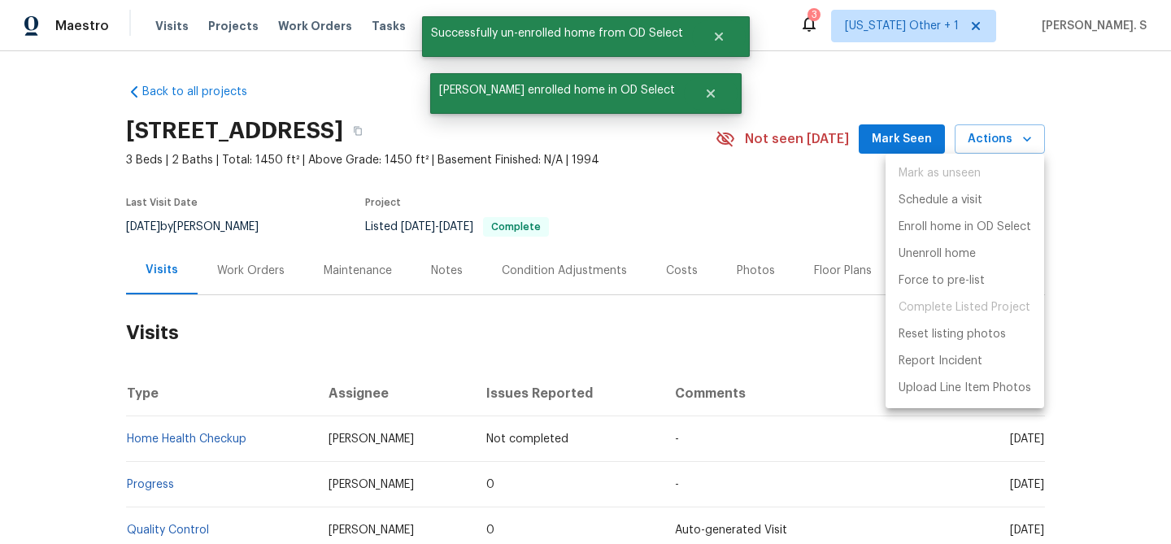
click at [999, 137] on div at bounding box center [585, 272] width 1171 height 544
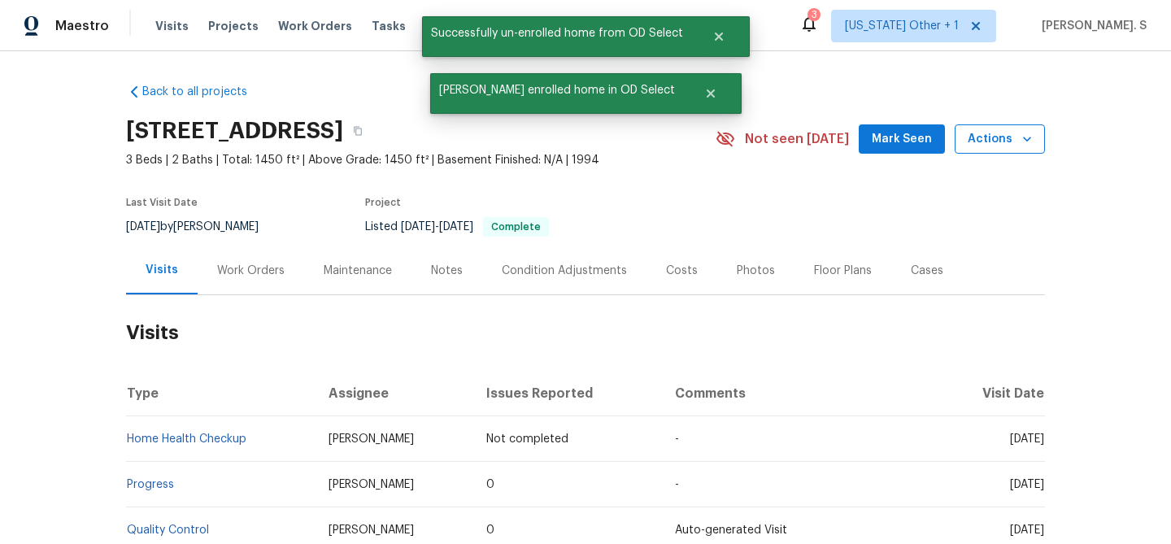
click at [988, 145] on span "Actions" at bounding box center [999, 139] width 64 height 20
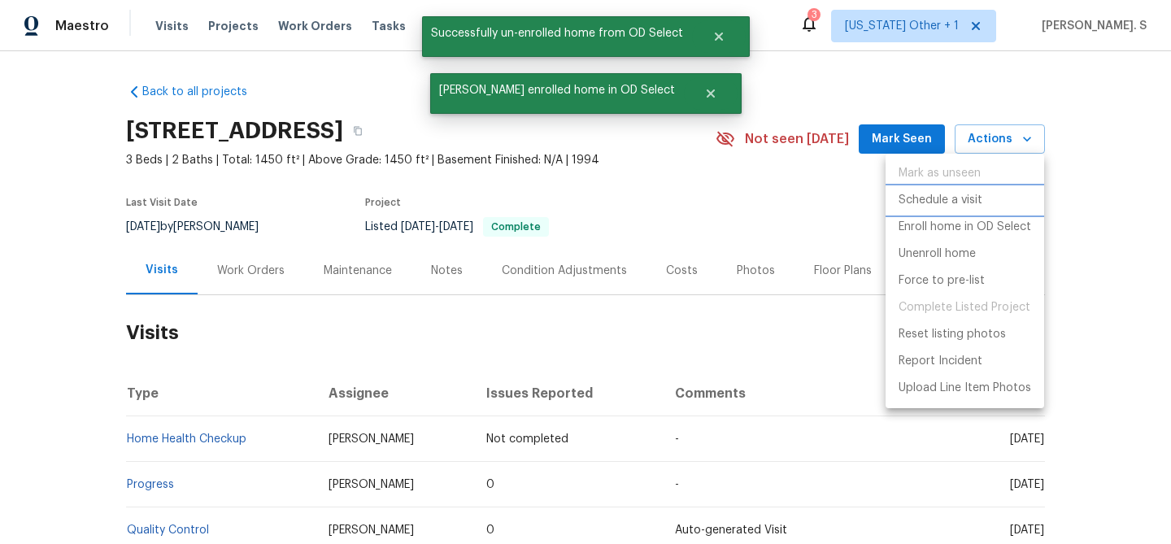
click at [969, 202] on p "Schedule a visit" at bounding box center [940, 200] width 84 height 17
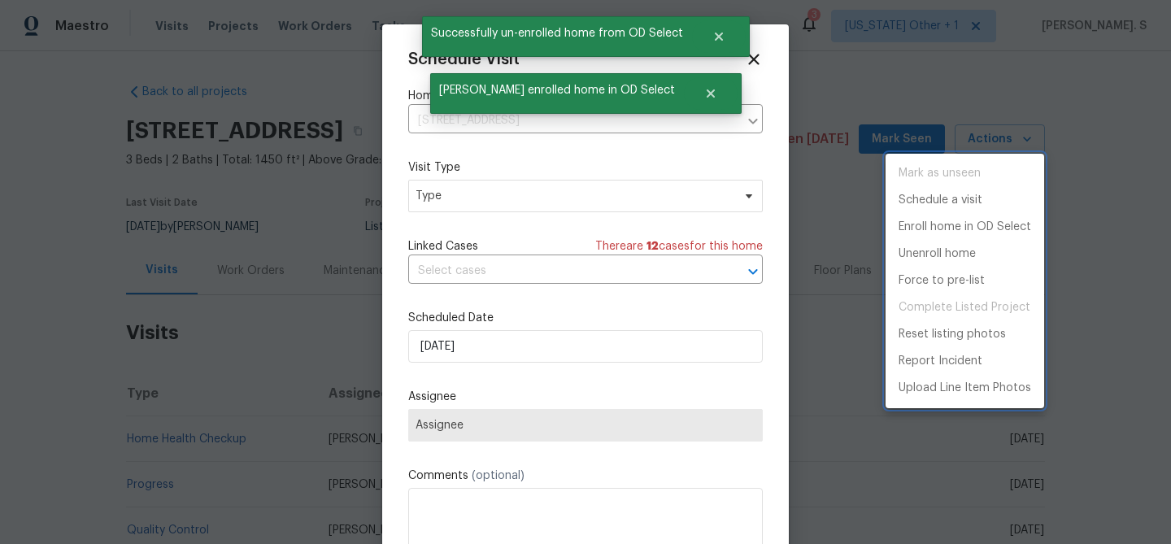
click at [479, 184] on div at bounding box center [585, 272] width 1171 height 544
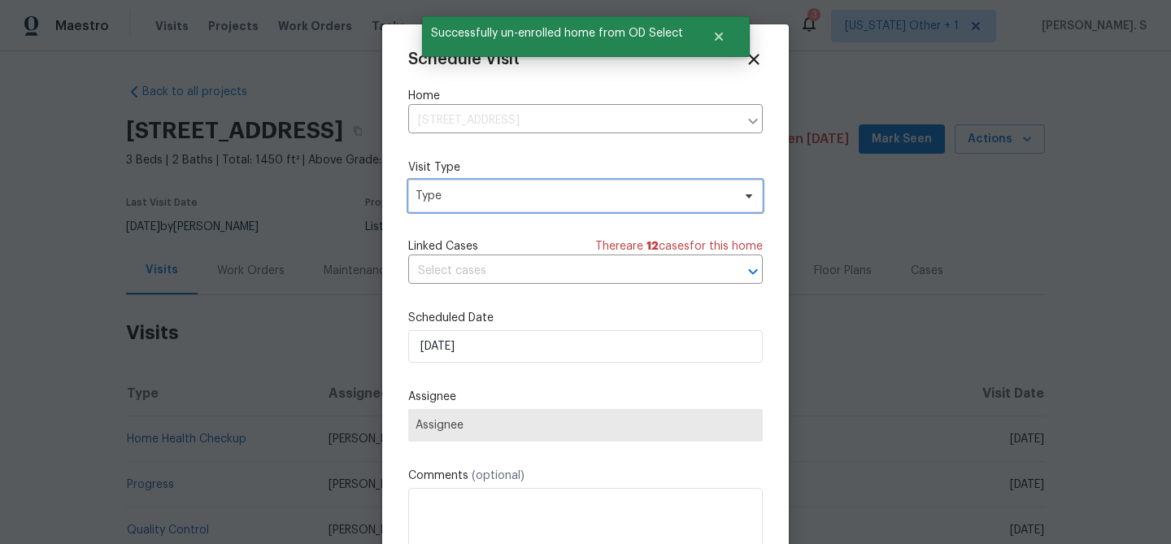
click at [479, 192] on span "Type" at bounding box center [573, 196] width 316 height 16
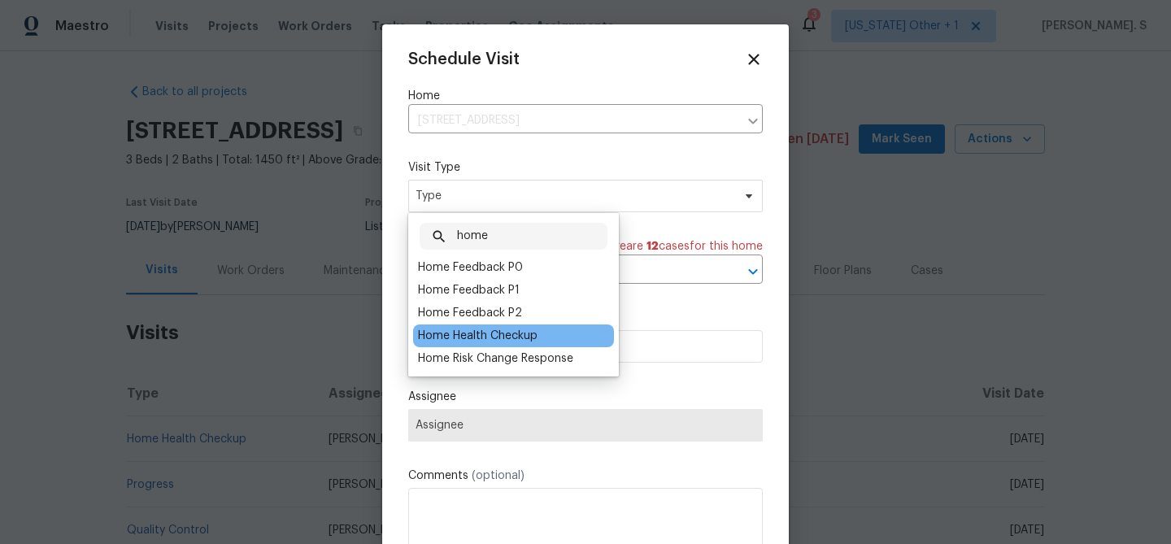
type input "home"
click at [450, 325] on div "Home Health Checkup" at bounding box center [513, 335] width 201 height 23
click at [477, 332] on div "Home Health Checkup" at bounding box center [477, 336] width 119 height 16
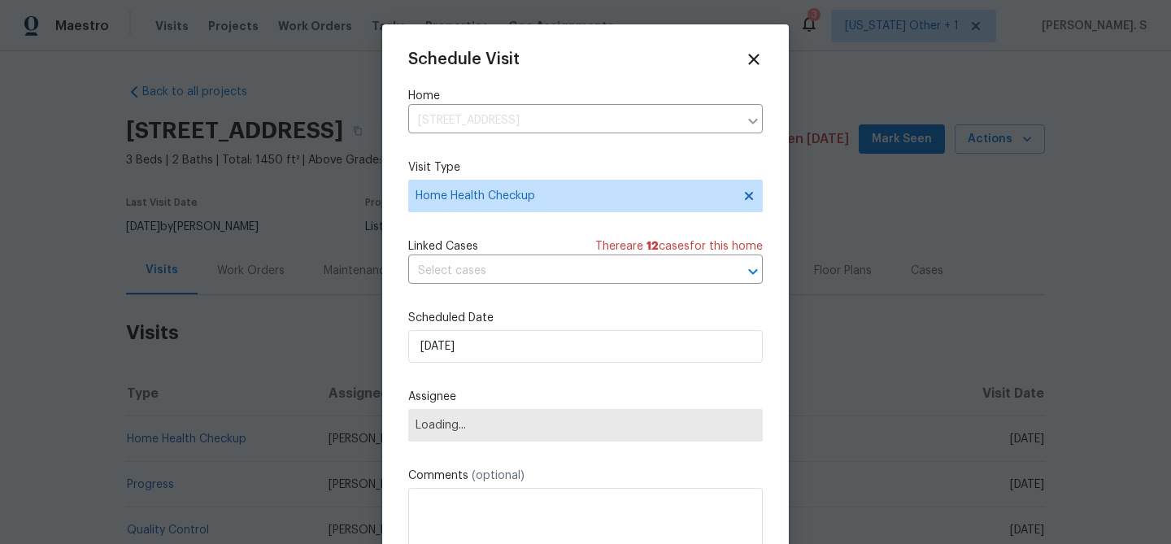
click at [510, 290] on div "Schedule Visit Home 9565 SE 174th Loop, Summerfield, FL 34491 ​ Visit Type Home…" at bounding box center [585, 322] width 354 height 545
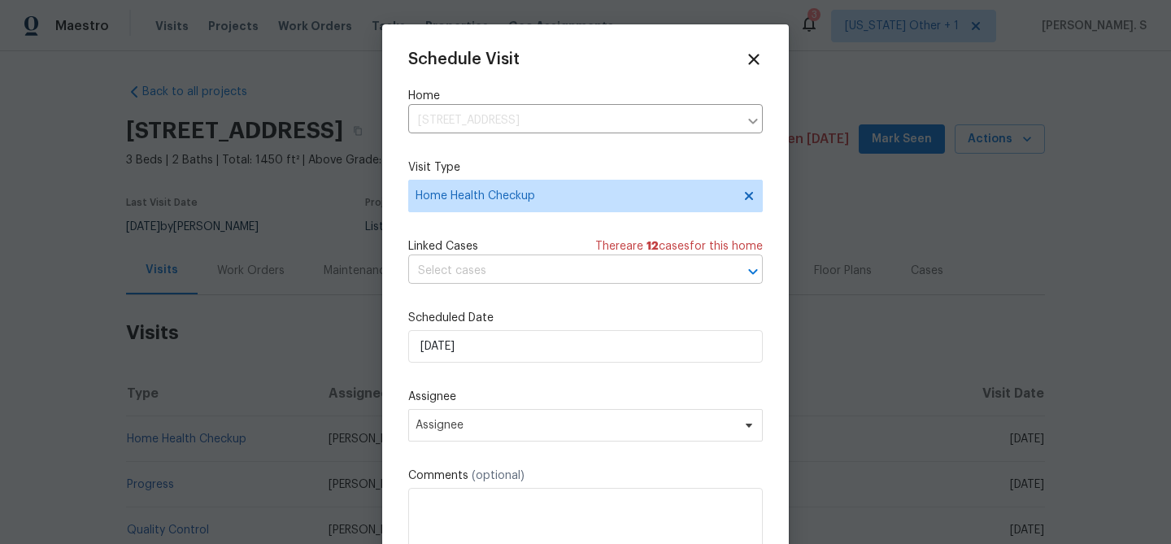
click at [517, 263] on input "text" at bounding box center [562, 270] width 309 height 25
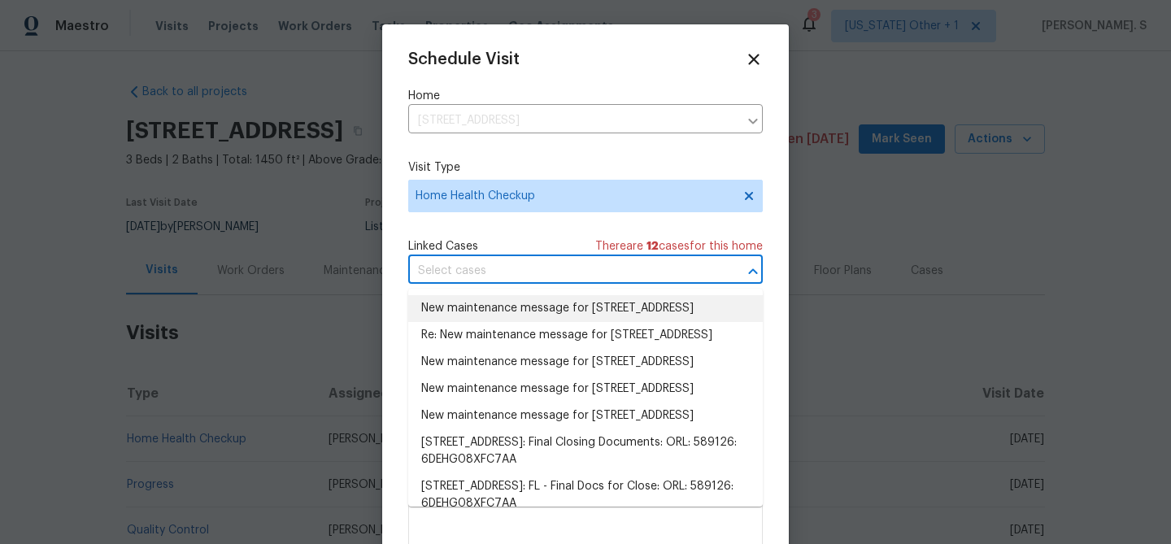
click at [486, 235] on div "Schedule Visit Home 9565 SE 174th Loop, Summerfield, FL 34491 ​ Visit Type Home…" at bounding box center [585, 322] width 354 height 545
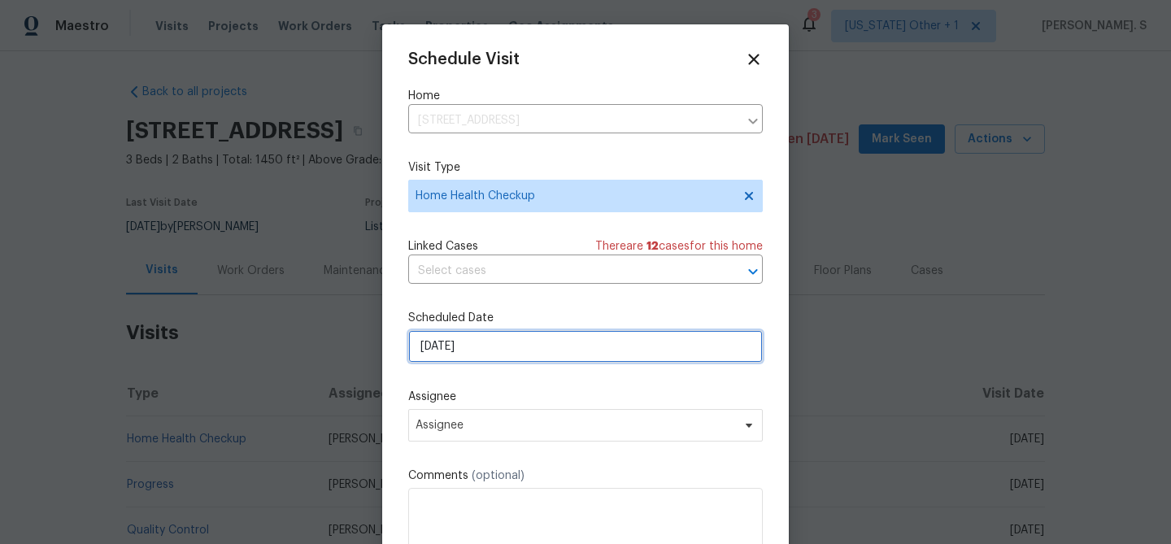
click at [464, 346] on input "[DATE]" at bounding box center [585, 346] width 354 height 33
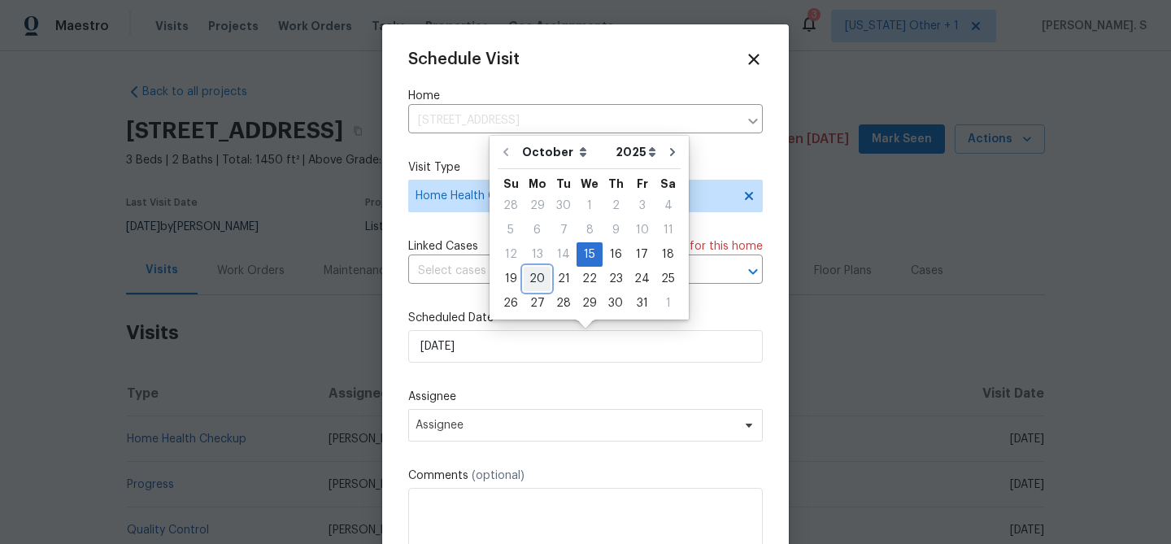
click at [532, 271] on div "20" at bounding box center [536, 278] width 27 height 23
type input "[DATE]"
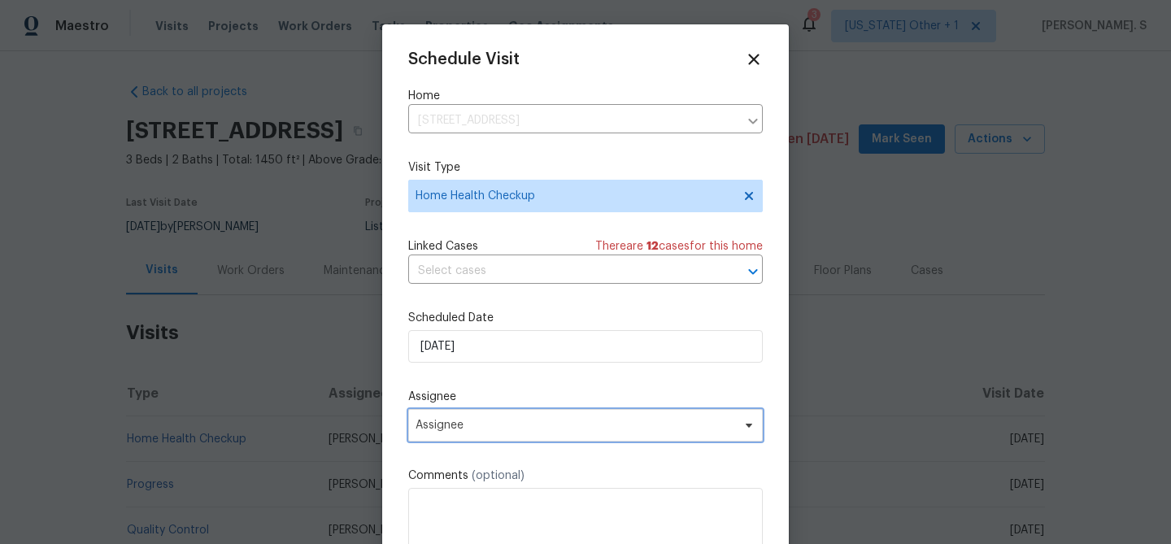
click at [485, 431] on span "Assignee" at bounding box center [574, 425] width 319 height 13
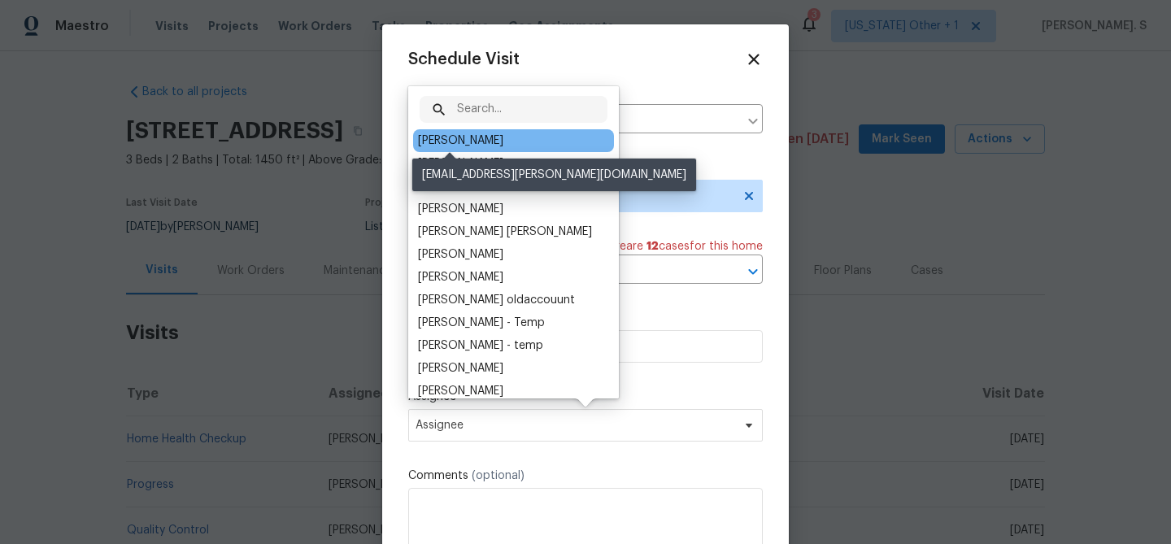
click at [446, 140] on div "[PERSON_NAME]" at bounding box center [460, 141] width 85 height 16
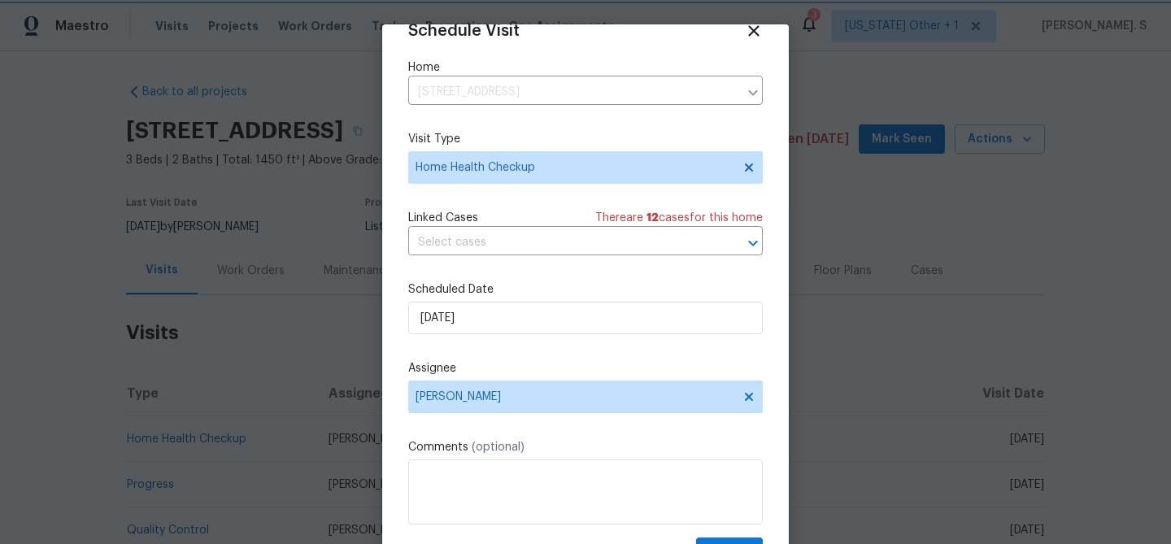
scroll to position [74, 0]
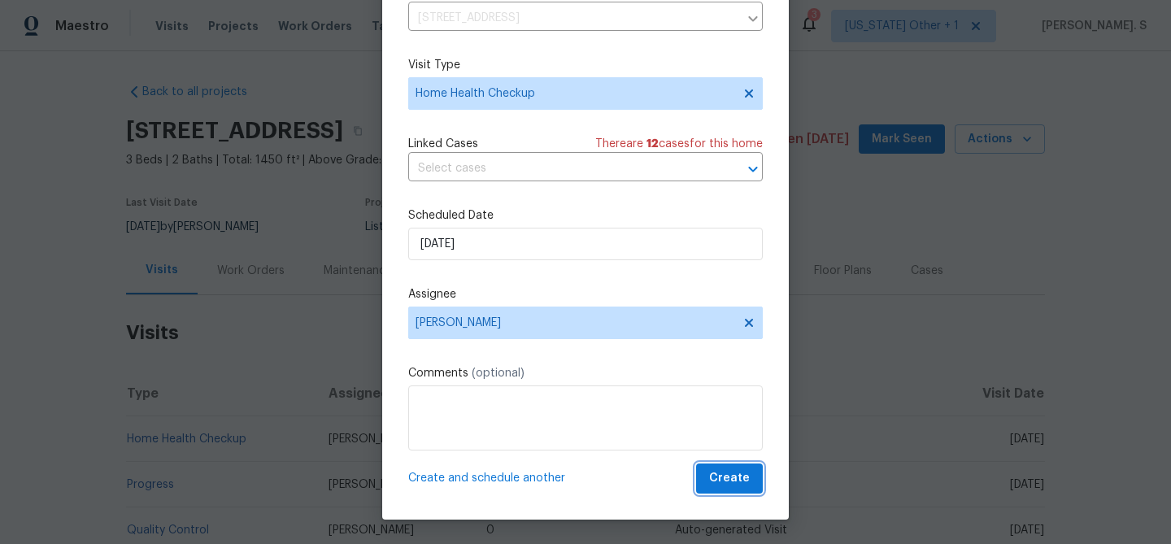
click at [734, 479] on span "Create" at bounding box center [729, 478] width 41 height 20
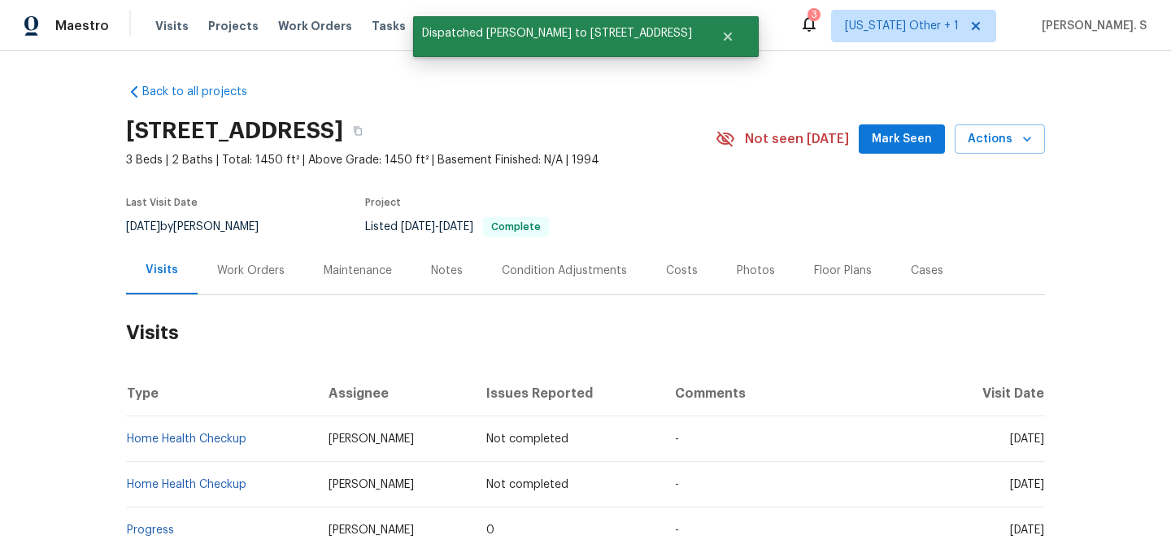
scroll to position [0, 0]
click at [186, 436] on link "Home Health Checkup" at bounding box center [186, 438] width 119 height 11
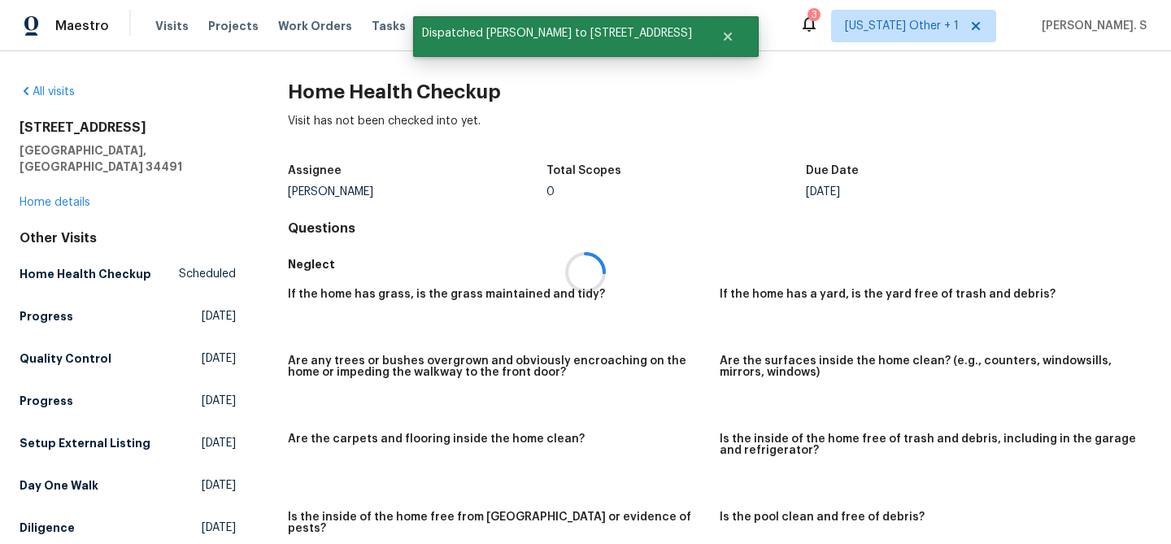
click at [393, 76] on div "All visits 9565 SE 174th Loop Summerfield, FL 34491 Home details Other Visits H…" at bounding box center [585, 297] width 1171 height 493
copy h2 "Home Health Checkup"
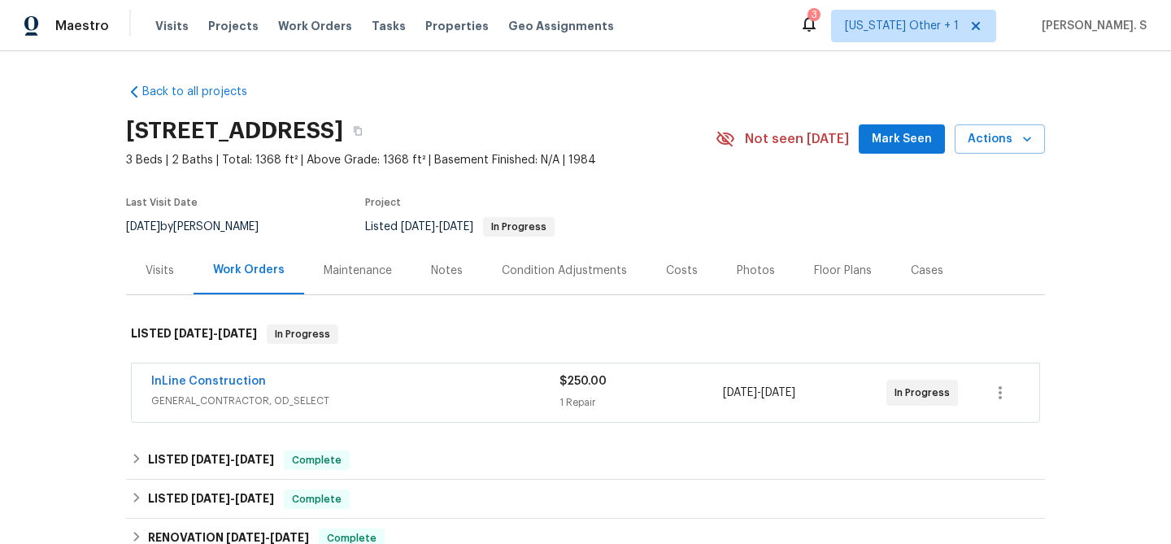
click at [131, 274] on div "Visits" at bounding box center [159, 270] width 67 height 48
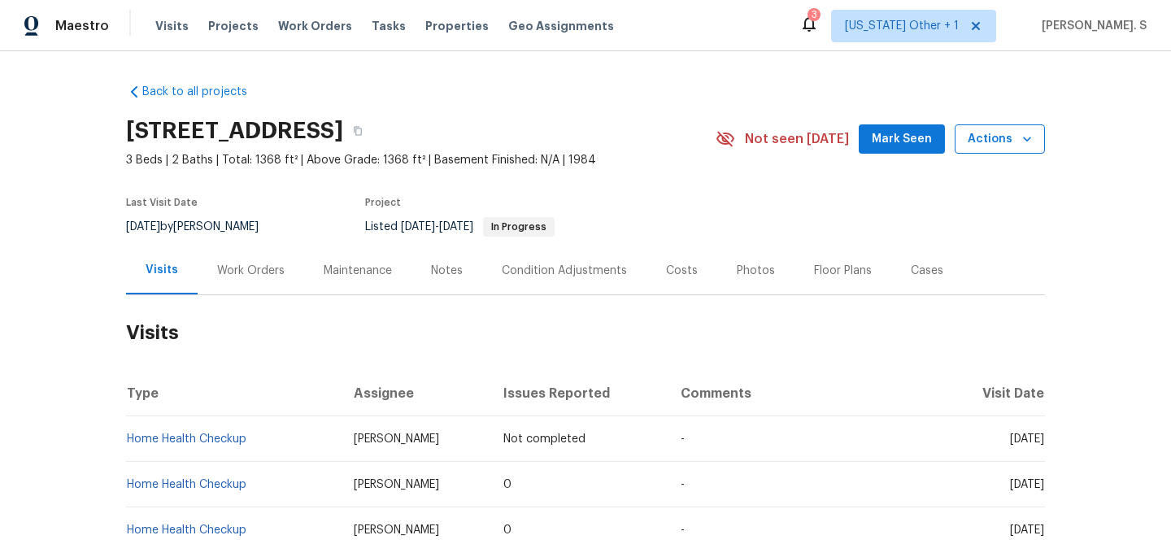
click at [1030, 132] on icon "button" at bounding box center [1027, 139] width 16 height 16
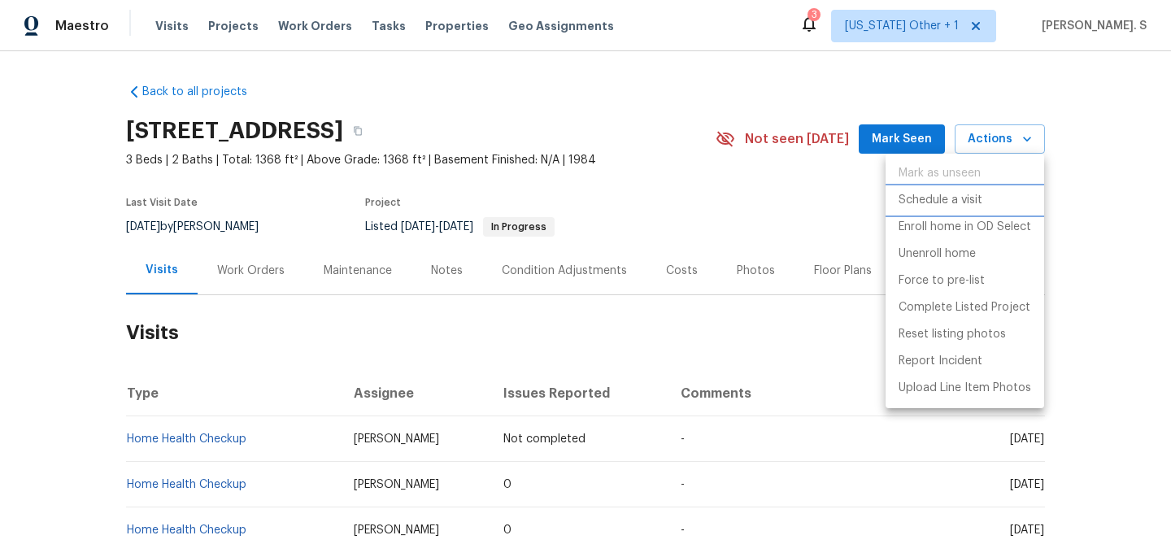
click at [972, 198] on p "Schedule a visit" at bounding box center [940, 200] width 84 height 17
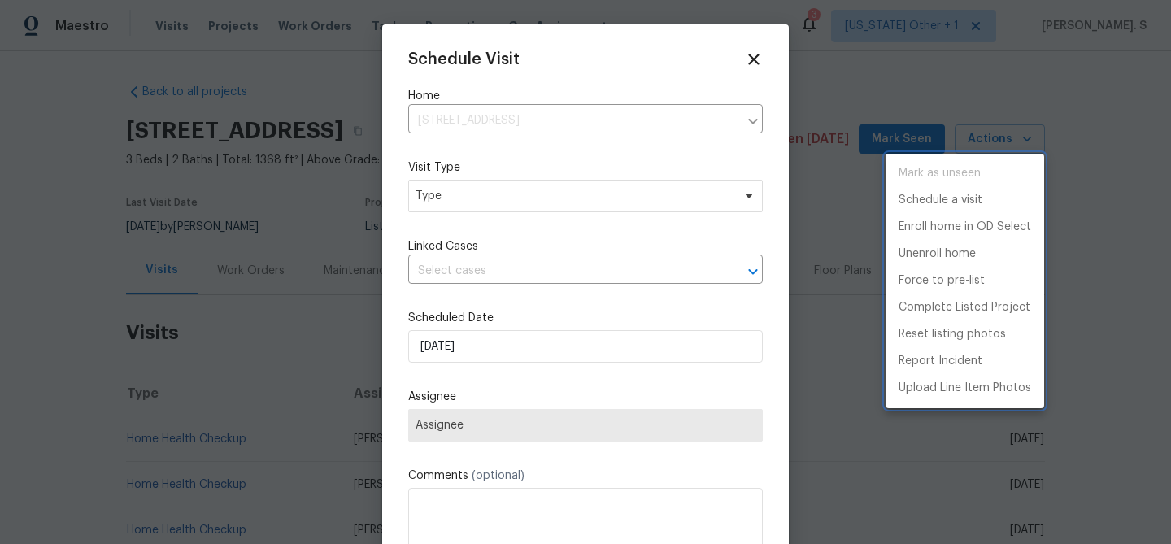
click at [490, 212] on div at bounding box center [585, 272] width 1171 height 544
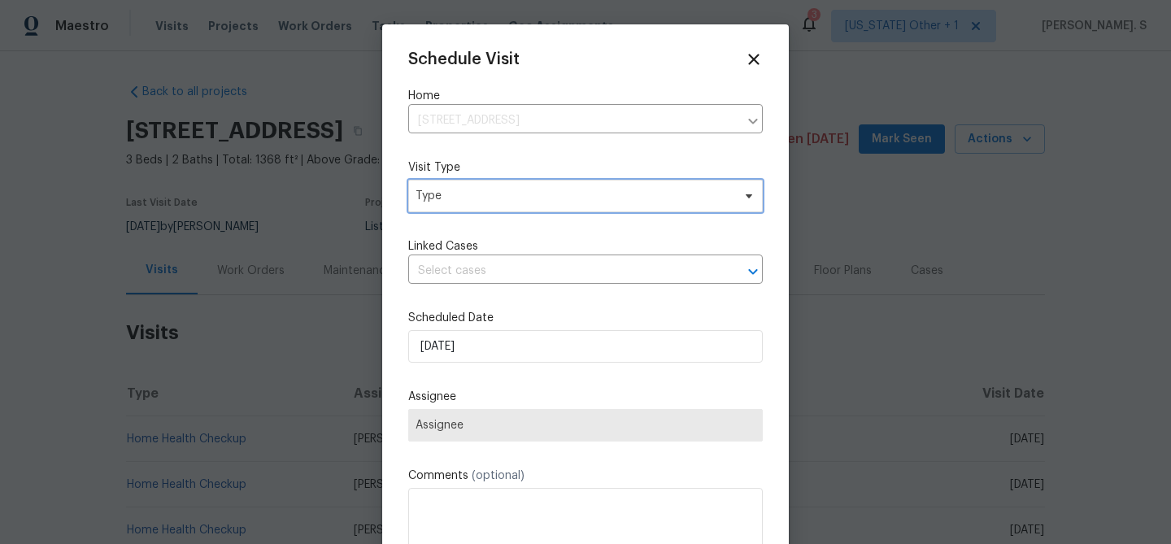
click at [427, 195] on span "Type" at bounding box center [573, 196] width 316 height 16
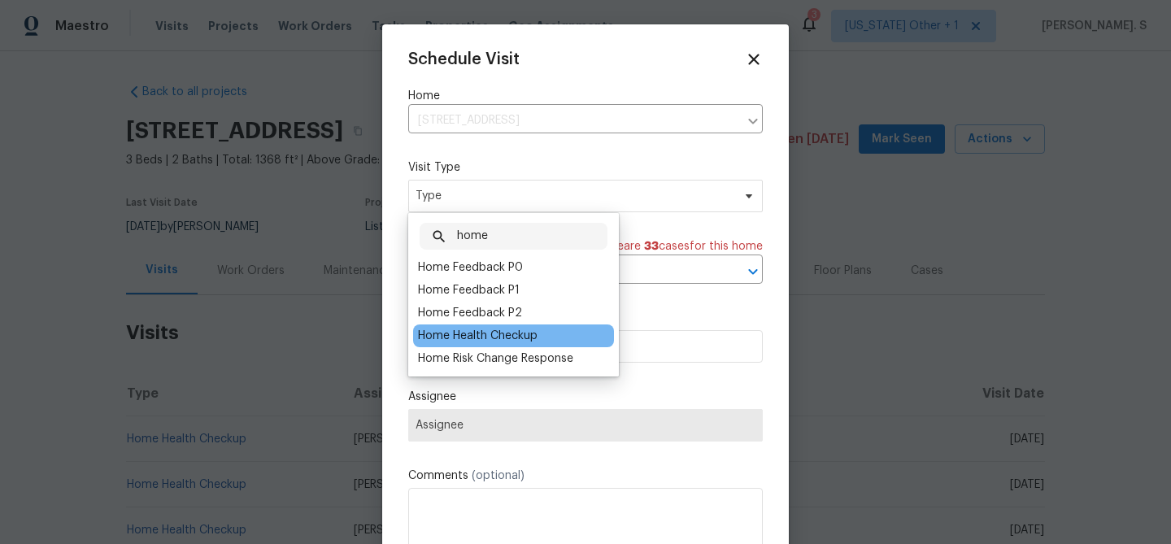
type input "home"
click at [437, 325] on div "Home Health Checkup" at bounding box center [513, 335] width 201 height 23
click at [440, 334] on div "Home Health Checkup" at bounding box center [477, 336] width 119 height 16
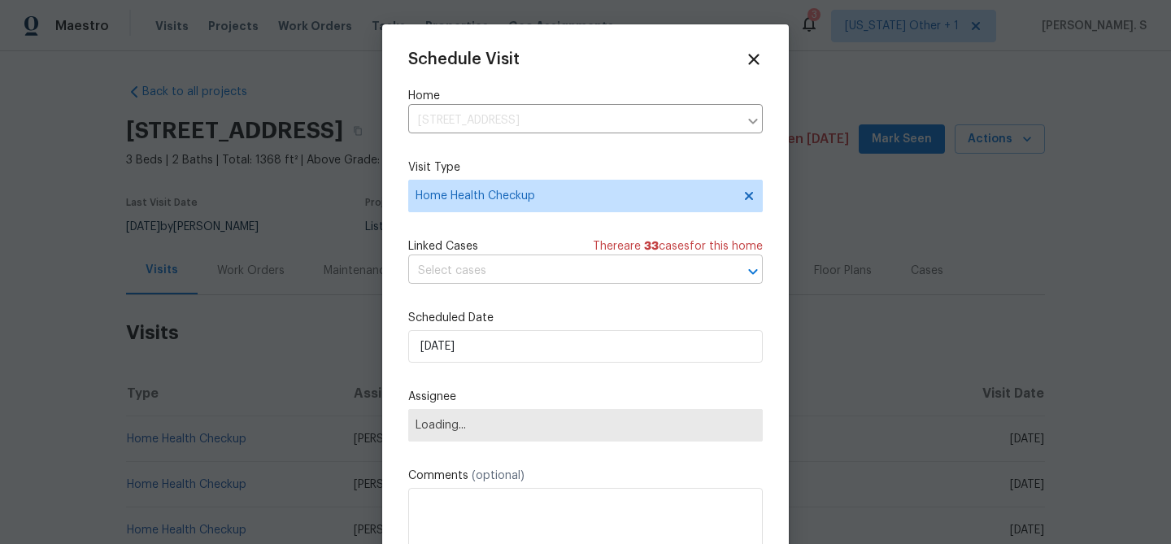
click at [519, 277] on input "text" at bounding box center [562, 270] width 309 height 25
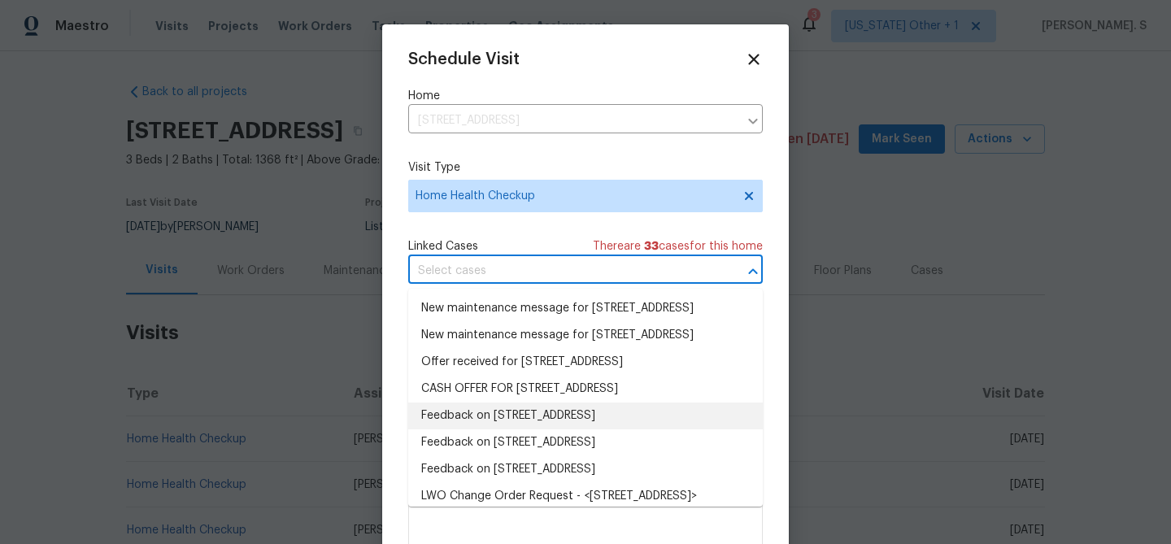
click at [487, 429] on li "Feedback on 790 Pine Bluff Ave, Deltona, FL 32725" at bounding box center [585, 415] width 354 height 27
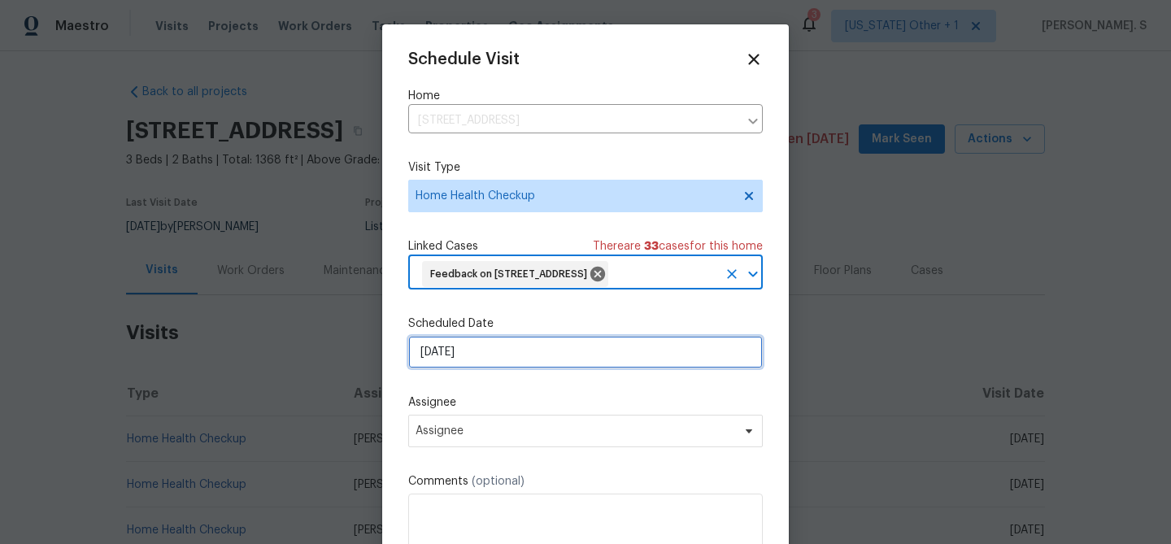
click at [504, 358] on input "[DATE]" at bounding box center [585, 352] width 354 height 33
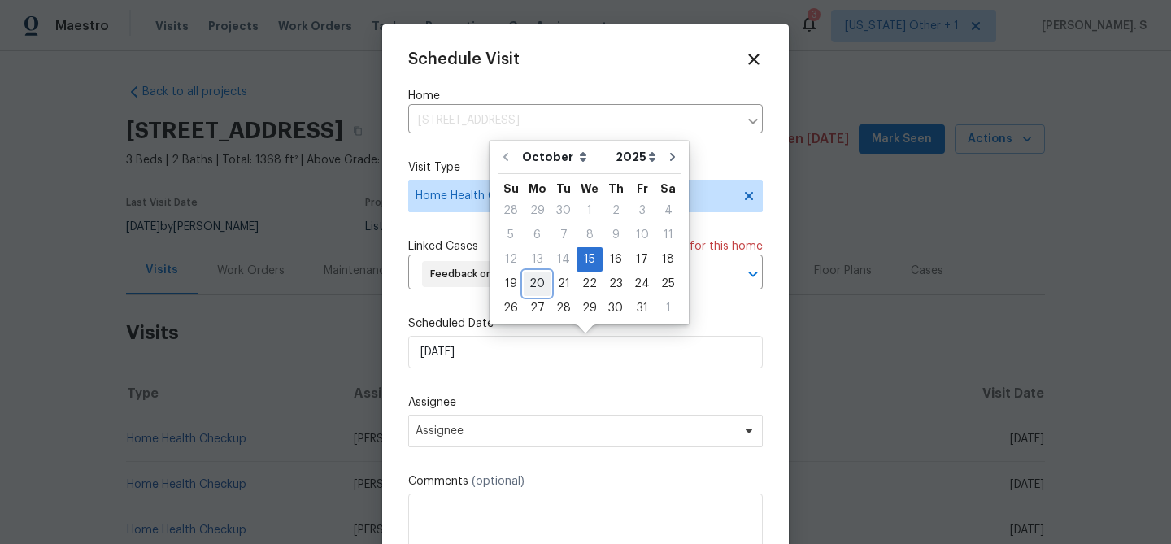
click at [540, 285] on div "20" at bounding box center [536, 283] width 27 height 23
type input "[DATE]"
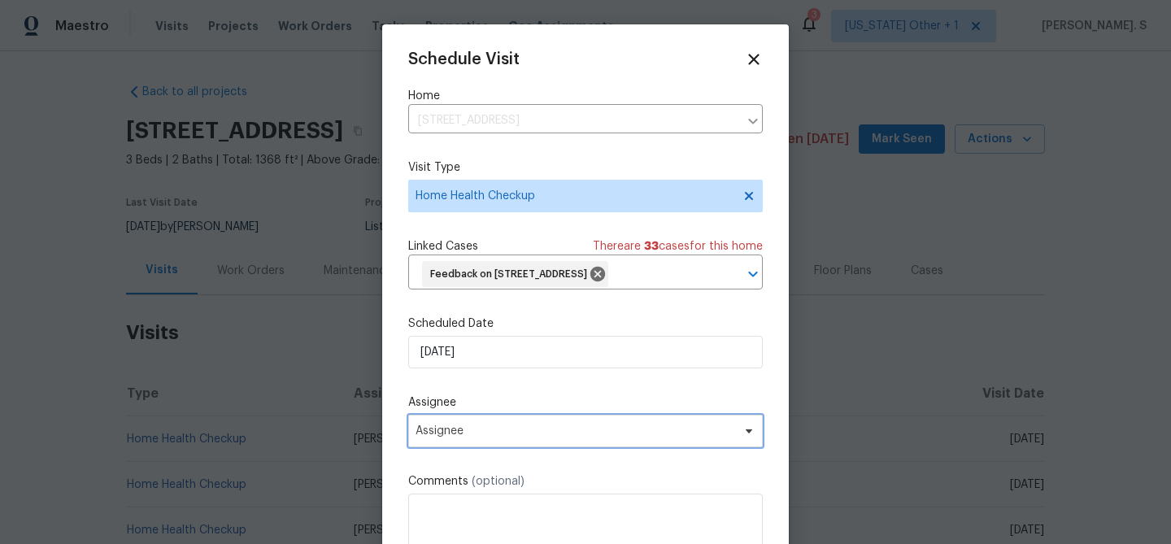
click at [492, 431] on span "Assignee" at bounding box center [574, 430] width 319 height 13
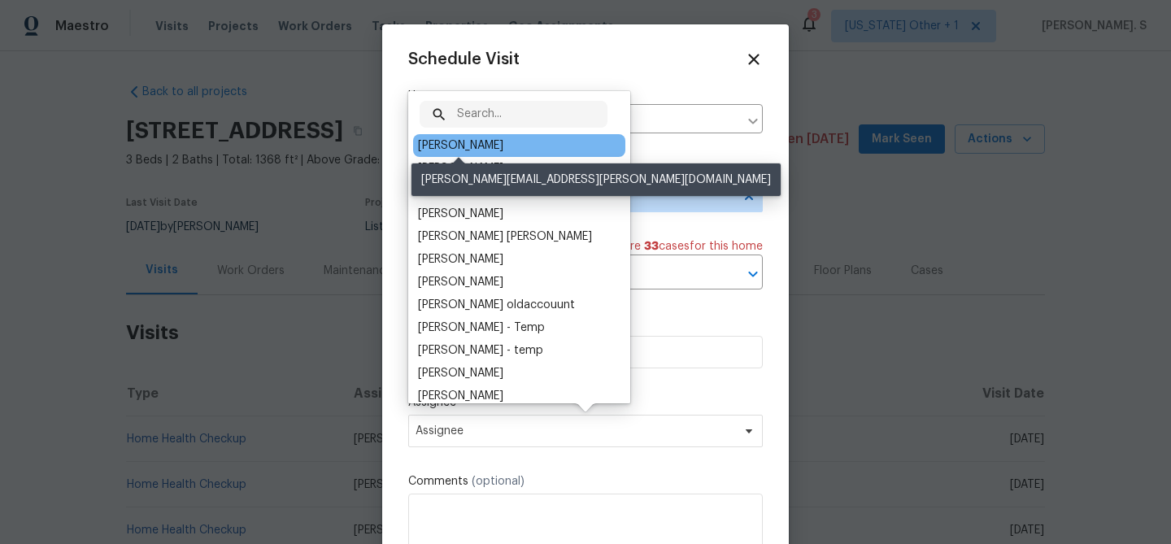
click at [468, 141] on div "[PERSON_NAME]" at bounding box center [460, 145] width 85 height 16
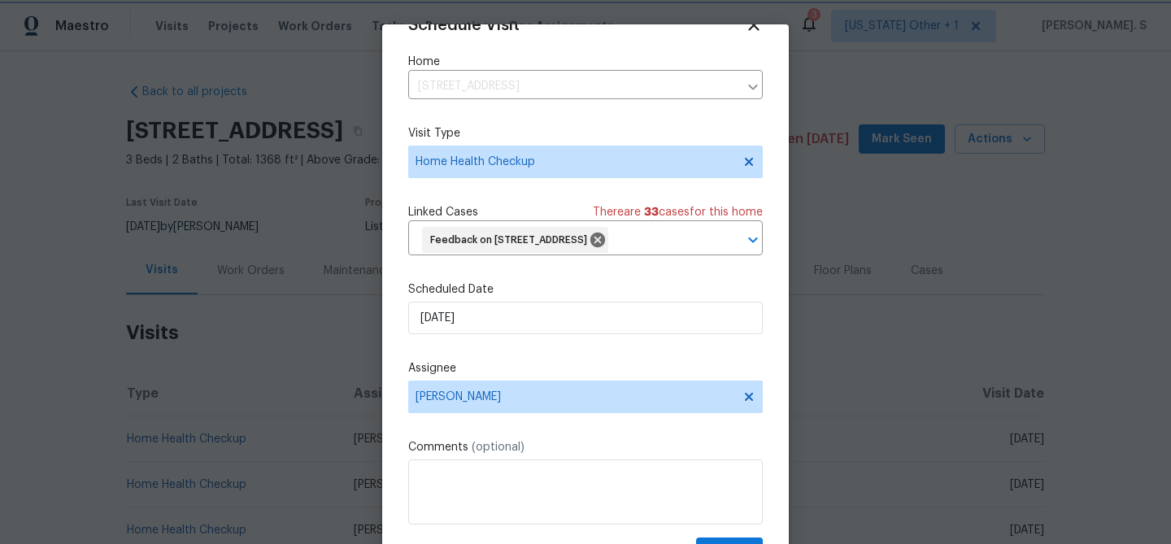
scroll to position [74, 0]
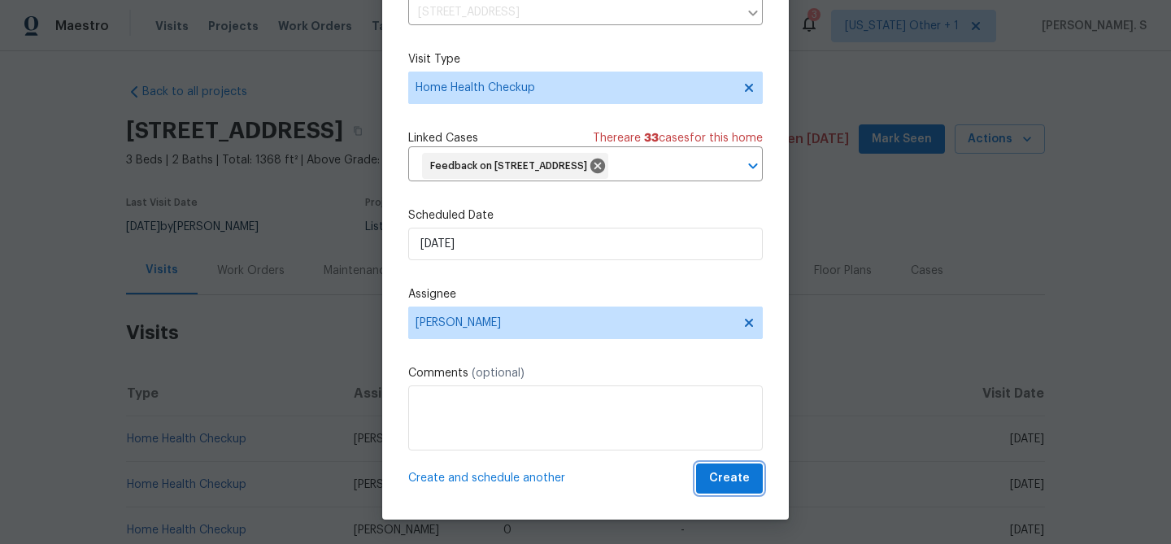
click at [722, 489] on button "Create" at bounding box center [729, 478] width 67 height 30
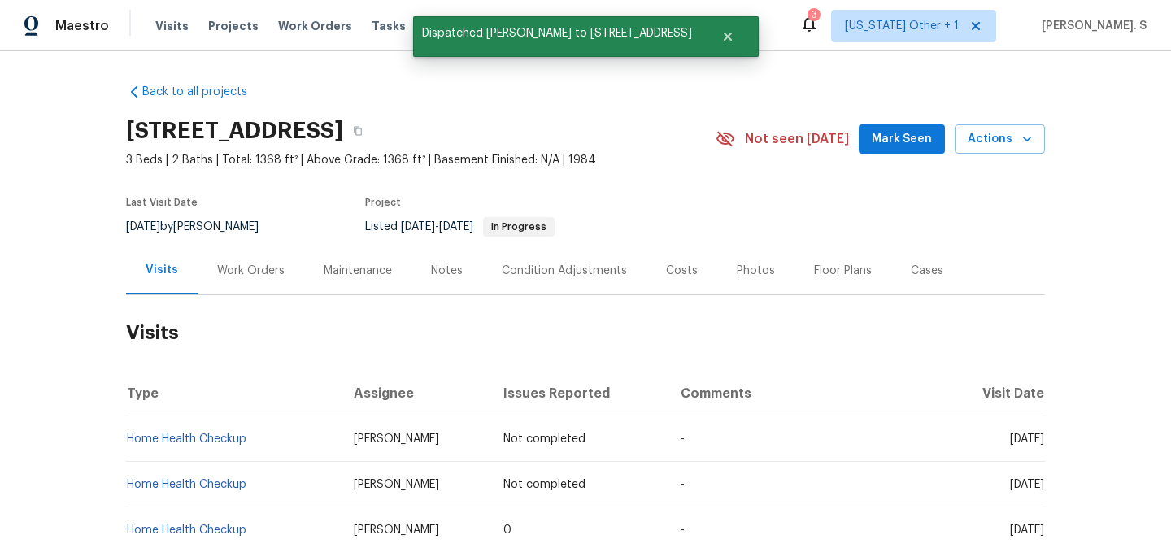
scroll to position [0, 0]
click at [212, 440] on link "Home Health Checkup" at bounding box center [186, 438] width 119 height 11
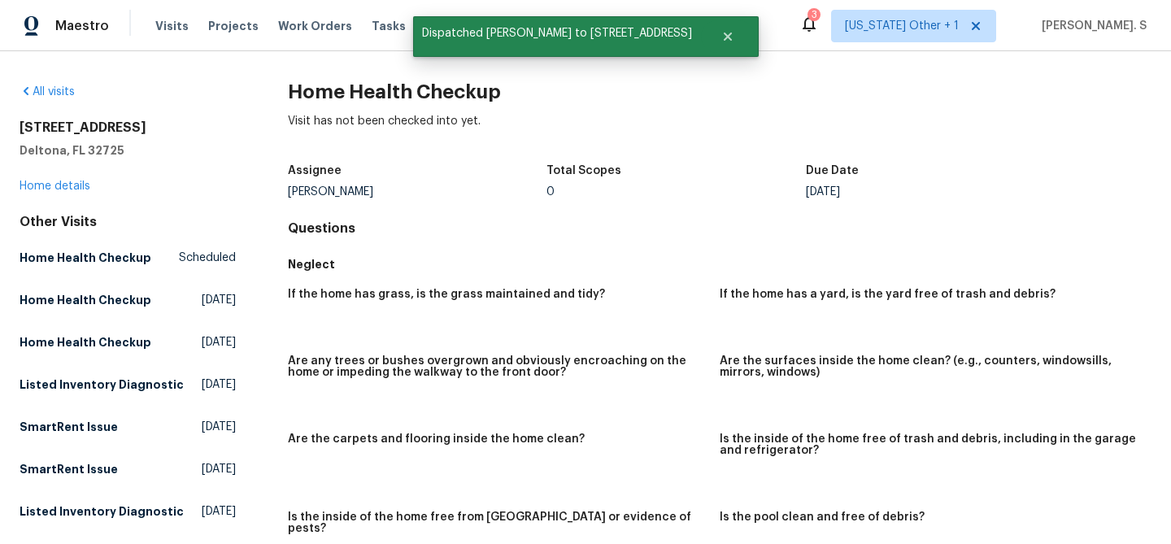
click at [362, 72] on div "All visits 790 Pine Bluff Ave Deltona, FL 32725 Home details Other Visits Home …" at bounding box center [585, 297] width 1171 height 493
copy h2 "Home Health Checkup"
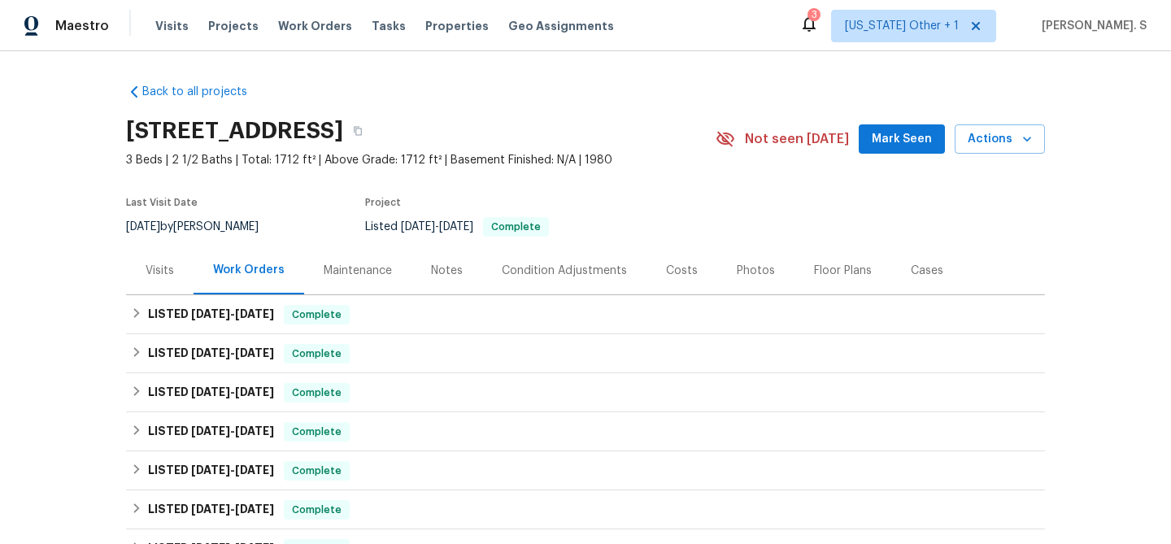
click at [109, 276] on div "Back to all projects [STREET_ADDRESS] 3 Beds | 2 1/2 Baths | Total: 1712 ft² | …" at bounding box center [585, 297] width 1171 height 493
click at [109, 276] on div "Back to all projects 4934 Samoa Cir # 7, Orlando, FL 32808 3 Beds | 2 1/2 Baths…" at bounding box center [585, 297] width 1171 height 493
click at [176, 268] on div "Visits" at bounding box center [159, 270] width 67 height 48
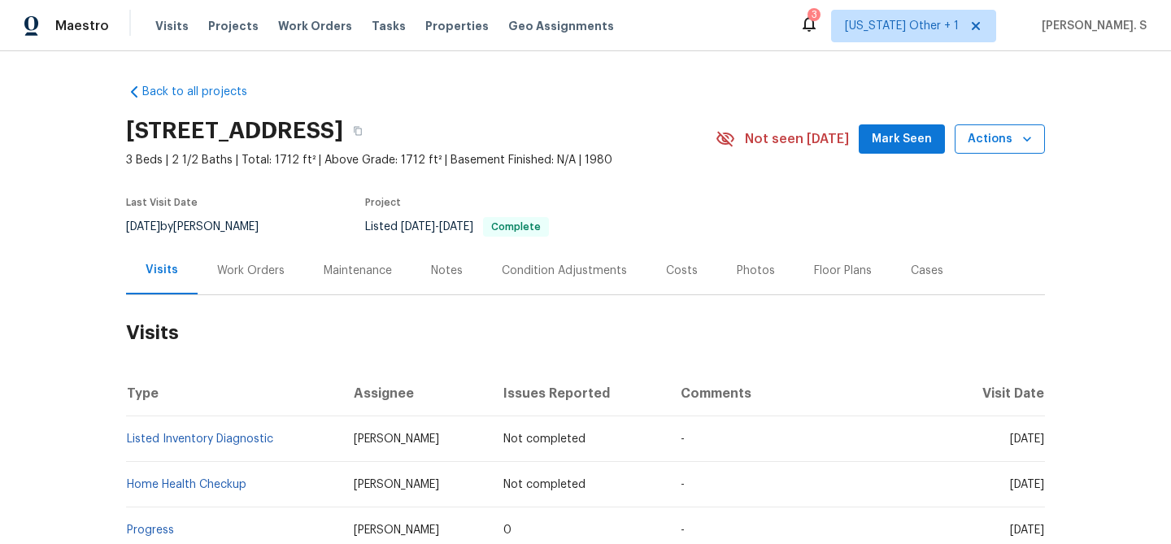
click at [1038, 145] on button "Actions" at bounding box center [999, 139] width 90 height 30
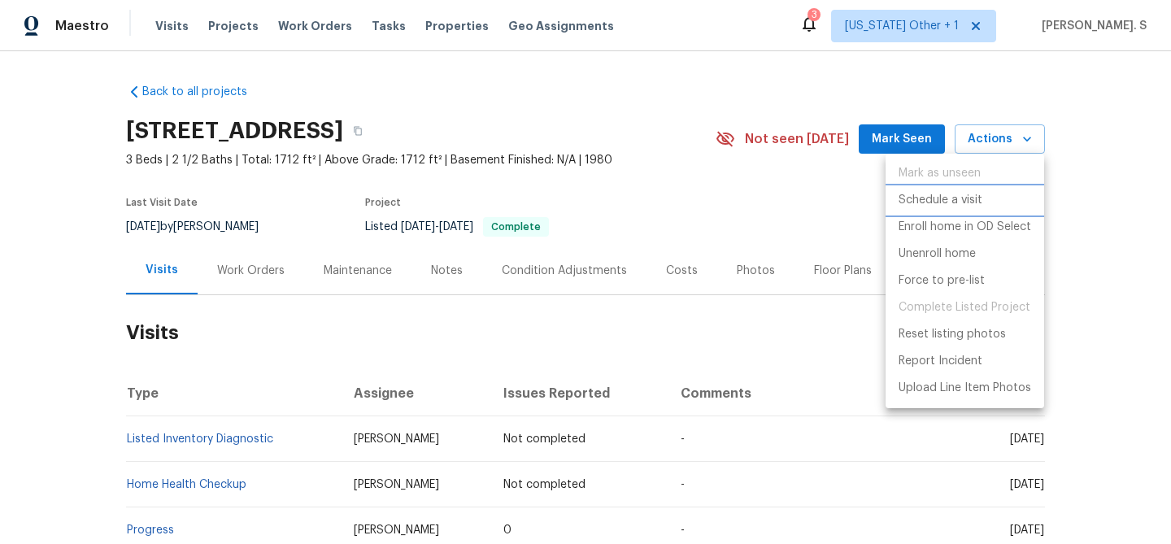
click at [940, 202] on p "Schedule a visit" at bounding box center [940, 200] width 84 height 17
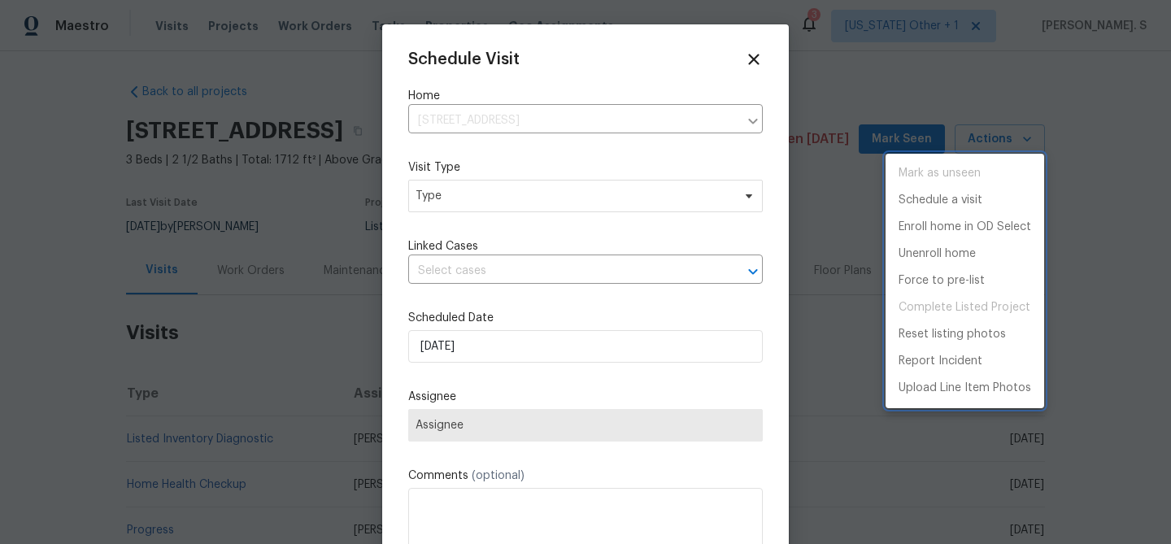
click at [482, 201] on div at bounding box center [585, 272] width 1171 height 544
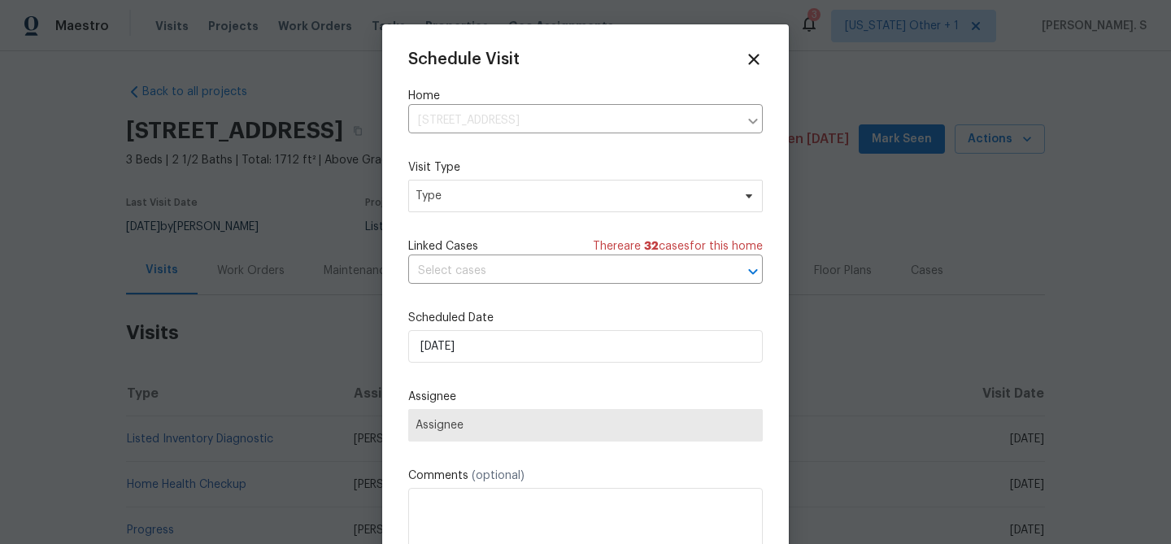
click at [400, 202] on div "Schedule Visit Home 4934 Samoa Cir # 7, Orlando, FL 32808 ​ Visit Type Type Lin…" at bounding box center [585, 308] width 406 height 569
click at [438, 198] on span "Type" at bounding box center [573, 196] width 316 height 16
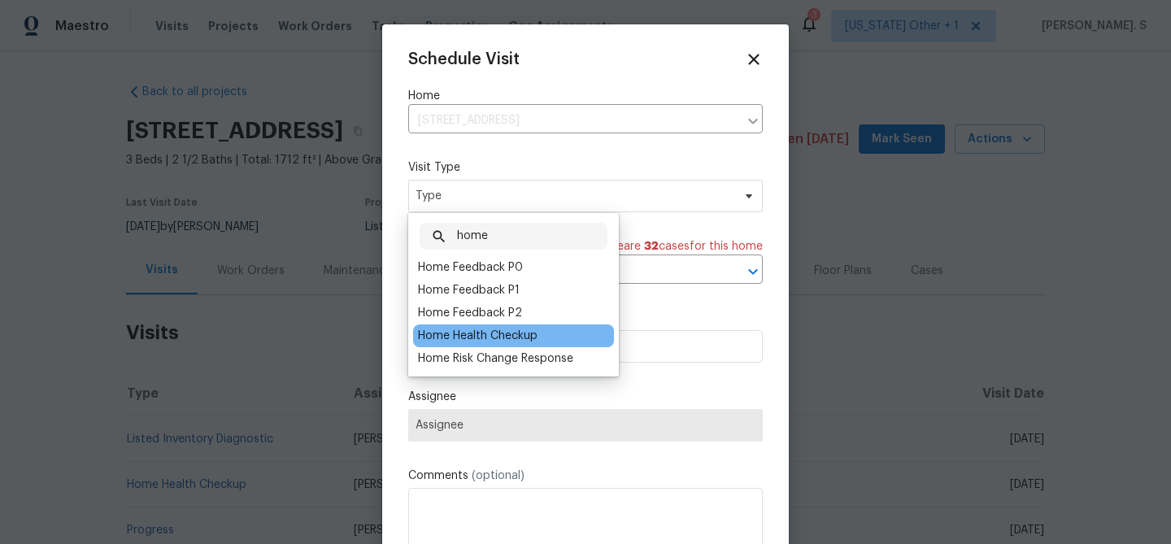
type input "home"
click at [436, 328] on div "Home Health Checkup" at bounding box center [477, 336] width 119 height 16
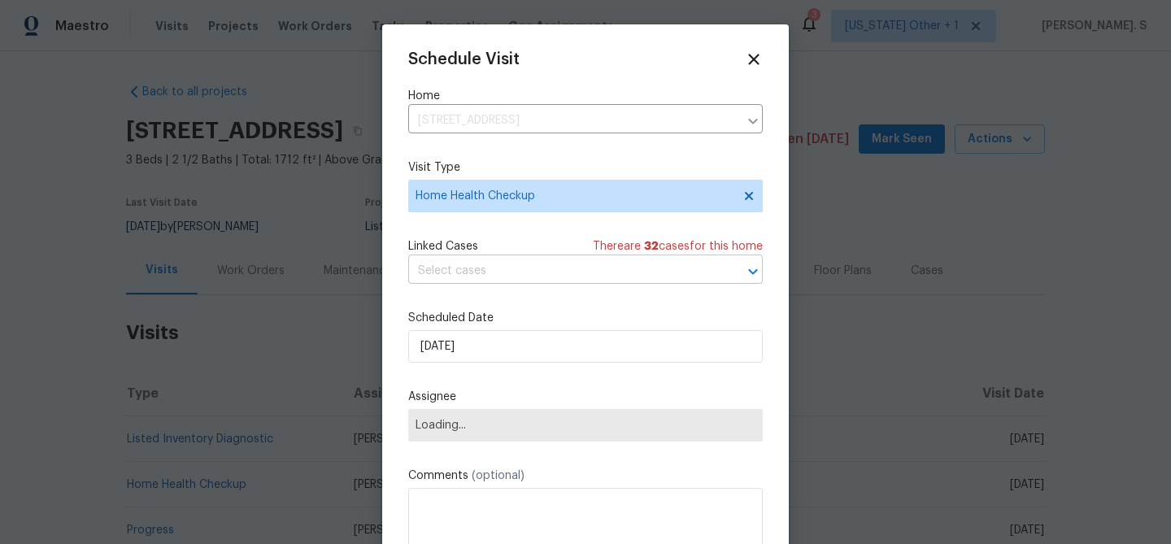
click at [548, 279] on input "text" at bounding box center [562, 270] width 309 height 25
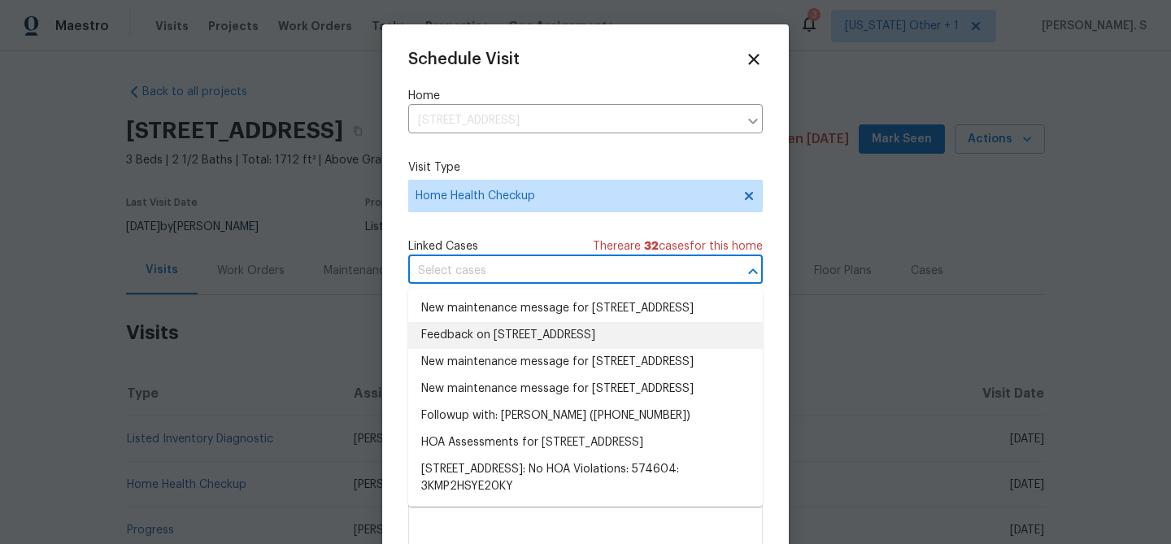
click at [539, 349] on li "Feedback on 4934 Samoa Cir, # 7, Orlando, FL 32808" at bounding box center [585, 335] width 354 height 27
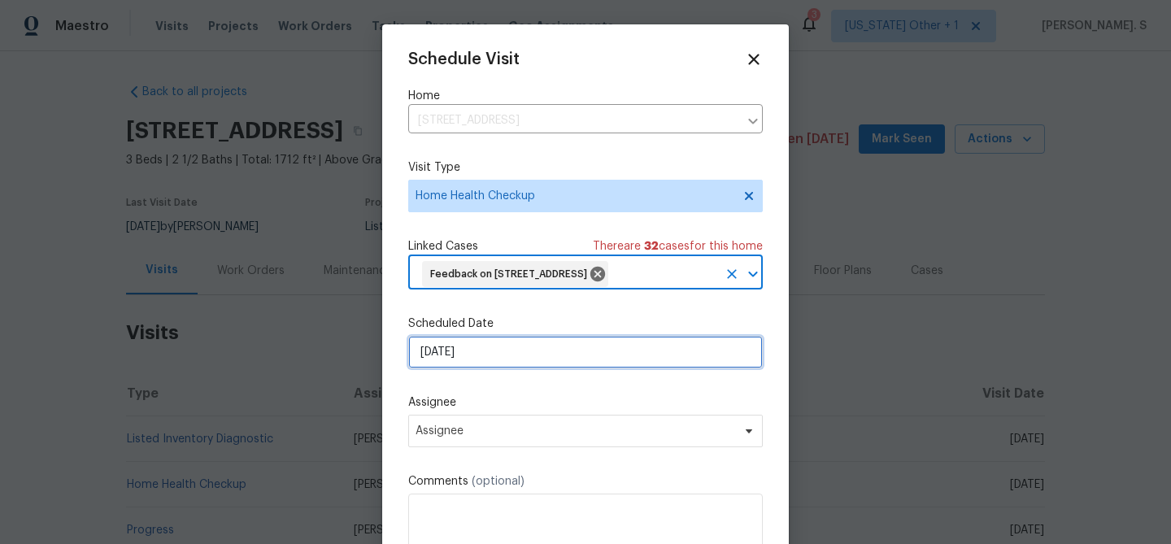
click at [513, 363] on input "[DATE]" at bounding box center [585, 352] width 354 height 33
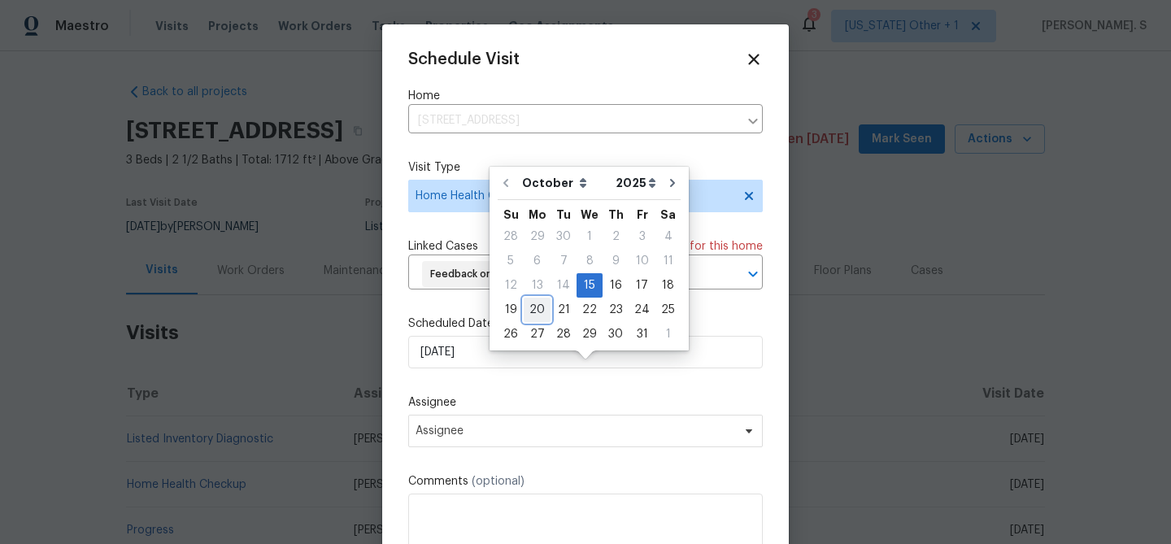
click at [535, 309] on div "20" at bounding box center [536, 309] width 27 height 23
type input "[DATE]"
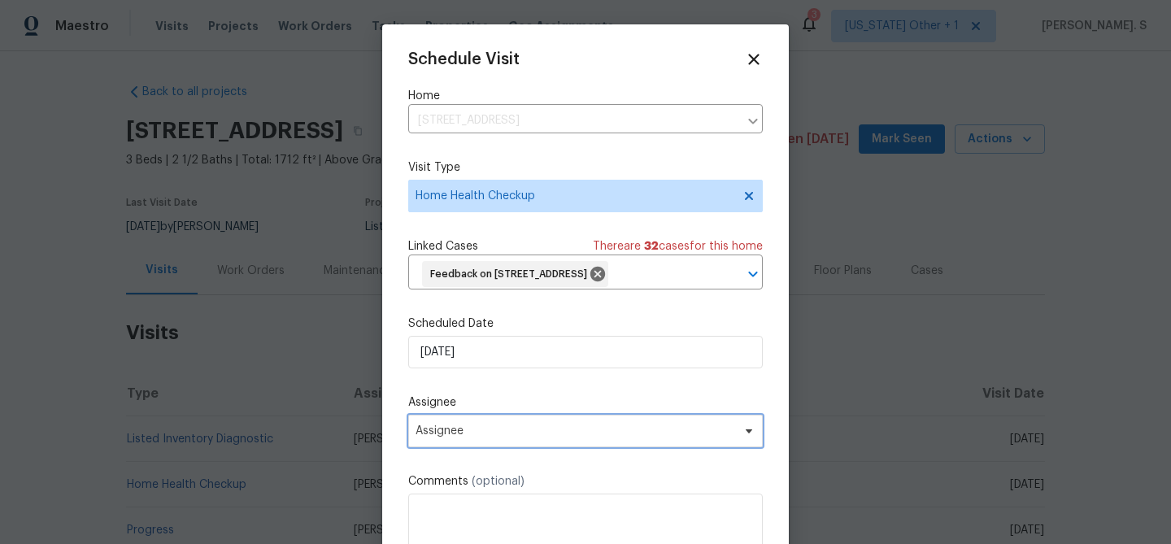
click at [506, 447] on span "Assignee" at bounding box center [585, 431] width 354 height 33
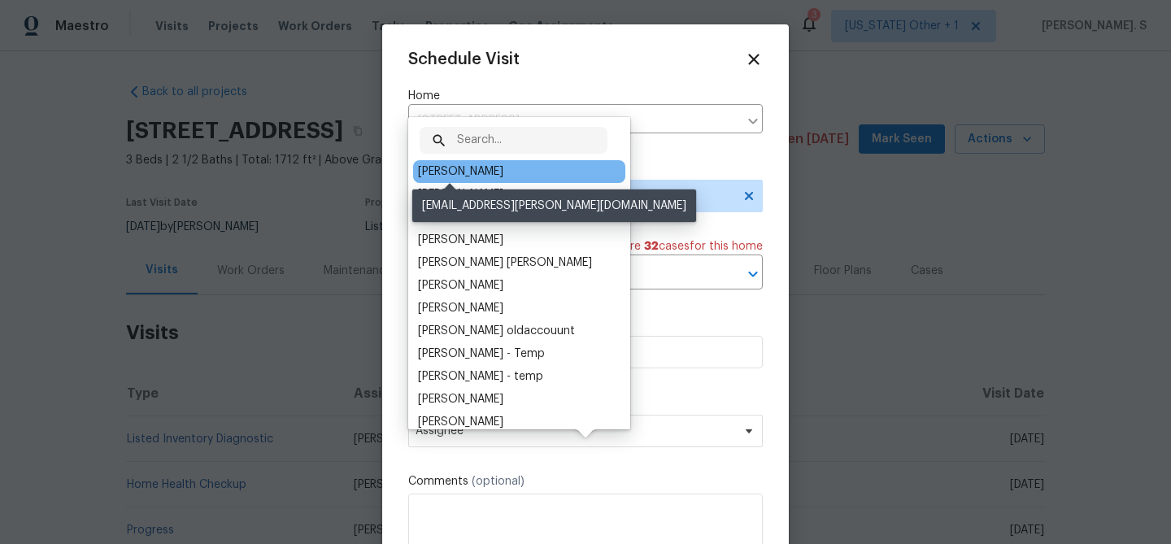
click at [469, 163] on div "[PERSON_NAME]" at bounding box center [460, 171] width 85 height 16
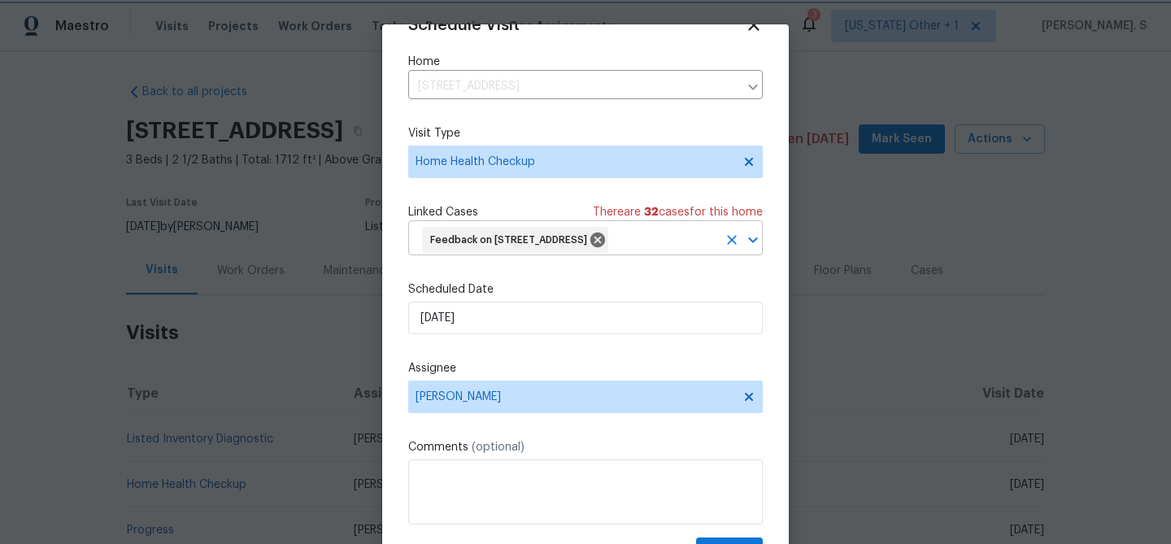
scroll to position [74, 0]
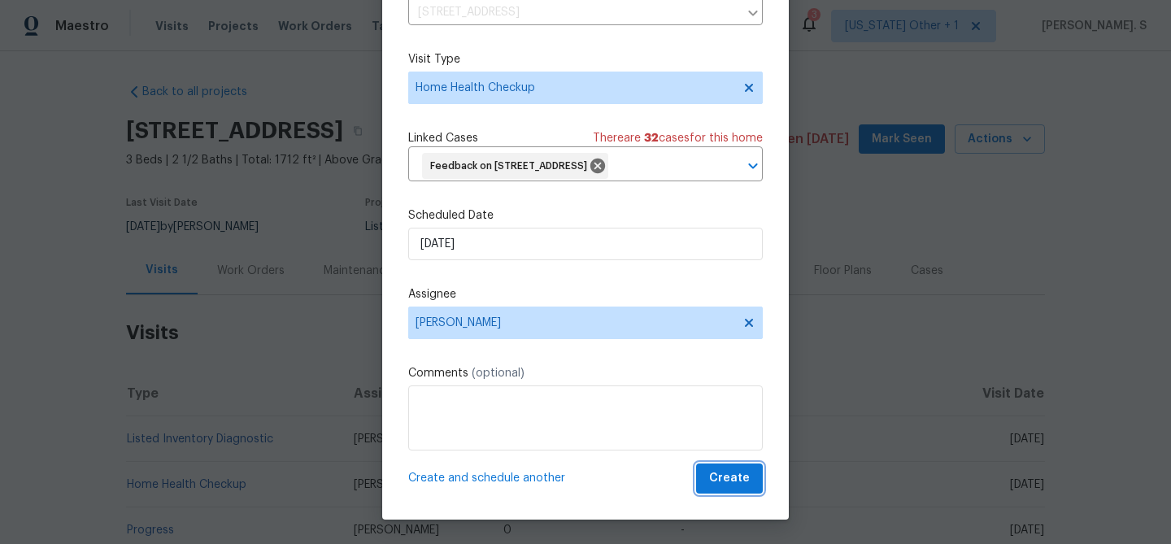
click at [734, 484] on span "Create" at bounding box center [729, 478] width 41 height 20
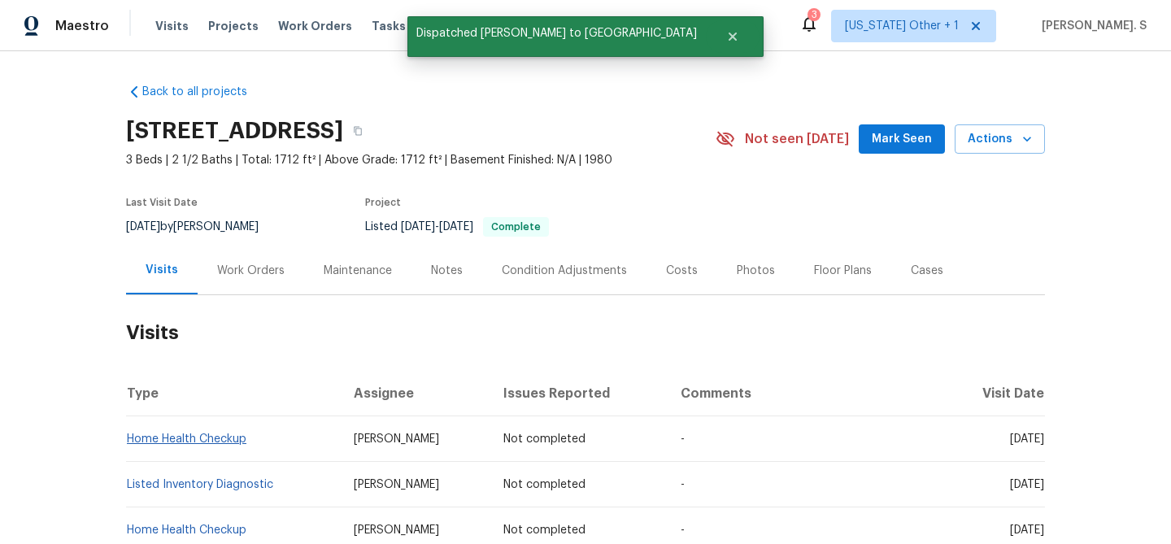
scroll to position [0, 0]
click at [166, 444] on link "Home Health Checkup" at bounding box center [186, 438] width 119 height 11
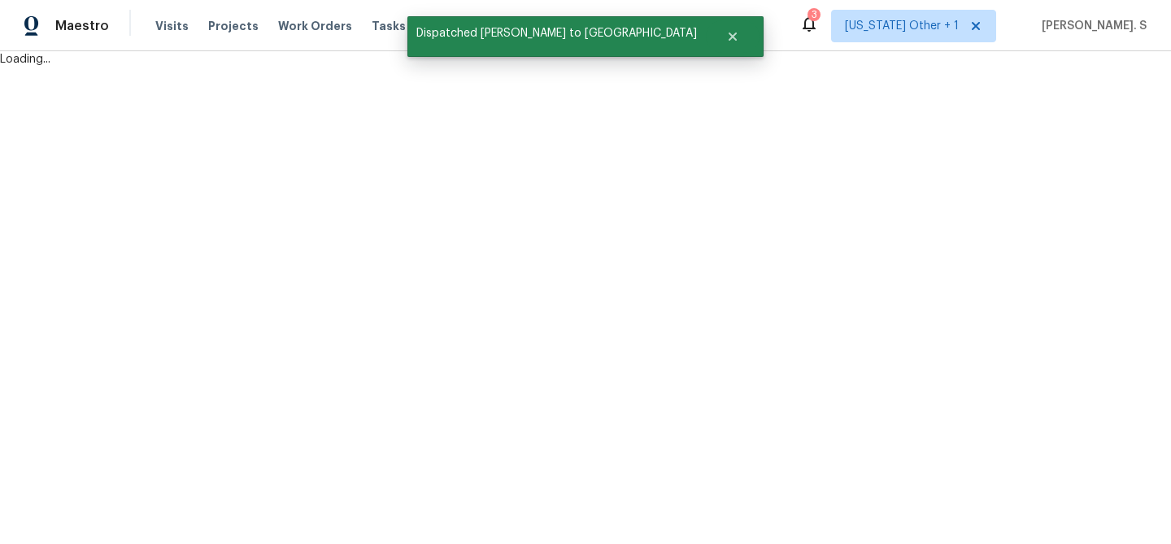
click at [328, 67] on html "Maestro Visits Projects Work Orders Tasks Properties Geo Assignments 3 Alabama …" at bounding box center [585, 33] width 1171 height 67
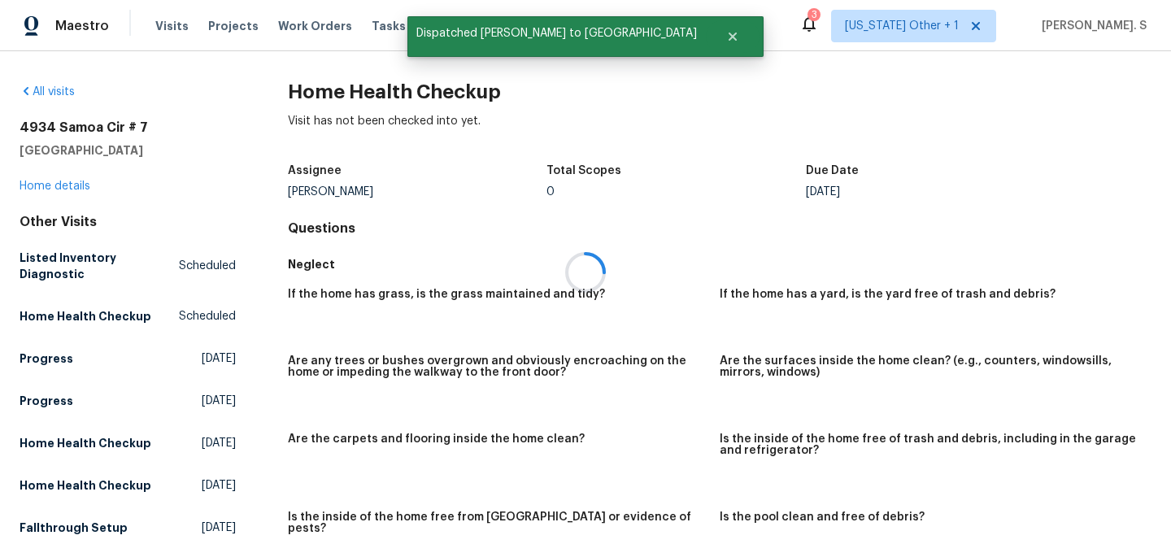
click at [328, 93] on div at bounding box center [585, 272] width 1171 height 544
click at [328, 93] on h2 "Home Health Checkup" at bounding box center [719, 92] width 863 height 16
copy h2 "Home Health Checkup"
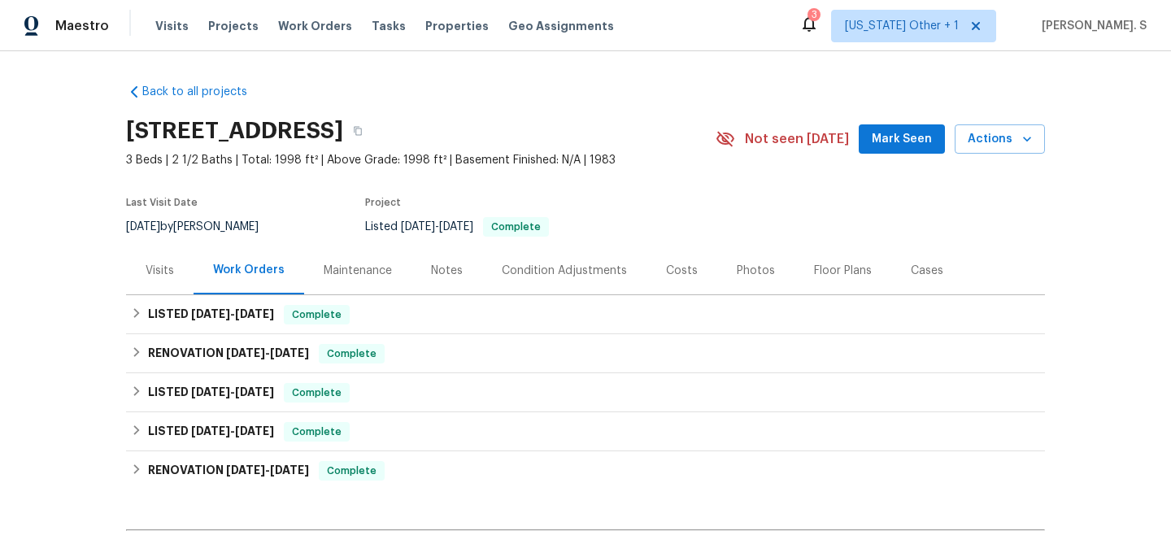
click at [152, 276] on div "Visits" at bounding box center [160, 271] width 28 height 16
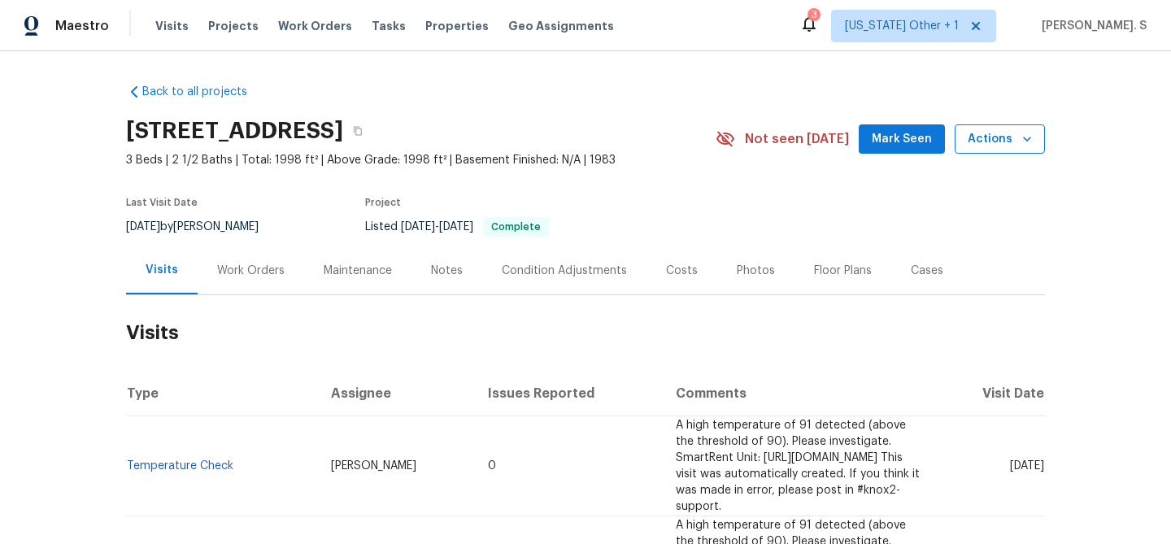
click at [975, 146] on span "Actions" at bounding box center [999, 139] width 64 height 20
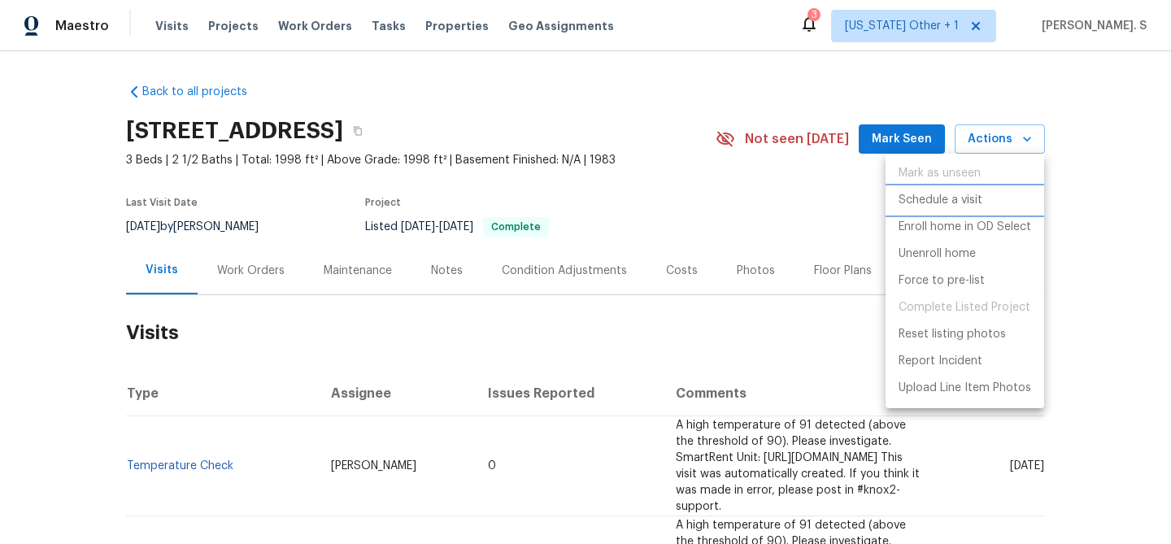
click at [964, 193] on p "Schedule a visit" at bounding box center [940, 200] width 84 height 17
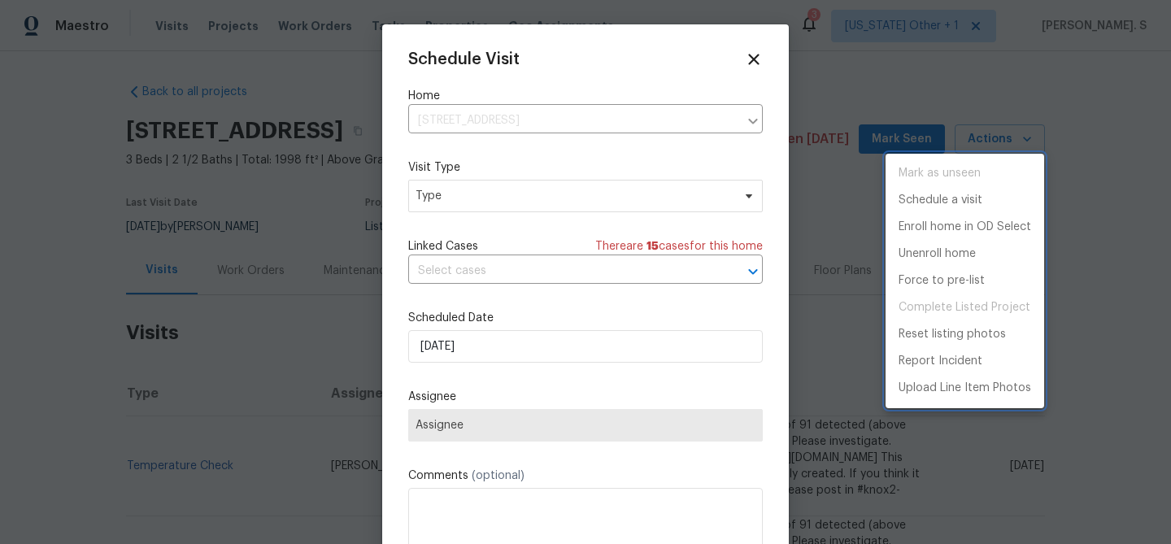
click at [523, 198] on div at bounding box center [585, 272] width 1171 height 544
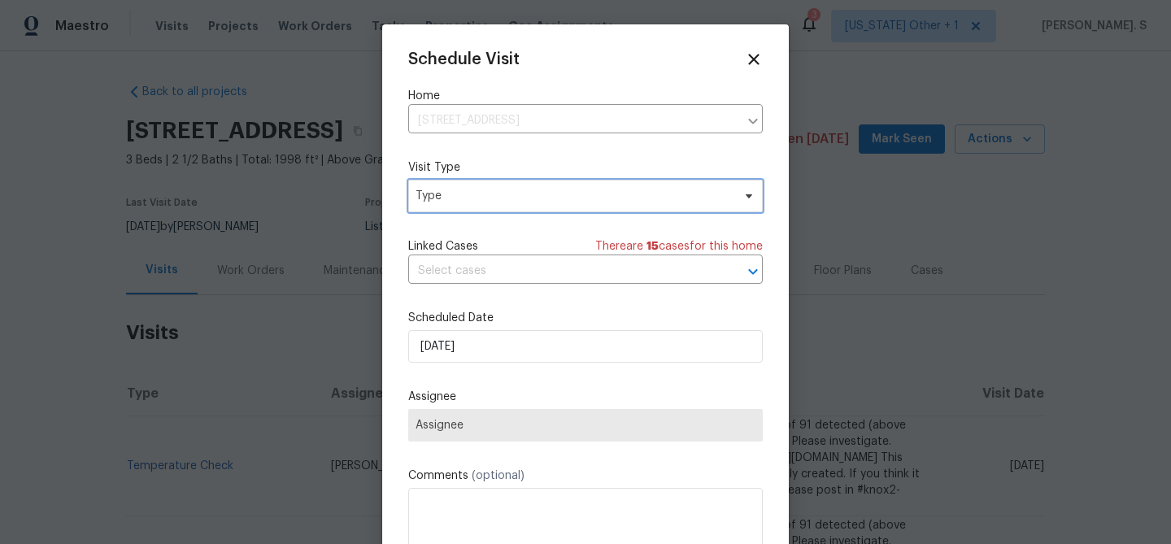
click at [445, 198] on span "Type" at bounding box center [573, 196] width 316 height 16
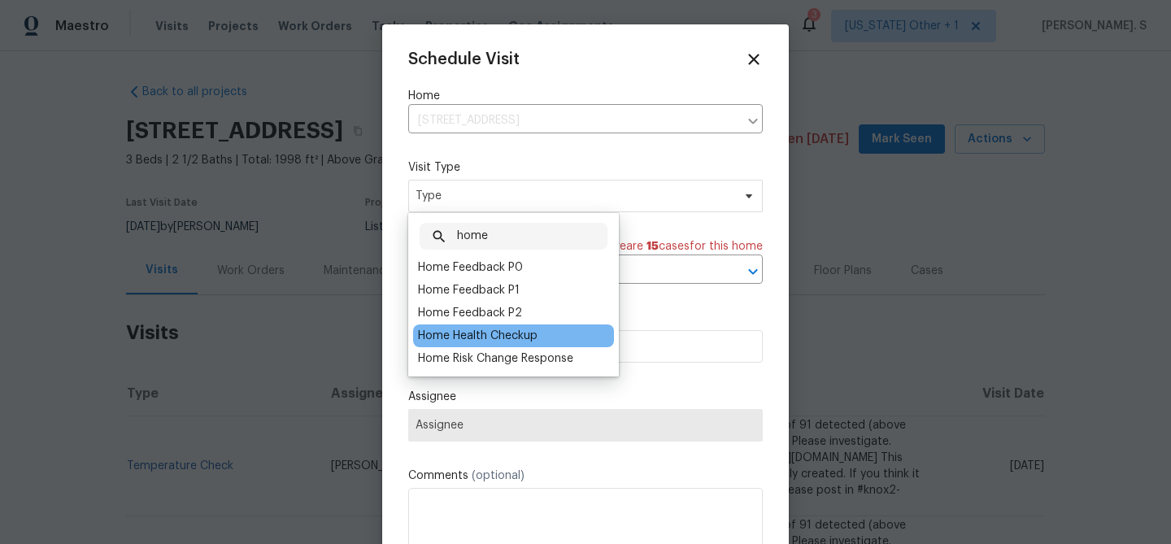
type input "home"
click at [468, 325] on div "Home Health Checkup" at bounding box center [513, 335] width 201 height 23
click at [474, 337] on div "Home Health Checkup" at bounding box center [477, 336] width 119 height 16
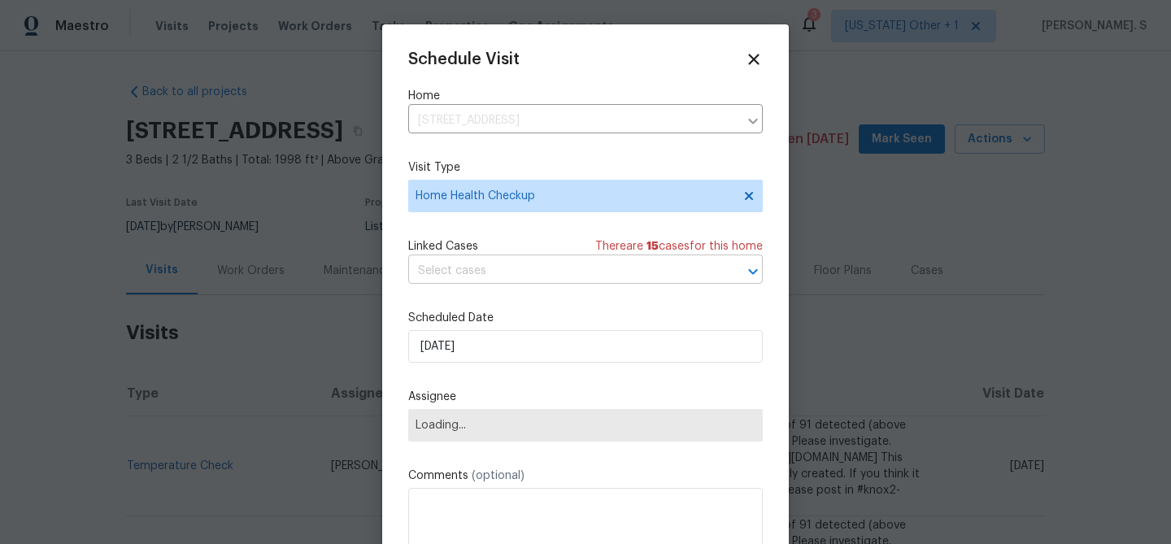
click at [553, 277] on input "text" at bounding box center [562, 270] width 309 height 25
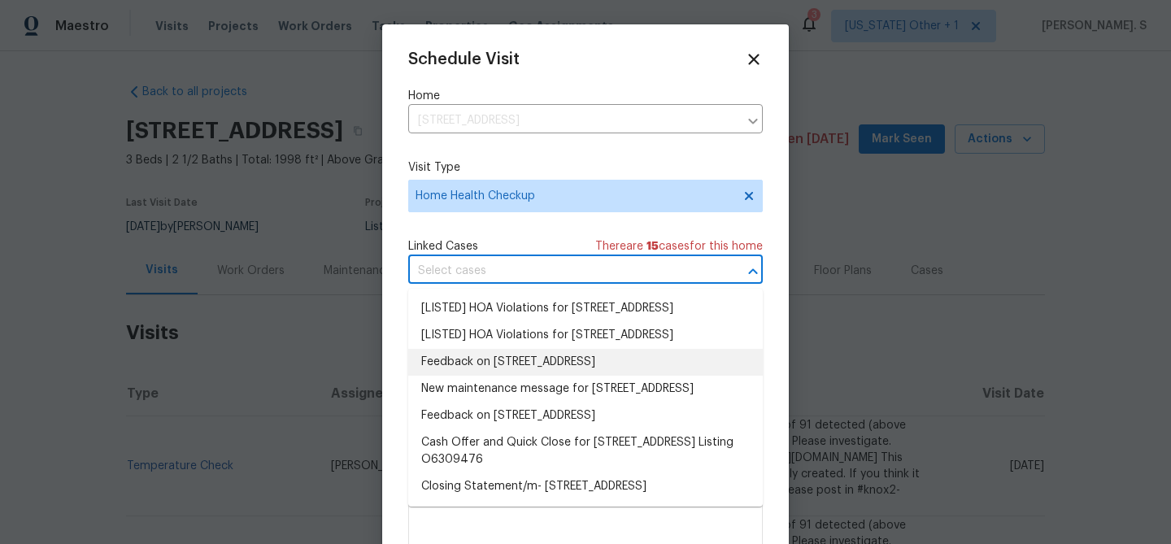
click at [503, 376] on li "Feedback on 721 Rock Creek Loop, Longwood, FL 32750" at bounding box center [585, 362] width 354 height 27
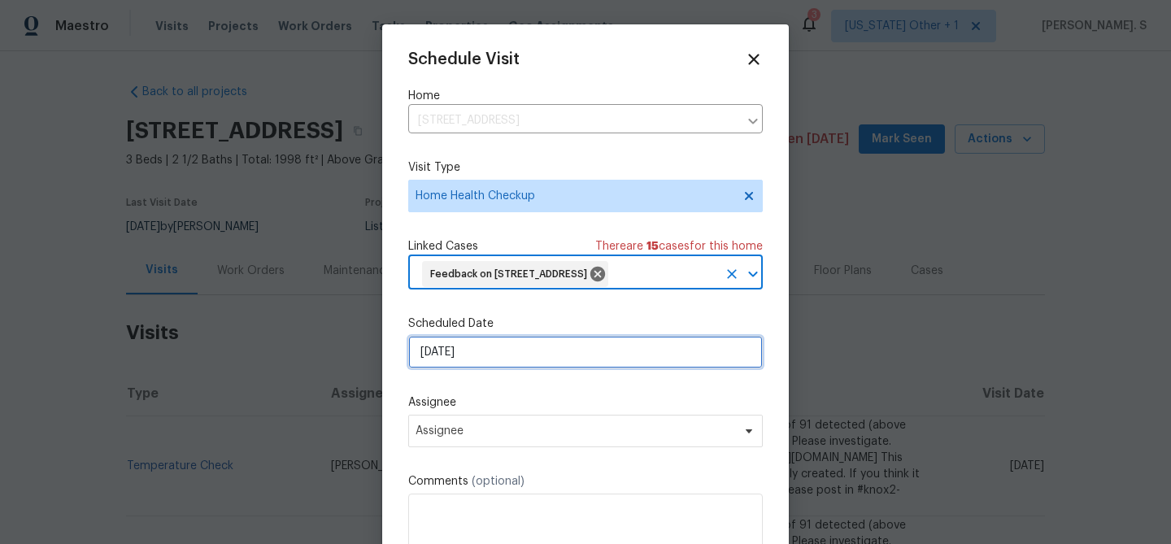
click at [458, 368] on input "[DATE]" at bounding box center [585, 352] width 354 height 33
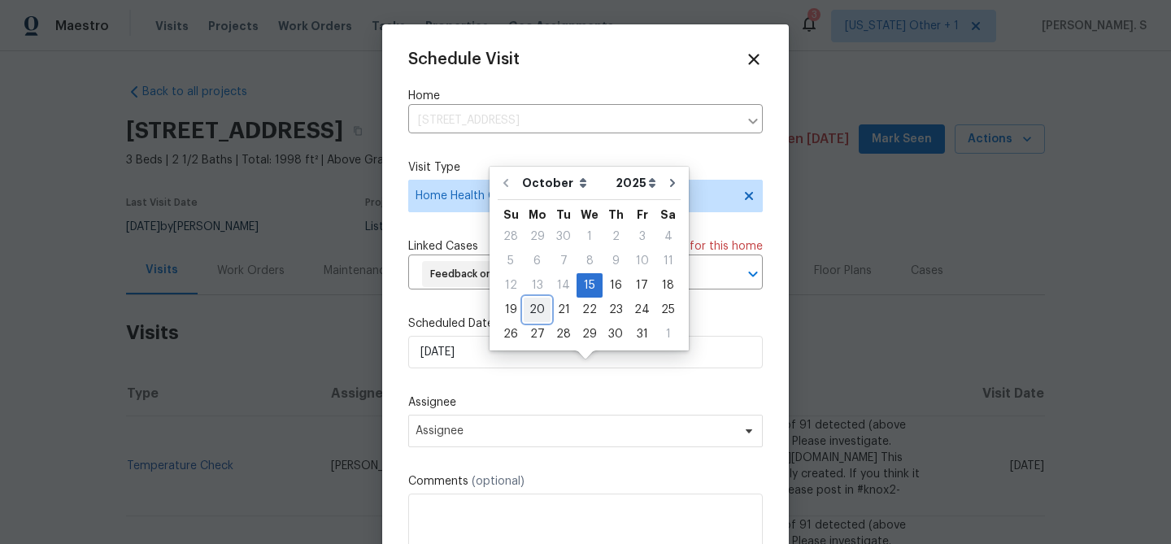
click at [539, 316] on div "20" at bounding box center [536, 309] width 27 height 23
type input "[DATE]"
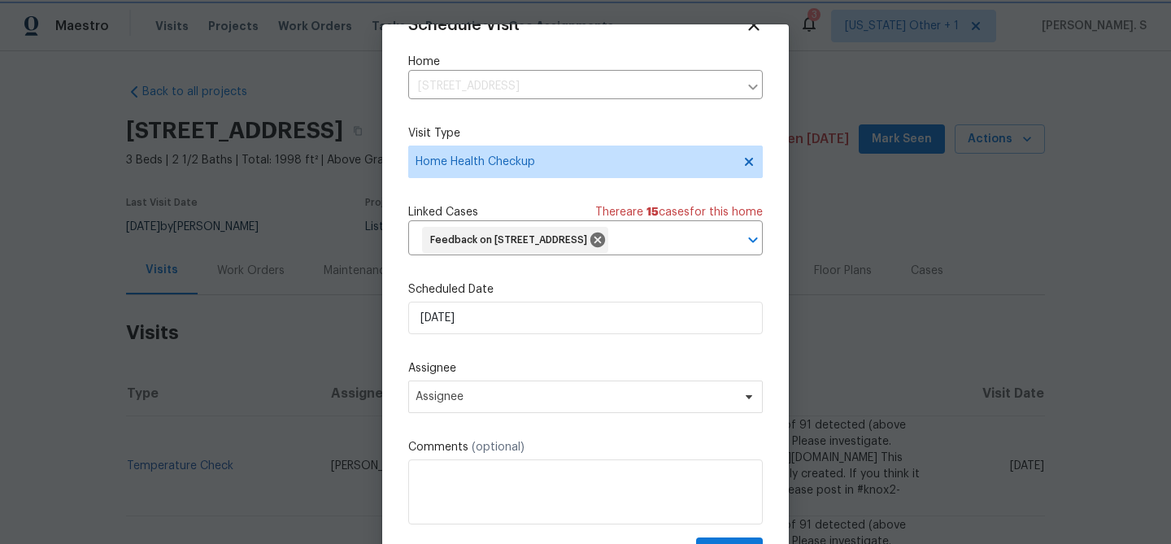
scroll to position [60, 0]
click at [498, 398] on span "Assignee" at bounding box center [574, 396] width 319 height 13
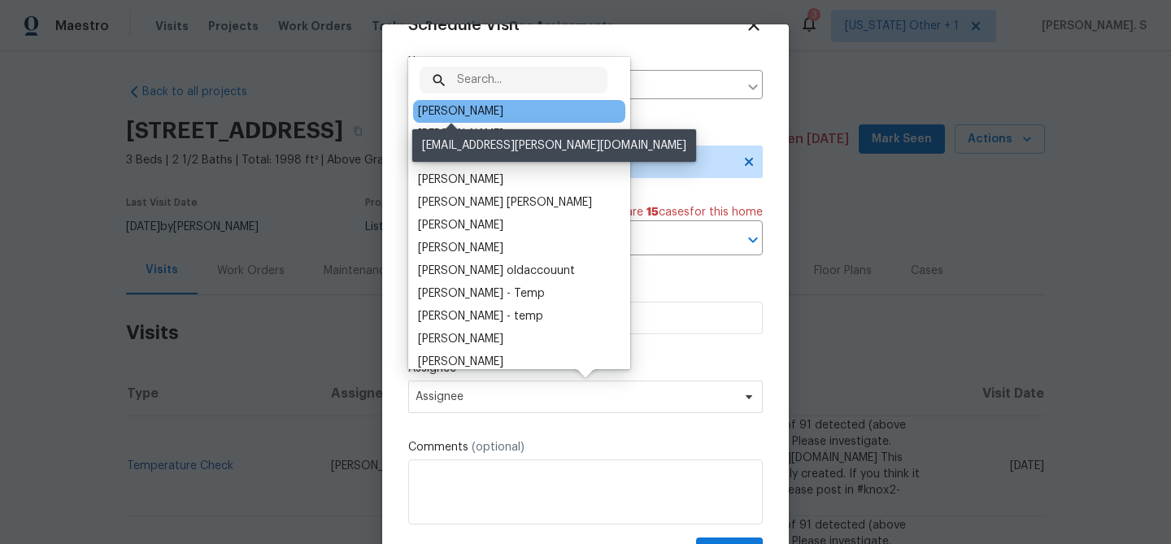
click at [470, 111] on div "[PERSON_NAME]" at bounding box center [460, 111] width 85 height 16
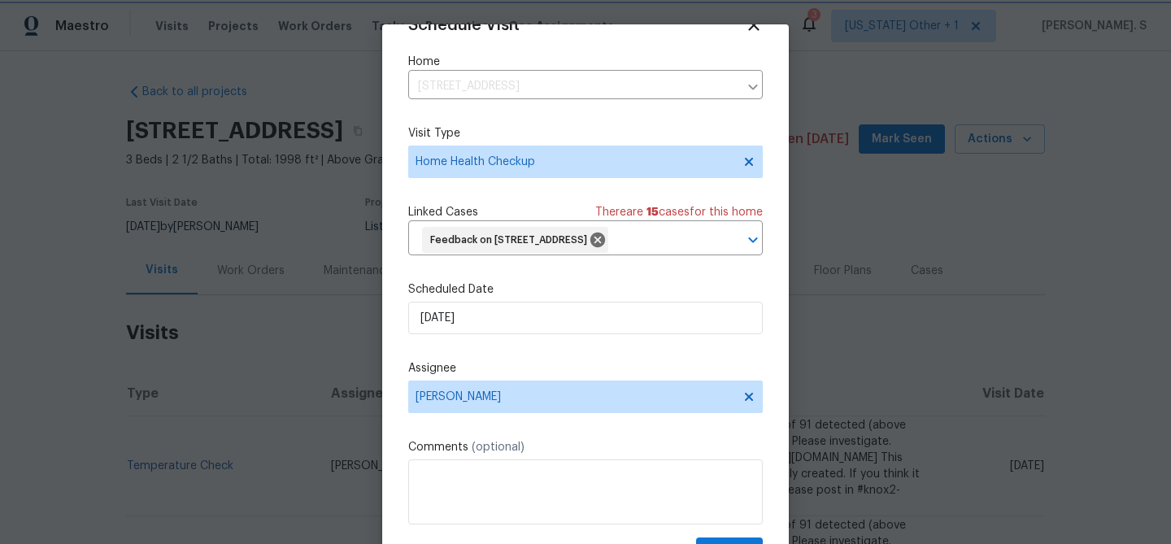
scroll to position [74, 0]
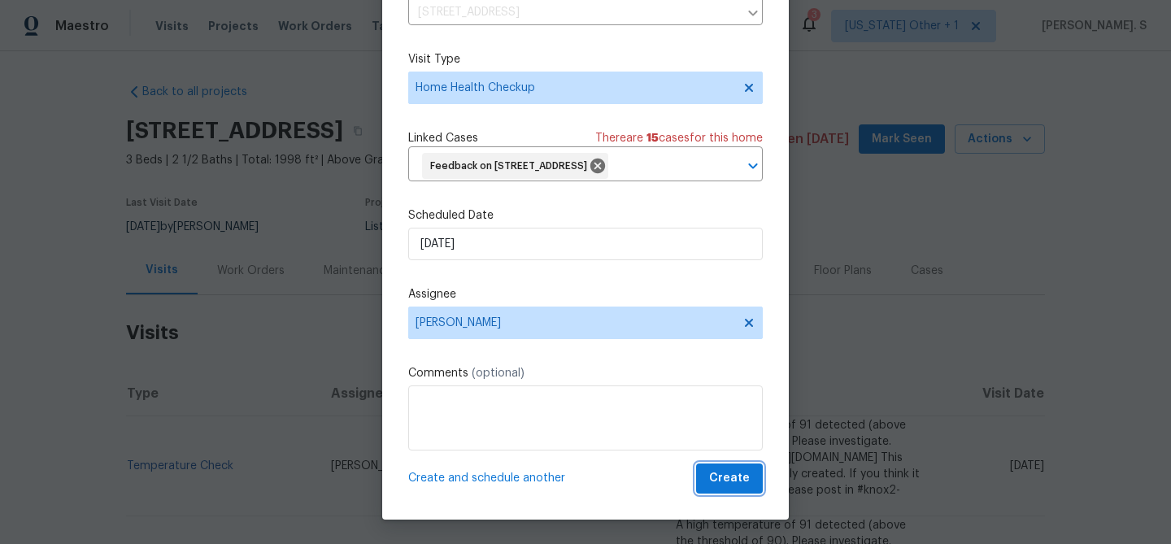
click at [731, 470] on span "Create" at bounding box center [729, 478] width 41 height 20
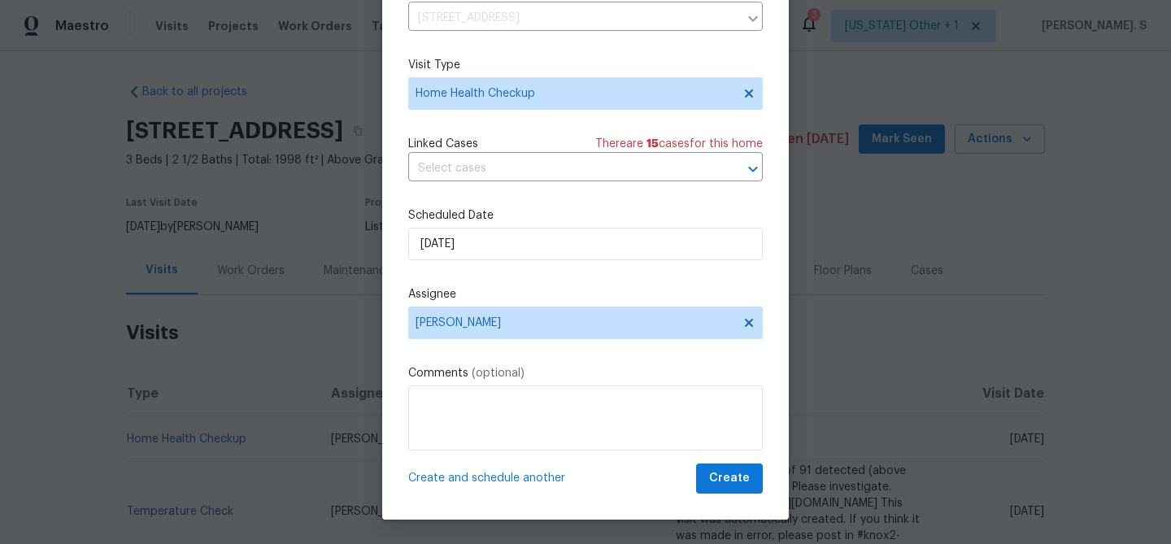
click at [188, 439] on div at bounding box center [585, 272] width 1171 height 544
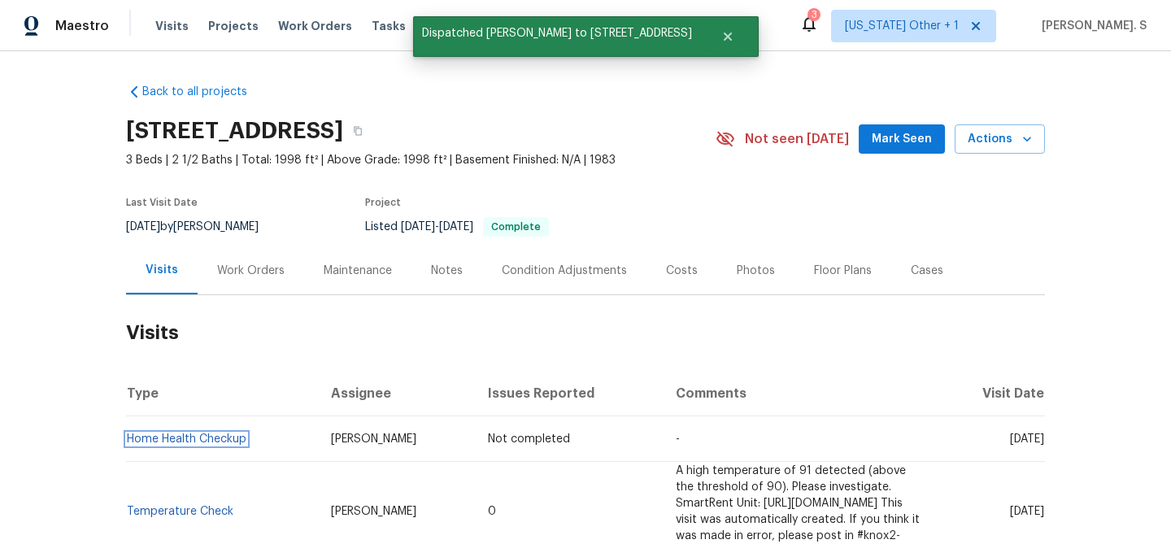
click at [188, 439] on link "Home Health Checkup" at bounding box center [186, 438] width 119 height 11
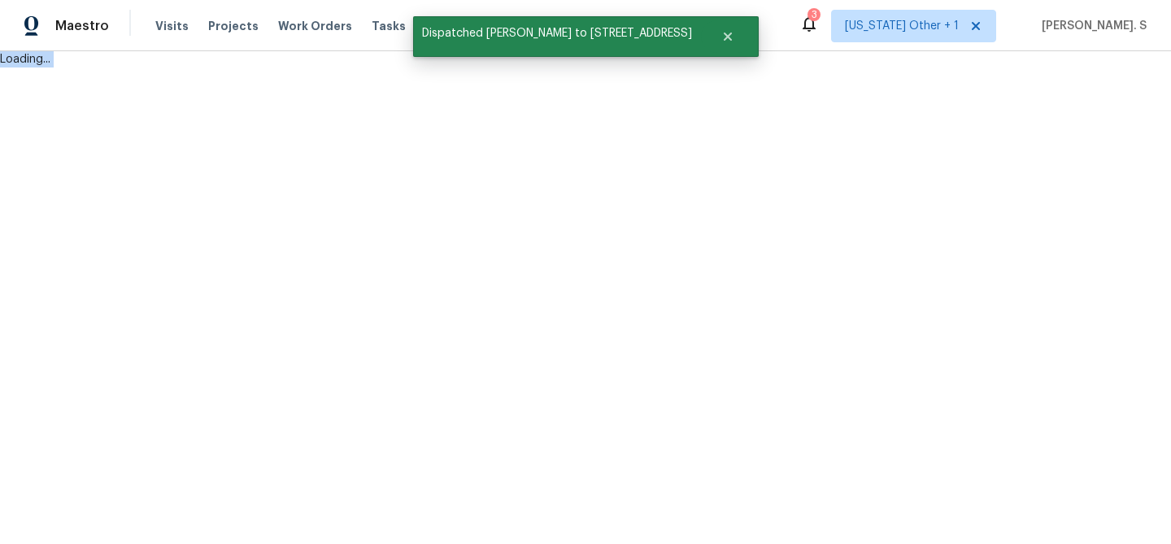
click at [188, 67] on html "Maestro Visits Projects Work Orders Tasks Properties Geo Assignments 3 Alabama …" at bounding box center [585, 33] width 1171 height 67
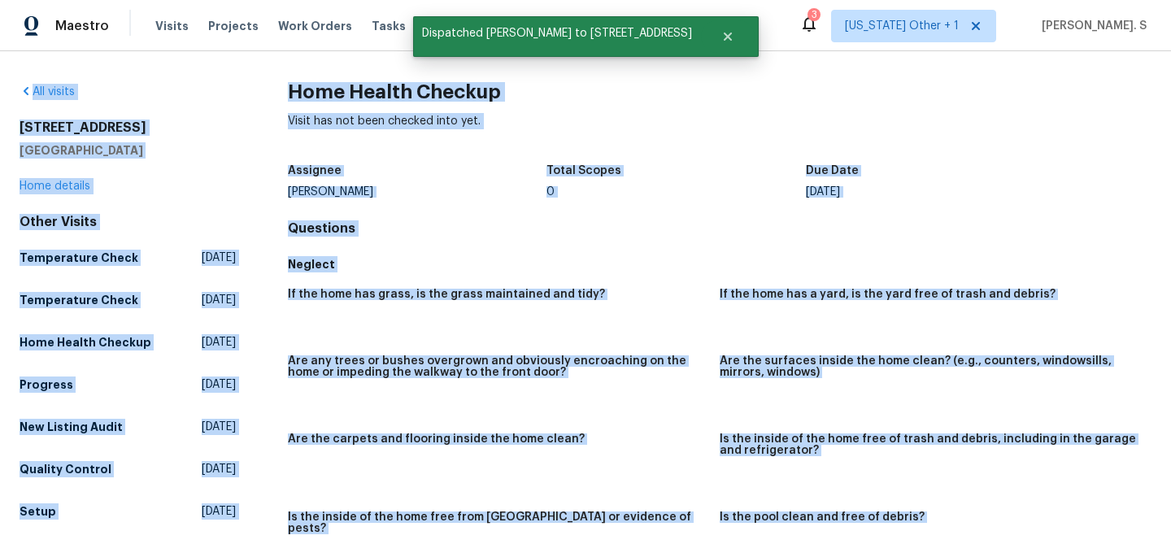
click at [321, 85] on h2 "Home Health Checkup" at bounding box center [719, 92] width 863 height 16
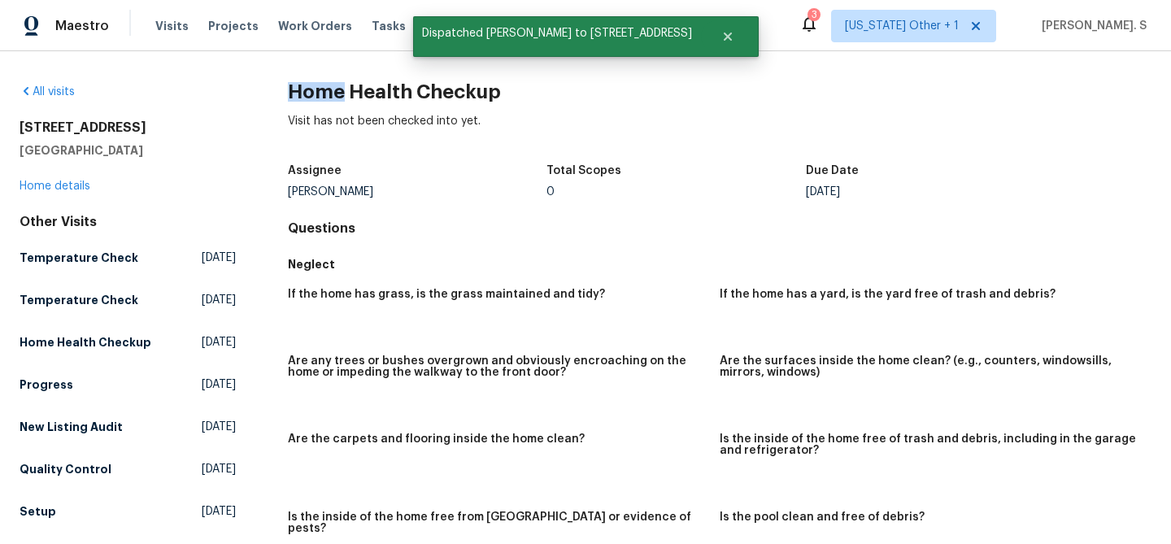
click at [321, 85] on h2 "Home Health Checkup" at bounding box center [719, 92] width 863 height 16
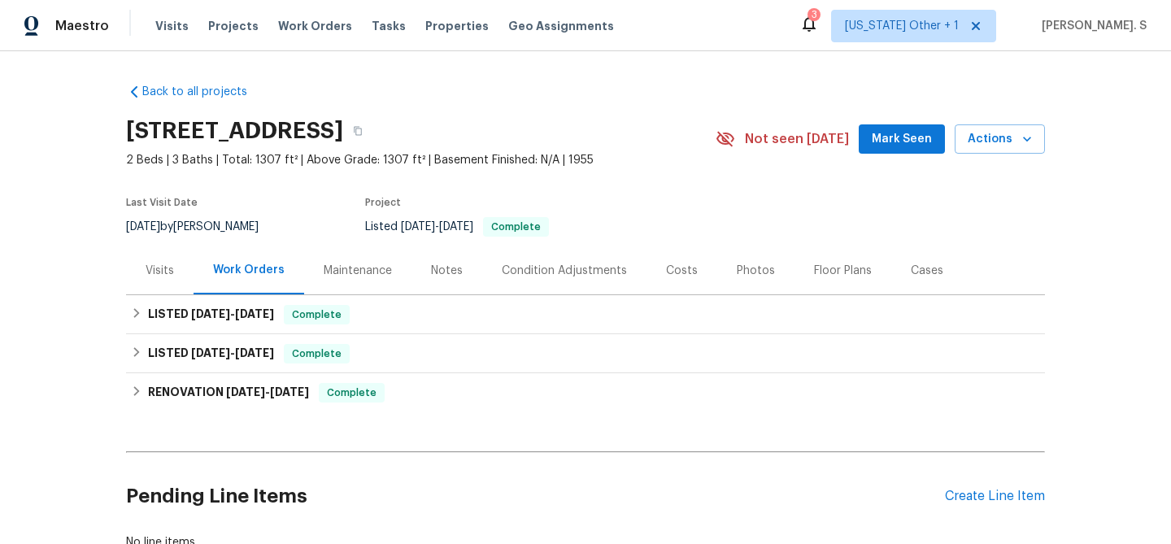
click at [179, 279] on div "Visits" at bounding box center [159, 270] width 67 height 48
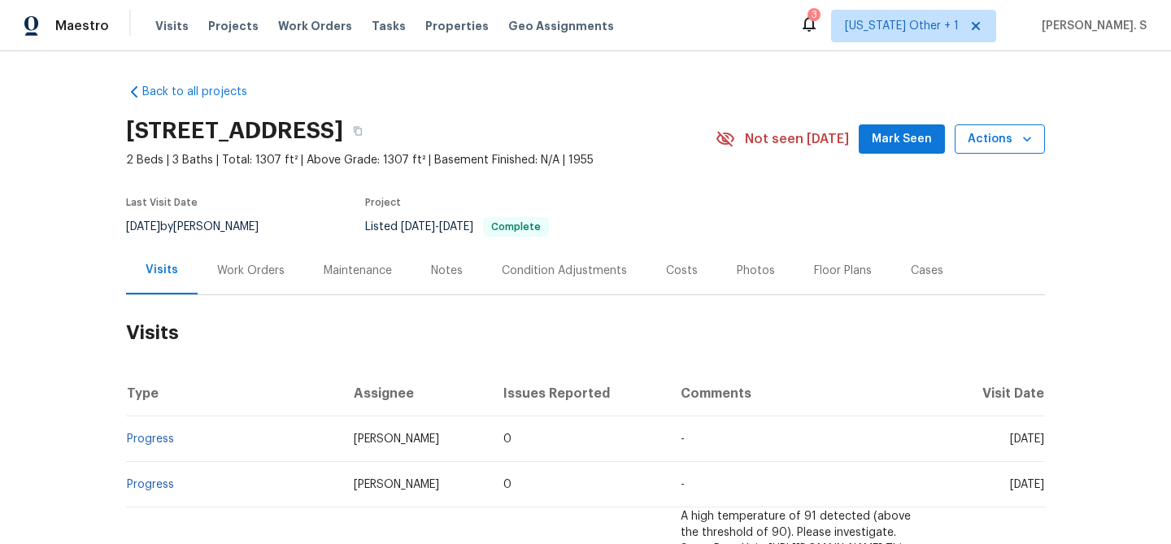
click at [988, 150] on button "Actions" at bounding box center [999, 139] width 90 height 30
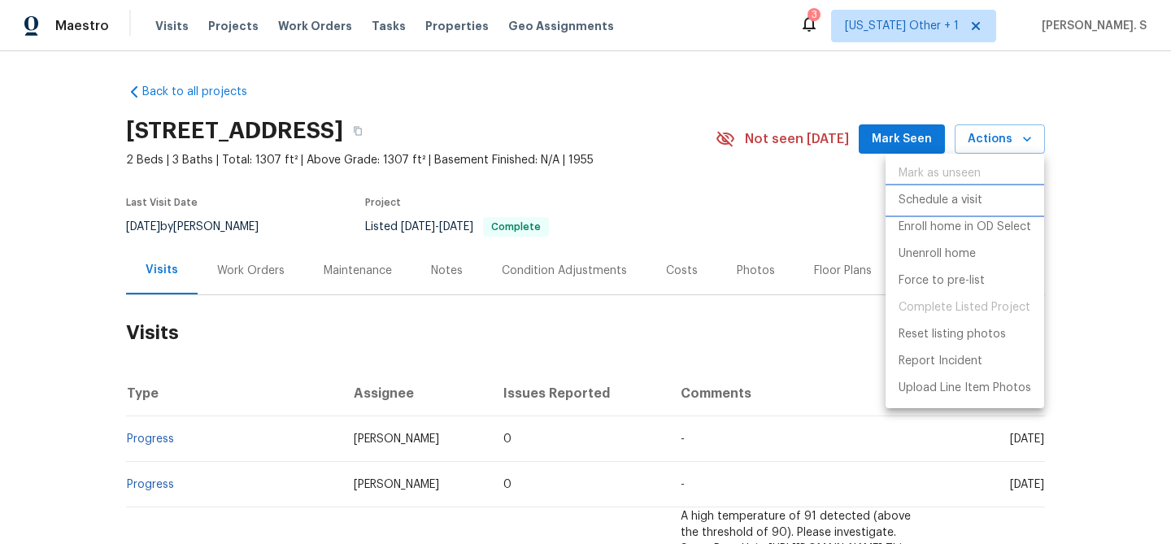
click at [962, 199] on p "Schedule a visit" at bounding box center [940, 200] width 84 height 17
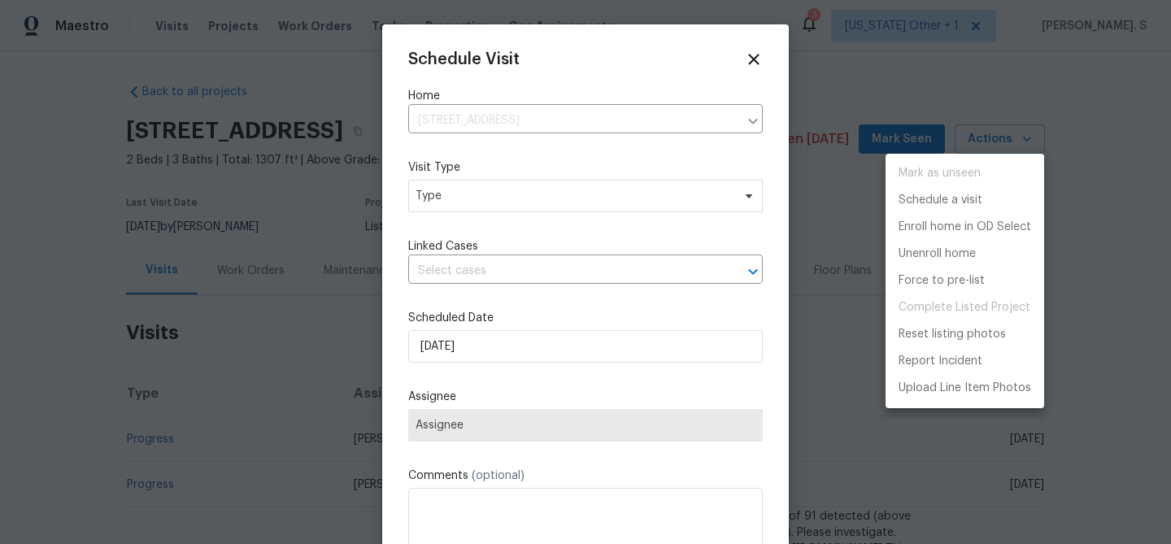
click at [449, 184] on div at bounding box center [585, 272] width 1171 height 544
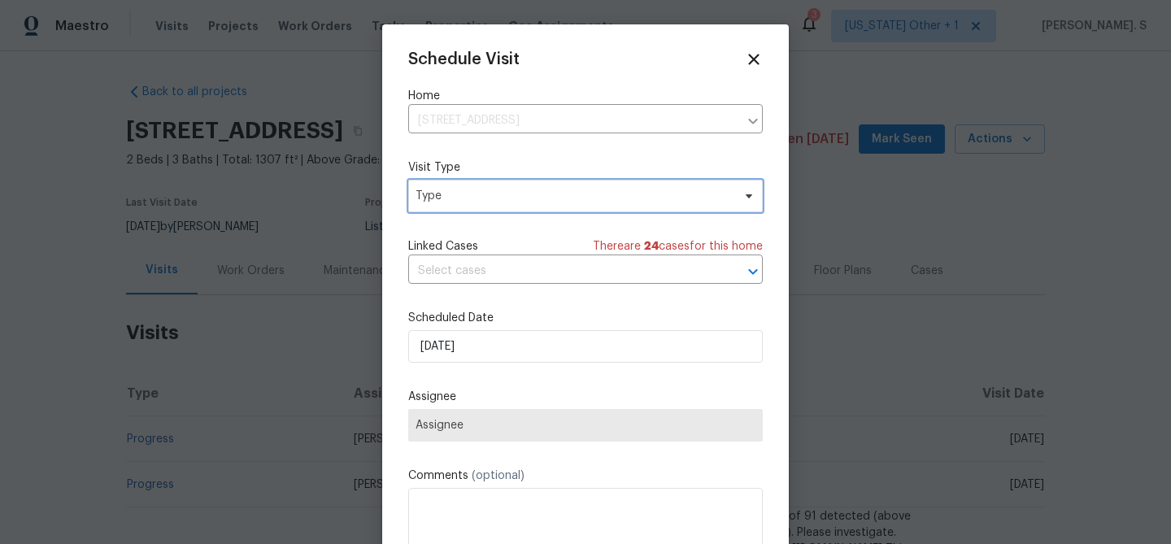
click at [427, 201] on span "Type" at bounding box center [573, 196] width 316 height 16
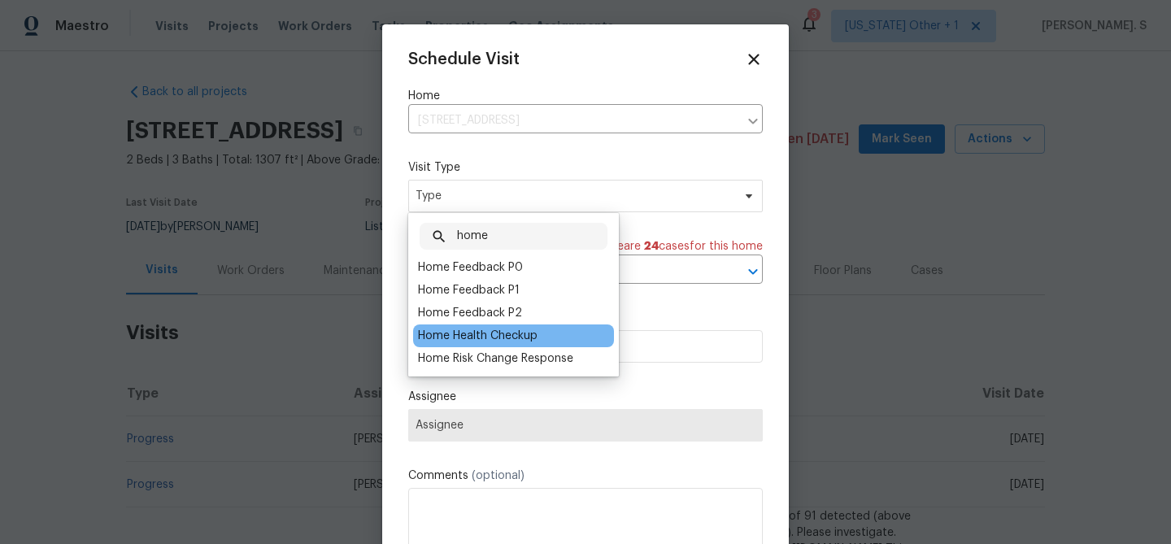
type input "home"
click at [448, 332] on div "Home Health Checkup" at bounding box center [477, 336] width 119 height 16
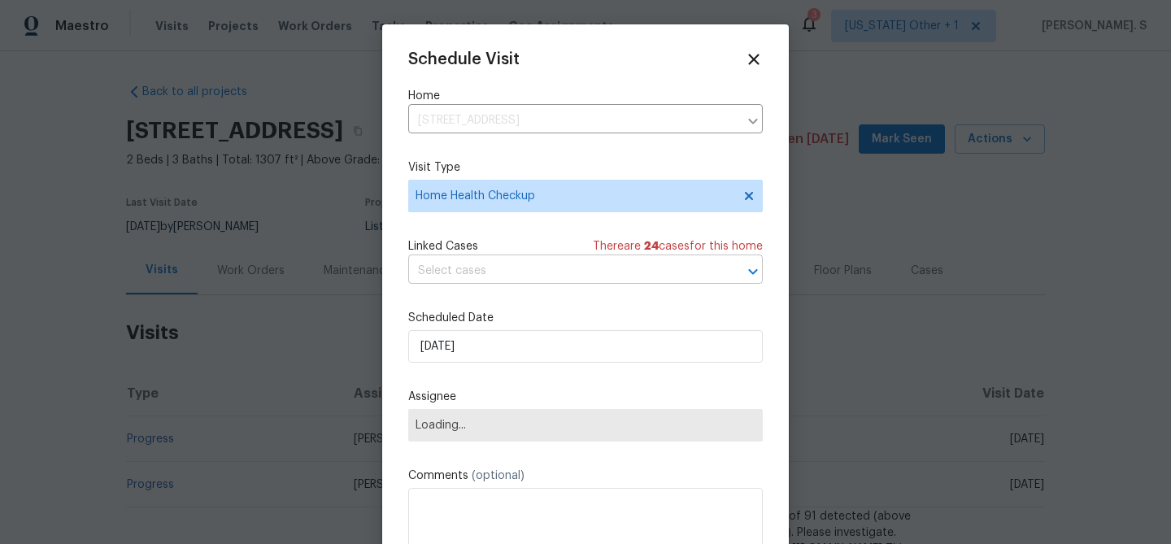
click at [458, 276] on input "text" at bounding box center [562, 270] width 309 height 25
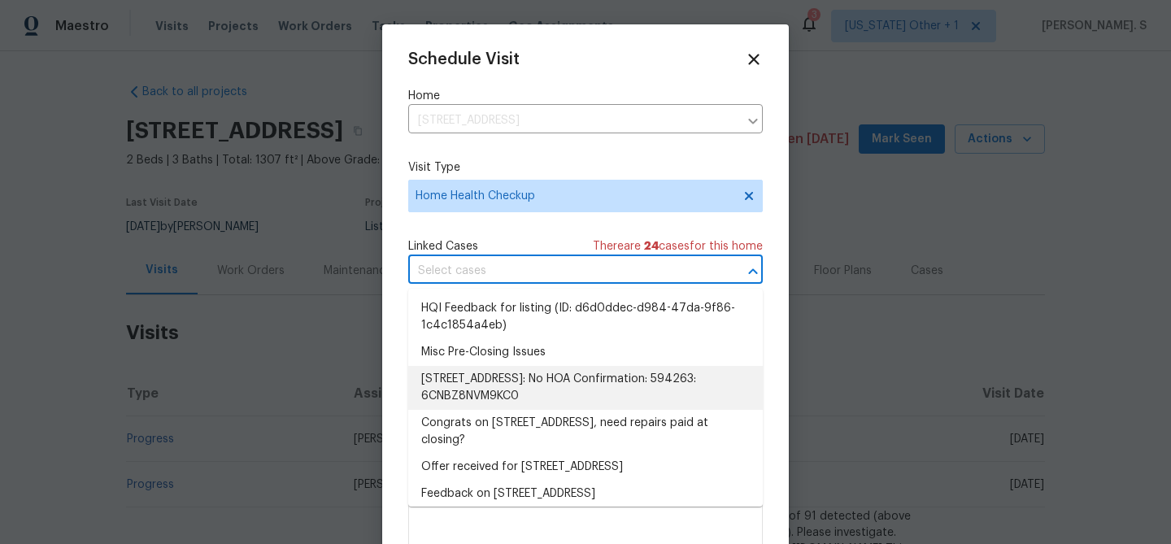
scroll to position [35, 0]
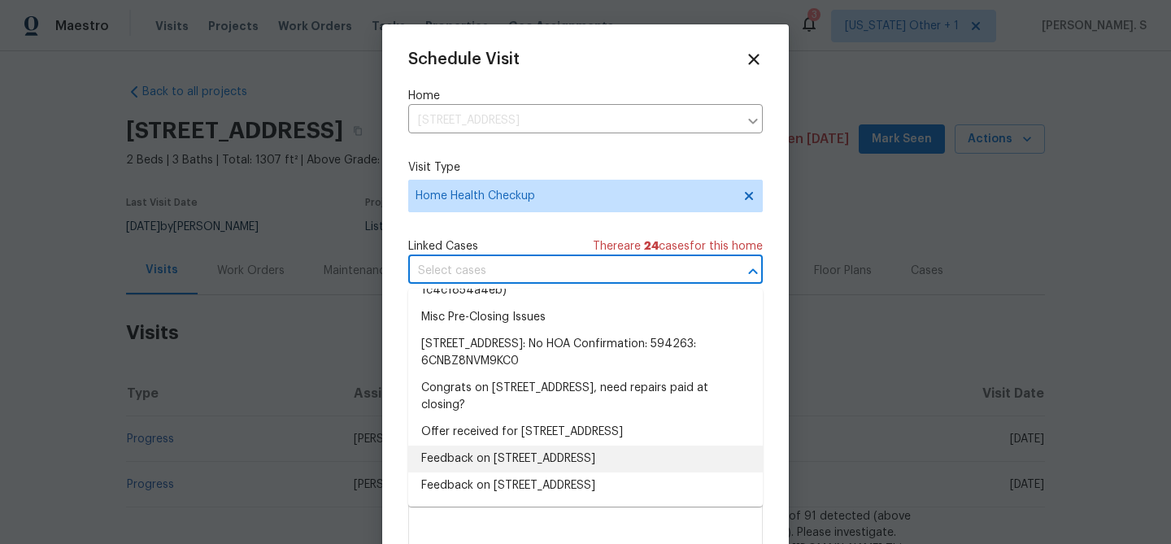
click at [476, 445] on li "Feedback on 1249 12th St, Clermont, FL 34711" at bounding box center [585, 458] width 354 height 27
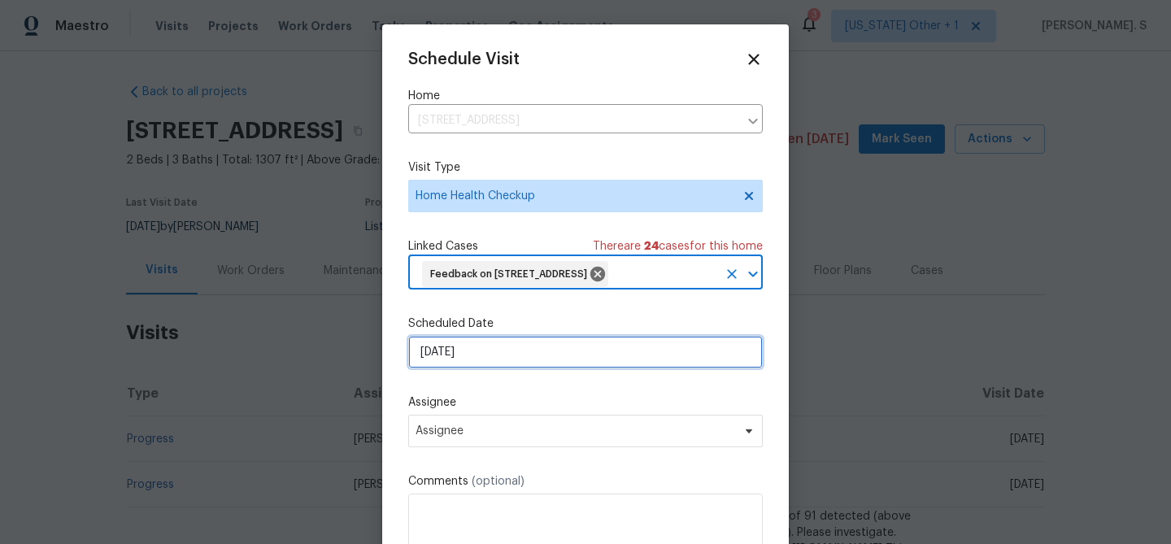
click at [500, 349] on input "[DATE]" at bounding box center [585, 352] width 354 height 33
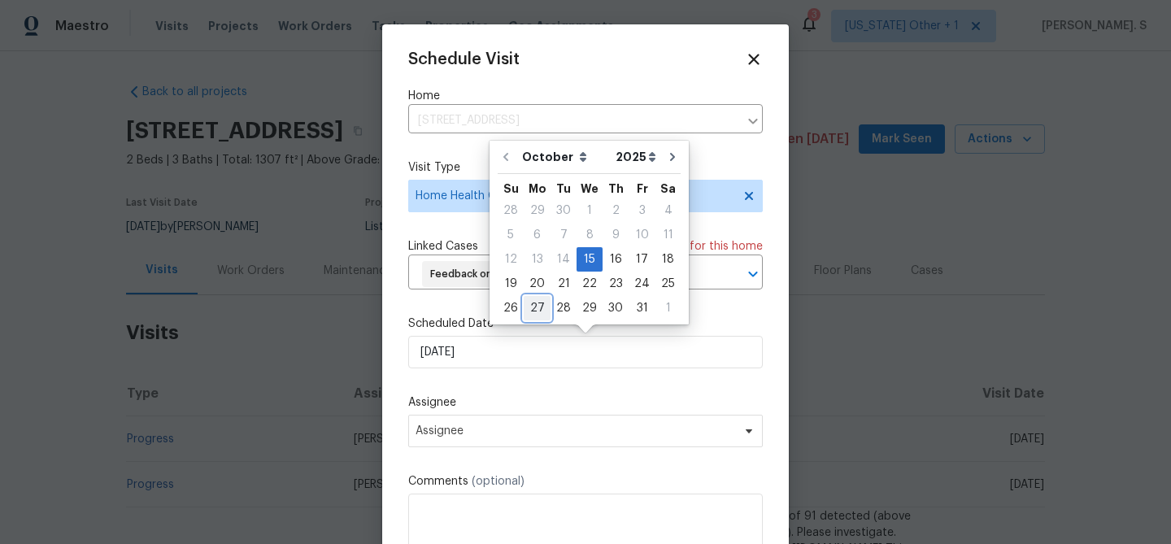
click at [532, 296] on div "27" at bounding box center [536, 308] width 27 height 24
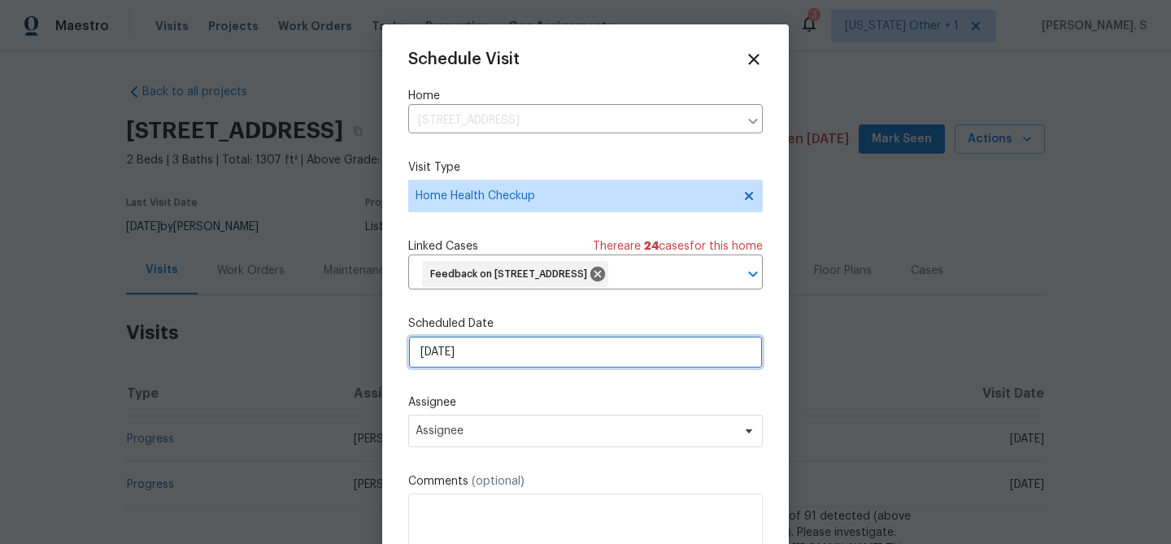
click at [477, 345] on input "10/27/2025" at bounding box center [585, 352] width 354 height 33
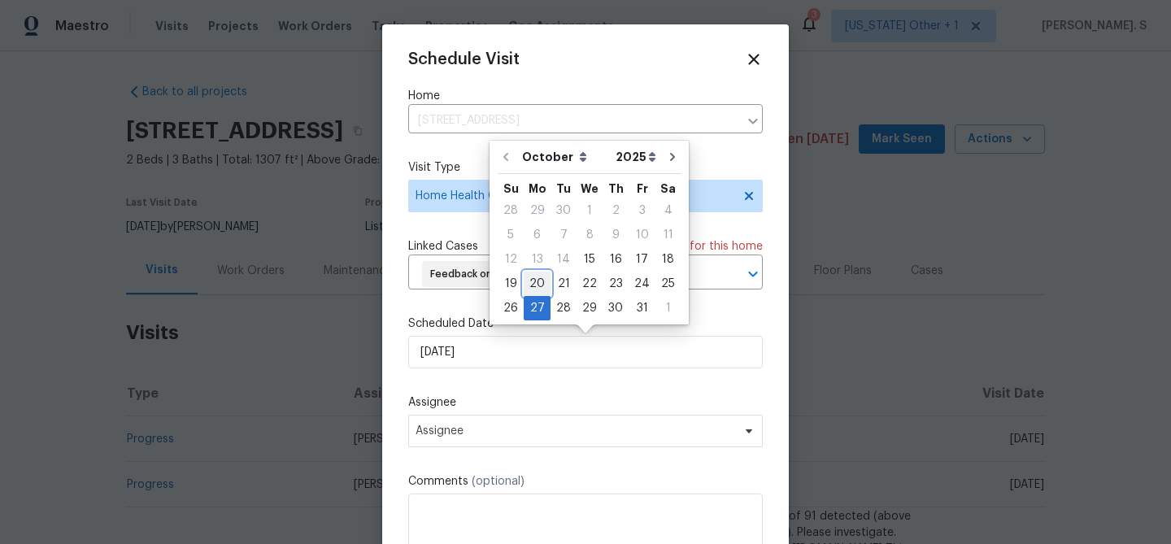
click at [528, 276] on div "20" at bounding box center [536, 283] width 27 height 23
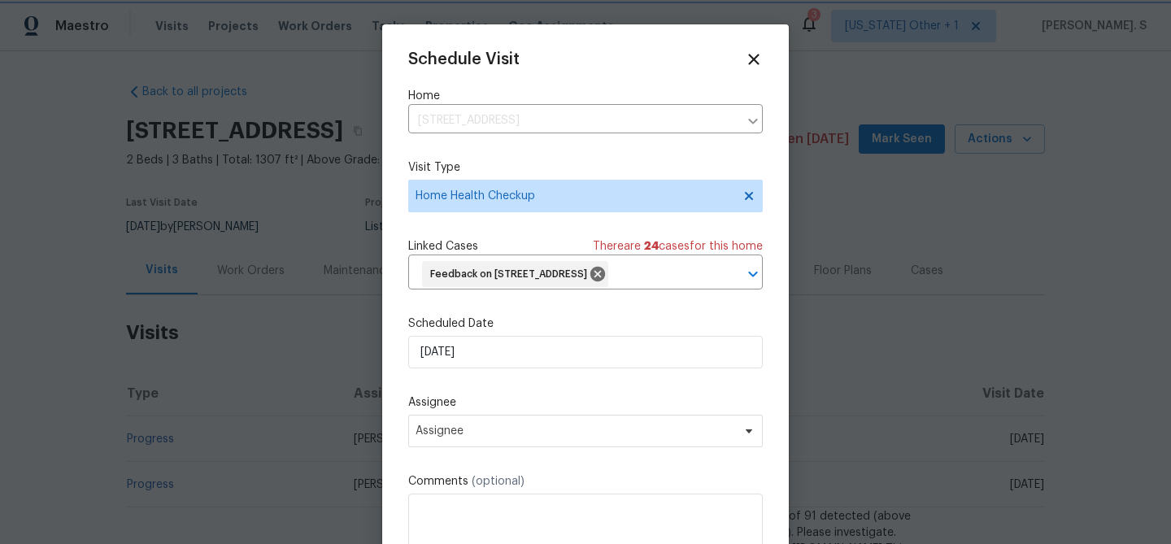
type input "[DATE]"
click at [469, 437] on span "Assignee" at bounding box center [574, 430] width 319 height 13
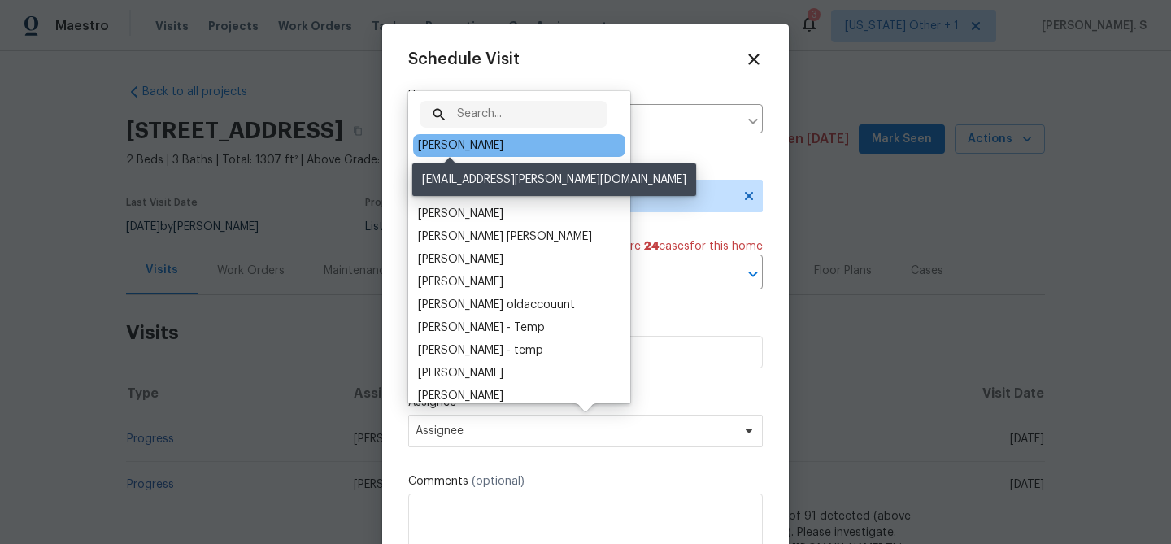
click at [466, 142] on div "[PERSON_NAME]" at bounding box center [460, 145] width 85 height 16
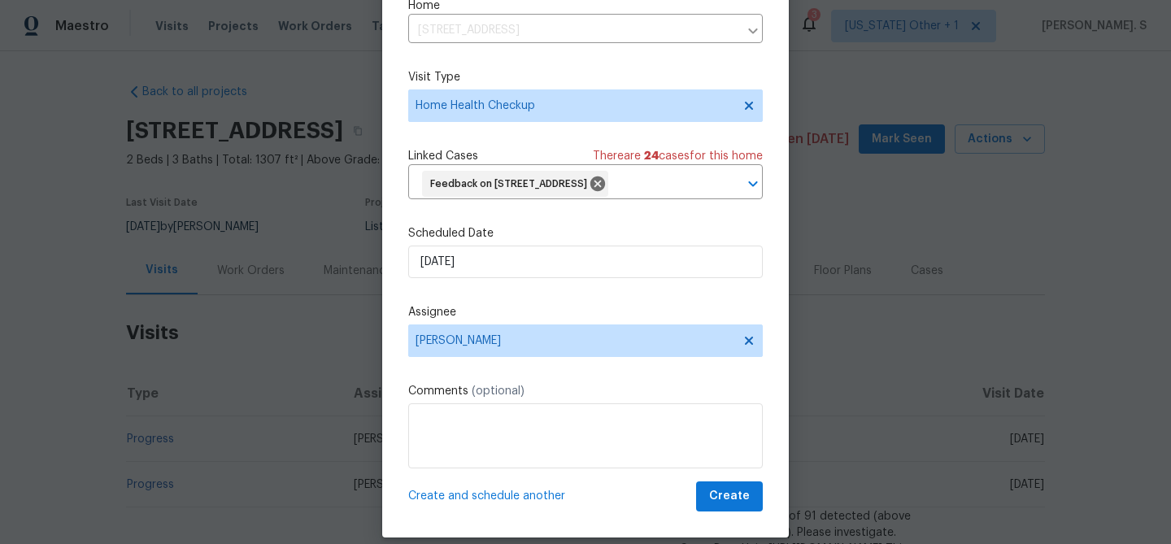
scroll to position [74, 0]
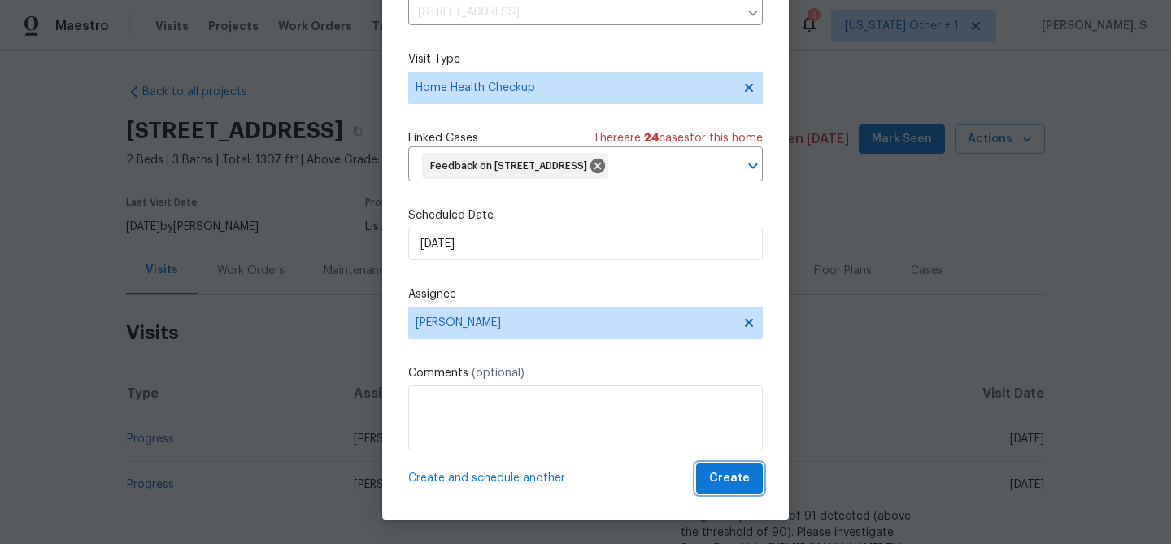
click at [718, 478] on span "Create" at bounding box center [729, 478] width 41 height 20
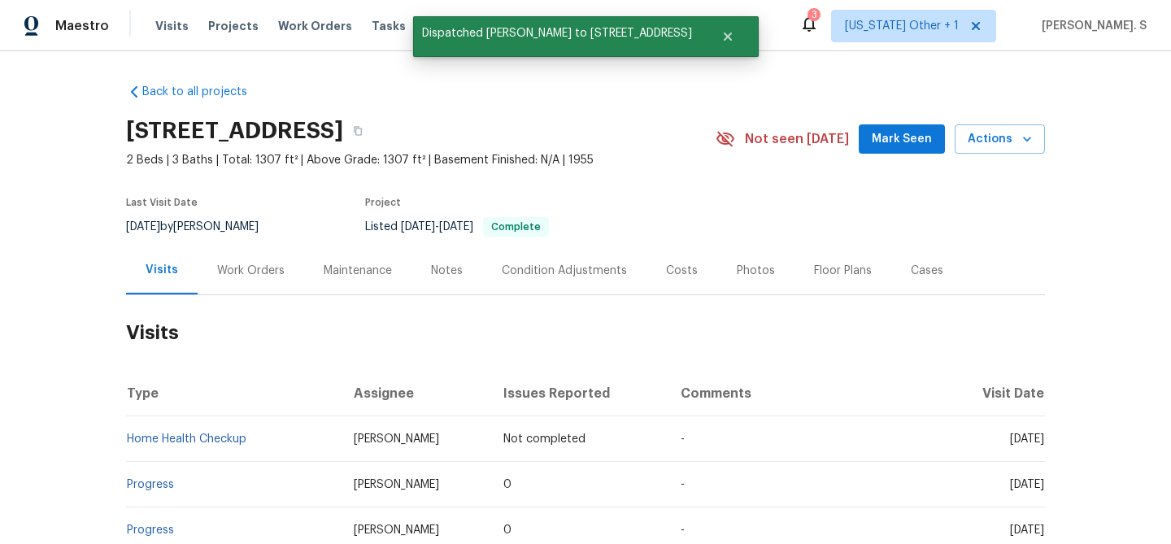
click at [197, 432] on td "Home Health Checkup" at bounding box center [233, 439] width 215 height 46
click at [197, 435] on link "Home Health Checkup" at bounding box center [186, 438] width 119 height 11
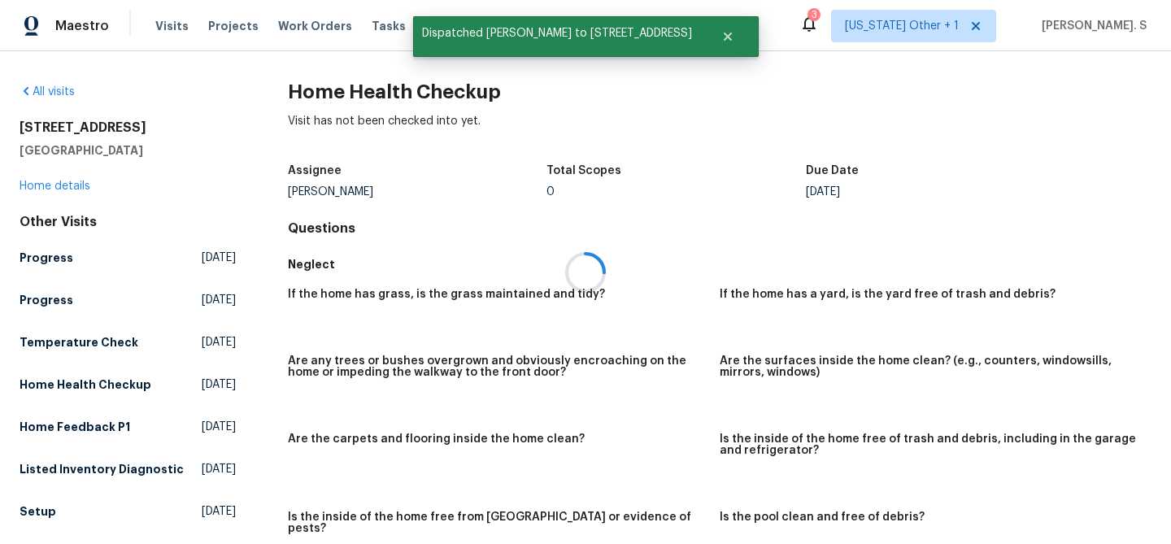
click at [356, 113] on div at bounding box center [585, 272] width 1171 height 544
click at [362, 98] on h2 "Home Health Checkup" at bounding box center [719, 92] width 863 height 16
copy h2 "Home Health Checkup"
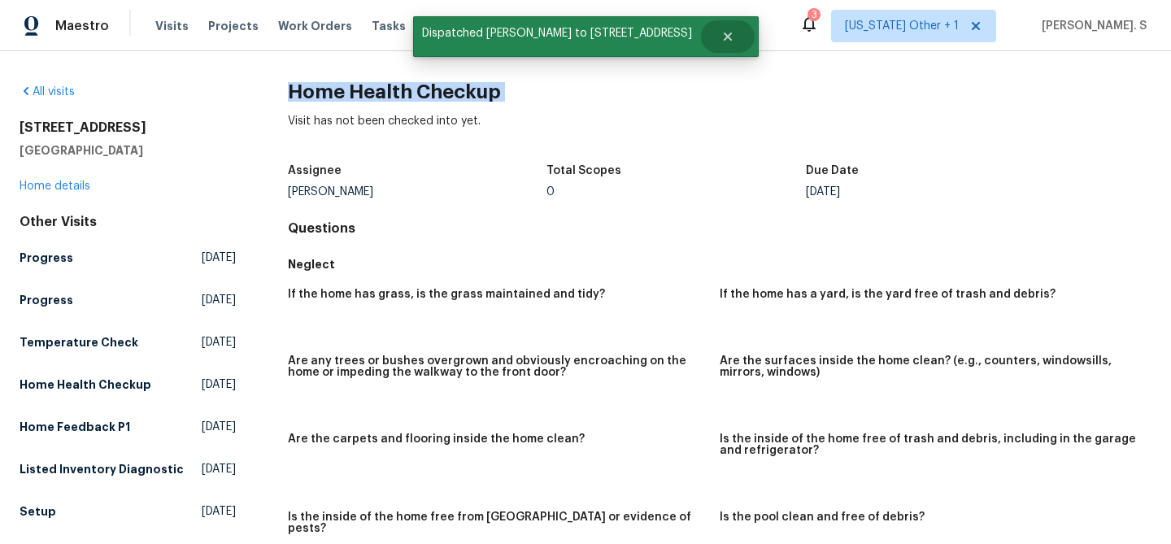
copy h2 "Home Health Checkup"
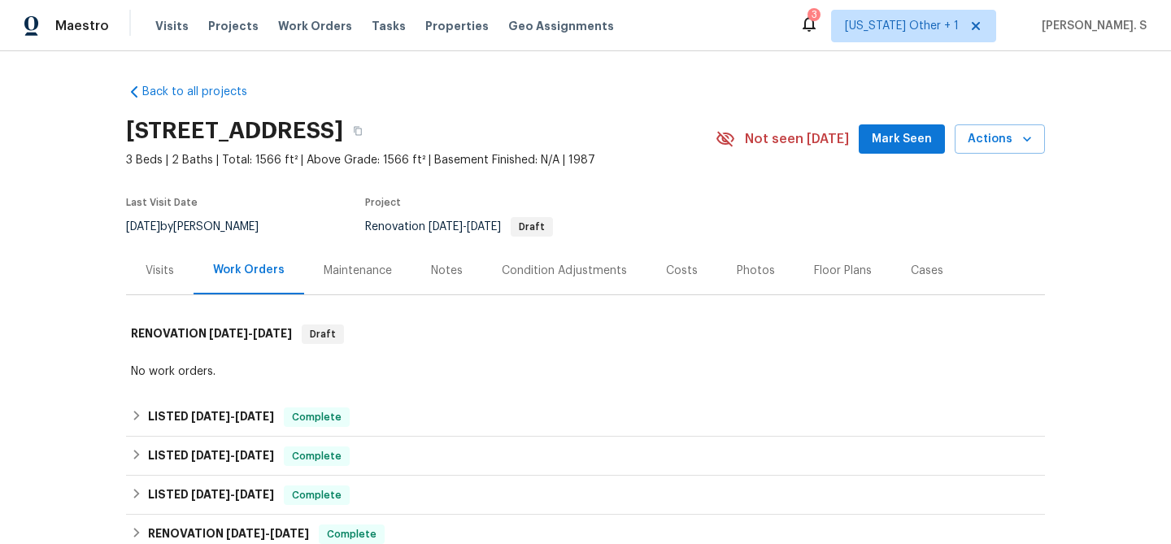
click at [194, 280] on div "Work Orders" at bounding box center [248, 270] width 111 height 48
click at [179, 280] on div "Visits" at bounding box center [159, 270] width 67 height 48
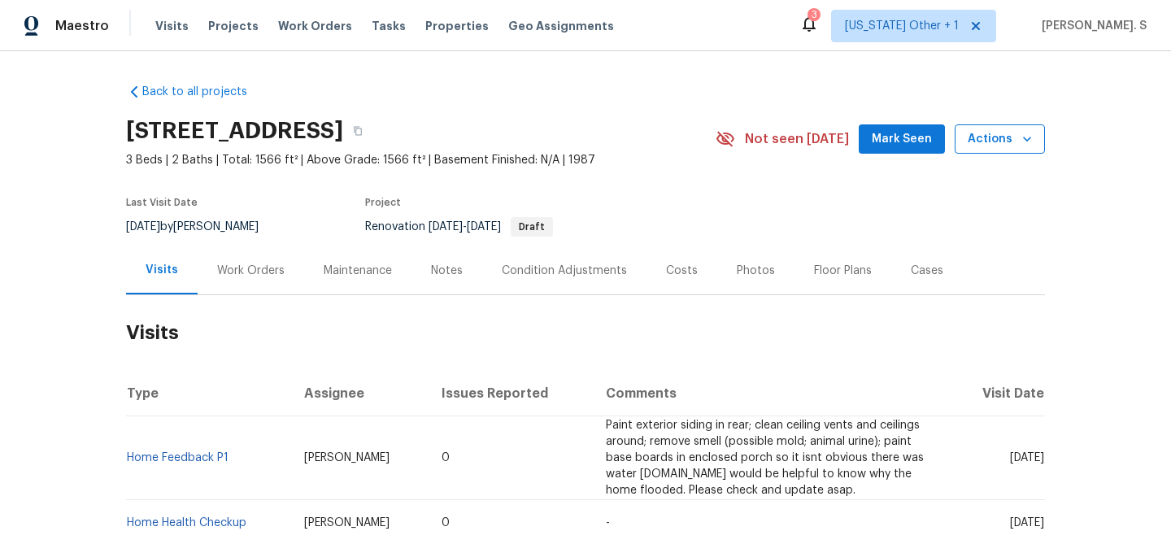
click at [1014, 127] on button "Actions" at bounding box center [999, 139] width 90 height 30
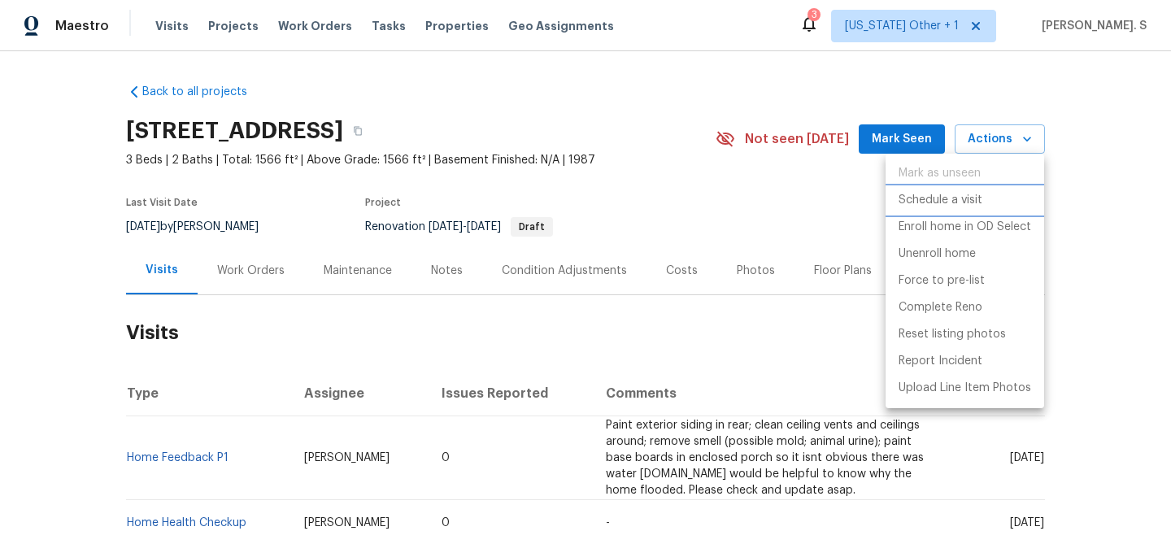
click at [971, 201] on p "Schedule a visit" at bounding box center [940, 200] width 84 height 17
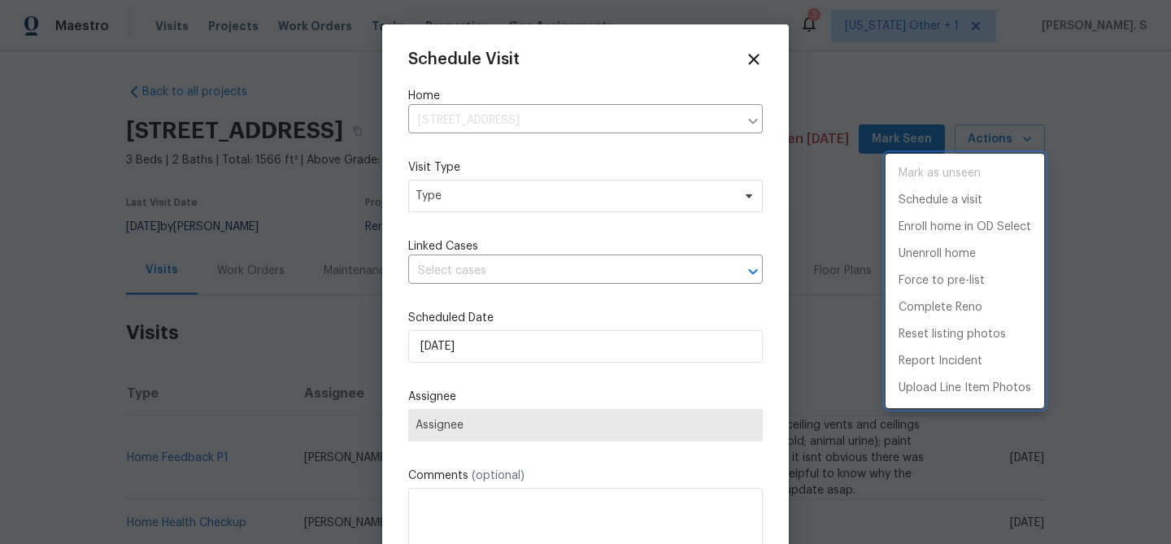
click at [485, 189] on div at bounding box center [585, 272] width 1171 height 544
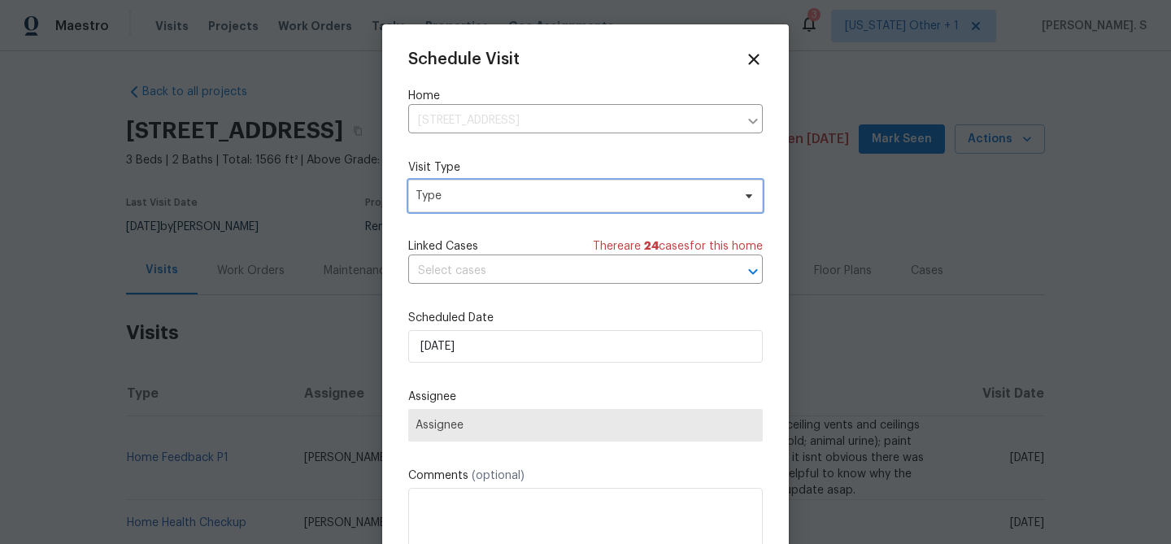
click at [423, 194] on span "Type" at bounding box center [573, 196] width 316 height 16
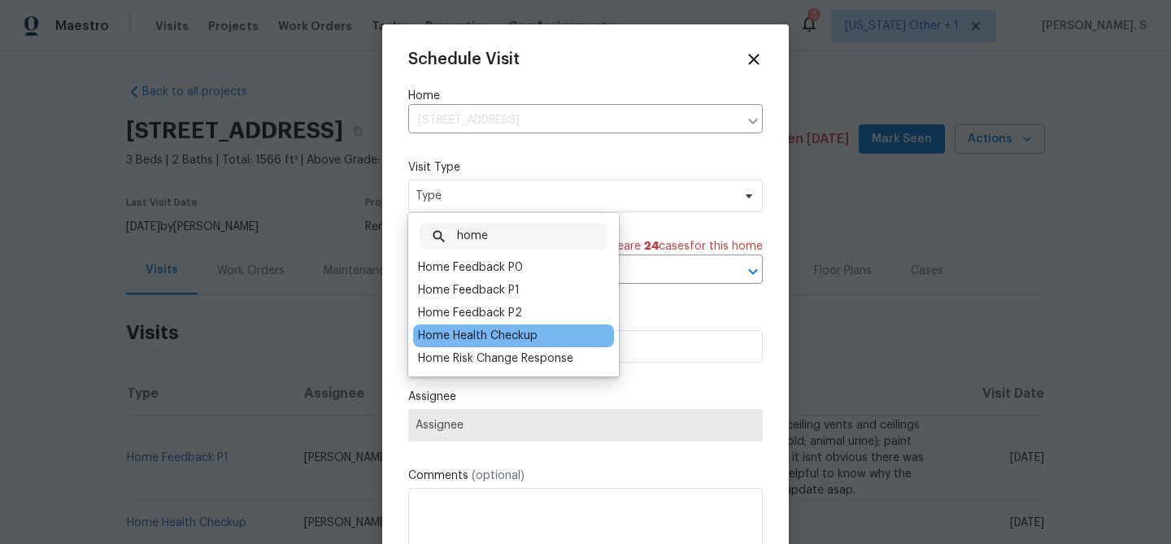
type input "home"
click at [451, 332] on div "Home Health Checkup" at bounding box center [477, 336] width 119 height 16
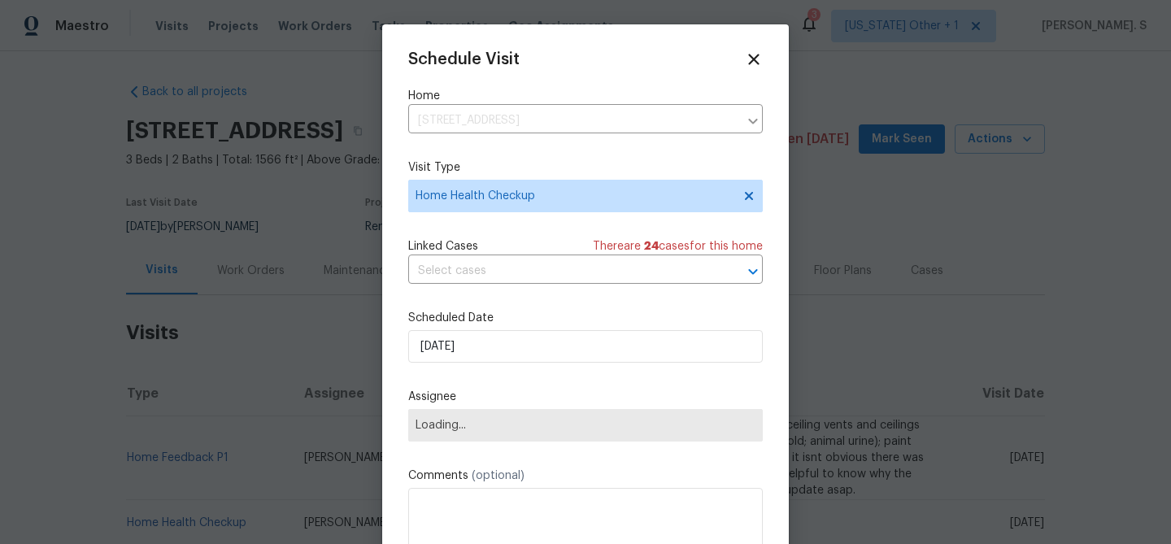
click at [463, 244] on span "Linked Cases" at bounding box center [443, 246] width 70 height 16
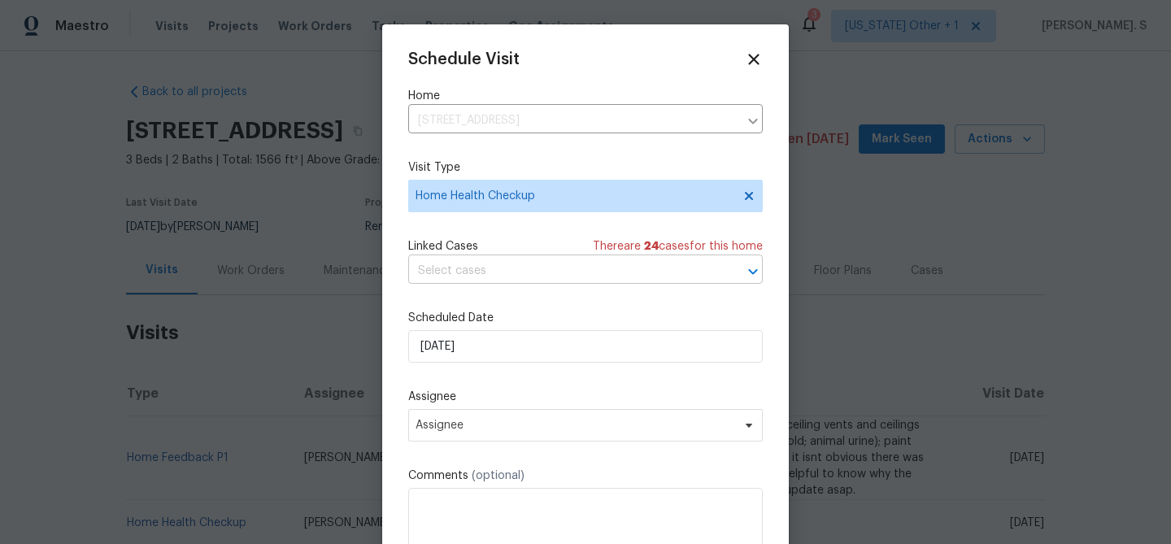
click at [463, 267] on input "text" at bounding box center [562, 270] width 309 height 25
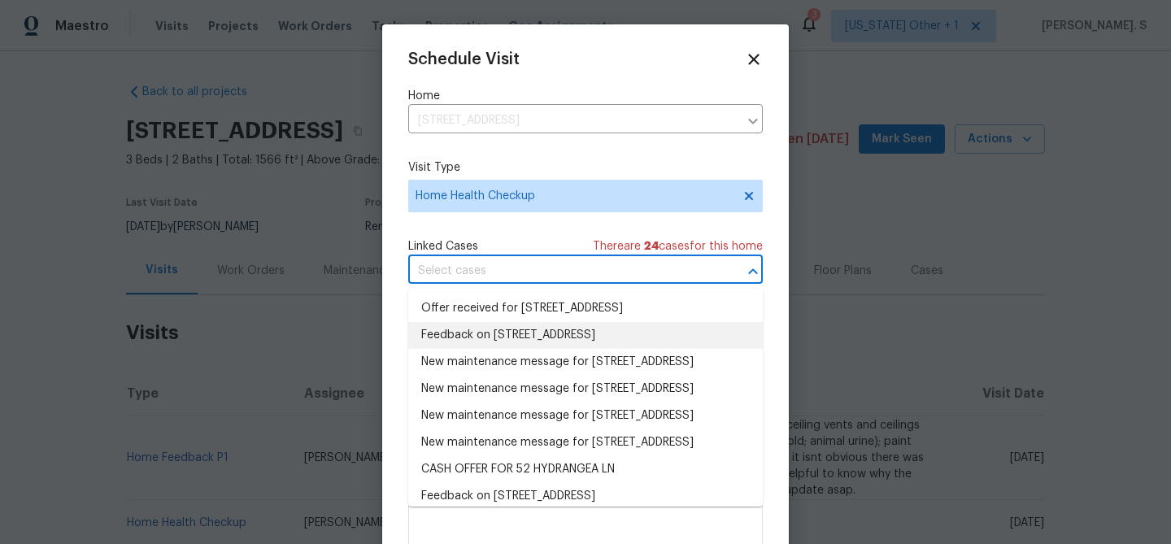
click at [501, 328] on li "Feedback on 52 Hydrangea Ln, Debary, FL 32713" at bounding box center [585, 335] width 354 height 27
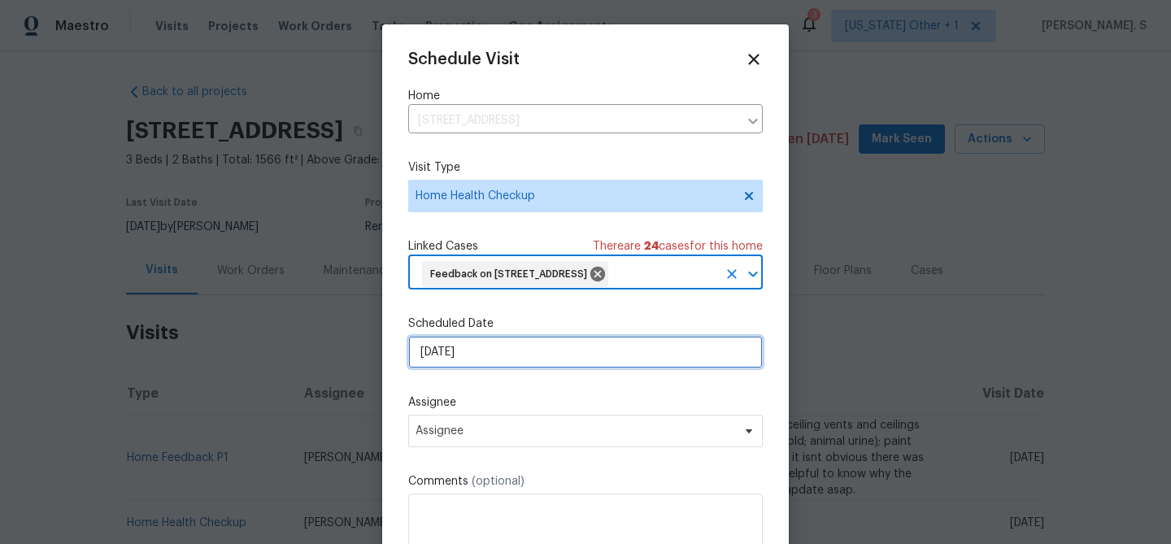
click at [467, 354] on input "[DATE]" at bounding box center [585, 352] width 354 height 33
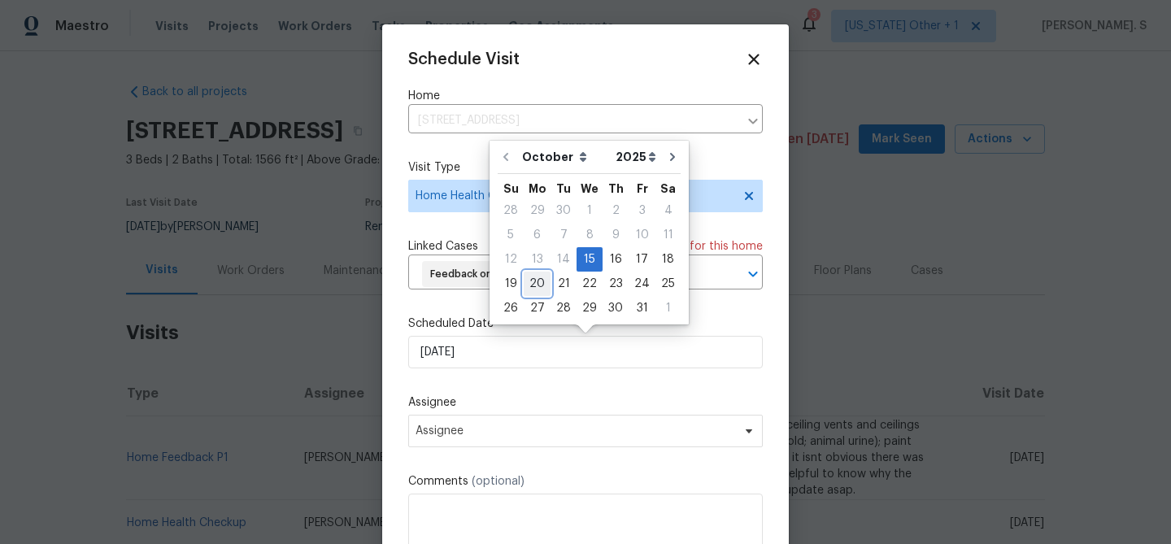
click at [535, 285] on div "20" at bounding box center [536, 283] width 27 height 23
type input "[DATE]"
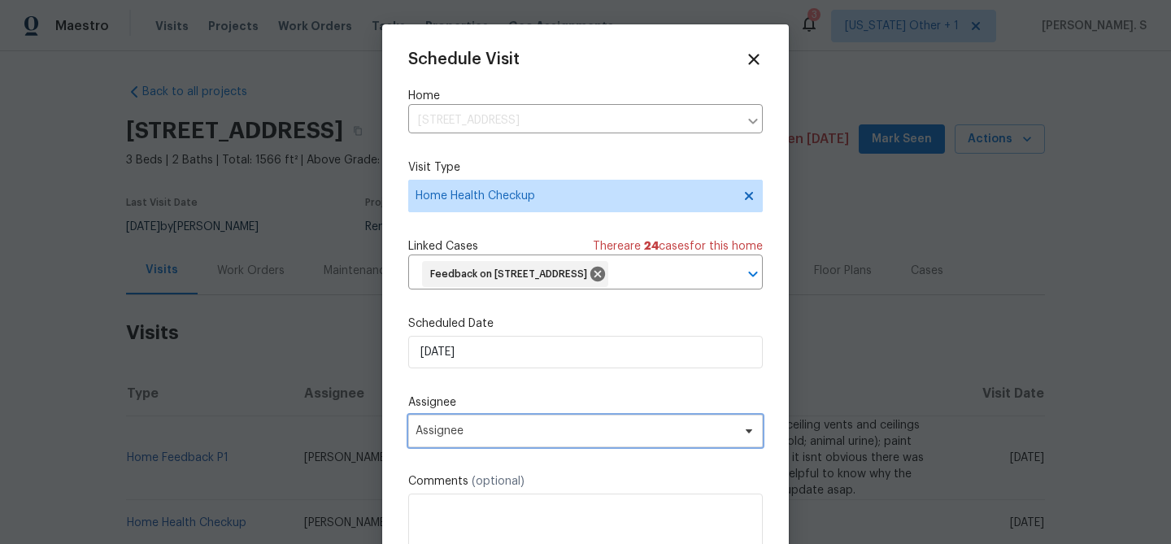
click at [475, 418] on span "Assignee" at bounding box center [585, 431] width 354 height 33
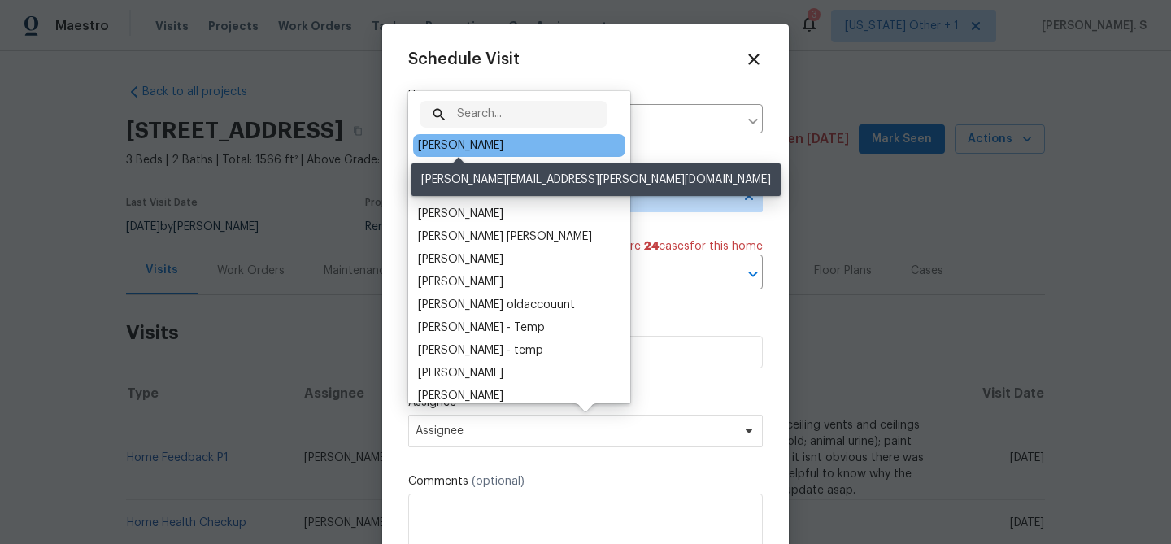
click at [463, 139] on div "[PERSON_NAME]" at bounding box center [460, 145] width 85 height 16
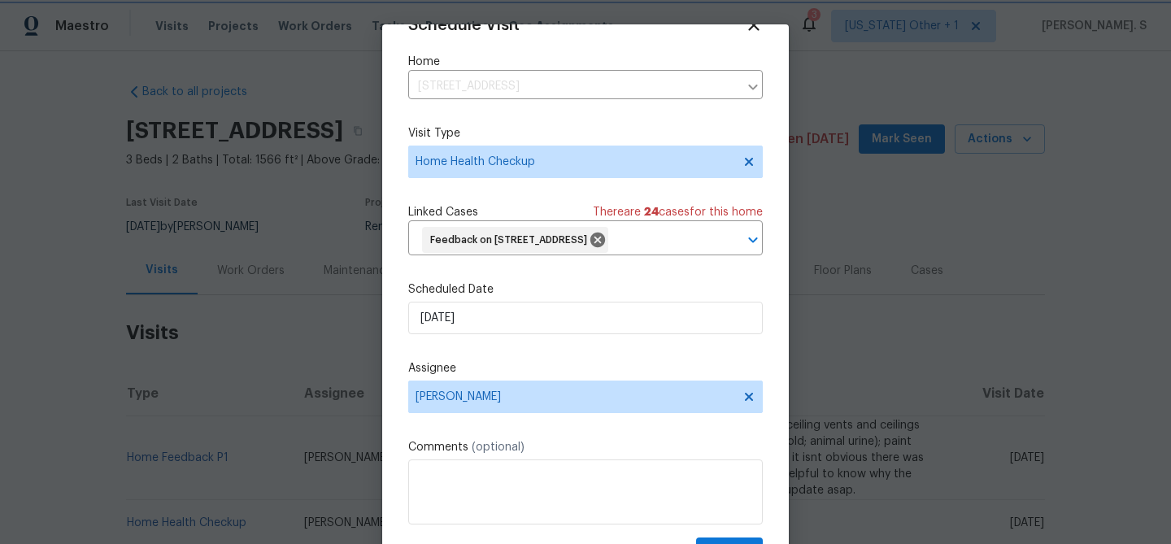
scroll to position [74, 0]
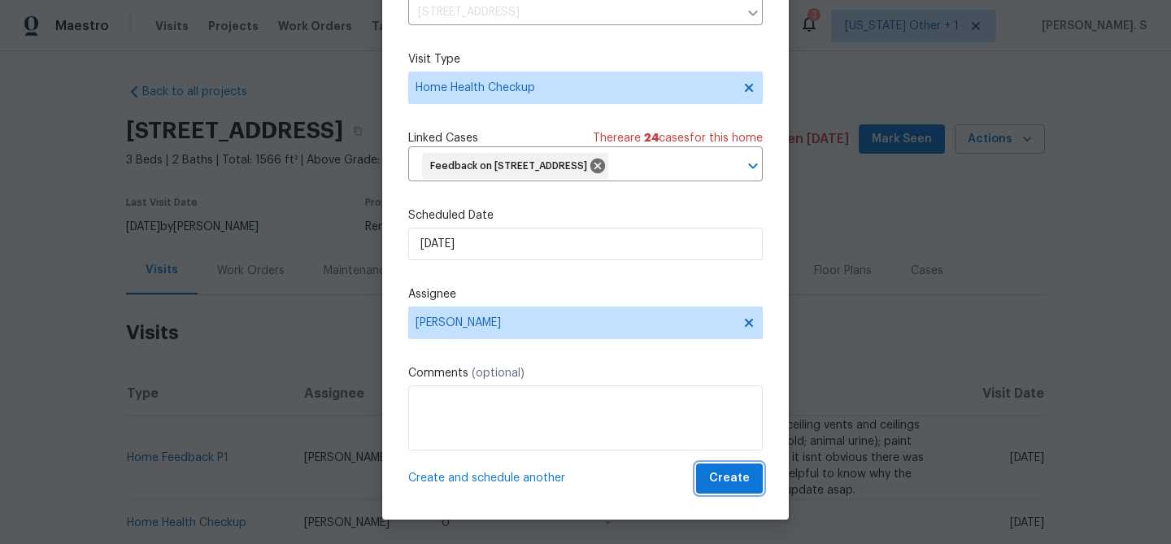
click at [736, 471] on span "Create" at bounding box center [729, 478] width 41 height 20
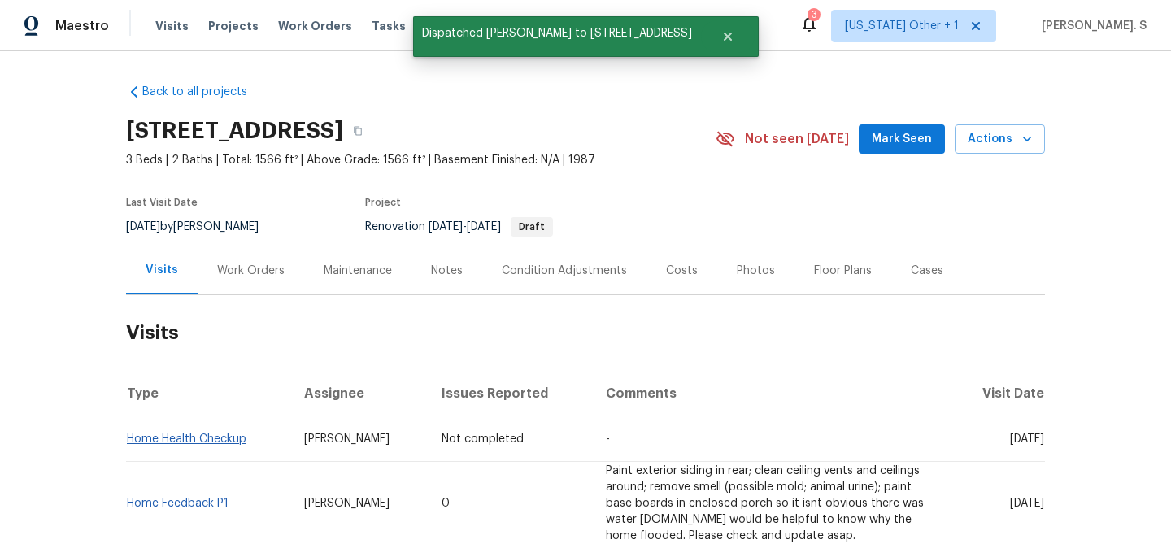
scroll to position [0, 0]
click at [190, 441] on link "Home Health Checkup" at bounding box center [186, 438] width 119 height 11
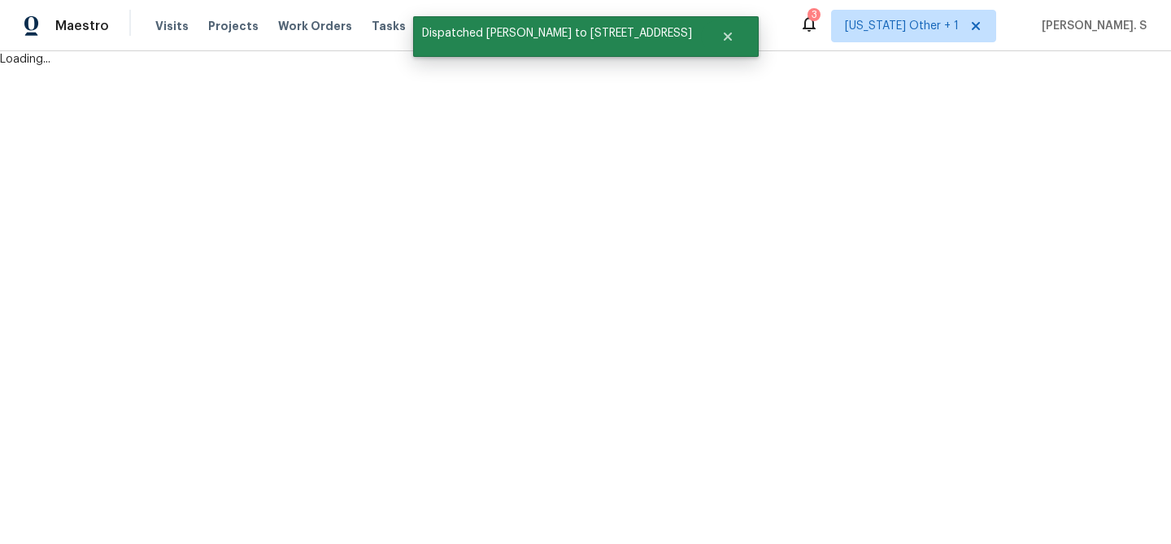
click at [355, 67] on html "Maestro Visits Projects Work Orders Tasks Properties Geo Assignments 3 Alabama …" at bounding box center [585, 33] width 1171 height 67
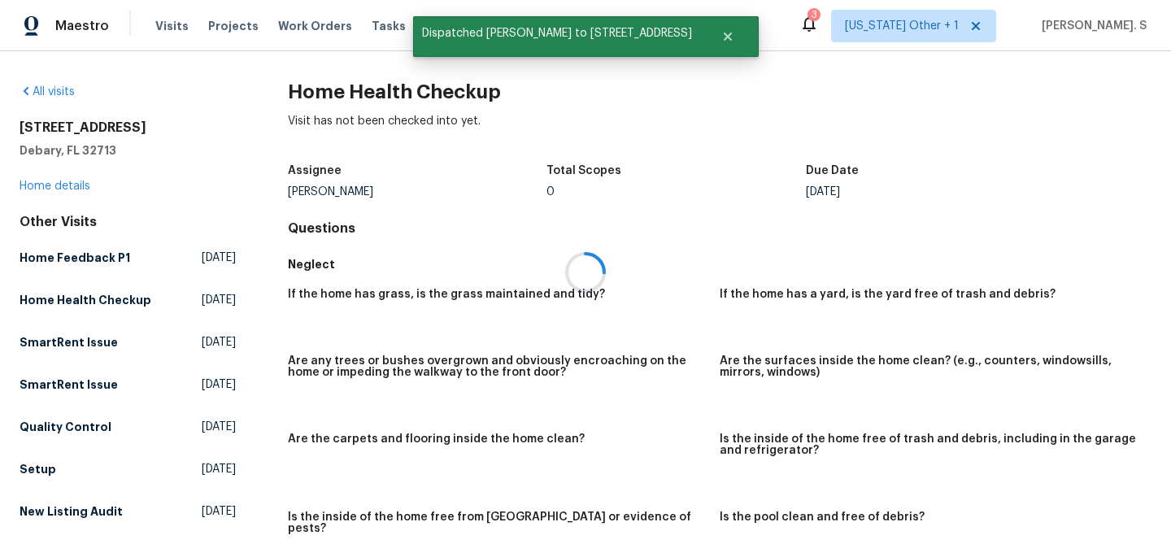
click at [355, 67] on div at bounding box center [585, 272] width 1171 height 544
click at [355, 67] on div "All visits 52 Hydrangea Ln Debary, FL 32713 Home details Other Visits Home Feed…" at bounding box center [585, 297] width 1171 height 493
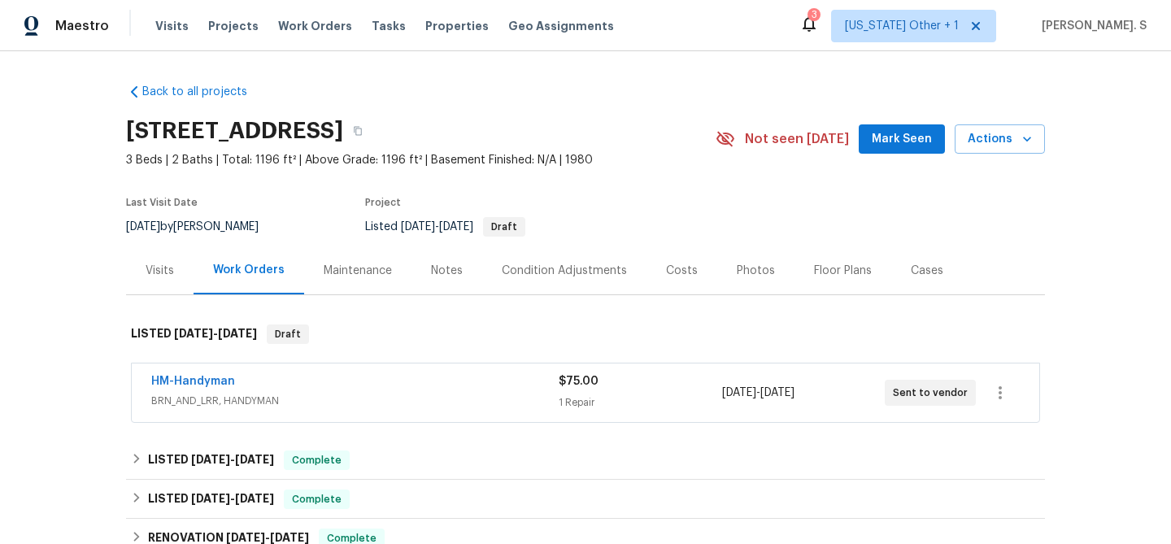
click at [155, 271] on div "Visits" at bounding box center [160, 271] width 28 height 16
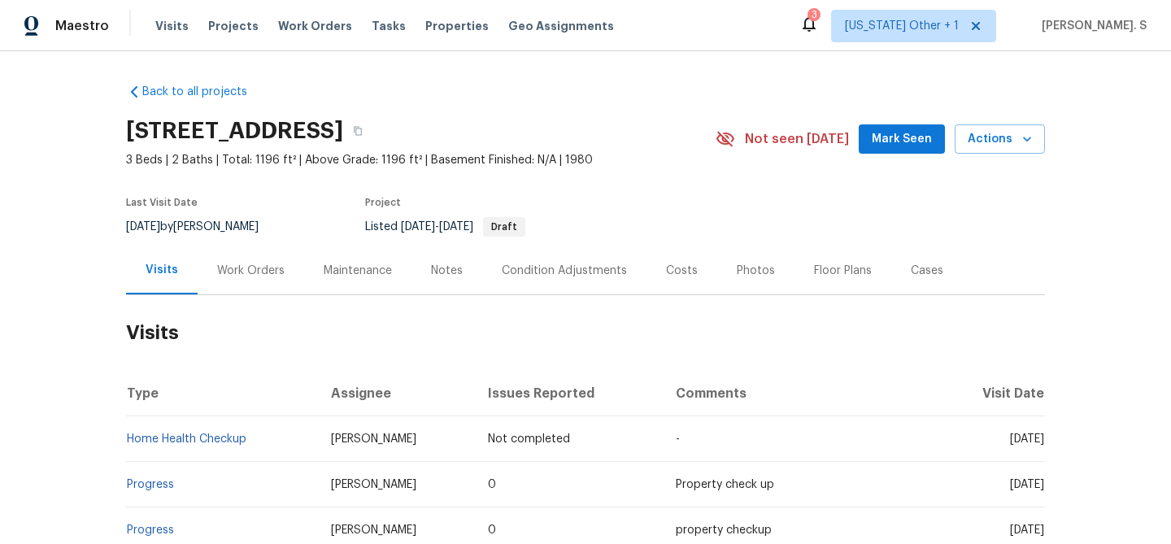
click at [1003, 152] on button "Actions" at bounding box center [999, 139] width 90 height 30
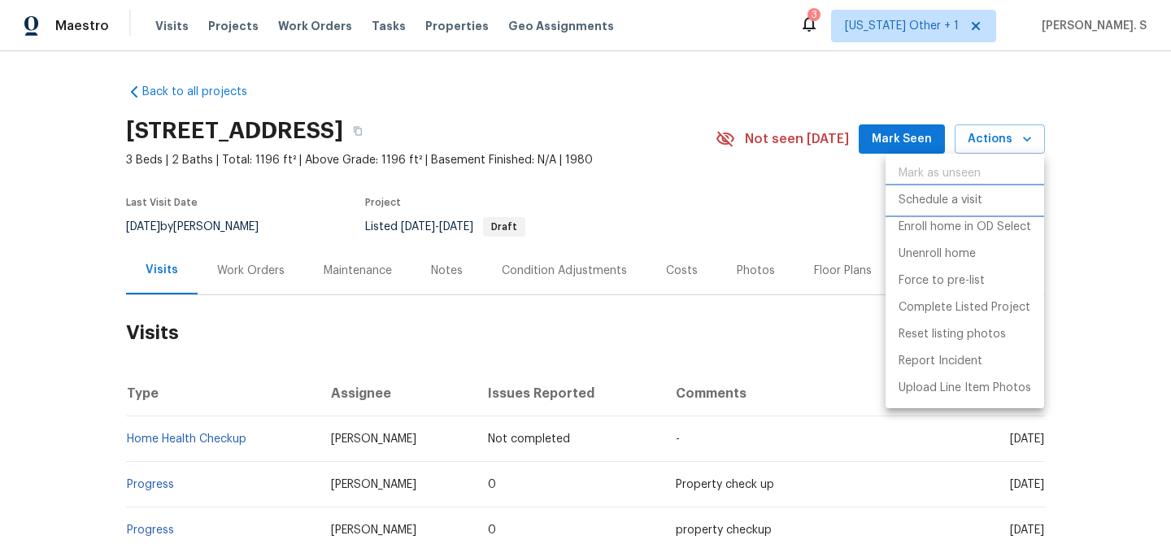
click at [983, 197] on li "Schedule a visit" at bounding box center [964, 200] width 159 height 27
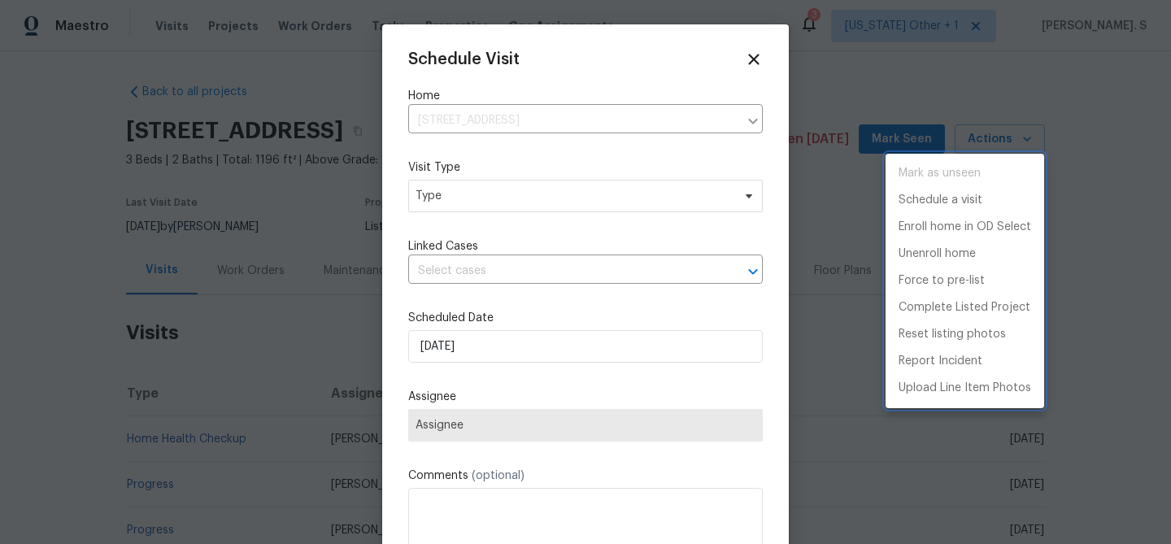
click at [454, 198] on div at bounding box center [585, 272] width 1171 height 544
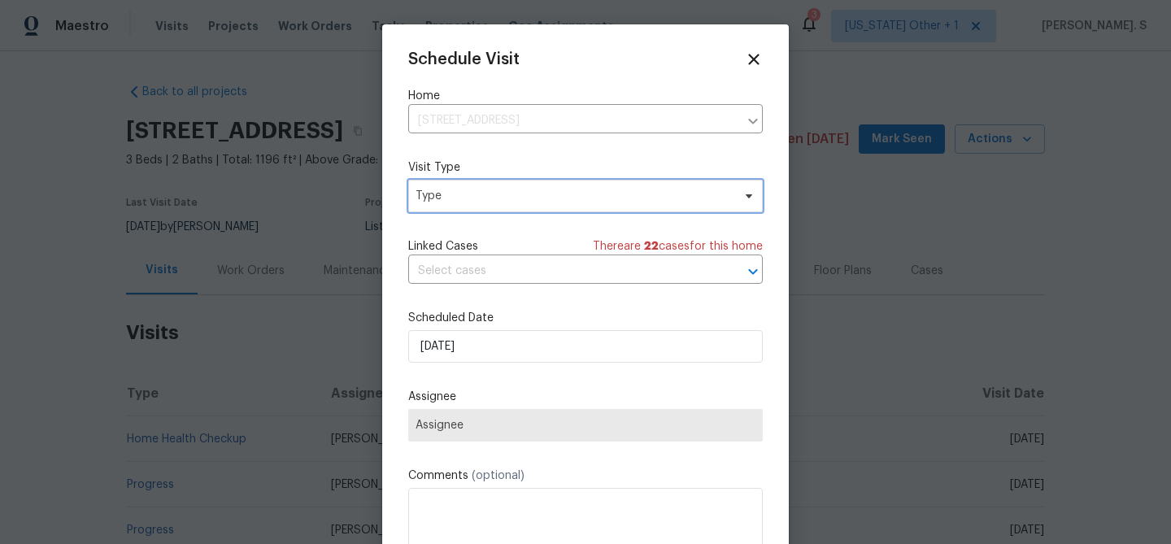
click at [417, 198] on span "Type" at bounding box center [573, 196] width 316 height 16
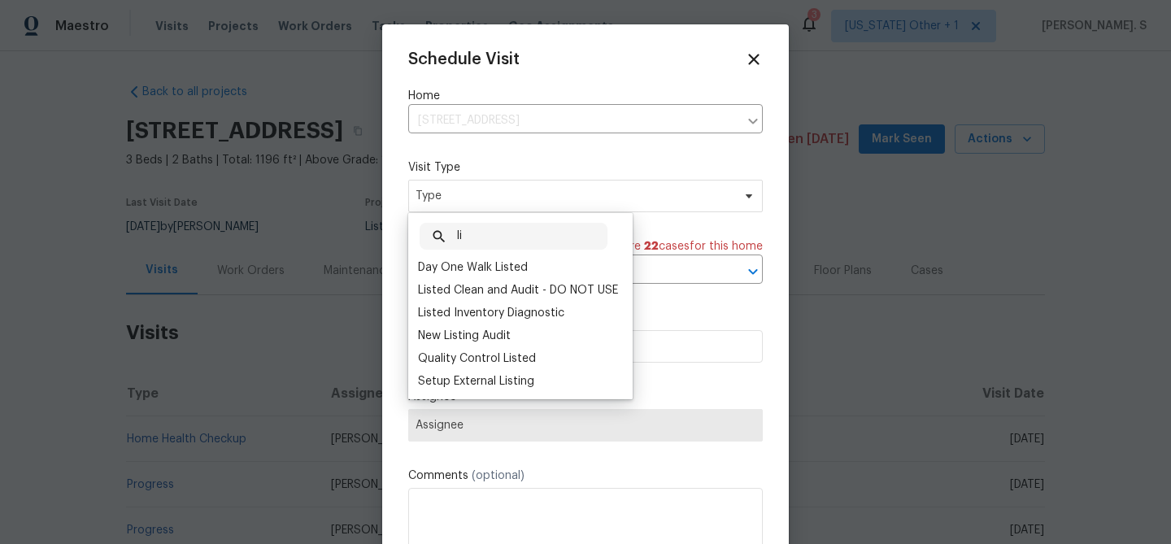
type input "l"
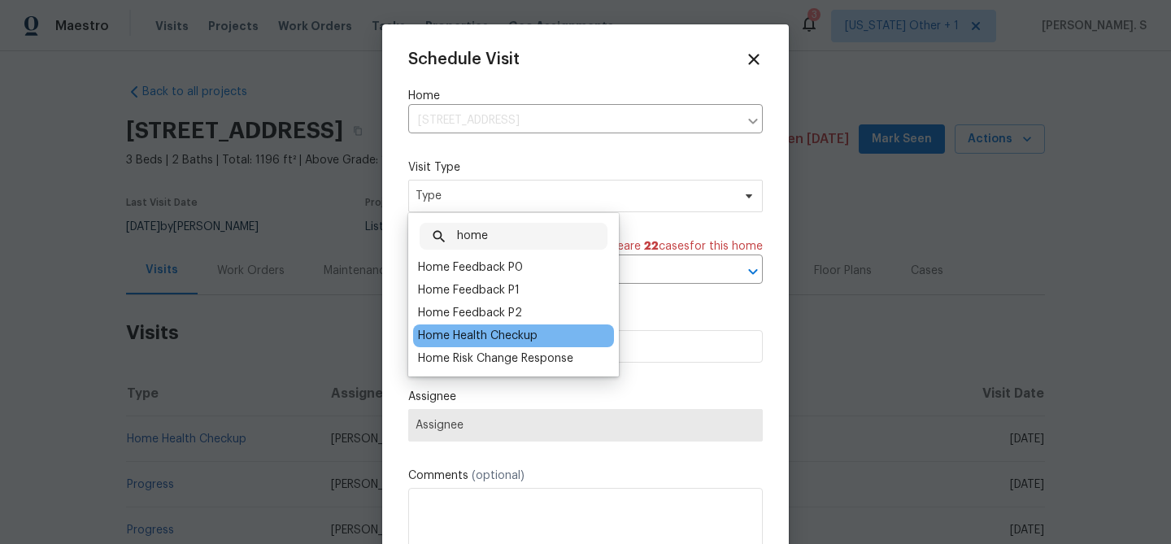
type input "home"
click at [465, 345] on div "Home Health Checkup" at bounding box center [513, 335] width 201 height 23
click at [457, 325] on div "Home Health Checkup" at bounding box center [513, 335] width 201 height 23
click at [472, 333] on div "Home Health Checkup" at bounding box center [477, 336] width 119 height 16
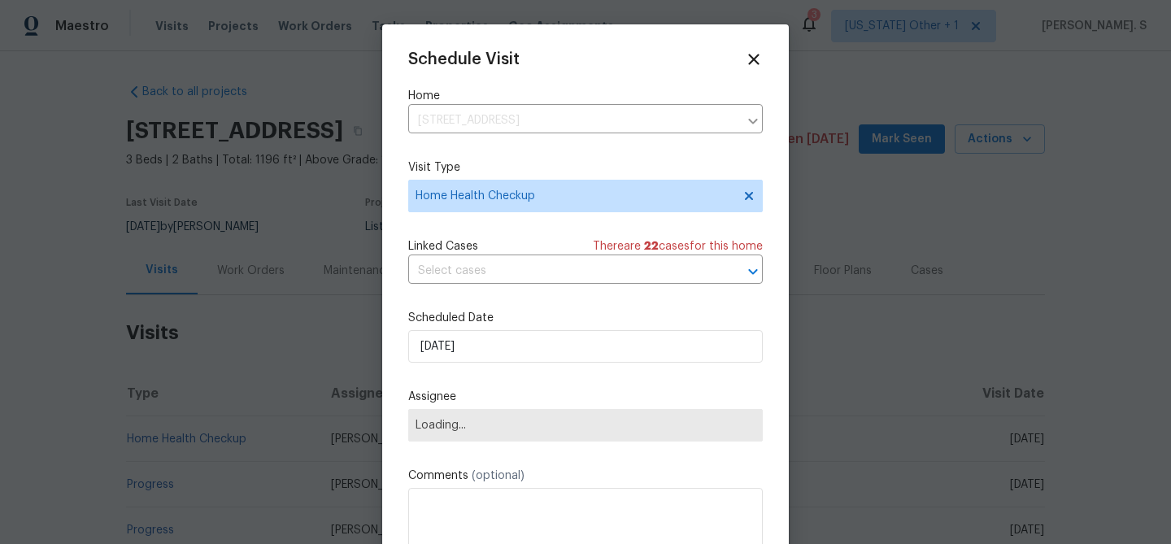
click at [511, 250] on div "Linked Cases There are 22 case s for this home" at bounding box center [585, 246] width 354 height 16
click at [509, 267] on input "text" at bounding box center [562, 270] width 309 height 25
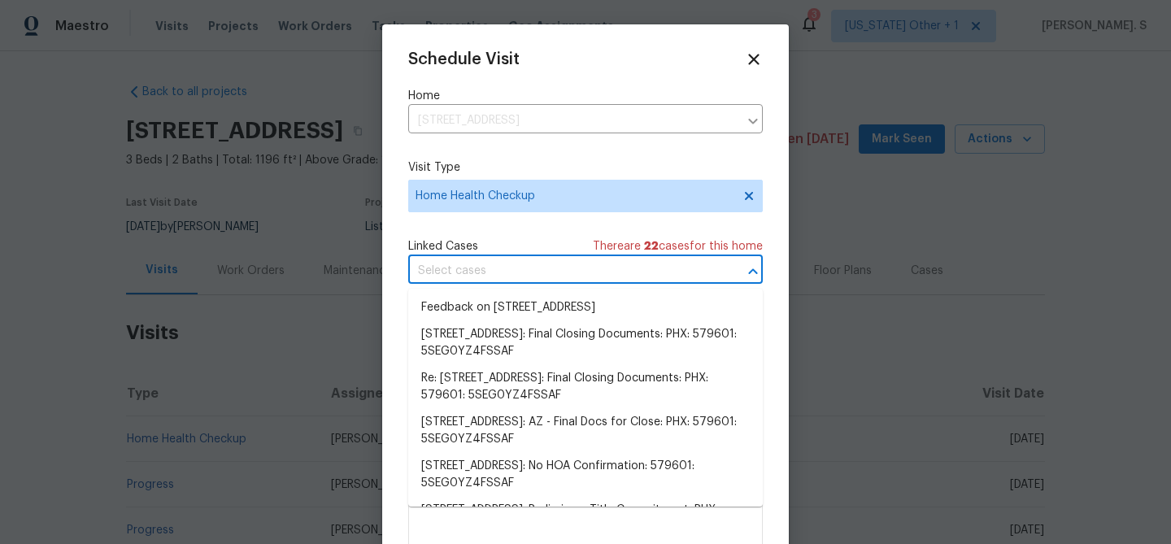
scroll to position [384, 0]
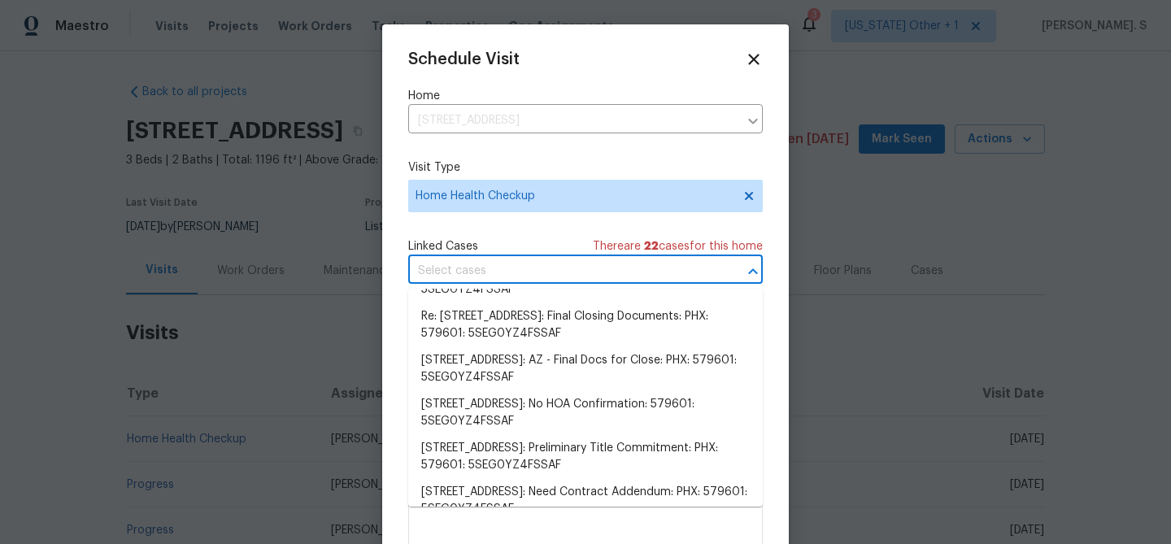
click at [492, 232] on li "Feedback on [STREET_ADDRESS]" at bounding box center [585, 219] width 354 height 27
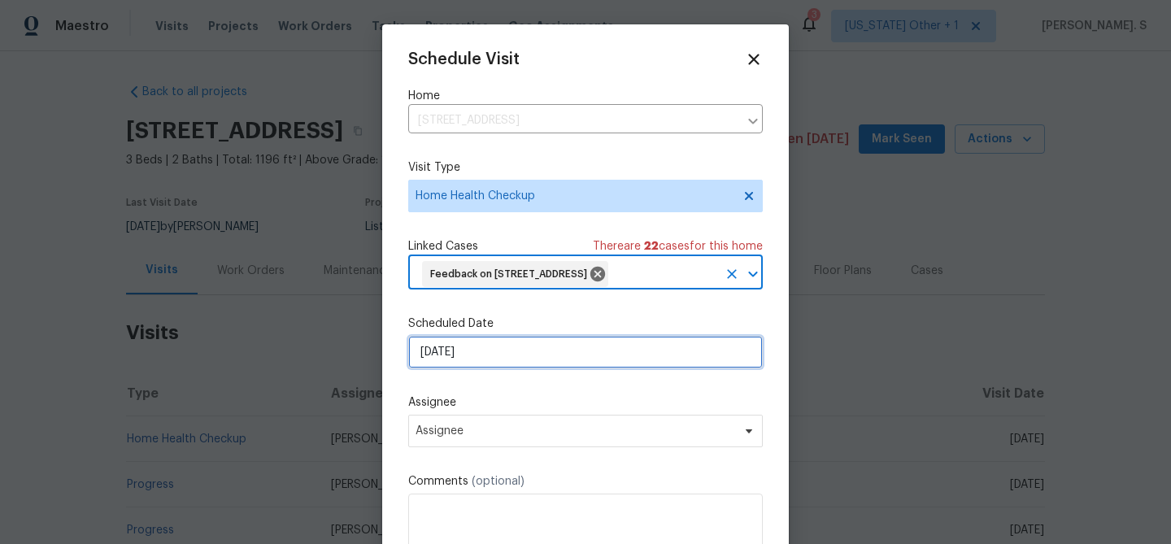
click at [480, 368] on input "[DATE]" at bounding box center [585, 352] width 354 height 33
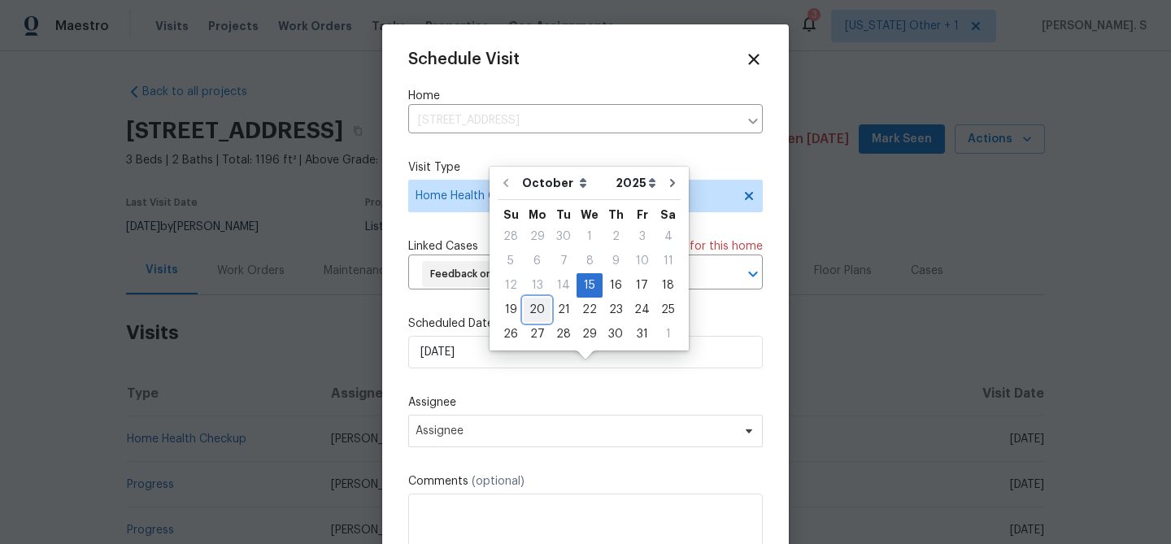
click at [531, 308] on div "20" at bounding box center [536, 309] width 27 height 23
type input "[DATE]"
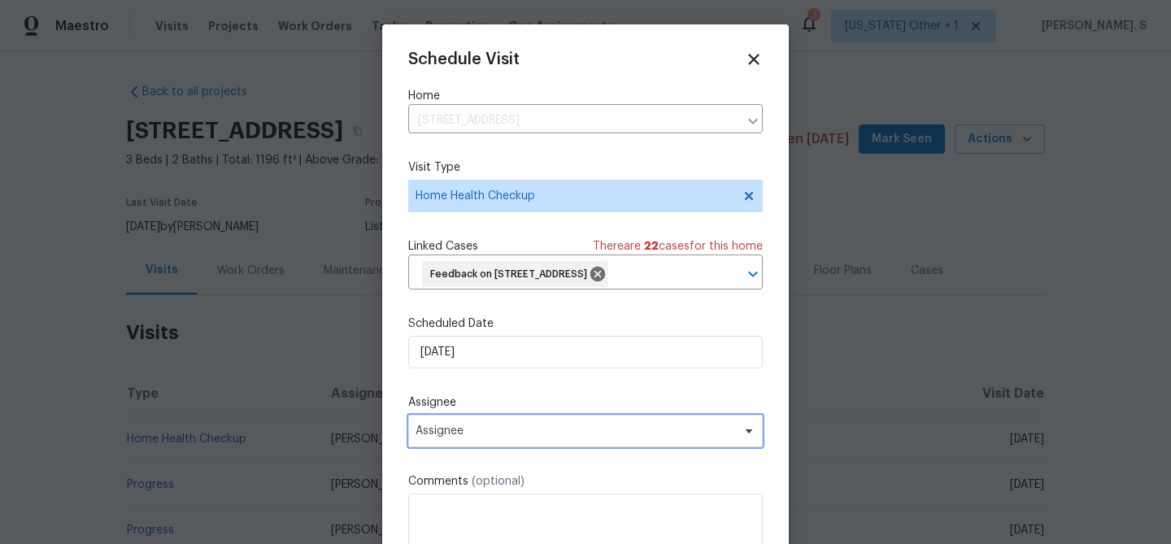
click at [470, 437] on span "Assignee" at bounding box center [574, 430] width 319 height 13
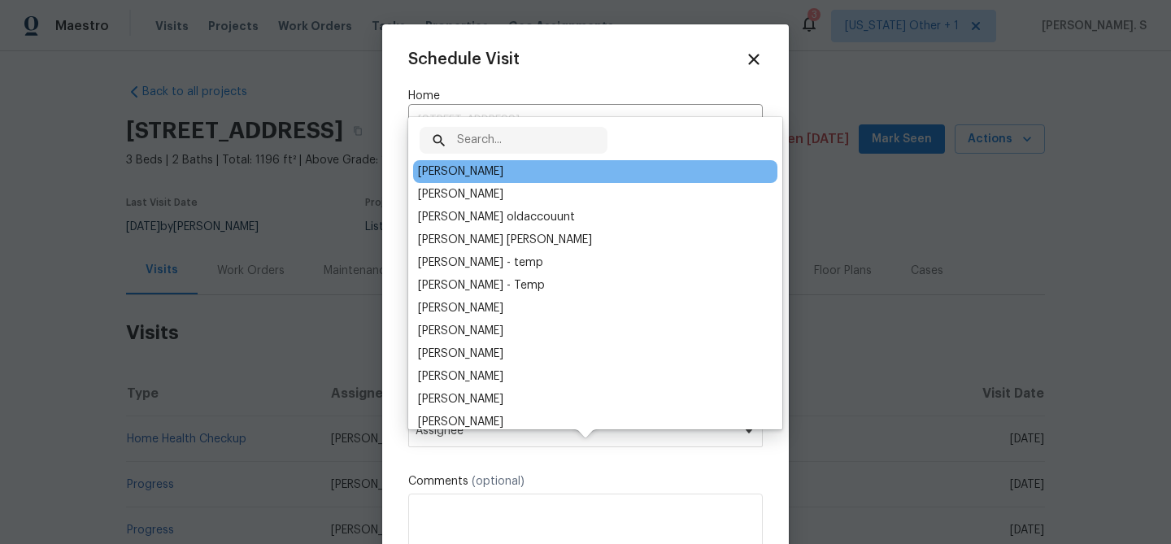
click at [441, 174] on div "[PERSON_NAME]" at bounding box center [460, 171] width 85 height 16
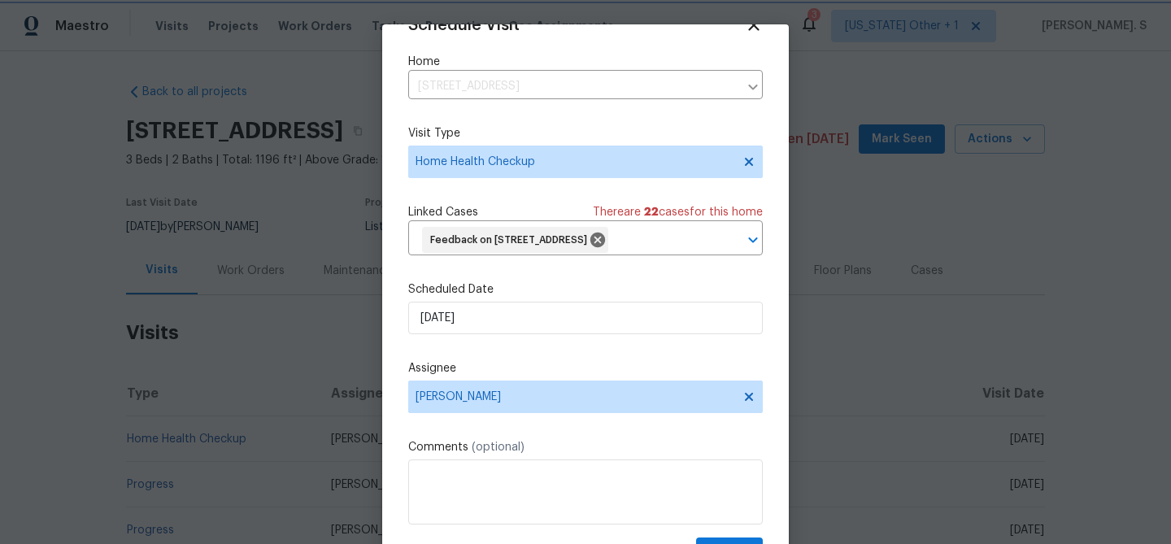
scroll to position [74, 0]
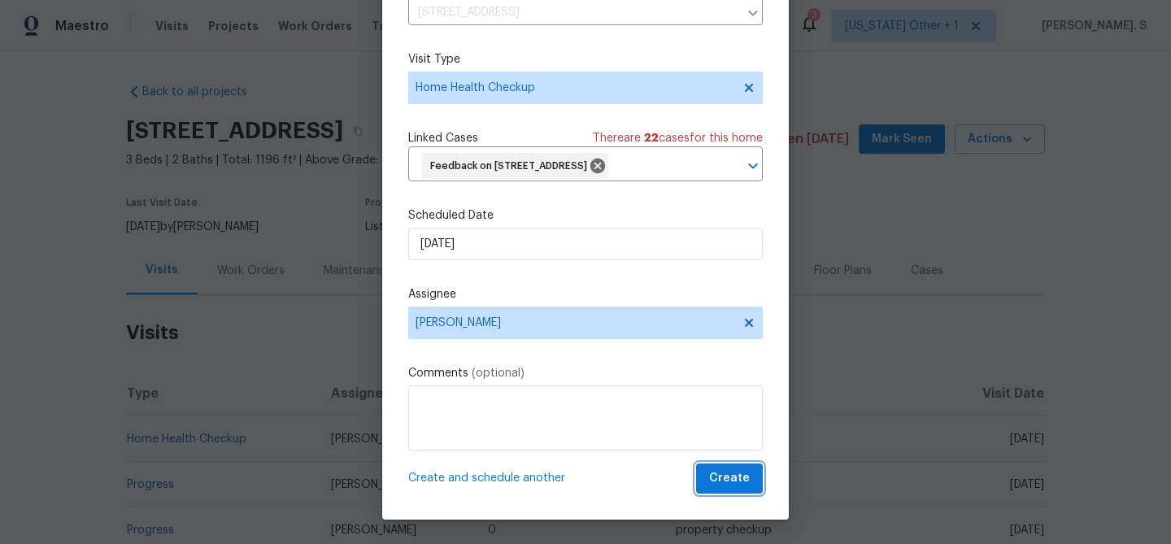
click at [748, 489] on button "Create" at bounding box center [729, 478] width 67 height 30
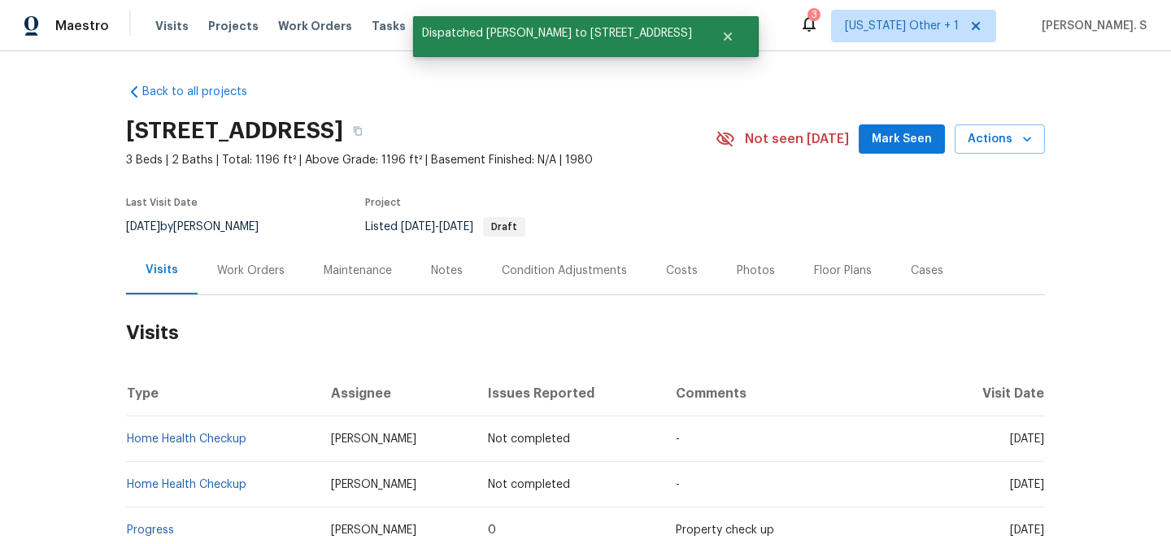
scroll to position [0, 0]
click at [188, 428] on td "Home Health Checkup" at bounding box center [222, 439] width 192 height 46
click at [189, 433] on link "Home Health Checkup" at bounding box center [186, 438] width 119 height 11
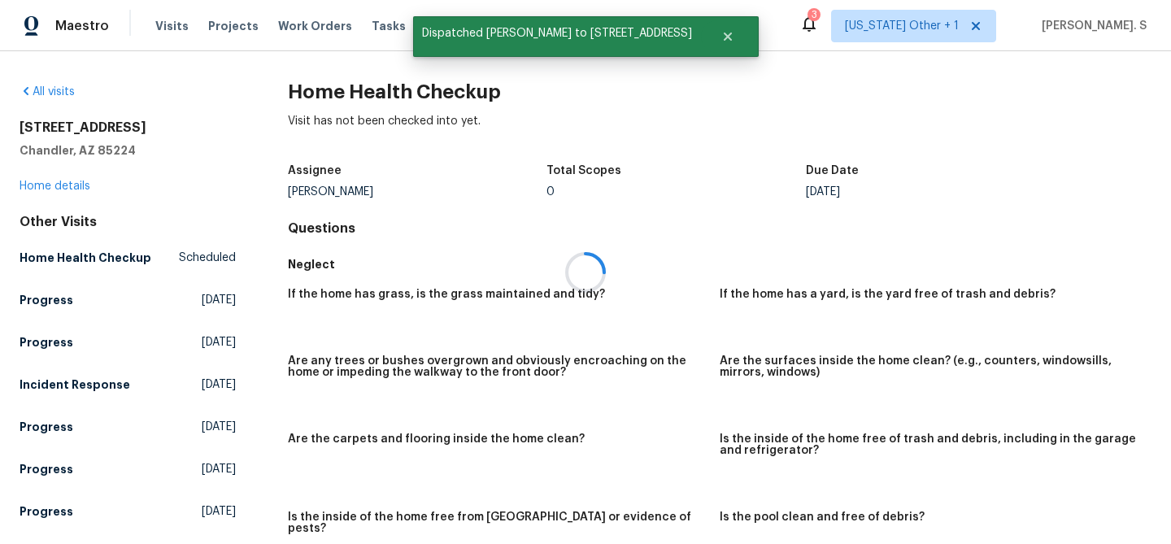
click at [343, 76] on div at bounding box center [585, 272] width 1171 height 544
click at [343, 76] on div "All visits 1913 N Verano Way Chandler, AZ 85224 Home details Other Visits Home …" at bounding box center [585, 297] width 1171 height 493
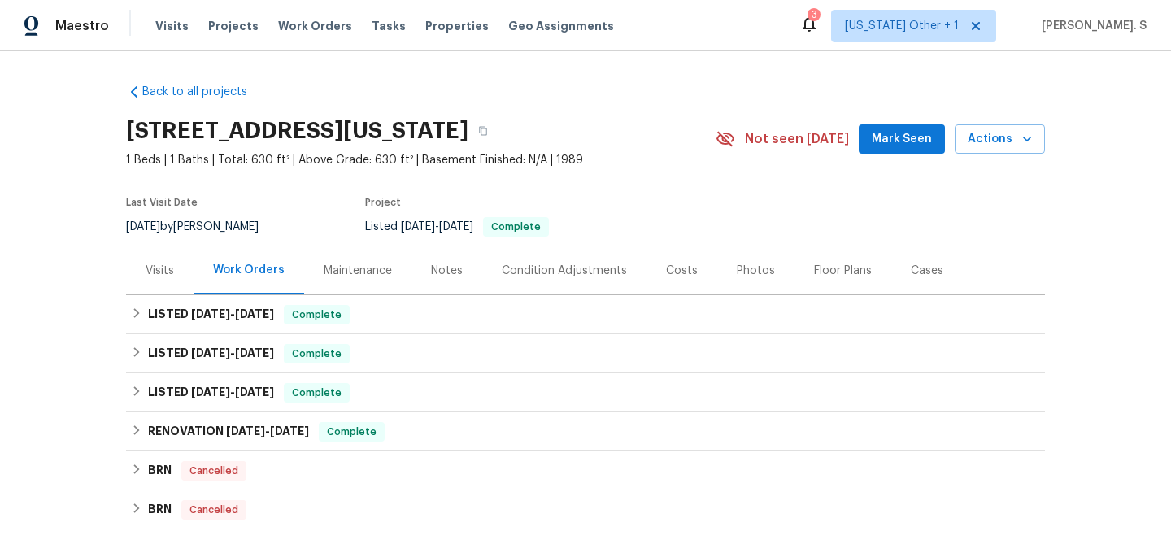
click at [161, 279] on div "Visits" at bounding box center [160, 271] width 28 height 16
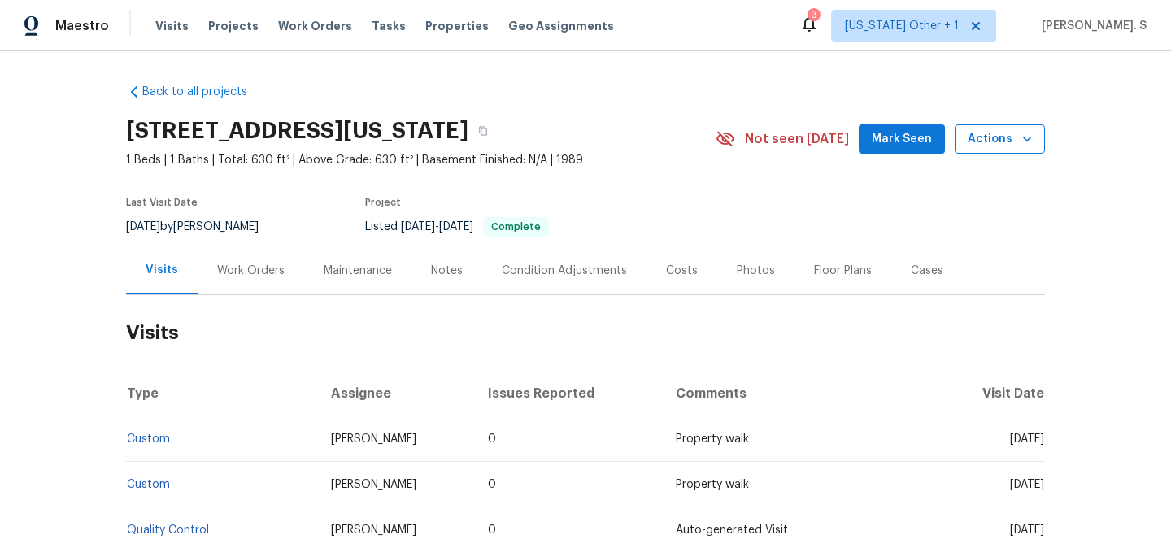
click at [994, 150] on span "Actions" at bounding box center [999, 139] width 64 height 20
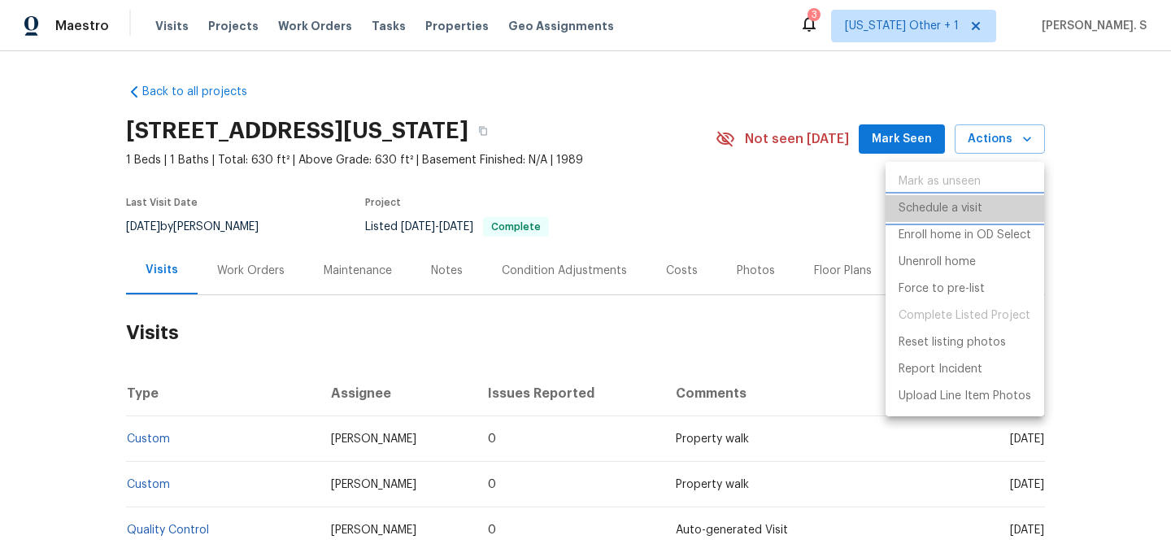
click at [910, 204] on p "Schedule a visit" at bounding box center [940, 208] width 84 height 17
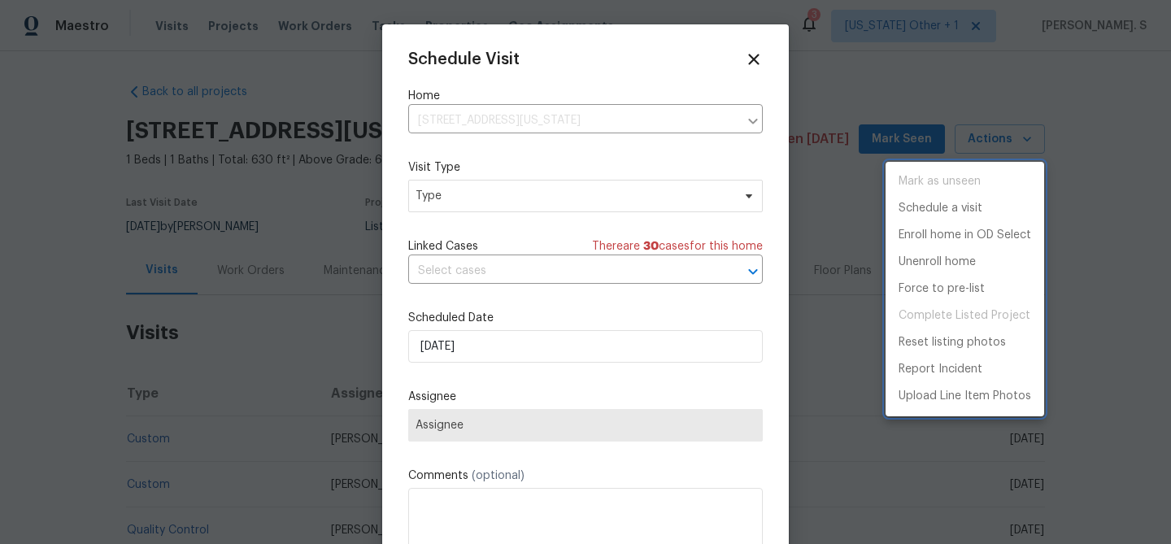
click at [432, 196] on div at bounding box center [585, 272] width 1171 height 544
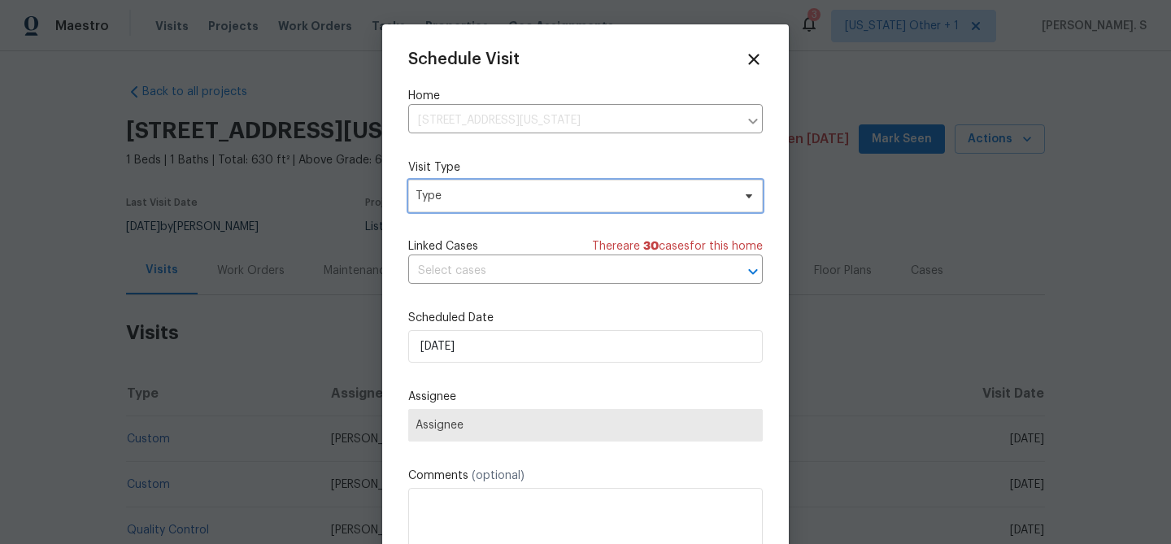
click at [432, 196] on span "Type" at bounding box center [573, 196] width 316 height 16
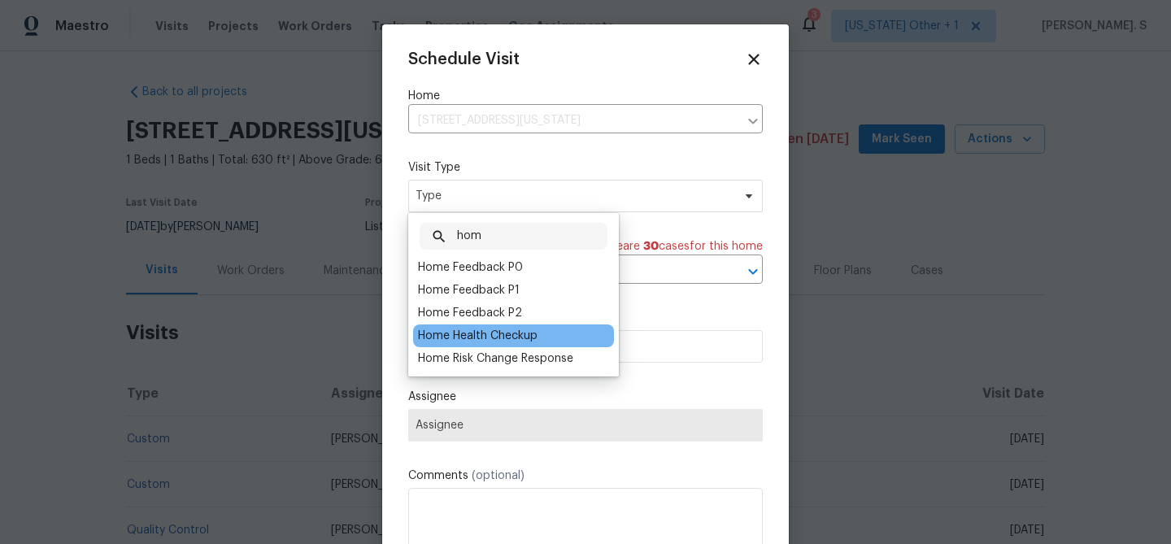
type input "hom"
click at [453, 335] on div "Home Health Checkup" at bounding box center [477, 336] width 119 height 16
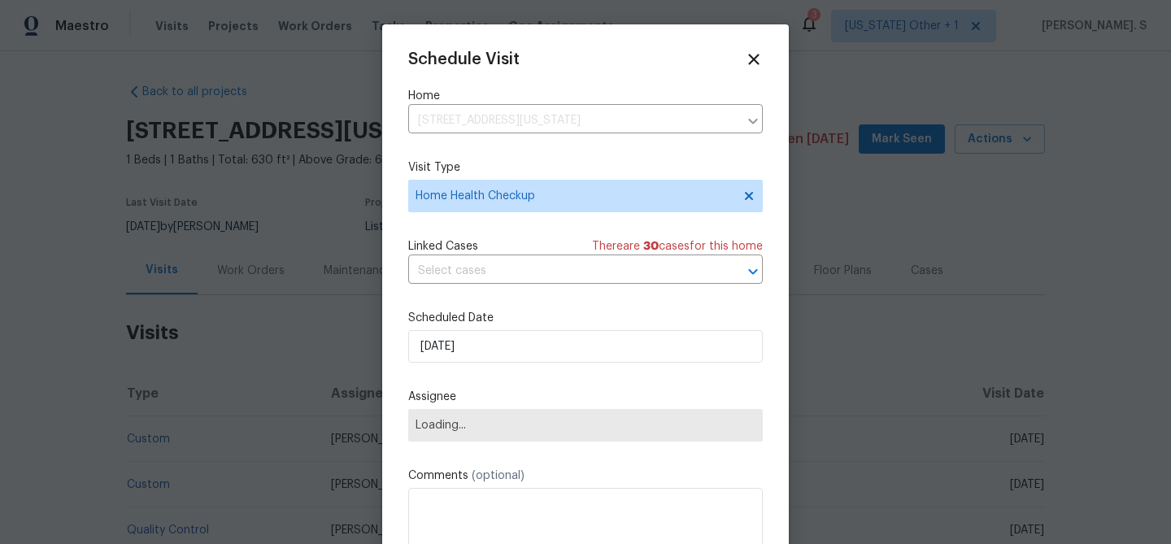
click at [450, 243] on span "Linked Cases" at bounding box center [443, 246] width 70 height 16
click at [451, 273] on input "text" at bounding box center [562, 270] width 309 height 25
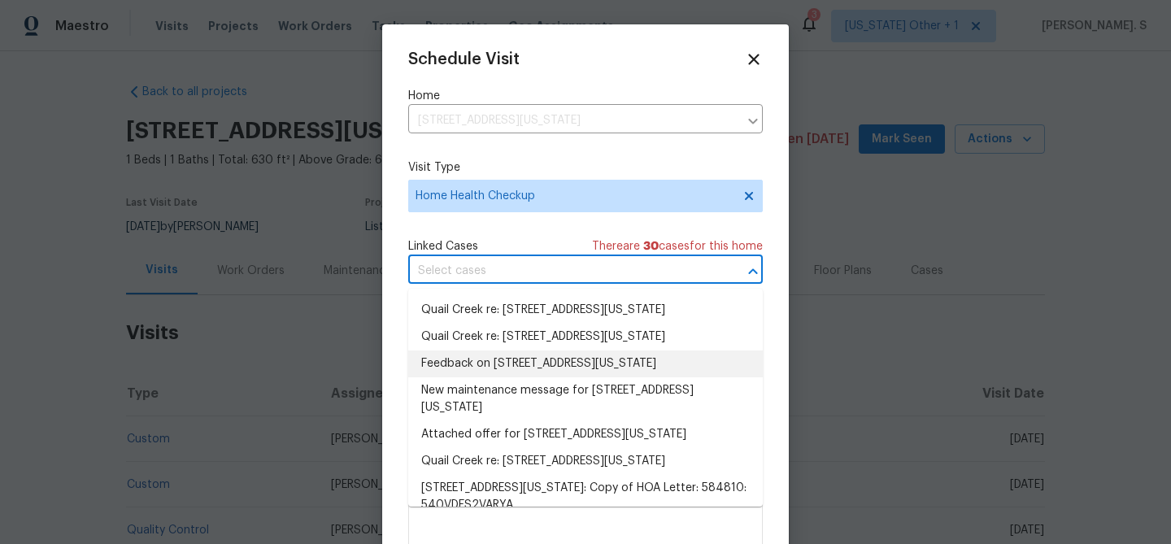
scroll to position [521, 0]
click at [443, 376] on li "Feedback on 1440 N Idaho Rd, Unit 1048, Apache Junction, AZ 85119" at bounding box center [585, 363] width 354 height 27
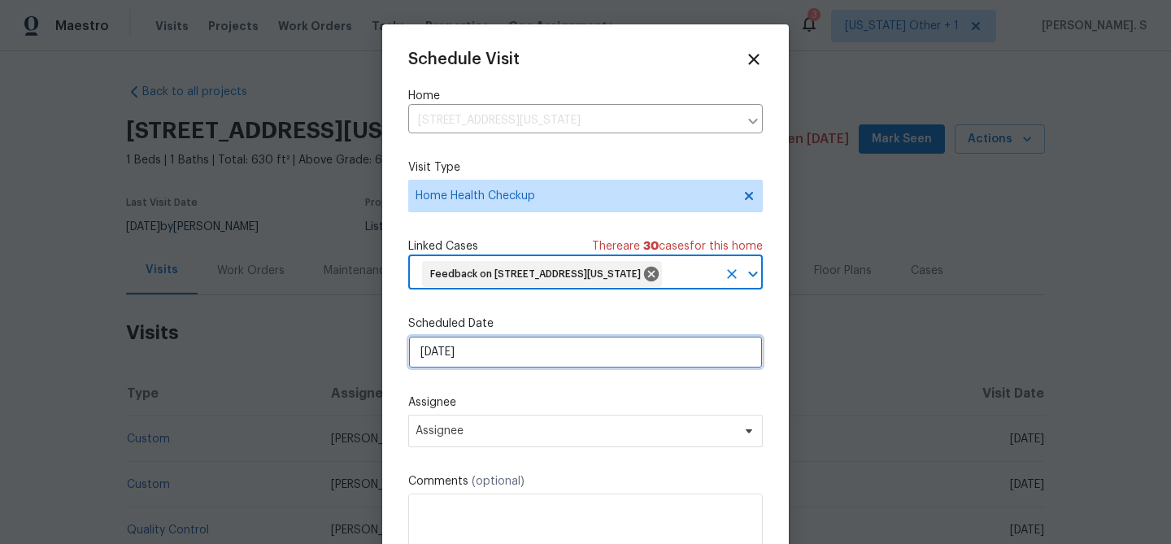
click at [468, 368] on input "[DATE]" at bounding box center [585, 352] width 354 height 33
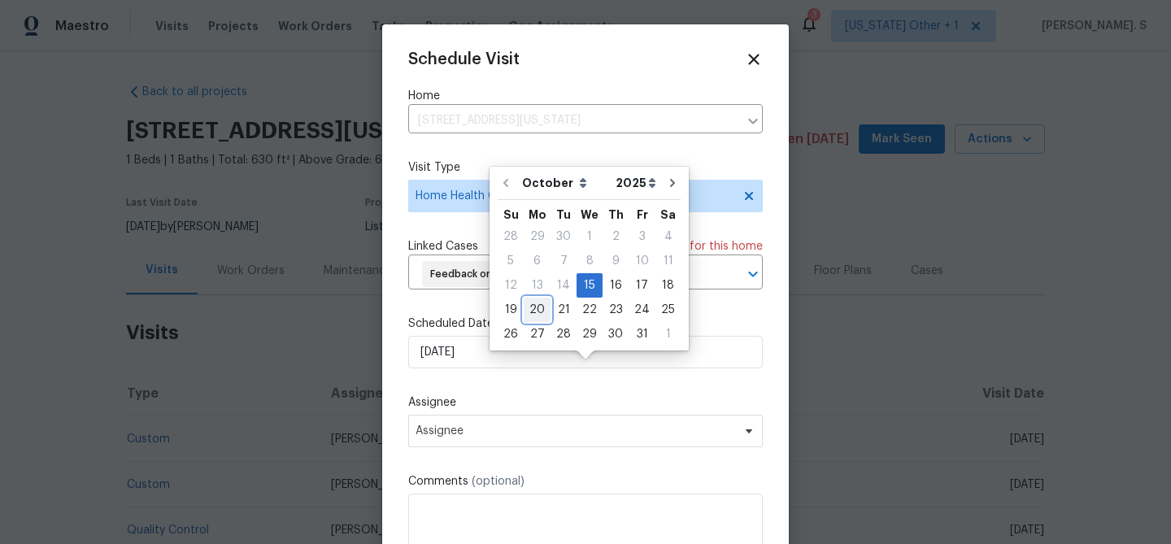
click at [538, 307] on div "20" at bounding box center [536, 309] width 27 height 23
type input "[DATE]"
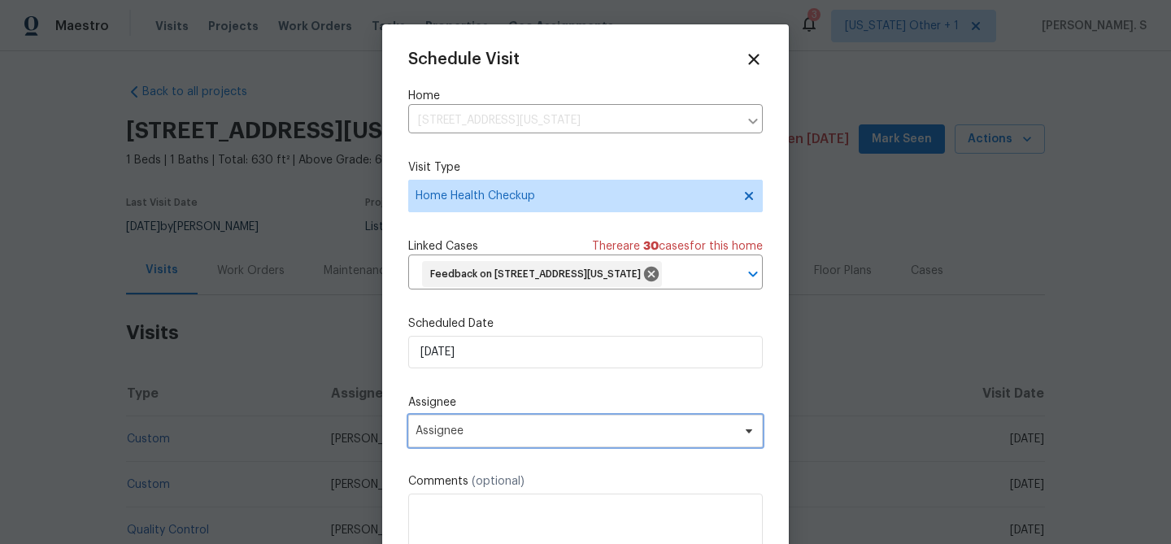
click at [474, 447] on span "Assignee" at bounding box center [585, 431] width 354 height 33
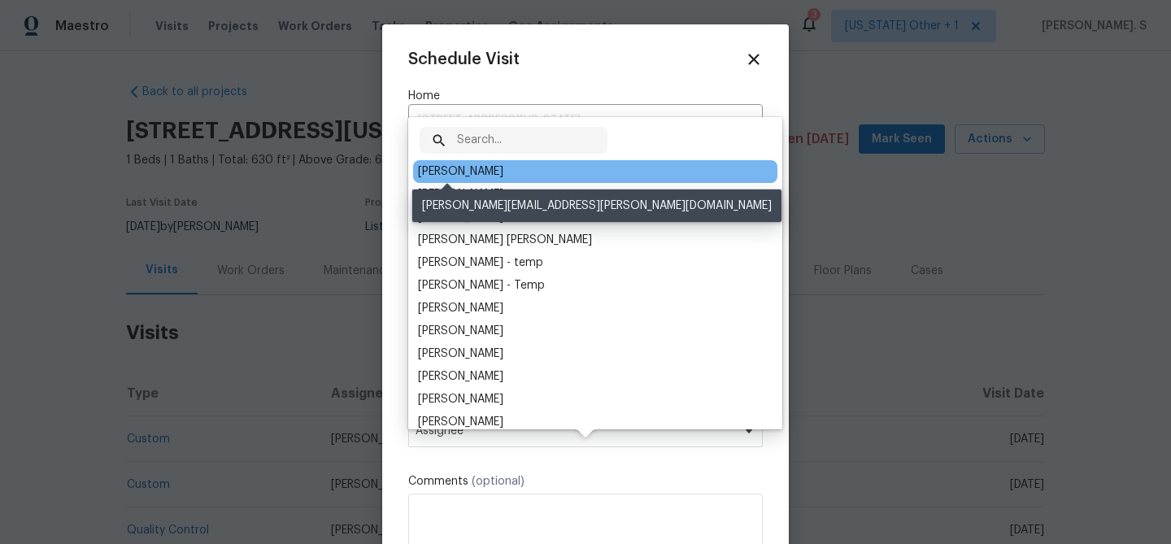
click at [456, 172] on div "[PERSON_NAME]" at bounding box center [460, 171] width 85 height 16
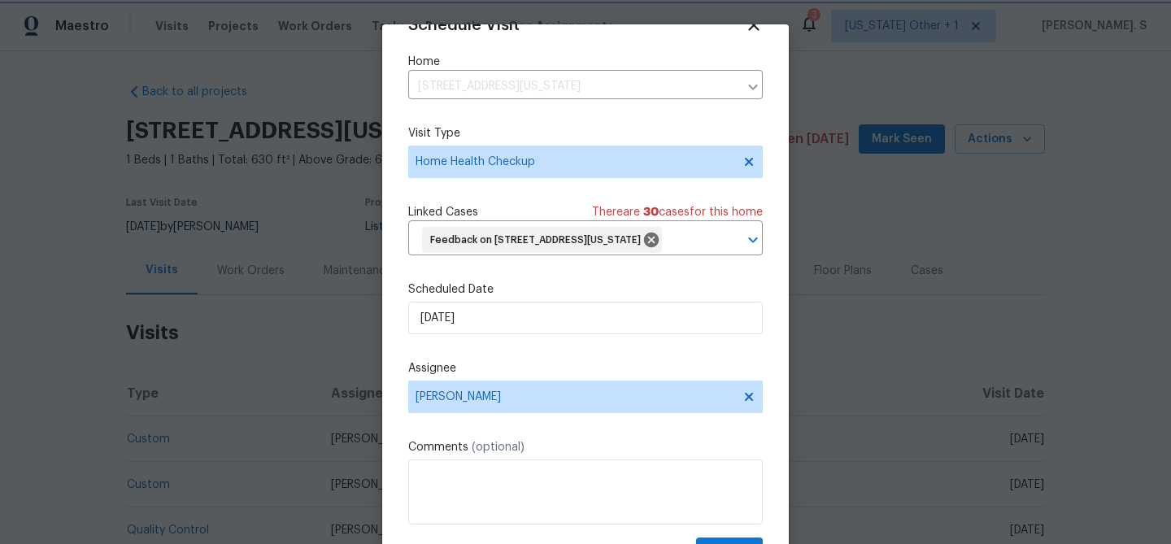
scroll to position [74, 0]
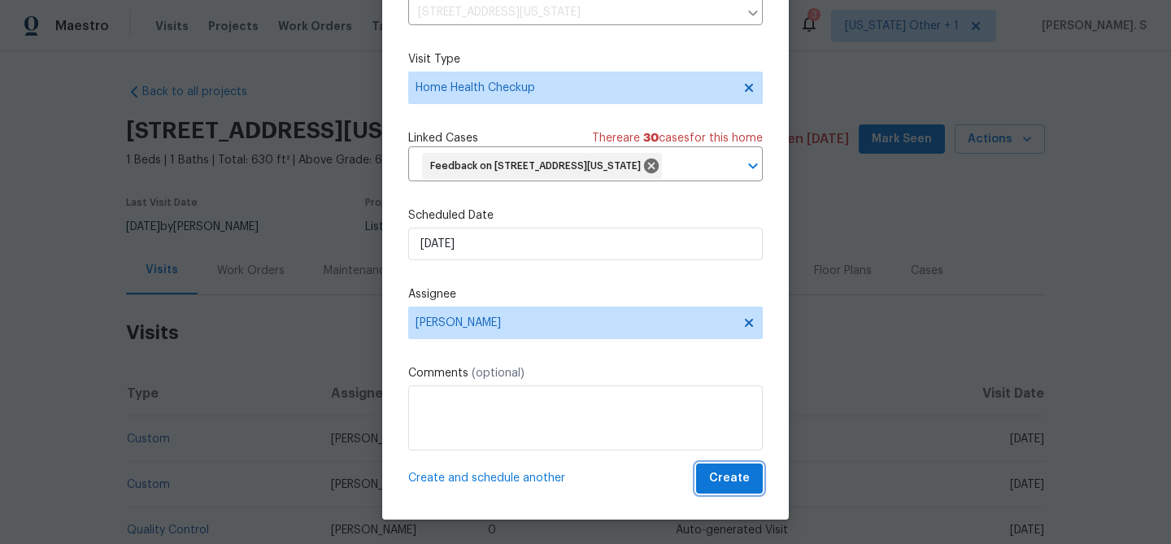
click at [726, 486] on span "Create" at bounding box center [729, 478] width 41 height 20
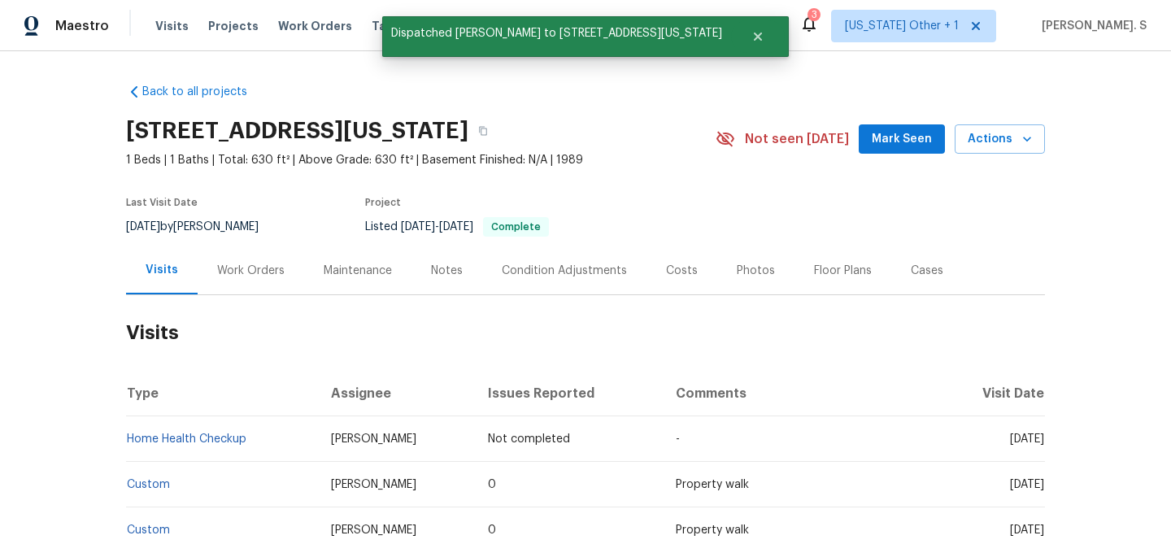
scroll to position [0, 0]
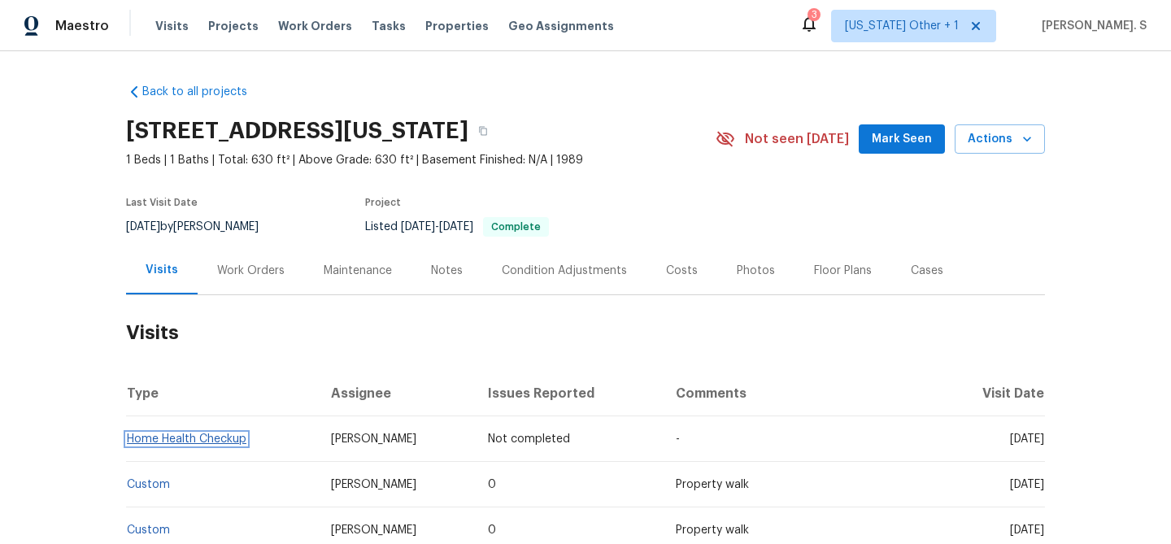
click at [194, 445] on link "Home Health Checkup" at bounding box center [186, 438] width 119 height 11
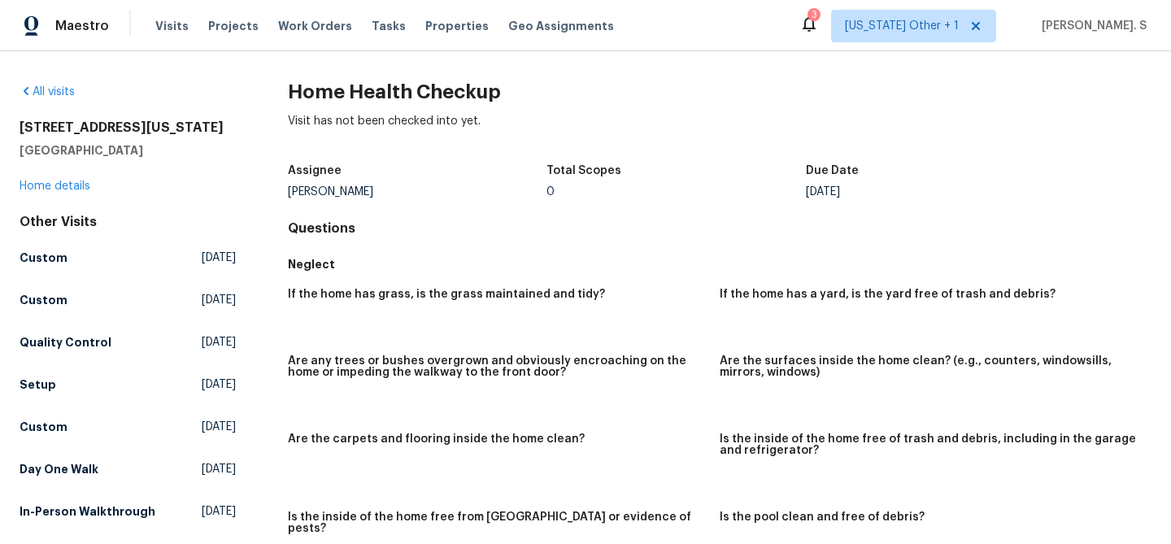
click at [390, 87] on h2 "Home Health Checkup" at bounding box center [719, 92] width 863 height 16
copy h2 "Home Health Checkup"
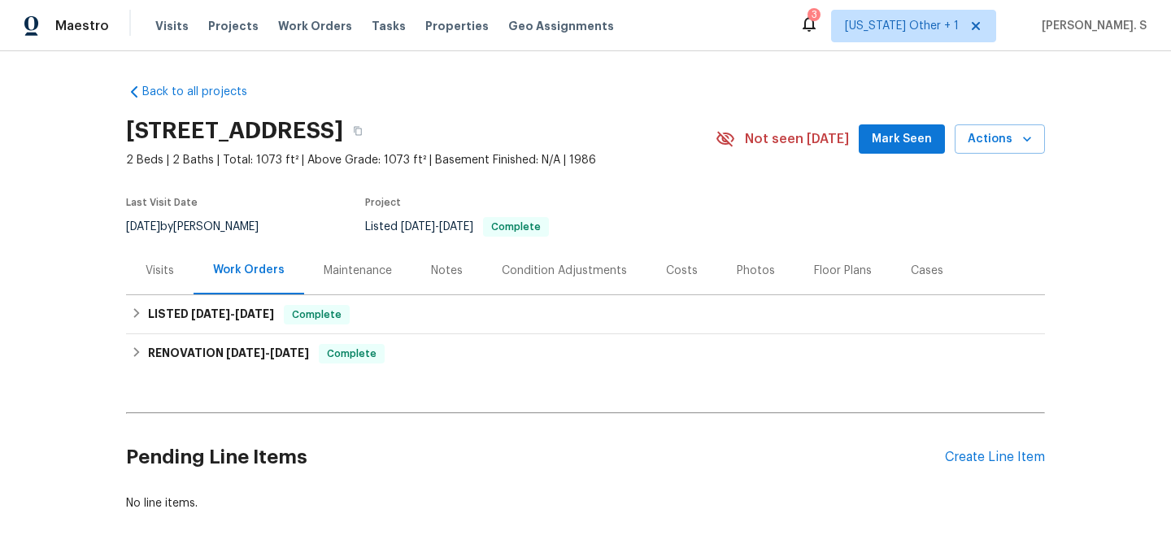
click at [159, 272] on div "Visits" at bounding box center [160, 271] width 28 height 16
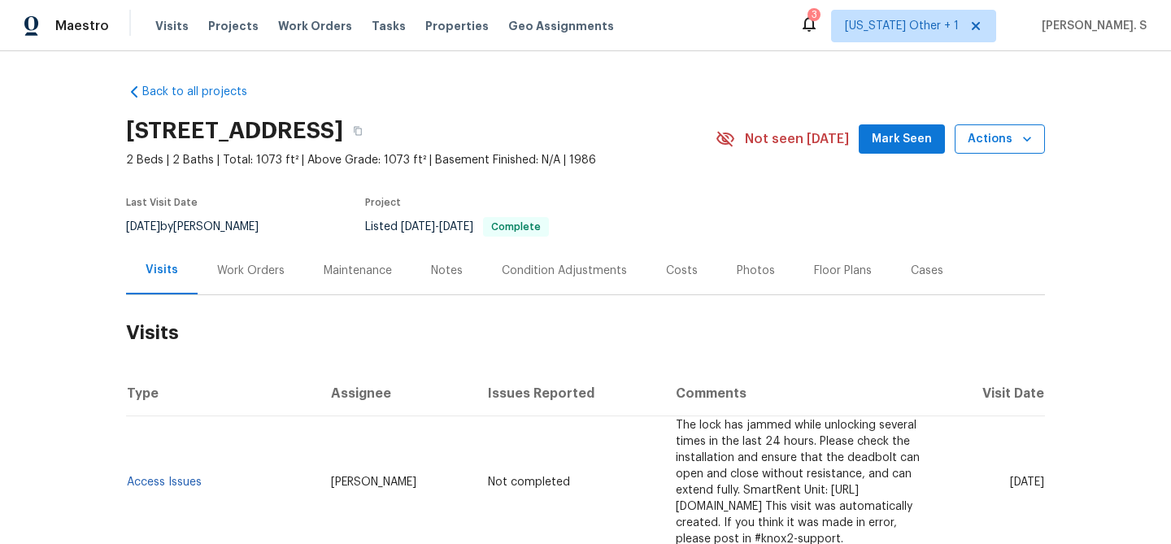
click at [1014, 147] on span "Actions" at bounding box center [999, 139] width 64 height 20
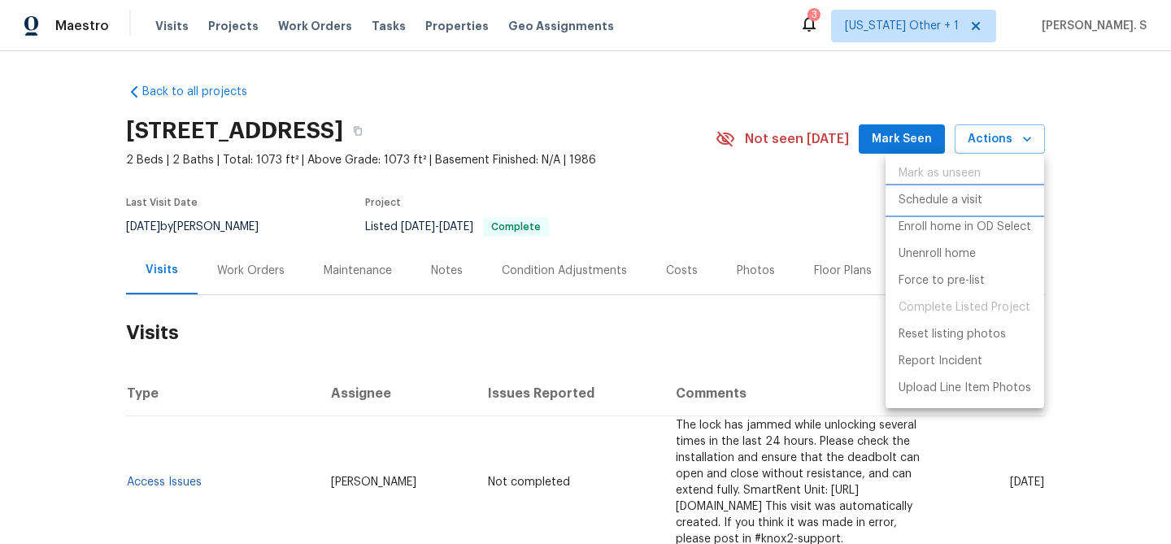
click at [927, 200] on p "Schedule a visit" at bounding box center [940, 200] width 84 height 17
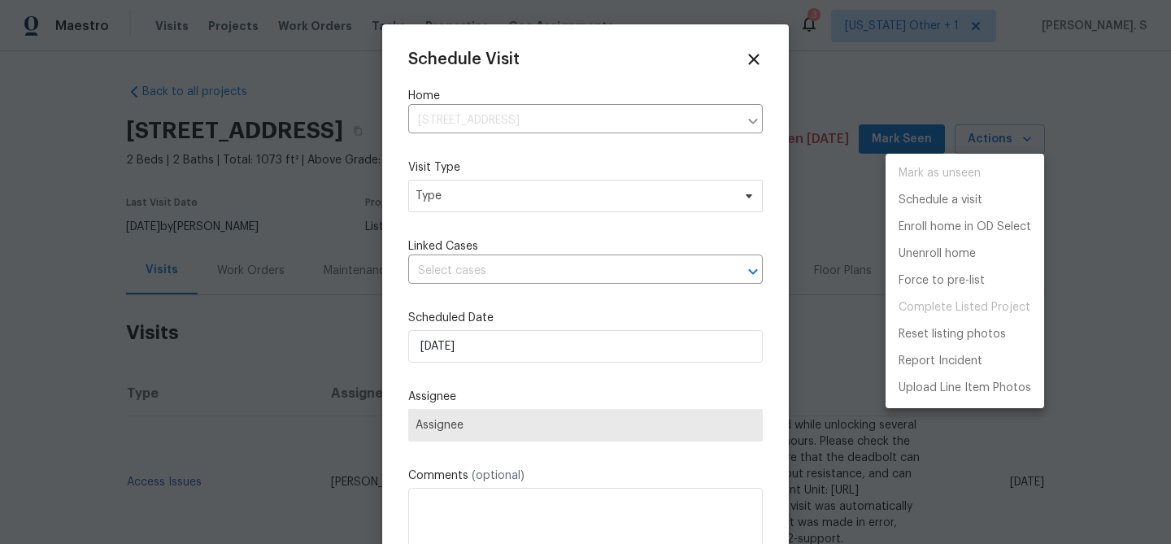
click at [467, 205] on div at bounding box center [585, 272] width 1171 height 544
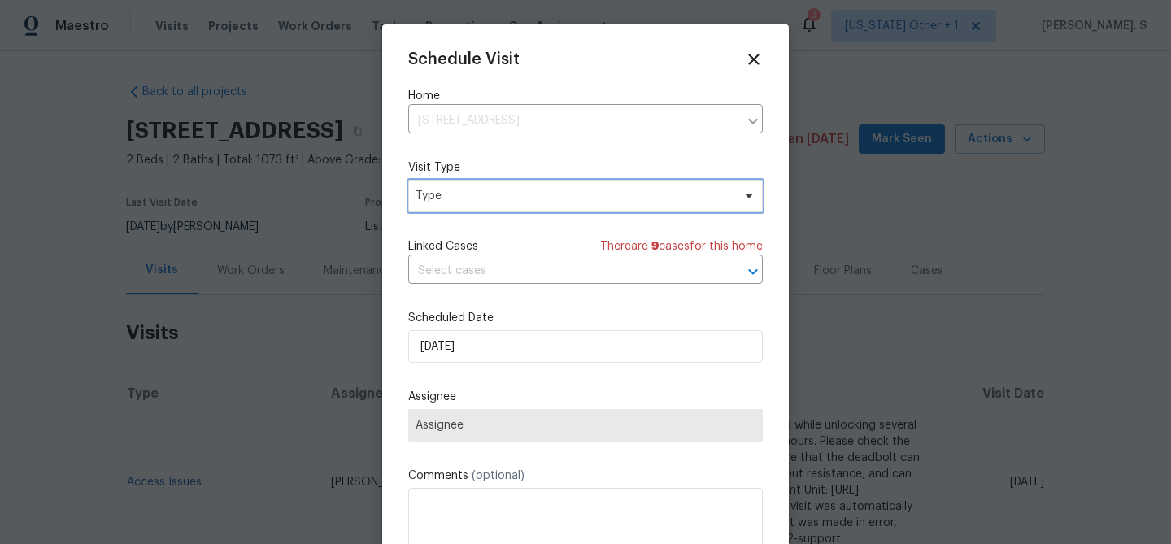
click at [409, 197] on span "Type" at bounding box center [585, 196] width 354 height 33
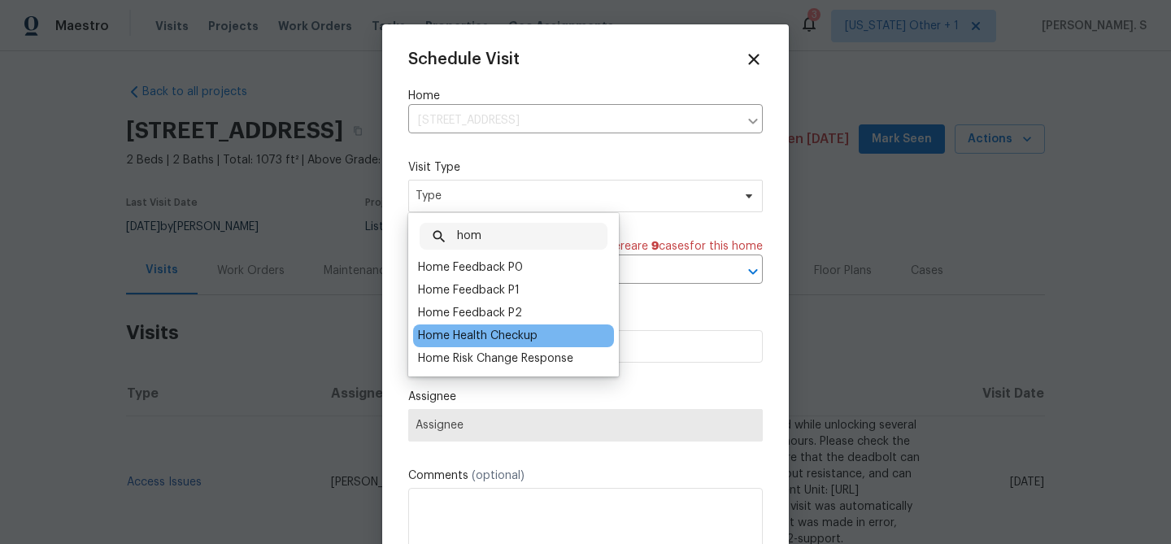
type input "hom"
click at [457, 337] on div "Home Health Checkup" at bounding box center [477, 336] width 119 height 16
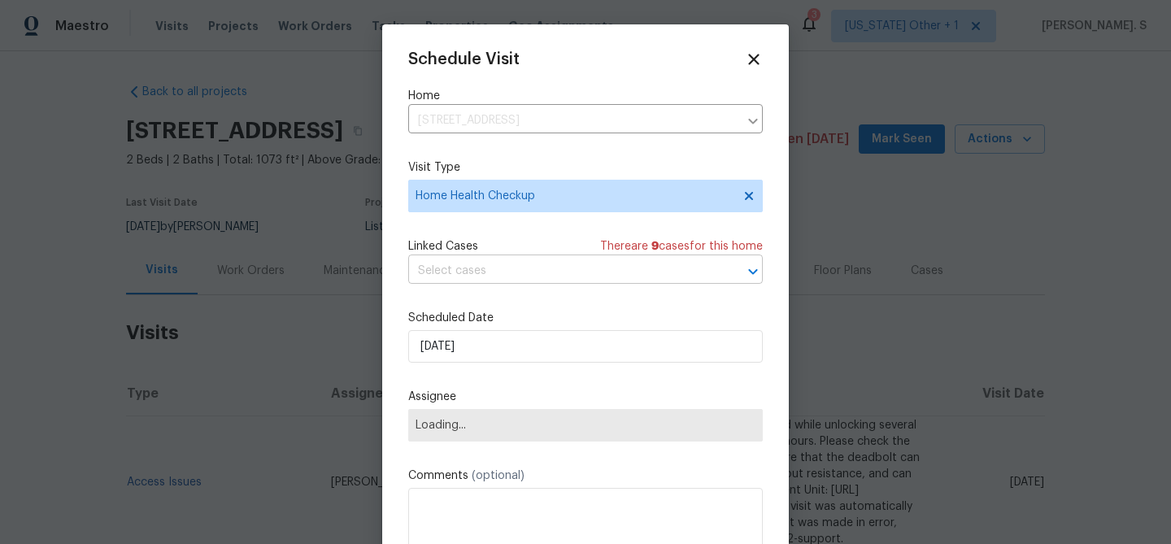
click at [445, 266] on input "text" at bounding box center [562, 270] width 309 height 25
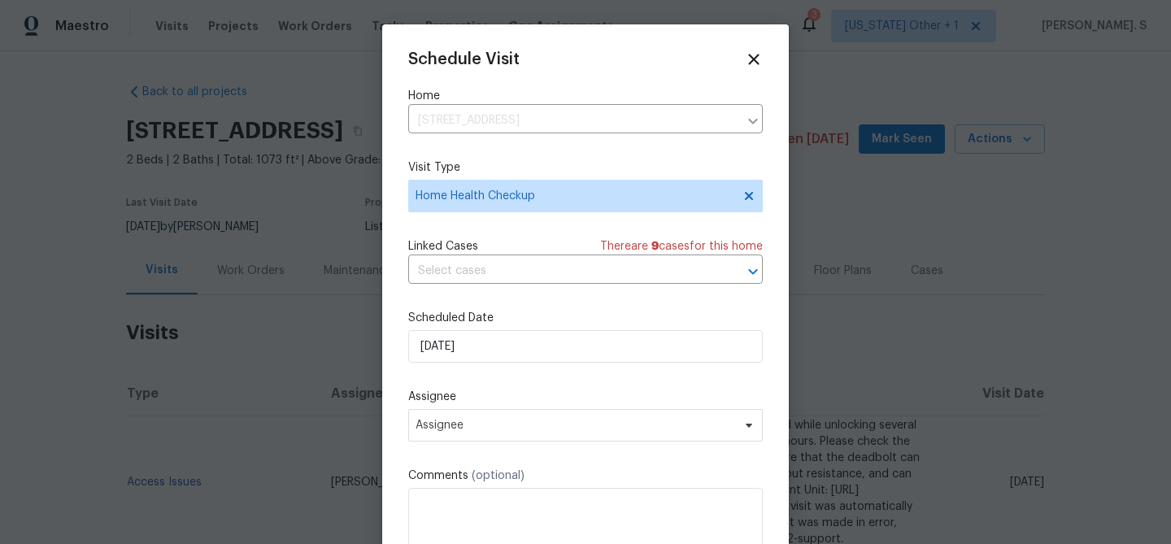
click at [399, 345] on div "Schedule Visit Home [STREET_ADDRESS] ​ Visit Type Home Health Checkup Linked Ca…" at bounding box center [585, 308] width 406 height 569
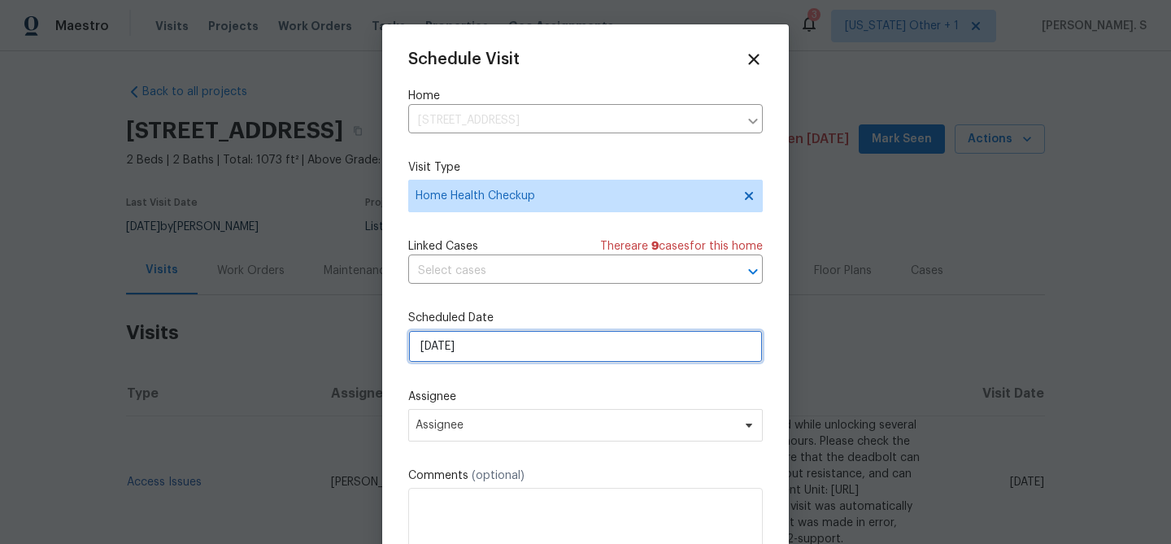
click at [513, 355] on input "[DATE]" at bounding box center [585, 346] width 354 height 33
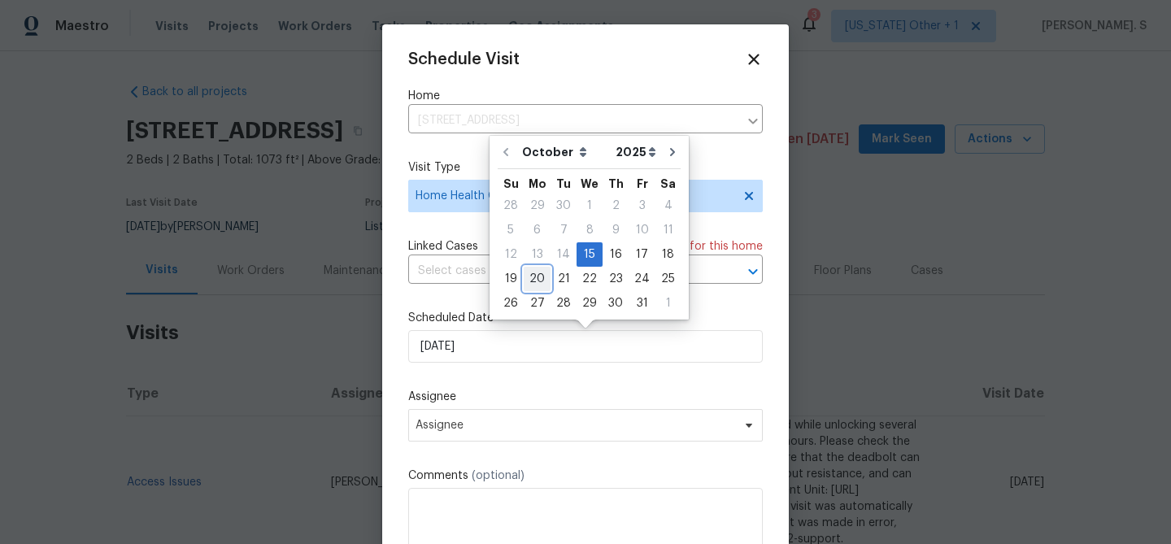
click at [531, 278] on div "20" at bounding box center [536, 278] width 27 height 23
type input "[DATE]"
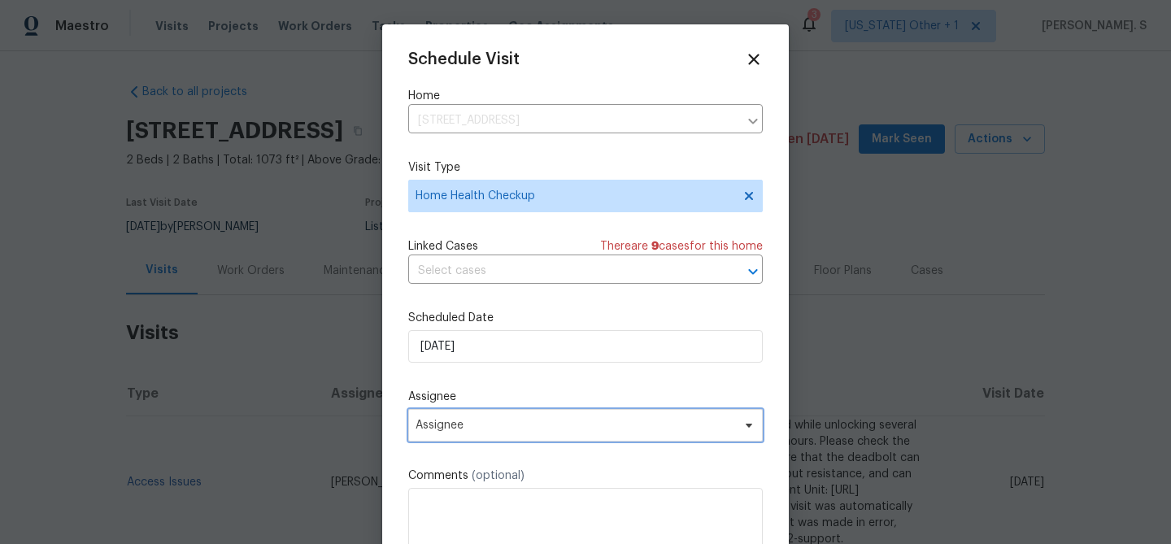
click at [503, 439] on span "Assignee" at bounding box center [585, 425] width 354 height 33
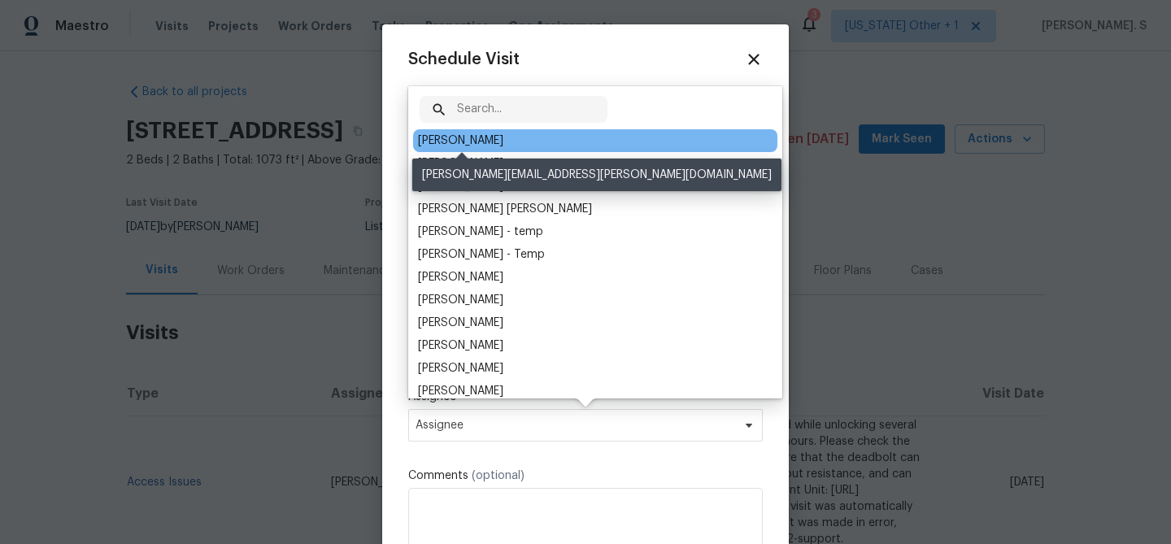
click at [440, 138] on div "[PERSON_NAME]" at bounding box center [460, 141] width 85 height 16
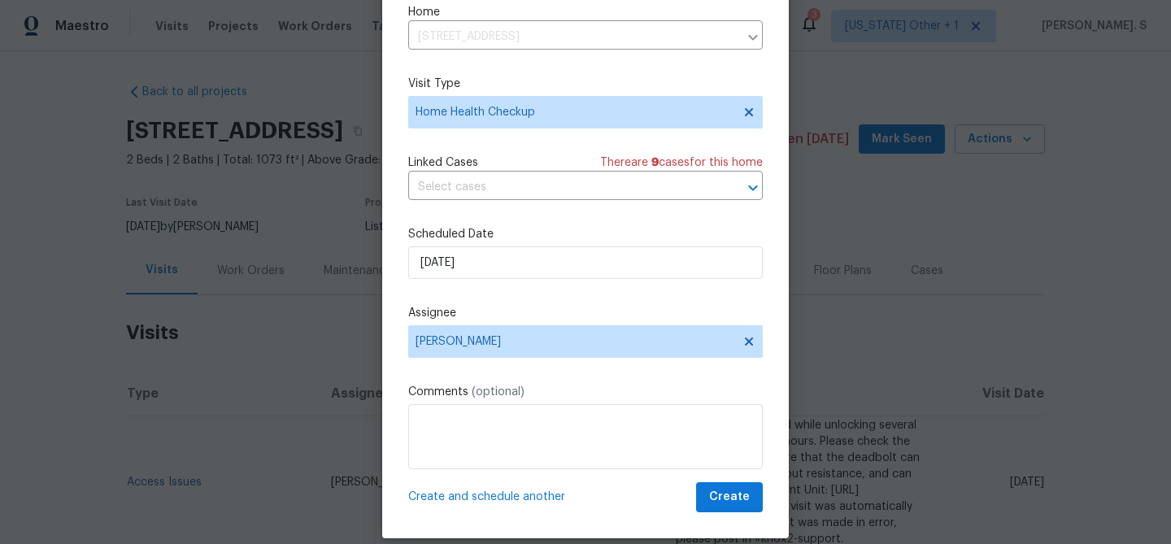
scroll to position [74, 0]
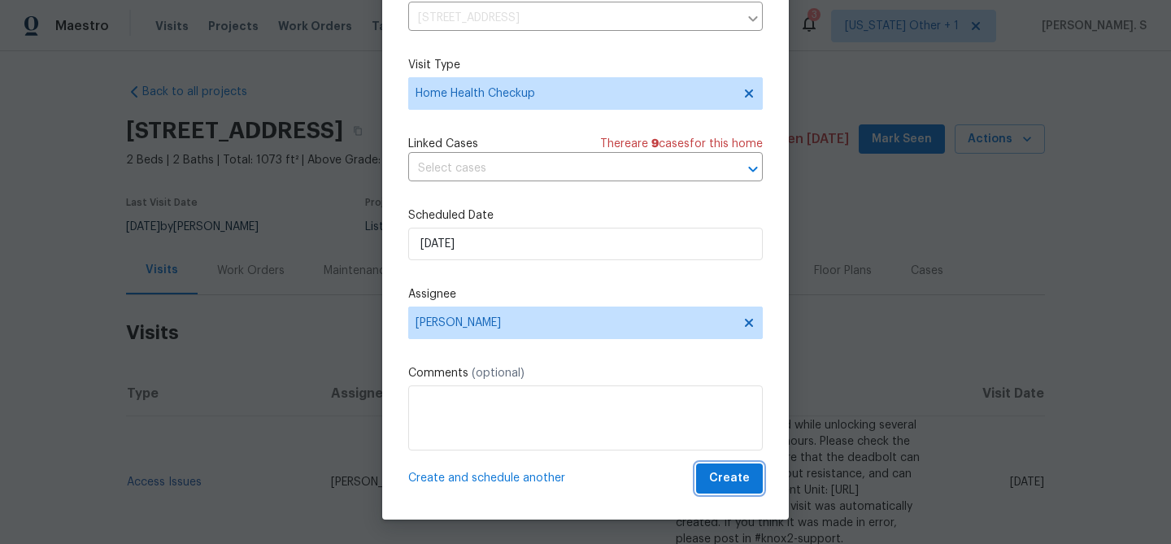
click at [748, 485] on span "Create" at bounding box center [729, 478] width 41 height 20
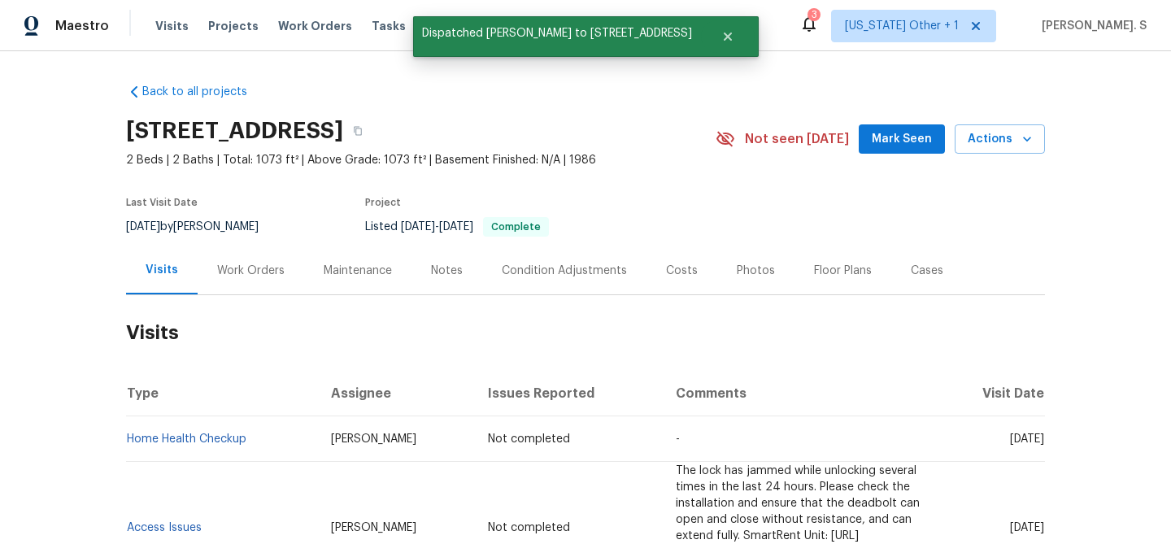
scroll to position [0, 0]
click at [186, 442] on link "Home Health Checkup" at bounding box center [186, 438] width 119 height 11
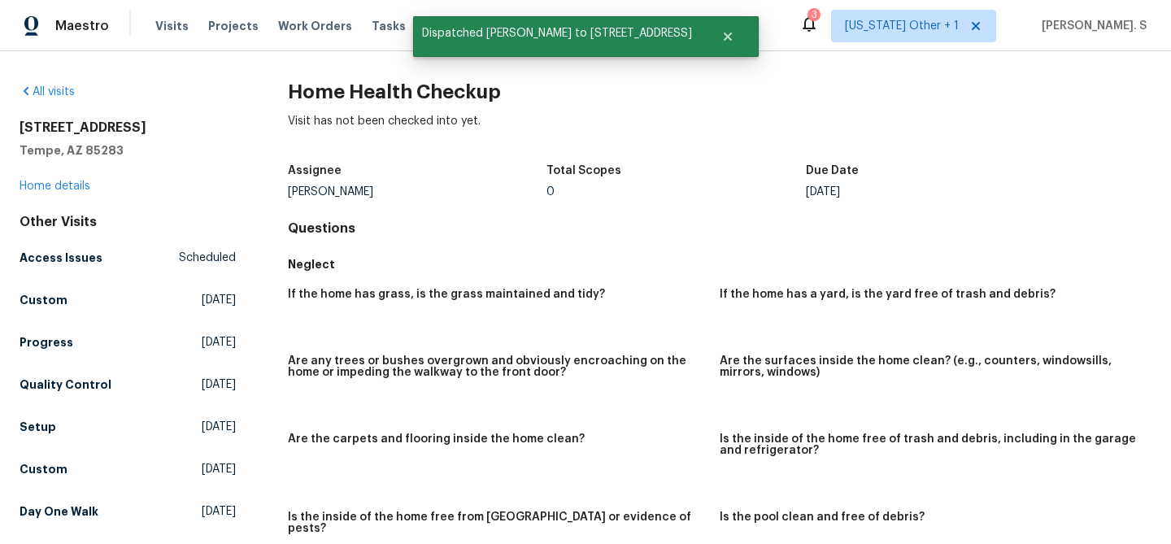
click at [420, 88] on h2 "Home Health Checkup" at bounding box center [719, 92] width 863 height 16
copy h2 "Home Health Checkup"
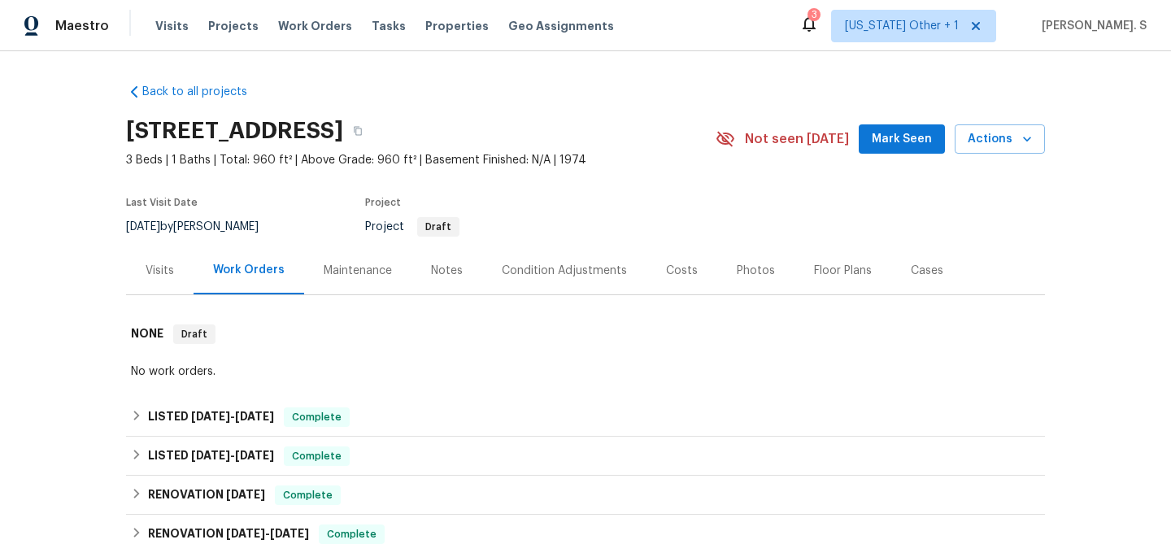
click at [149, 280] on div "Visits" at bounding box center [159, 270] width 67 height 48
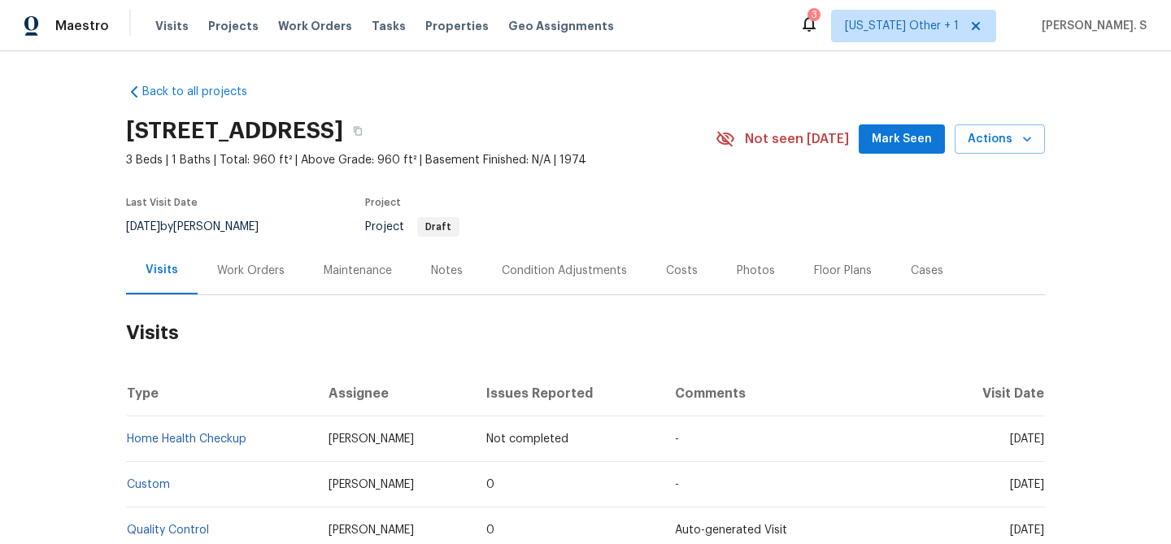
click at [1019, 161] on div "3614 N 64th Dr, Phoenix, AZ 85033 3 Beds | 1 Baths | Total: 960 ft² | Above Gra…" at bounding box center [585, 139] width 919 height 59
click at [993, 141] on span "Actions" at bounding box center [999, 139] width 64 height 20
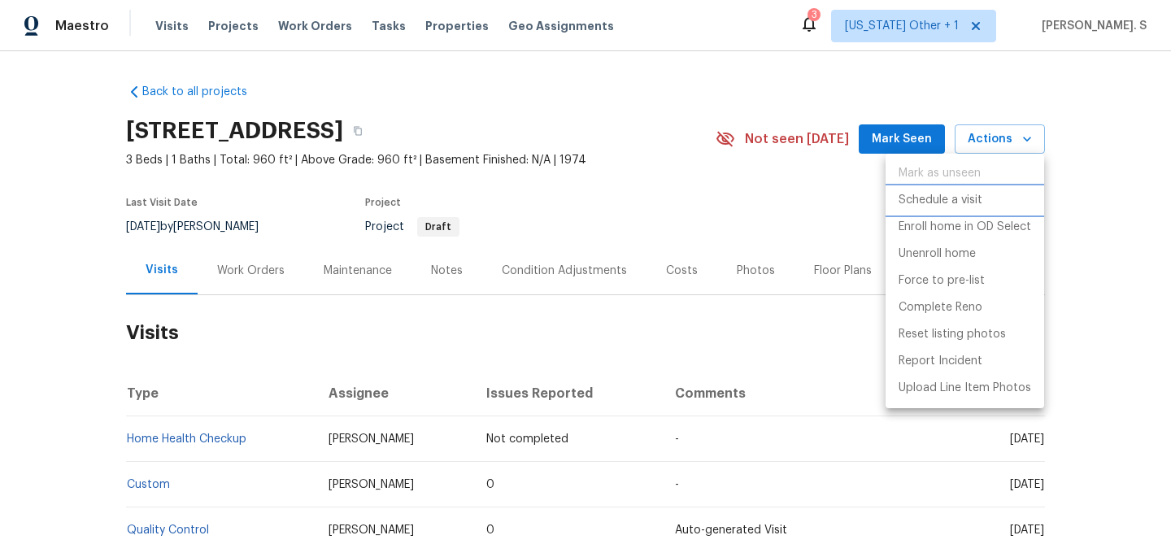
click at [930, 204] on p "Schedule a visit" at bounding box center [940, 200] width 84 height 17
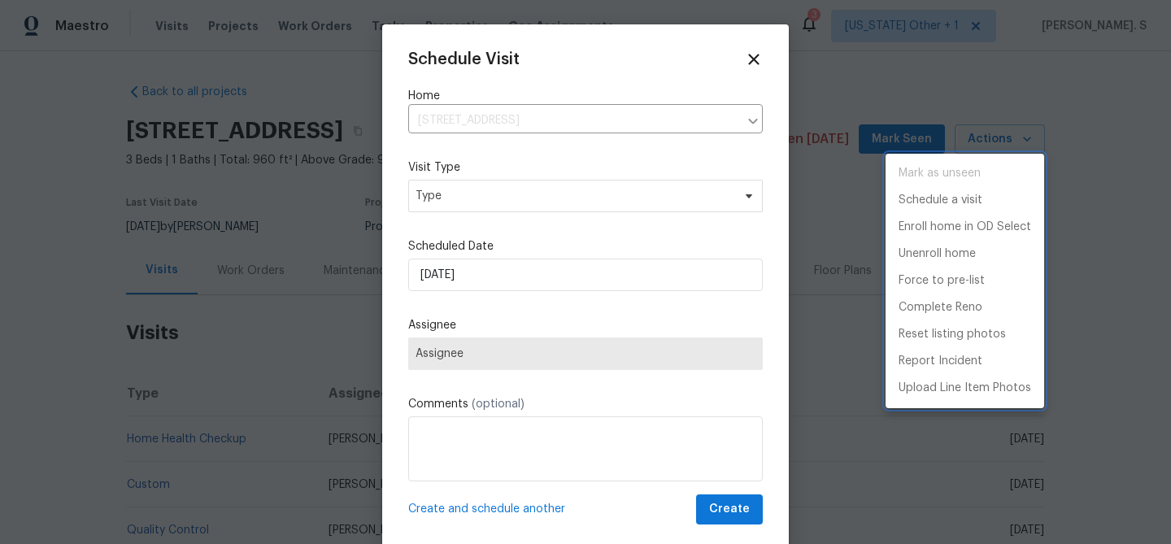
click at [436, 195] on div at bounding box center [585, 272] width 1171 height 544
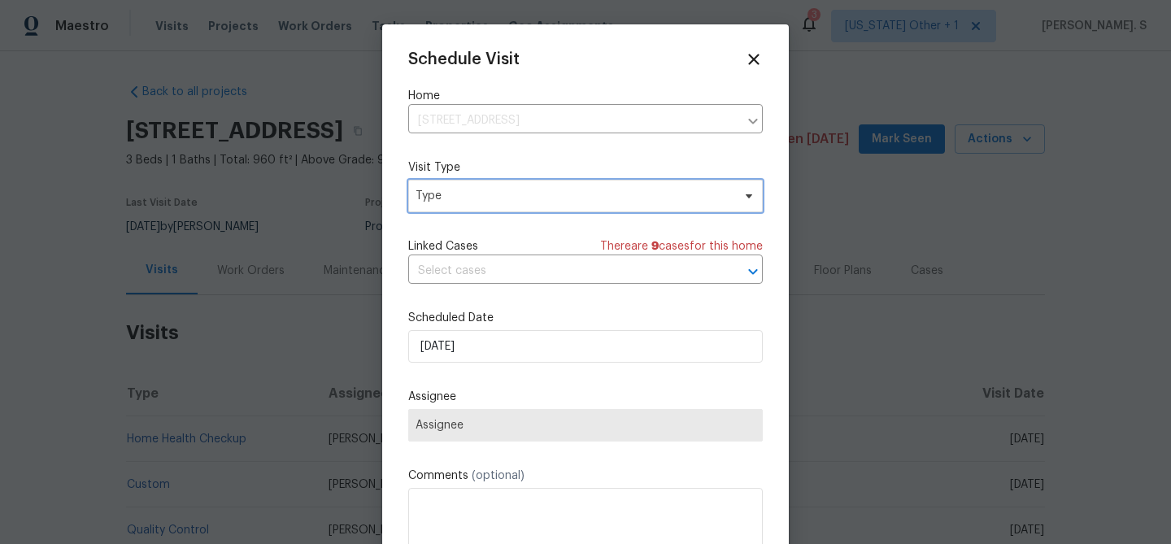
click at [415, 195] on span "Type" at bounding box center [573, 196] width 316 height 16
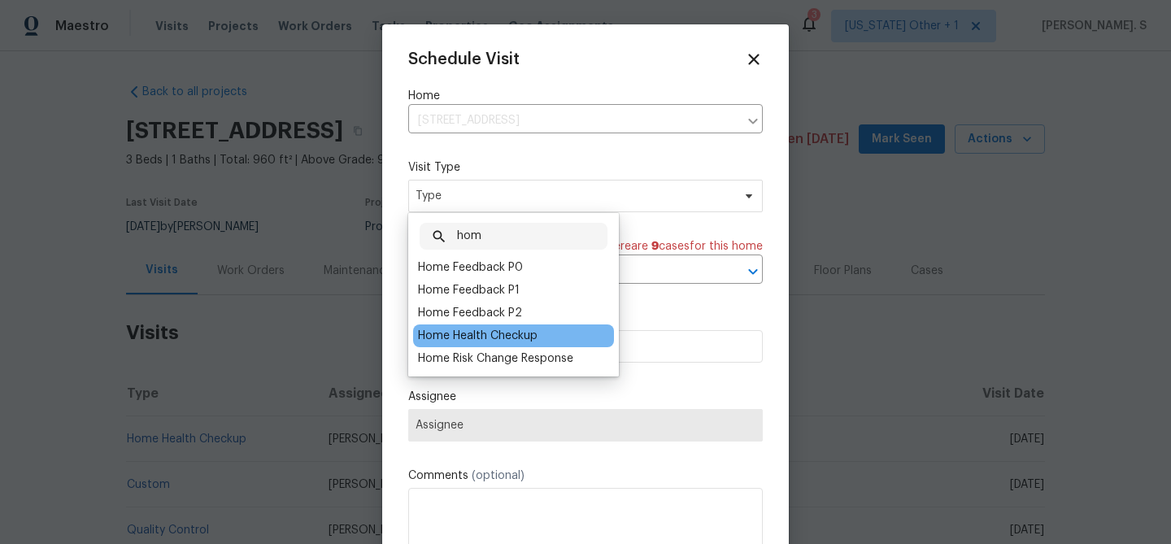
type input "hom"
click at [454, 340] on div "Home Health Checkup" at bounding box center [477, 336] width 119 height 16
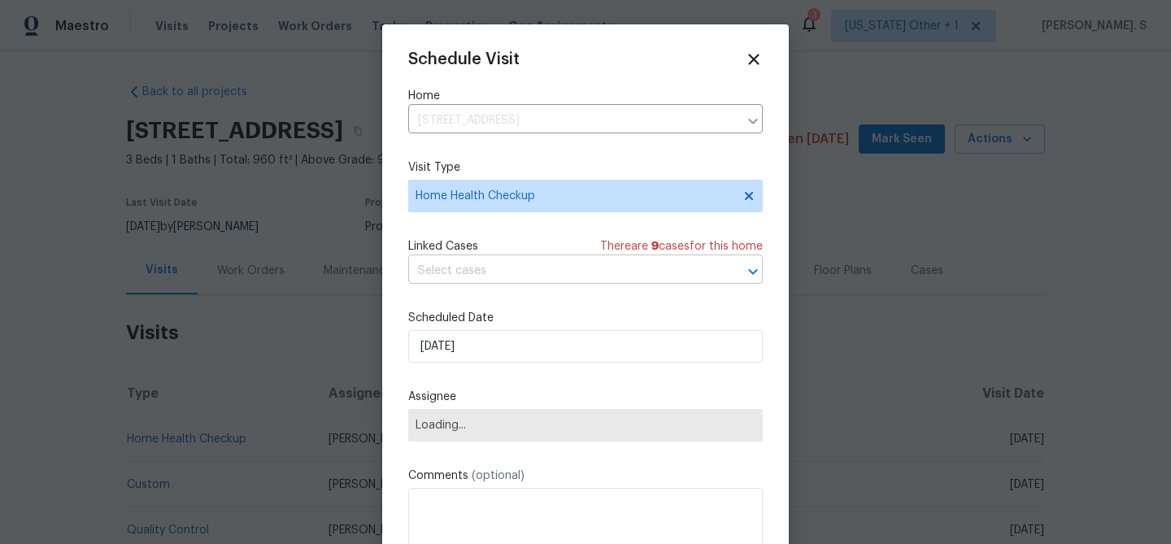
click at [453, 282] on input "text" at bounding box center [562, 270] width 309 height 25
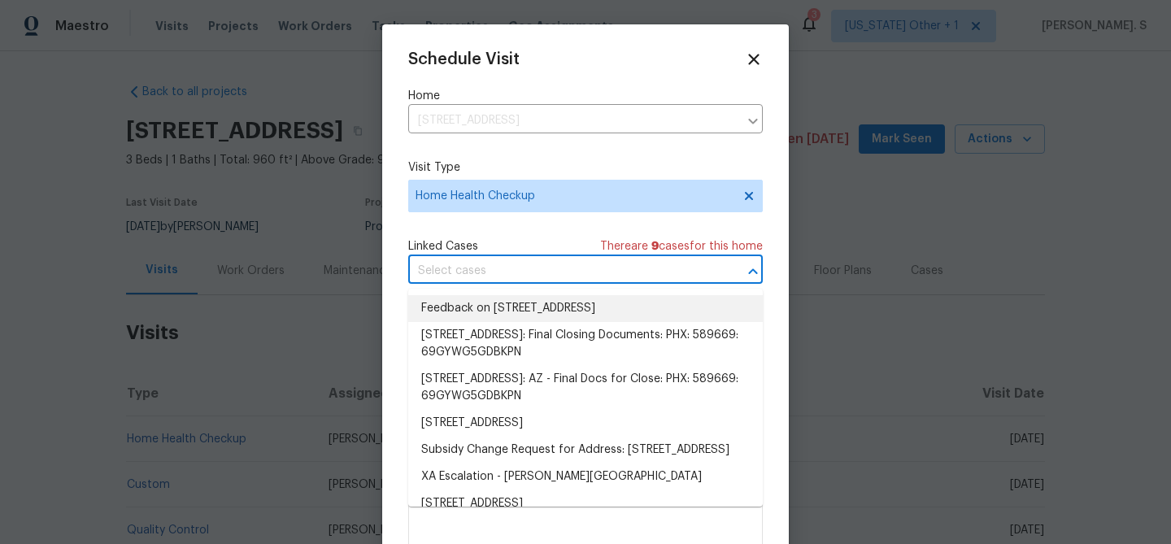
click at [463, 302] on li "Feedback on 3614 N 64th Dr, Phoenix, AZ 85033" at bounding box center [585, 308] width 354 height 27
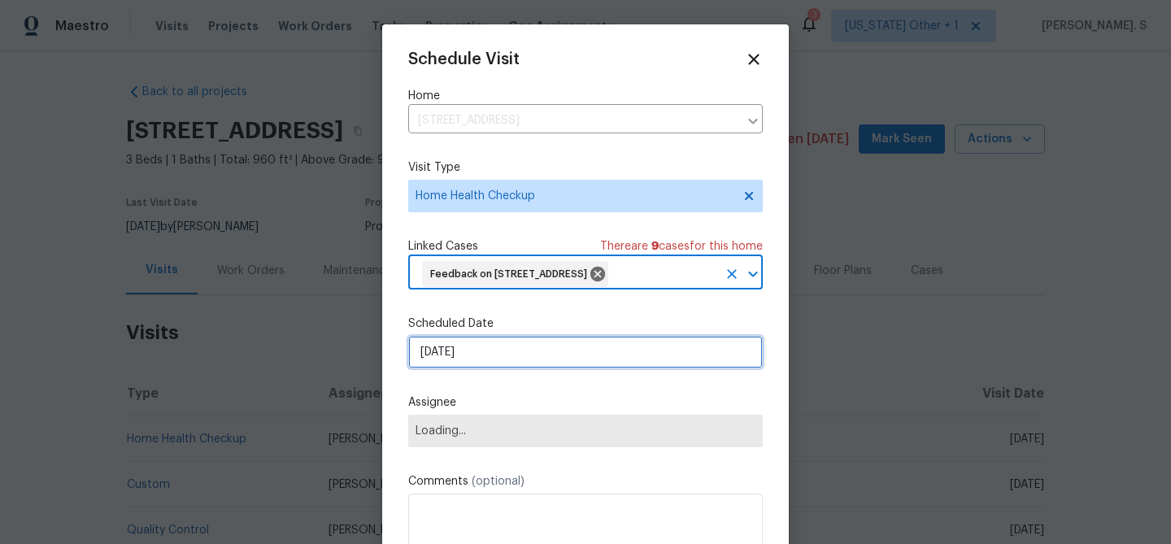
click at [464, 366] on input "[DATE]" at bounding box center [585, 352] width 354 height 33
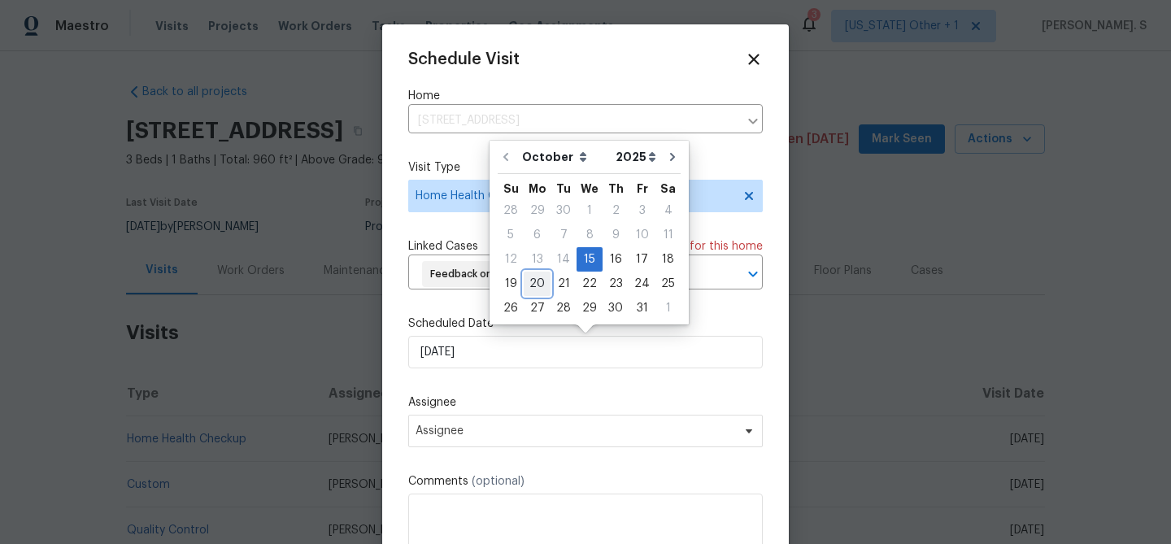
click at [541, 286] on div "20" at bounding box center [536, 283] width 27 height 23
type input "[DATE]"
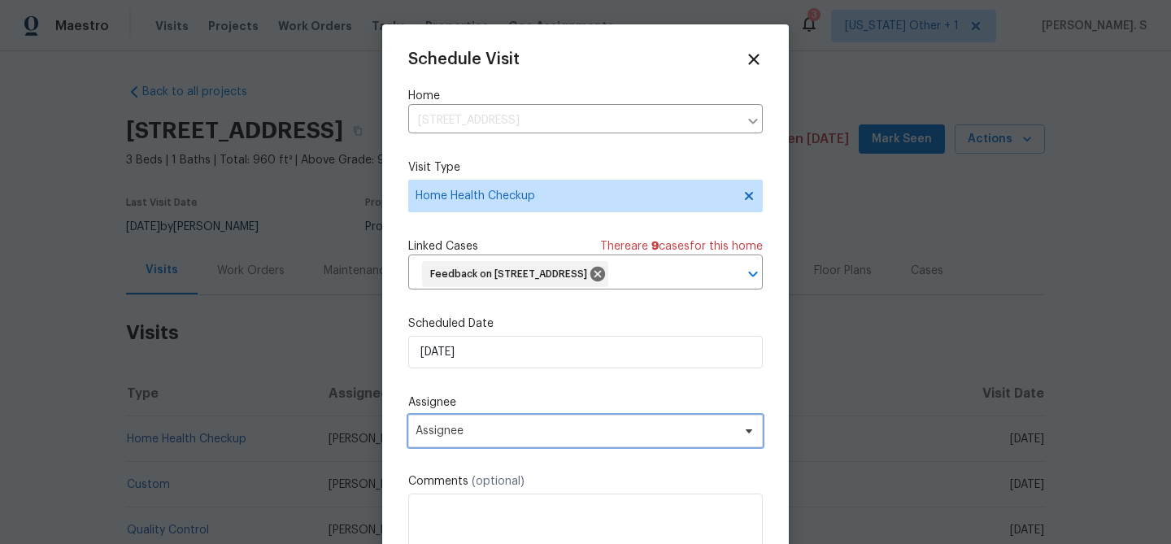
click at [496, 432] on span "Assignee" at bounding box center [574, 430] width 319 height 13
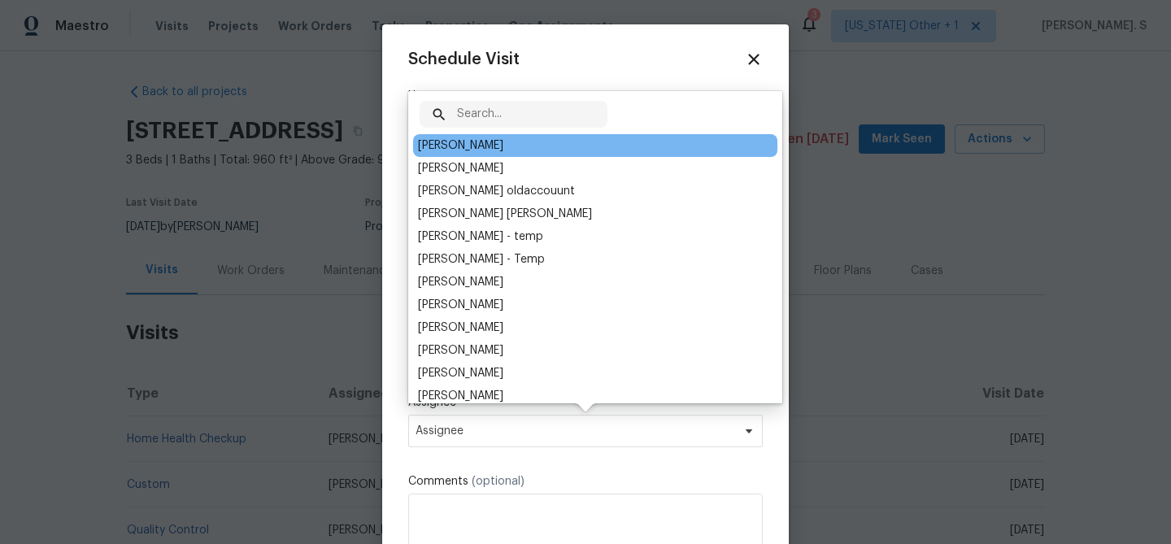
click at [466, 136] on div "[PERSON_NAME]" at bounding box center [595, 145] width 364 height 23
click at [469, 150] on div "[PERSON_NAME]" at bounding box center [460, 145] width 85 height 16
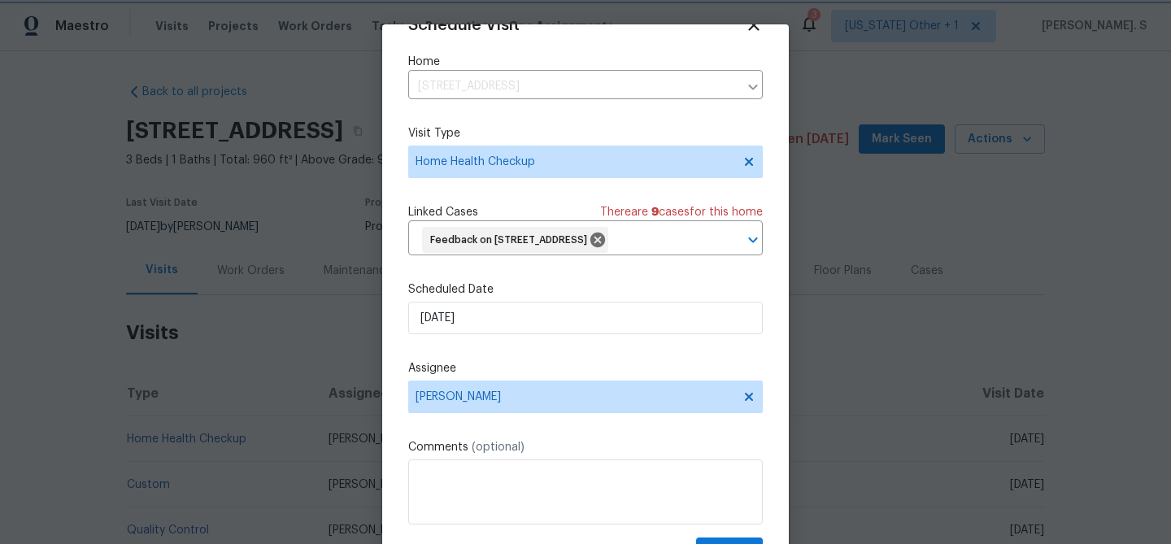
scroll to position [74, 0]
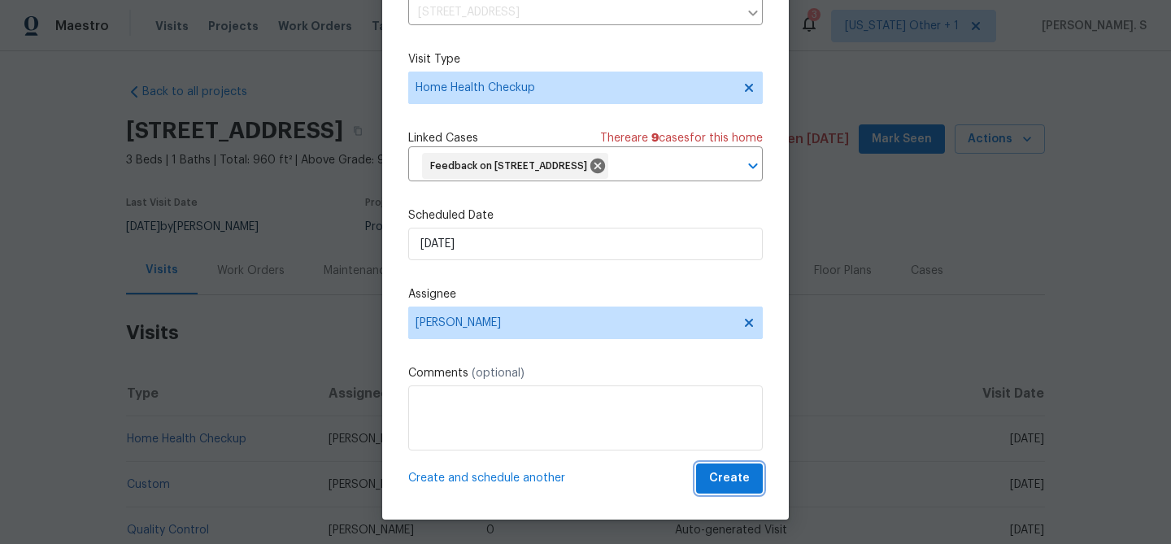
click at [734, 472] on span "Create" at bounding box center [729, 478] width 41 height 20
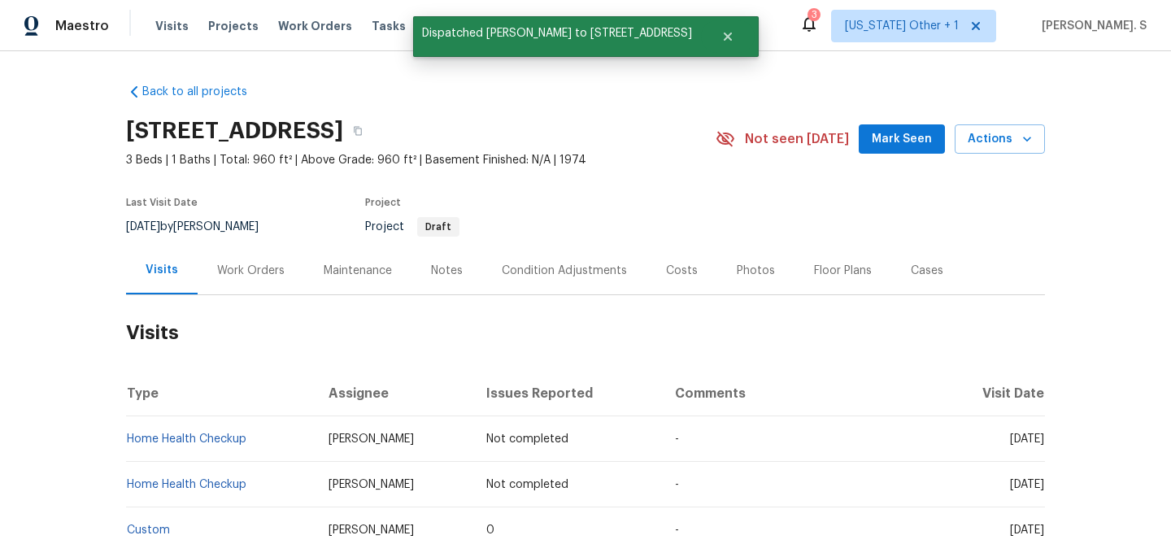
scroll to position [0, 0]
click at [181, 435] on link "Home Health Checkup" at bounding box center [186, 438] width 119 height 11
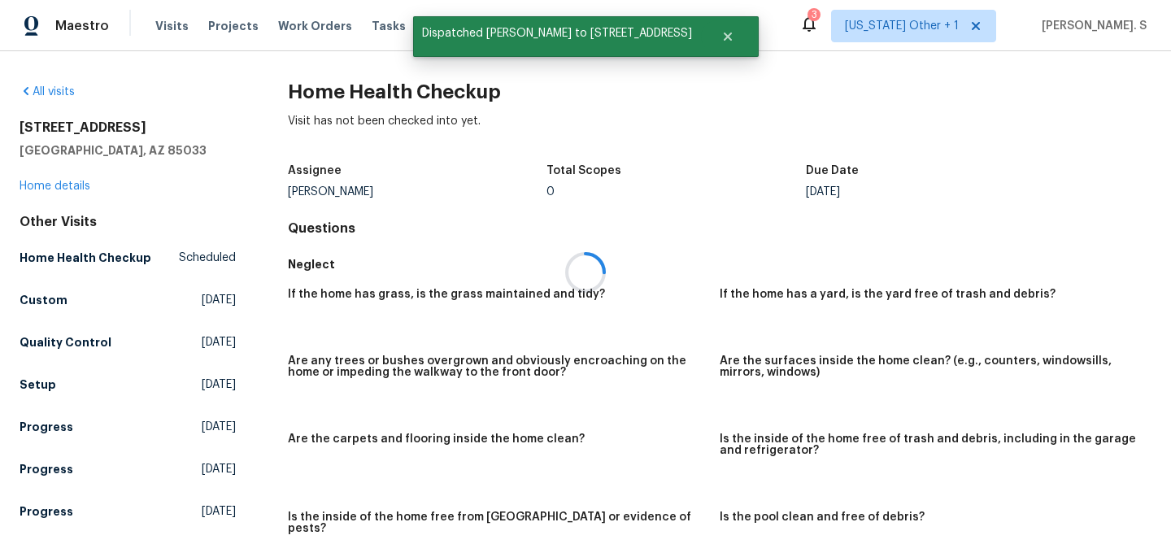
click at [358, 104] on div at bounding box center [585, 272] width 1171 height 544
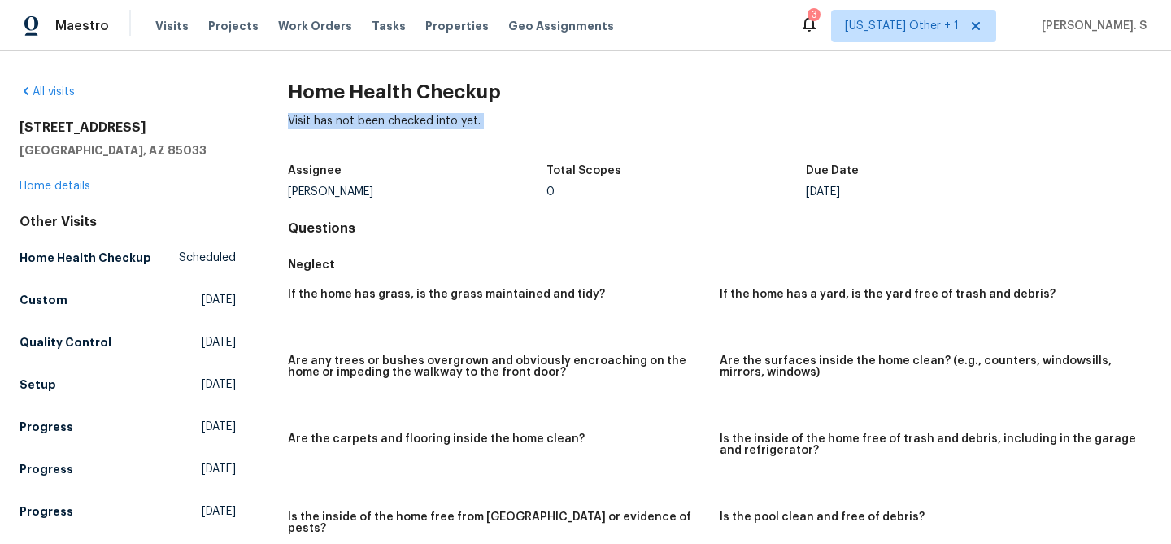
click at [371, 84] on h2 "Home Health Checkup" at bounding box center [719, 92] width 863 height 16
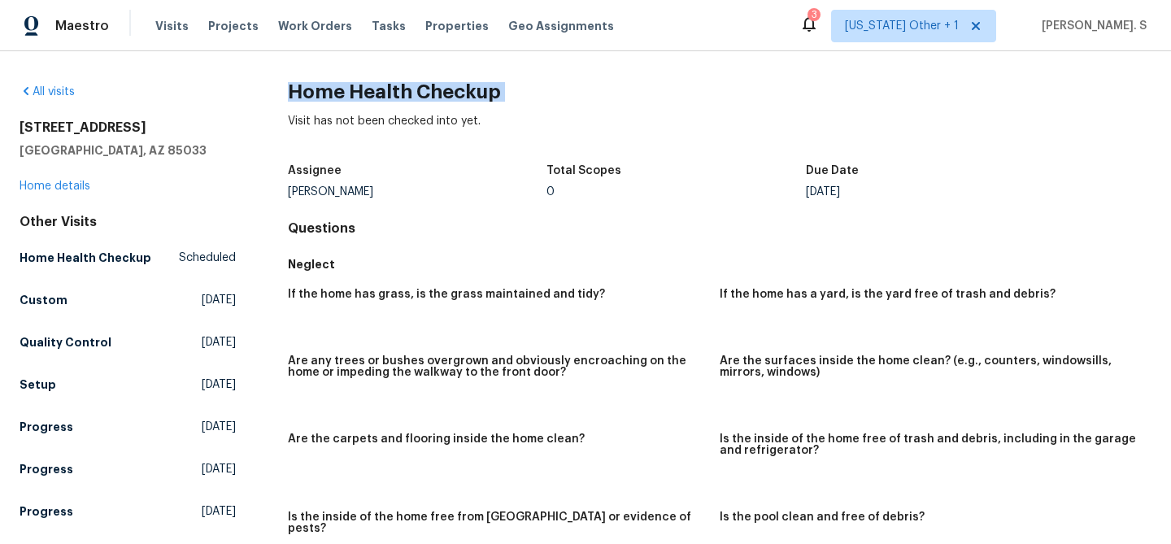
click at [371, 84] on h2 "Home Health Checkup" at bounding box center [719, 92] width 863 height 16
copy h2 "Home Health Checkup"
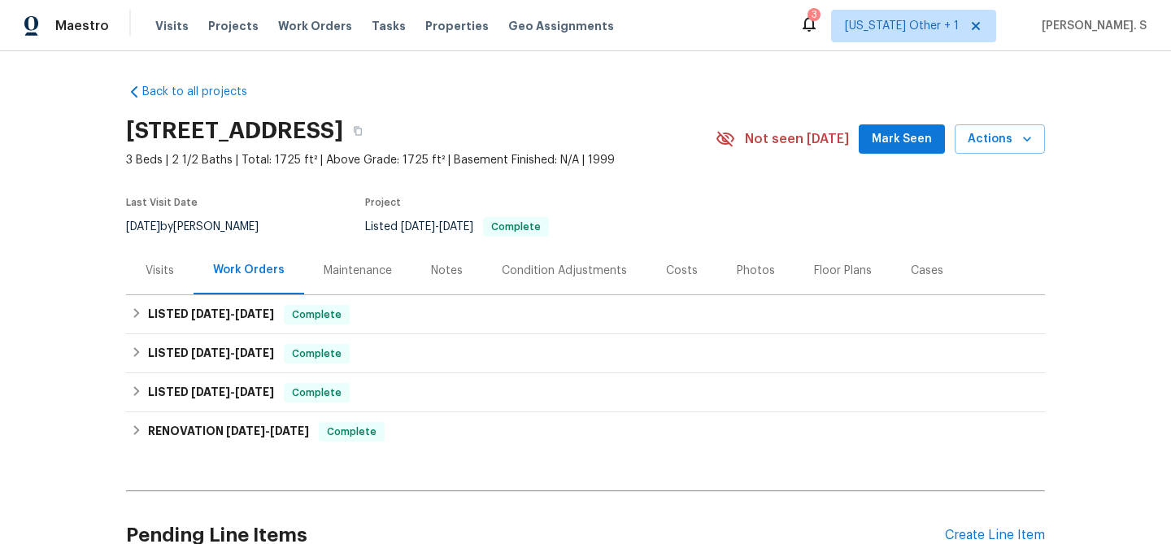
click at [155, 284] on div "Visits" at bounding box center [159, 270] width 67 height 48
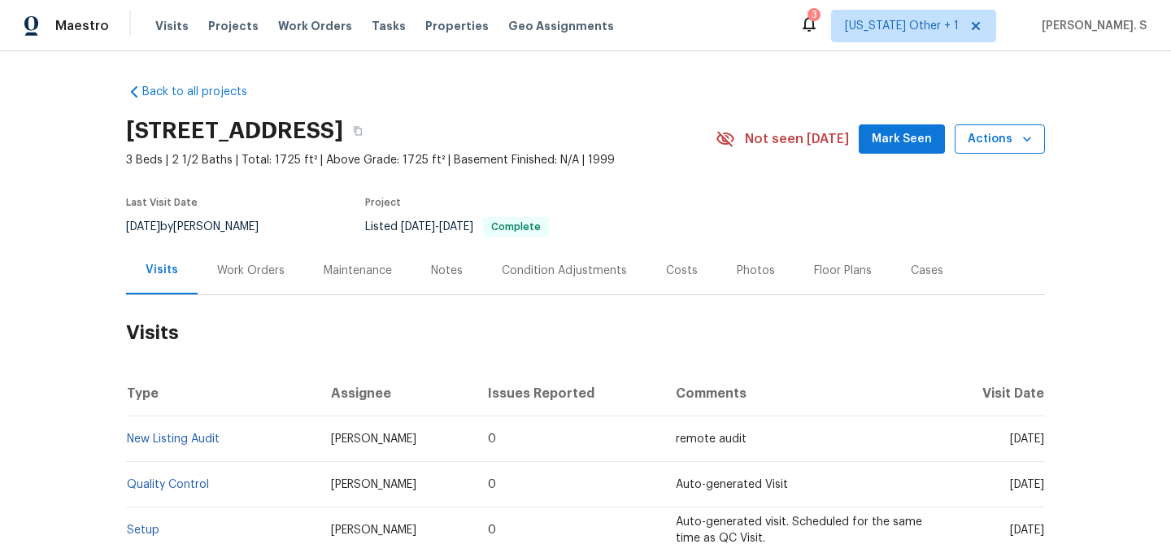
click at [993, 148] on span "Actions" at bounding box center [999, 139] width 64 height 20
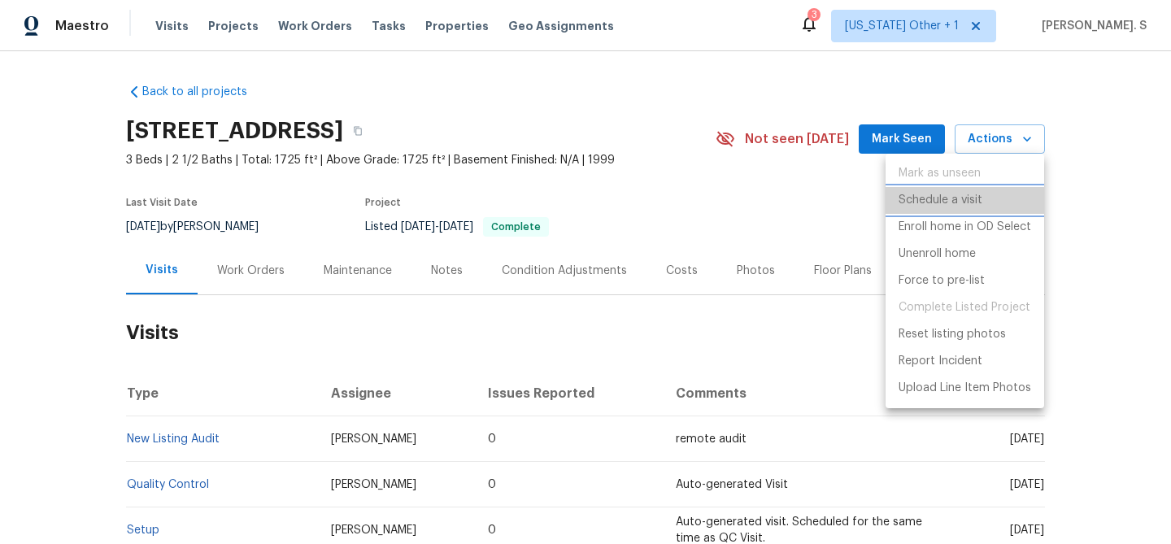
click at [949, 202] on p "Schedule a visit" at bounding box center [940, 200] width 84 height 17
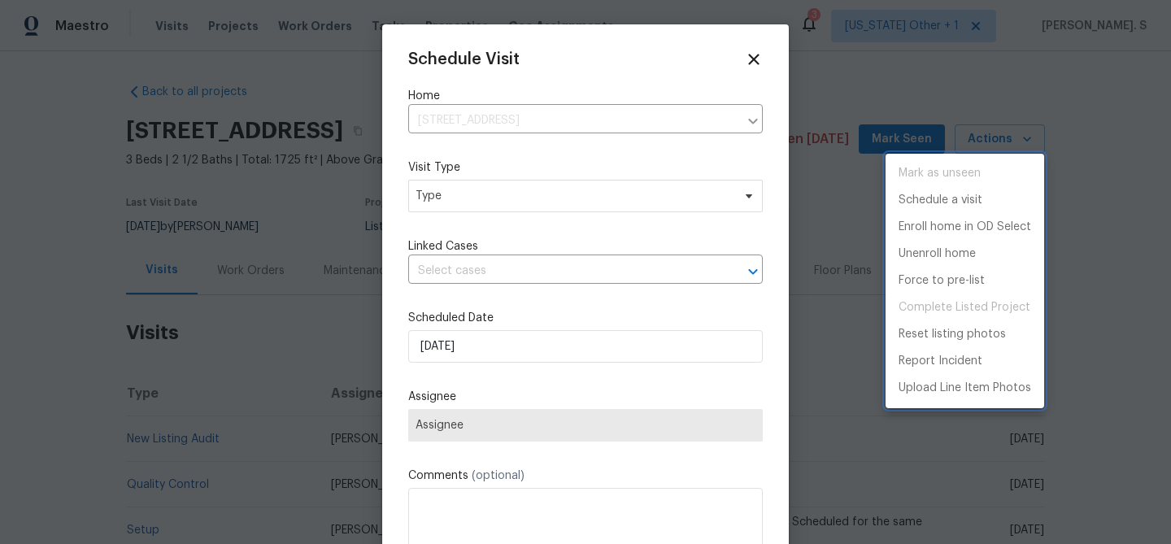
click at [453, 219] on div at bounding box center [585, 272] width 1171 height 544
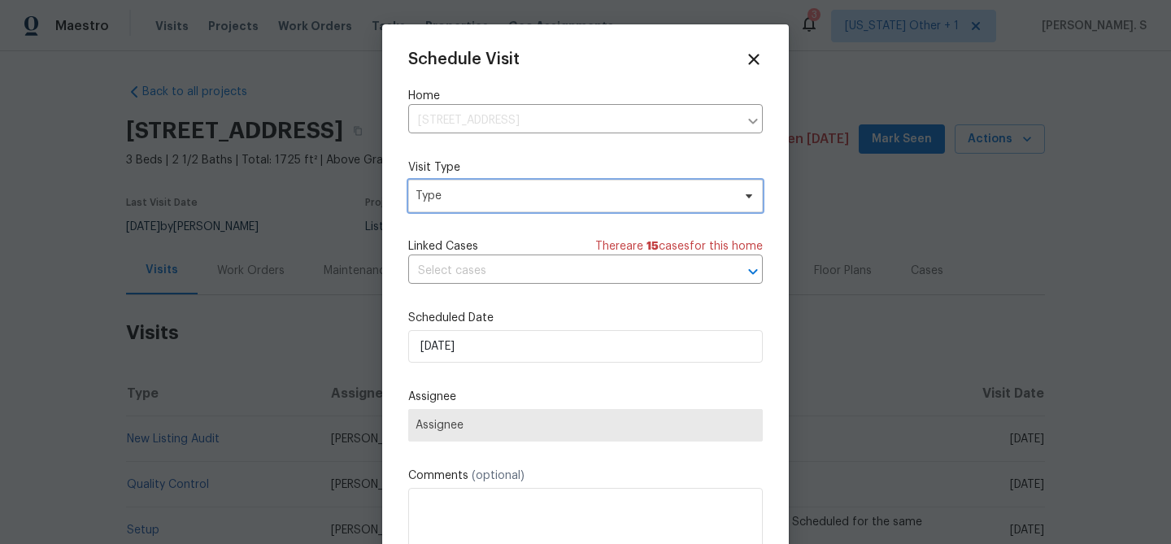
click at [432, 208] on span "Type" at bounding box center [585, 196] width 354 height 33
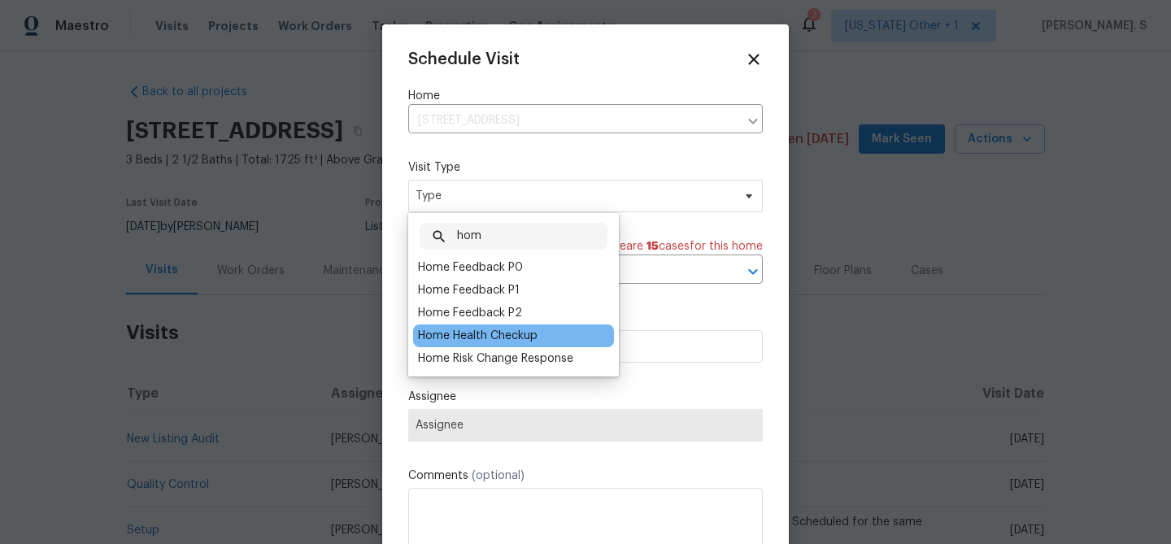
type input "hom"
click at [441, 336] on div "Home Health Checkup" at bounding box center [477, 336] width 119 height 16
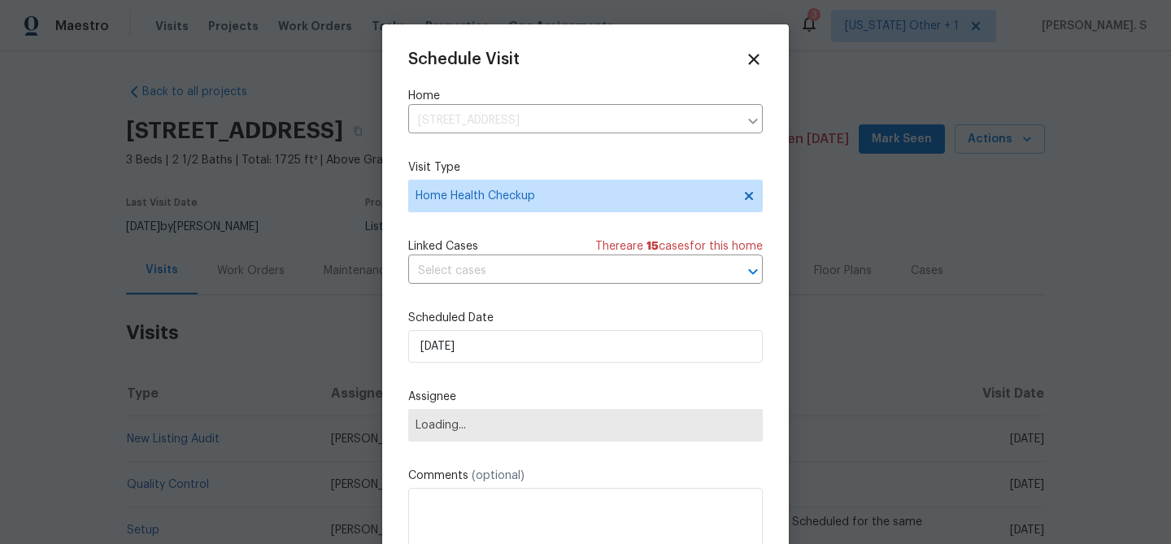
click at [519, 251] on div "Linked Cases There are 15 case s for this home" at bounding box center [585, 246] width 354 height 16
click at [501, 281] on input "text" at bounding box center [562, 270] width 309 height 25
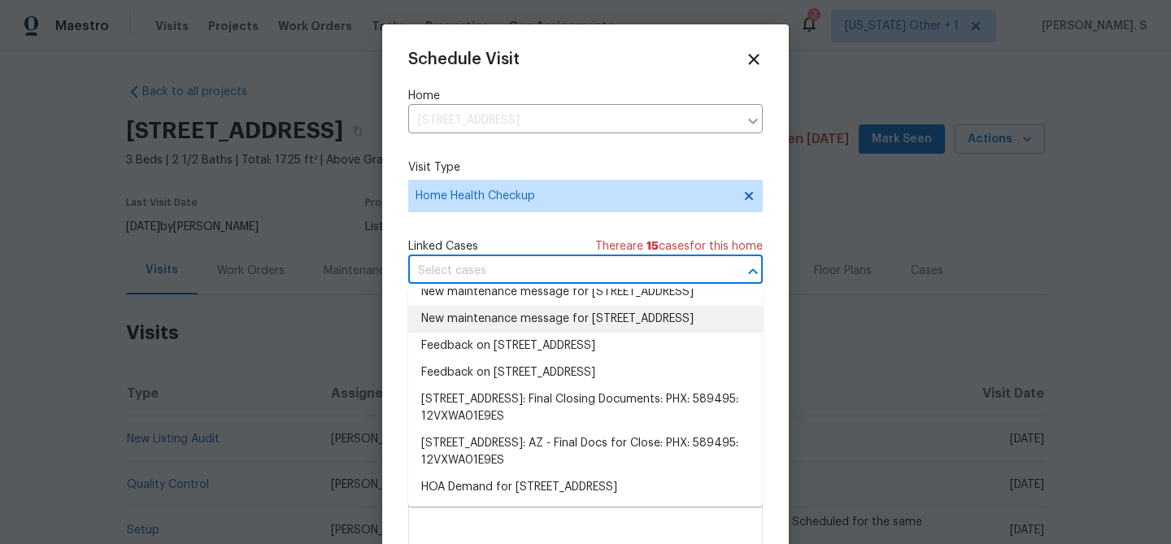
scroll to position [106, 0]
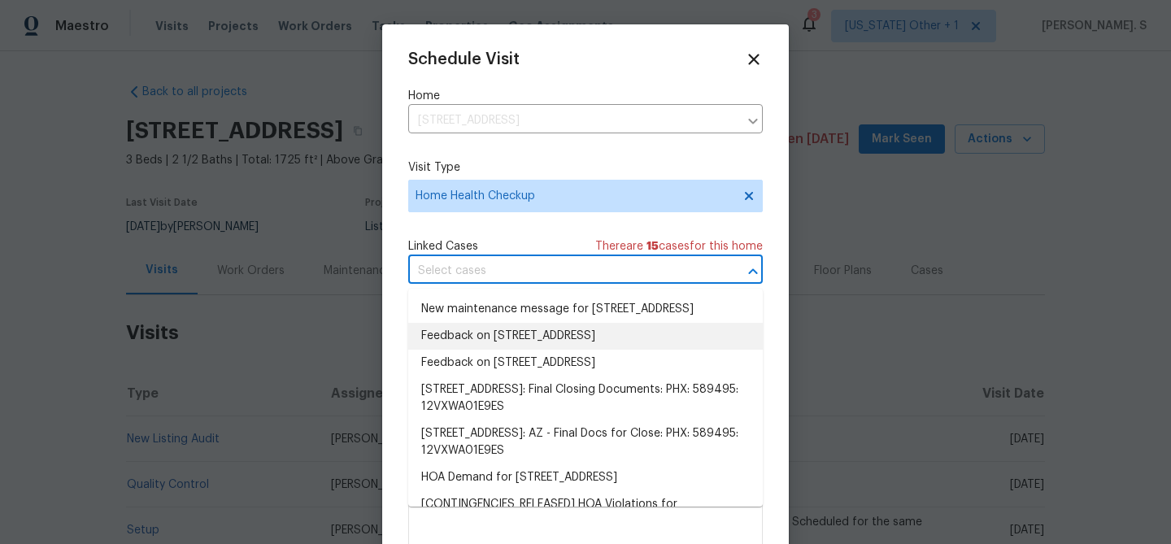
click at [483, 350] on li "Feedback on [STREET_ADDRESS]" at bounding box center [585, 336] width 354 height 27
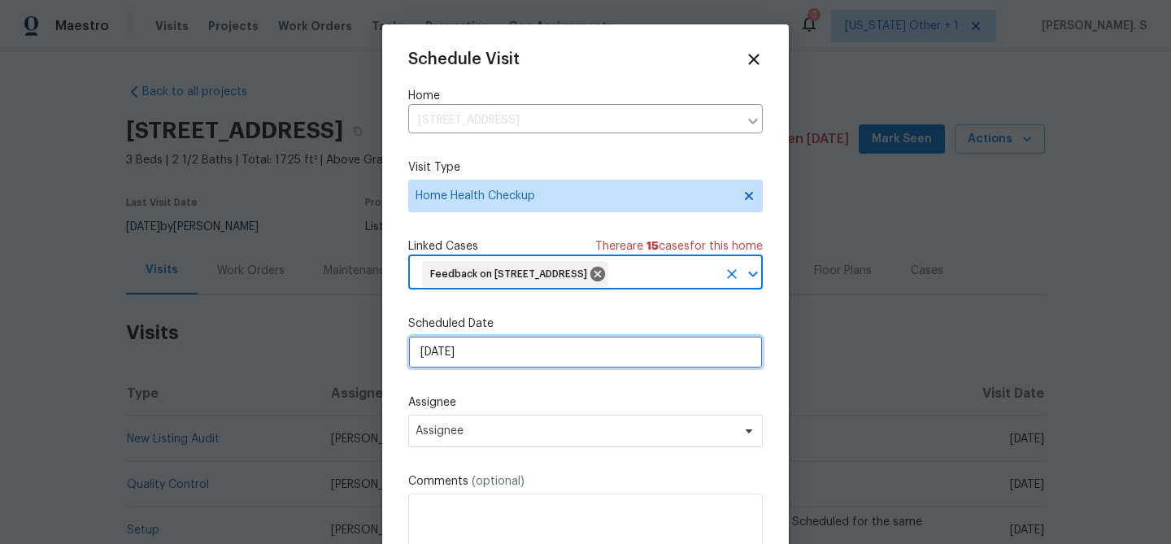
click at [471, 368] on input "[DATE]" at bounding box center [585, 352] width 354 height 33
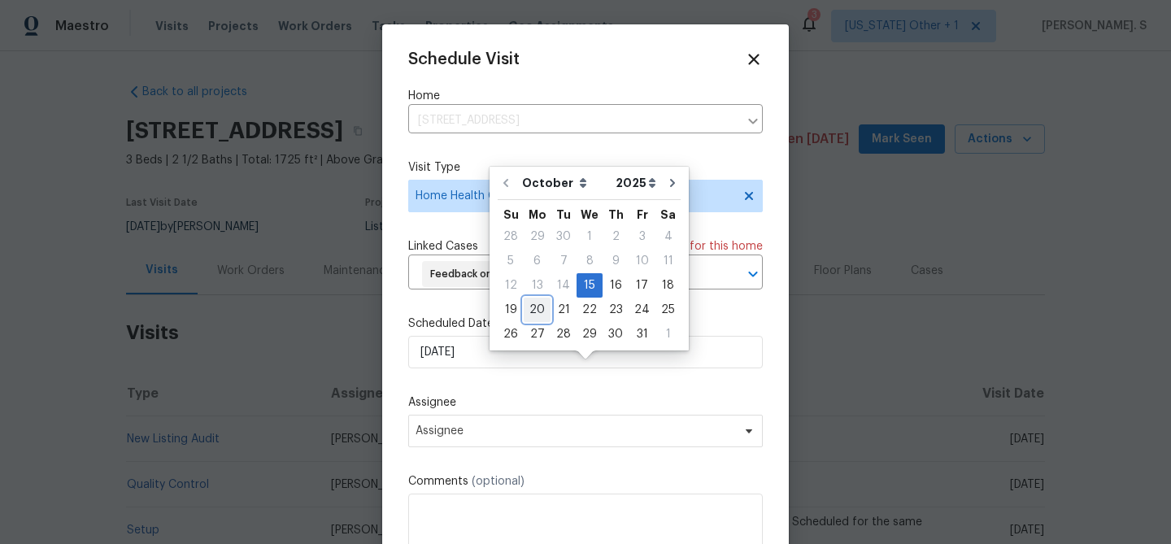
click at [530, 311] on div "20" at bounding box center [536, 309] width 27 height 23
type input "[DATE]"
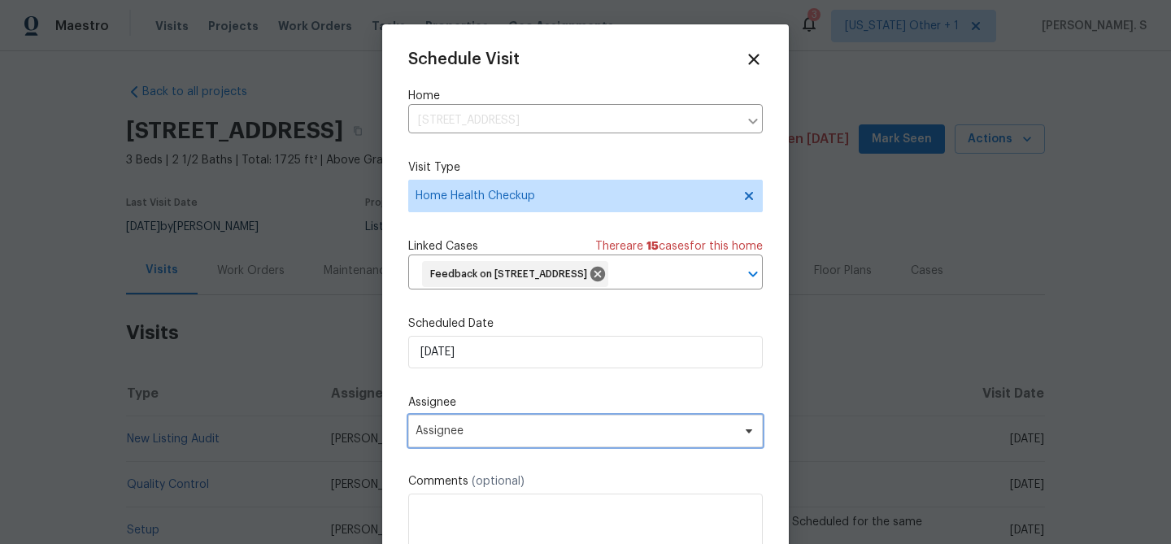
click at [494, 437] on span "Assignee" at bounding box center [574, 430] width 319 height 13
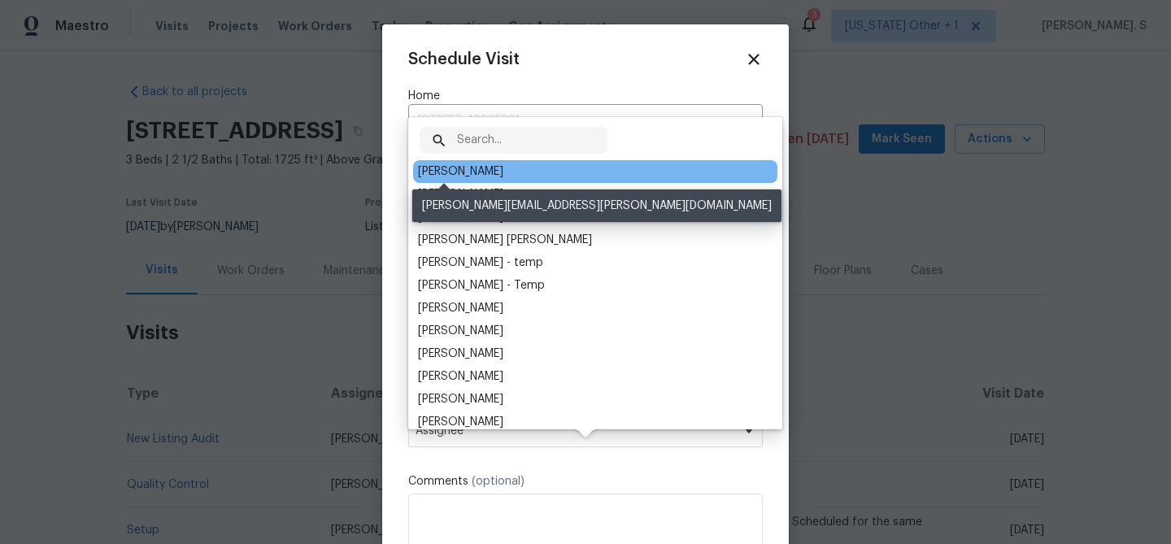
click at [456, 177] on div "[PERSON_NAME]" at bounding box center [460, 171] width 85 height 16
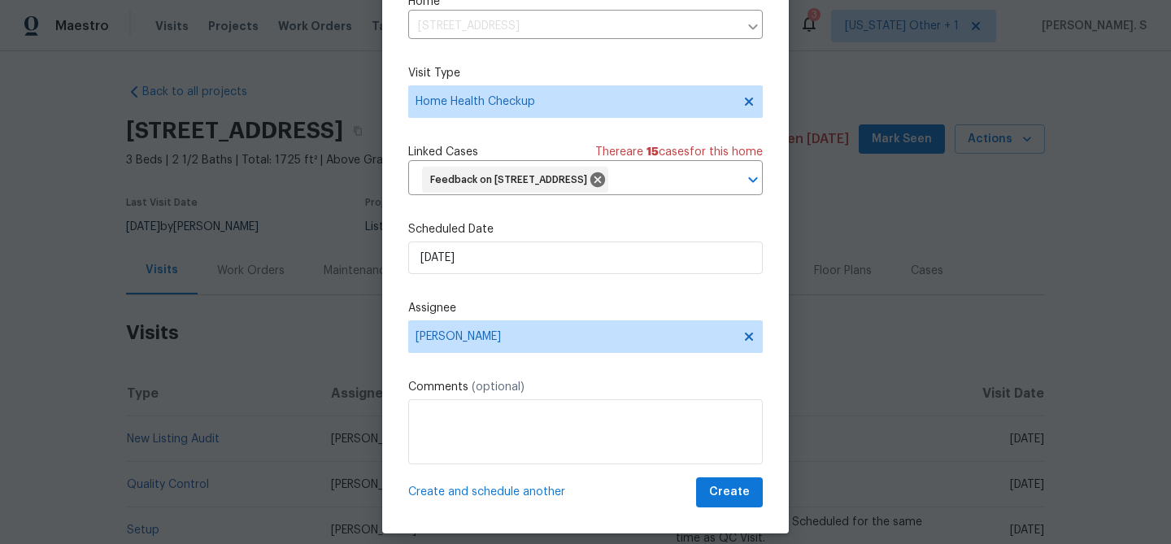
scroll to position [74, 0]
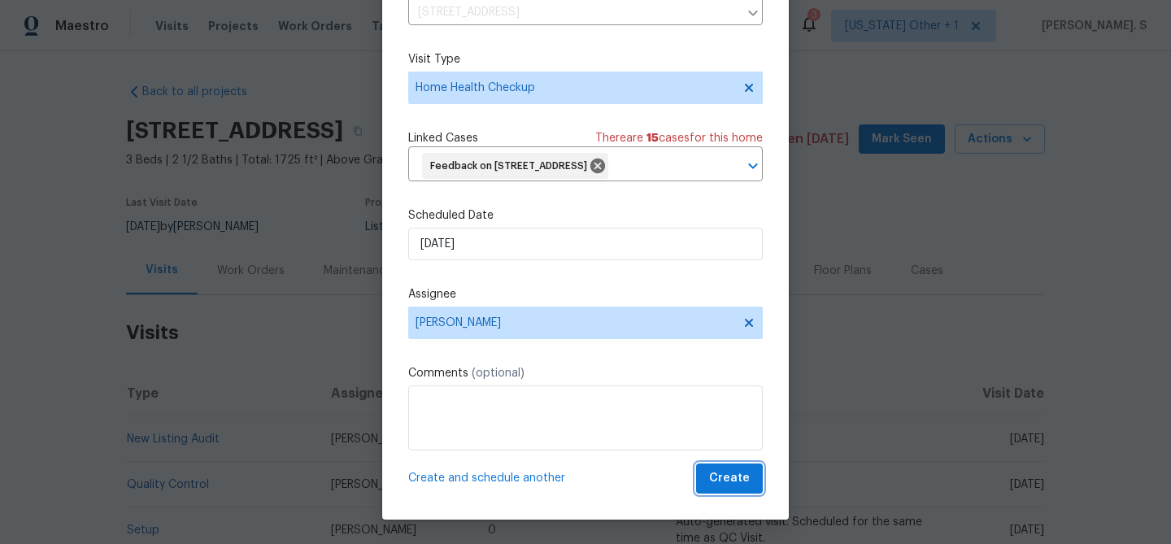
click at [740, 484] on span "Create" at bounding box center [729, 478] width 41 height 20
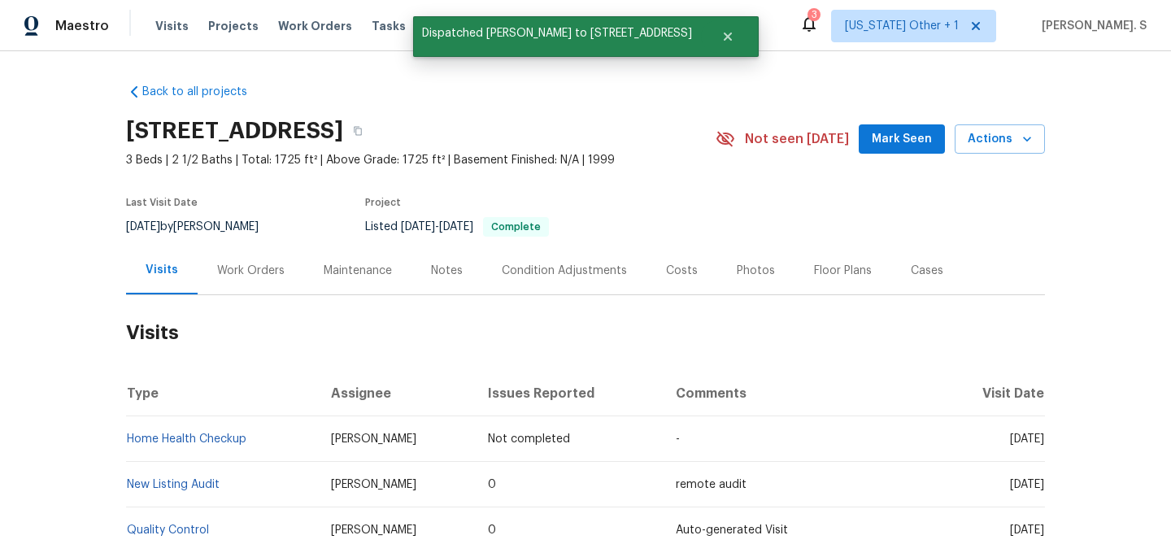
scroll to position [0, 0]
click at [167, 437] on link "Home Health Checkup" at bounding box center [186, 438] width 119 height 11
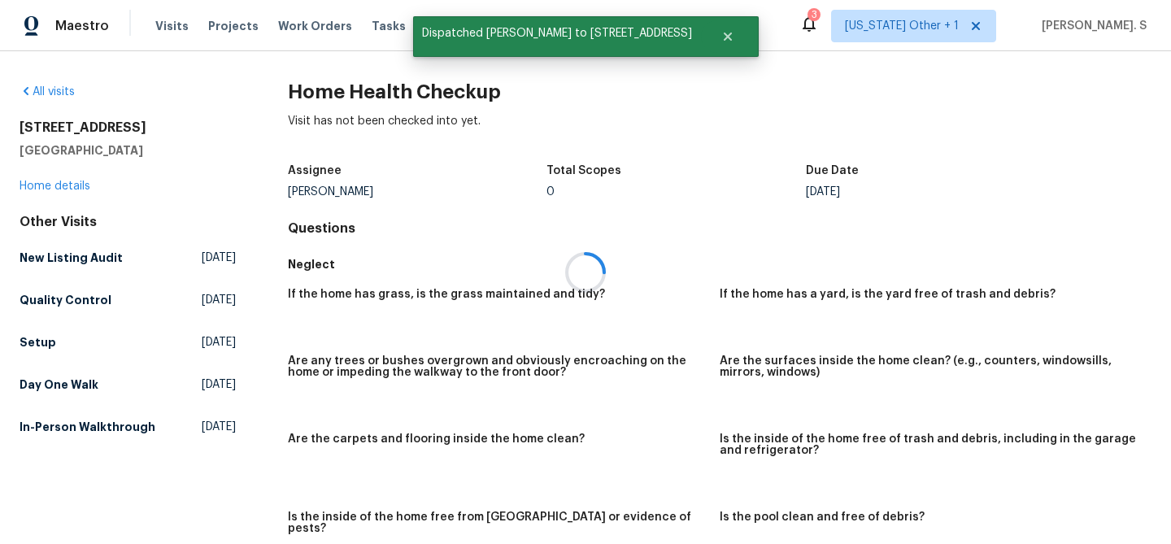
click at [395, 93] on div at bounding box center [585, 272] width 1171 height 544
click at [395, 93] on h2 "Home Health Checkup" at bounding box center [719, 92] width 863 height 16
copy h2 "Home Health Checkup"
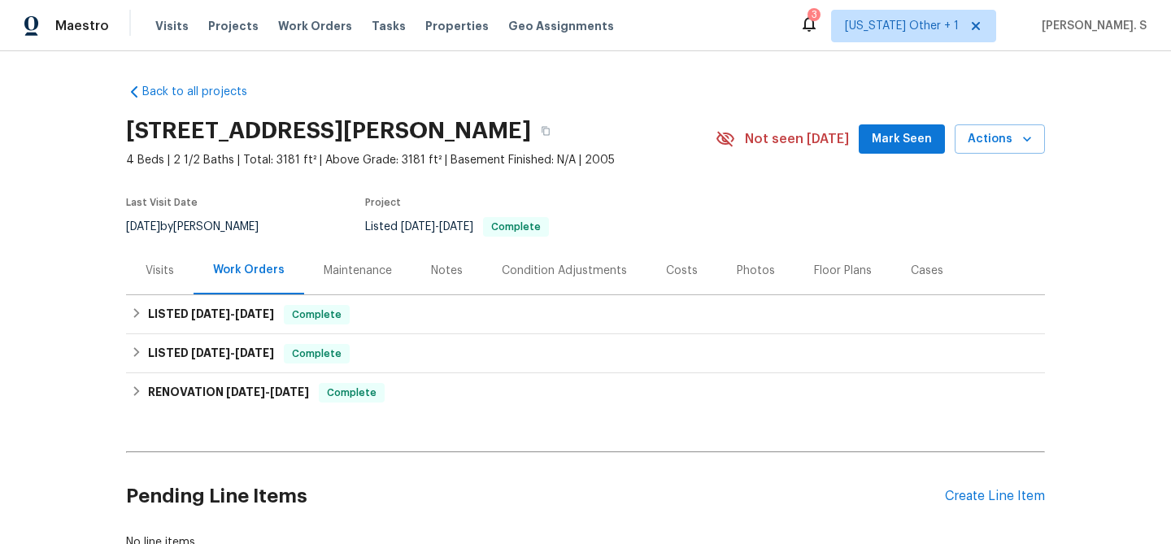
click at [108, 271] on div "Back to all projects [STREET_ADDRESS][PERSON_NAME] 4 Beds | 2 1/2 Baths | Total…" at bounding box center [585, 297] width 1171 height 493
click at [188, 279] on div "Visits" at bounding box center [159, 270] width 67 height 48
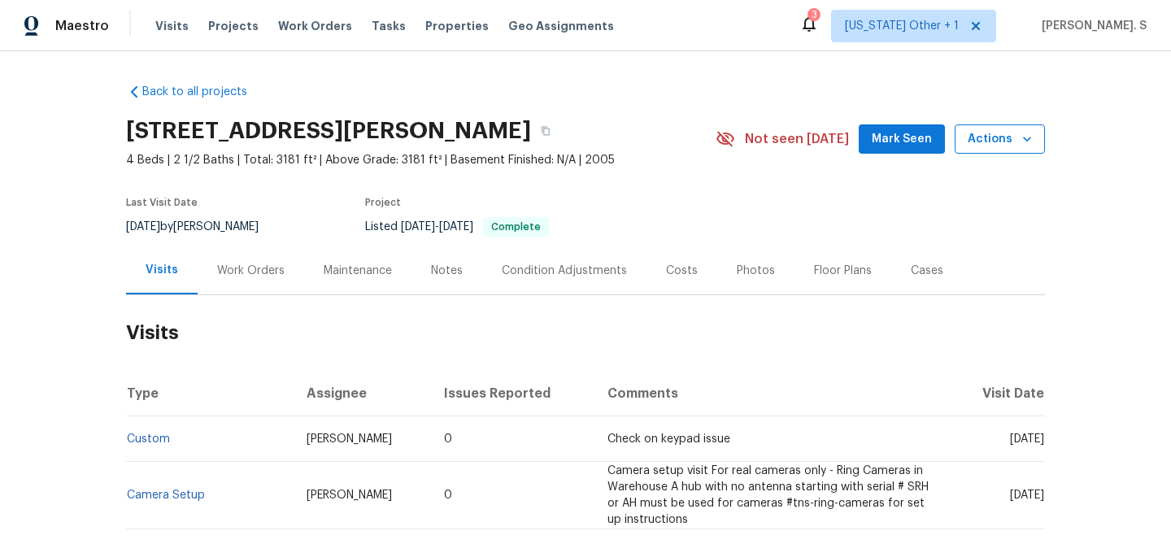
click at [992, 150] on button "Actions" at bounding box center [999, 139] width 90 height 30
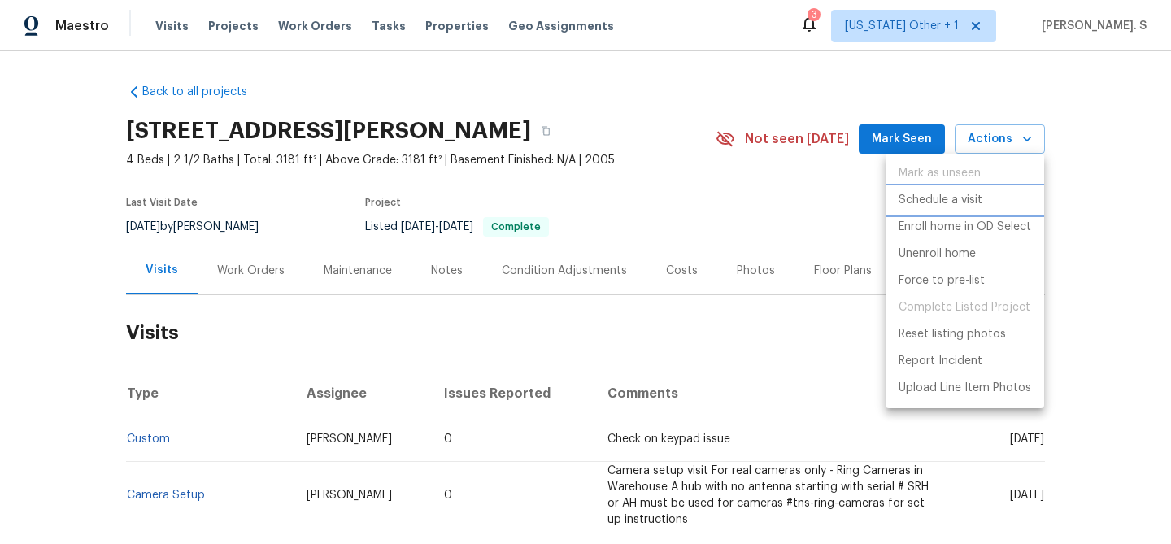
click at [955, 198] on p "Schedule a visit" at bounding box center [940, 200] width 84 height 17
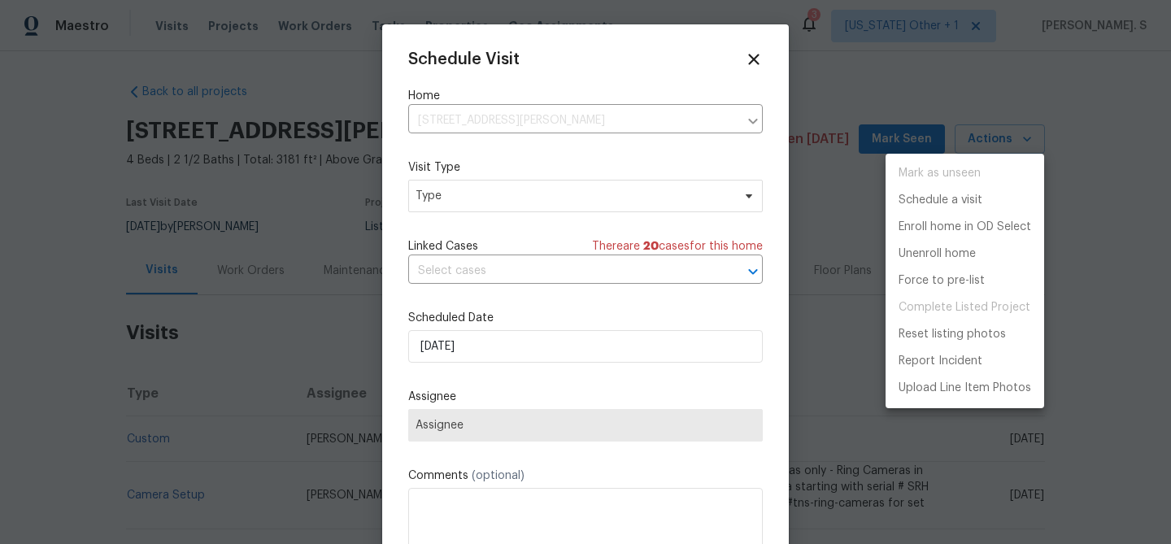
click at [446, 204] on div at bounding box center [585, 272] width 1171 height 544
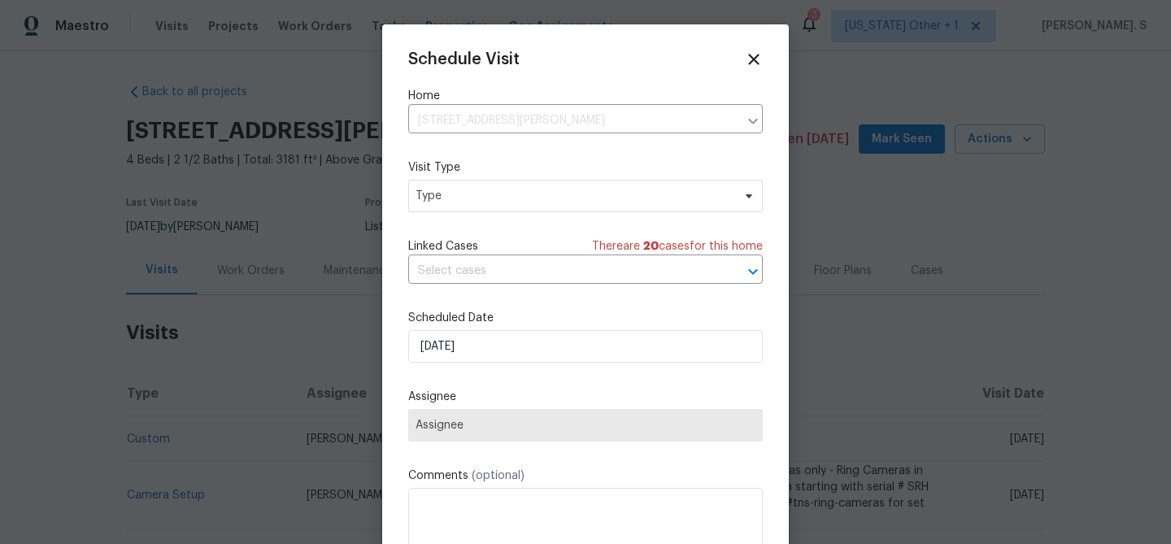
click at [446, 204] on div "Mark as unseen Schedule a visit Enroll home in OD Select Unenroll home Force to…" at bounding box center [585, 272] width 1171 height 544
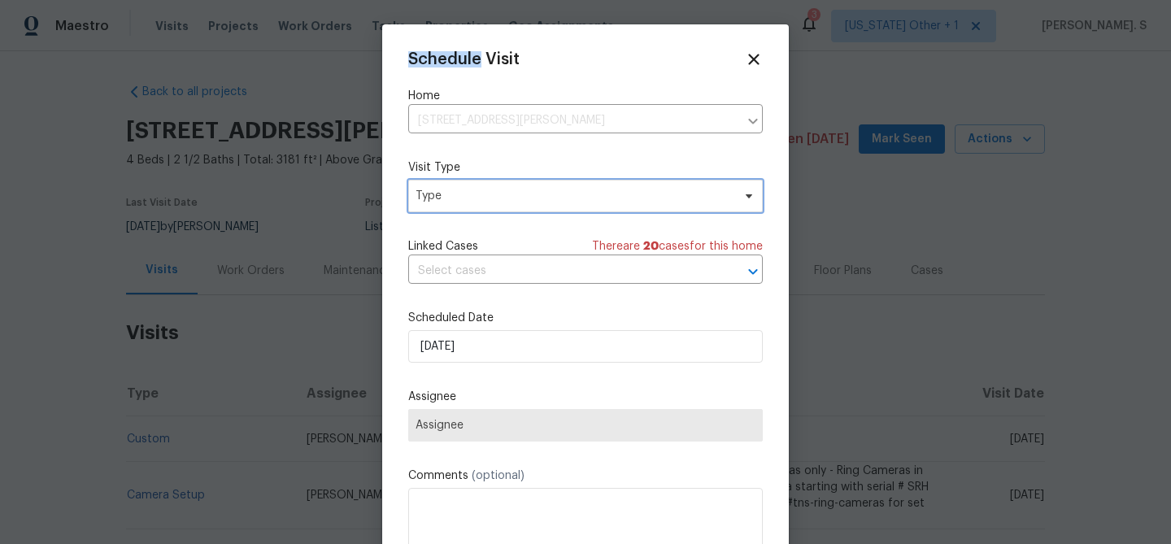
click at [446, 204] on span "Type" at bounding box center [573, 196] width 316 height 16
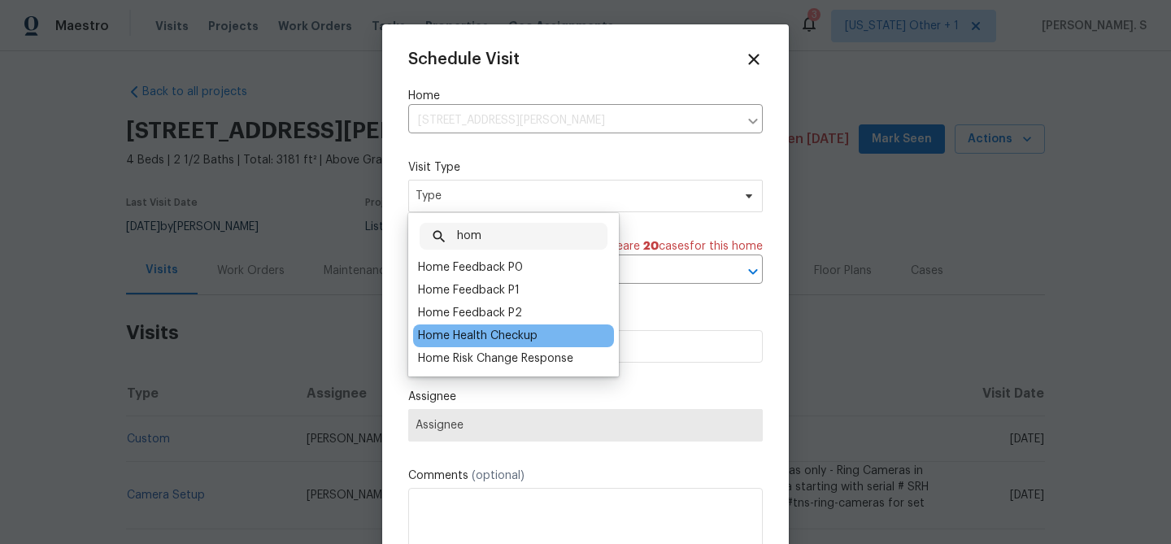
type input "hom"
click at [449, 340] on div "Home Health Checkup" at bounding box center [477, 336] width 119 height 16
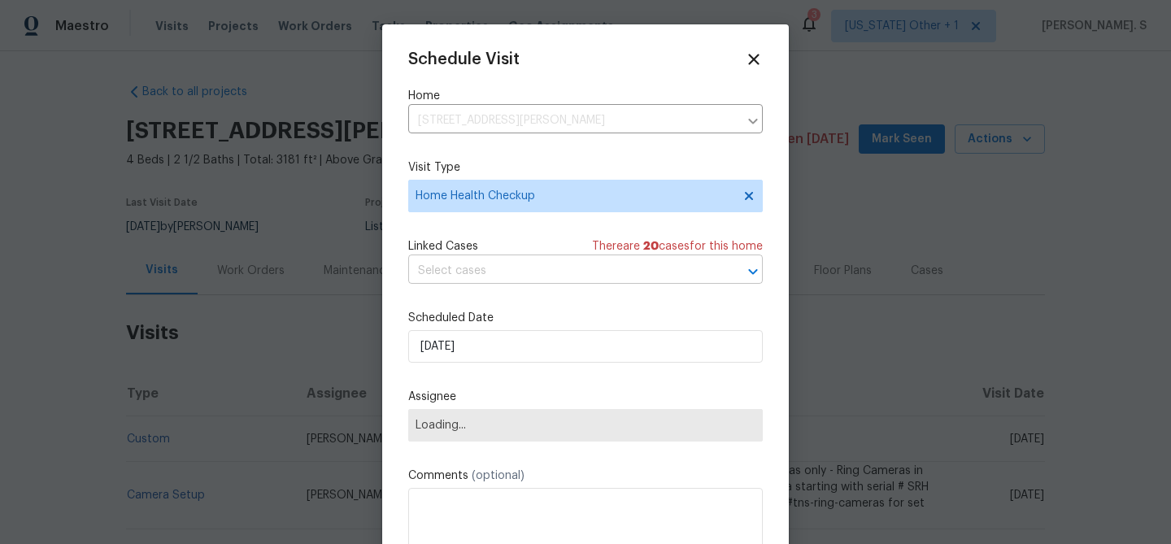
click at [497, 284] on input "text" at bounding box center [562, 270] width 309 height 25
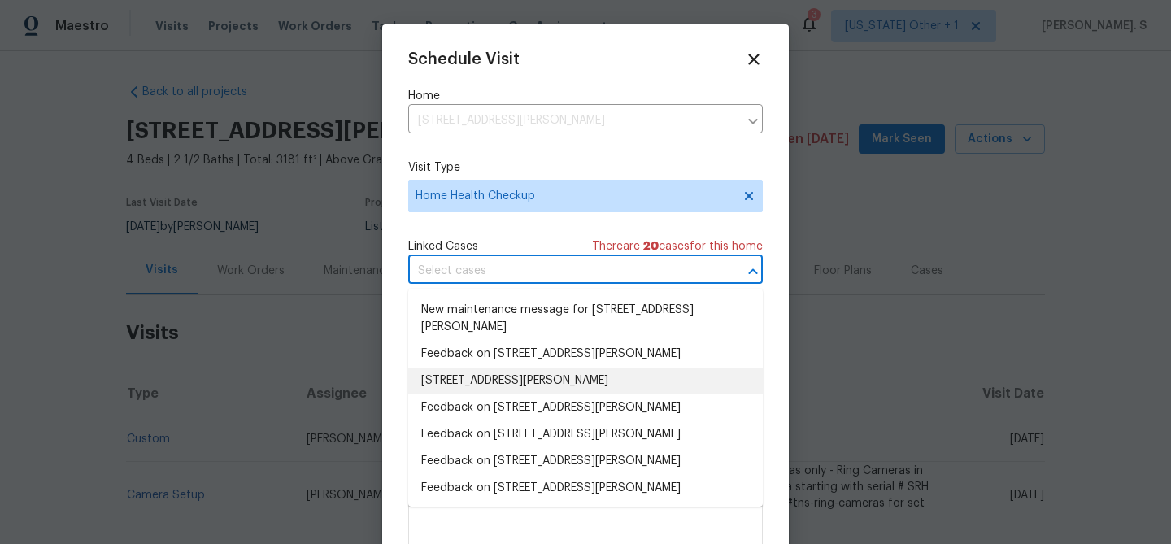
scroll to position [187, 0]
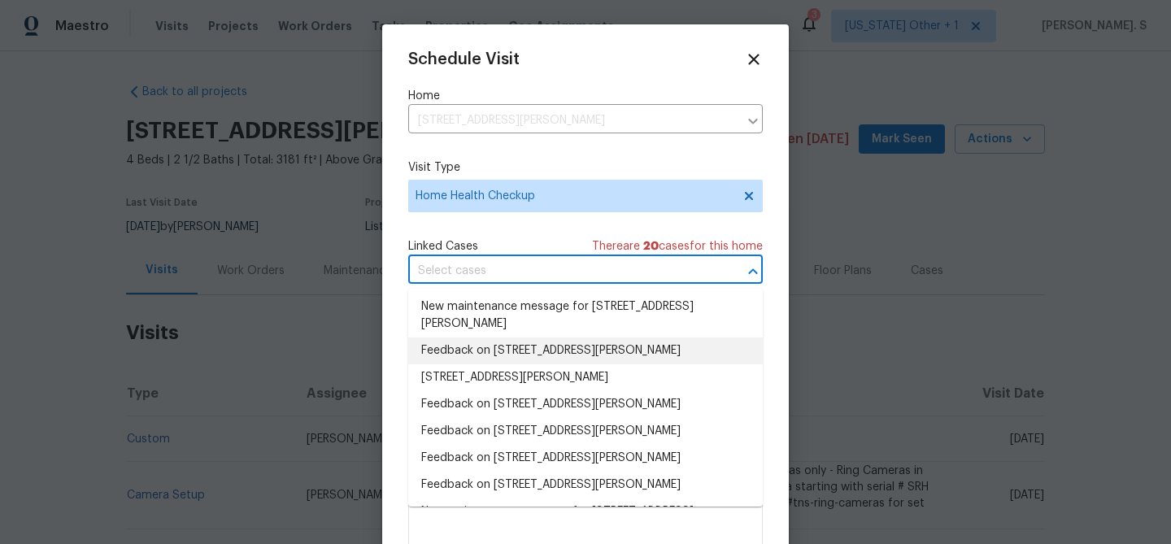
click at [455, 364] on li "Feedback on [STREET_ADDRESS][PERSON_NAME]" at bounding box center [585, 350] width 354 height 27
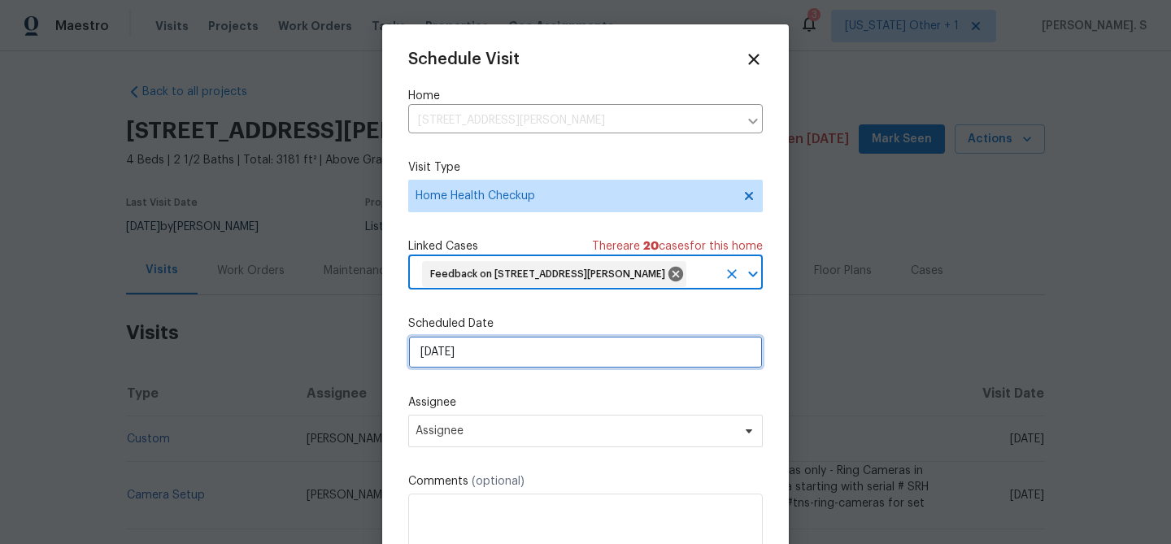
click at [532, 368] on input "[DATE]" at bounding box center [585, 352] width 354 height 33
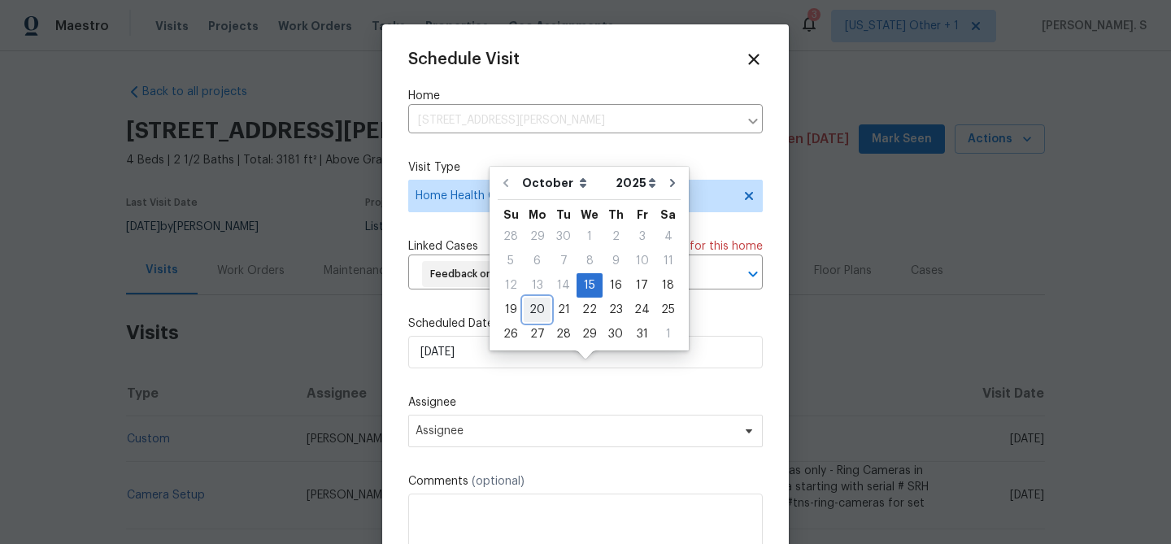
click at [538, 315] on div "20" at bounding box center [536, 309] width 27 height 23
type input "[DATE]"
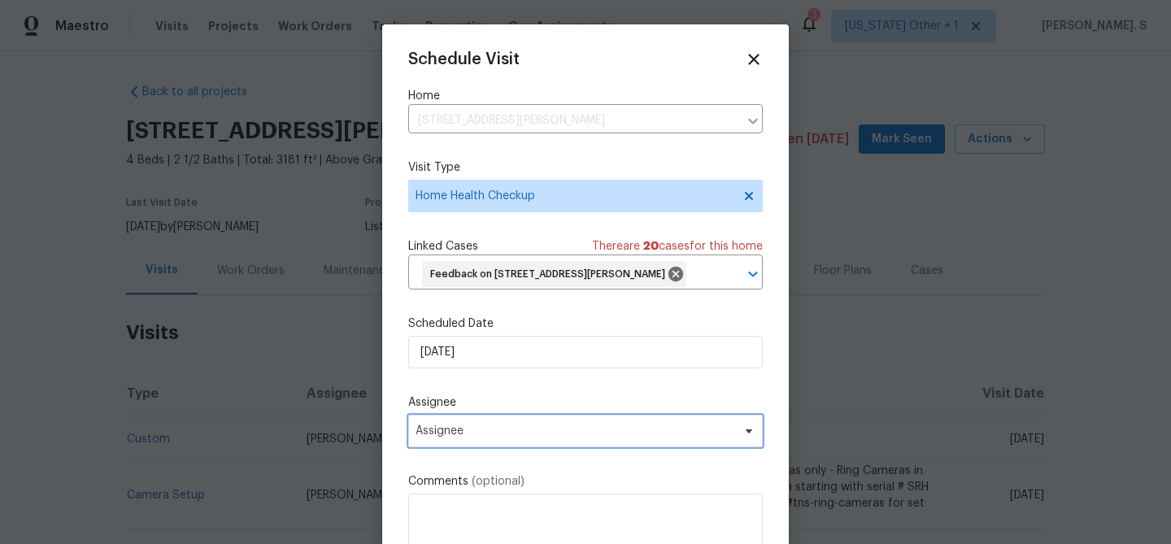
click at [517, 437] on span "Assignee" at bounding box center [574, 430] width 319 height 13
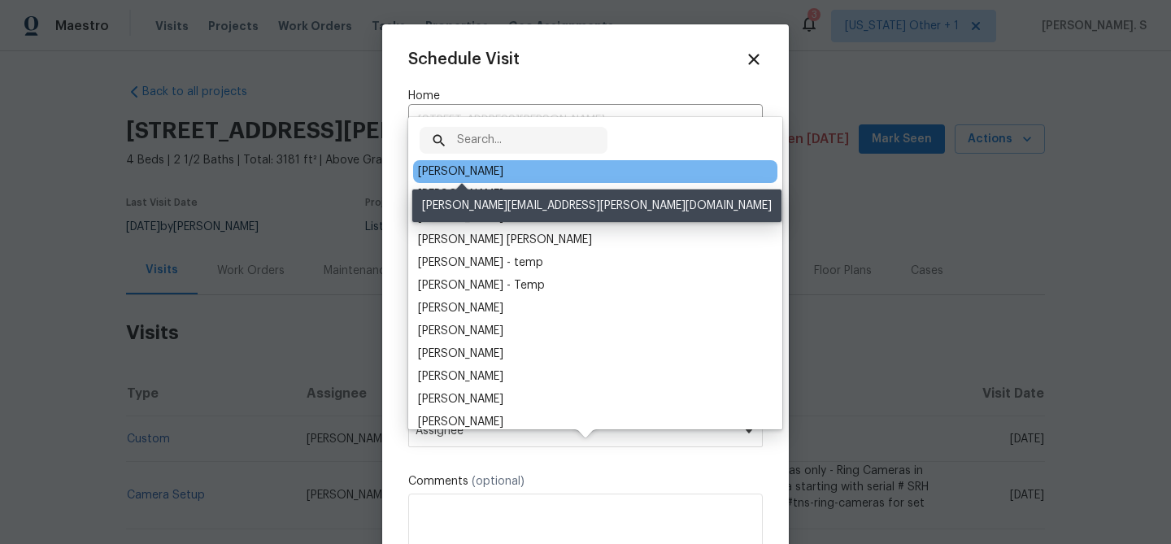
click at [455, 165] on div "[PERSON_NAME]" at bounding box center [460, 171] width 85 height 16
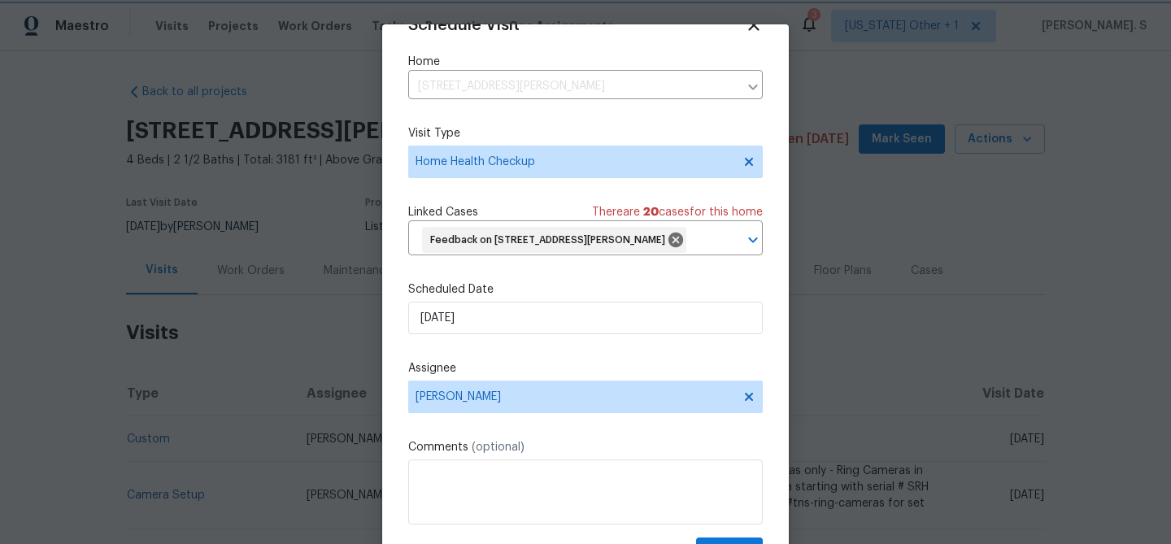
scroll to position [74, 0]
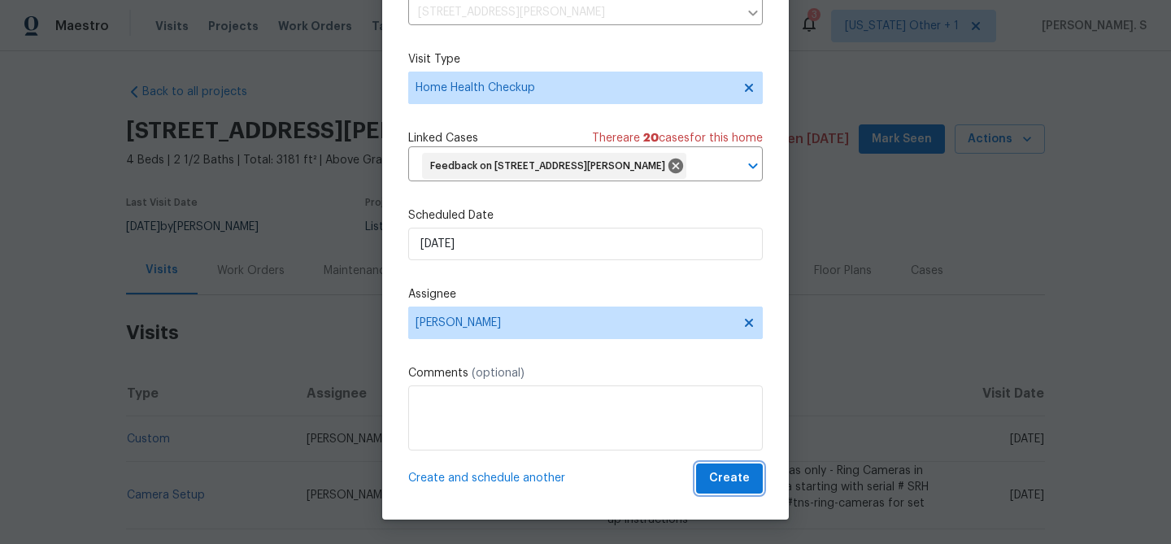
click at [727, 487] on span "Create" at bounding box center [729, 478] width 41 height 20
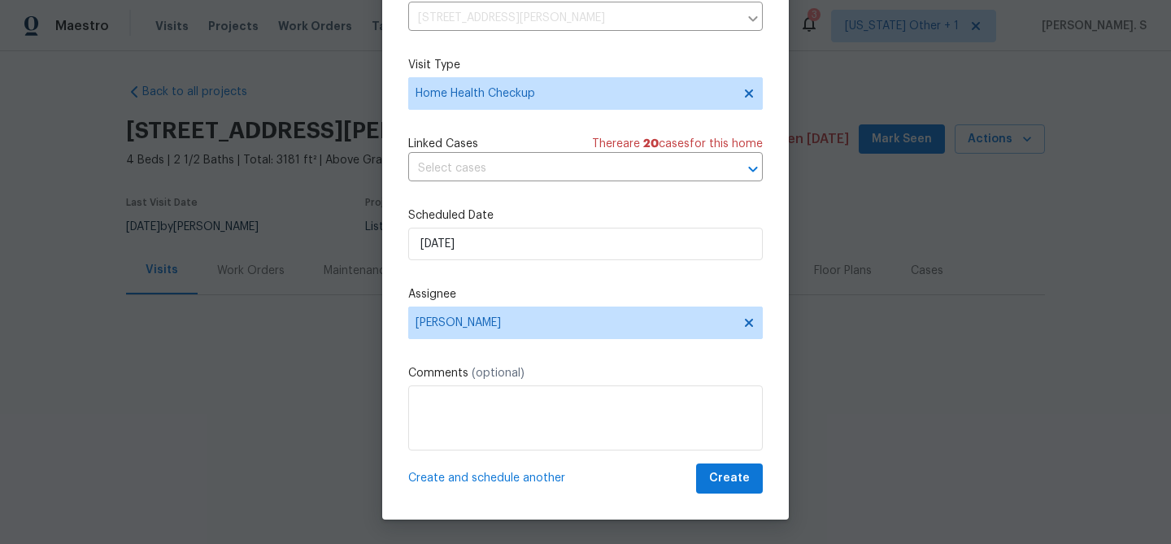
scroll to position [29, 0]
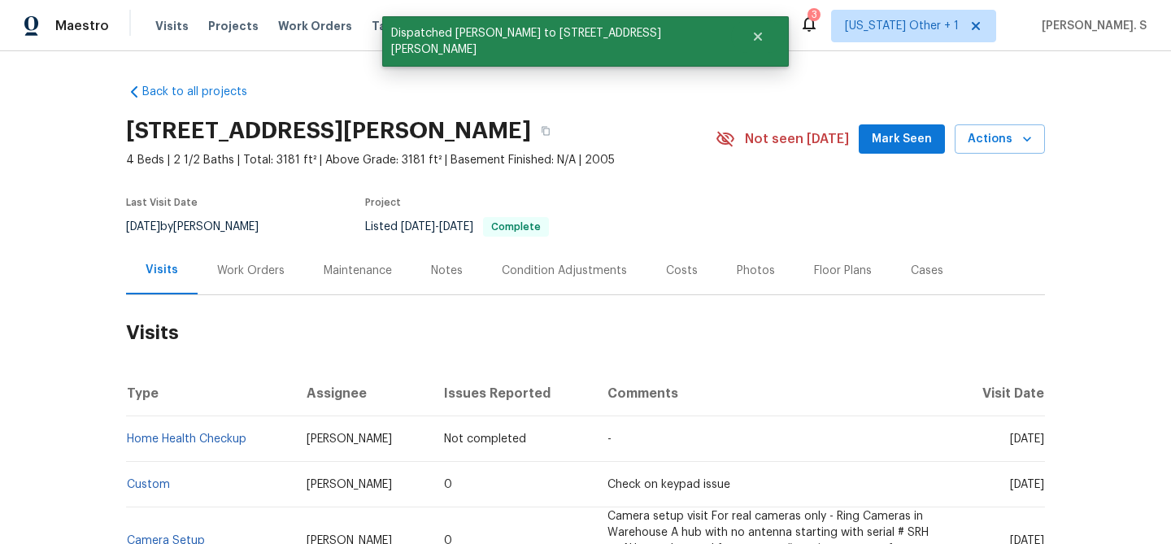
click at [163, 449] on td "Home Health Checkup" at bounding box center [209, 439] width 167 height 46
click at [182, 437] on link "Home Health Checkup" at bounding box center [186, 438] width 119 height 11
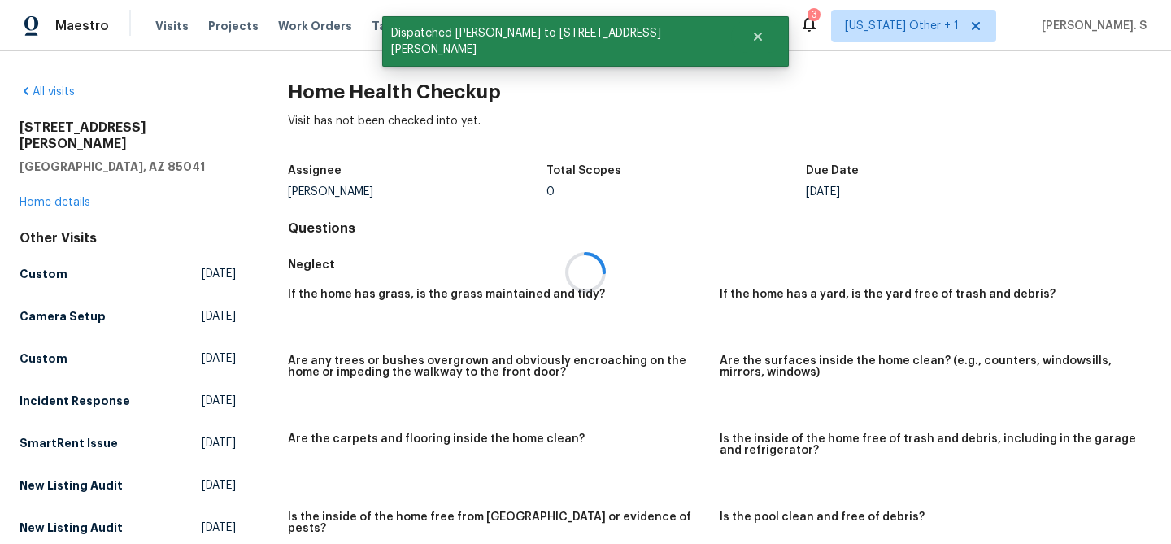
click at [341, 89] on h2 "Home Health Checkup" at bounding box center [719, 92] width 863 height 16
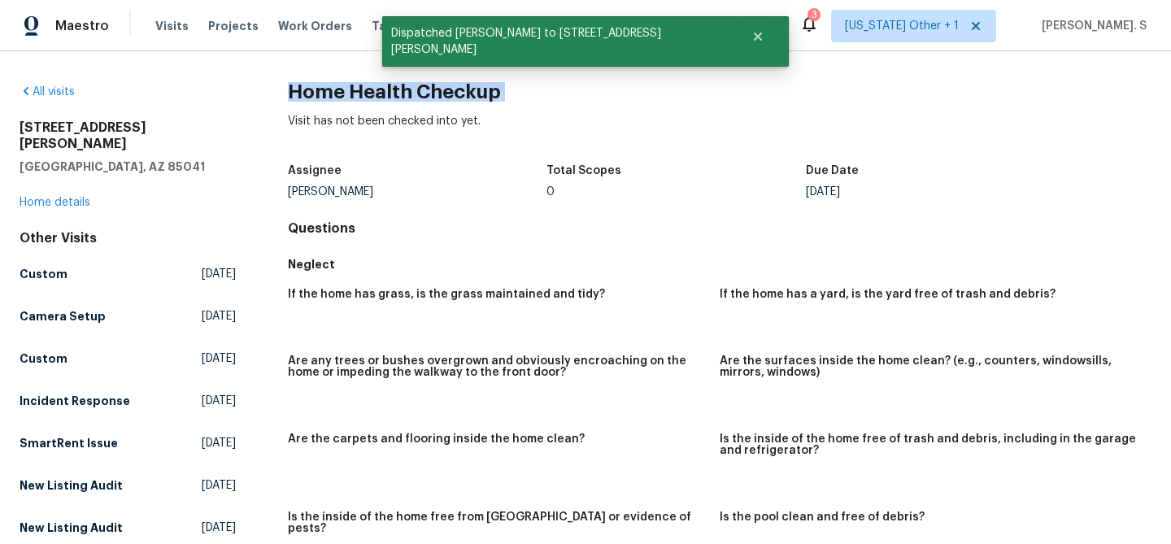
copy h2 "Home Health Checkup"
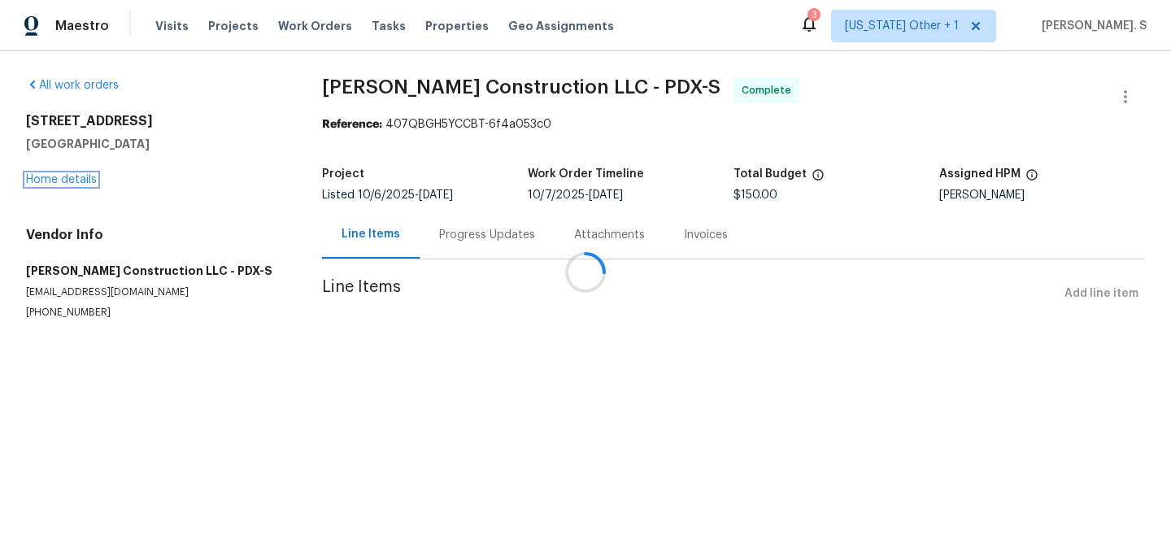
click at [42, 180] on link "Home details" at bounding box center [61, 179] width 71 height 11
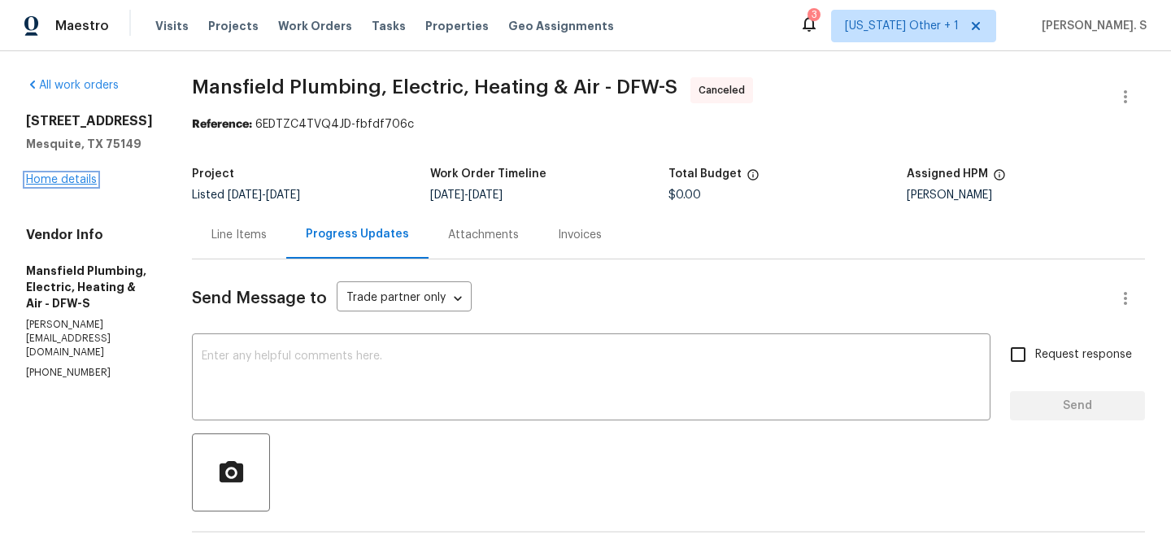
click at [72, 178] on link "Home details" at bounding box center [61, 179] width 71 height 11
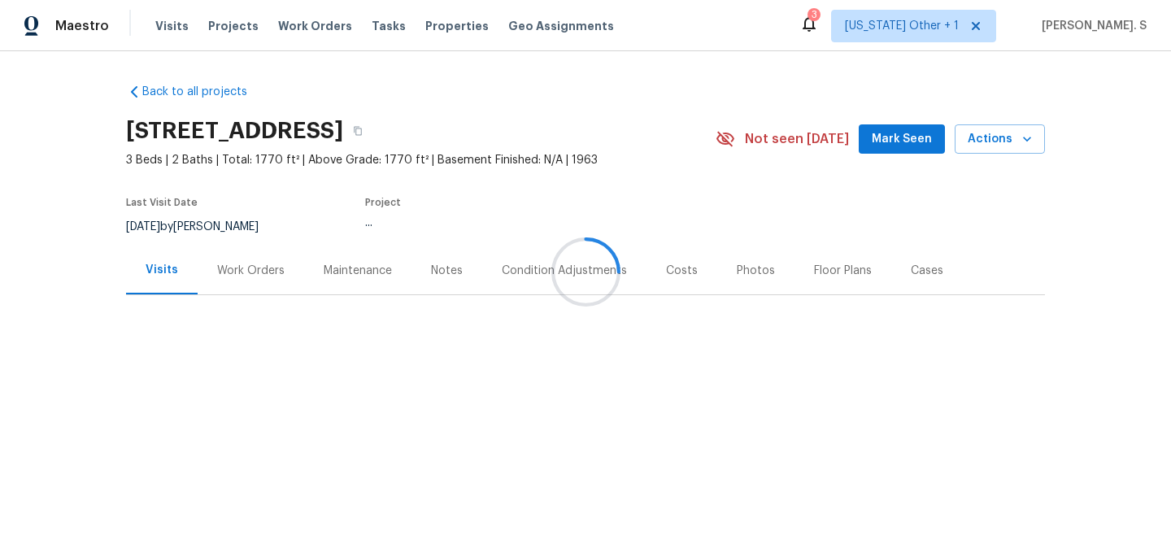
click at [266, 276] on div at bounding box center [585, 272] width 1171 height 544
click at [266, 276] on div "Work Orders" at bounding box center [250, 271] width 67 height 16
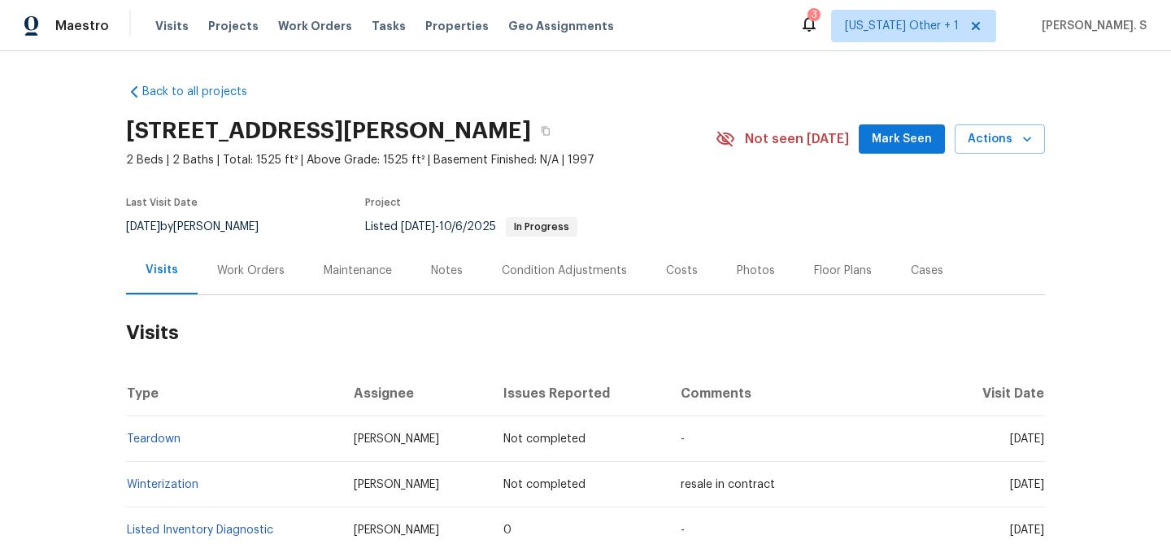
click at [283, 267] on div "Work Orders" at bounding box center [251, 270] width 106 height 48
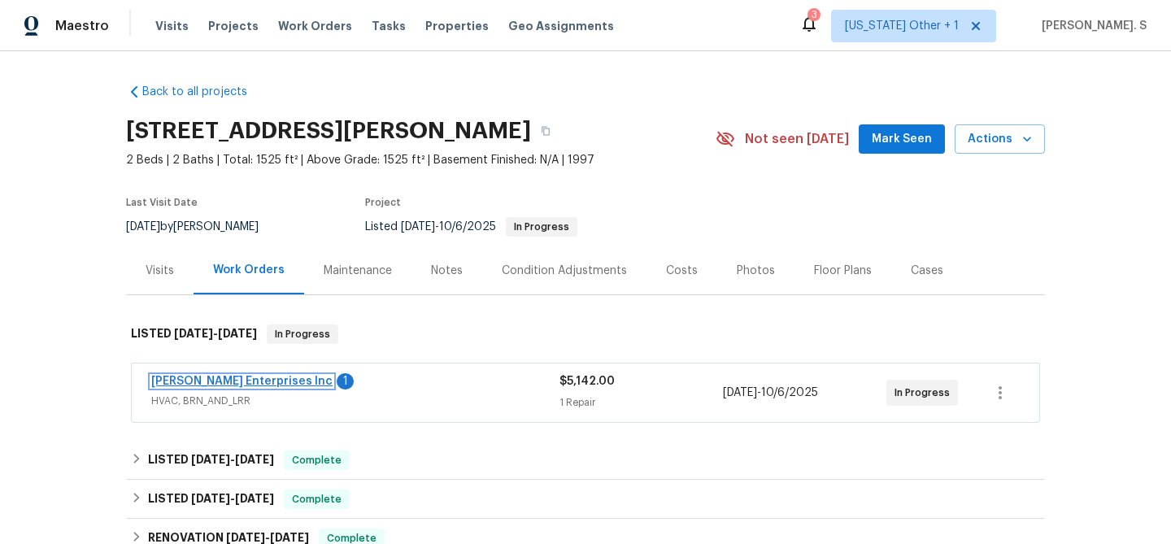
click at [187, 383] on link "Deschene Enterprises Inc" at bounding box center [241, 381] width 181 height 11
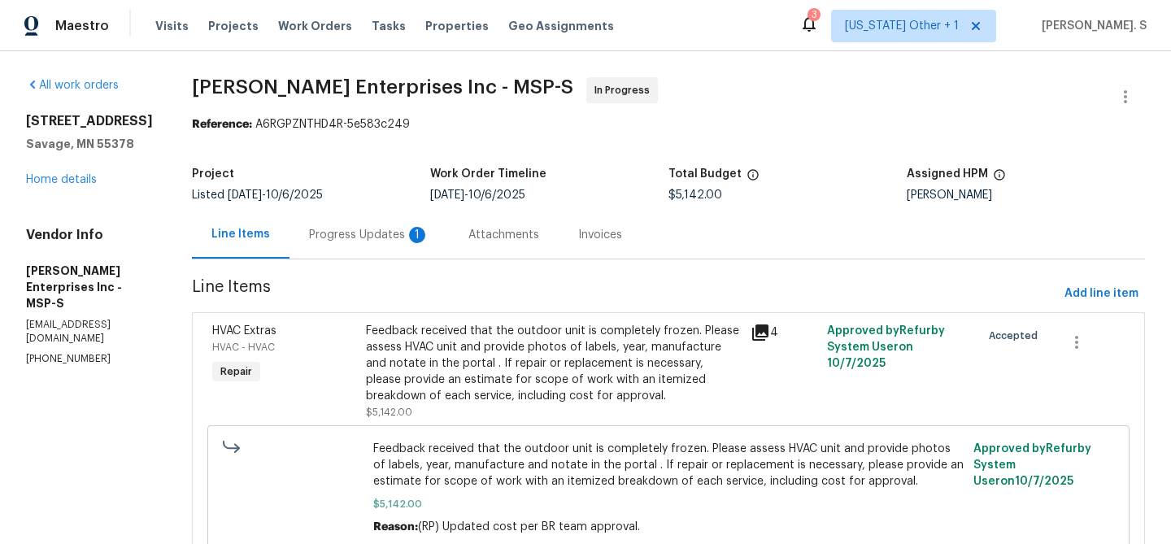
click at [409, 233] on div "1" at bounding box center [417, 235] width 16 height 16
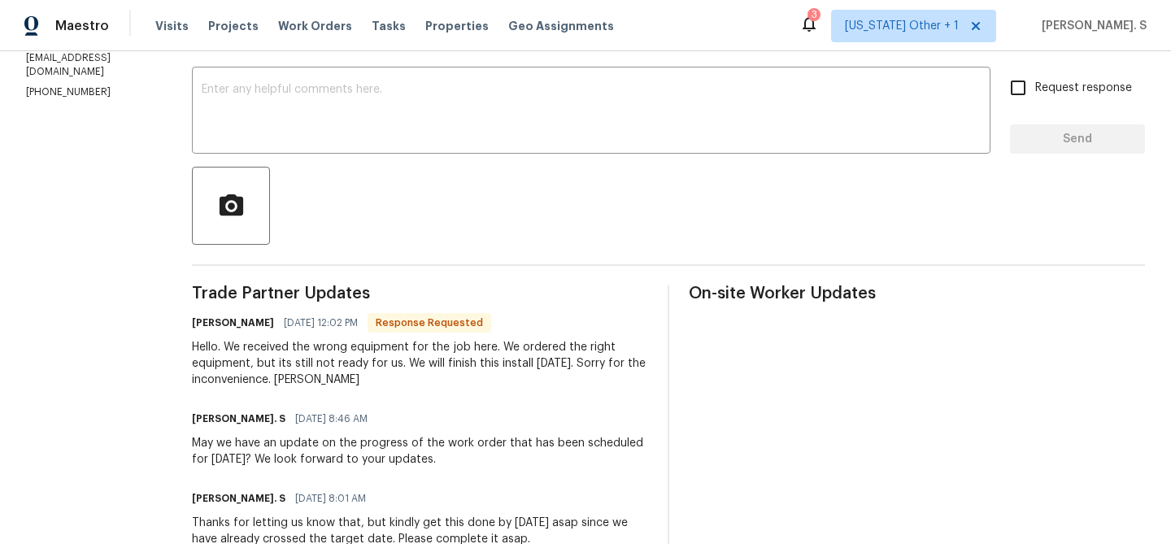
scroll to position [277, 0]
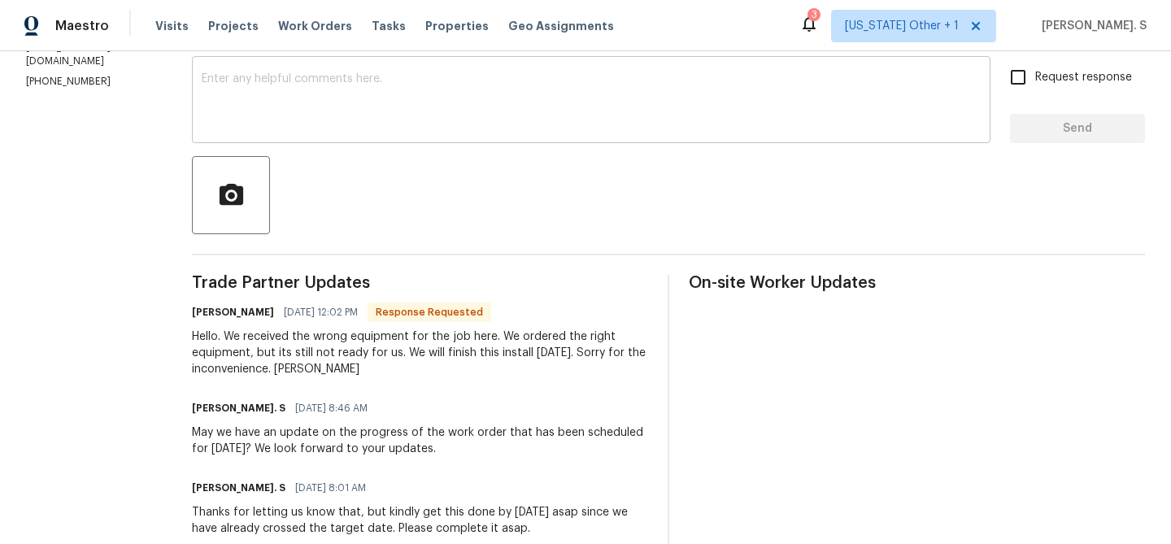
click at [278, 110] on textarea at bounding box center [591, 101] width 779 height 57
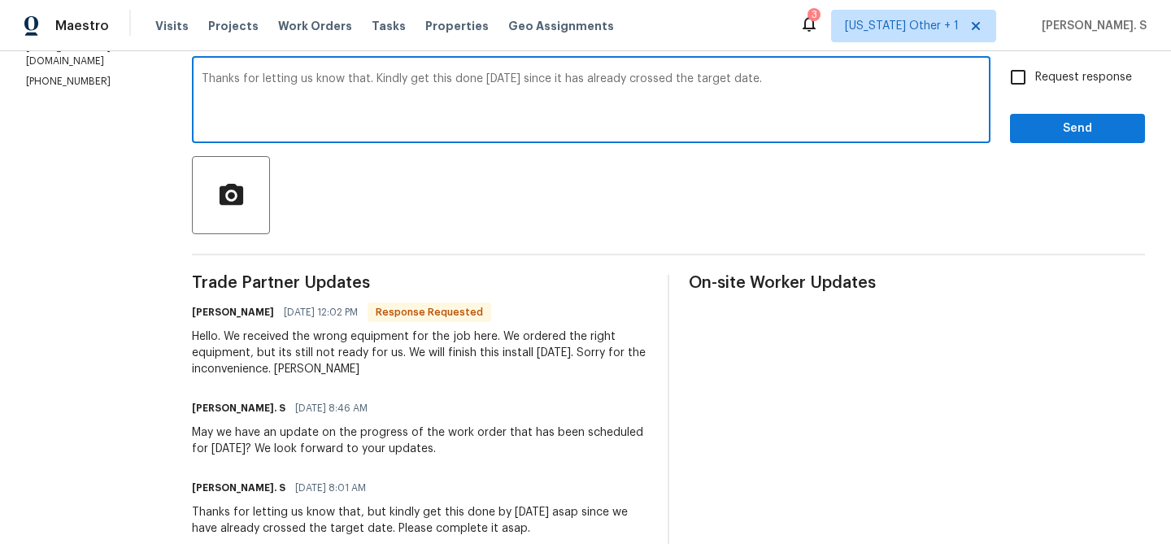
type textarea "Thanks for letting us know that. Kindly get this done tomorrow since it has alr…"
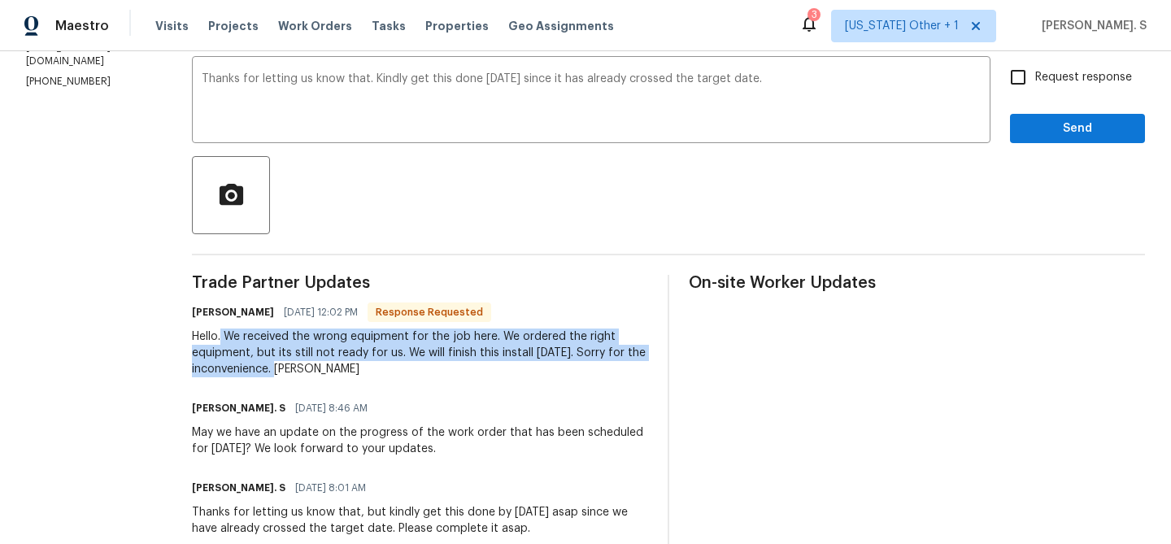
drag, startPoint x: 215, startPoint y: 339, endPoint x: 284, endPoint y: 369, distance: 75.4
click at [284, 369] on div "Hello. We received the wrong equipment for the job here. We ordered the right e…" at bounding box center [420, 352] width 456 height 49
copy div "We received the wrong equipment for the job here. We ordered the right equipmen…"
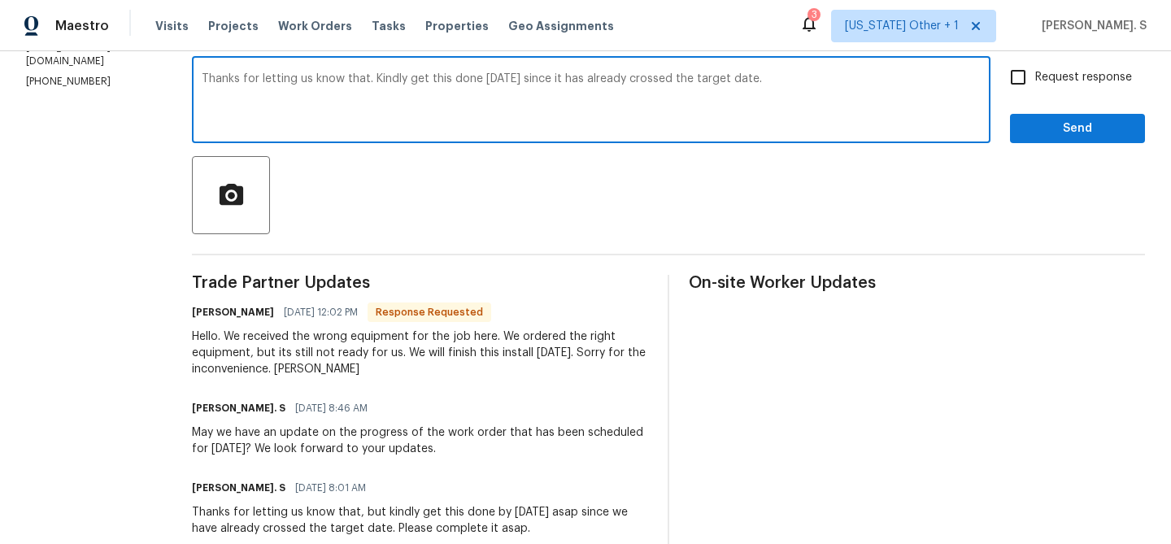
drag, startPoint x: 398, startPoint y: 79, endPoint x: 879, endPoint y: 100, distance: 480.9
click at [880, 99] on textarea "Thanks for letting us know that. Kindly get this done tomorrow since it has alr…" at bounding box center [591, 101] width 779 height 57
click at [1032, 82] on input "Request response" at bounding box center [1018, 77] width 34 height 34
checkbox input "true"
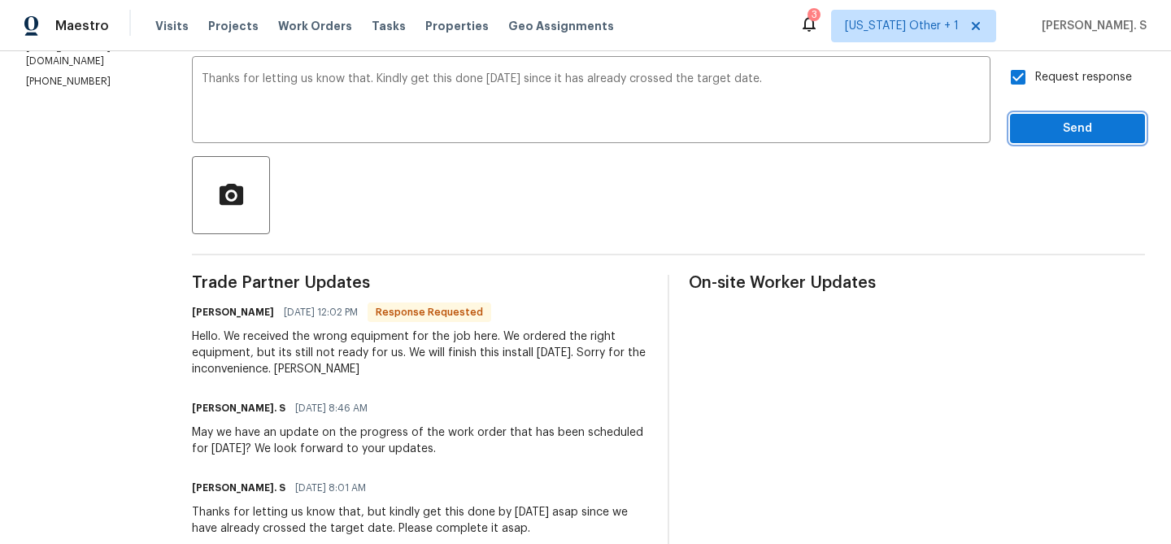
click at [1032, 124] on span "Send" at bounding box center [1077, 129] width 109 height 20
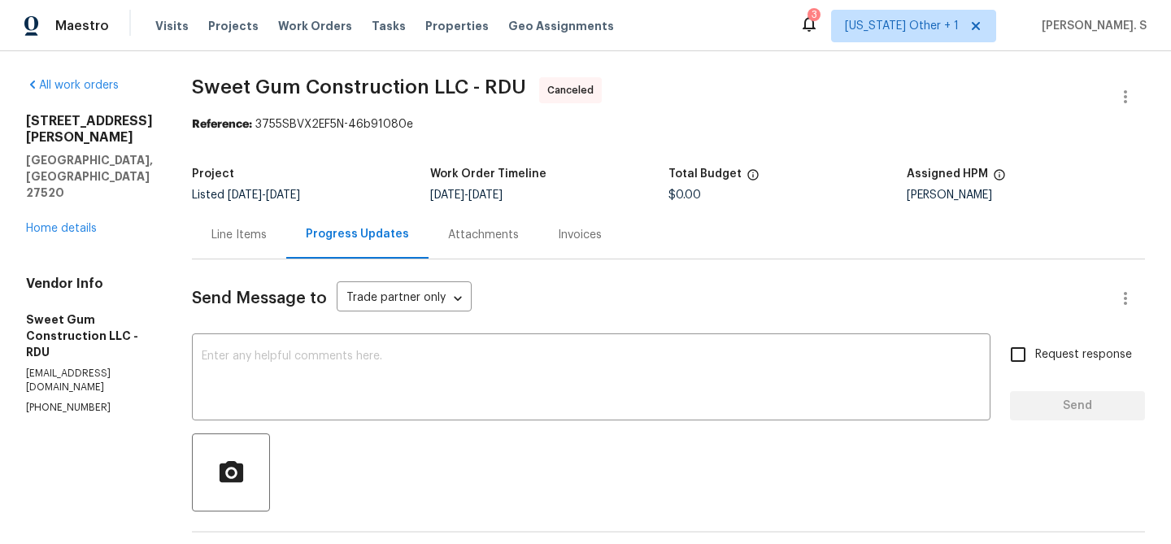
click at [75, 166] on div "216 E Hinton St Clayton, NC 27520 Home details" at bounding box center [89, 175] width 127 height 124
click at [72, 223] on link "Home details" at bounding box center [61, 228] width 71 height 11
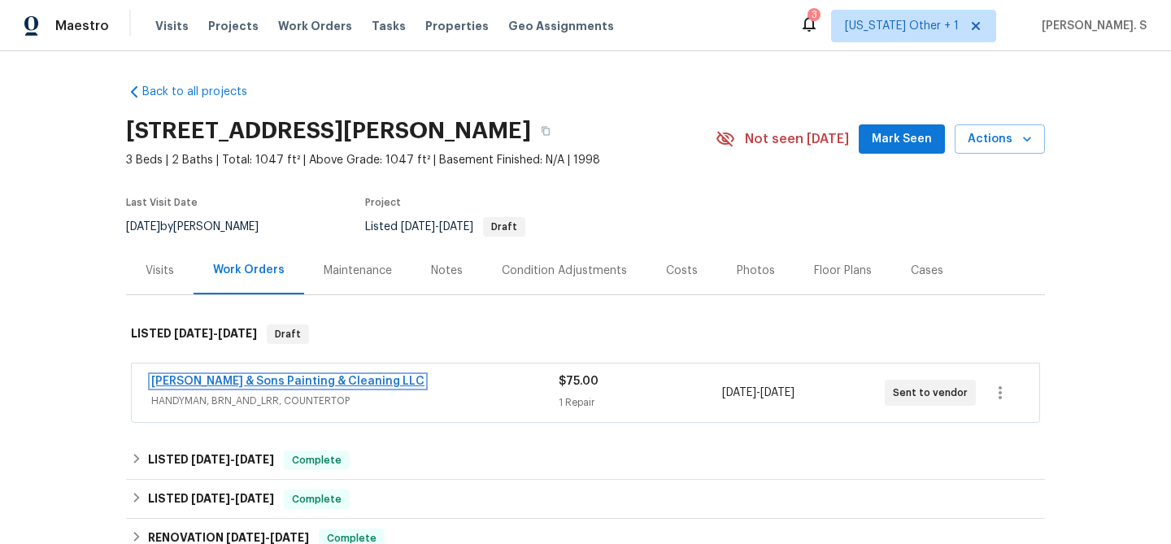
click at [313, 382] on link "Hodge & Sons Painting & Cleaning LLC" at bounding box center [287, 381] width 273 height 11
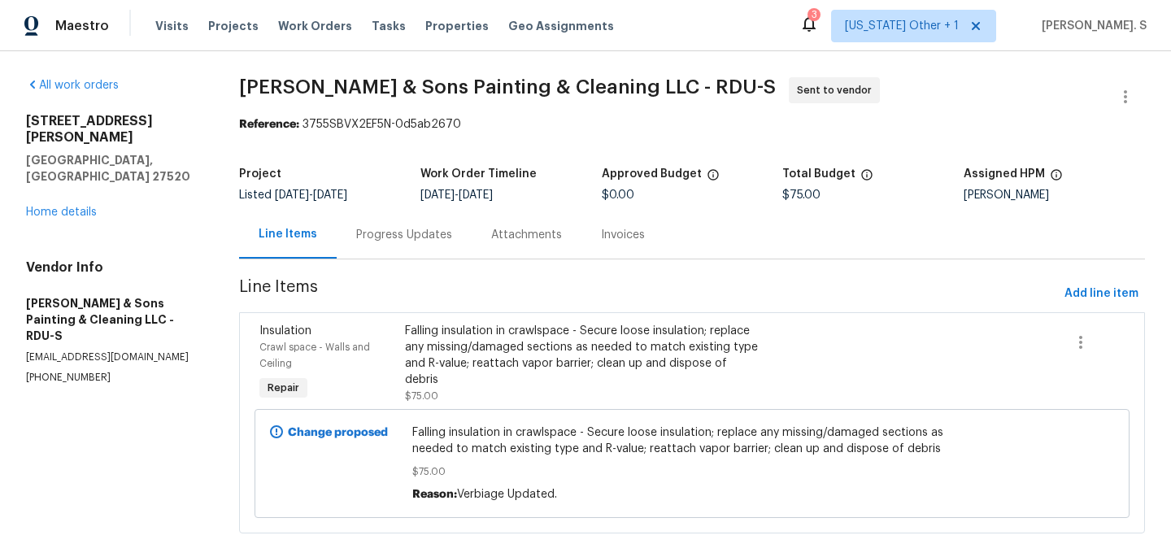
click at [409, 239] on div "Progress Updates" at bounding box center [404, 235] width 96 height 16
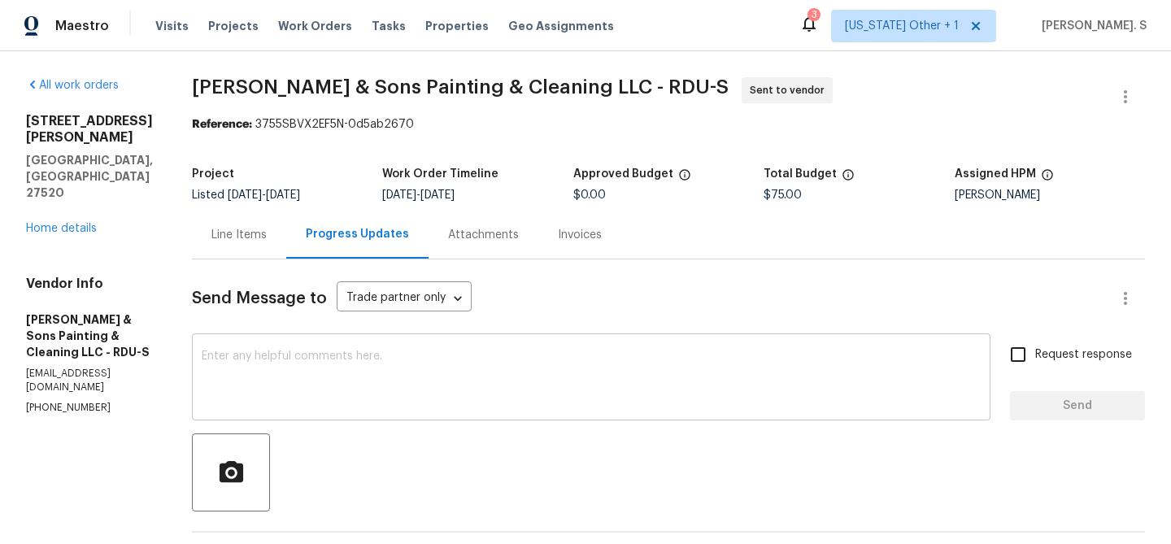
click at [384, 413] on div "x ​" at bounding box center [591, 378] width 798 height 83
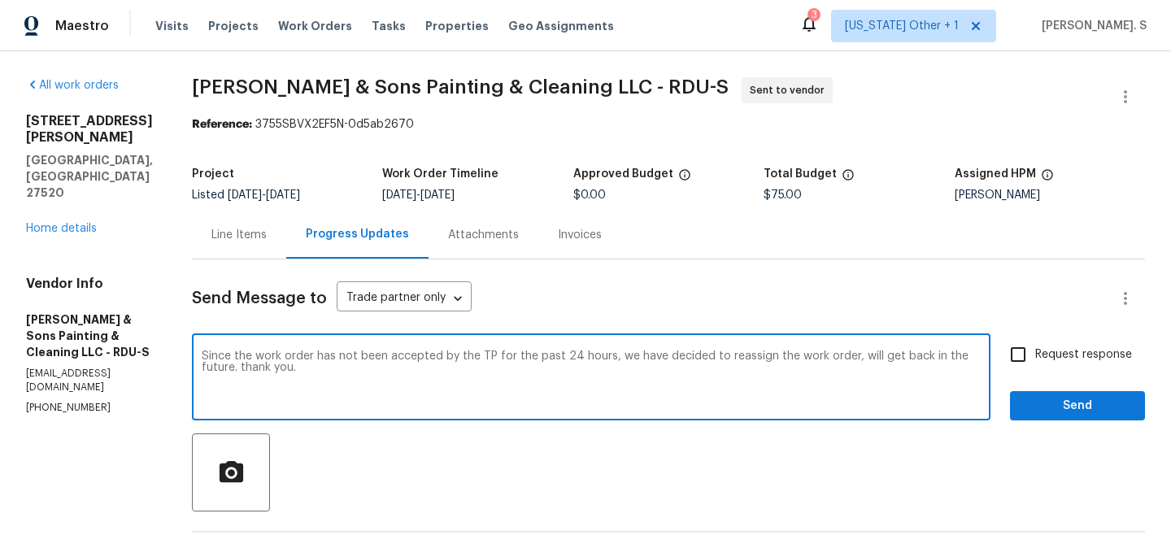
click at [202, 370] on textarea "Since the work order has not been accepted by the TP for the past 24 hours, we …" at bounding box center [591, 378] width 779 height 57
click at [0, 0] on div "order and" at bounding box center [0, 0] width 0 height 0
type textarea "Since the work order has not been accepted by the TP for the past 24 hours, we …"
click at [1044, 359] on span "Request response" at bounding box center [1083, 354] width 97 height 17
click at [1035, 359] on input "Request response" at bounding box center [1018, 354] width 34 height 34
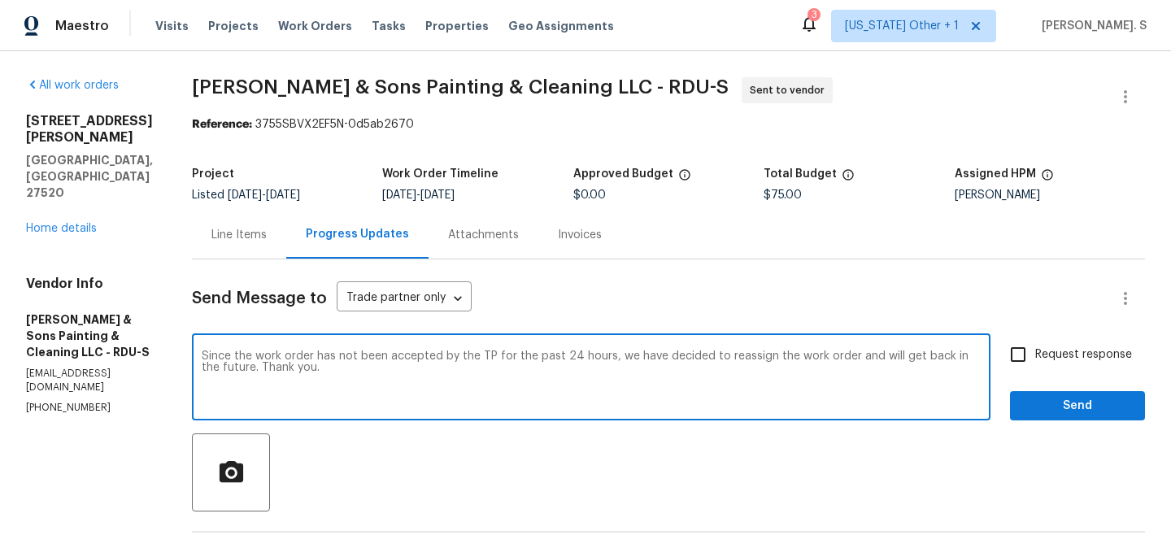
checkbox input "true"
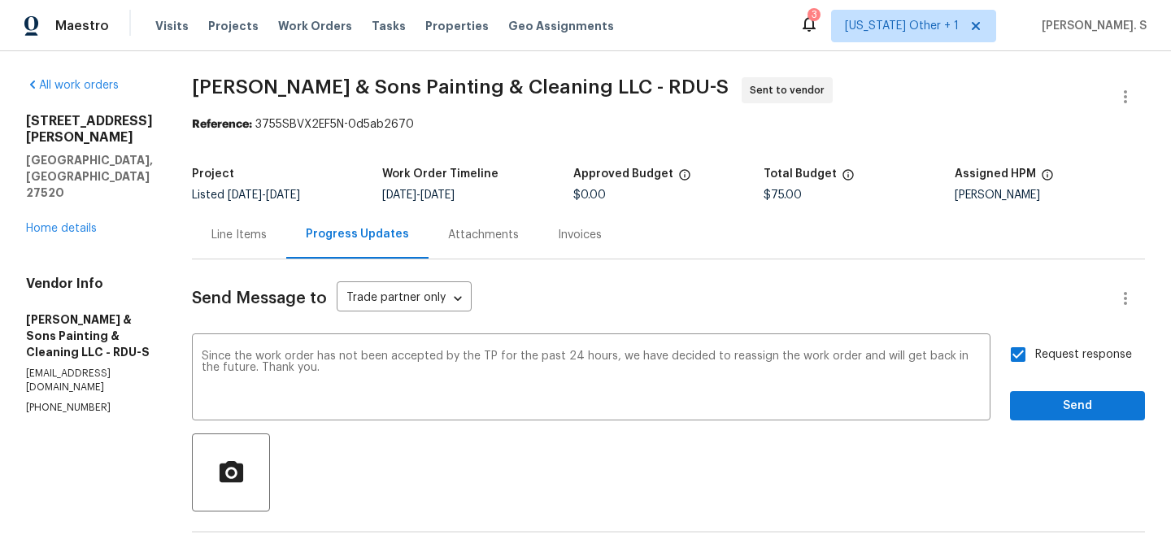
click at [1081, 432] on div "Send Message to Trade partner only Trade partner only ​ Since the work order ha…" at bounding box center [668, 538] width 953 height 559
click at [1082, 407] on span "Send" at bounding box center [1077, 406] width 109 height 20
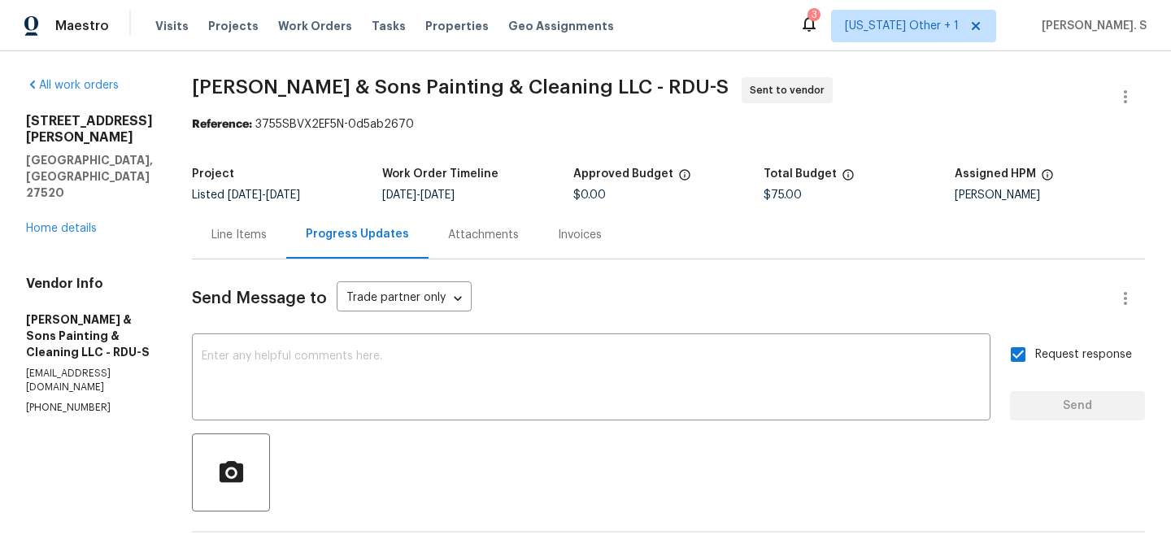
click at [436, 67] on div "All work orders 216 E Hinton St Clayton, NC 27520 Home details Vendor Info Hodg…" at bounding box center [585, 487] width 1171 height 873
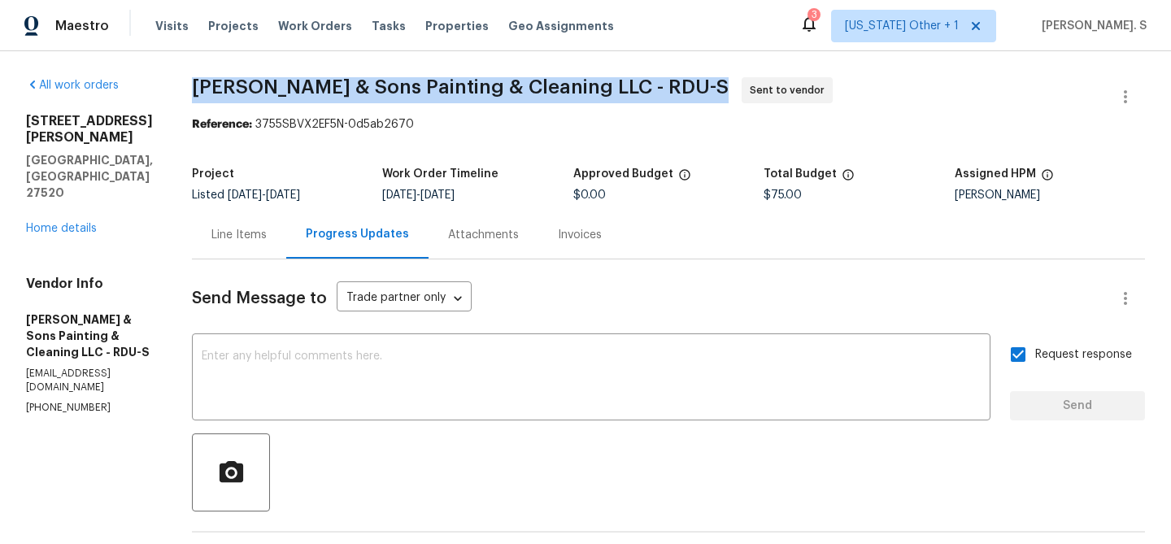
copy span "Hodge & Sons Painting & Cleaning LLC - RDU-S"
click at [1122, 88] on icon "button" at bounding box center [1125, 97] width 20 height 20
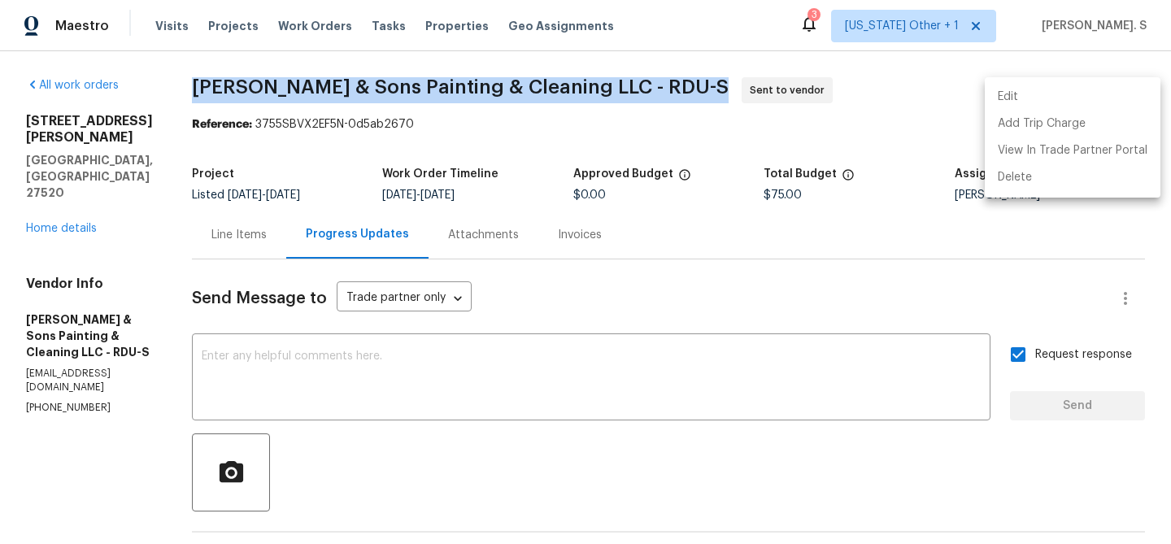
click at [1046, 90] on li "Edit" at bounding box center [1072, 97] width 176 height 27
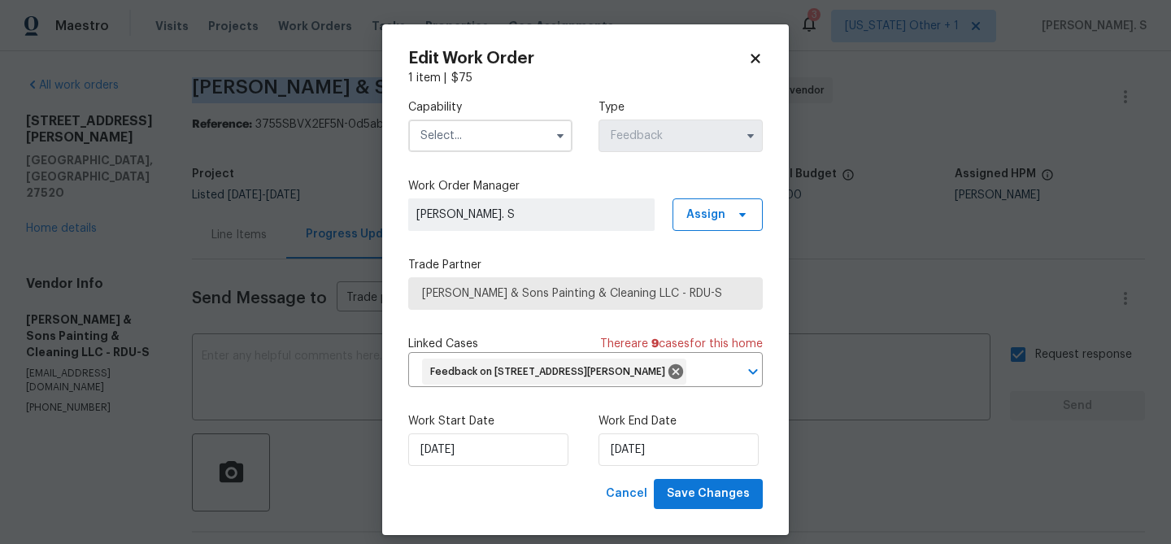
click at [506, 142] on input "text" at bounding box center [490, 135] width 164 height 33
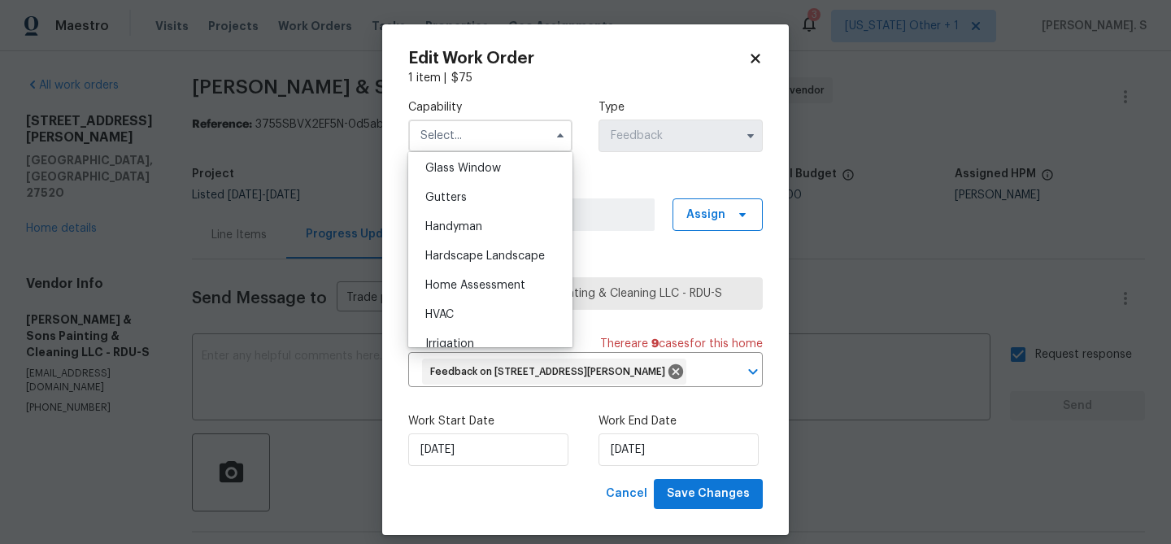
scroll to position [828, 0]
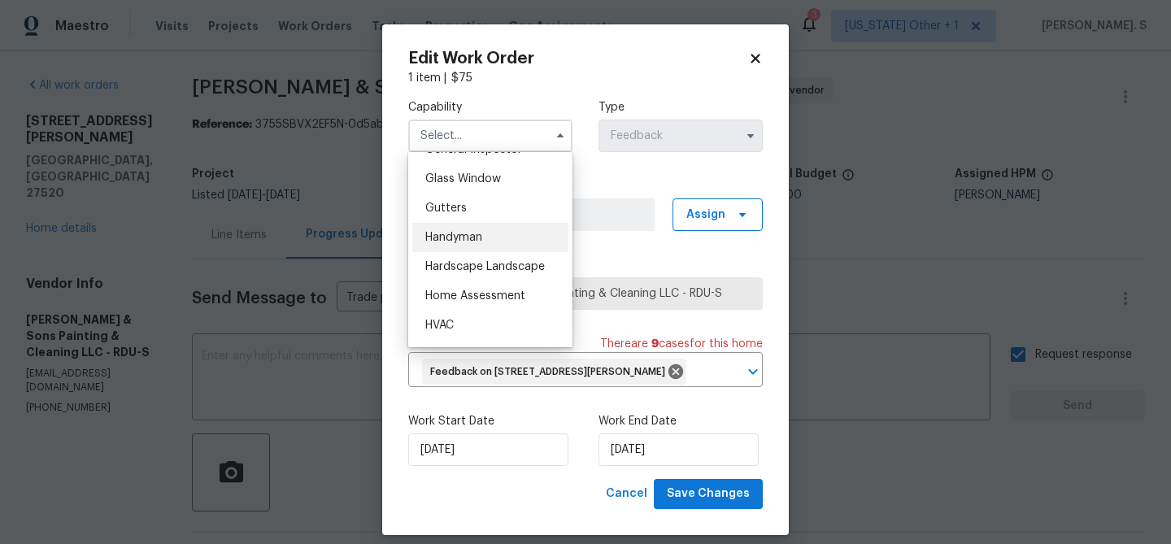
click at [476, 241] on span "Handyman" at bounding box center [453, 237] width 57 height 11
type input "Handyman"
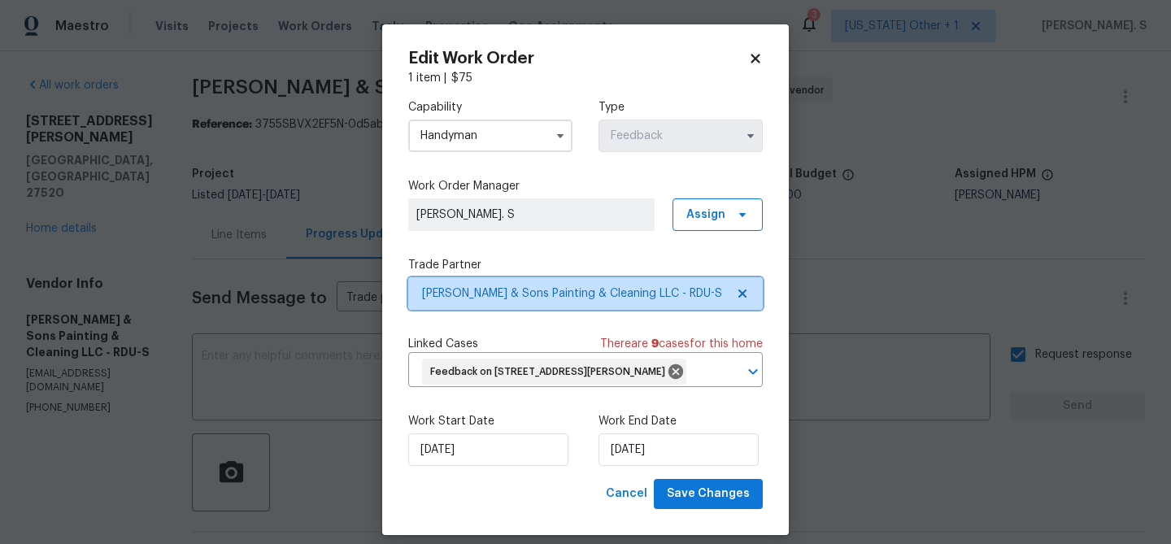
click at [740, 289] on icon at bounding box center [742, 293] width 13 height 13
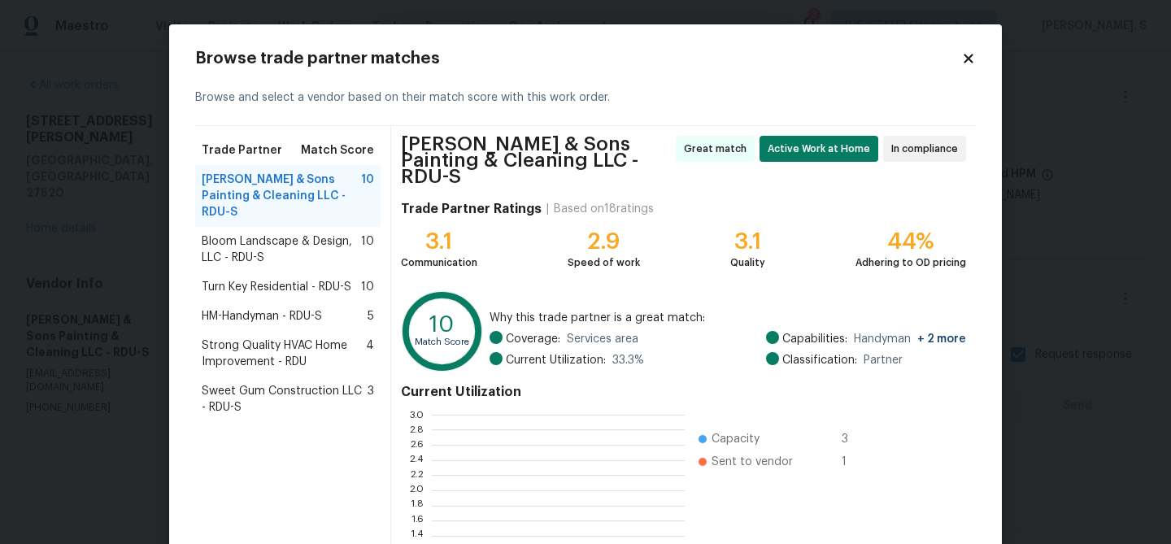
scroll to position [228, 253]
click at [258, 236] on span "Bloom Landscape & Design, LLC - RDU-S" at bounding box center [281, 249] width 159 height 33
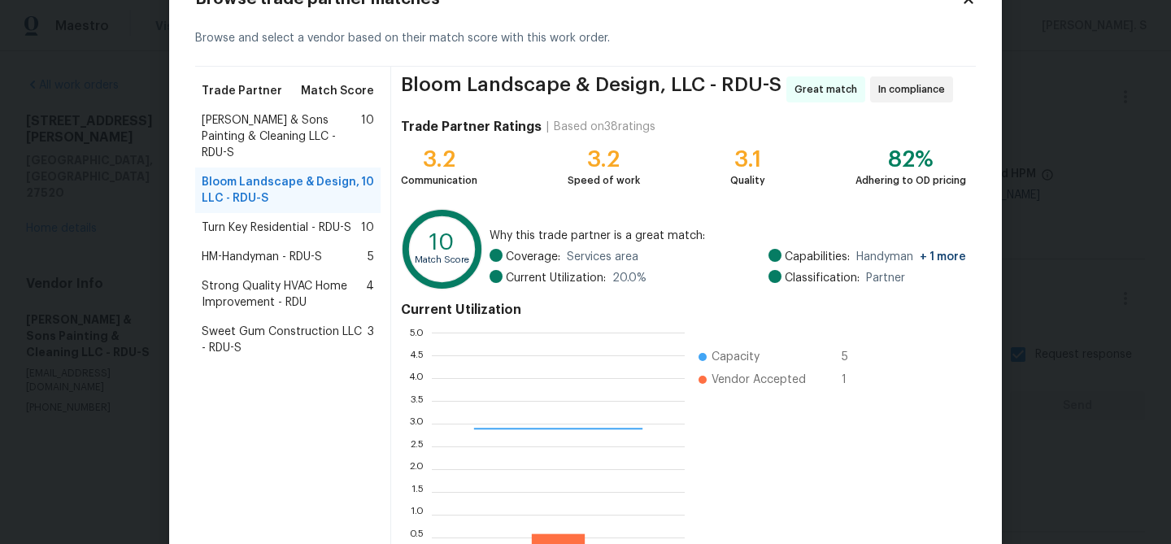
scroll to position [173, 0]
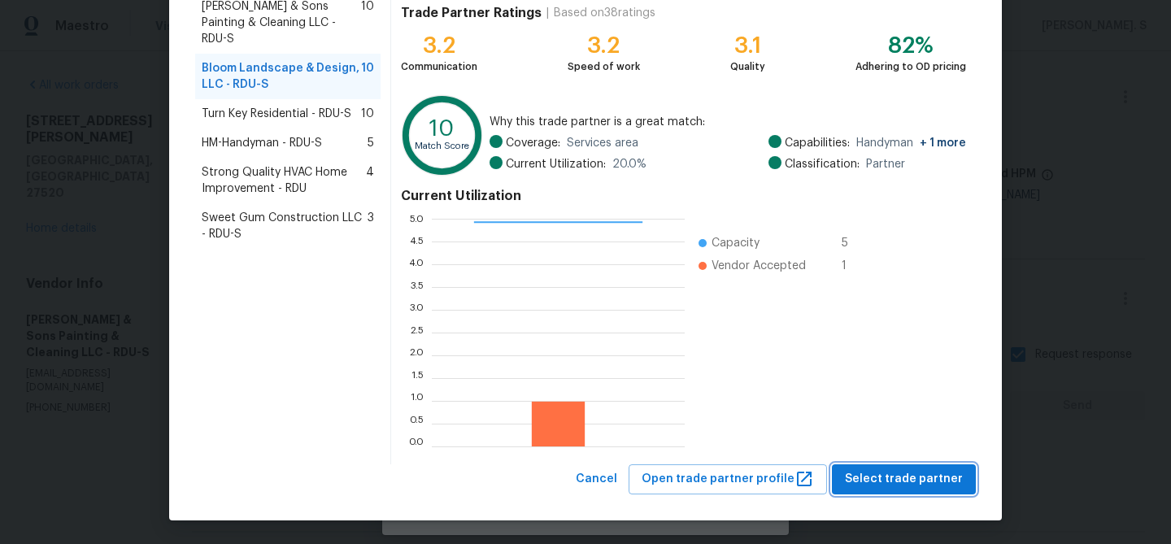
click at [868, 471] on span "Select trade partner" at bounding box center [904, 479] width 118 height 20
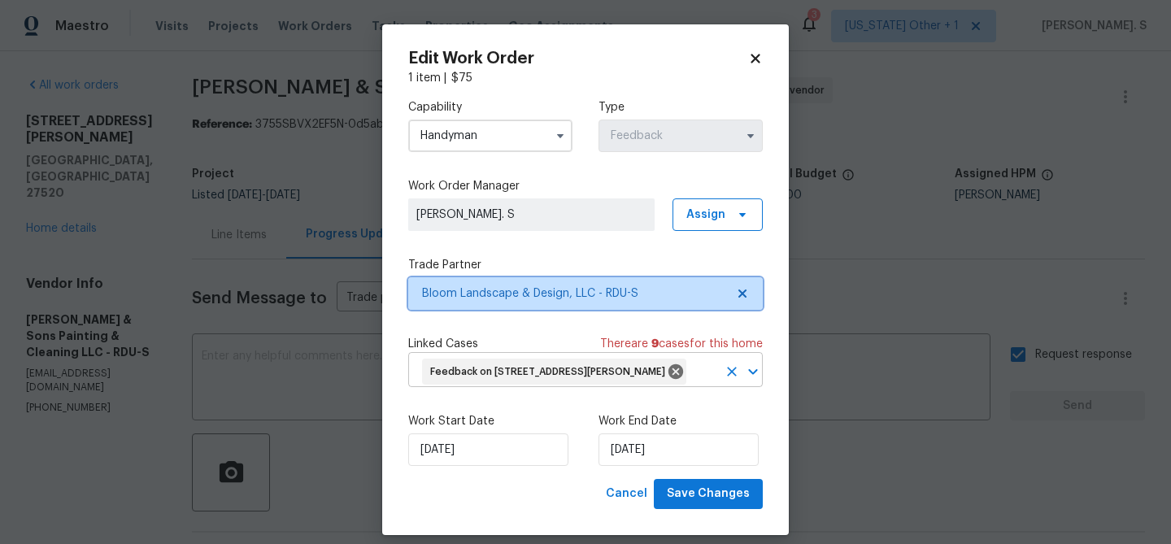
scroll to position [0, 0]
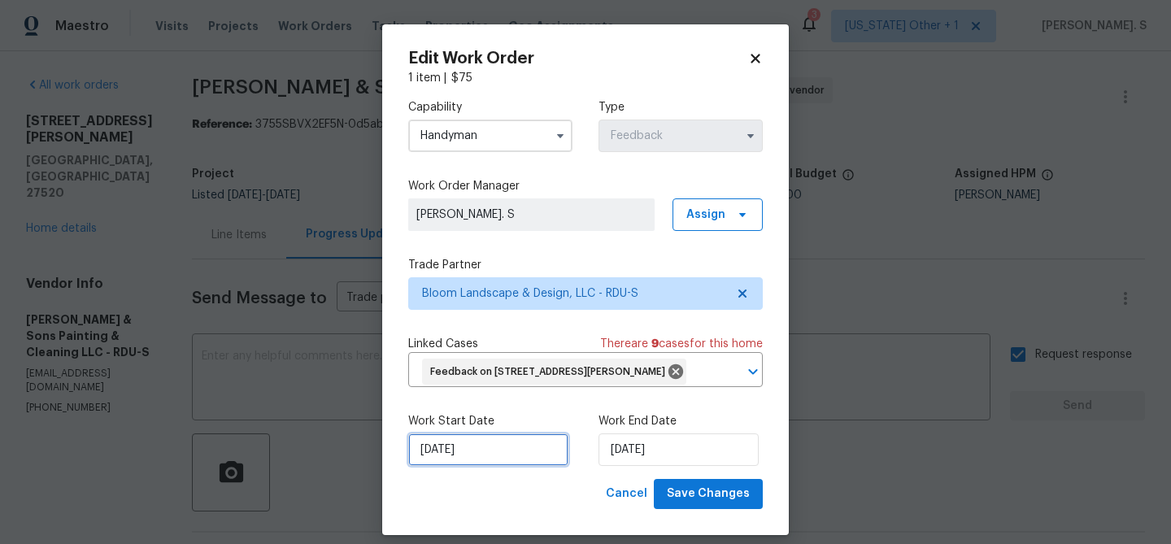
click at [457, 440] on input "10/14/2025" at bounding box center [488, 449] width 160 height 33
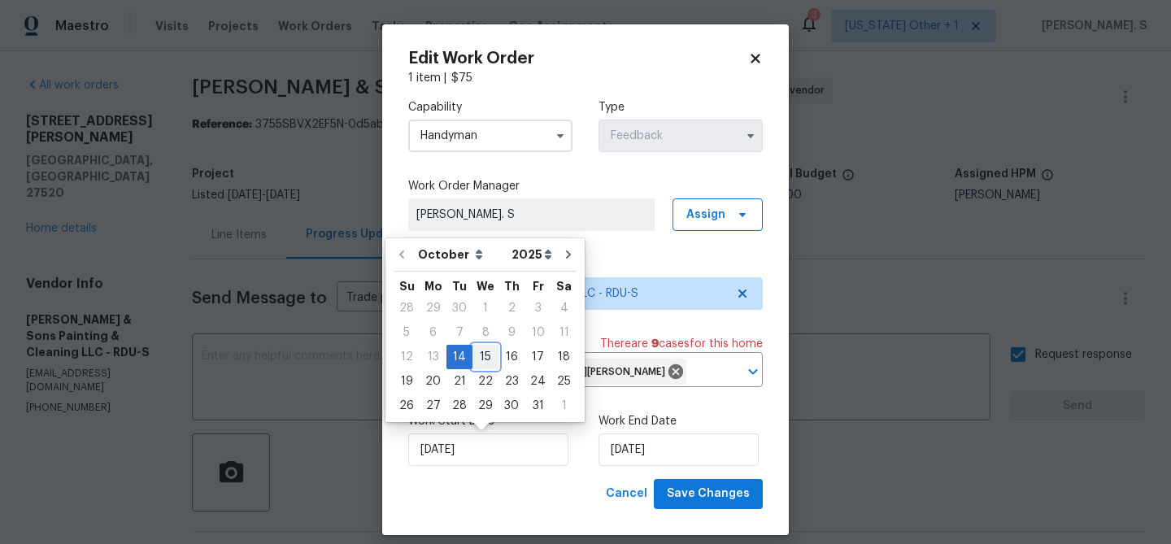
click at [477, 359] on div "15" at bounding box center [485, 356] width 26 height 23
type input "[DATE]"
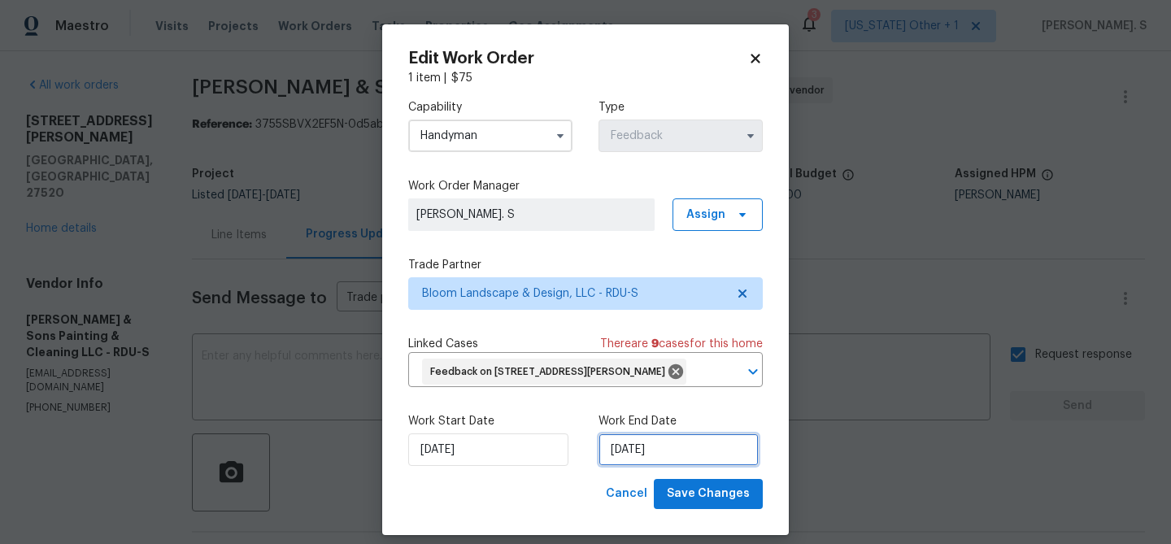
click at [667, 443] on input "10/16/2025" at bounding box center [678, 449] width 160 height 33
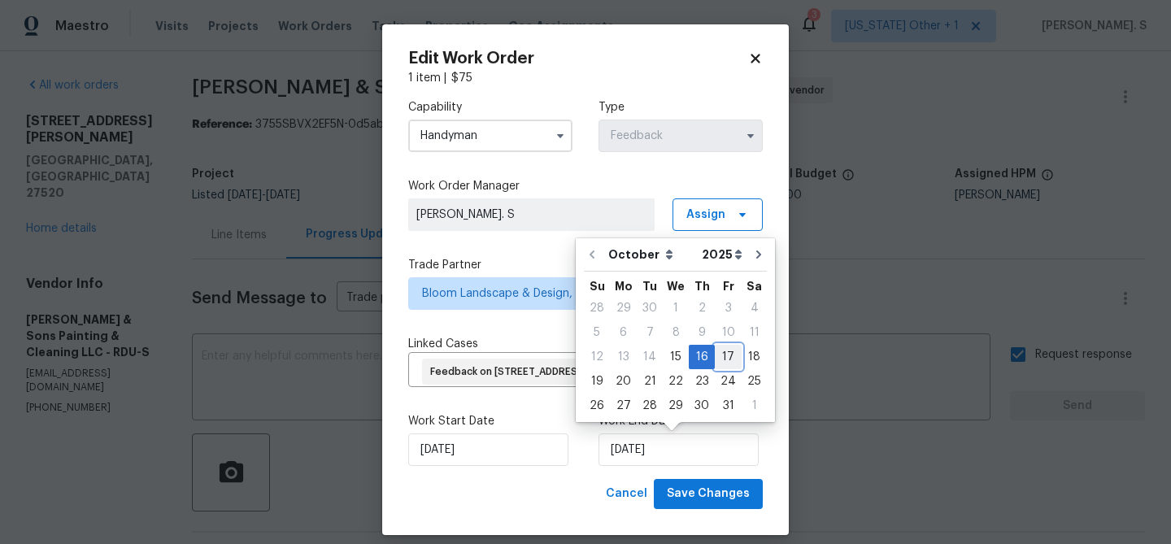
click at [731, 360] on div "17" at bounding box center [728, 356] width 27 height 23
type input "[DATE]"
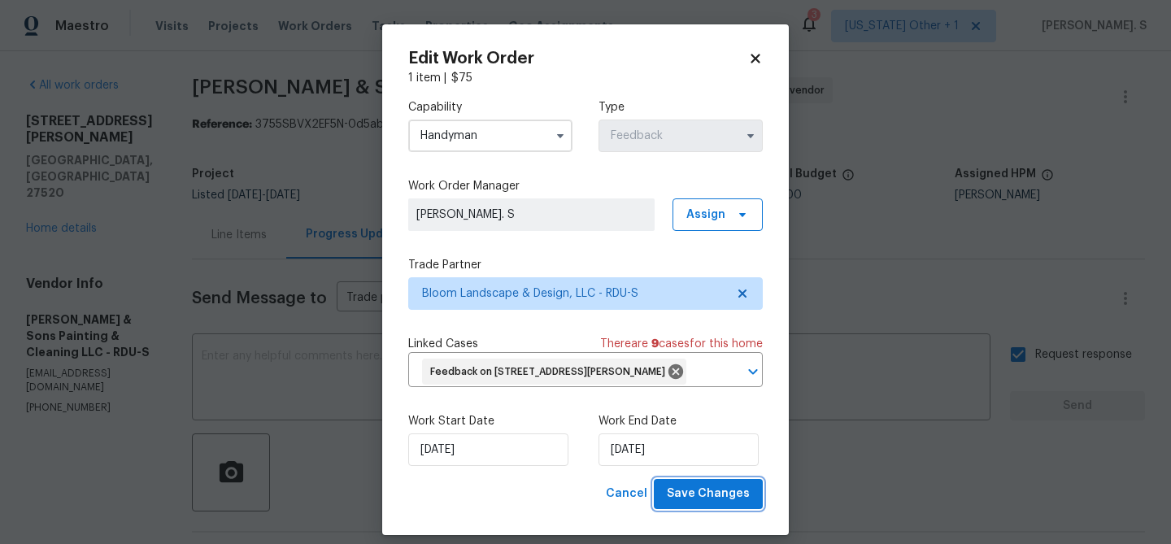
click at [728, 497] on span "Save Changes" at bounding box center [708, 494] width 83 height 20
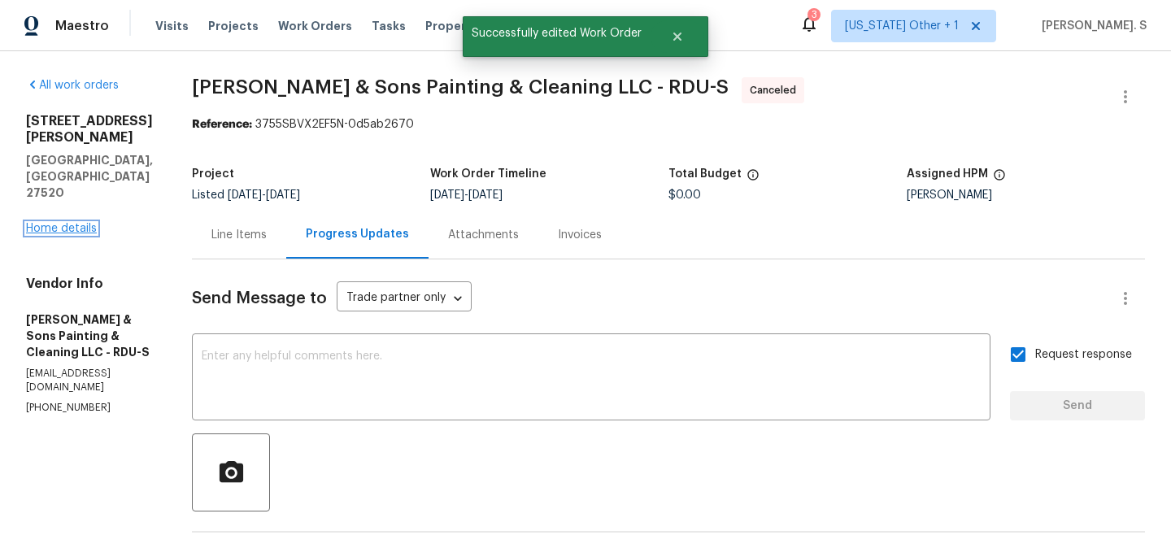
click at [65, 223] on link "Home details" at bounding box center [61, 228] width 71 height 11
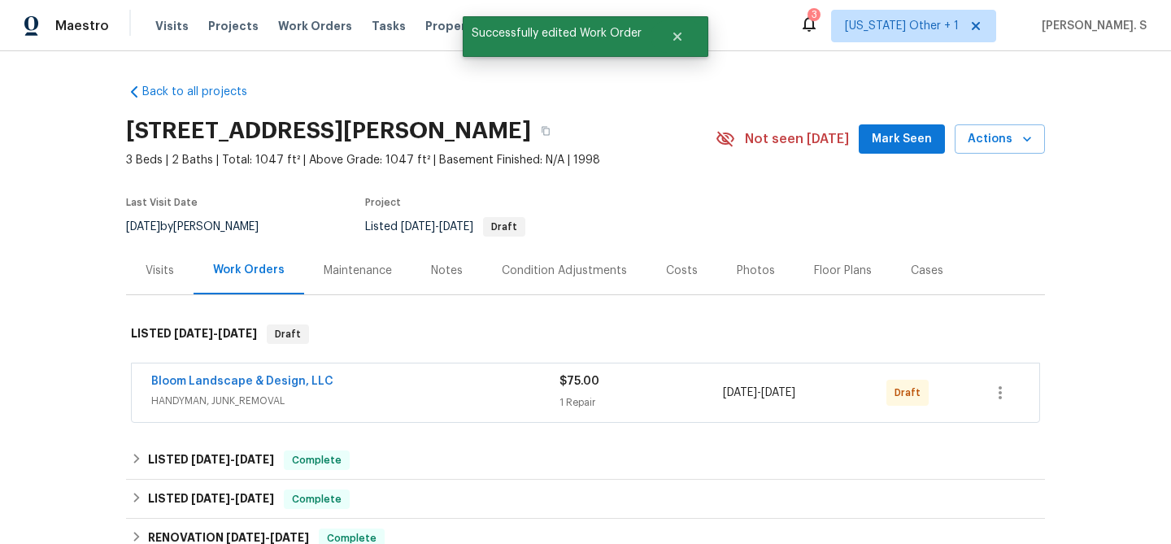
click at [245, 369] on div "Bloom Landscape & Design, LLC HANDYMAN, JUNK_REMOVAL $75.00 1 Repair 10/15/2025…" at bounding box center [585, 392] width 907 height 59
click at [247, 382] on link "Bloom Landscape & Design, LLC" at bounding box center [242, 381] width 182 height 11
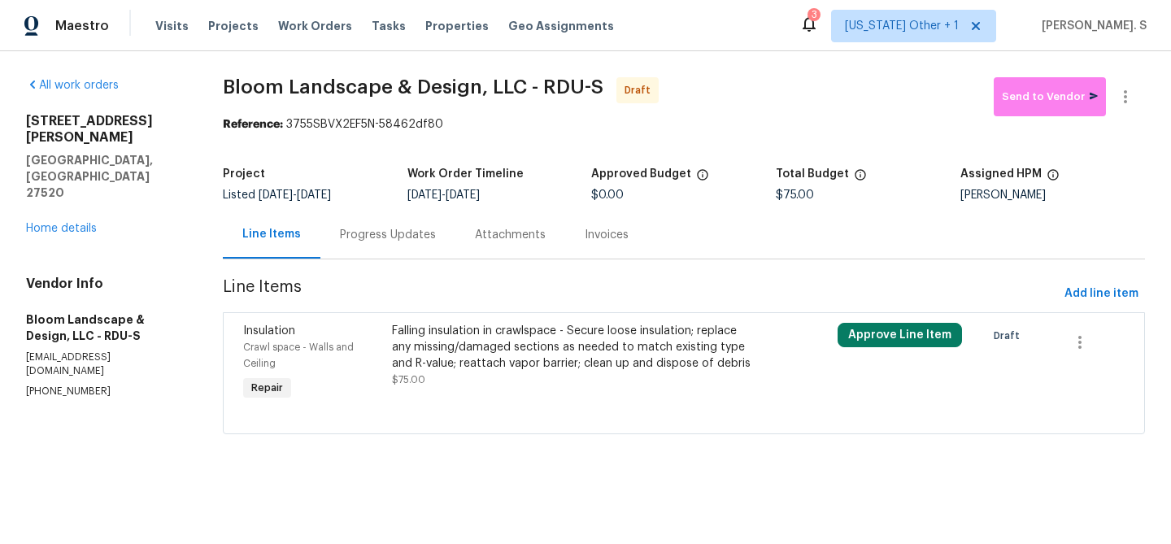
click at [485, 368] on div "Falling insulation in crawlspace - Secure loose insulation; replace any missing…" at bounding box center [573, 347] width 362 height 49
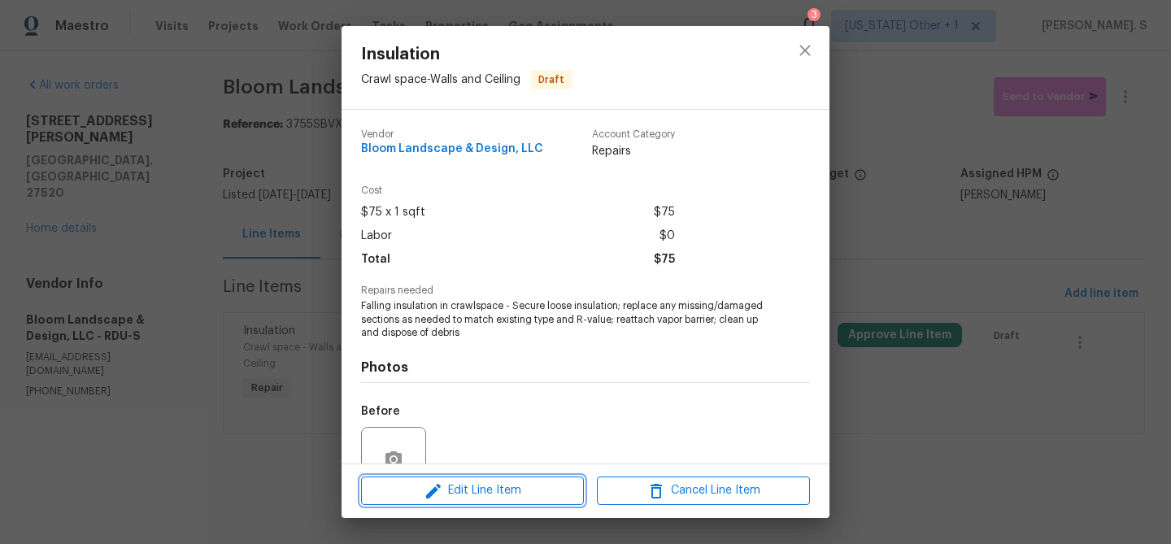
click at [464, 503] on button "Edit Line Item" at bounding box center [472, 490] width 223 height 28
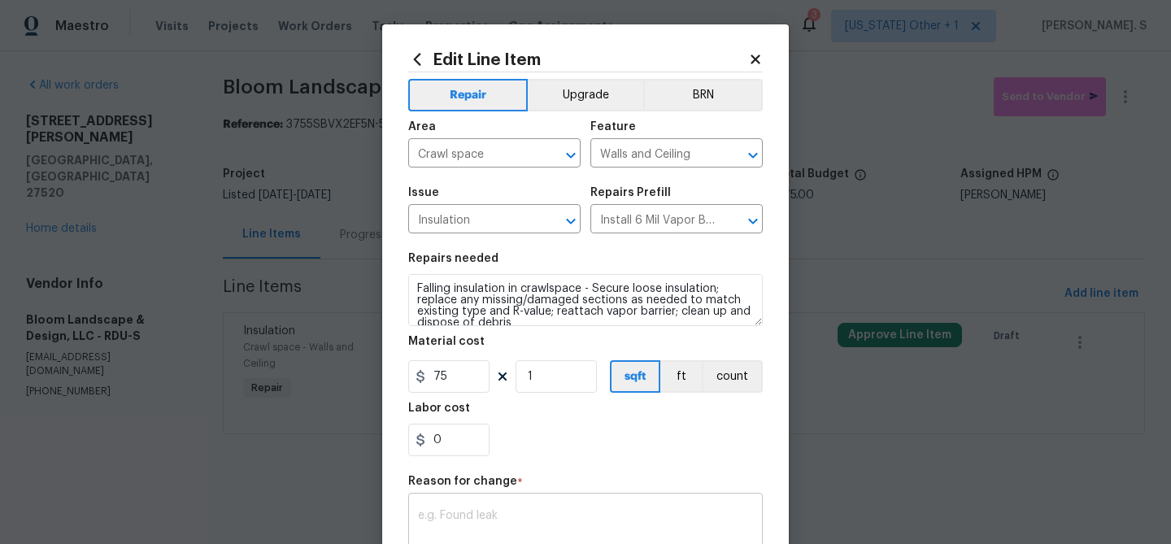
click at [476, 525] on textarea at bounding box center [585, 527] width 335 height 34
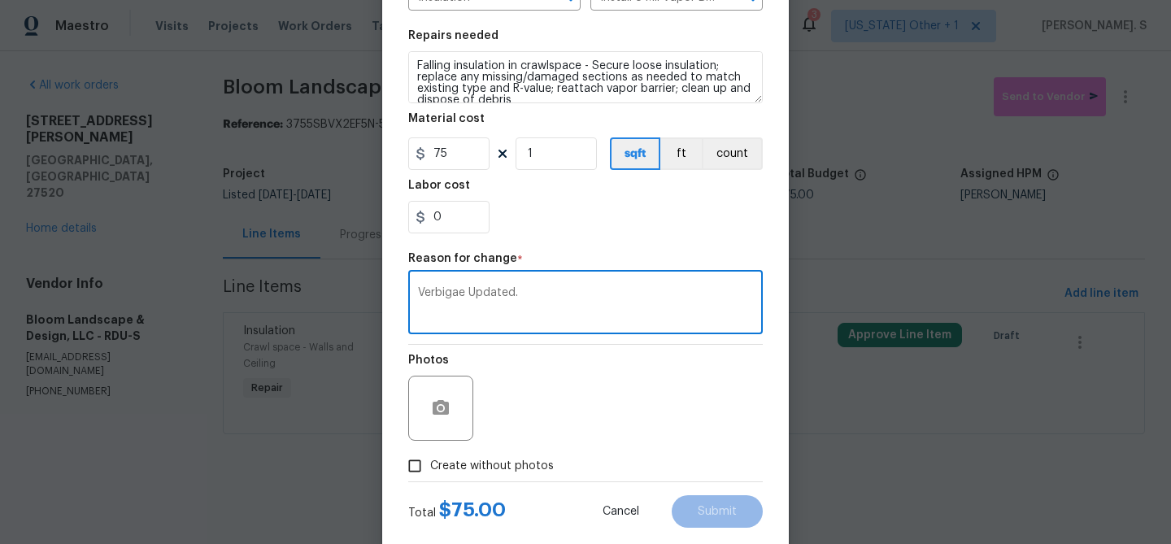
scroll to position [258, 0]
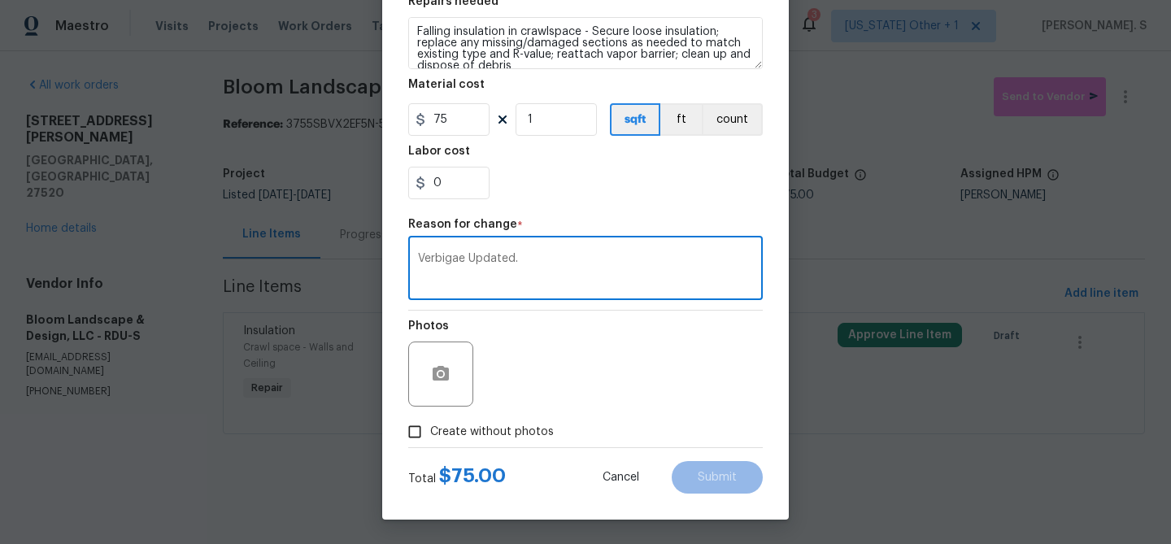
type textarea "Verbigae Updated."
click at [486, 439] on span "Create without photos" at bounding box center [492, 432] width 124 height 17
click at [430, 439] on input "Create without photos" at bounding box center [414, 431] width 31 height 31
checkbox input "true"
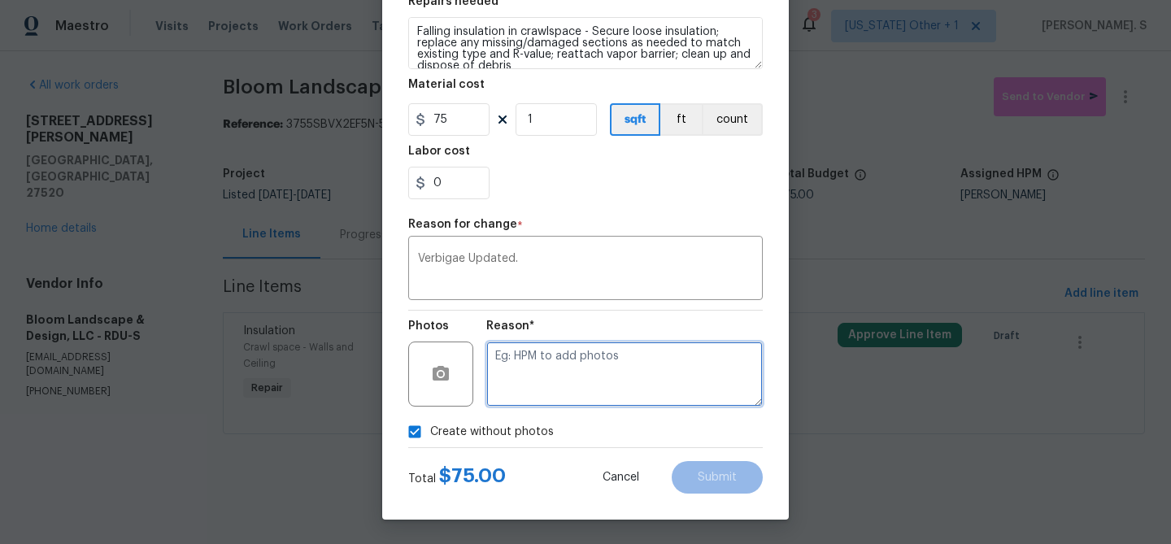
click at [594, 370] on textarea at bounding box center [624, 373] width 276 height 65
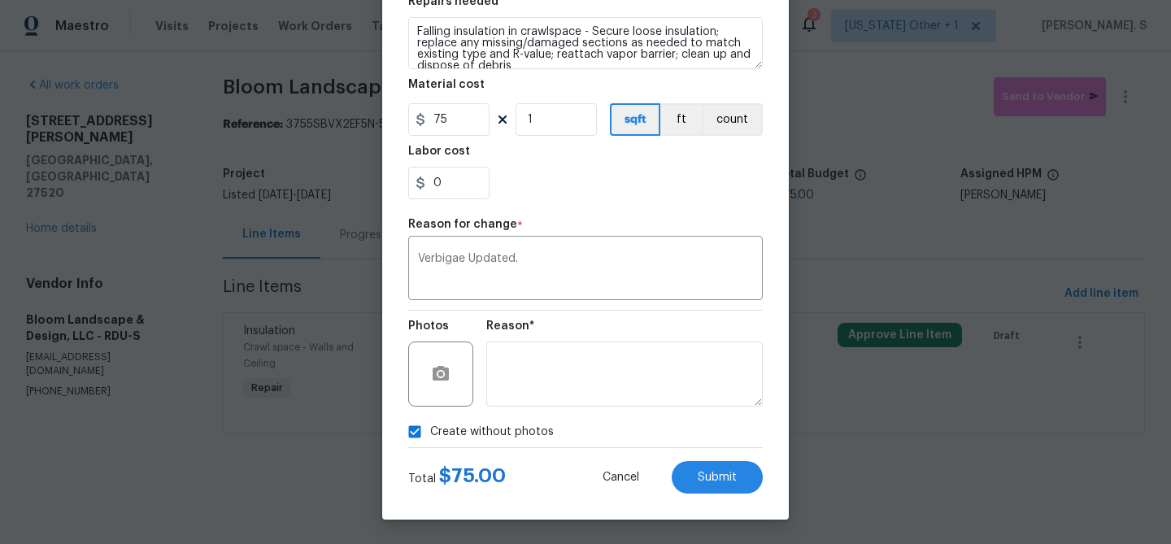
click at [706, 454] on div "Total $ 75.00 Cancel Submit" at bounding box center [585, 471] width 354 height 46
click at [709, 471] on span "Submit" at bounding box center [716, 477] width 39 height 12
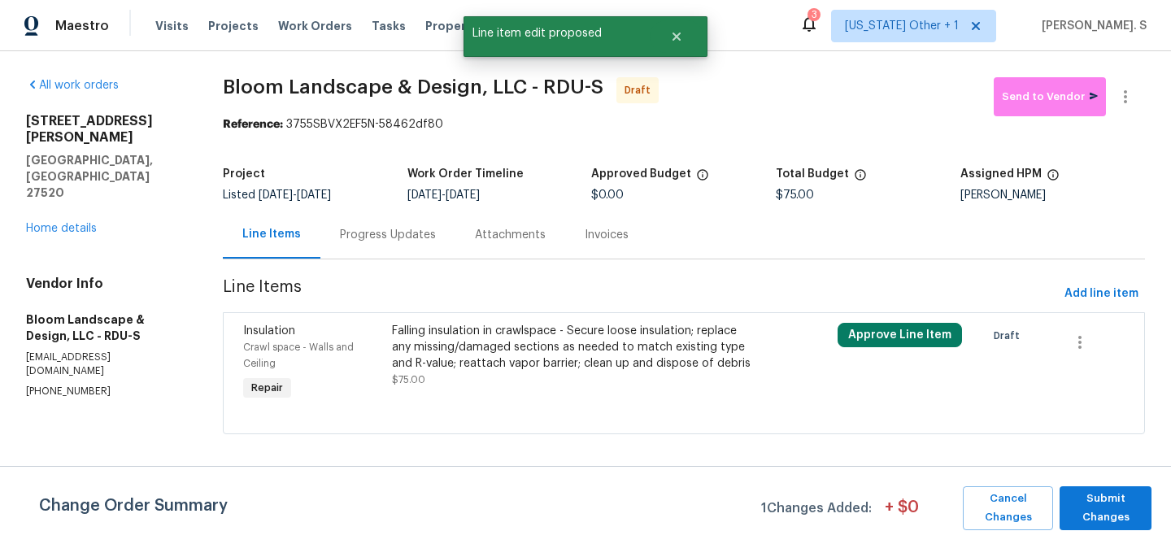
scroll to position [0, 0]
click at [1097, 506] on span "Submit Changes" at bounding box center [1105, 507] width 76 height 37
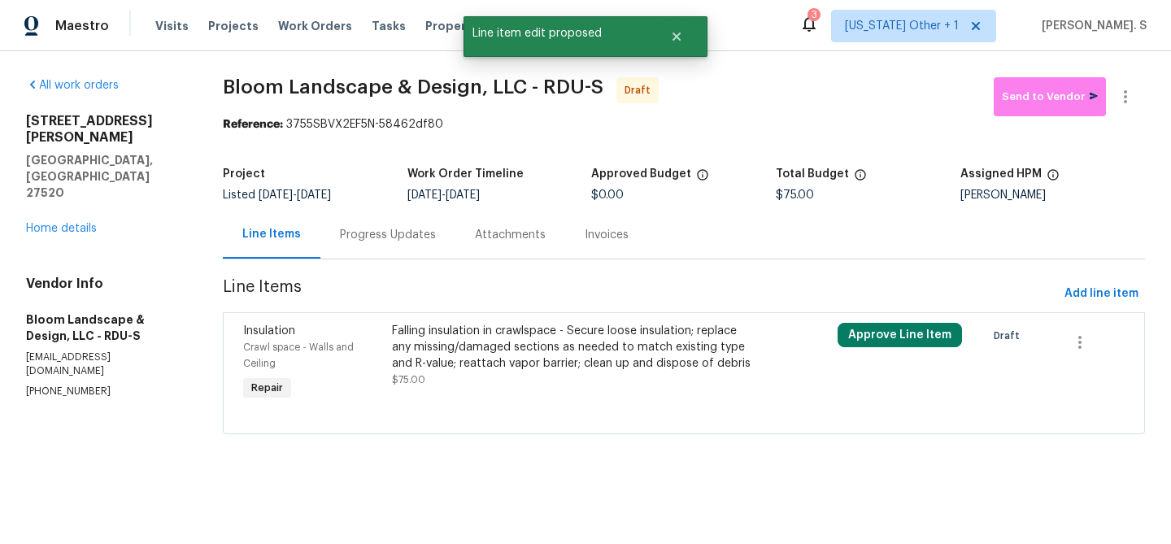
click at [389, 223] on div "Progress Updates" at bounding box center [387, 235] width 135 height 48
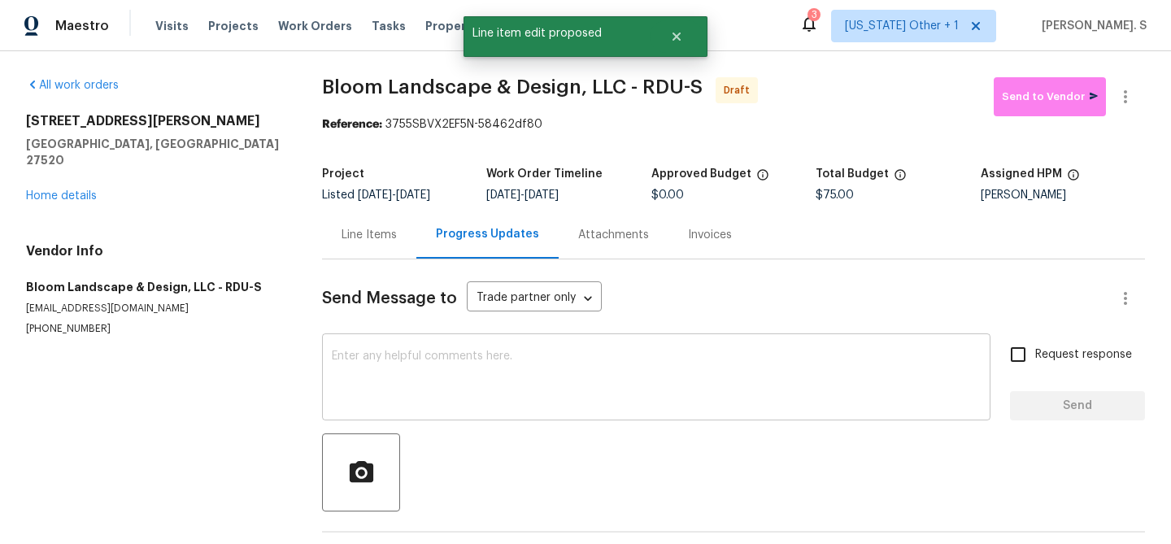
click at [395, 374] on textarea at bounding box center [656, 378] width 649 height 57
paste textarea "Hi this is Glory with Opendoor. I’m confirming you received the WO for the prop…"
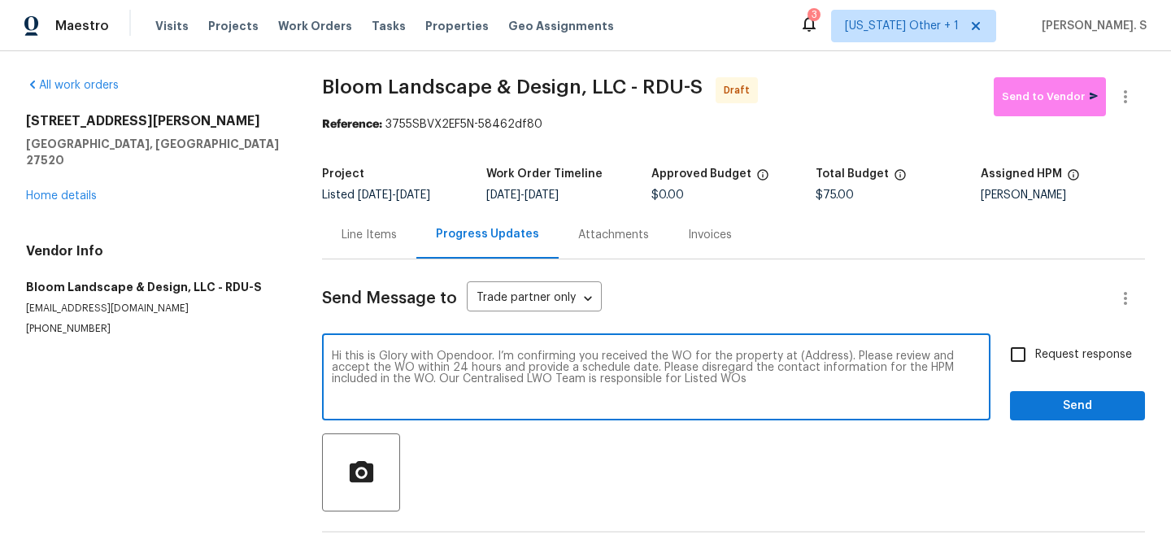
click at [816, 356] on textarea "Hi this is Glory with Opendoor. I’m confirming you received the WO for the prop…" at bounding box center [656, 378] width 649 height 57
paste textarea "216 E Hinton St, Clayton, NC 27520"
type textarea "Hi this is Glory with Opendoor. I’m confirming you received the WO for the prop…"
click at [1132, 94] on icon "button" at bounding box center [1125, 97] width 20 height 20
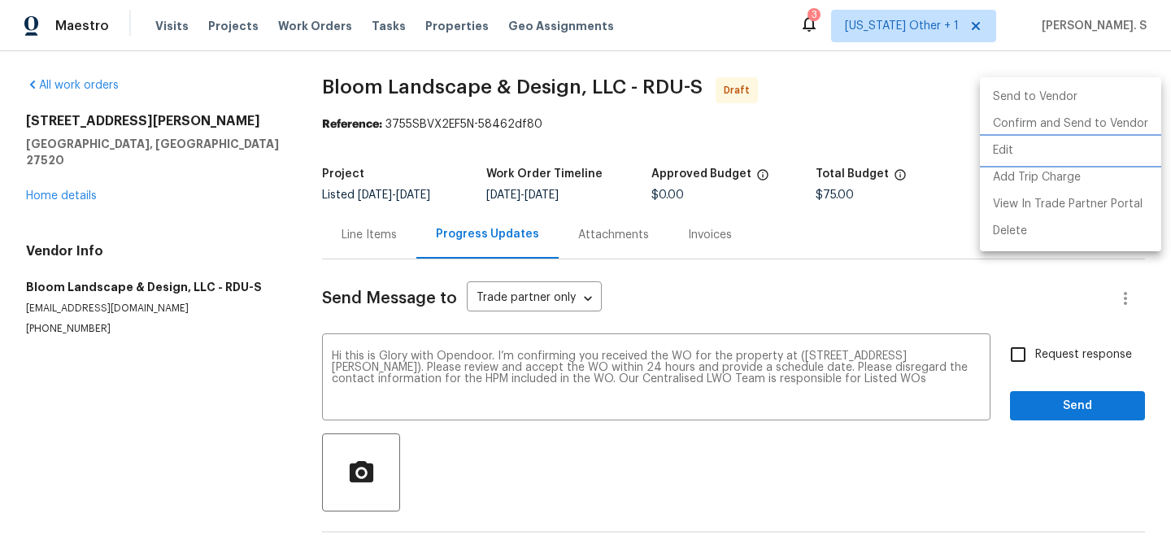
click at [1032, 140] on li "Edit" at bounding box center [1070, 150] width 181 height 27
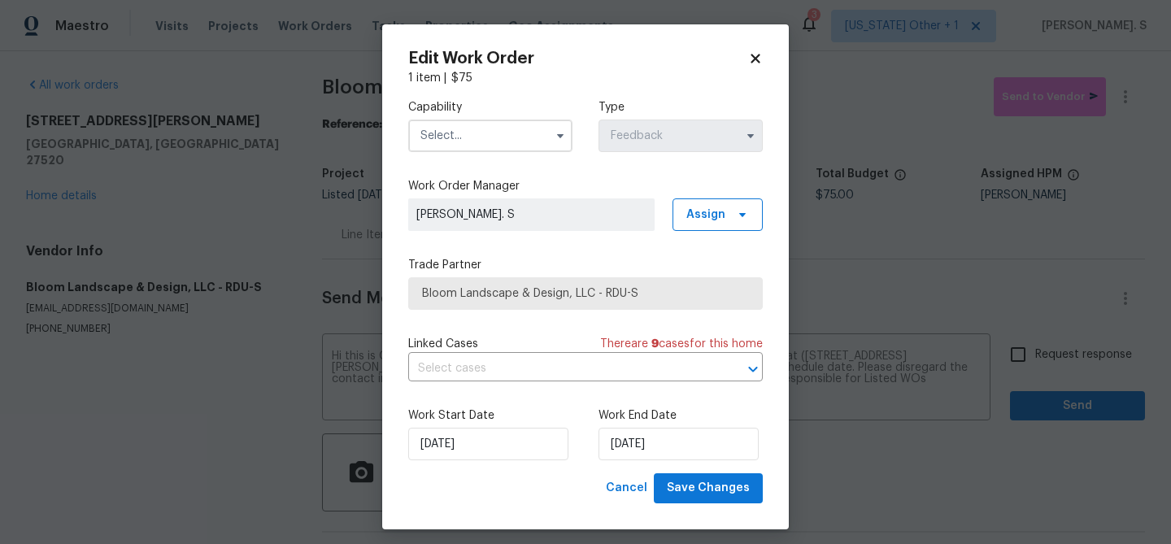
click at [496, 131] on input "text" at bounding box center [490, 135] width 164 height 33
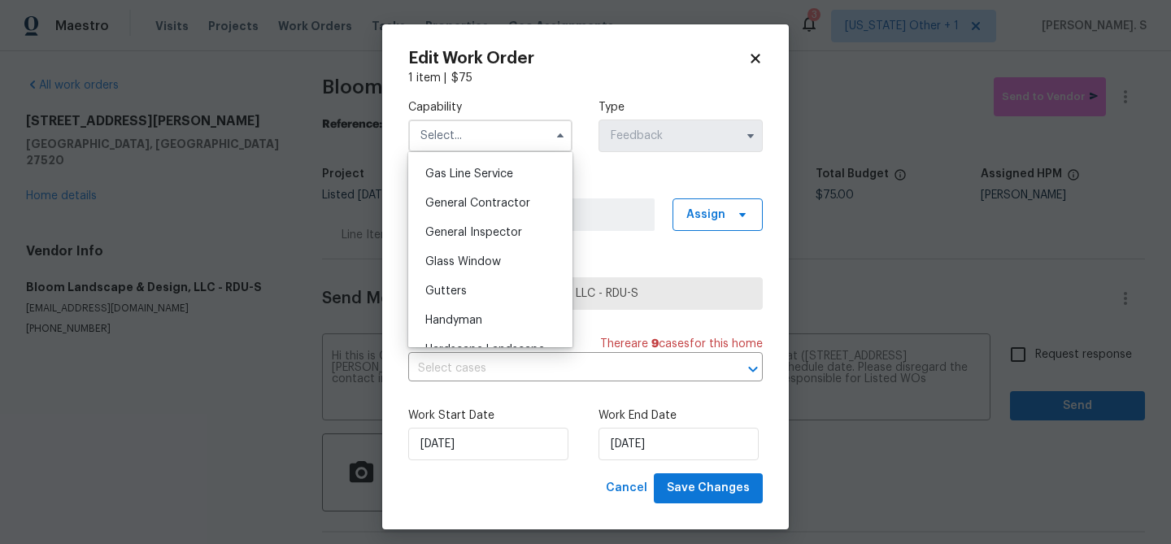
scroll to position [793, 0]
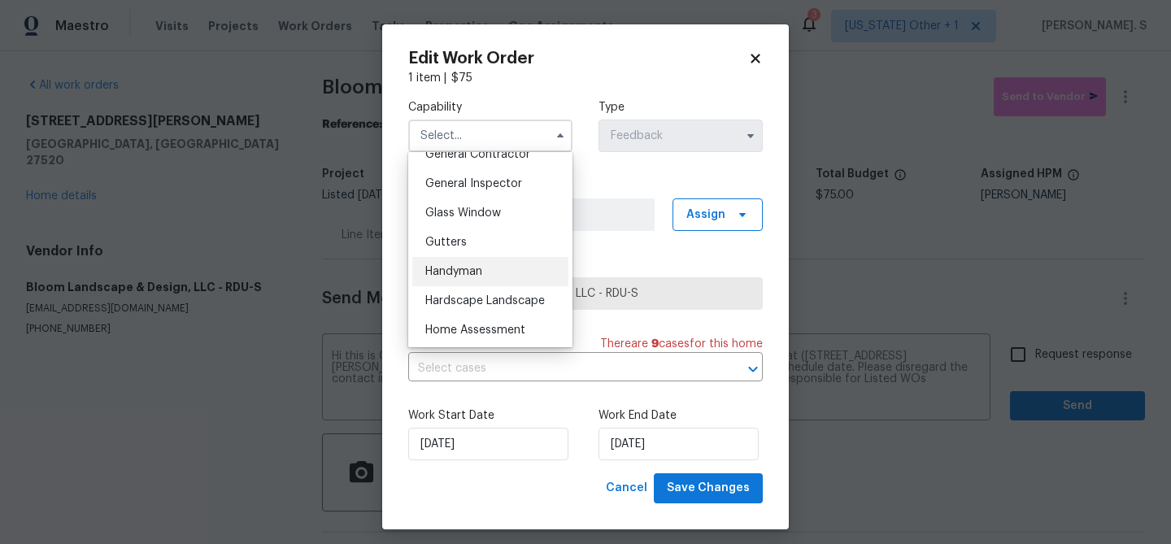
click at [484, 285] on div "Handyman" at bounding box center [490, 271] width 156 height 29
type input "Handyman"
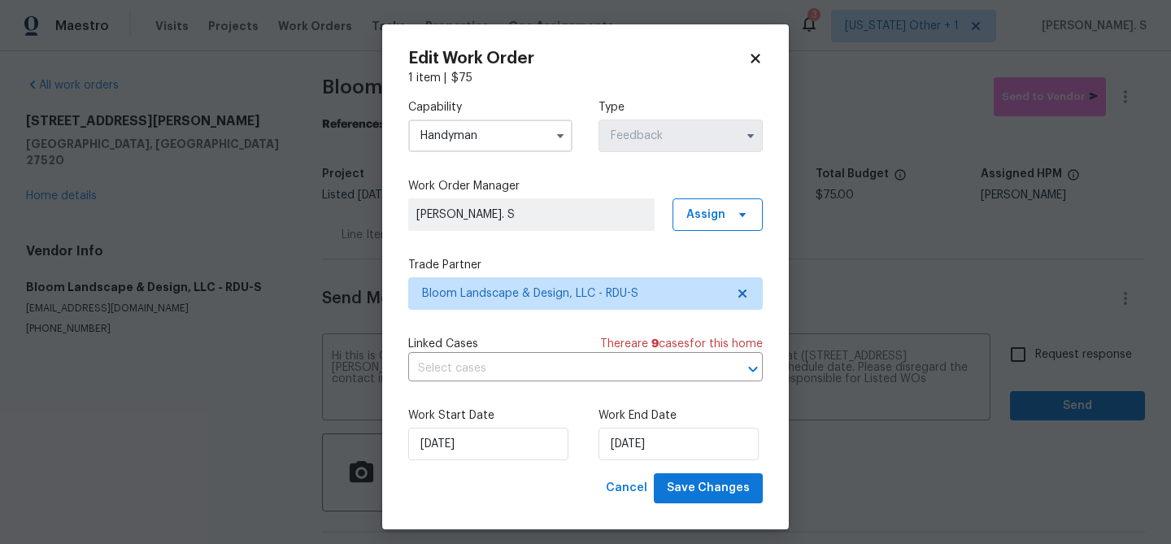
click at [483, 385] on div "Capability Handyman Agent Appliance Bathtub Resurfacing BRN And Lrr Broker Cabi…" at bounding box center [585, 279] width 354 height 387
click at [483, 371] on input "text" at bounding box center [562, 368] width 309 height 25
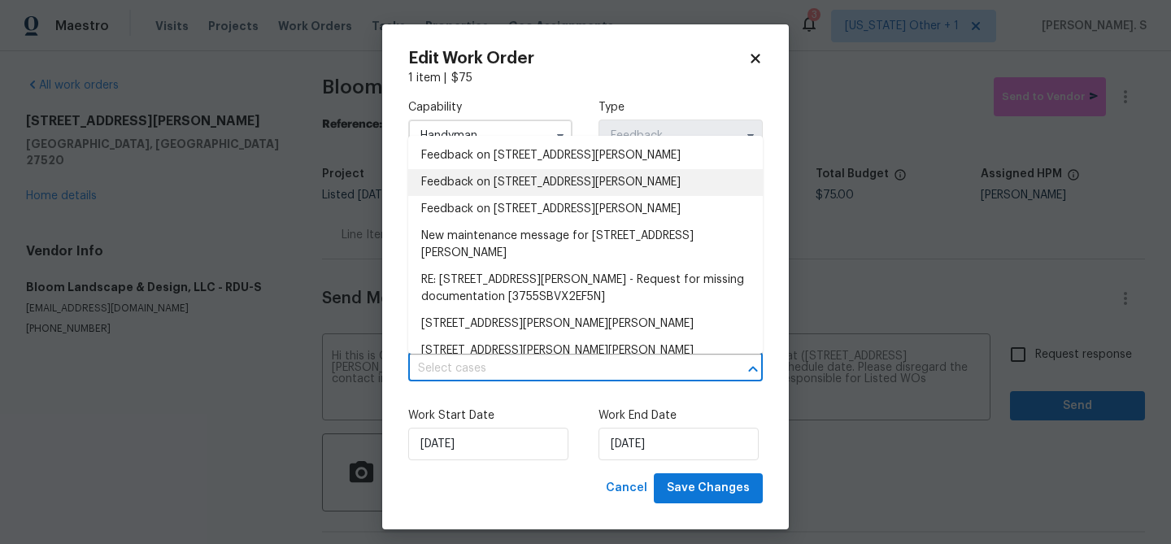
click at [469, 172] on li "Feedback on 216 E Hinton St, Clayton, NC 27520" at bounding box center [585, 182] width 354 height 27
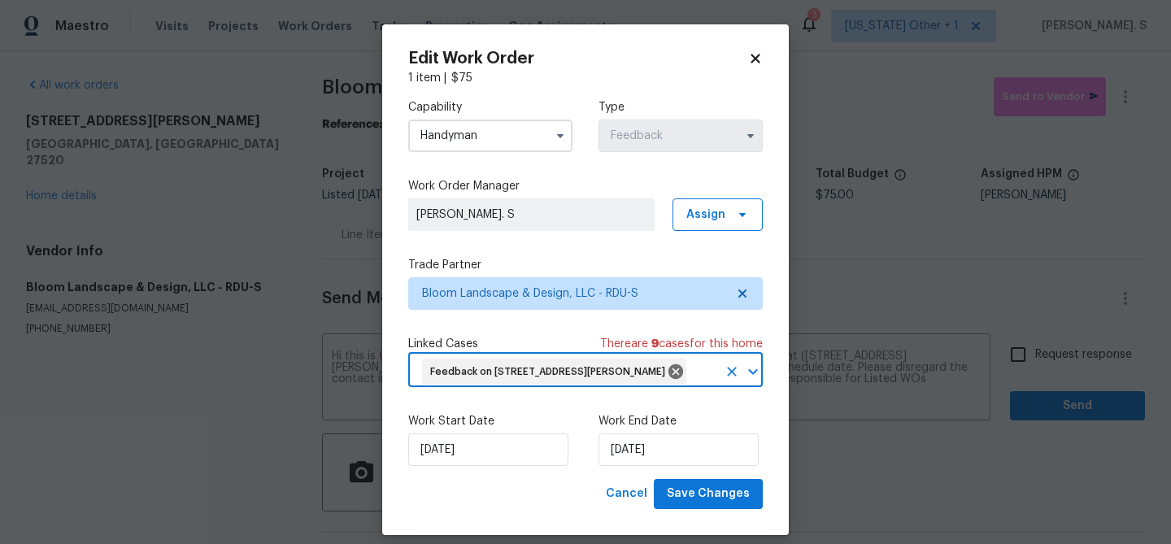
click at [732, 510] on div "Edit Work Order 1 item | $ 75 Capability Handyman Type Feedback Work Order Mana…" at bounding box center [585, 279] width 406 height 510
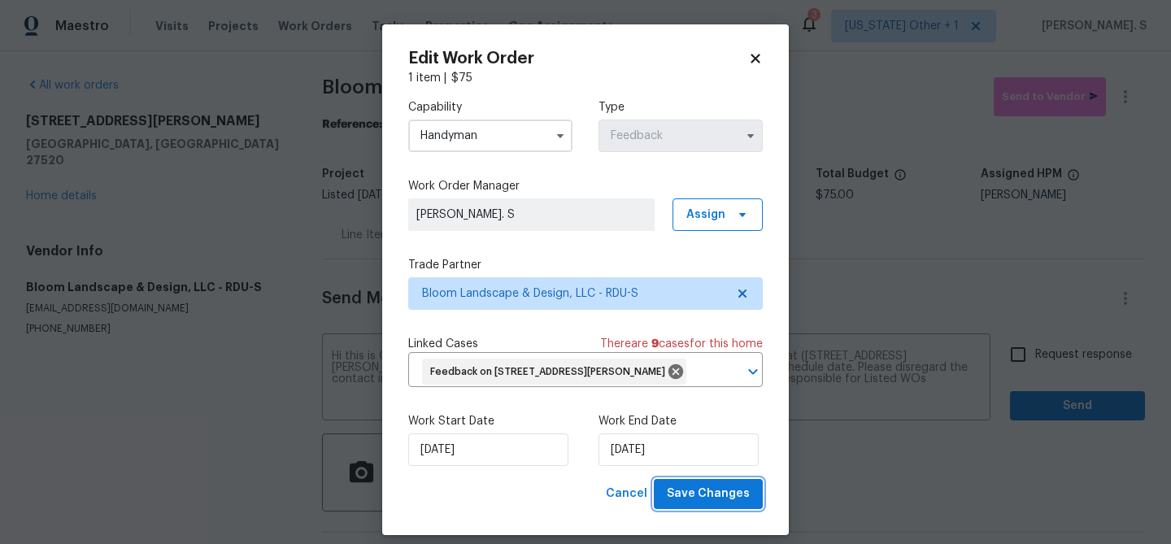
click at [742, 501] on span "Save Changes" at bounding box center [708, 494] width 83 height 20
click at [1027, 381] on body "Maestro Visits Projects Work Orders Tasks Properties Geo Assignments 3 Alabama …" at bounding box center [585, 272] width 1171 height 544
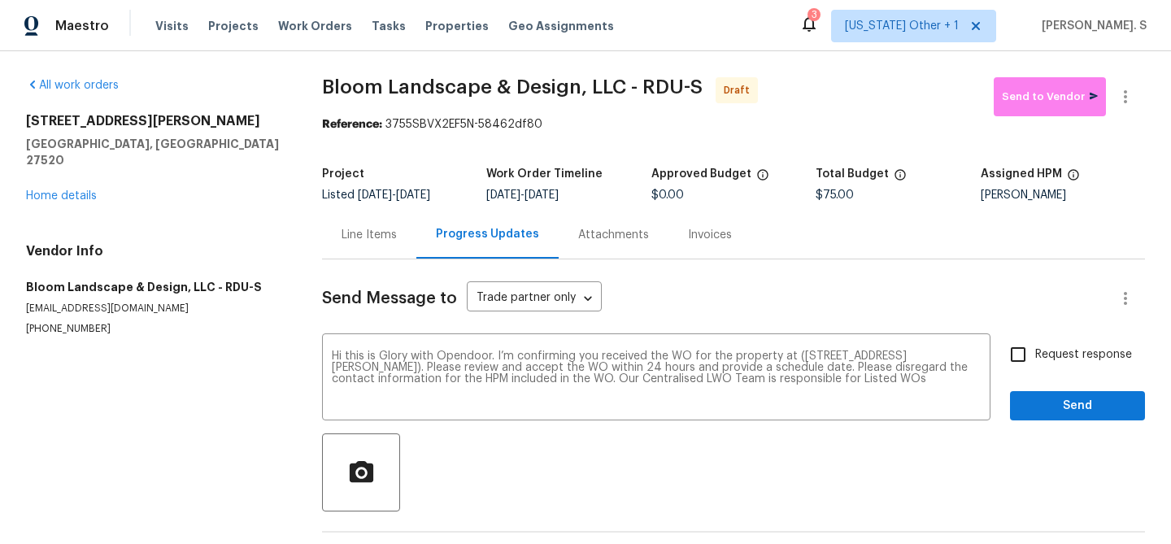
click at [1045, 366] on label "Request response" at bounding box center [1066, 354] width 131 height 34
click at [1035, 366] on input "Request response" at bounding box center [1018, 354] width 34 height 34
checkbox input "true"
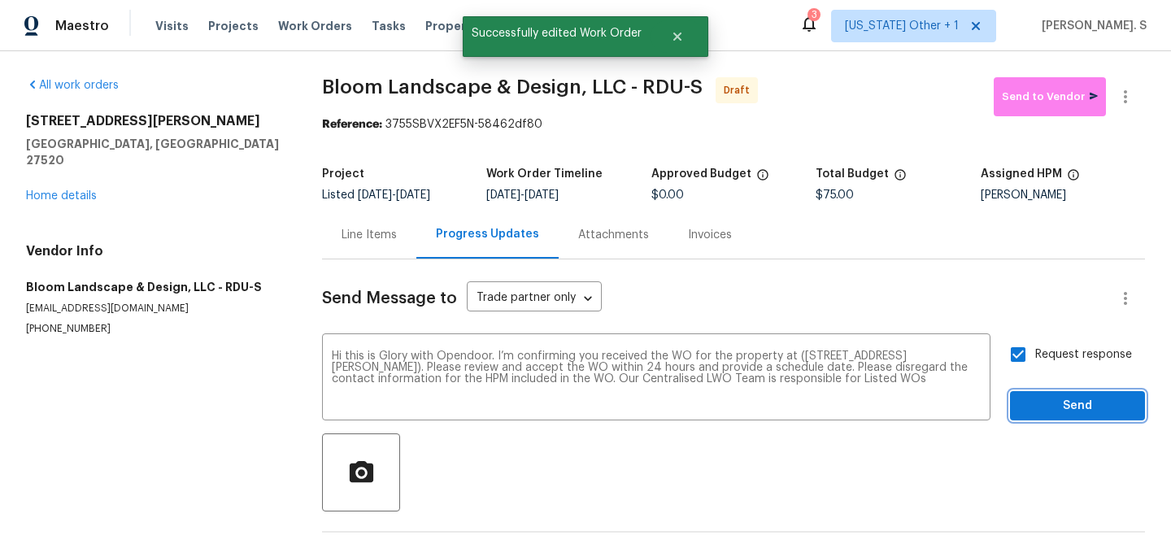
click at [1043, 417] on button "Send" at bounding box center [1077, 406] width 135 height 30
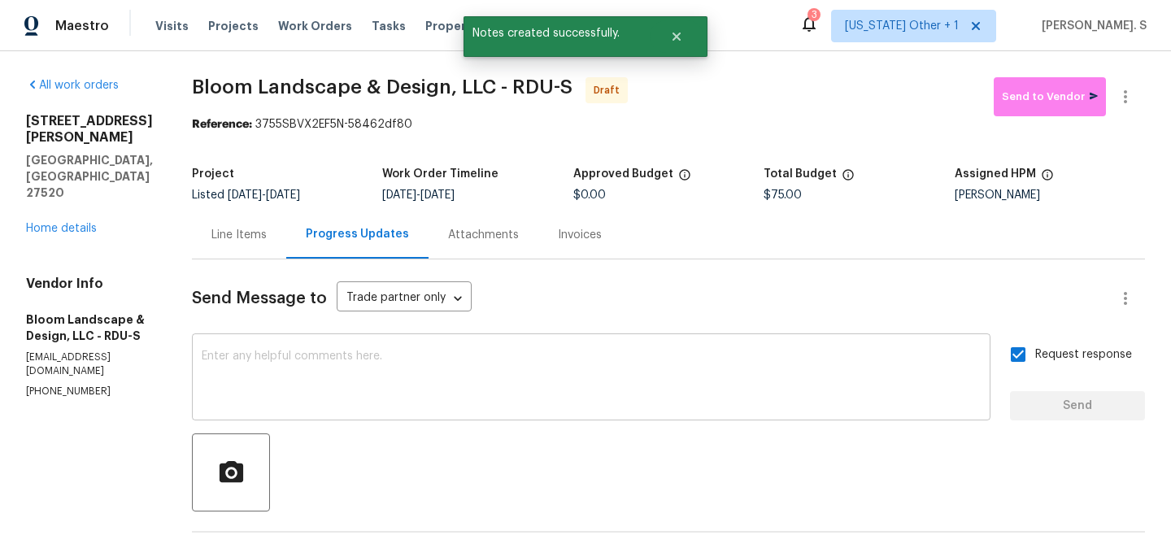
click at [615, 375] on textarea at bounding box center [591, 378] width 779 height 57
paste textarea "The Work Orders must include before-photos (both close-up and wide-angle) and a…"
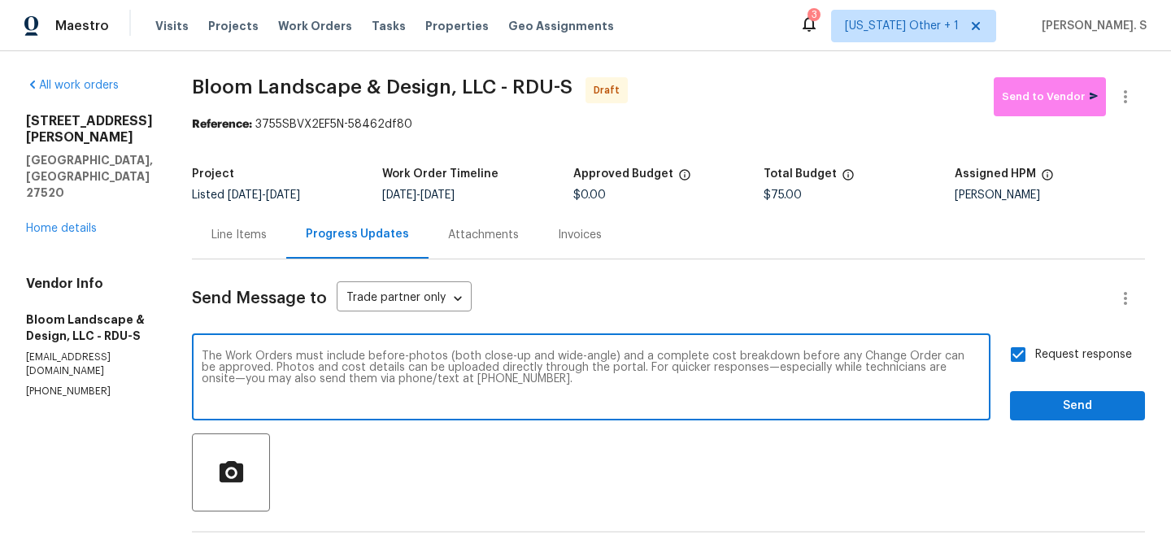
type textarea "The Work Orders must include before-photos (both close-up and wide-angle) and a…"
click at [1069, 406] on span "Send" at bounding box center [1077, 406] width 109 height 20
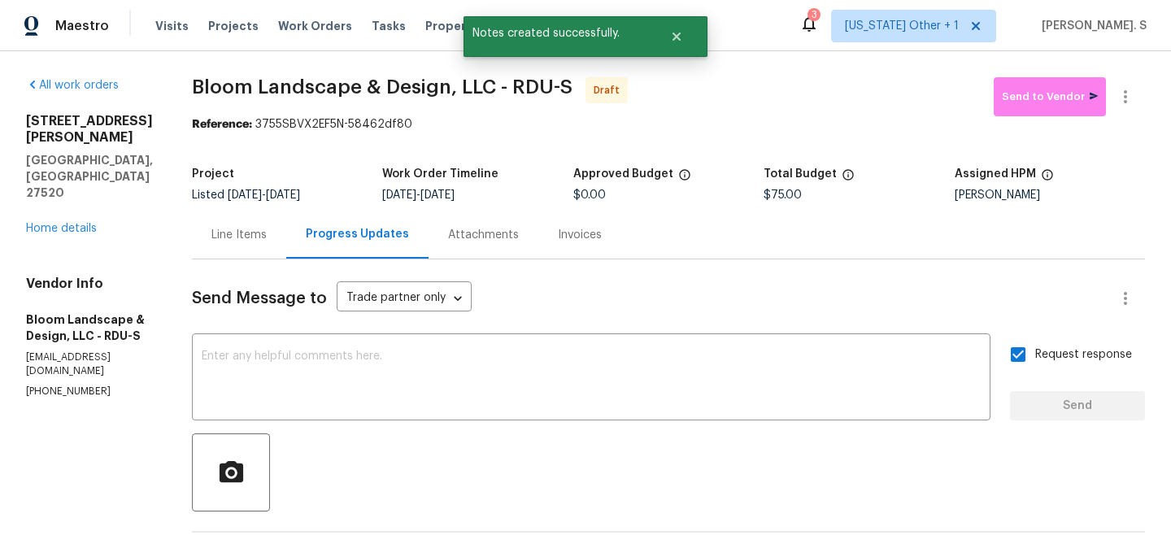
click at [433, 118] on div "Reference: 3755SBVX2EF5N-58462df80" at bounding box center [668, 124] width 953 height 16
click at [451, 80] on span "Bloom Landscape & Design, LLC - RDU-S" at bounding box center [382, 87] width 380 height 20
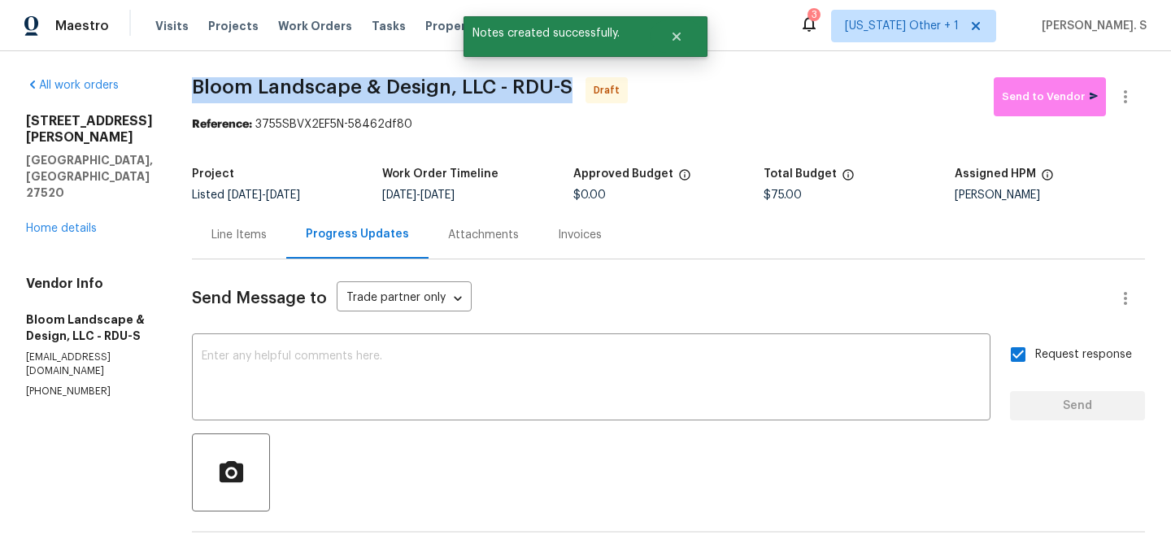
copy span "Bloom Landscape & Design, LLC - RDU-S"
click at [1136, 111] on button "button" at bounding box center [1125, 96] width 39 height 39
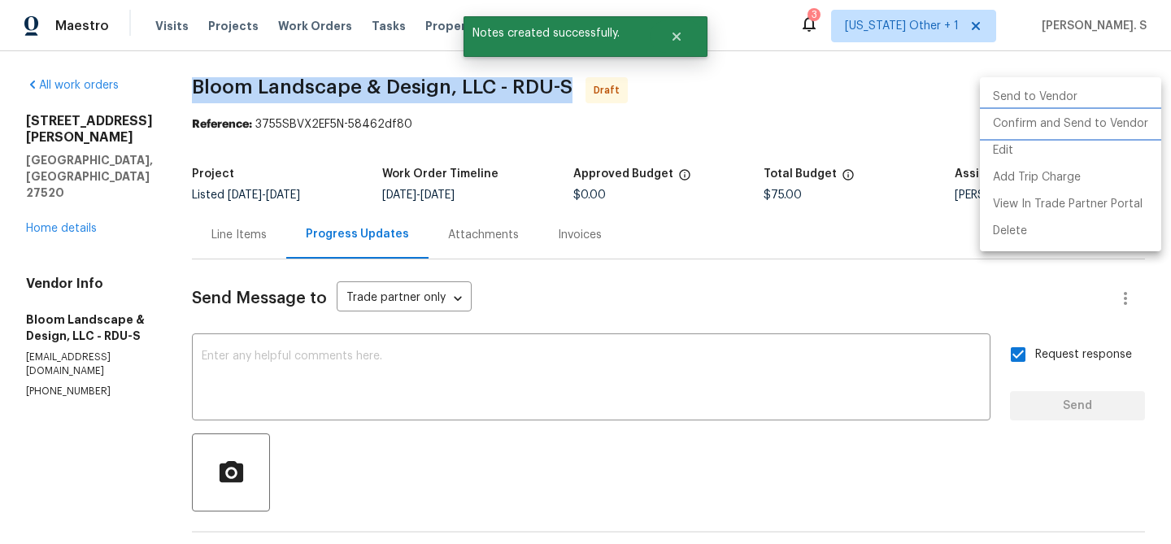
click at [1108, 137] on li "Confirm and Send to Vendor" at bounding box center [1070, 124] width 181 height 27
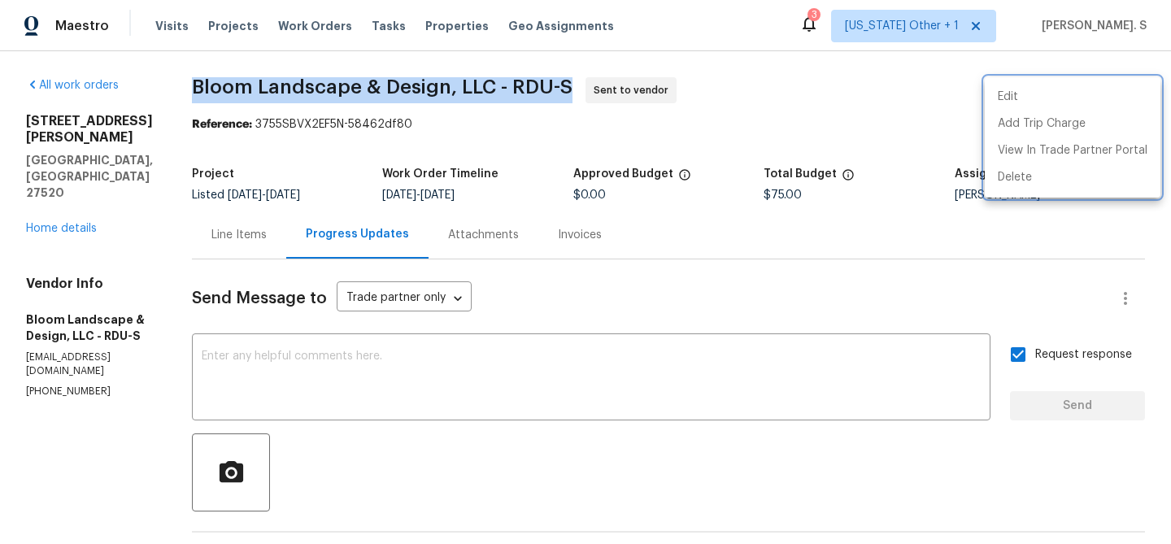
click at [911, 133] on div at bounding box center [585, 272] width 1171 height 544
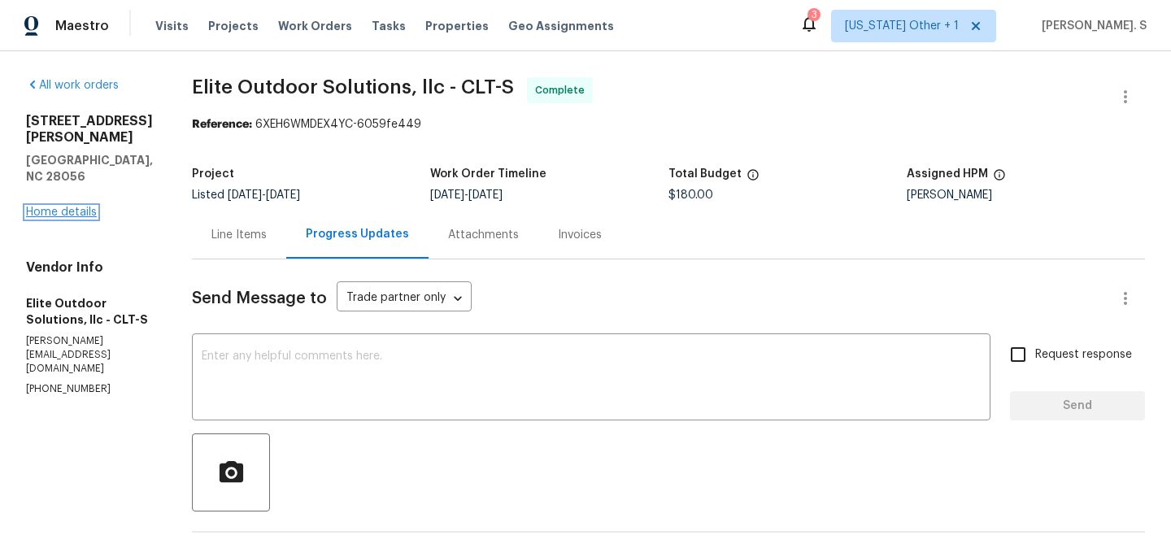
click at [91, 206] on link "Home details" at bounding box center [61, 211] width 71 height 11
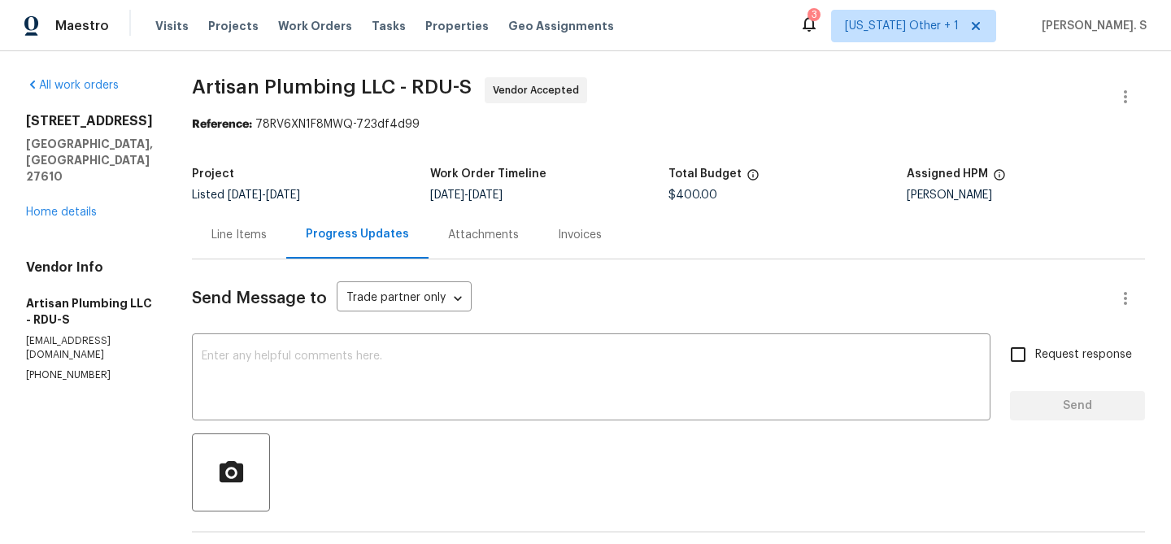
scroll to position [223, 0]
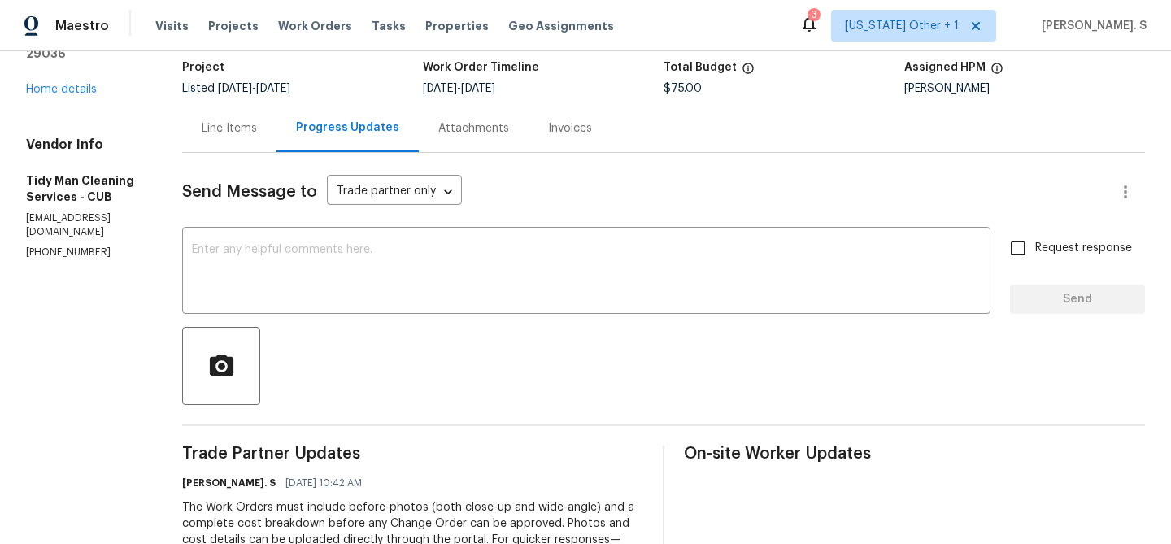
scroll to position [107, 0]
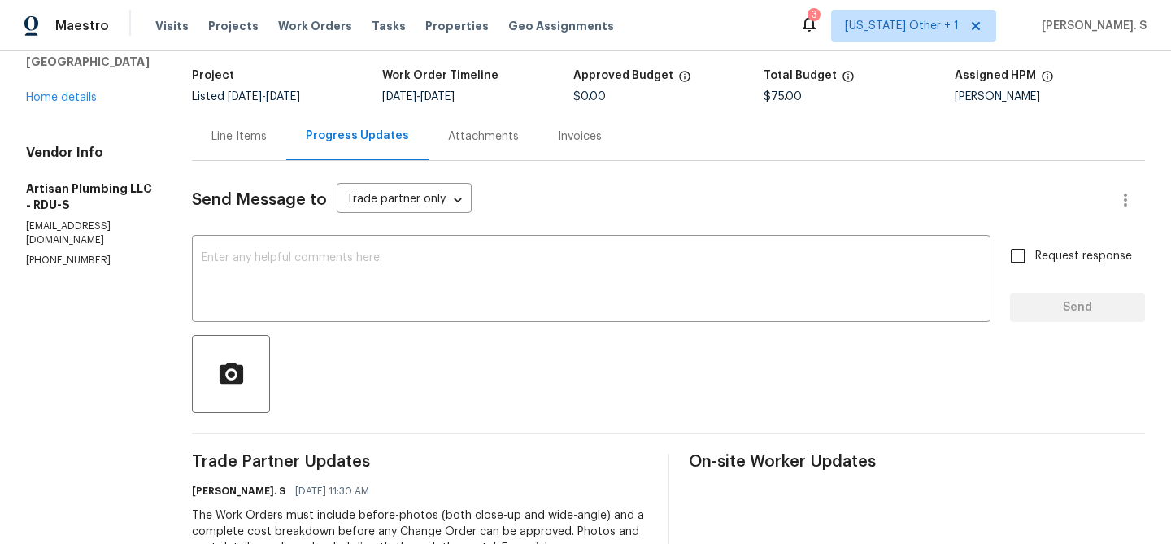
scroll to position [142, 0]
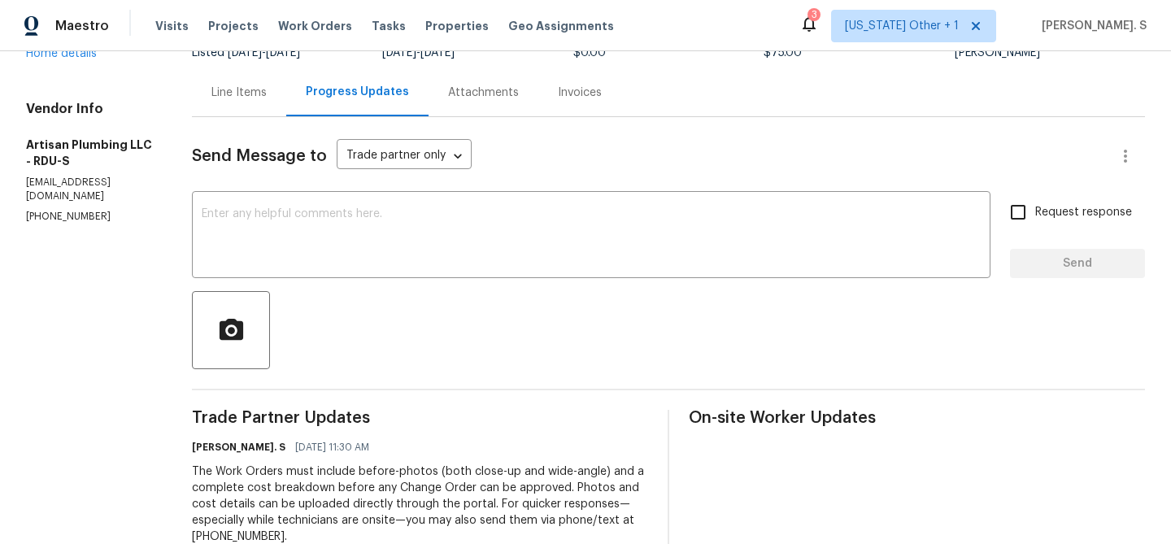
click at [472, 319] on div at bounding box center [668, 330] width 953 height 78
